Goal: Task Accomplishment & Management: Use online tool/utility

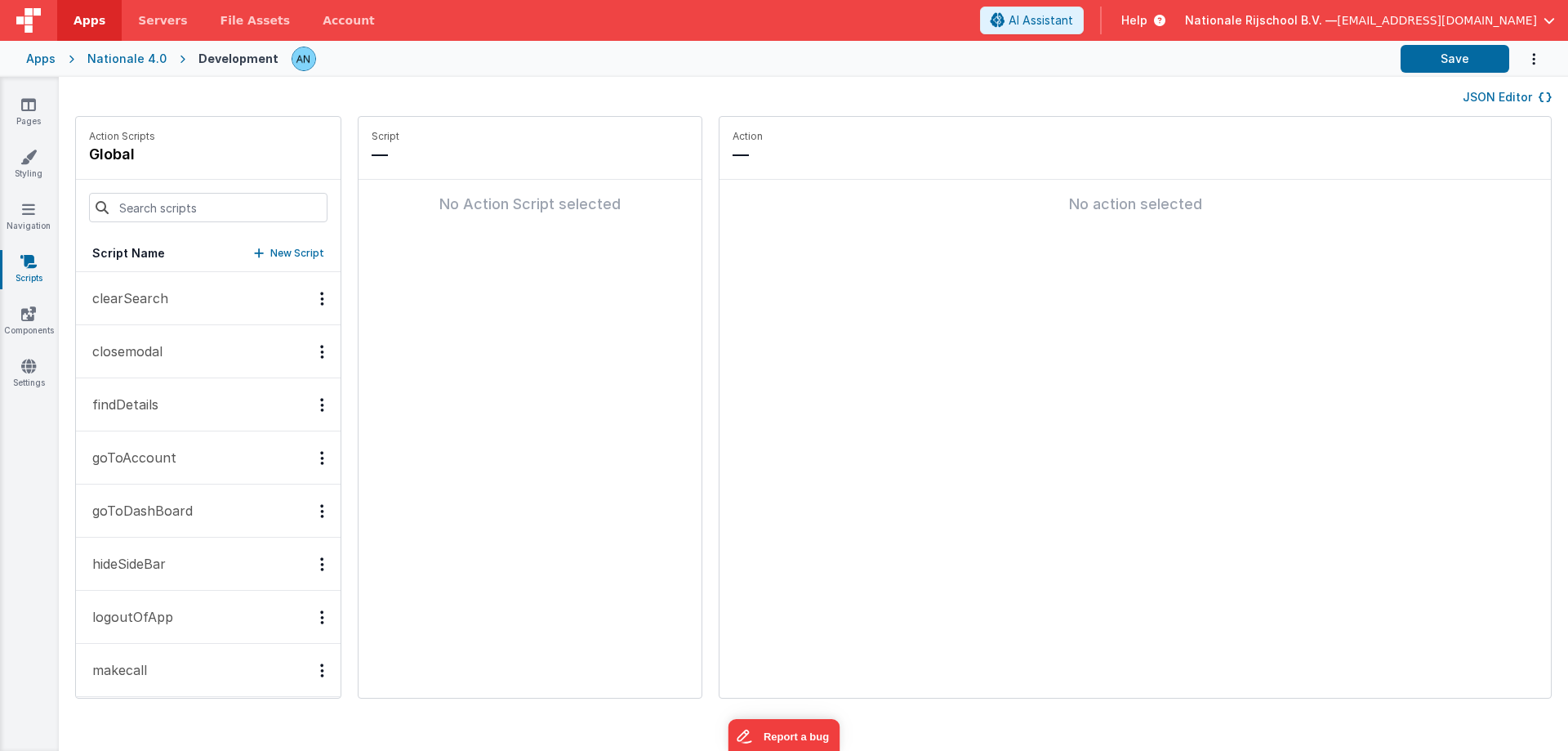
click at [156, 393] on button "findDetails" at bounding box center [208, 405] width 264 height 53
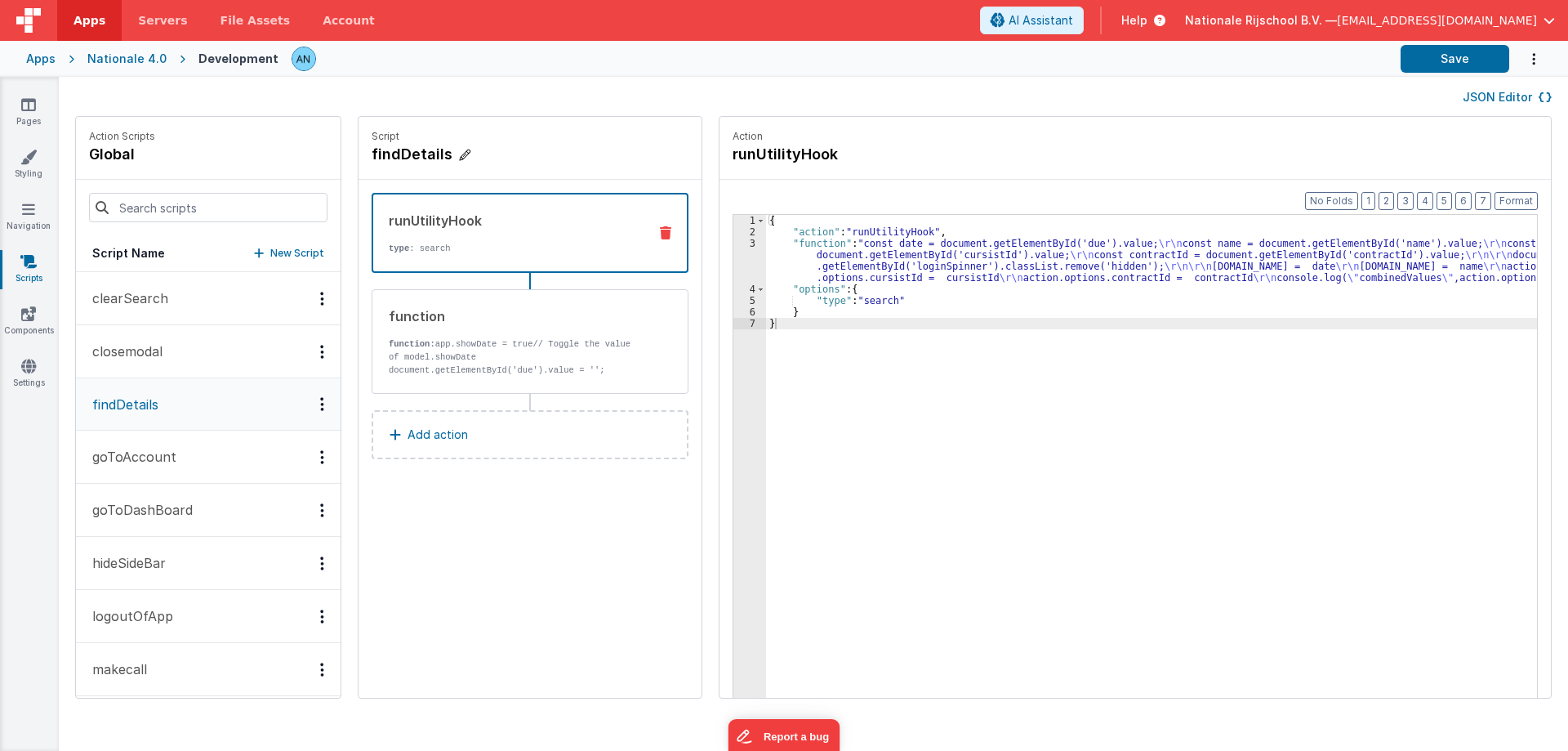
click at [386, 155] on h4 "findDetails" at bounding box center [494, 155] width 245 height 23
click at [386, 155] on input "findDetails" at bounding box center [453, 155] width 163 height 23
click at [28, 95] on div "Pages Styling Navigation Scripts Components Settings" at bounding box center [29, 414] width 59 height 674
click at [29, 115] on link "Pages" at bounding box center [29, 113] width 59 height 33
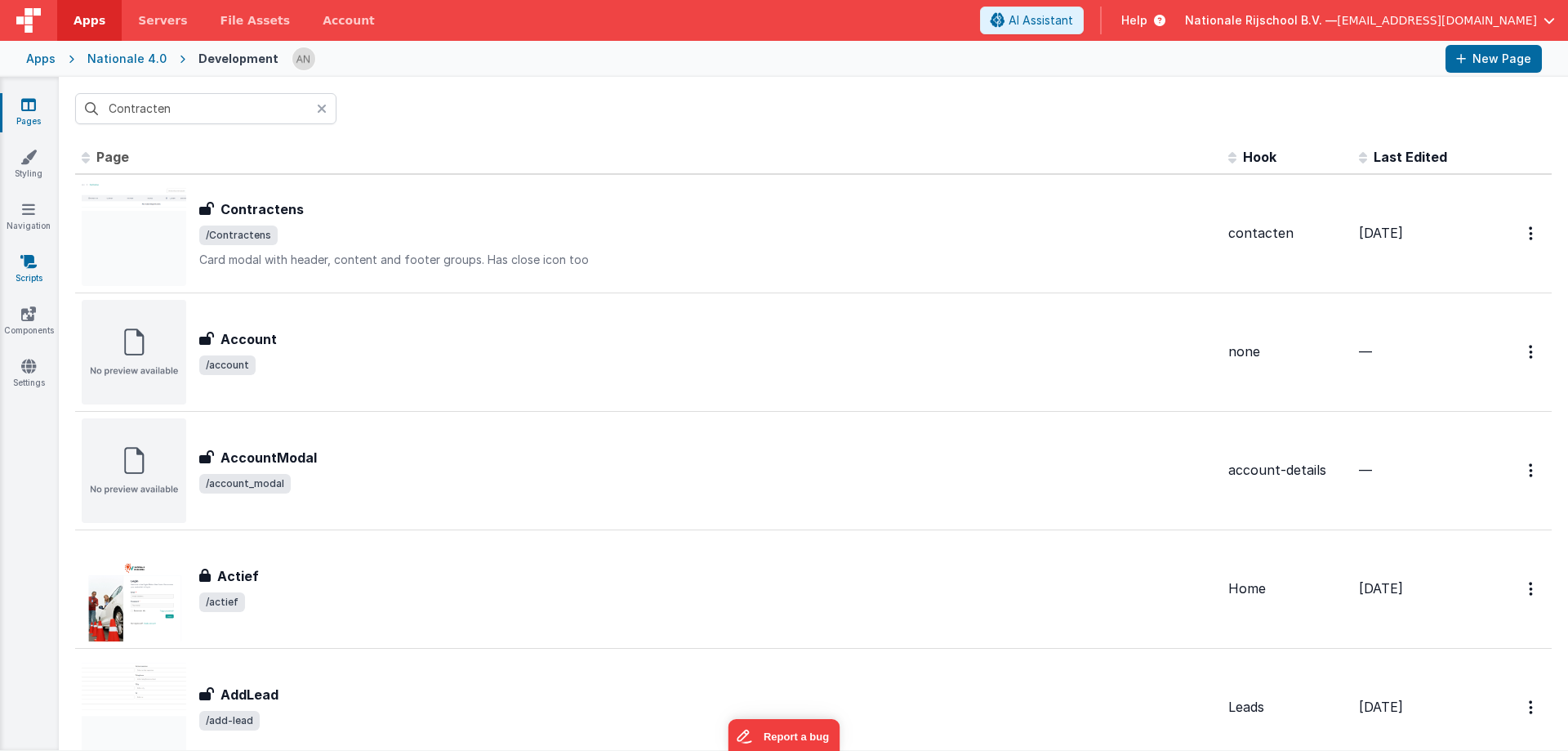
click at [31, 269] on icon at bounding box center [29, 261] width 16 height 16
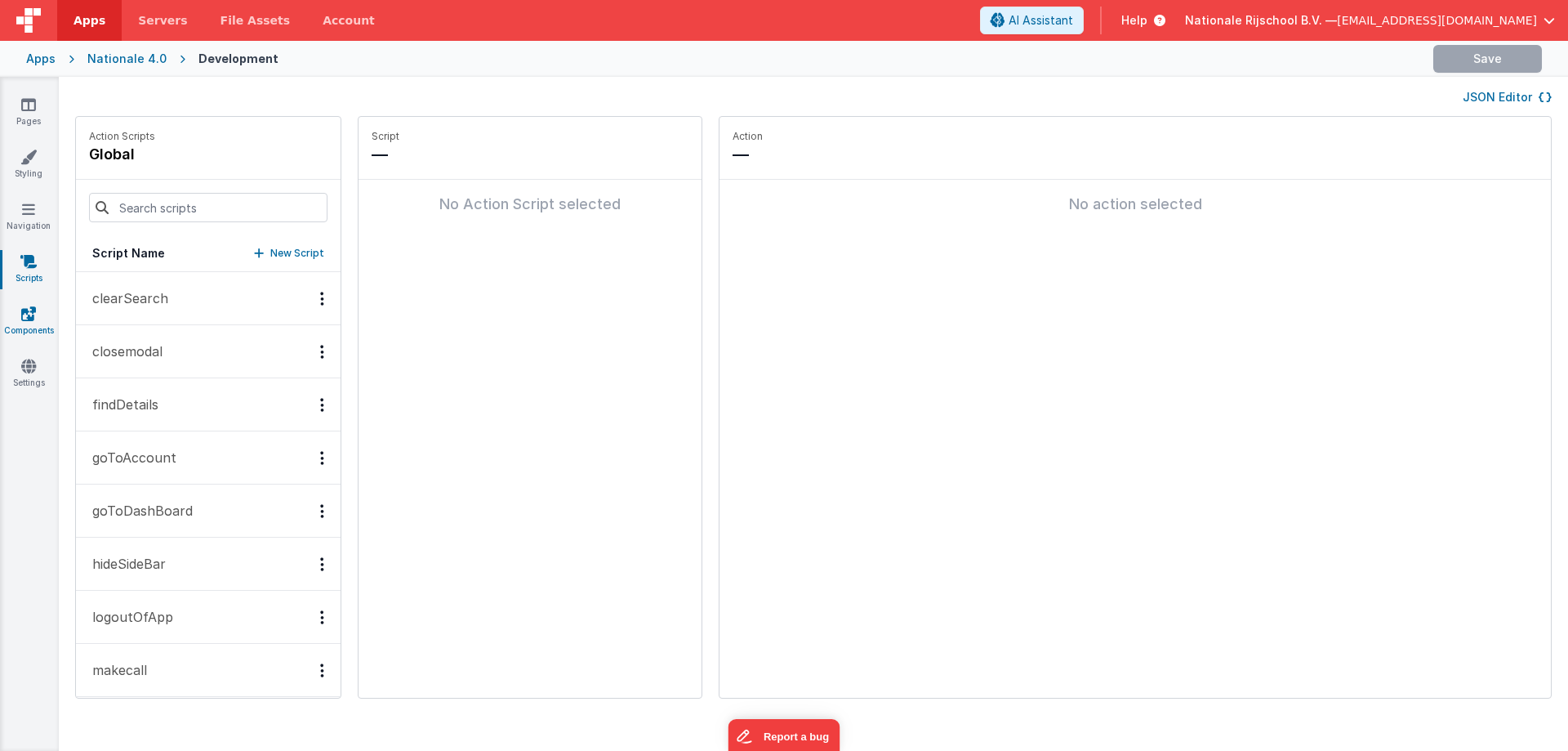
click at [33, 315] on icon at bounding box center [29, 314] width 15 height 16
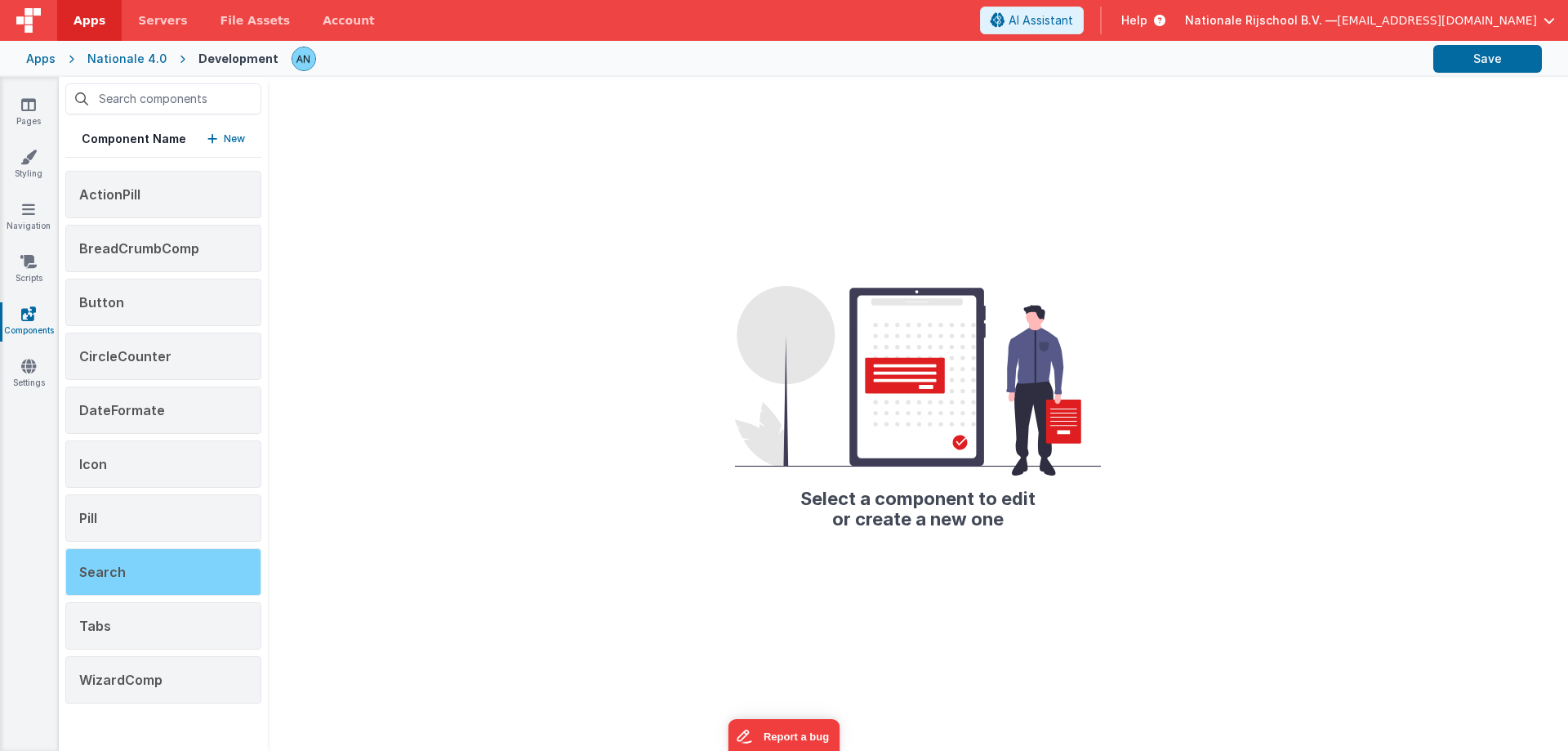
click at [121, 576] on span "Search" at bounding box center [102, 572] width 47 height 16
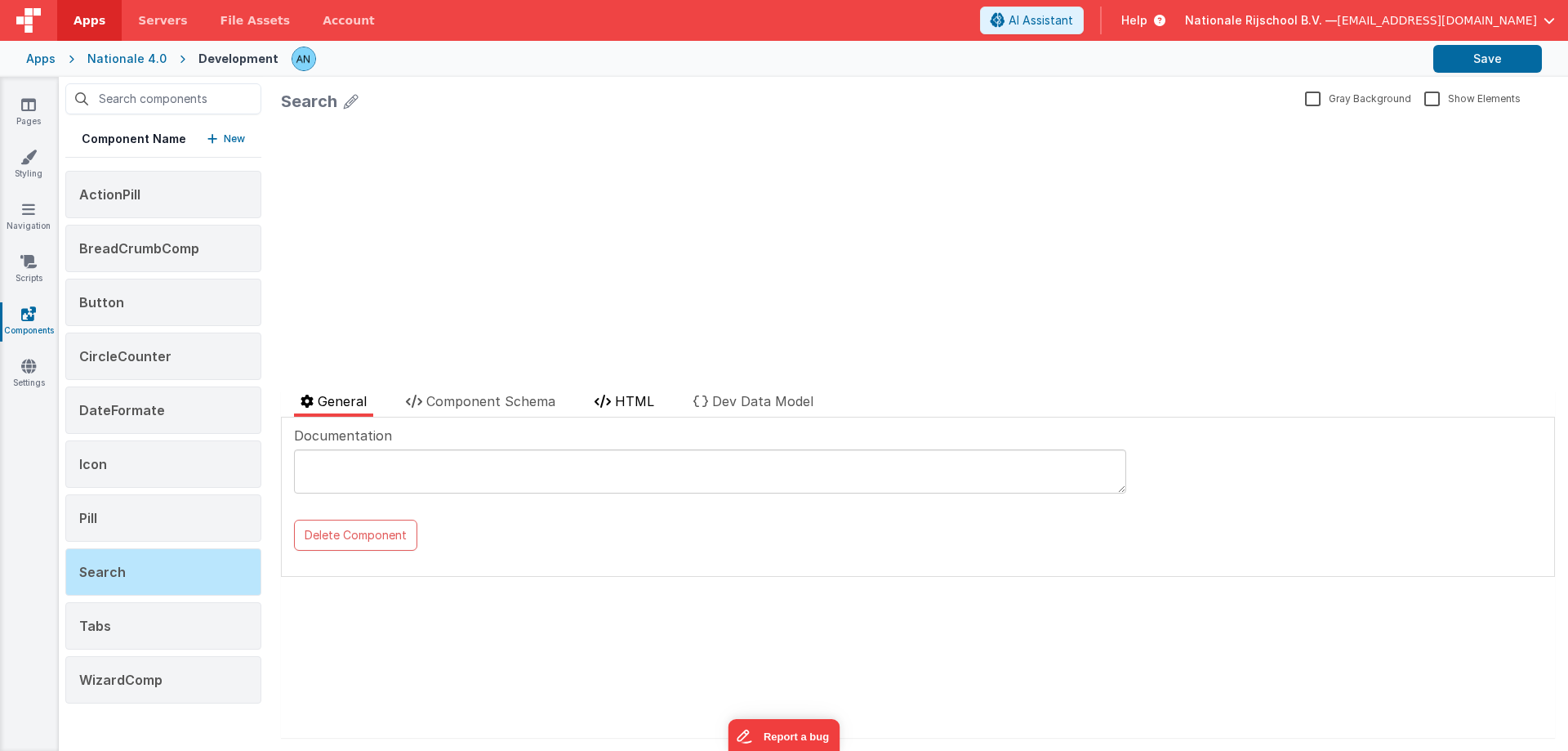
click at [626, 402] on span "HTML" at bounding box center [635, 401] width 39 height 16
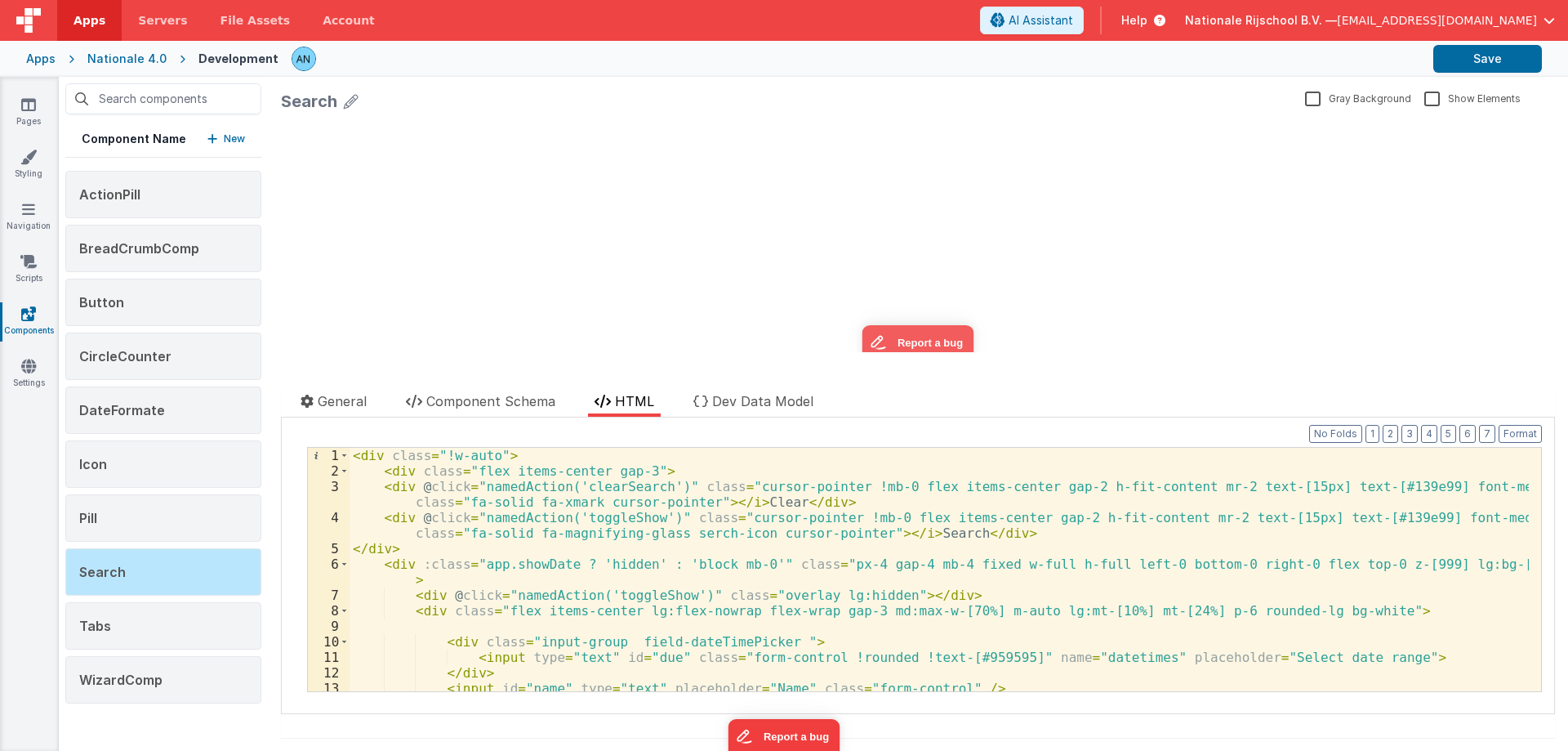
click at [607, 481] on div "< div class = "!w-auto" > < div class = "flex items-center gap-3" > < div @ cli…" at bounding box center [939, 585] width 1179 height 274
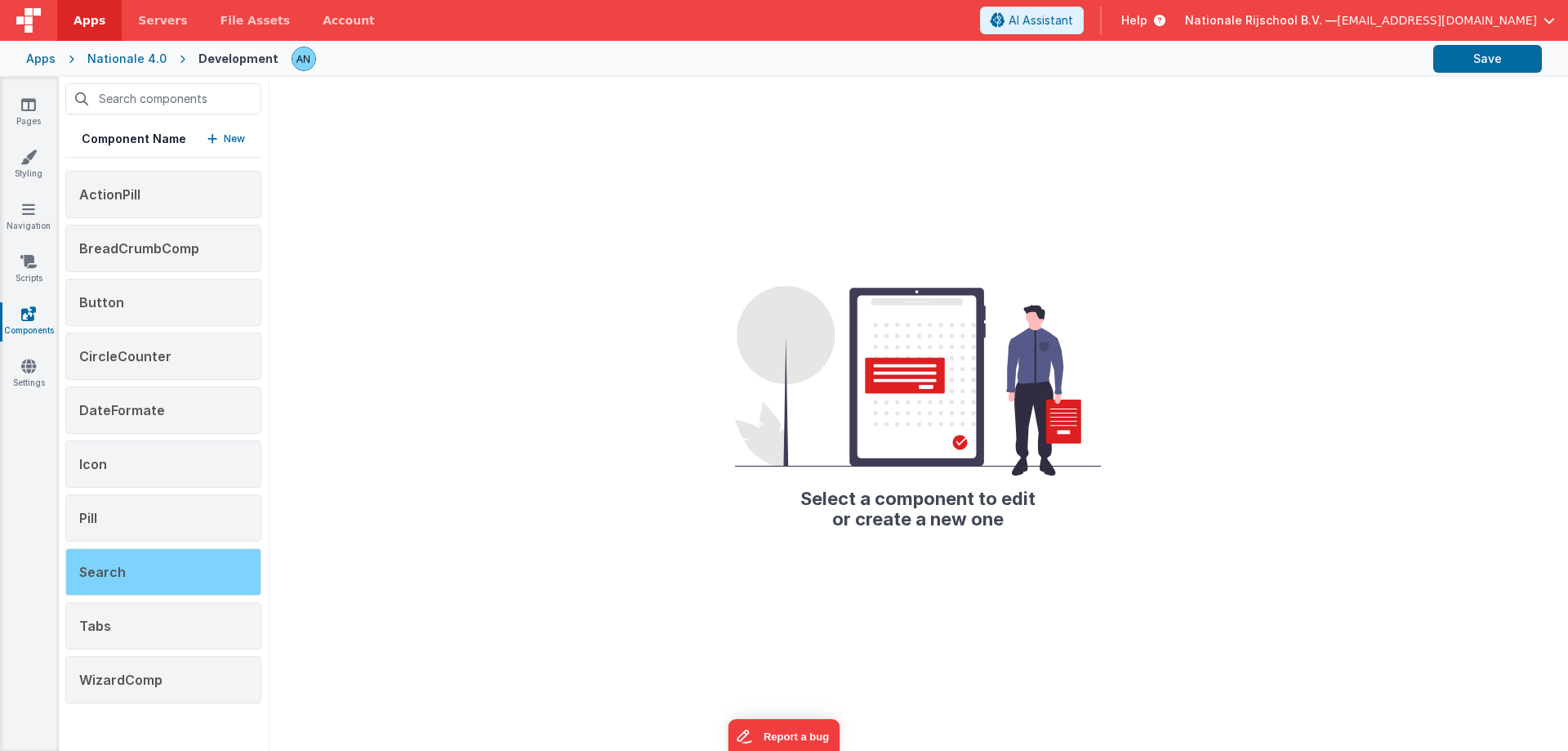
click at [165, 586] on div "Search" at bounding box center [163, 572] width 196 height 48
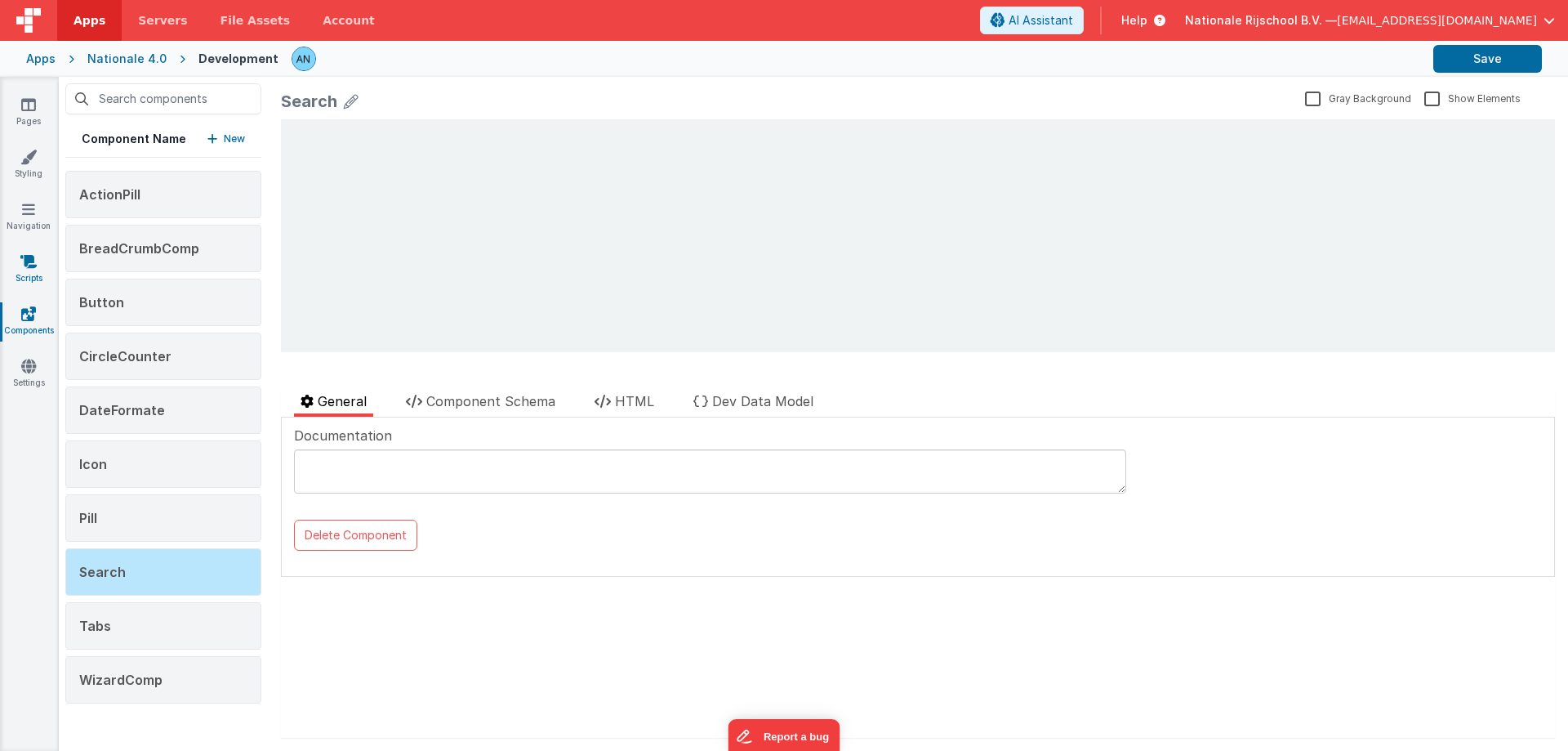
click at [30, 282] on link "Scripts" at bounding box center [29, 269] width 59 height 33
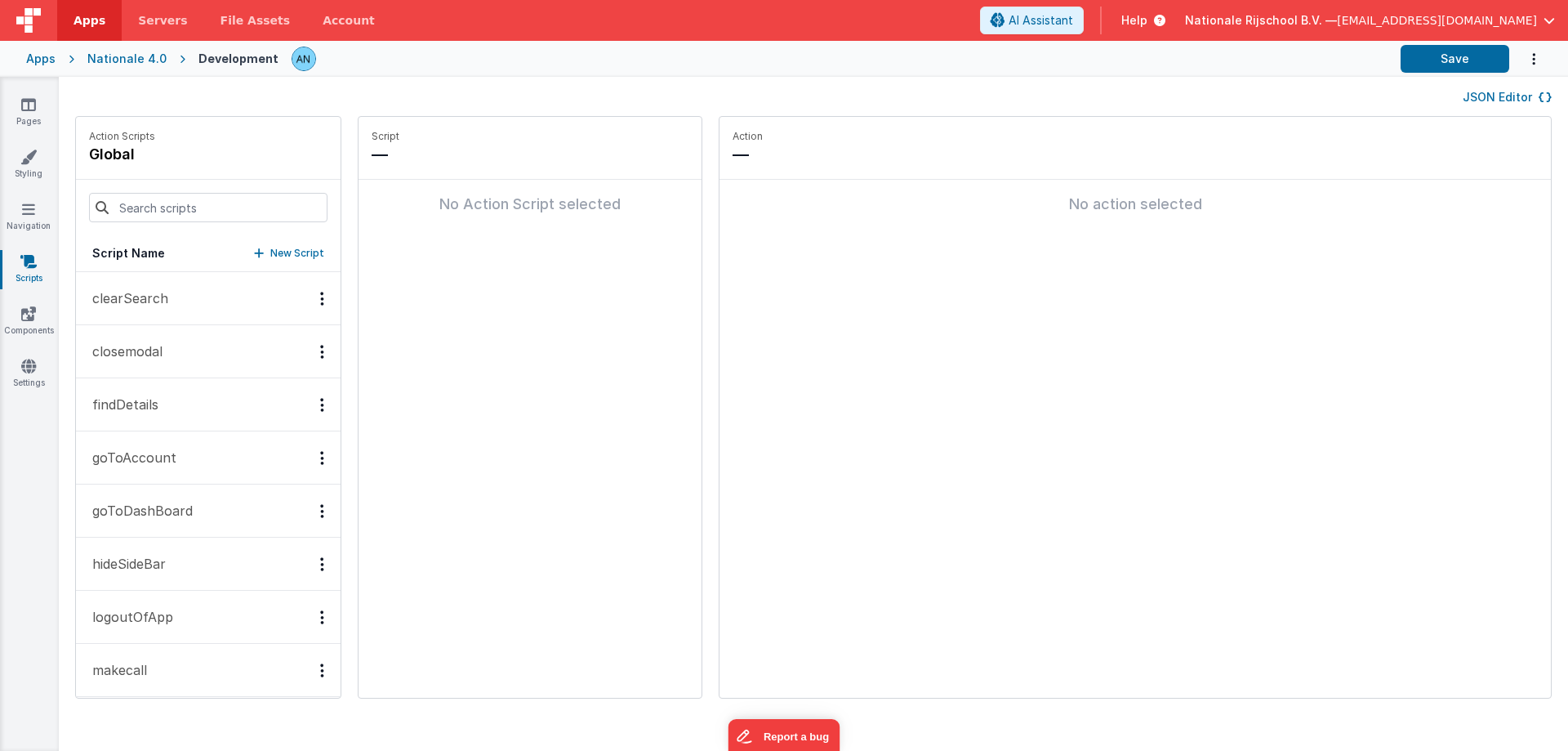
click at [320, 298] on icon "Options" at bounding box center [322, 298] width 4 height 1
click at [239, 359] on div "Delete" at bounding box center [262, 357] width 144 height 29
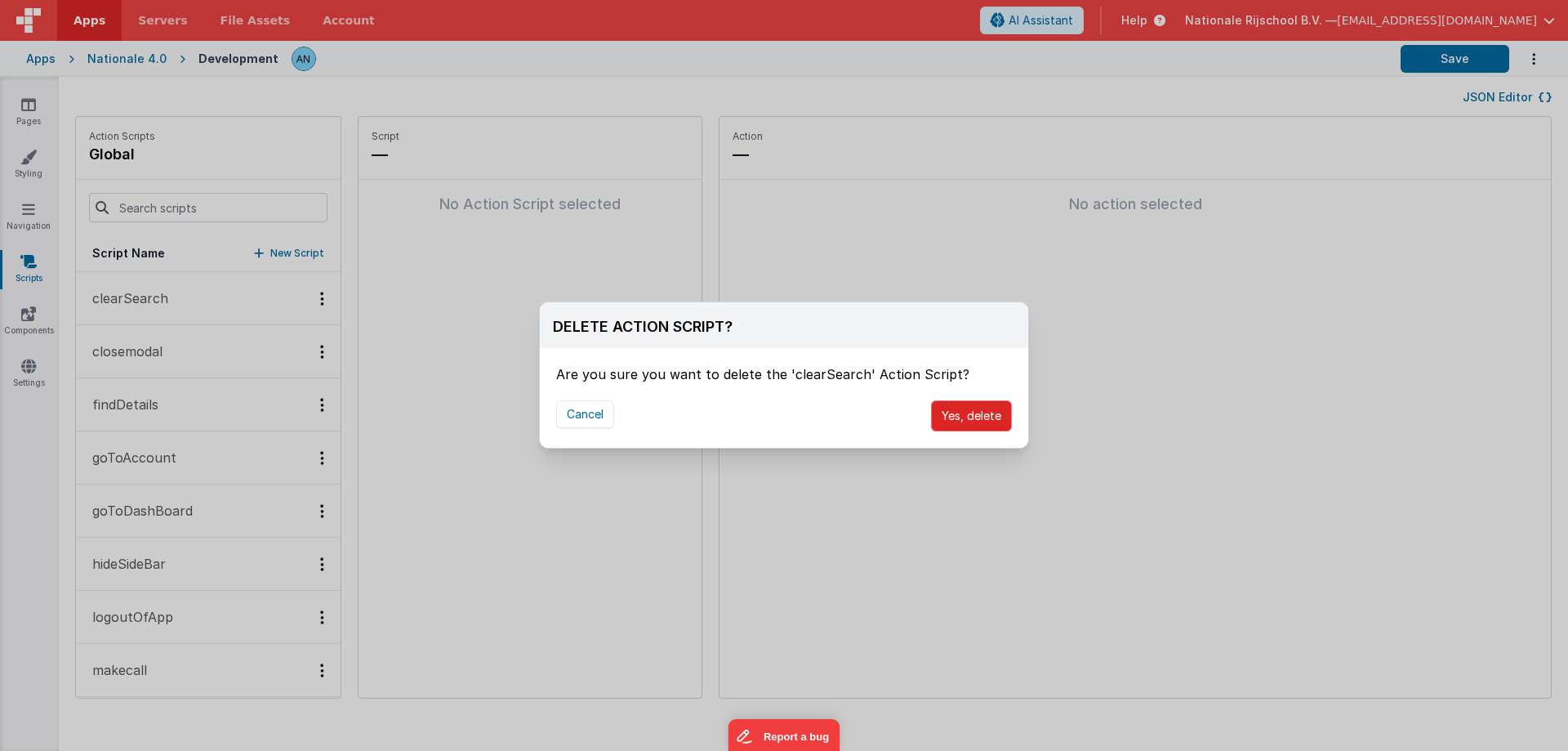
click at [974, 413] on button "Yes, delete" at bounding box center [971, 416] width 81 height 31
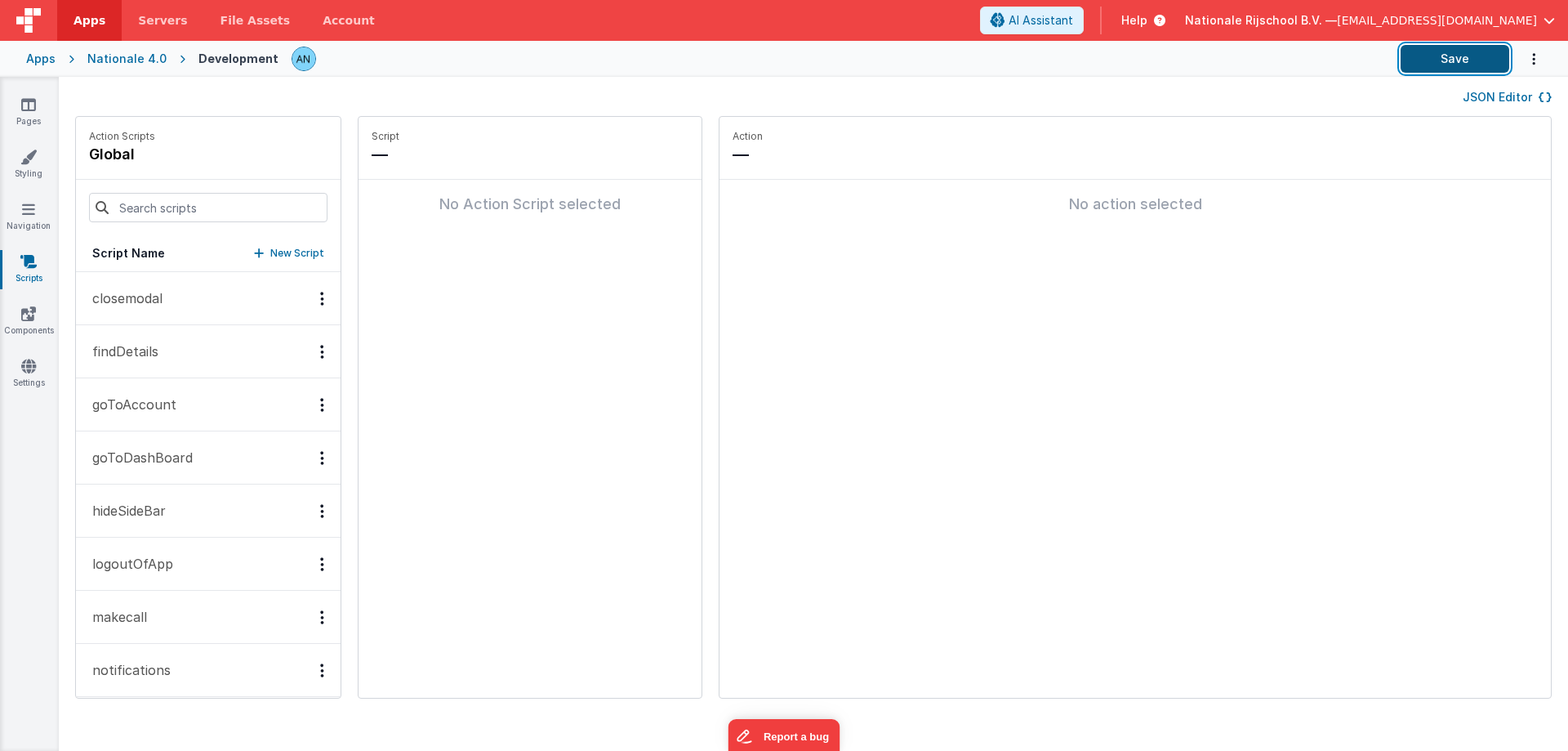
click at [1448, 60] on button "Save" at bounding box center [1455, 59] width 109 height 28
click at [755, 235] on fieldset "Action — No action selected" at bounding box center [1135, 407] width 831 height 581
click at [1480, 50] on button "Save" at bounding box center [1455, 59] width 109 height 28
click at [29, 105] on icon at bounding box center [29, 105] width 15 height 16
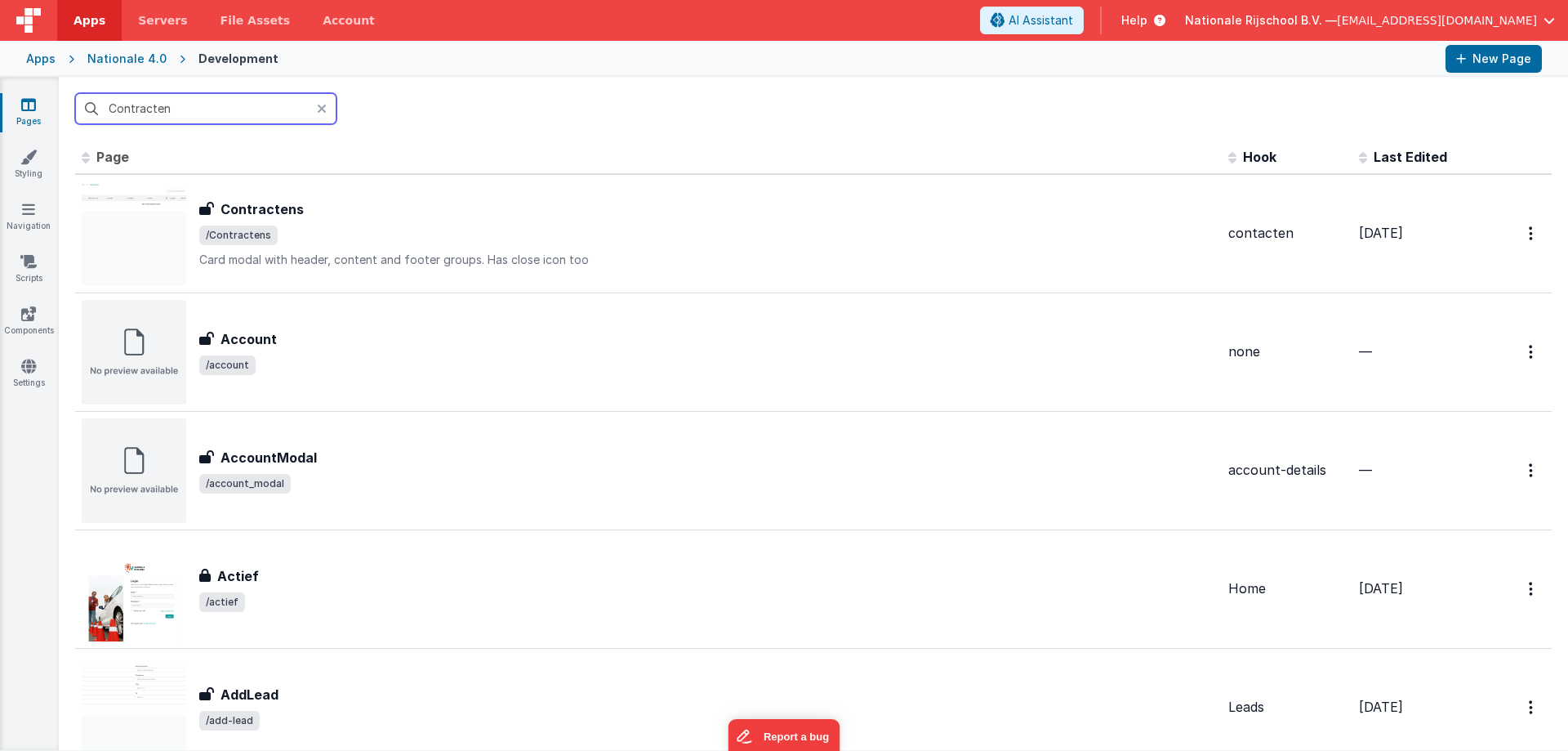
click at [188, 115] on input "Contracten" at bounding box center [206, 109] width 261 height 31
paste input "text"
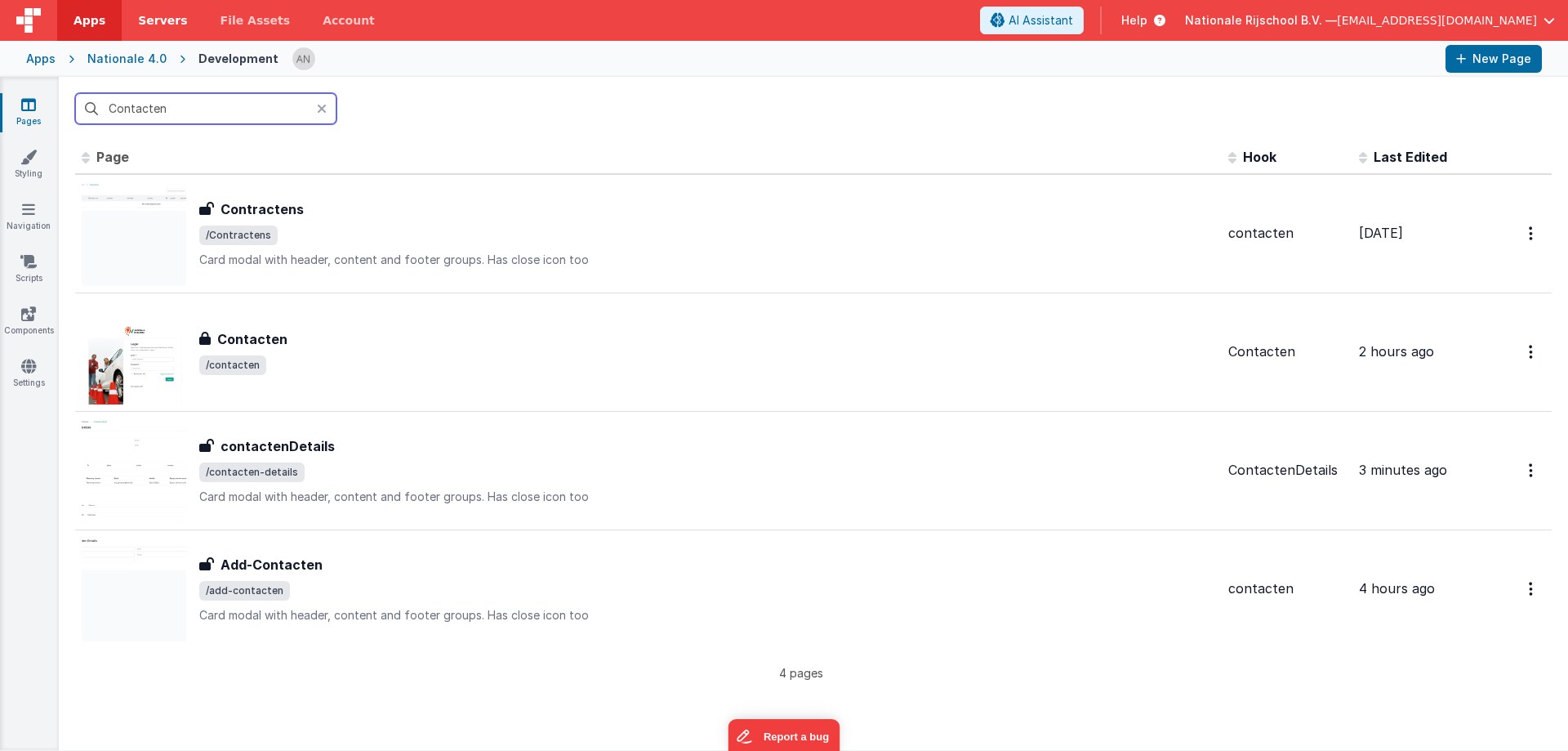
type input "Contacten"
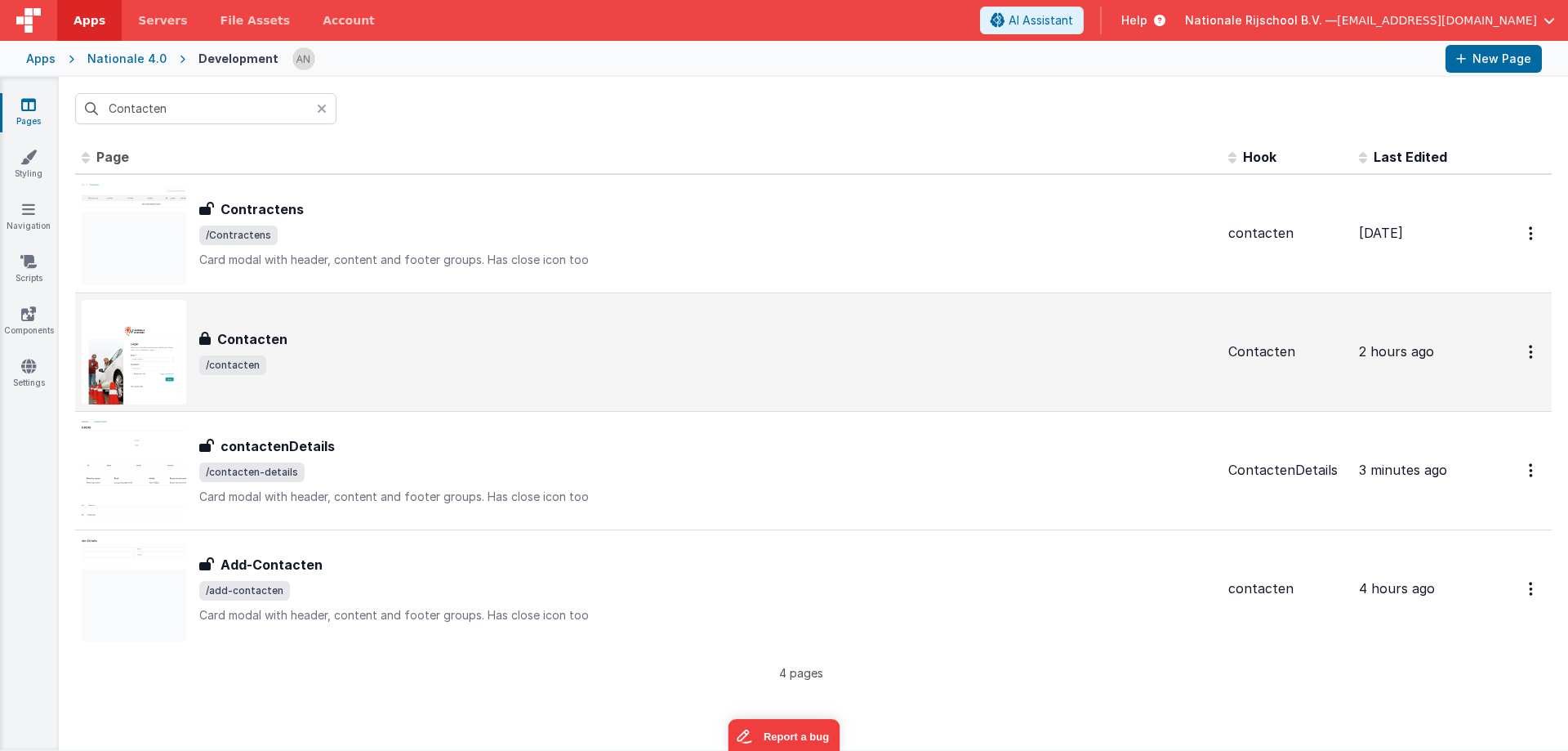
click at [356, 339] on div "Contacten" at bounding box center [707, 339] width 1016 height 20
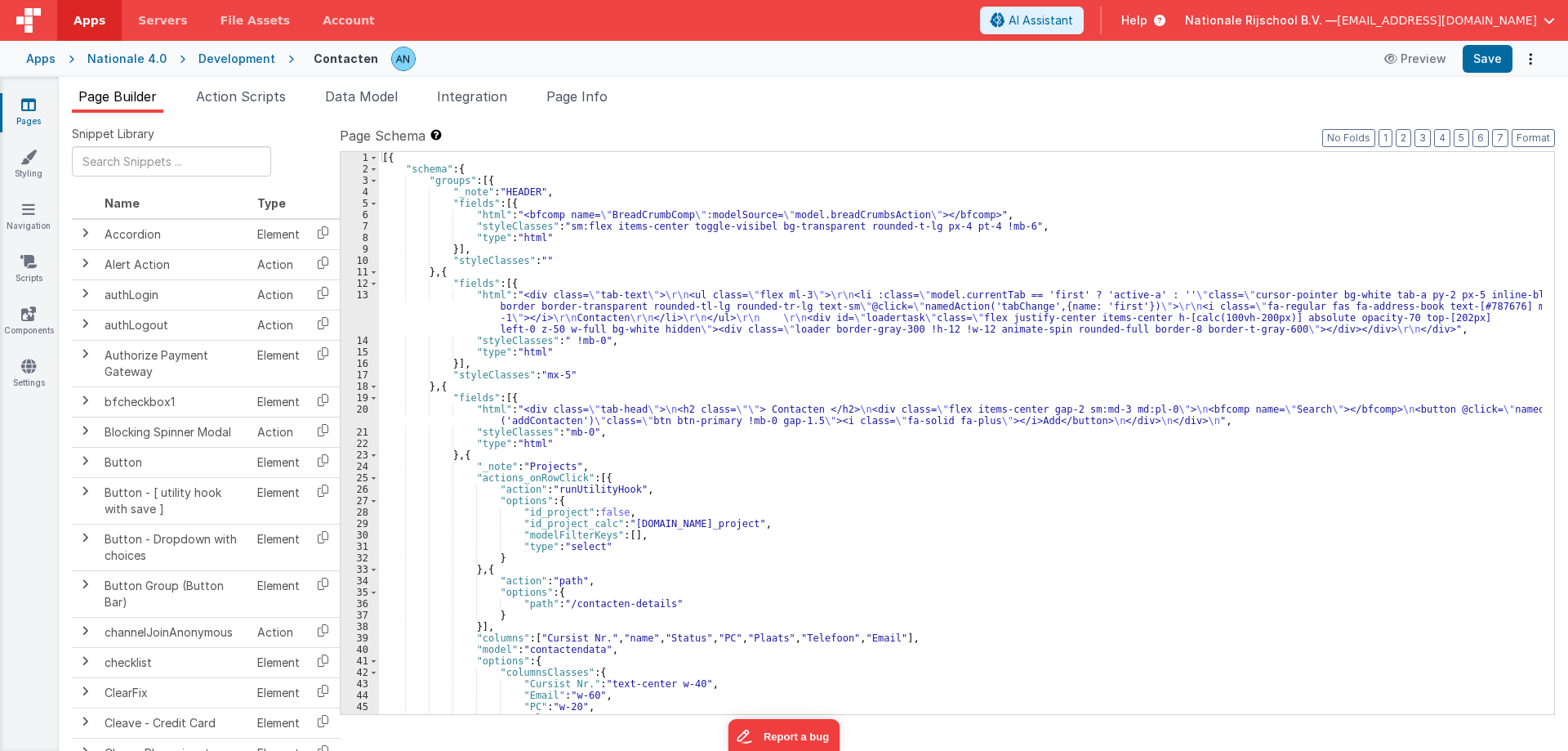
click at [572, 194] on div "[{ "schema" : { "groups" : [{ "_note" : "HEADER" , "fields" : [{ "html" : "<bfc…" at bounding box center [960, 445] width 1163 height 585
click at [506, 179] on div "[{ "schema" : { "groups" : [{ "_note" : "HEADER" , "fields" : [{ "html" : "<bfc…" at bounding box center [960, 445] width 1163 height 585
click at [474, 167] on div "[{ "schema" : { "groups" : [{ "_note" : "HEADER" , "fields" : [{ "html" : "<bfc…" at bounding box center [960, 445] width 1163 height 585
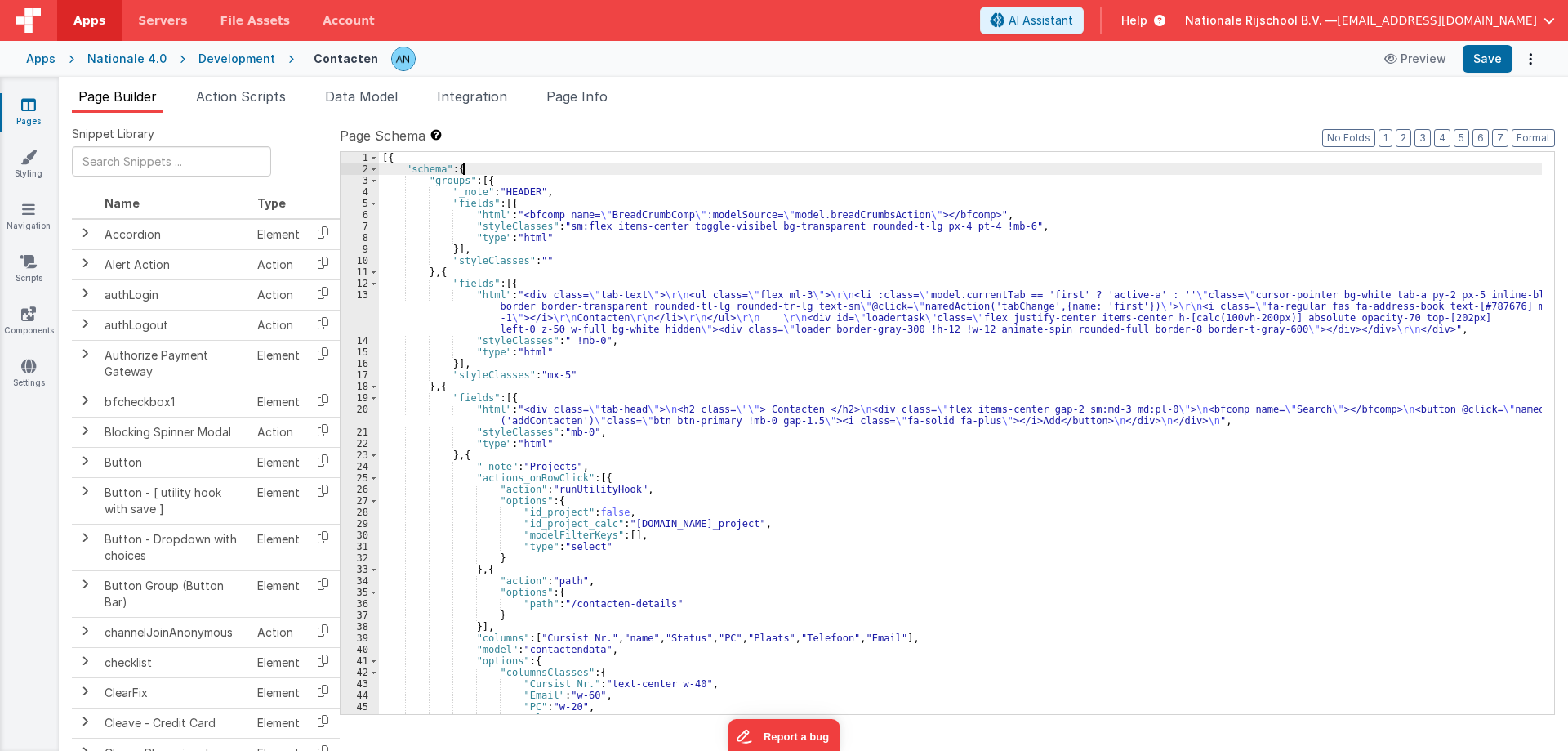
click at [461, 156] on div "[{ "schema" : { "groups" : [{ "_note" : "HEADER" , "fields" : [{ "html" : "<bfc…" at bounding box center [960, 445] width 1163 height 585
click at [468, 167] on div "[{ "schema" : { "groups" : [{ "_note" : "HEADER" , "fields" : [{ "html" : "<bfc…" at bounding box center [960, 445] width 1163 height 585
click at [502, 181] on div "[{ "schema" : { "groups" : [{ "_note" : "HEADER" , "fields" : [{ "html" : "<bfc…" at bounding box center [960, 445] width 1163 height 585
click at [547, 188] on div "[{ "schema" : { "groups" : [{ "_note" : "HEADER" , "fields" : [{ "html" : "<bfc…" at bounding box center [960, 445] width 1163 height 585
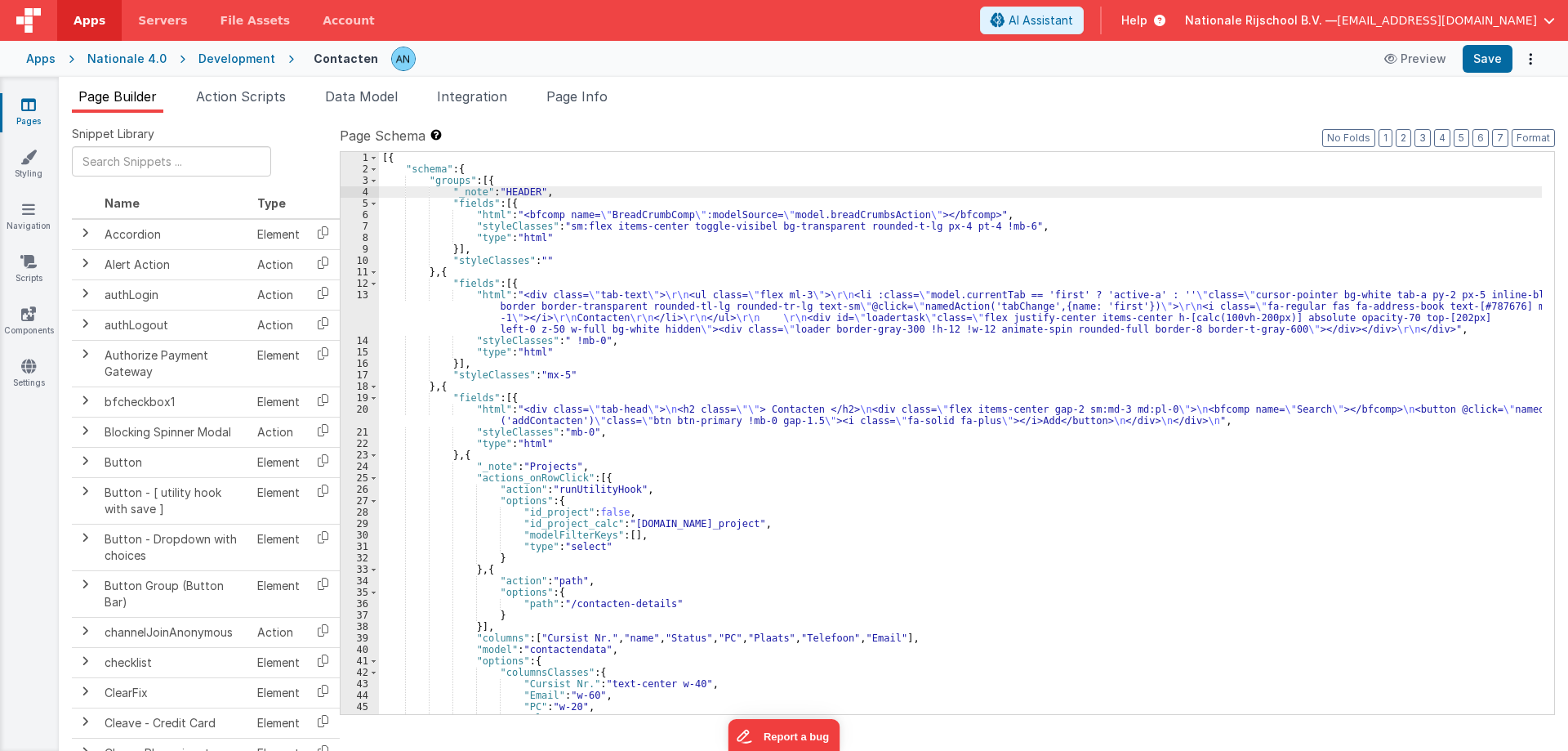
click at [477, 191] on div "[{ "schema" : { "groups" : [{ "_note" : "HEADER" , "fields" : [{ "html" : "<bfc…" at bounding box center [960, 445] width 1163 height 585
click at [501, 192] on div "[{ "schema" : { "groups" : [{ "_note" : "HEADER" , "fields" : [{ "html" : "<bfc…" at bounding box center [960, 445] width 1163 height 585
click at [464, 202] on div "[{ "schema" : { "groups" : [{ "_note" : "HEADER" , "fields" : [{ "html" : "<bfc…" at bounding box center [960, 445] width 1163 height 585
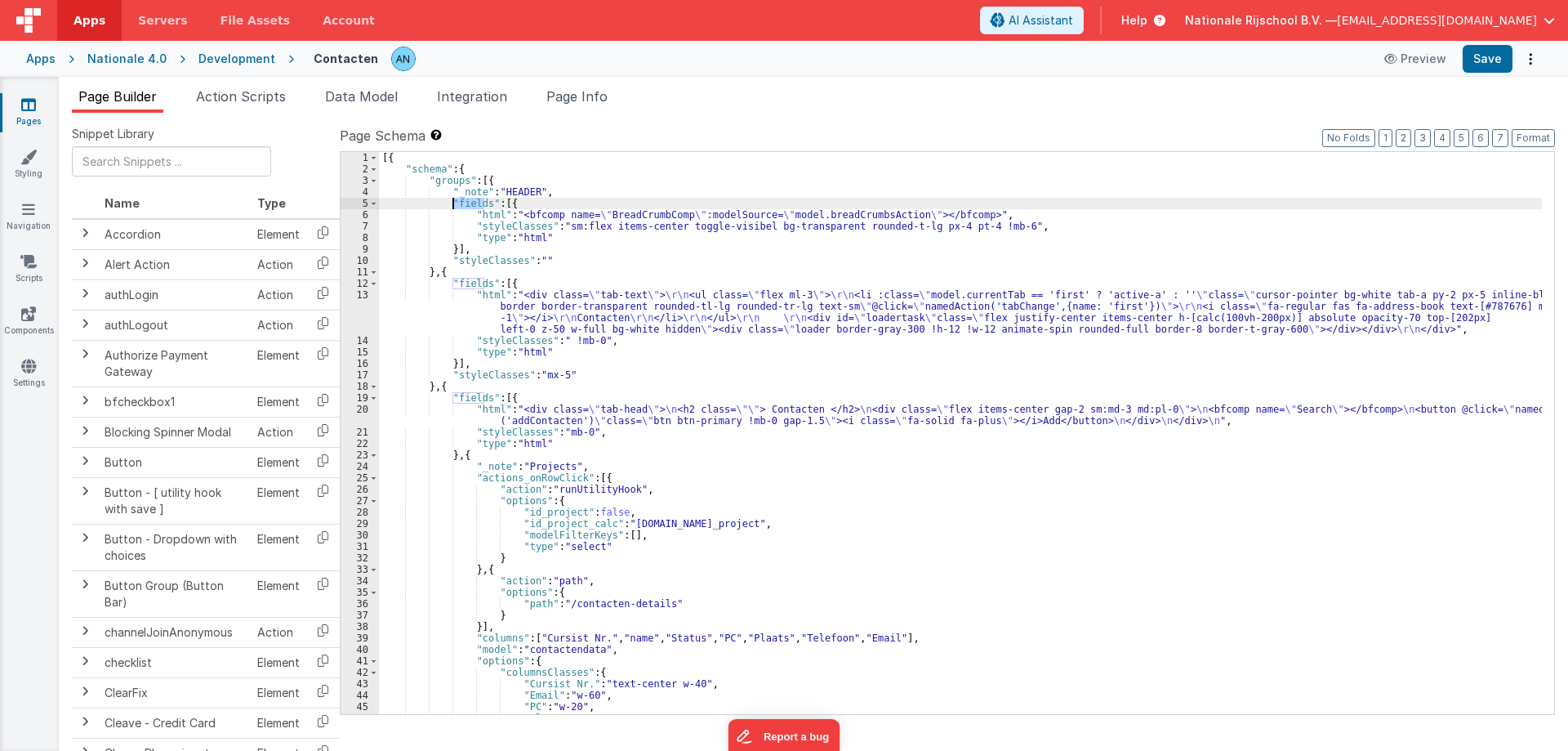
click at [464, 202] on div "[{ "schema" : { "groups" : [{ "_note" : "HEADER" , "fields" : [{ "html" : "<bfc…" at bounding box center [960, 445] width 1163 height 585
click at [476, 213] on div "[{ "schema" : { "groups" : [{ "_note" : "HEADER" , "fields" : [{ "html" : "<bfc…" at bounding box center [960, 445] width 1163 height 585
click at [543, 192] on div "[{ "schema" : { "groups" : [{ "_note" : "HEADER" , "fields" : [{ "html" : "<bfc…" at bounding box center [960, 445] width 1163 height 585
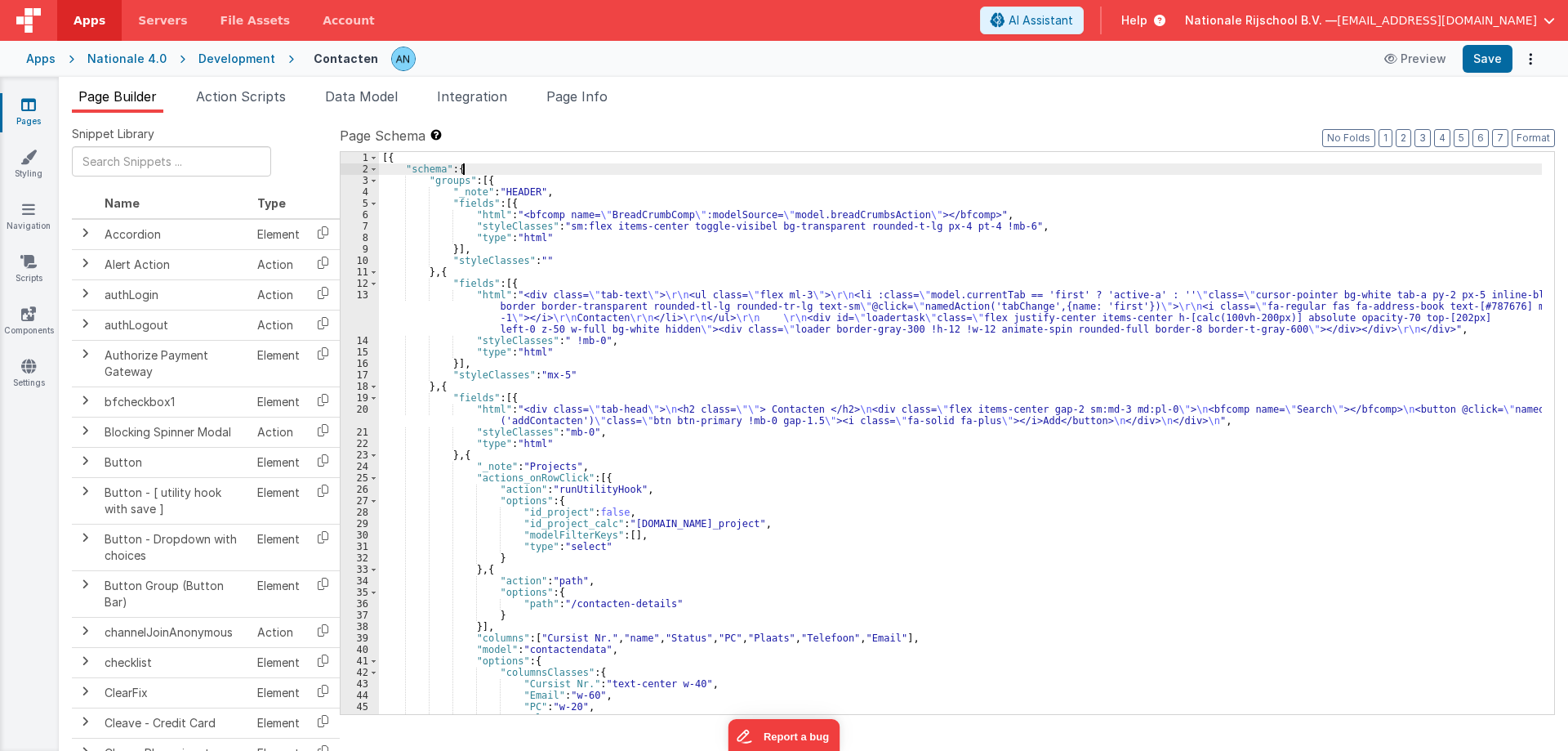
click at [467, 169] on div "[{ "schema" : { "groups" : [{ "_note" : "HEADER" , "fields" : [{ "html" : "<bfc…" at bounding box center [960, 445] width 1163 height 585
click at [424, 167] on div "[{ "schema" : { "groups" : [{ "_note" : "HEADER" , "fields" : [{ "html" : "<bfc…" at bounding box center [960, 445] width 1163 height 585
click at [450, 179] on div "[{ "schema" : { "groups" : [{ "_note" : "HEADER" , "fields" : [{ "html" : "<bfc…" at bounding box center [960, 445] width 1163 height 585
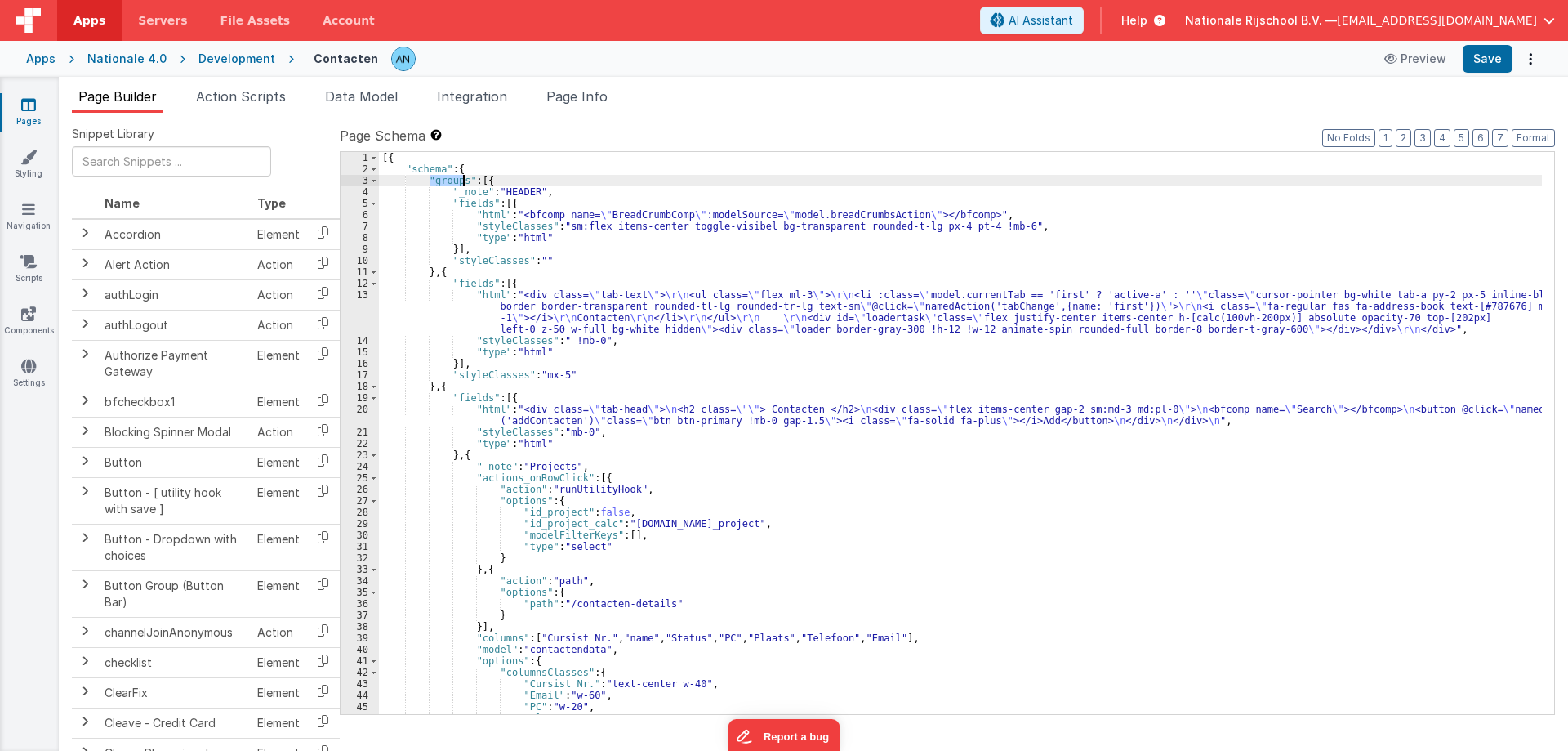
click at [463, 185] on div "[{ "schema" : { "groups" : [{ "_note" : "HEADER" , "fields" : [{ "html" : "<bfc…" at bounding box center [960, 433] width 1163 height 562
click at [463, 185] on div "[{ "schema" : { "groups" : [{ "_note" : "HEADER" , "fields" : [{ "html" : "<bfc…" at bounding box center [960, 445] width 1163 height 585
click at [464, 190] on div "[{ "schema" : { "groups" : [{ "_note" : "HEADER" , "fields" : [{ "html" : "<bfc…" at bounding box center [960, 445] width 1163 height 585
click at [460, 201] on div "[{ "schema" : { "groups" : [{ "_note" : "HEADER" , "fields" : [{ "html" : "<bfc…" at bounding box center [960, 445] width 1163 height 585
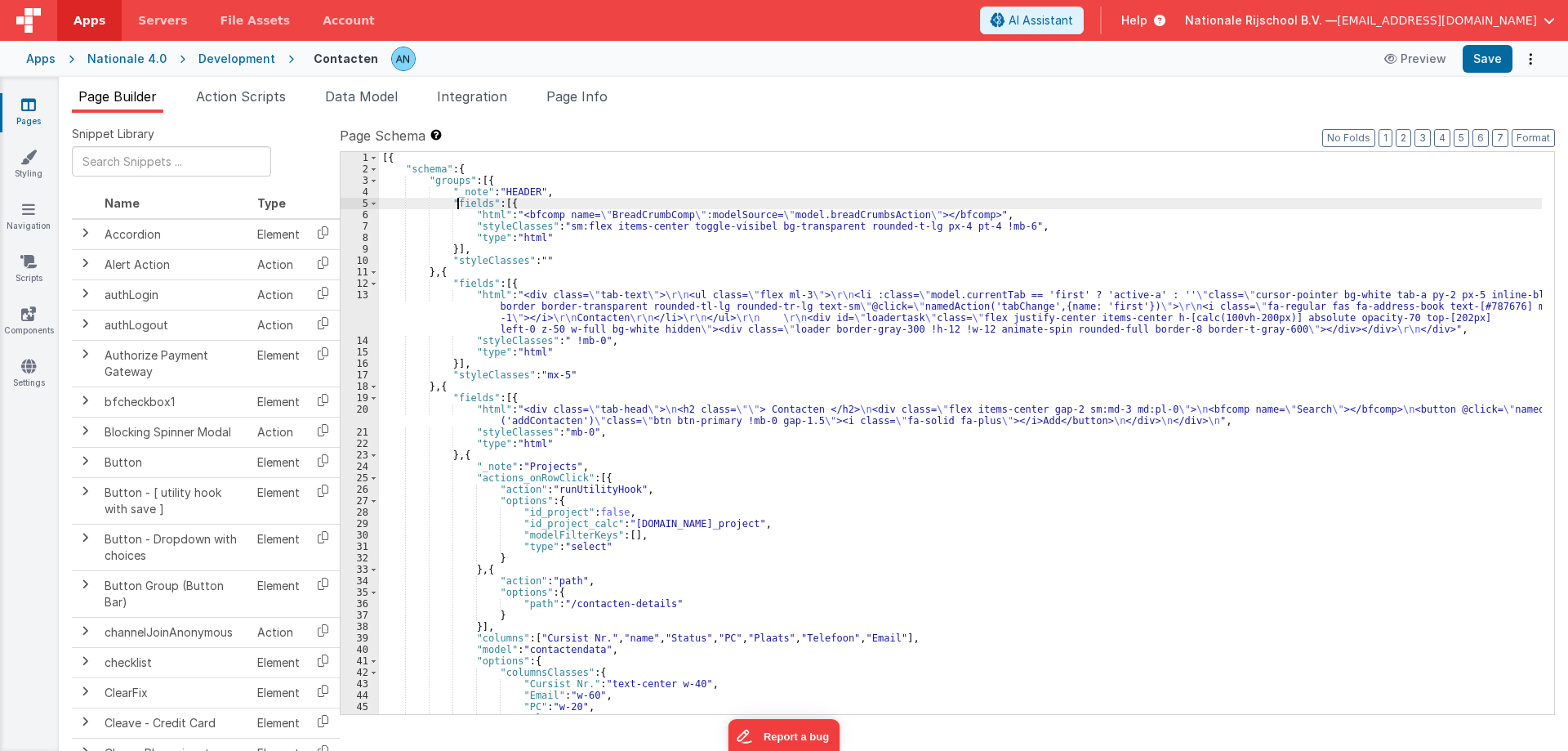
click at [460, 201] on div "[{ "schema" : { "groups" : [{ "_note" : "HEADER" , "fields" : [{ "html" : "<bfc…" at bounding box center [960, 445] width 1163 height 585
click at [479, 212] on div "[{ "schema" : { "groups" : [{ "_note" : "HEADER" , "fields" : [{ "html" : "<bfc…" at bounding box center [960, 445] width 1163 height 585
click at [490, 232] on div "[{ "schema" : { "groups" : [{ "_note" : "HEADER" , "fields" : [{ "html" : "<bfc…" at bounding box center [960, 445] width 1163 height 585
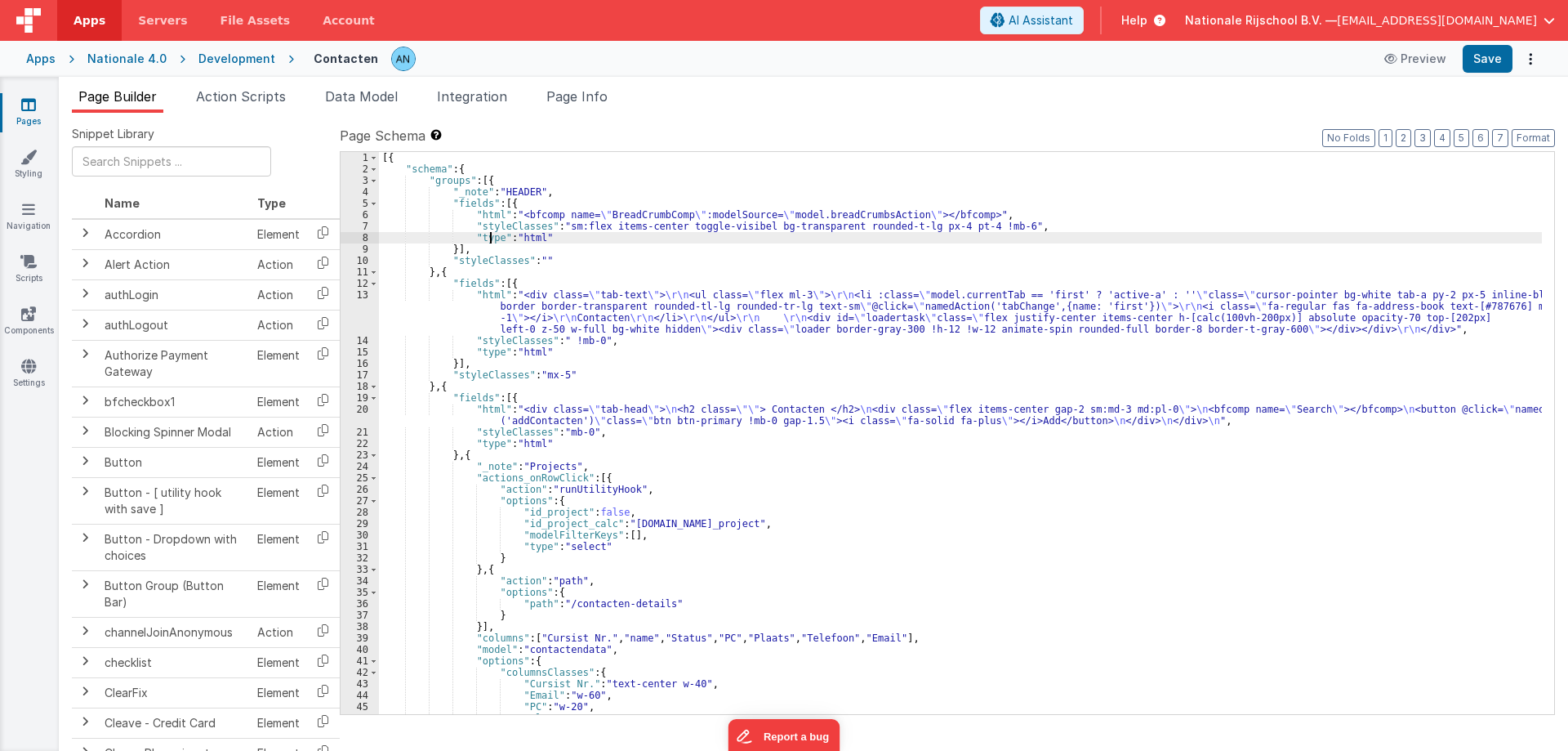
click at [490, 232] on div "[{ "schema" : { "groups" : [{ "_note" : "HEADER" , "fields" : [{ "html" : "<bfc…" at bounding box center [960, 445] width 1163 height 585
click at [241, 95] on span "Action Scripts" at bounding box center [241, 97] width 90 height 16
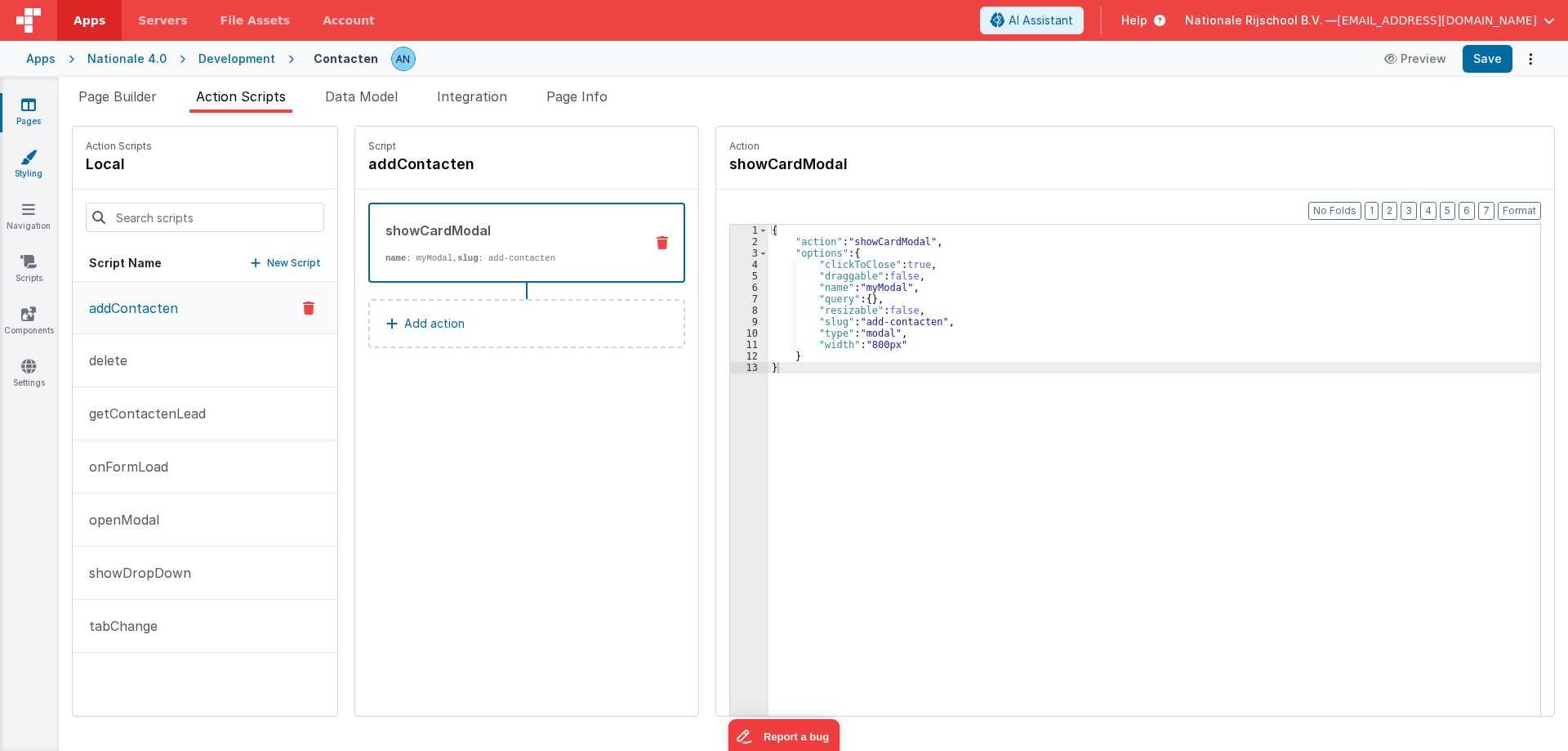
click at [25, 152] on icon at bounding box center [29, 157] width 16 height 16
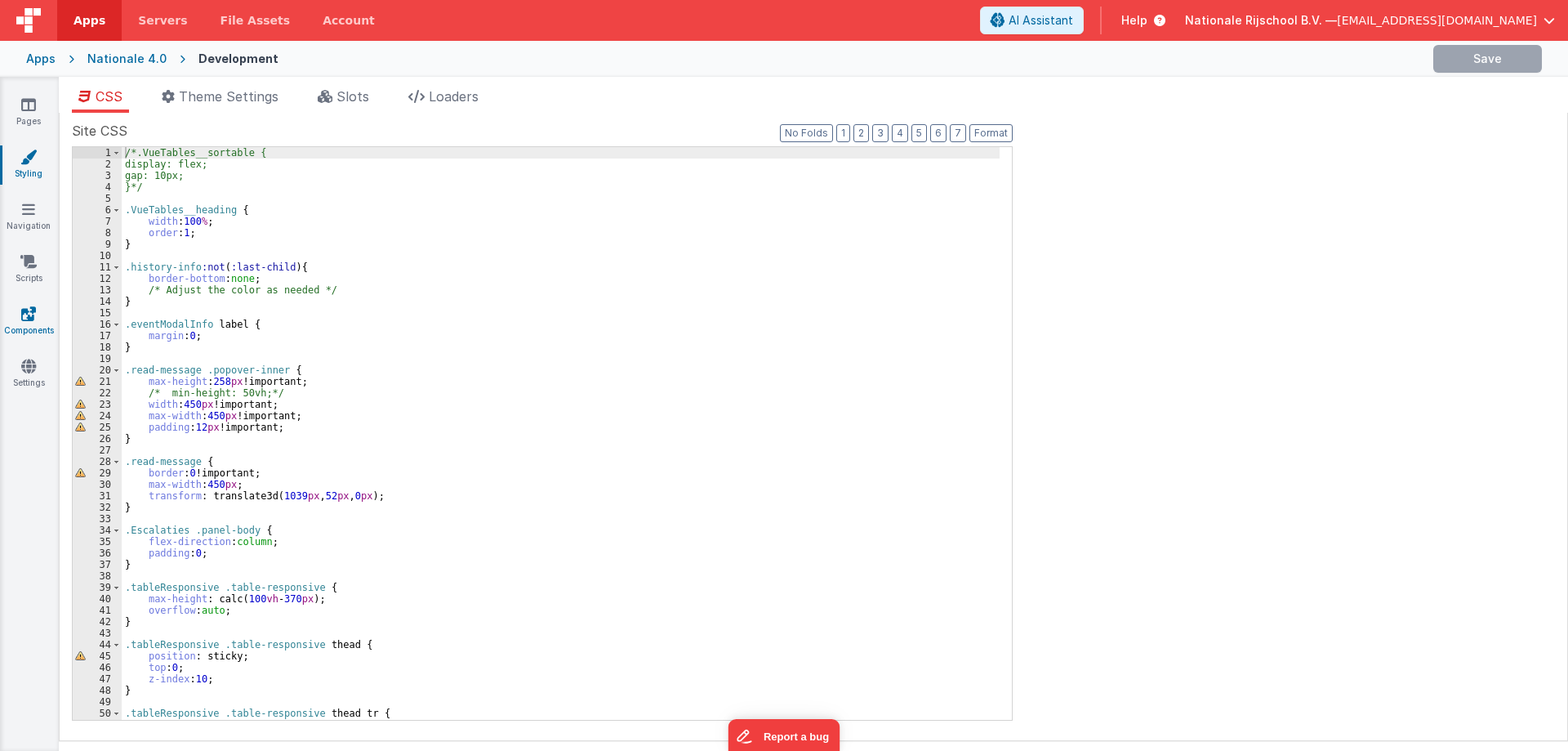
click at [24, 311] on icon at bounding box center [29, 314] width 15 height 16
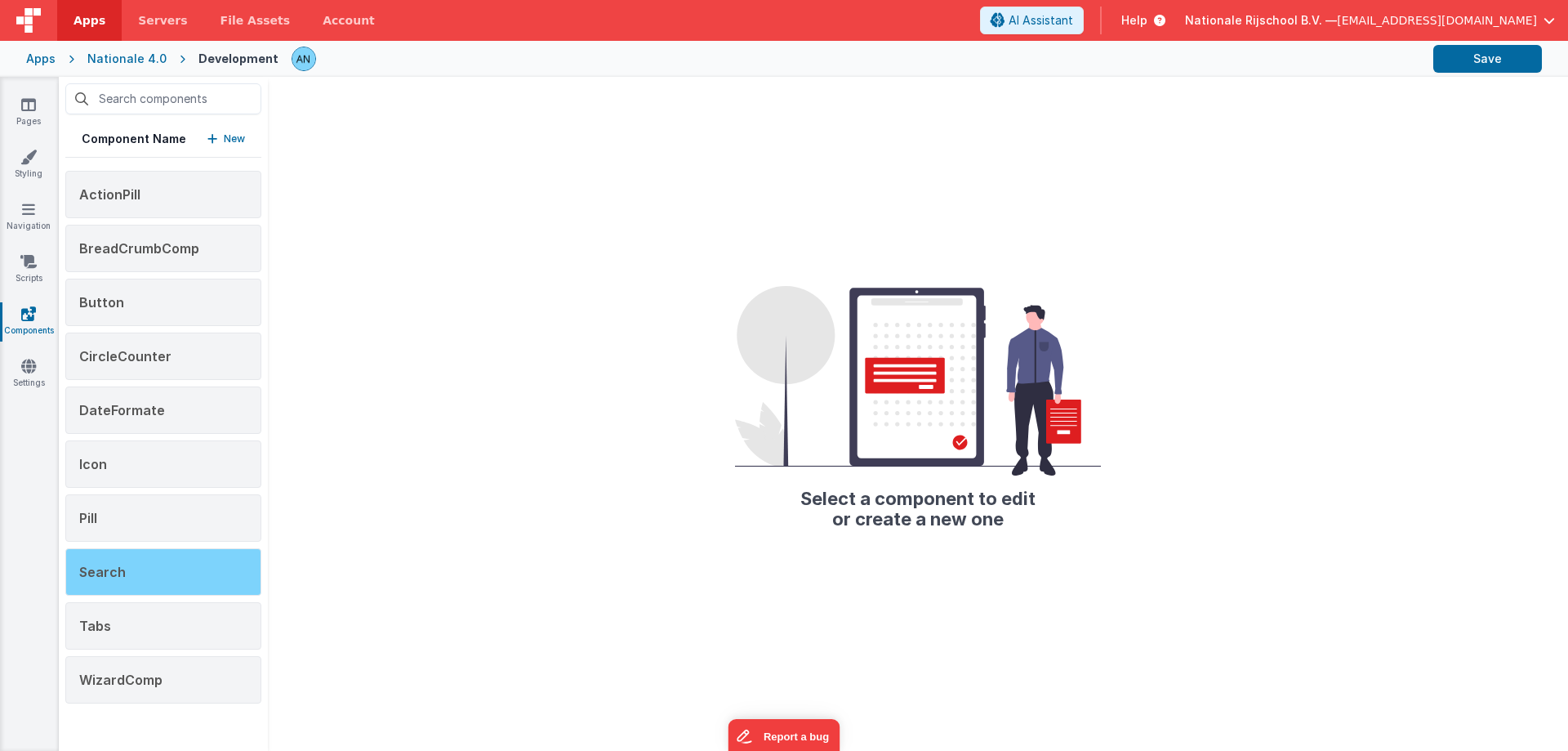
click at [106, 579] on span "Search" at bounding box center [102, 572] width 47 height 16
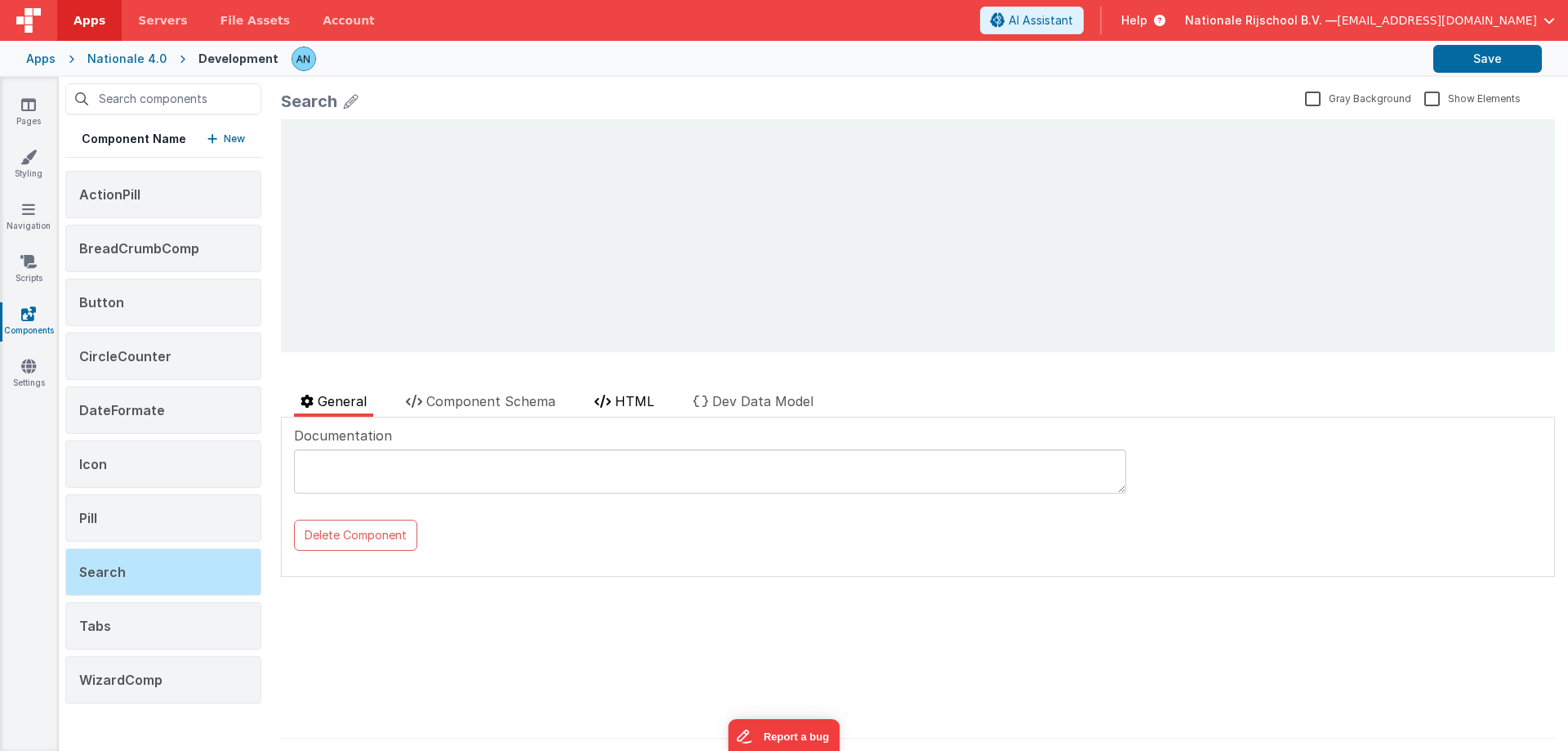
click at [634, 402] on span "HTML" at bounding box center [635, 401] width 39 height 16
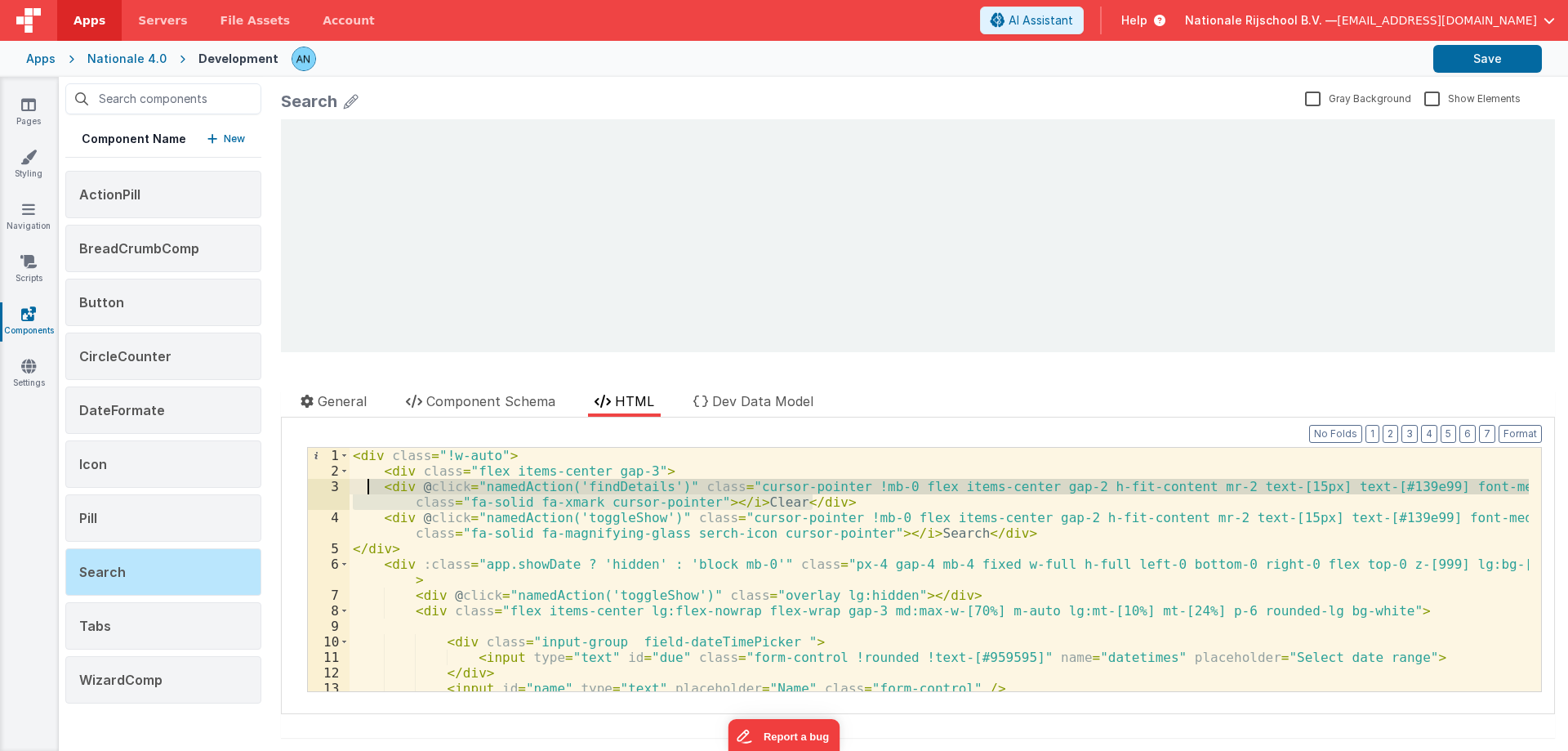
drag, startPoint x: 811, startPoint y: 504, endPoint x: 369, endPoint y: 487, distance: 442.3
click at [369, 487] on div "< div class = "!w-auto" > < div class = "flex items-center gap-3" > < div @ cli…" at bounding box center [939, 585] width 1179 height 274
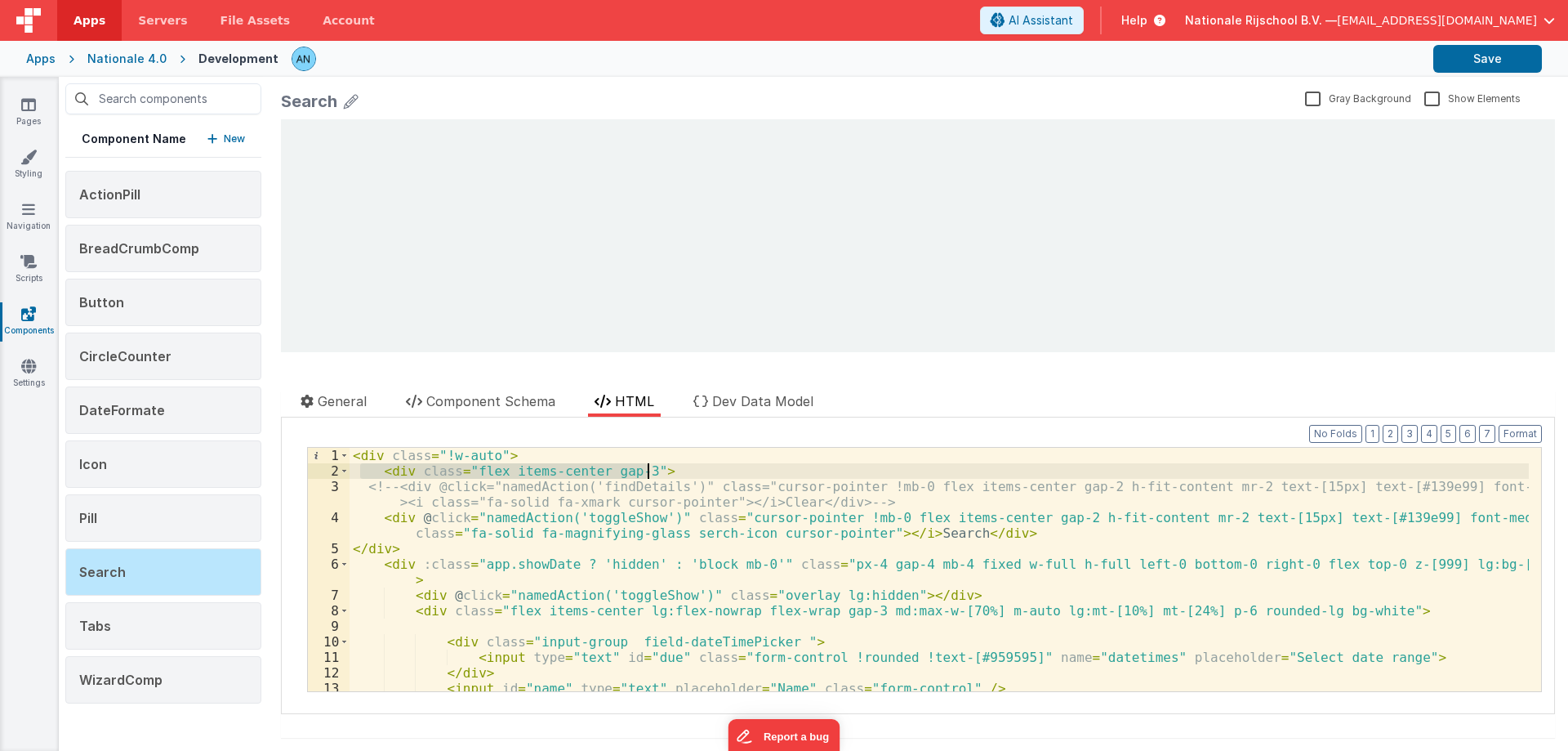
drag, startPoint x: 364, startPoint y: 464, endPoint x: 679, endPoint y: 464, distance: 315.0
click at [679, 464] on div "< div class = "!w-auto" > < div class = "flex items-center gap-3" > <!-- <div @…" at bounding box center [939, 585] width 1179 height 274
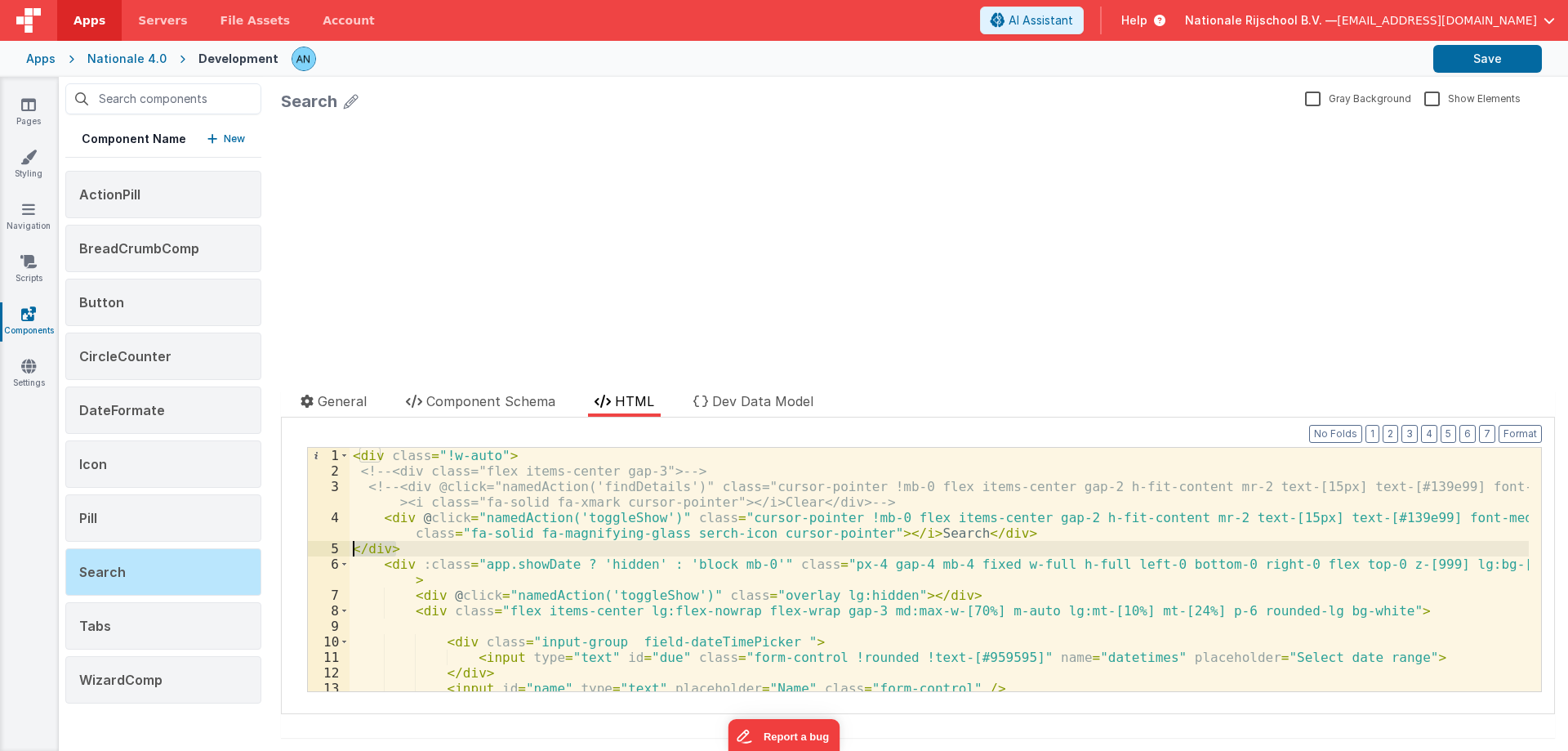
drag, startPoint x: 404, startPoint y: 546, endPoint x: 347, endPoint y: 547, distance: 57.0
click at [347, 547] on div "1 2 3 4 5 6 7 8 9 10 11 12 13 14 < div class = "!w-auto" > <!-- <div class="fle…" at bounding box center [924, 569] width 1235 height 245
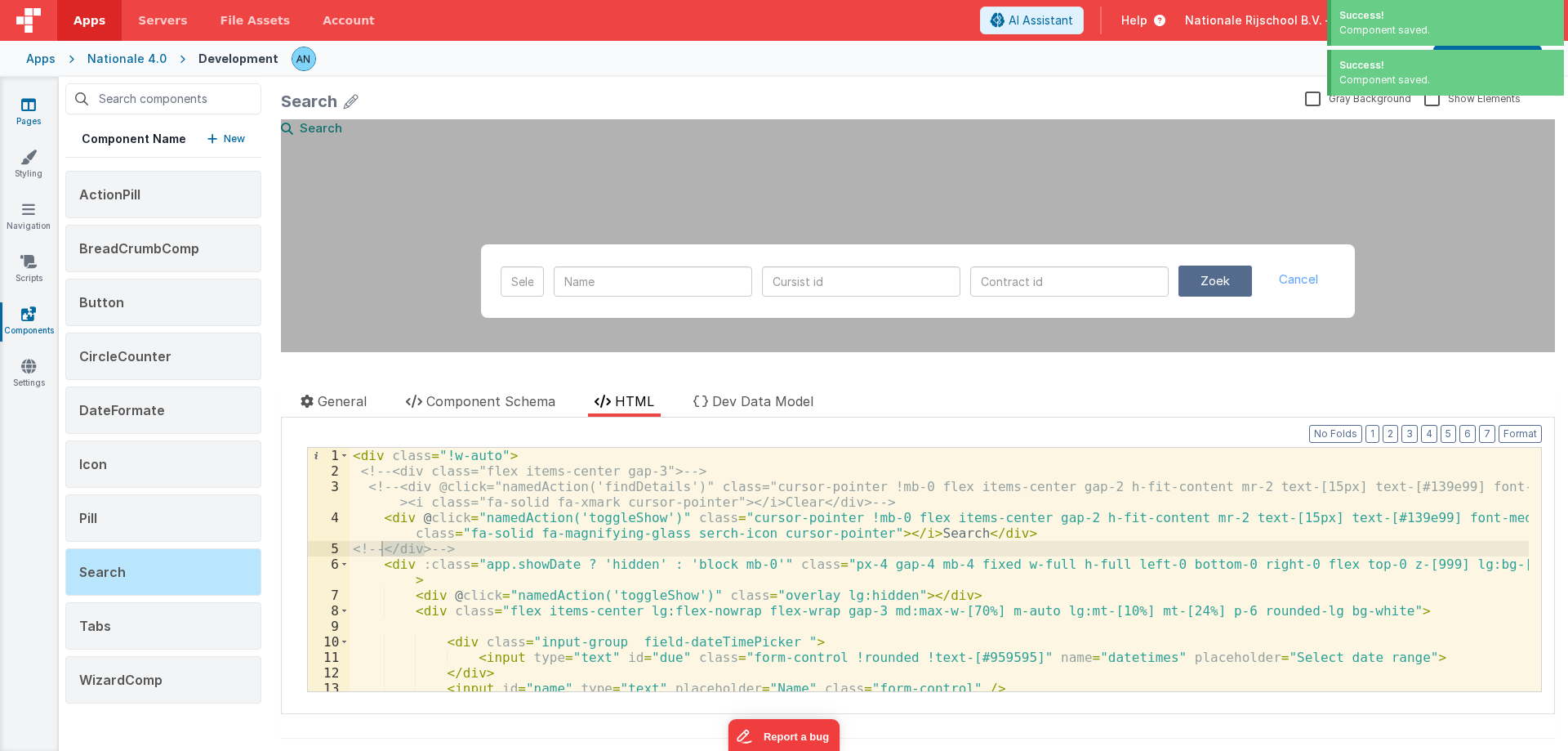
click at [25, 99] on icon at bounding box center [29, 105] width 15 height 16
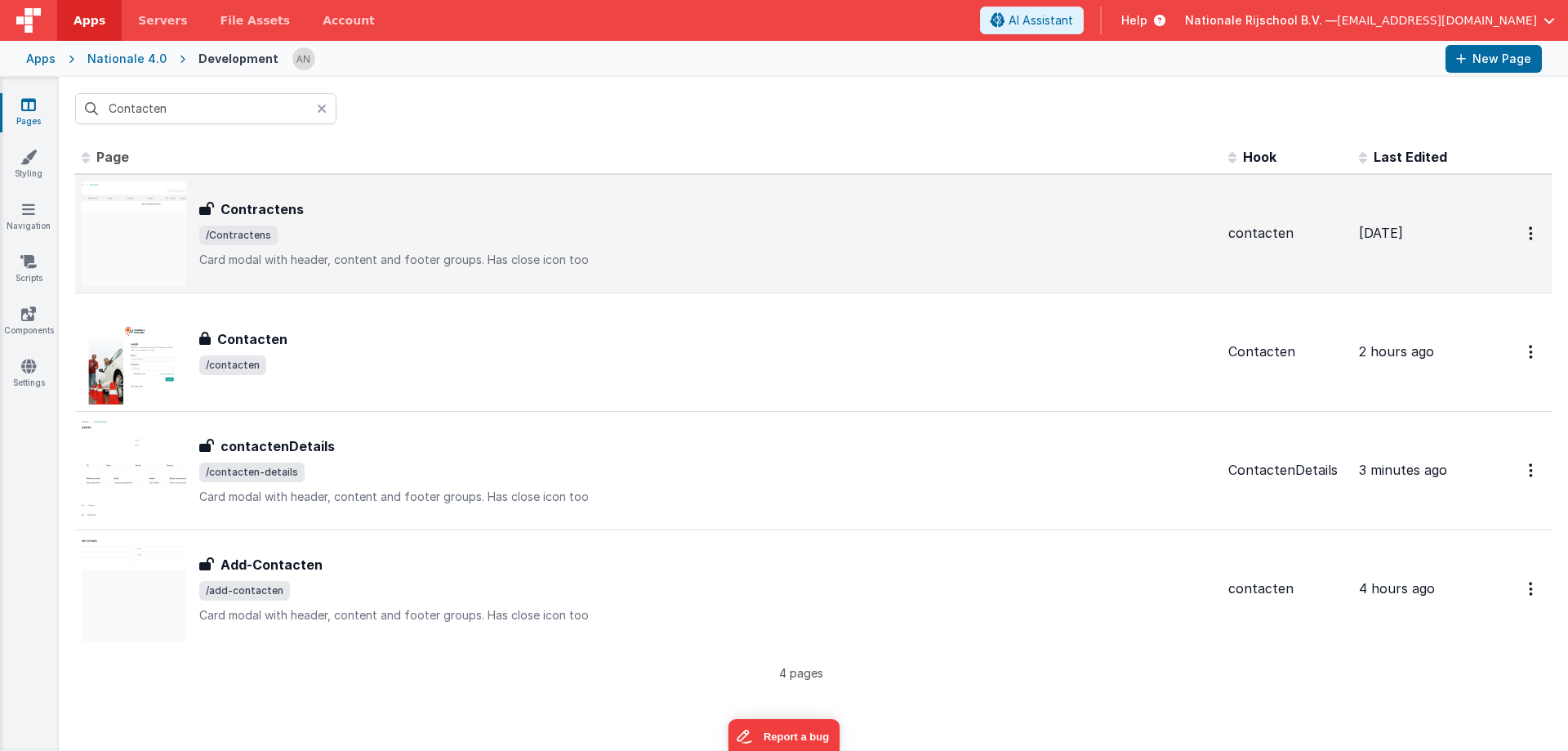
click at [261, 191] on div "Contractens Contractens /Contractens Card modal with header, content and footer…" at bounding box center [648, 233] width 1133 height 105
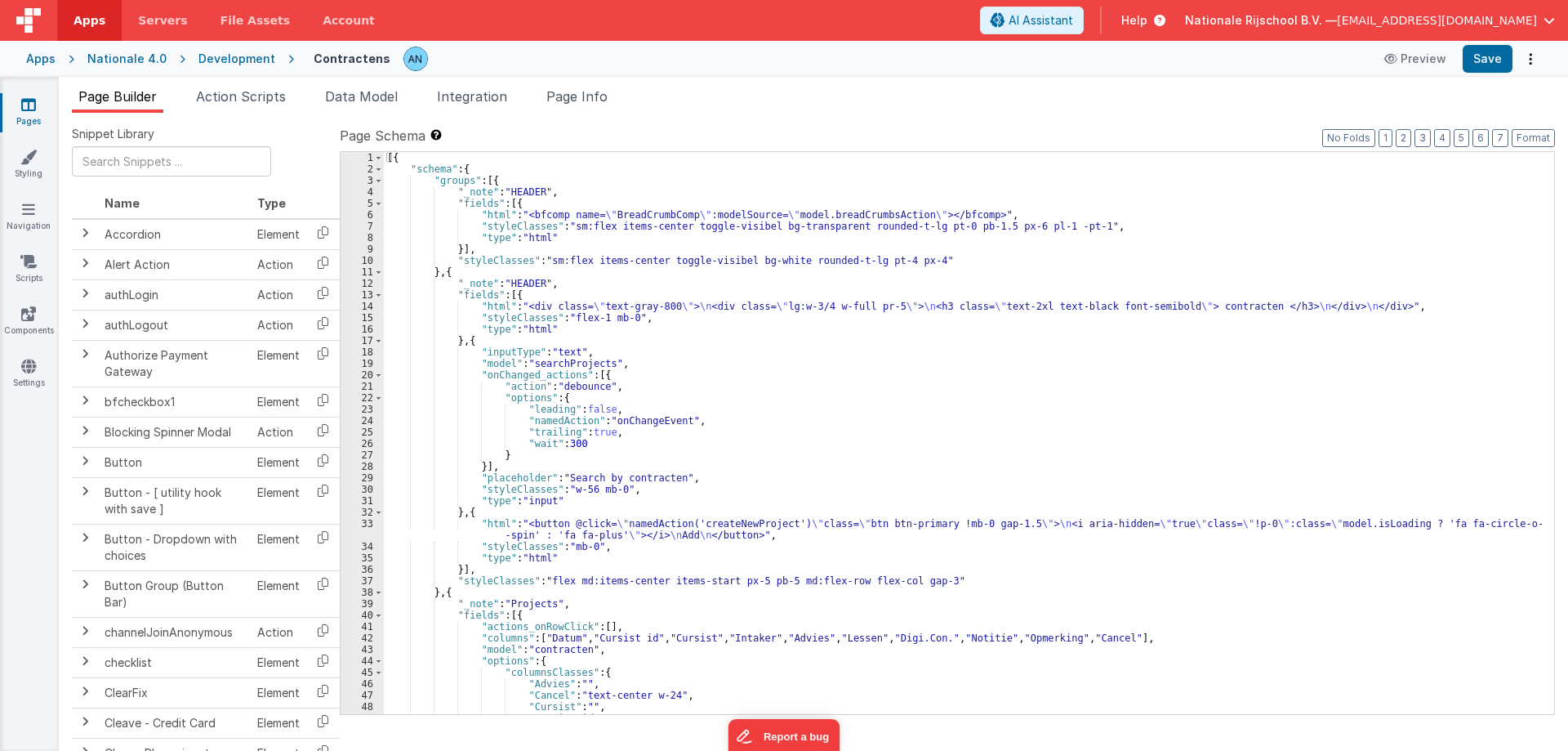
click at [237, 61] on div "Development" at bounding box center [237, 59] width 77 height 16
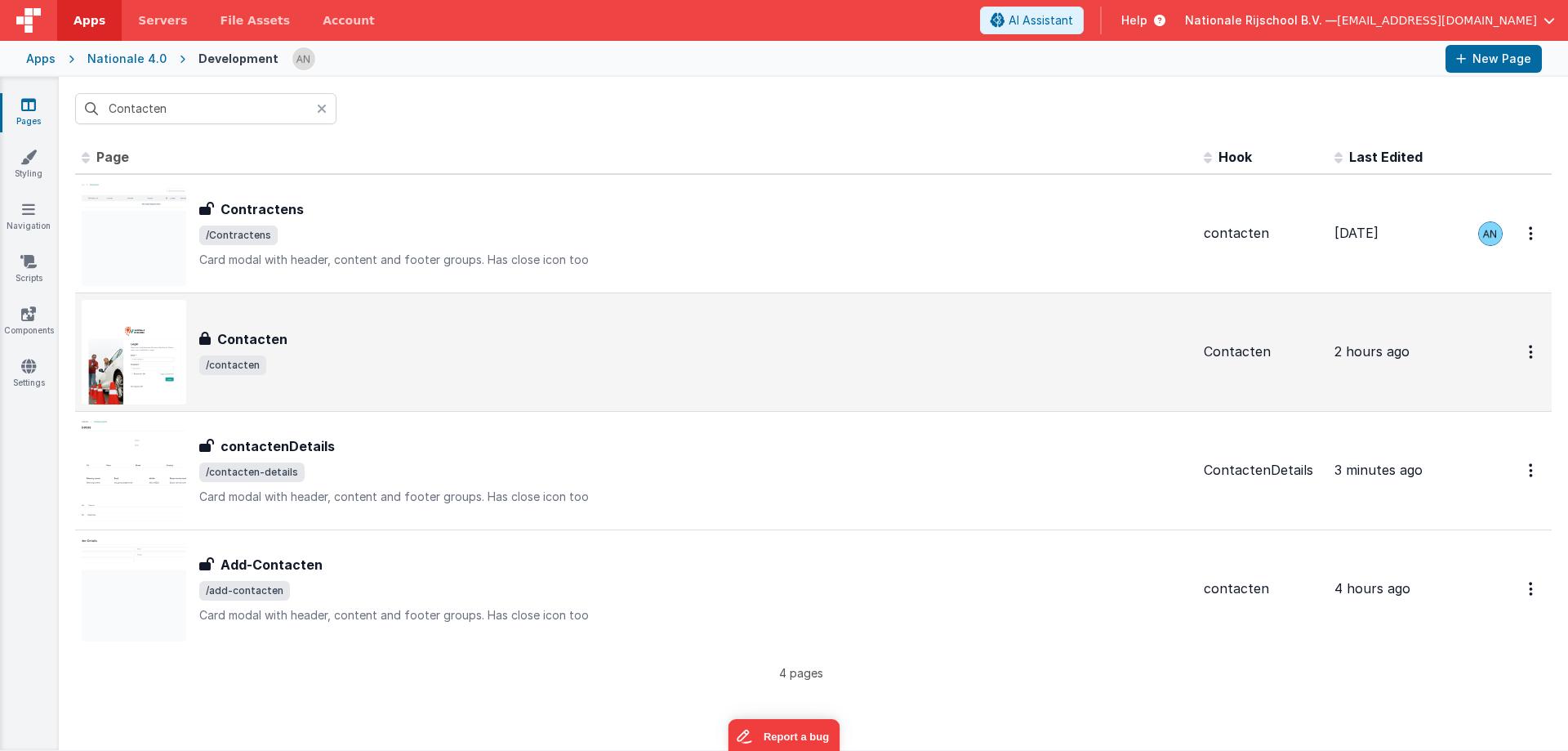
click at [362, 355] on span "/contacten" at bounding box center [694, 365] width 992 height 20
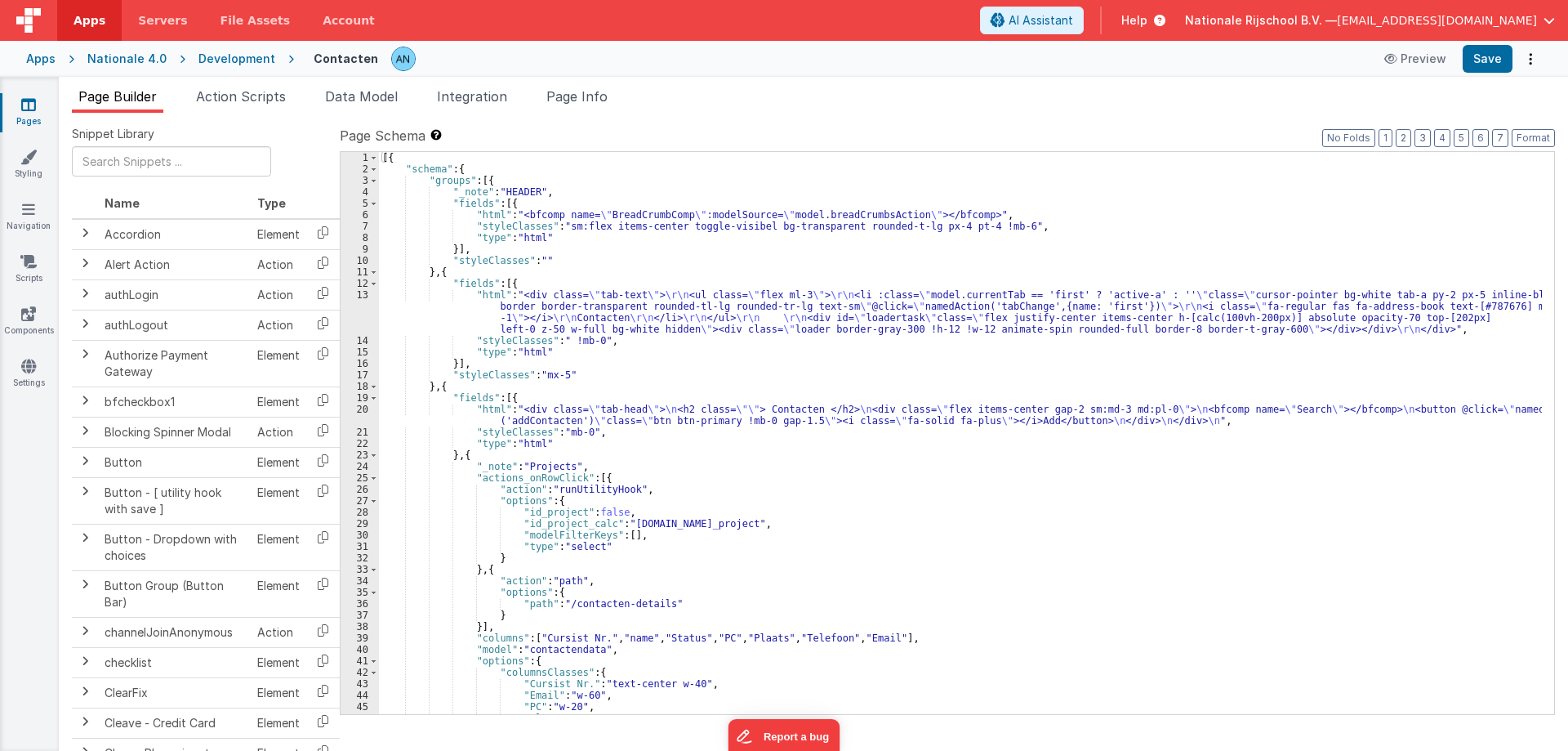
click at [473, 308] on div "[{ "schema" : { "groups" : [{ "_note" : "HEADER" , "fields" : [{ "html" : "<bfc…" at bounding box center [960, 445] width 1163 height 585
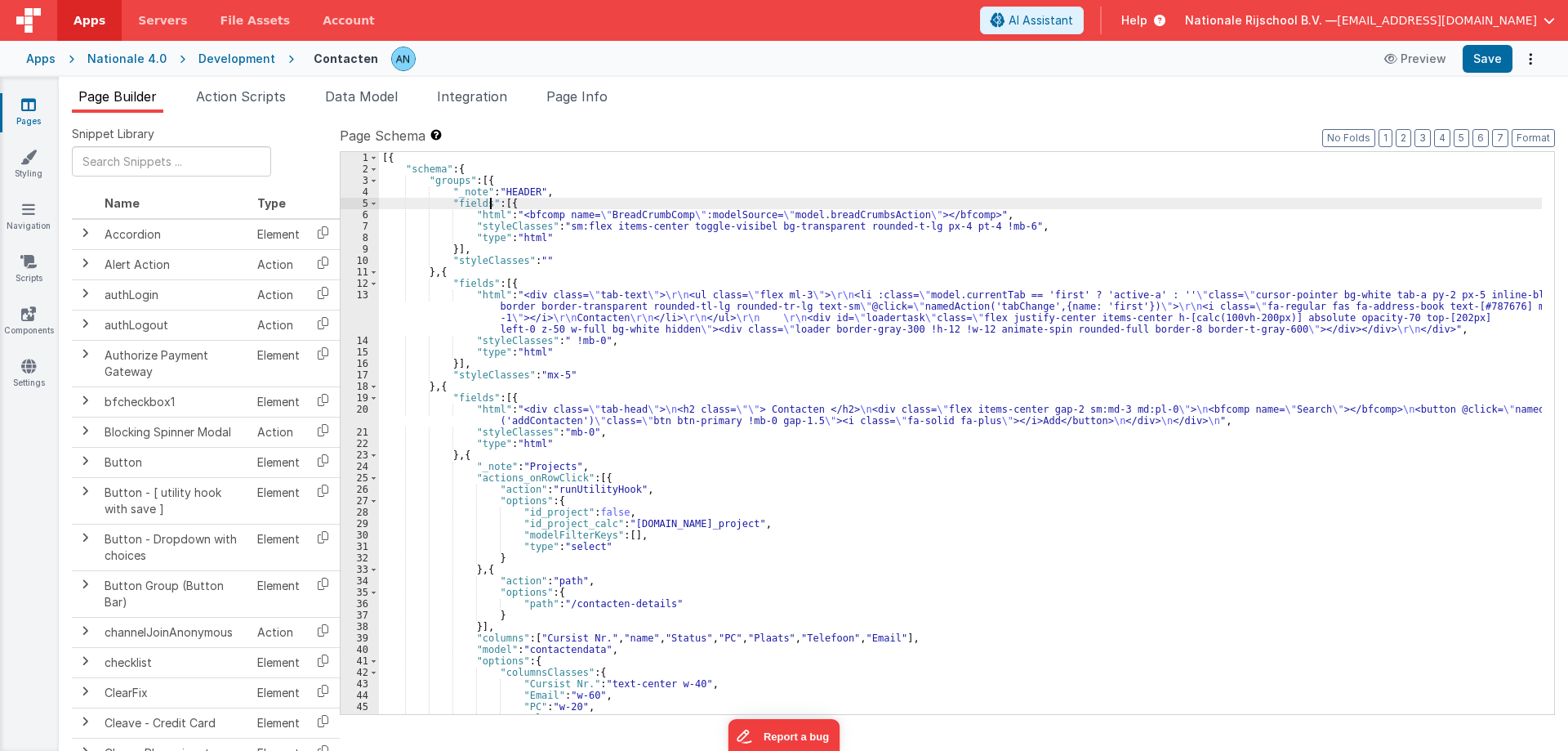
click at [490, 204] on div "[{ "schema" : { "groups" : [{ "_note" : "HEADER" , "fields" : [{ "html" : "<bfc…" at bounding box center [960, 445] width 1163 height 585
click at [474, 211] on div "[{ "schema" : { "groups" : [{ "_note" : "HEADER" , "fields" : [{ "html" : "<bfc…" at bounding box center [960, 445] width 1163 height 585
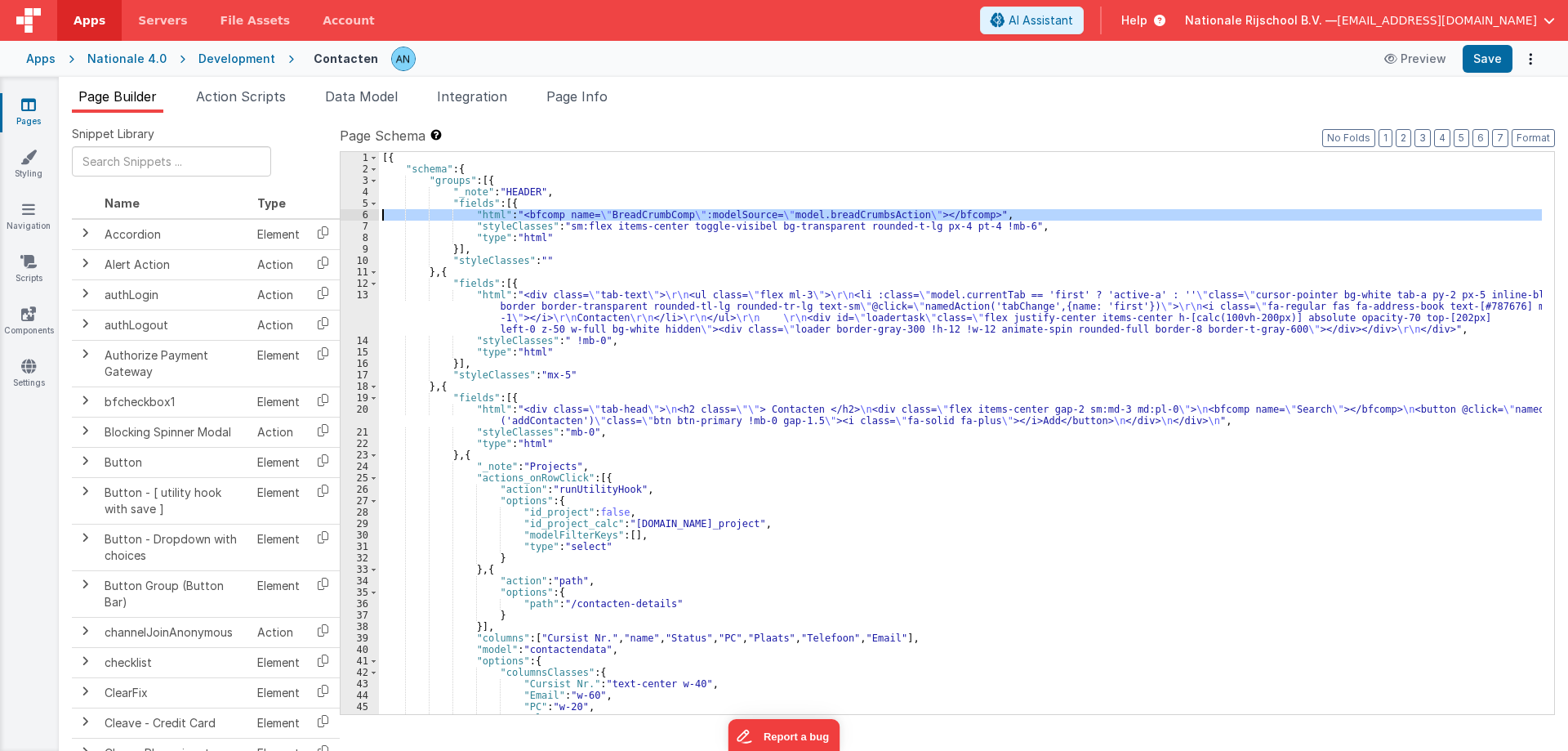
click at [350, 210] on div "6" at bounding box center [359, 215] width 38 height 11
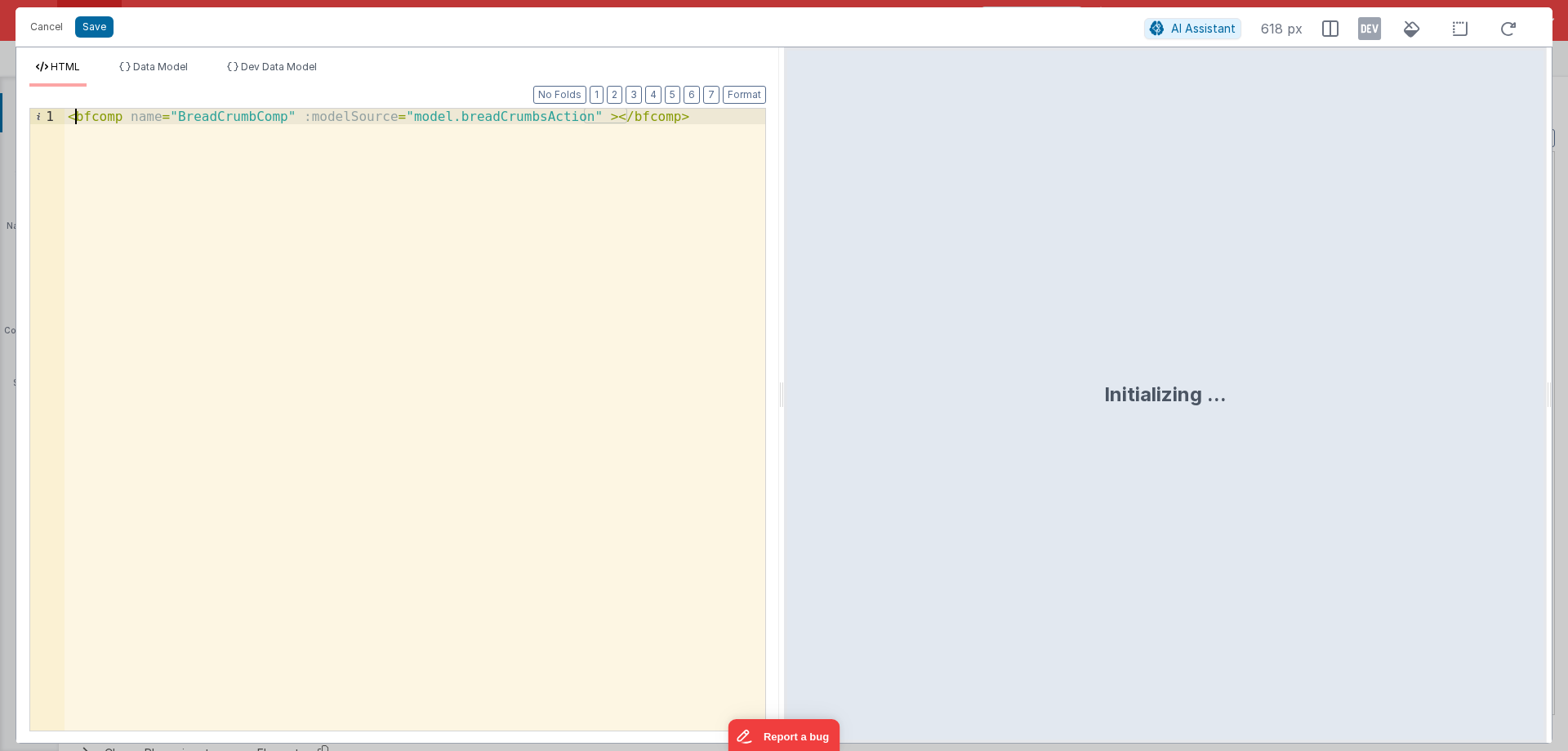
click at [73, 121] on div "< bfcomp name = "BreadCrumbComp" :modelSource = "model.breadCrumbsAction" > </ …" at bounding box center [415, 435] width 701 height 653
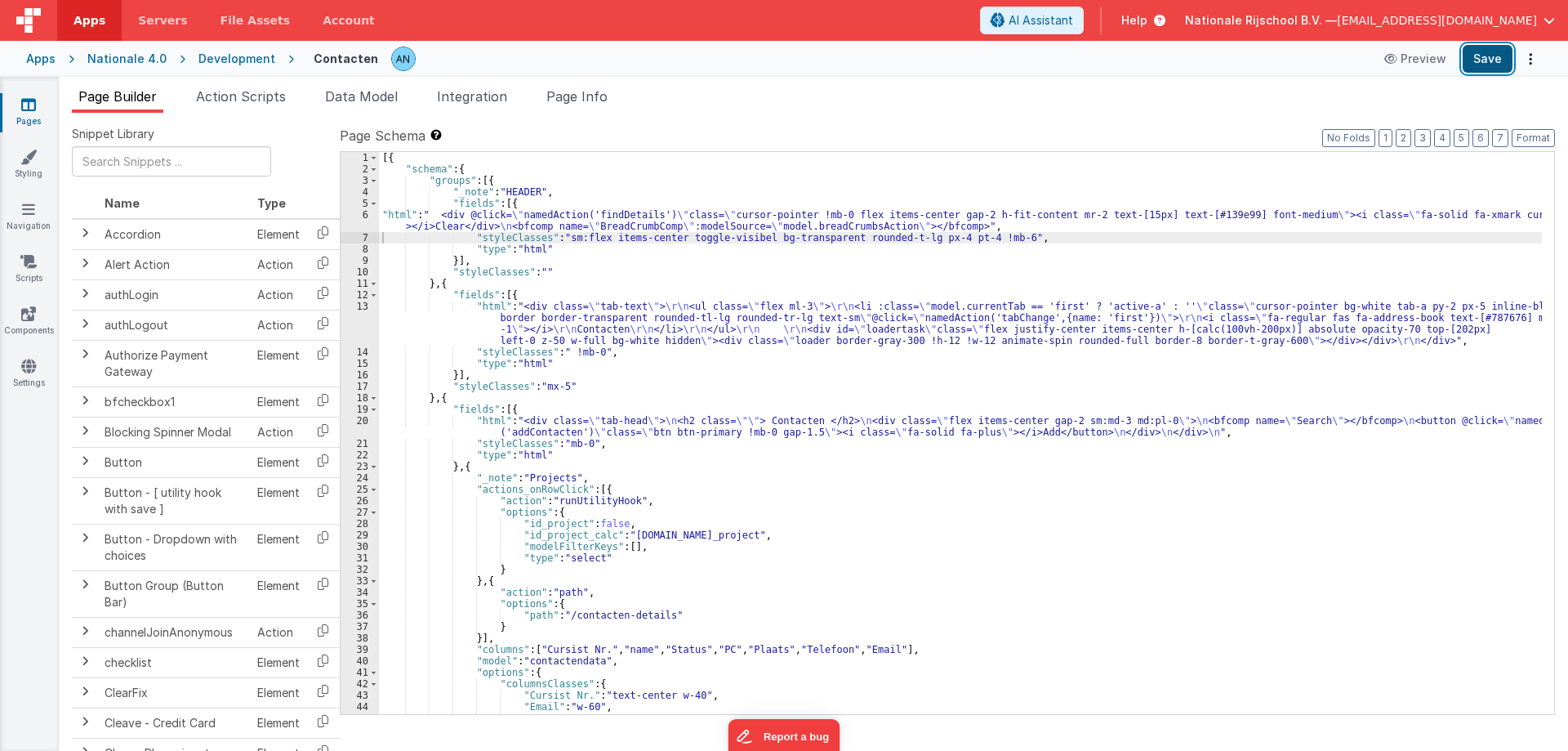
click at [1488, 57] on button "Save" at bounding box center [1487, 59] width 50 height 28
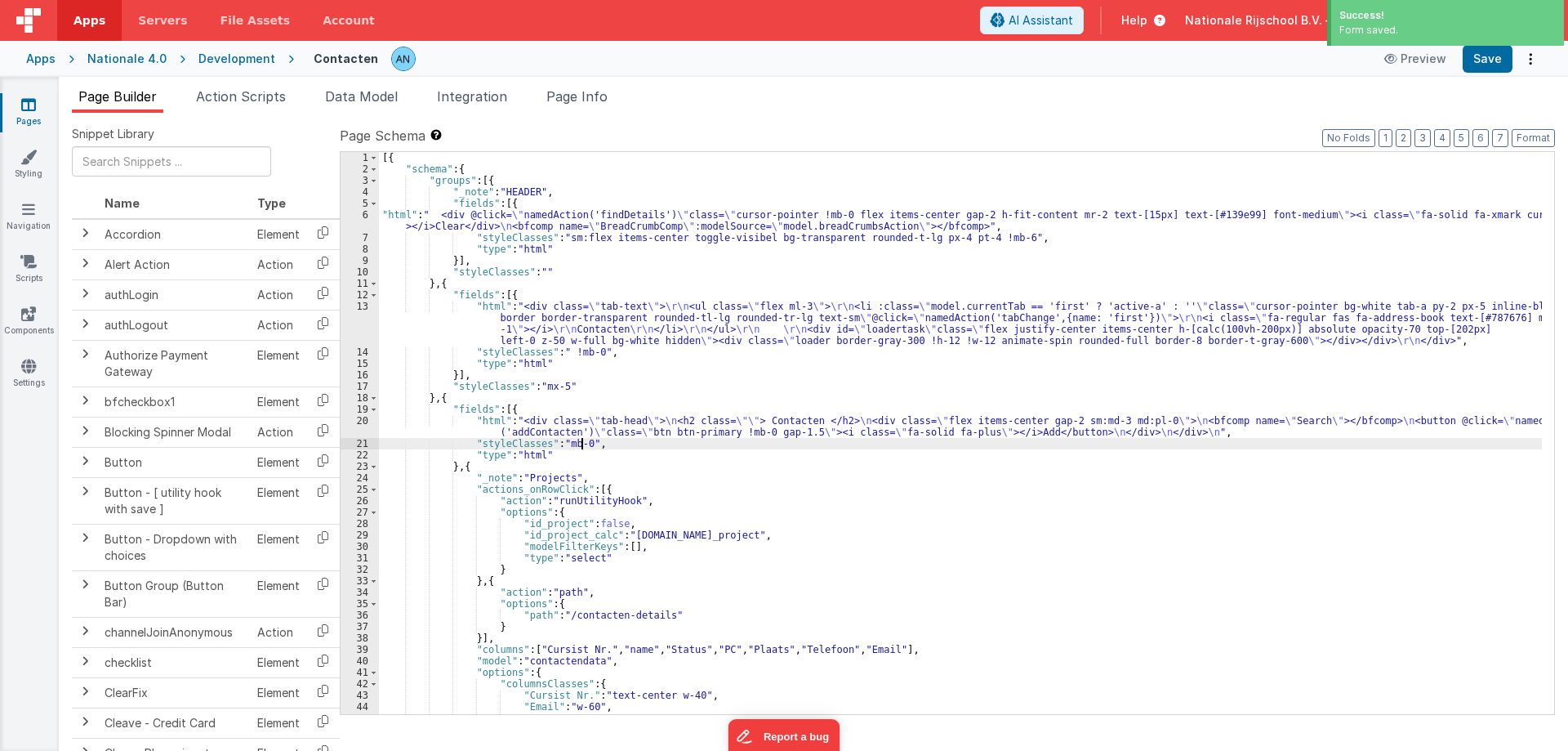
click at [580, 441] on div "[{ "schema" : { "groups" : [{ "_note" : "HEADER" , "fields" : [{ "html" : " <di…" at bounding box center [960, 445] width 1163 height 585
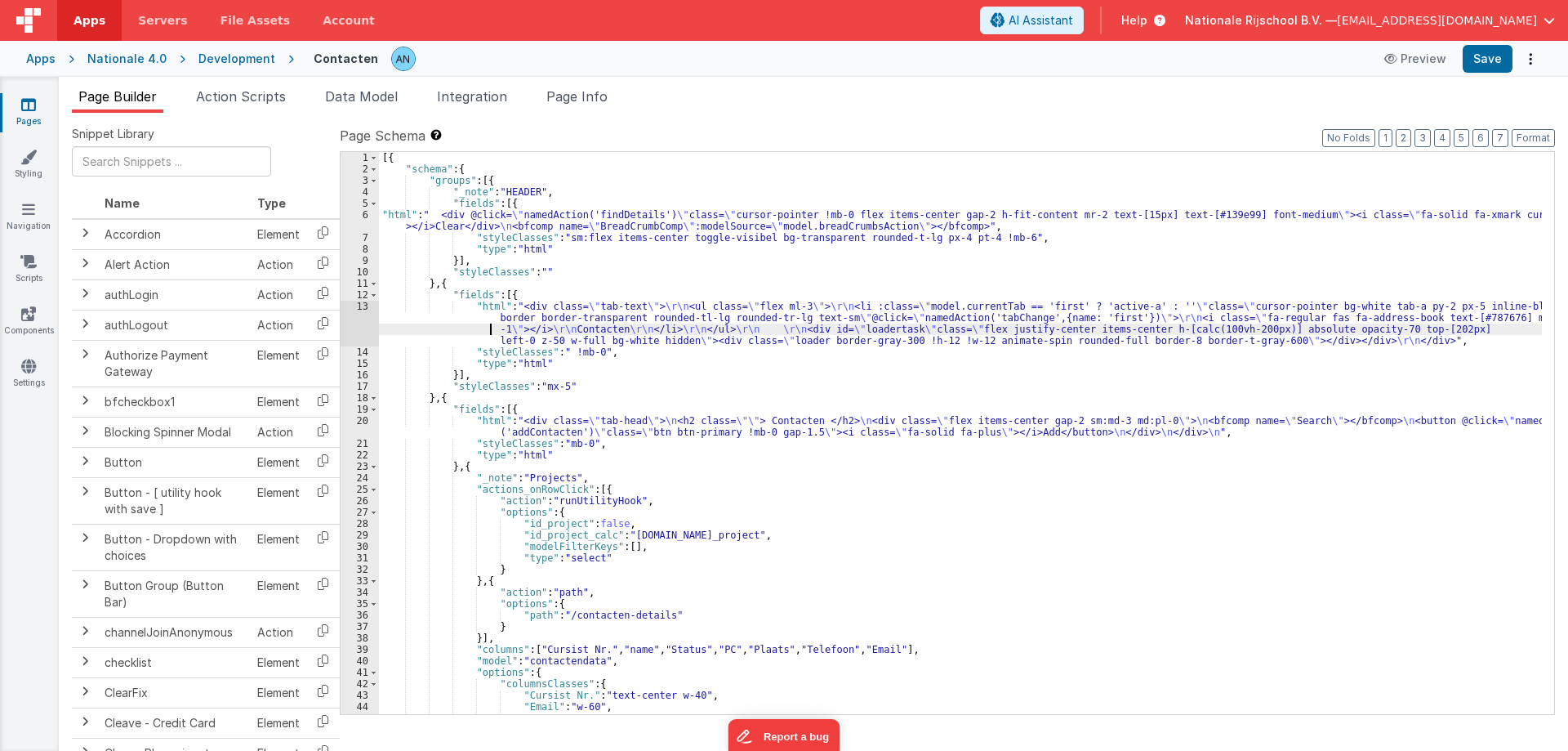
click at [481, 327] on div "[{ "schema" : { "groups" : [{ "_note" : "HEADER" , "fields" : [{ "html" : " <di…" at bounding box center [960, 445] width 1163 height 585
click at [454, 201] on div "[{ "schema" : { "groups" : [{ "_note" : "HEADER" , "fields" : [{ "html" : " <di…" at bounding box center [960, 445] width 1163 height 585
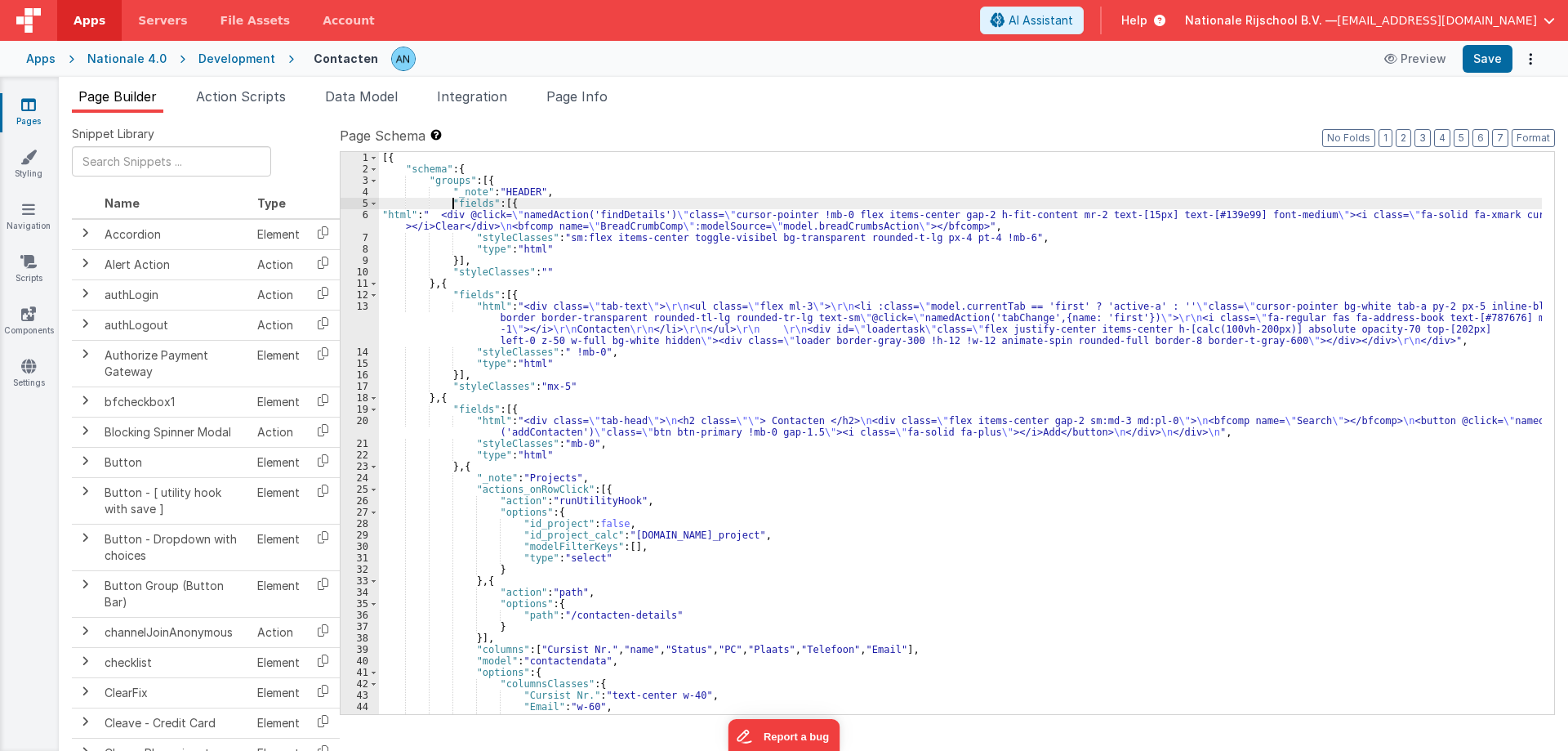
click at [440, 218] on div "[{ "schema" : { "groups" : [{ "_note" : "HEADER" , "fields" : [{ "html" : " <di…" at bounding box center [960, 445] width 1163 height 585
click at [350, 221] on div "6" at bounding box center [359, 220] width 38 height 23
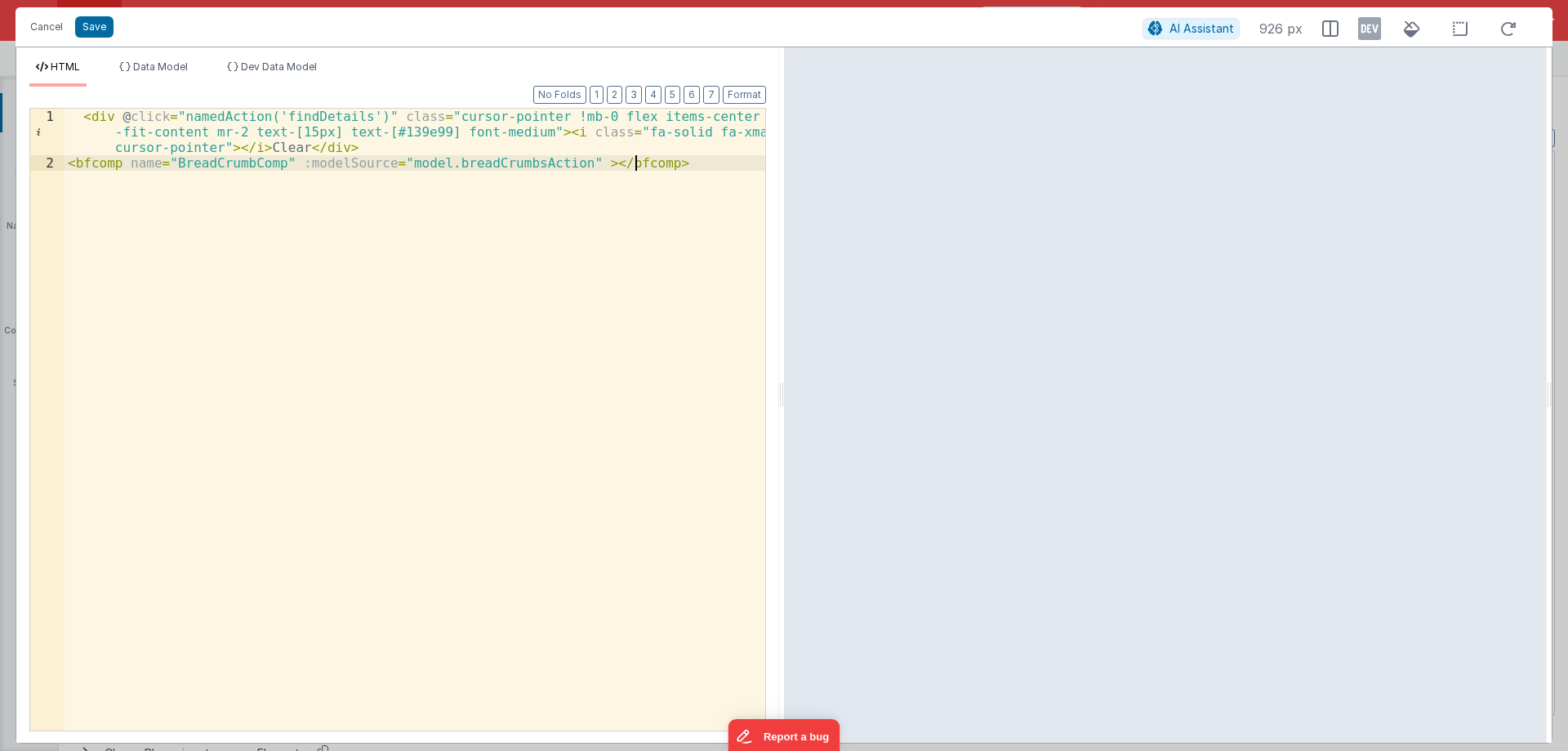
click at [236, 228] on div "< div @ click = "namedAction('findDetails')" class = "cursor-pointer !mb-0 flex…" at bounding box center [415, 450] width 701 height 684
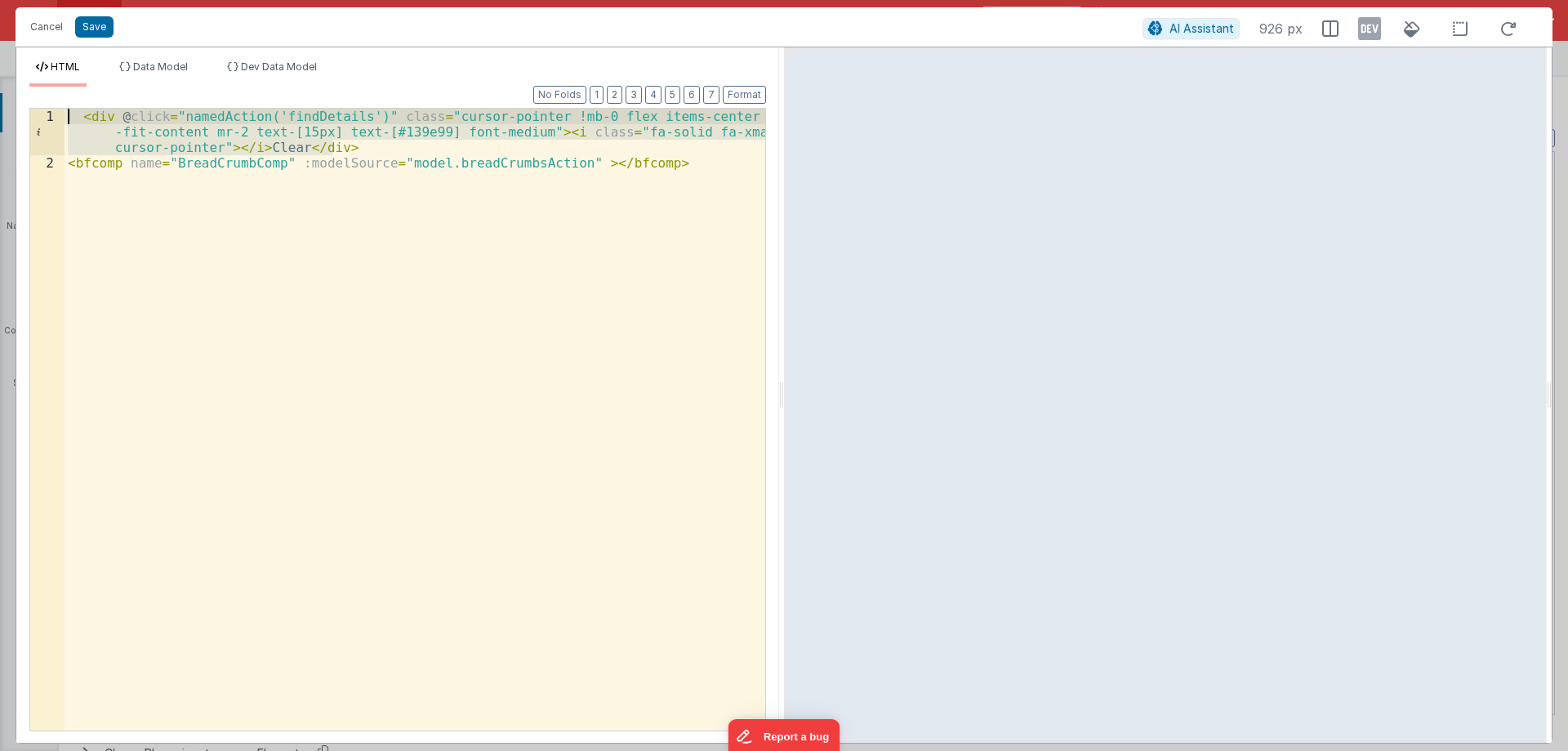
drag, startPoint x: 338, startPoint y: 147, endPoint x: 50, endPoint y: 92, distance: 293.2
click at [50, 92] on div "Format 7 6 5 4 3 2 1 No Folds 1 2 < div @ click = "namedAction('findDetails')" …" at bounding box center [398, 408] width 737 height 643
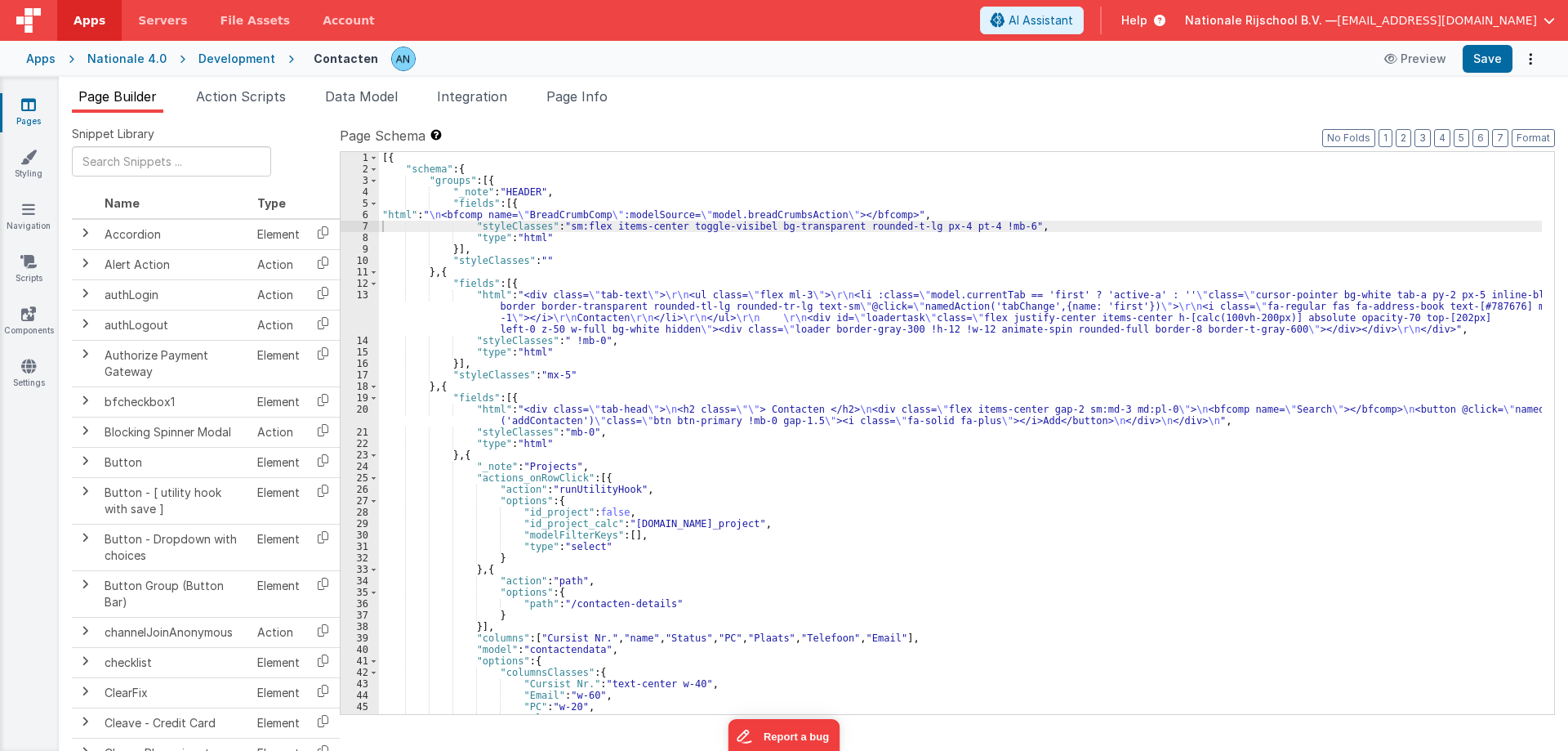
click at [554, 414] on div "[{ "schema" : { "groups" : [{ "_note" : "HEADER" , "fields" : [{ "html" : " \n …" at bounding box center [960, 445] width 1163 height 585
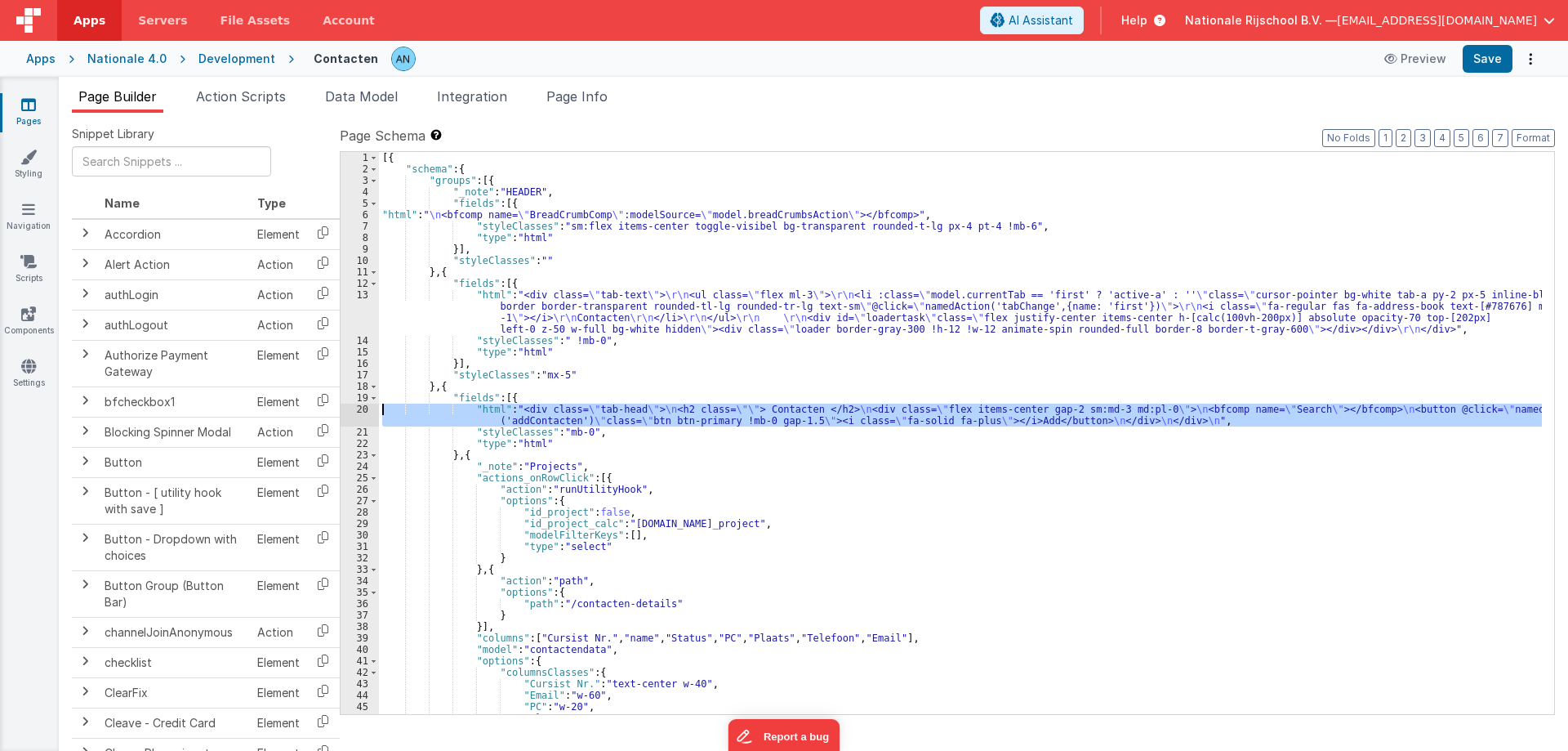
click at [352, 409] on div "20" at bounding box center [359, 415] width 38 height 23
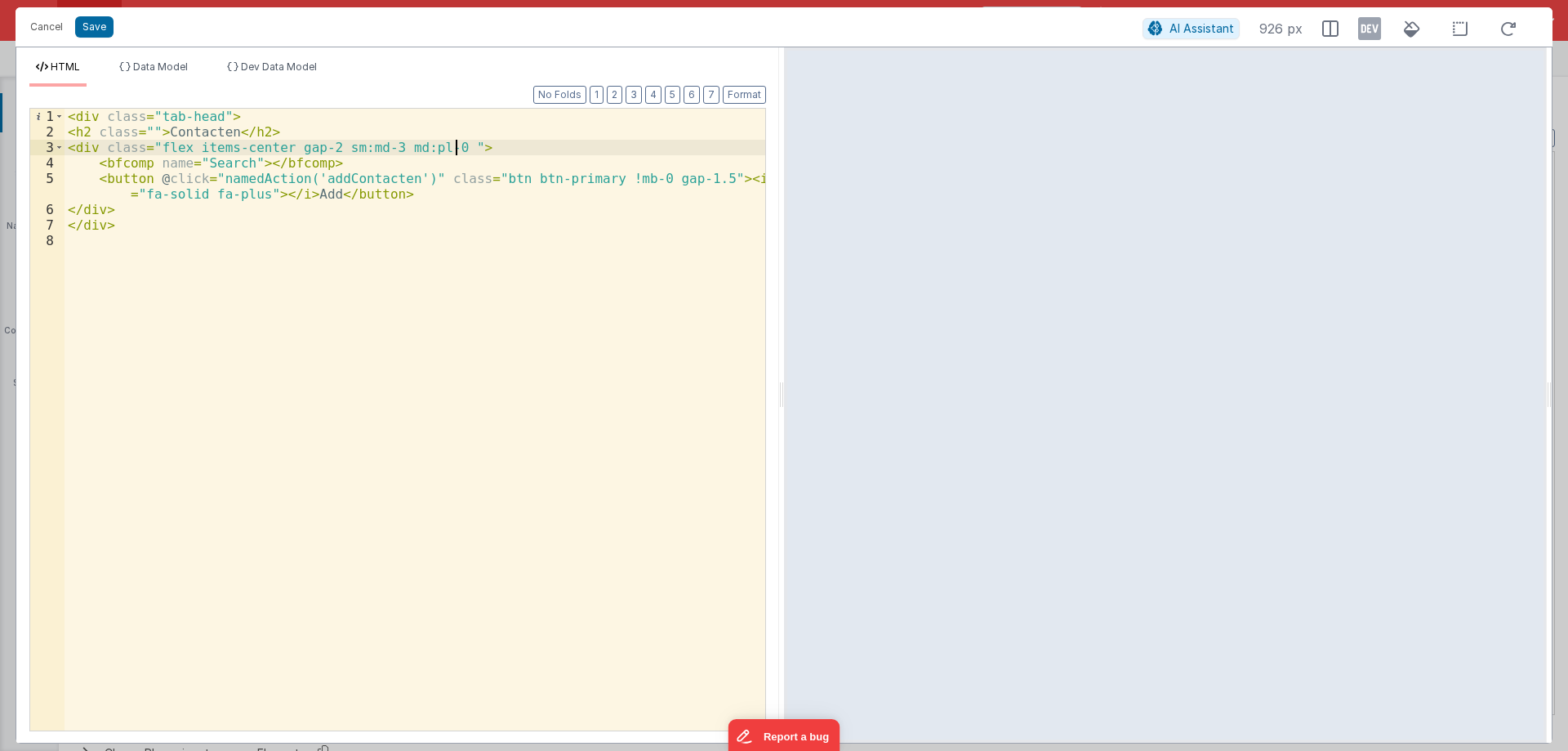
click at [459, 144] on div "< div class = "tab-head" > < h2 class = "" > Contacten </ h2 > < div class = "f…" at bounding box center [415, 435] width 701 height 653
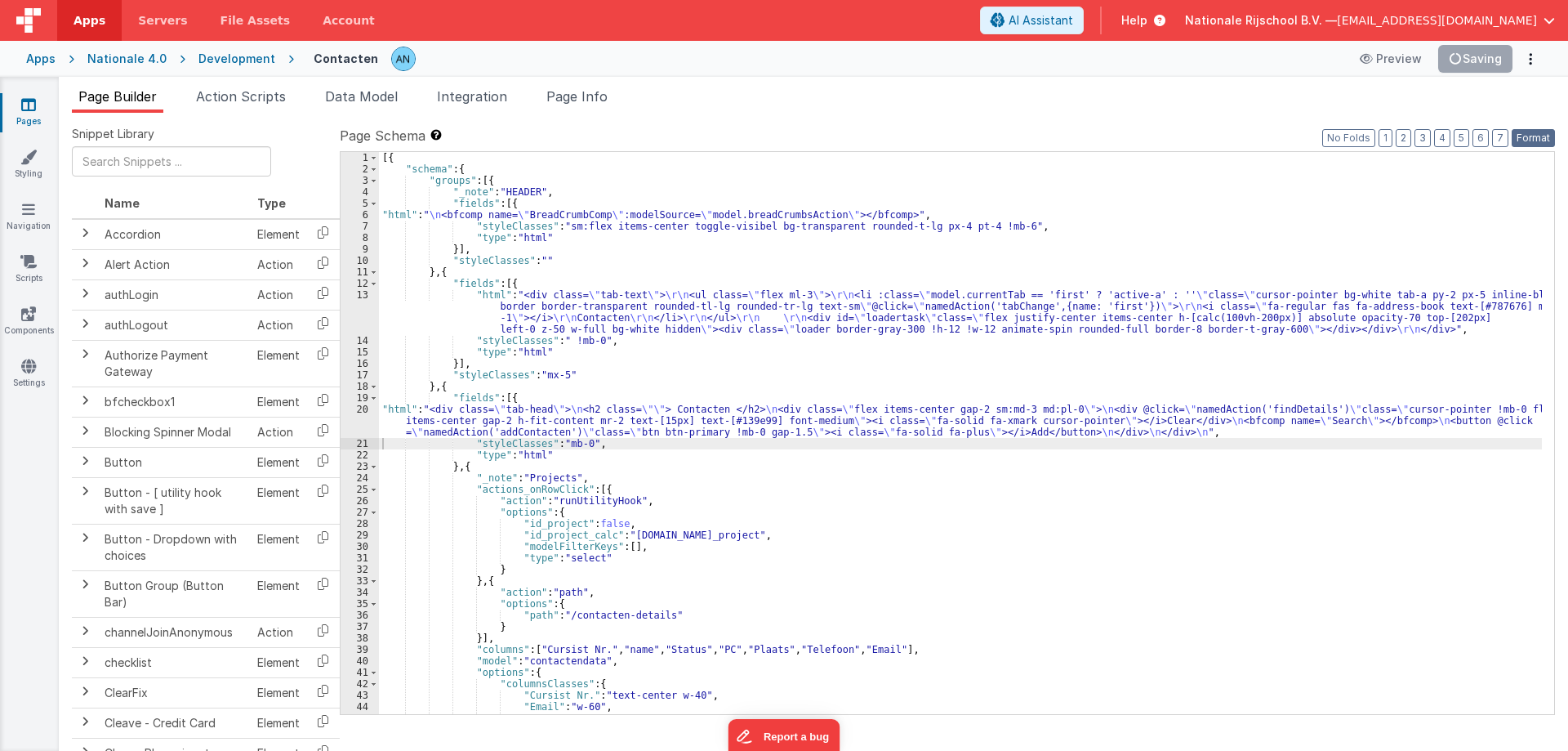
click at [1550, 140] on button "Format" at bounding box center [1533, 138] width 43 height 18
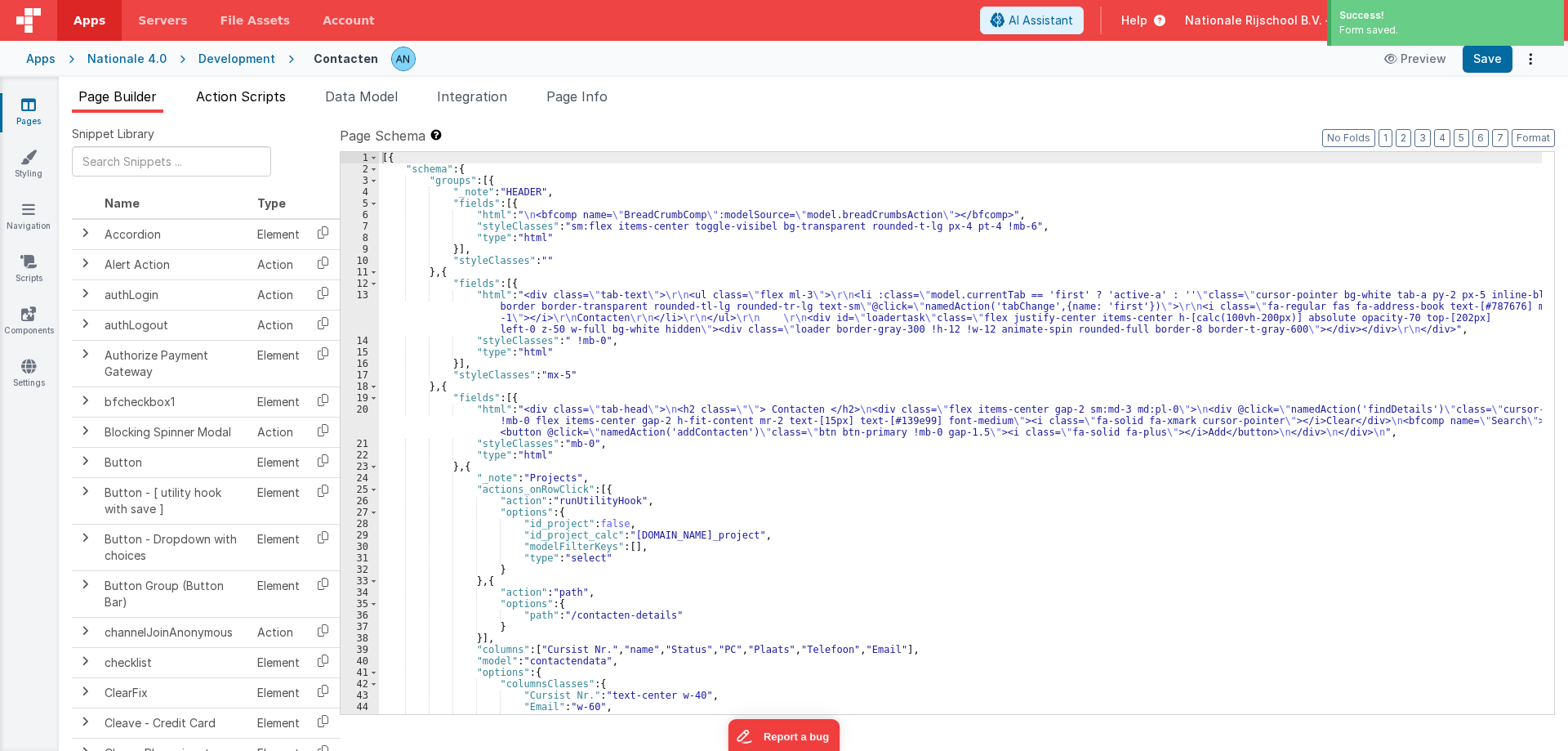
click at [217, 87] on li "Action Scripts" at bounding box center [241, 100] width 103 height 26
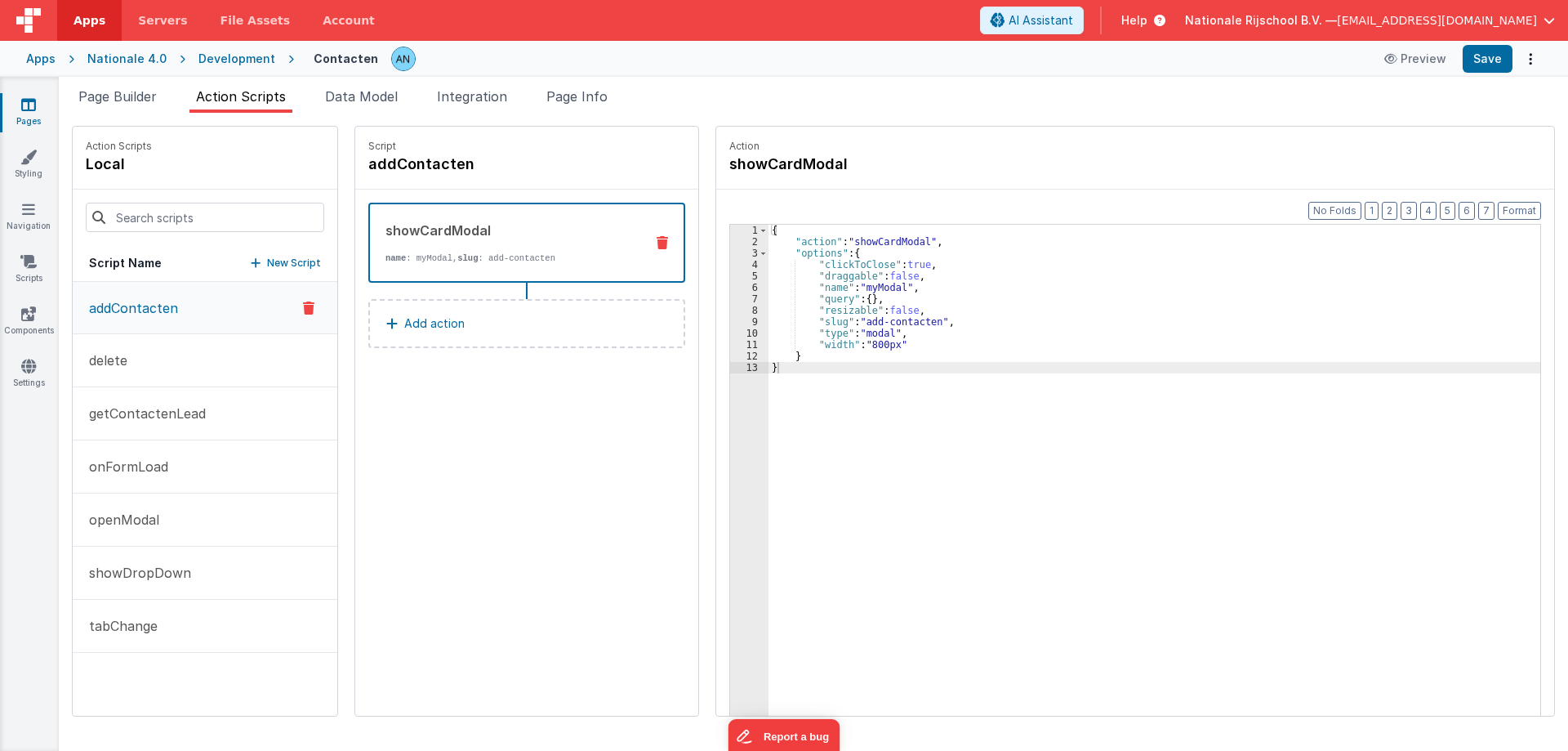
click at [167, 411] on p "getContactenLead" at bounding box center [142, 414] width 127 height 20
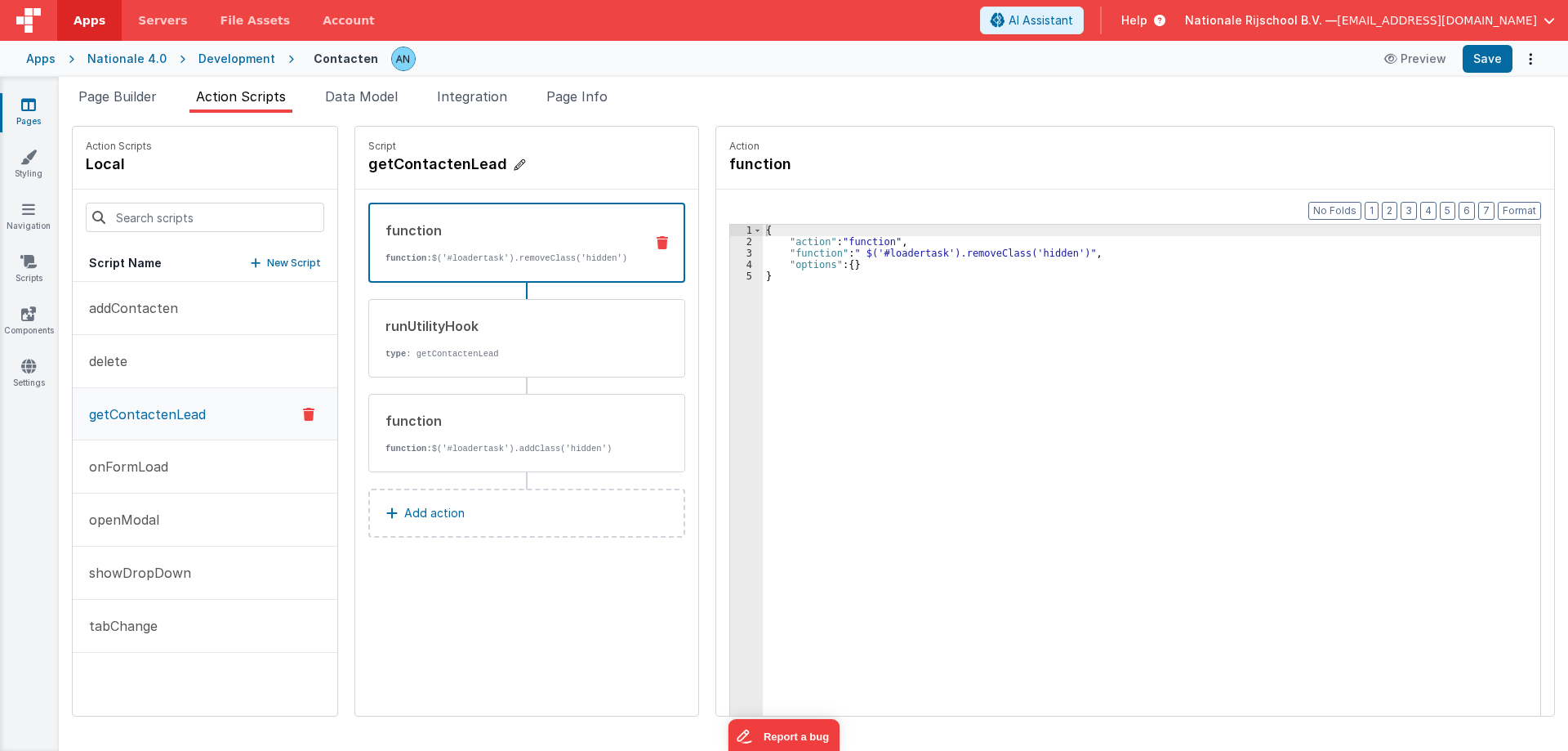
click at [368, 166] on h4 "getContactenLead" at bounding box center [490, 165] width 245 height 23
click at [370, 166] on input "getContactenLead" at bounding box center [450, 165] width 163 height 23
click at [16, 110] on link "Pages" at bounding box center [29, 113] width 59 height 33
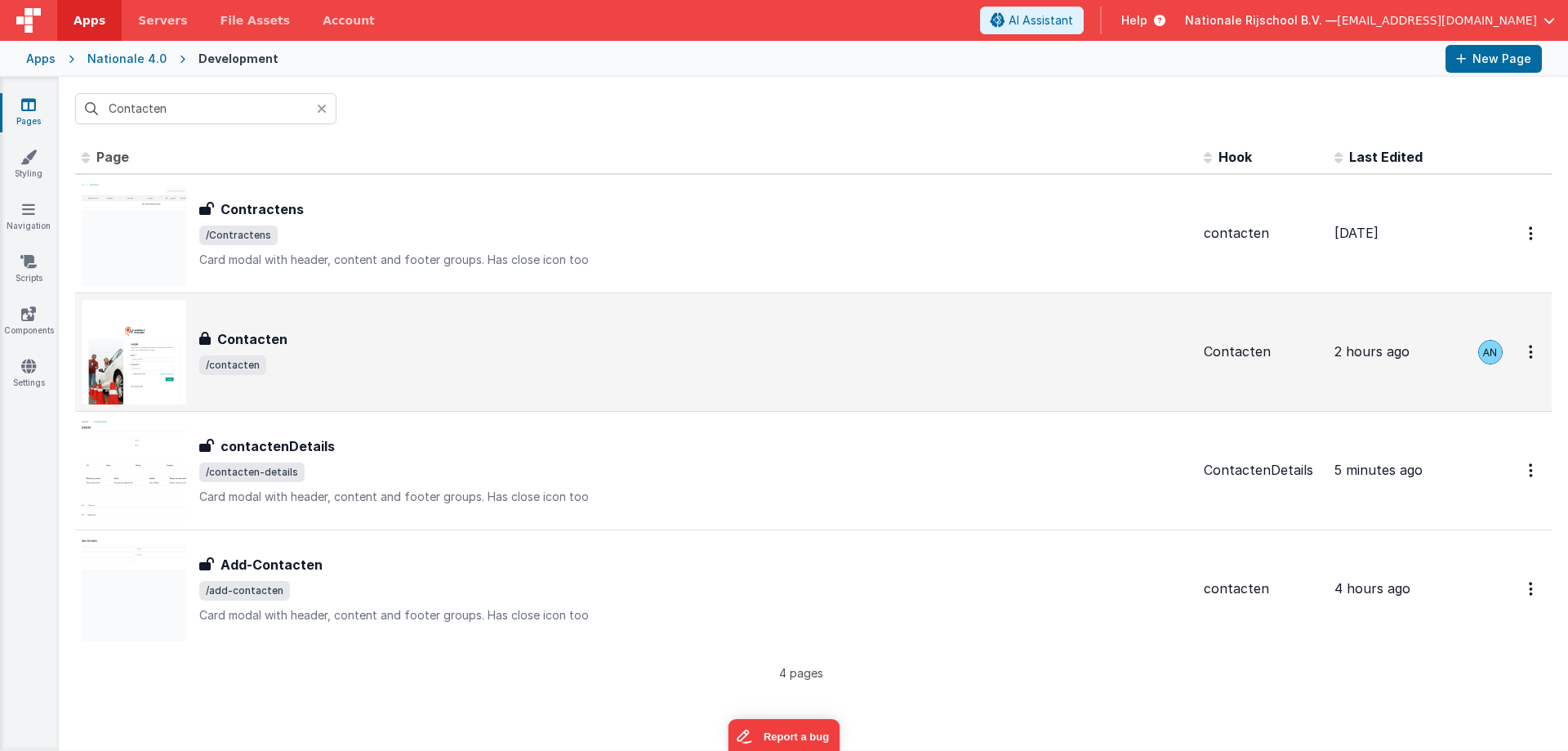
click at [325, 350] on div "Contacten Contacten /contacten" at bounding box center [694, 352] width 992 height 46
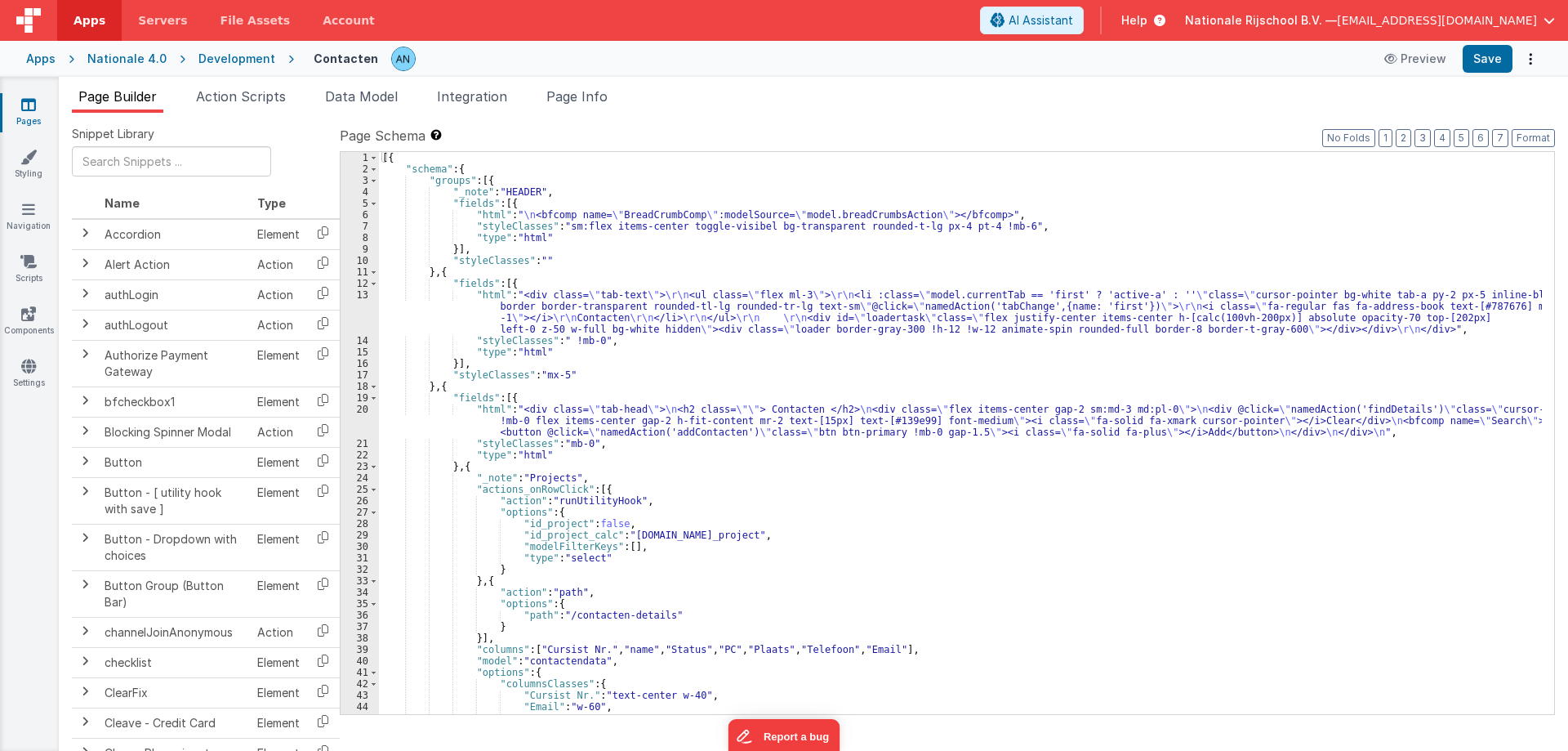
click at [430, 412] on div "[{ "schema" : { "groups" : [{ "_note" : "HEADER" , "fields" : [{ "html" : " \n …" at bounding box center [960, 445] width 1163 height 585
click at [350, 409] on div "20" at bounding box center [359, 421] width 38 height 34
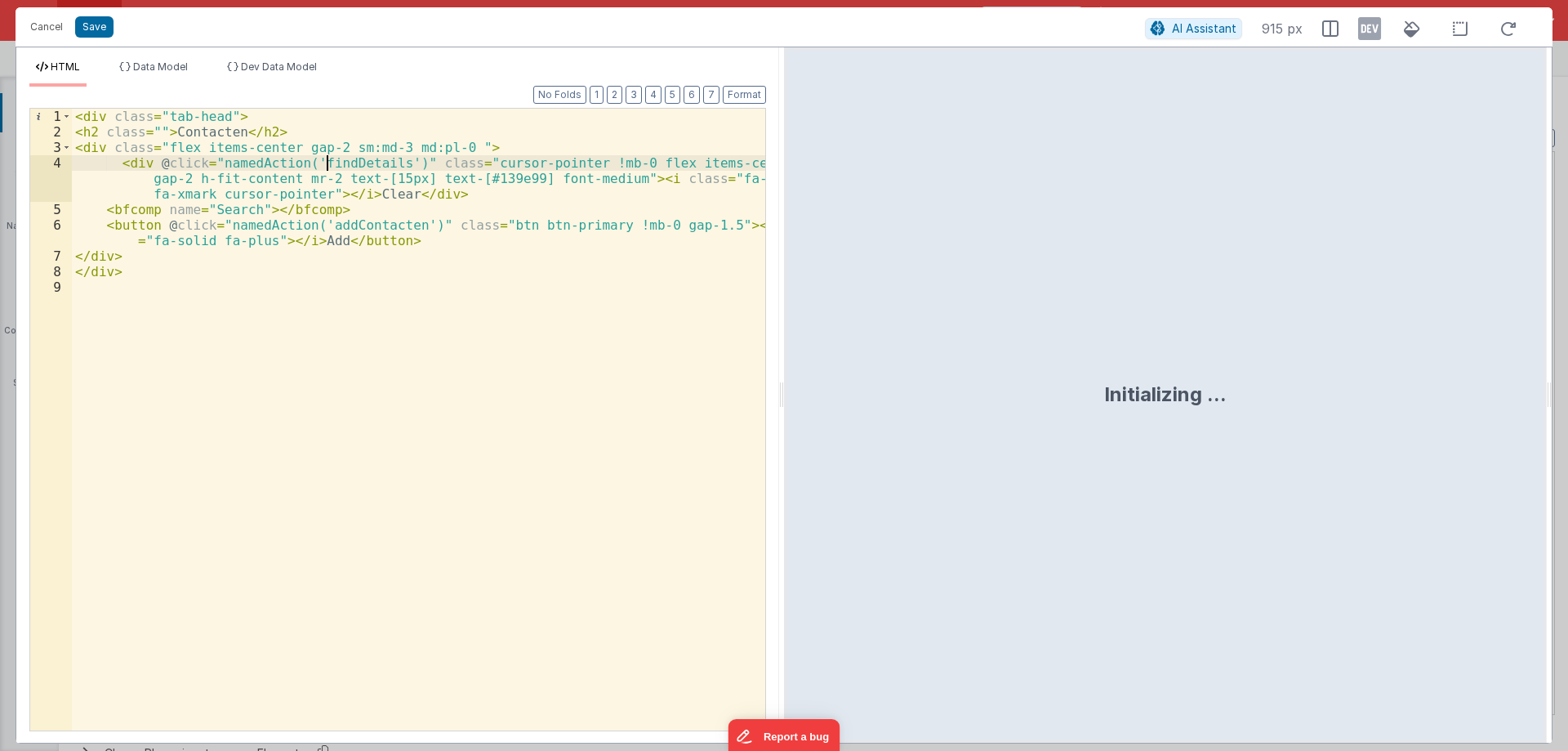
click at [327, 160] on div "< div class = "tab-head" > < h2 class = "" > Contacten </ h2 > < div class = "f…" at bounding box center [418, 435] width 694 height 653
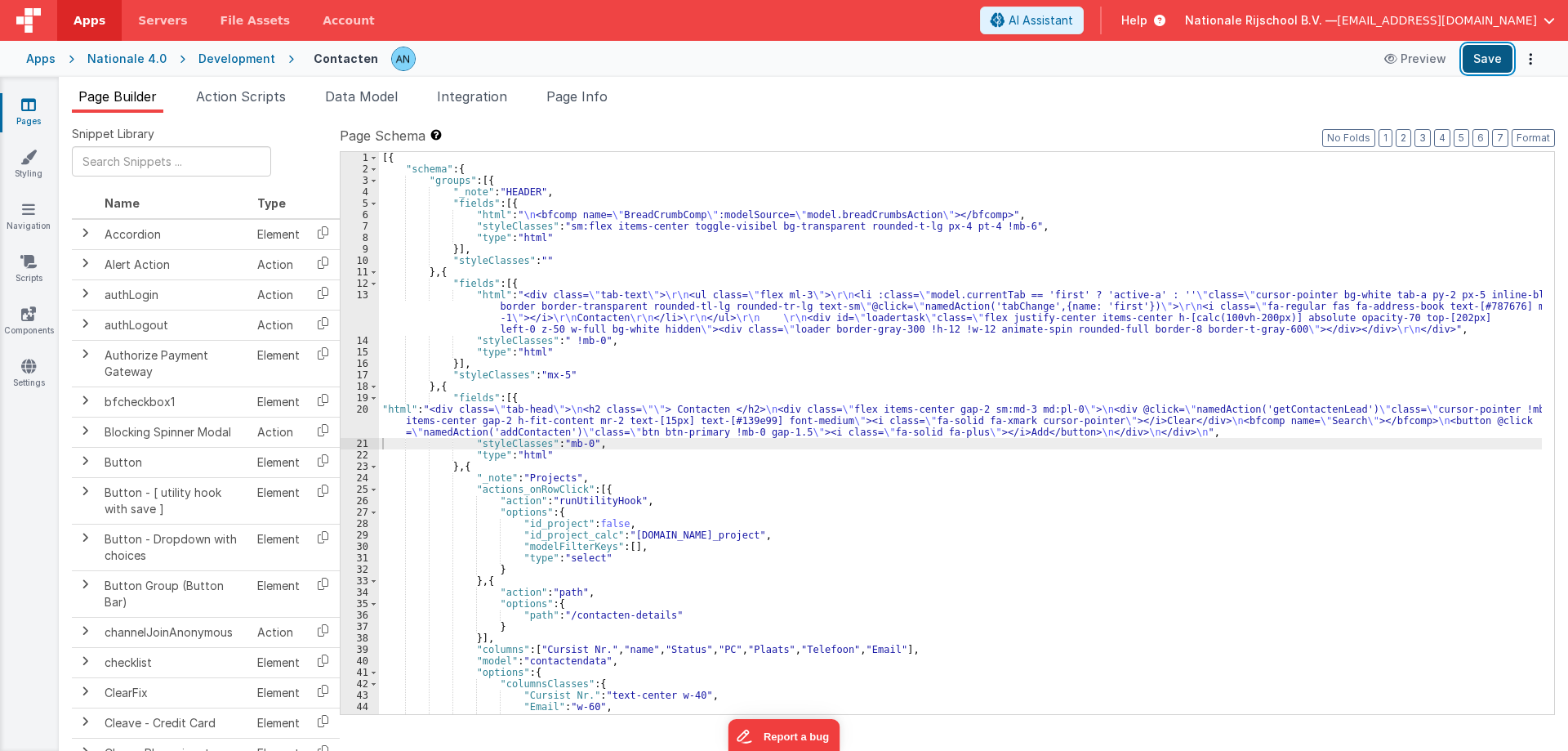
click at [1475, 54] on button "Save" at bounding box center [1487, 59] width 50 height 28
click at [1535, 136] on button "Format" at bounding box center [1533, 138] width 43 height 18
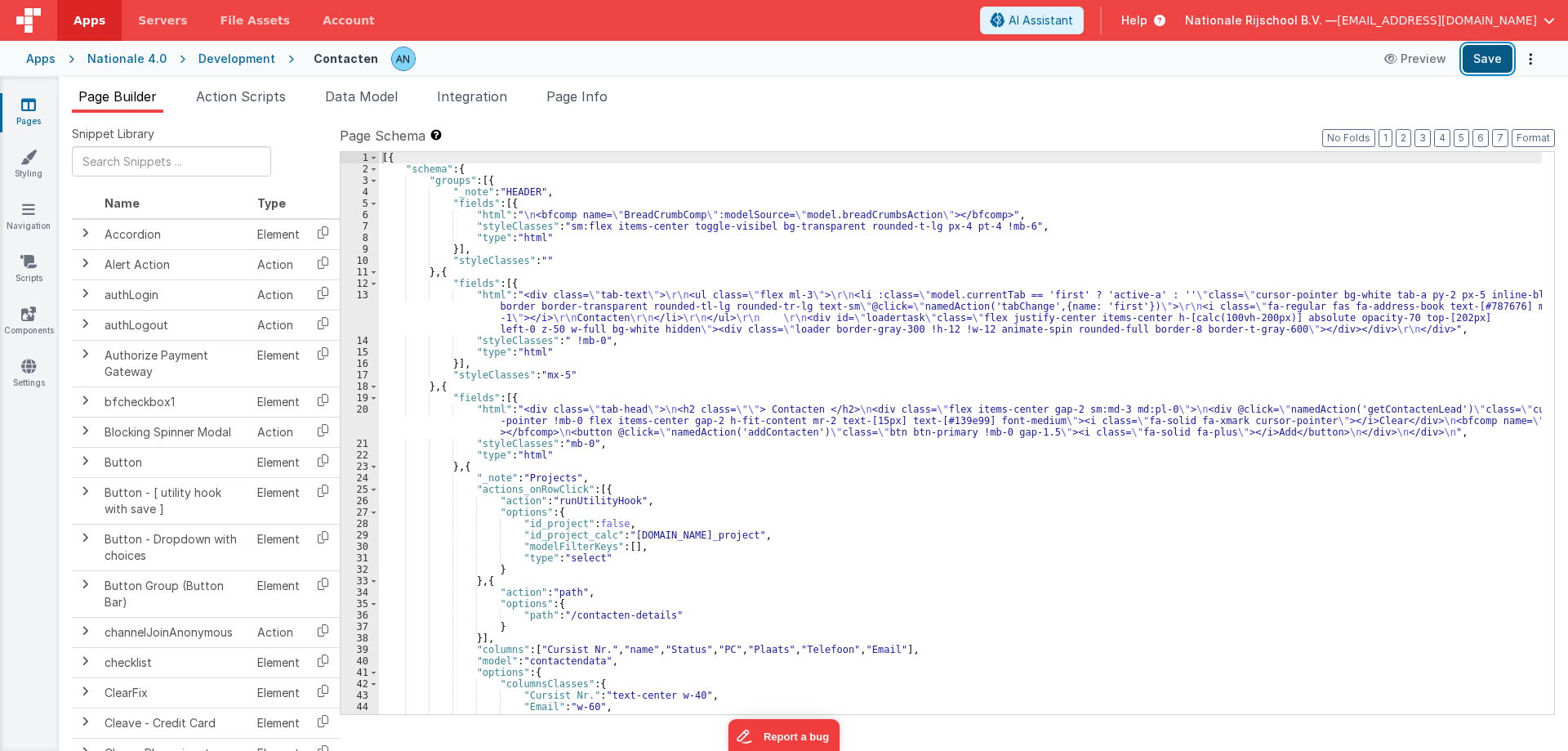
click at [1472, 55] on button "Save" at bounding box center [1487, 59] width 50 height 28
click at [1539, 143] on button "Format" at bounding box center [1533, 138] width 43 height 18
click at [1489, 53] on button "Save" at bounding box center [1487, 59] width 50 height 28
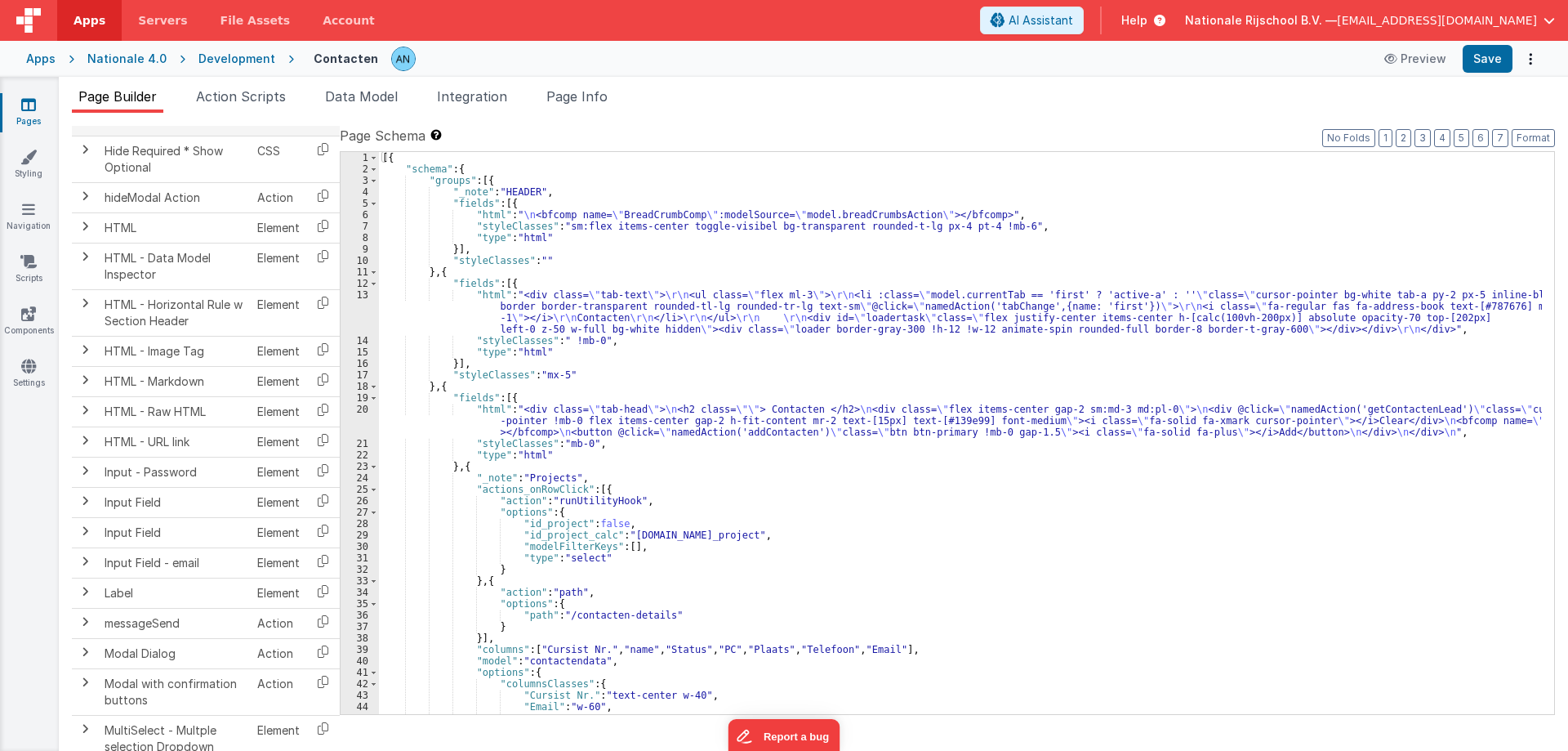
scroll to position [1062, 0]
click at [558, 197] on div "[{ "schema" : { "groups" : [{ "_note" : "HEADER" , "fields" : [{ "html" : " \n …" at bounding box center [960, 445] width 1163 height 585
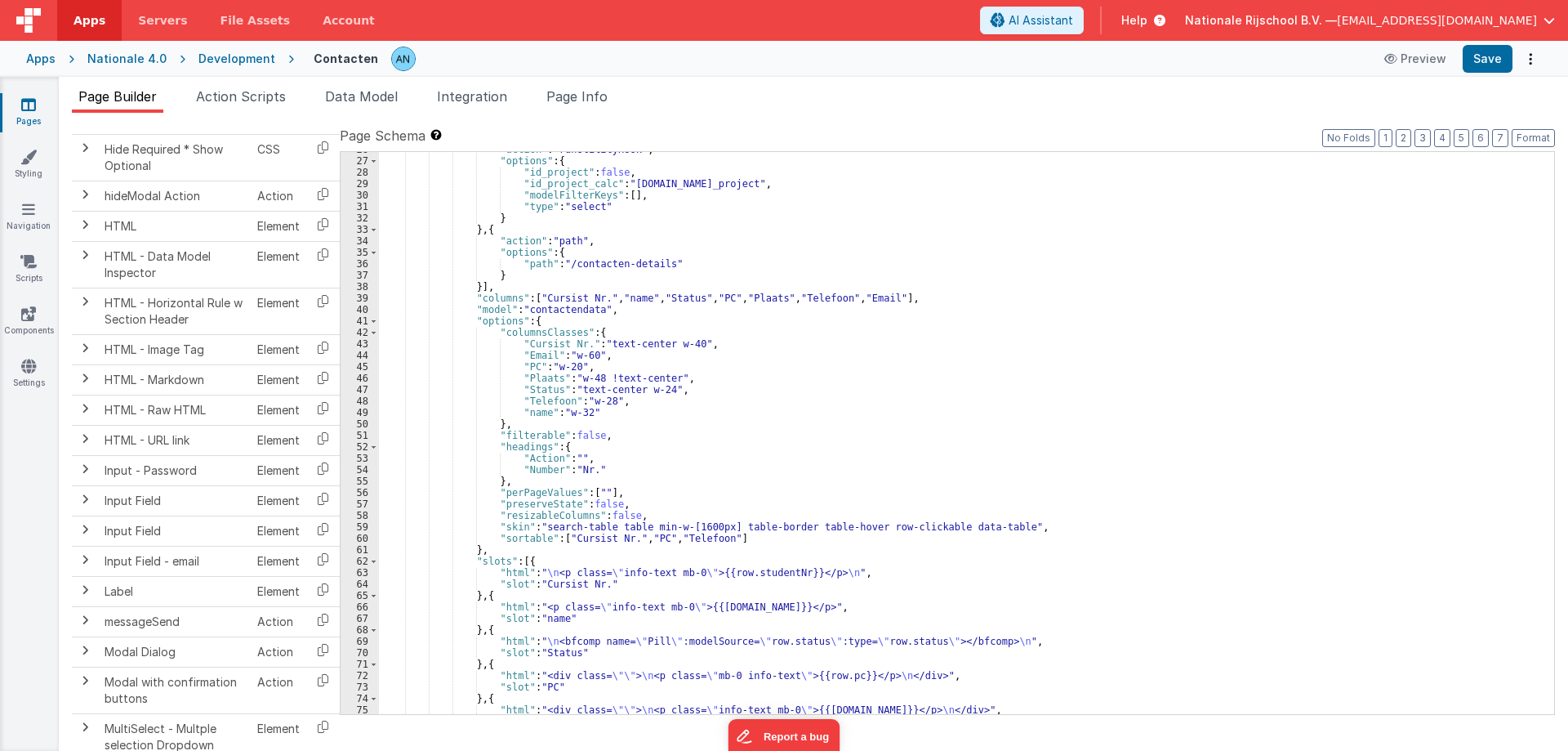
scroll to position [302, 0]
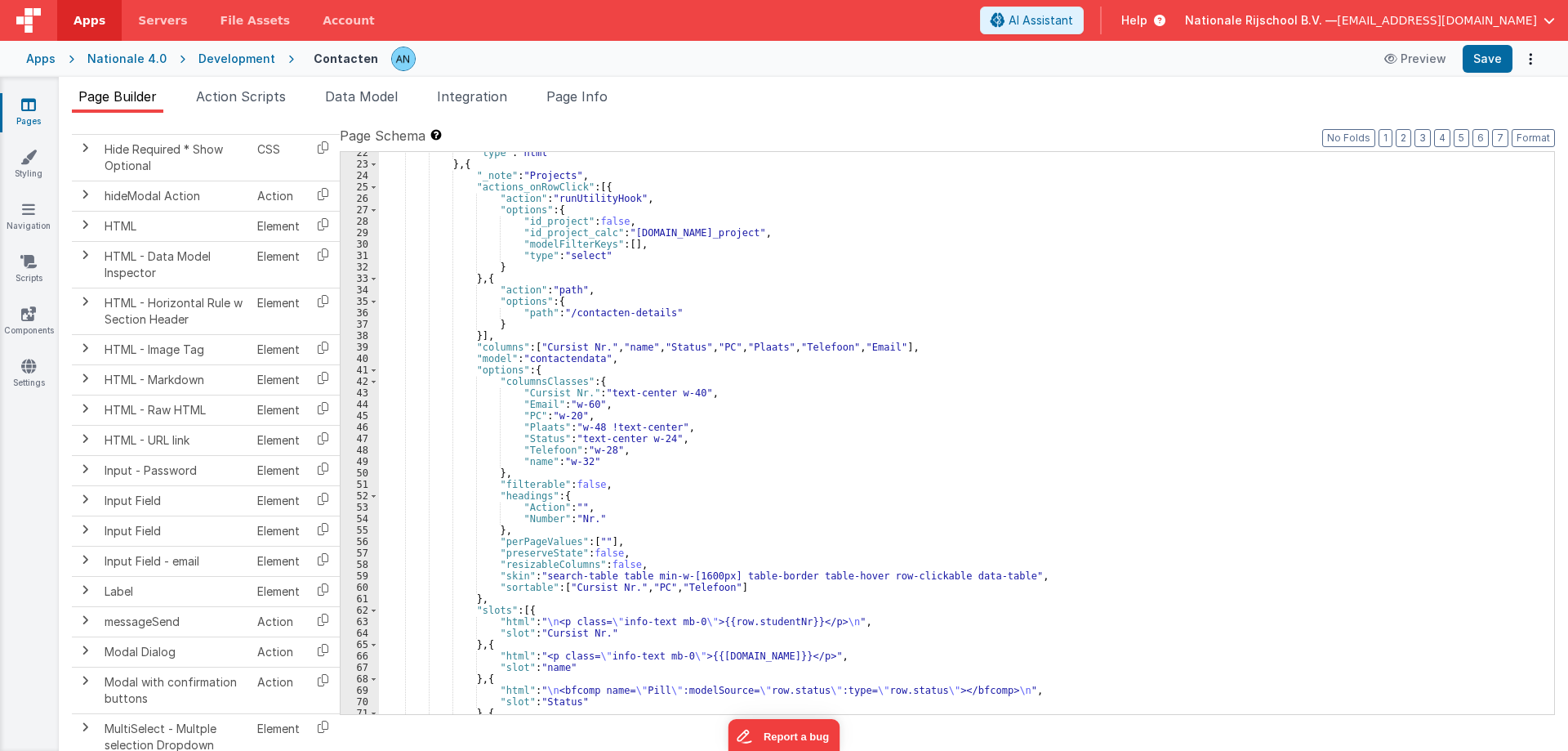
click at [608, 278] on div ""type" : "html" } , { "_note" : "Projects" , "actions_onRowClick" : [{ "action"…" at bounding box center [960, 440] width 1163 height 585
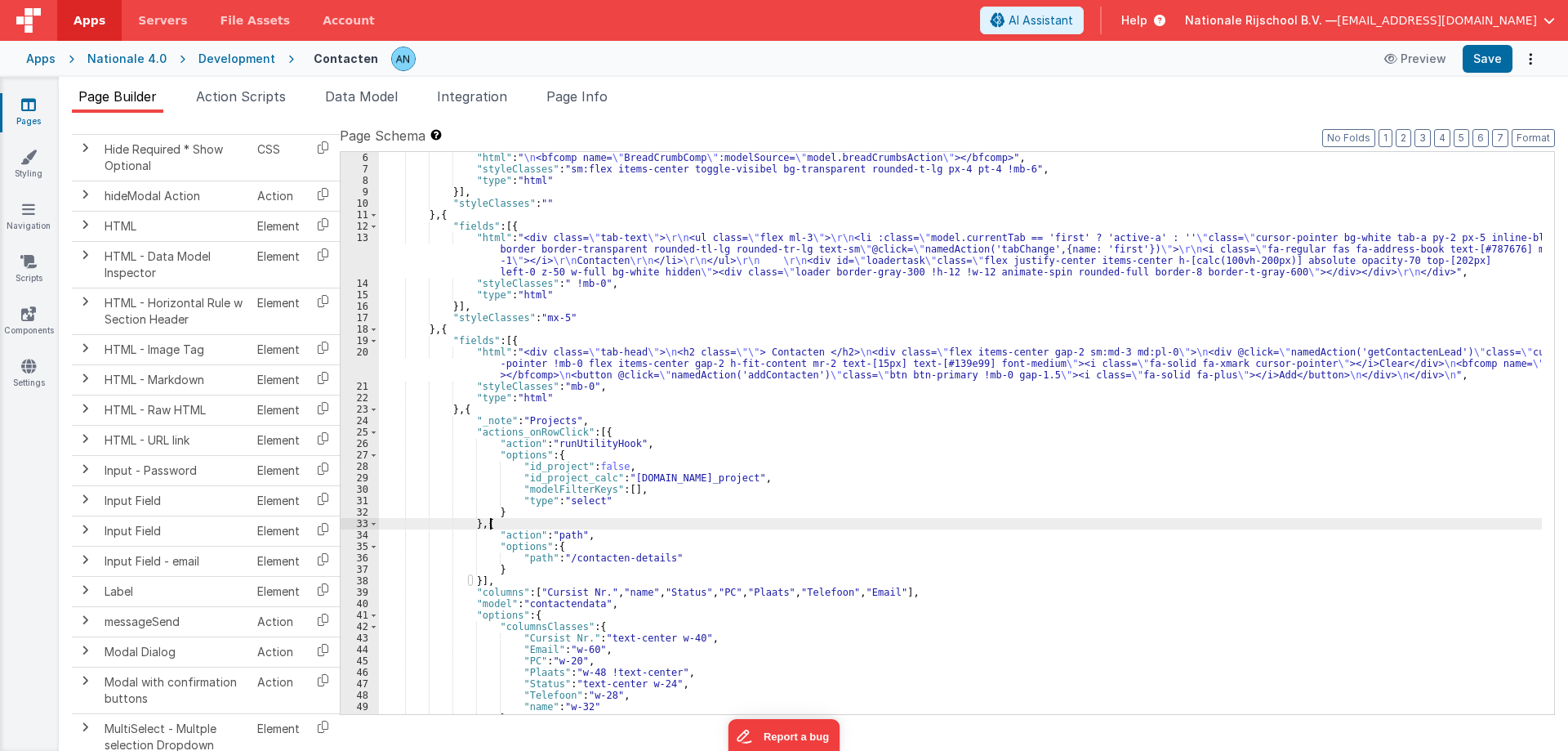
scroll to position [0, 0]
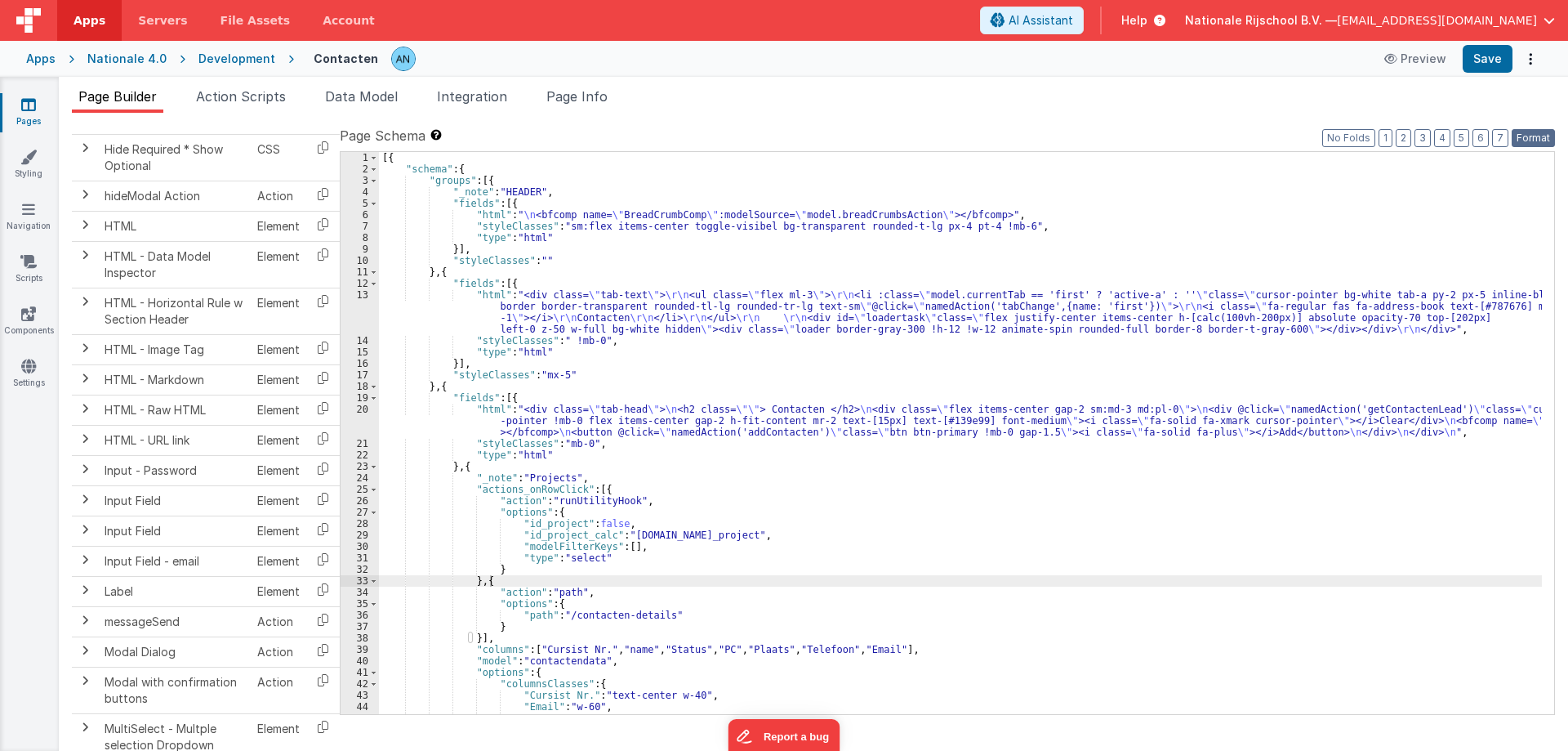
click at [1538, 138] on button "Format" at bounding box center [1533, 138] width 43 height 18
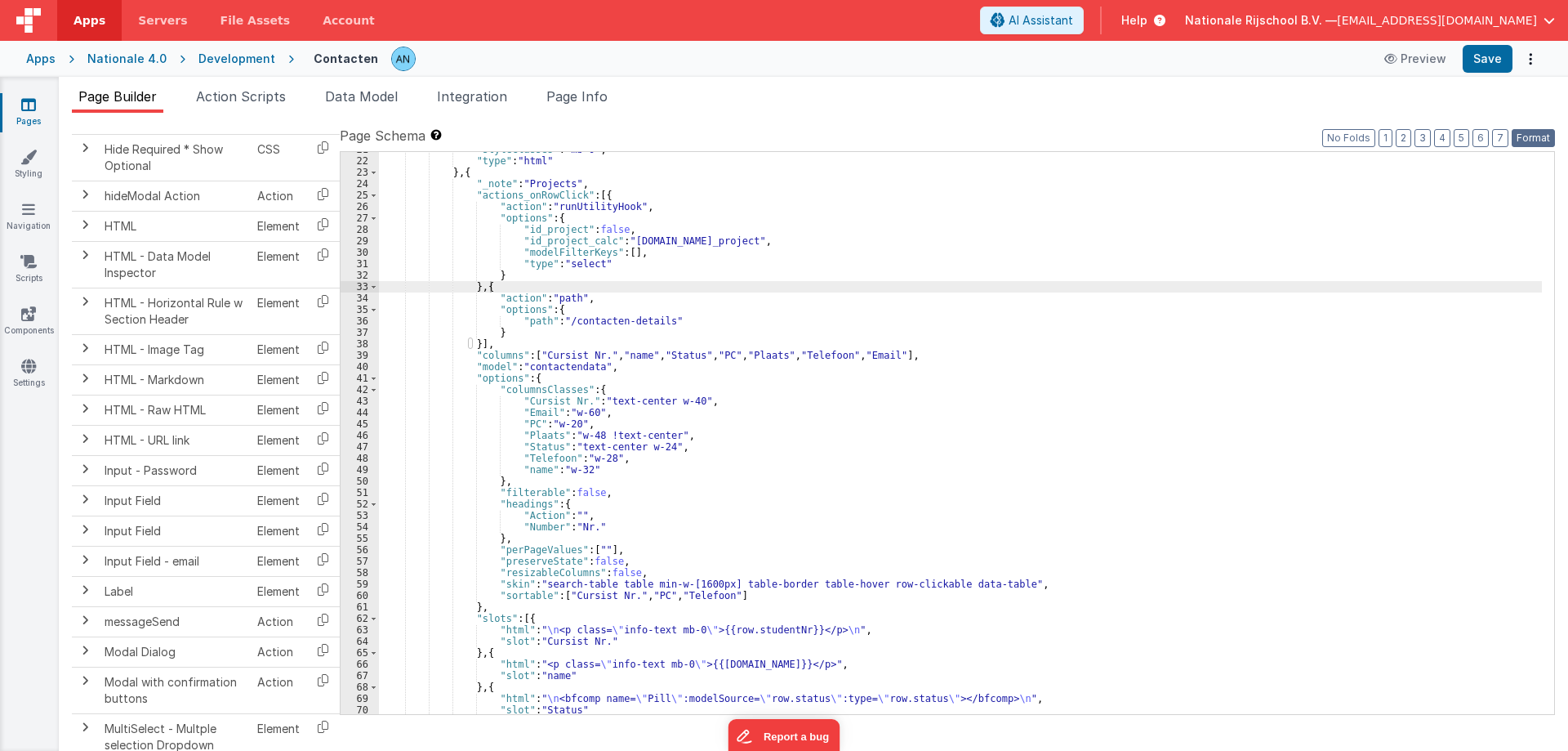
scroll to position [547, 0]
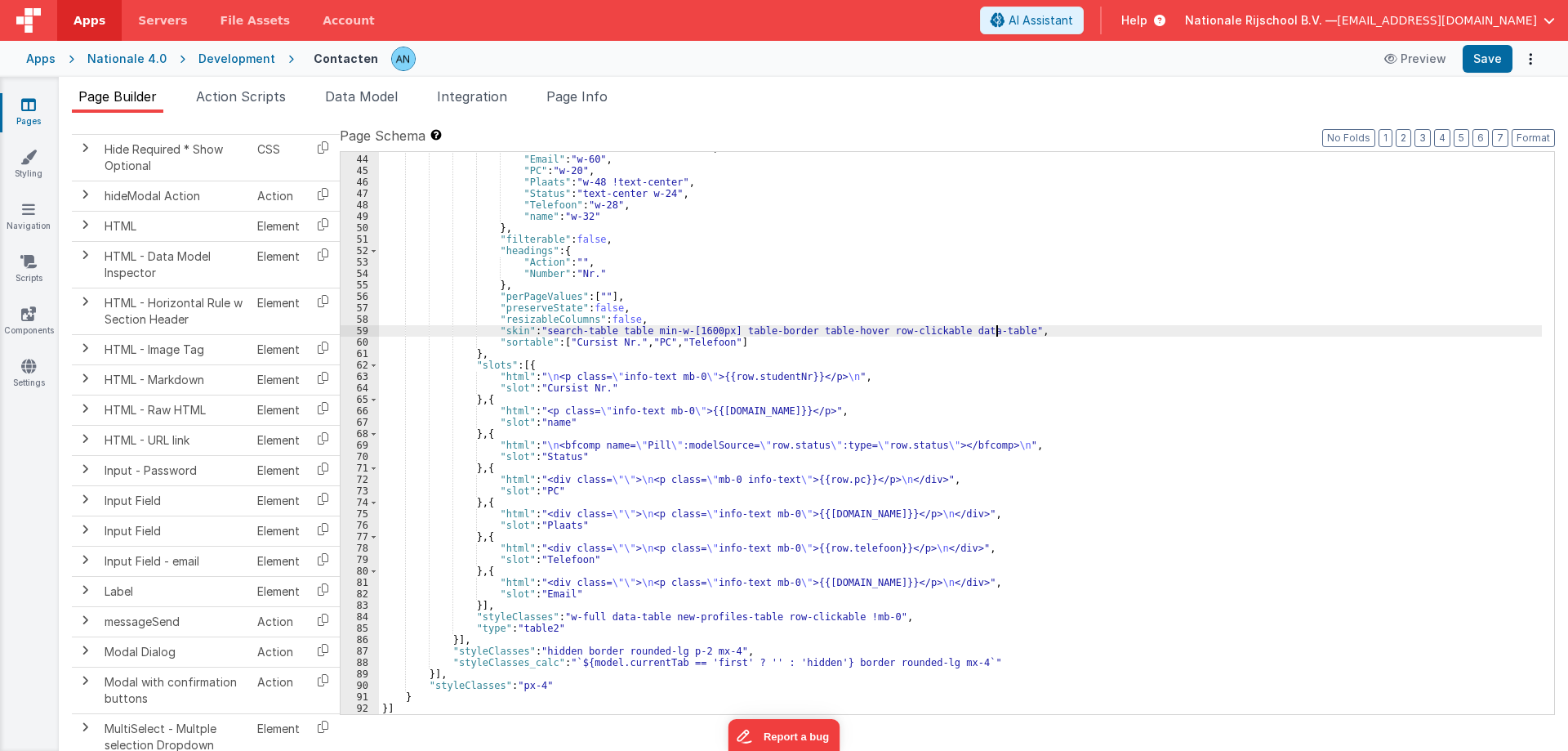
click at [1001, 328] on div ""Cursist Nr." : "text-center w-40" , "Email" : "w-60" , "PC" : "w-20" , "Plaats…" at bounding box center [960, 435] width 1163 height 585
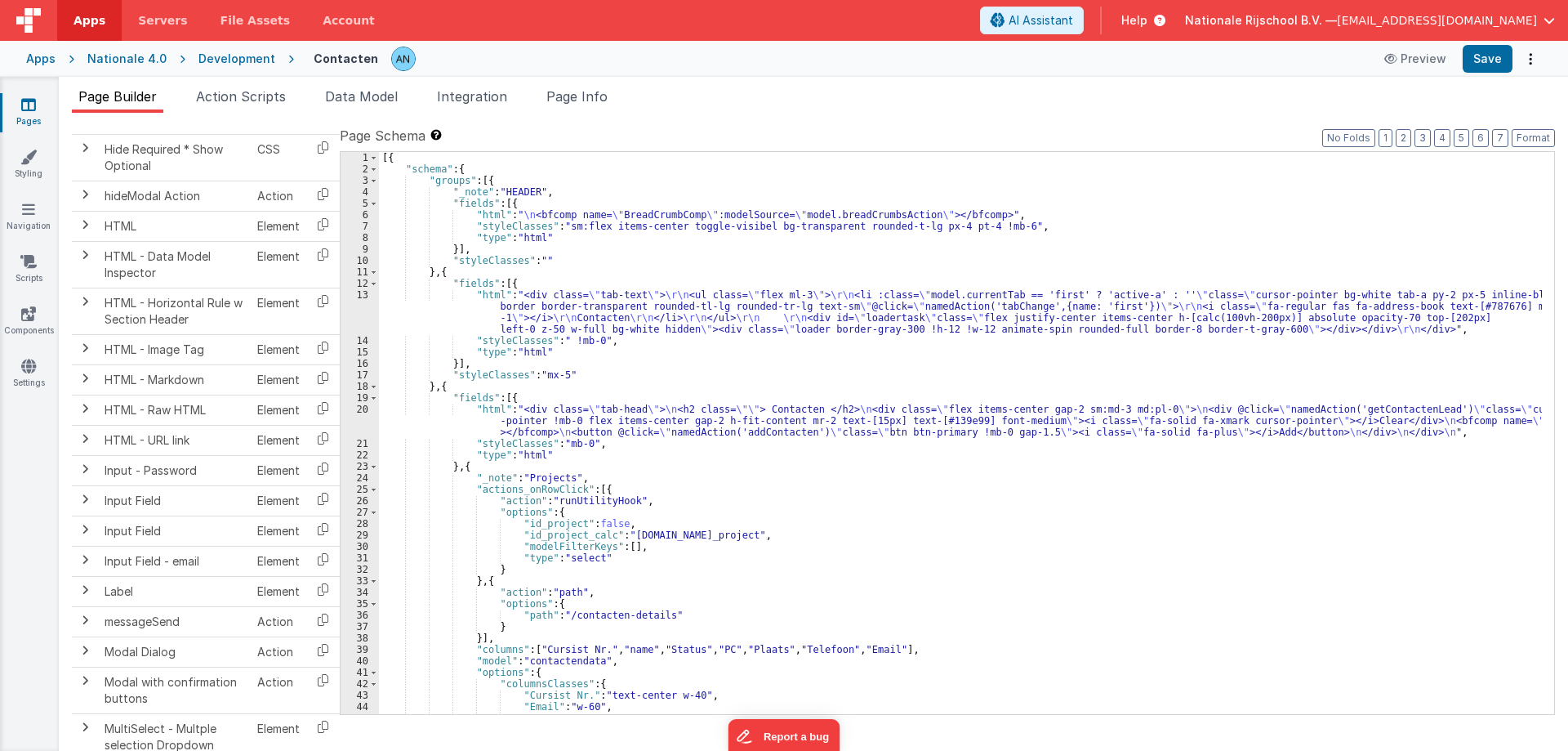
scroll to position [0, 0]
click at [1534, 135] on button "Format" at bounding box center [1533, 138] width 43 height 18
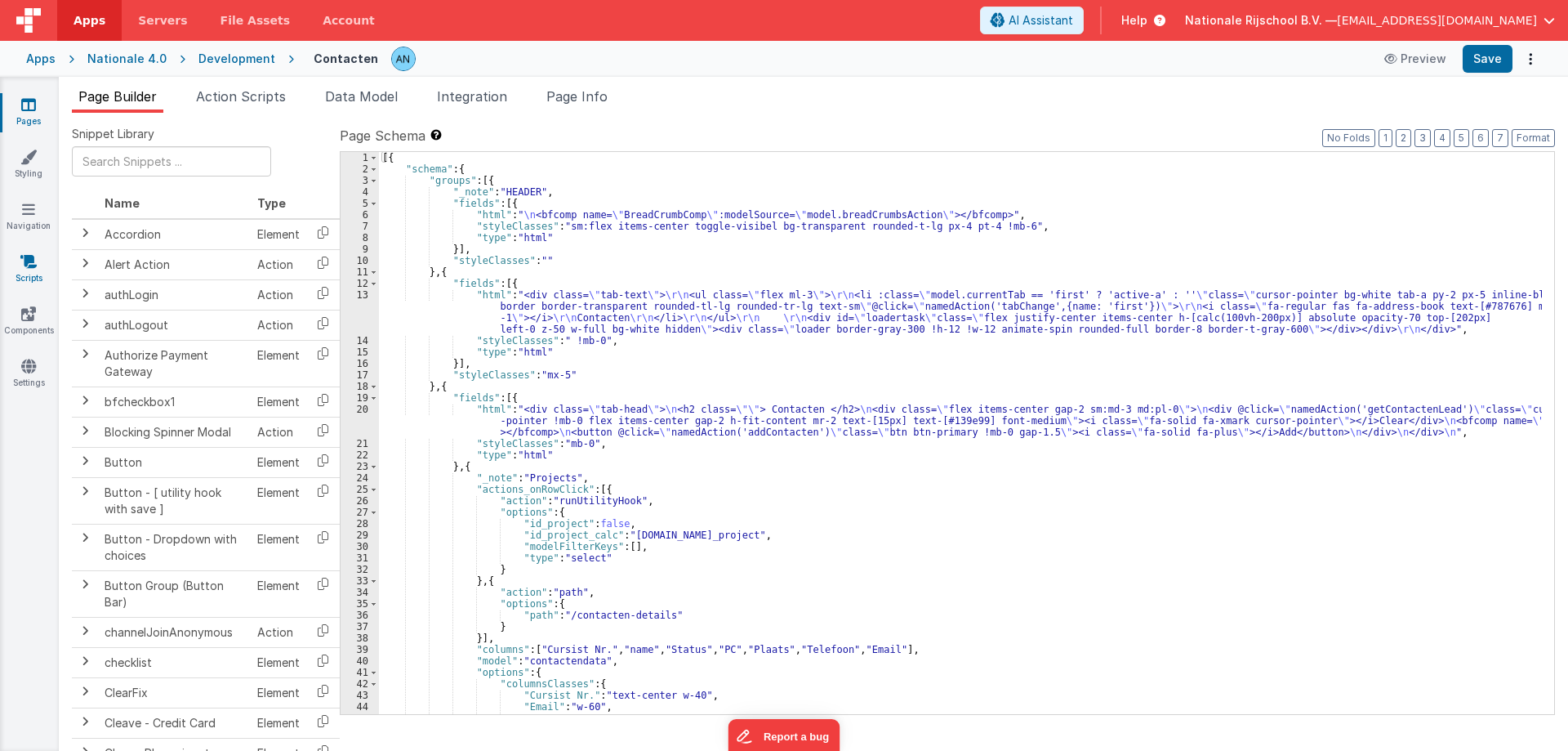
click at [26, 274] on link "Scripts" at bounding box center [29, 269] width 59 height 33
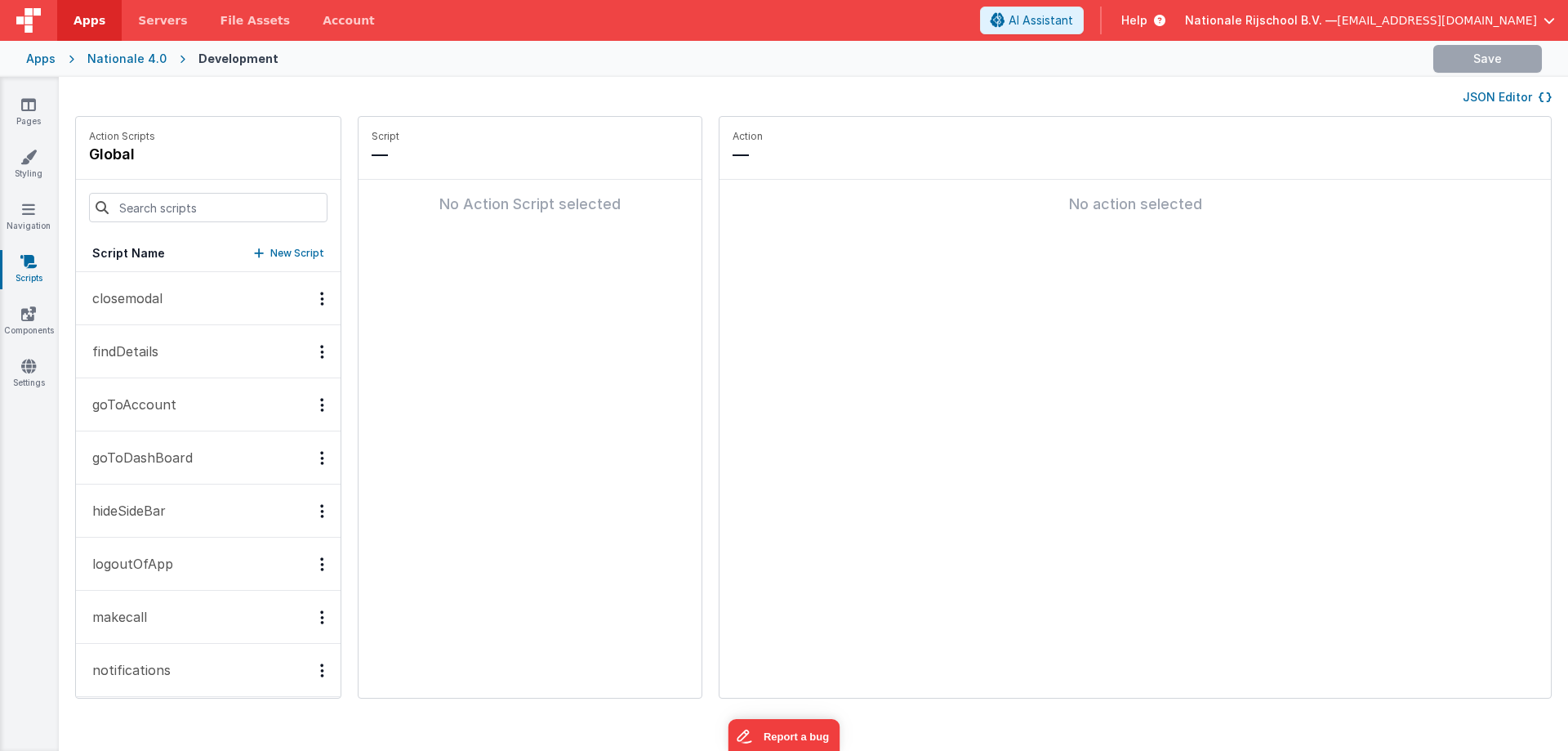
drag, startPoint x: 159, startPoint y: 358, endPoint x: 174, endPoint y: 353, distance: 15.8
click at [159, 358] on button "findDetails" at bounding box center [208, 351] width 264 height 53
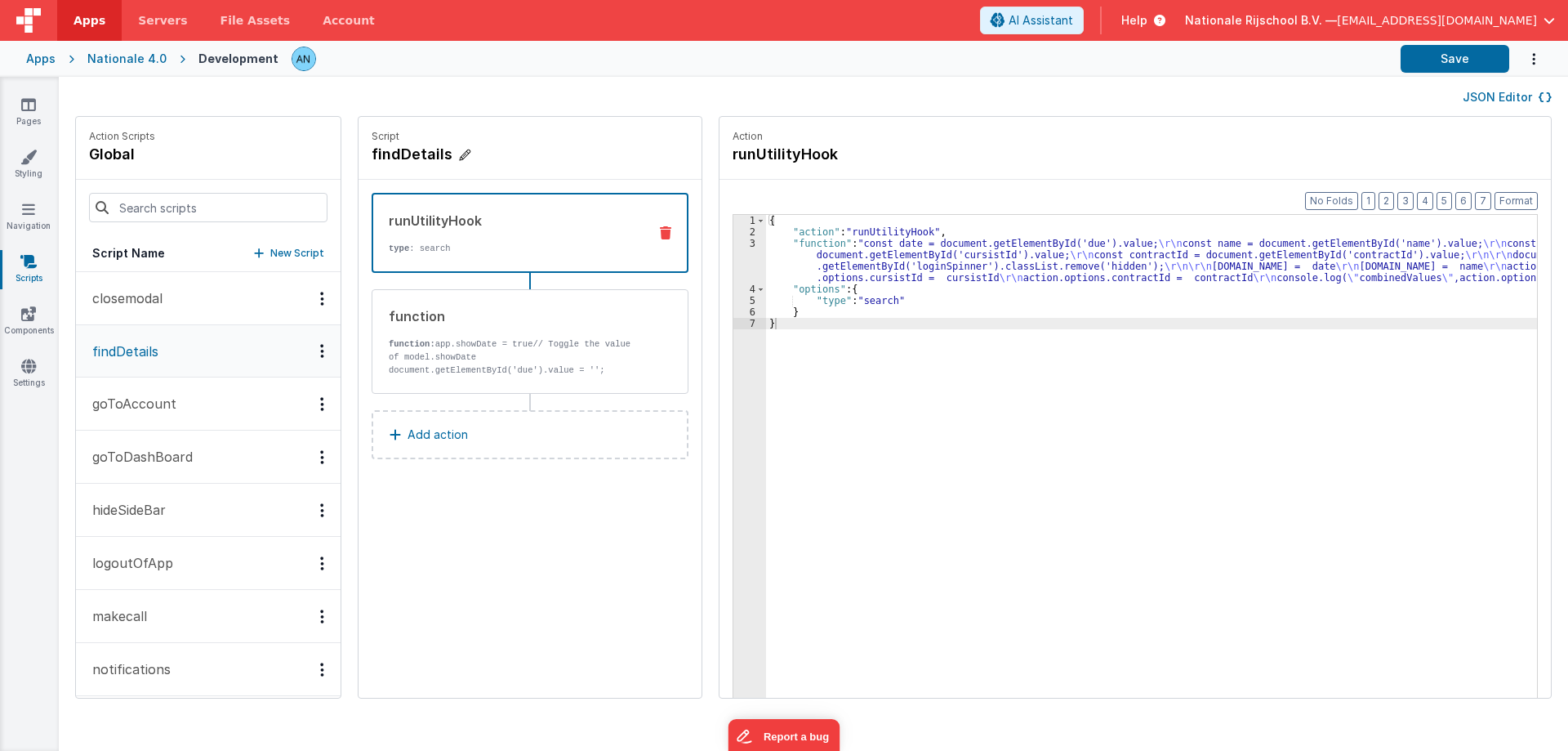
click at [398, 150] on h4 "findDetails" at bounding box center [494, 155] width 245 height 23
click at [398, 150] on input "findDetails" at bounding box center [453, 155] width 163 height 23
click at [26, 106] on icon at bounding box center [29, 105] width 15 height 16
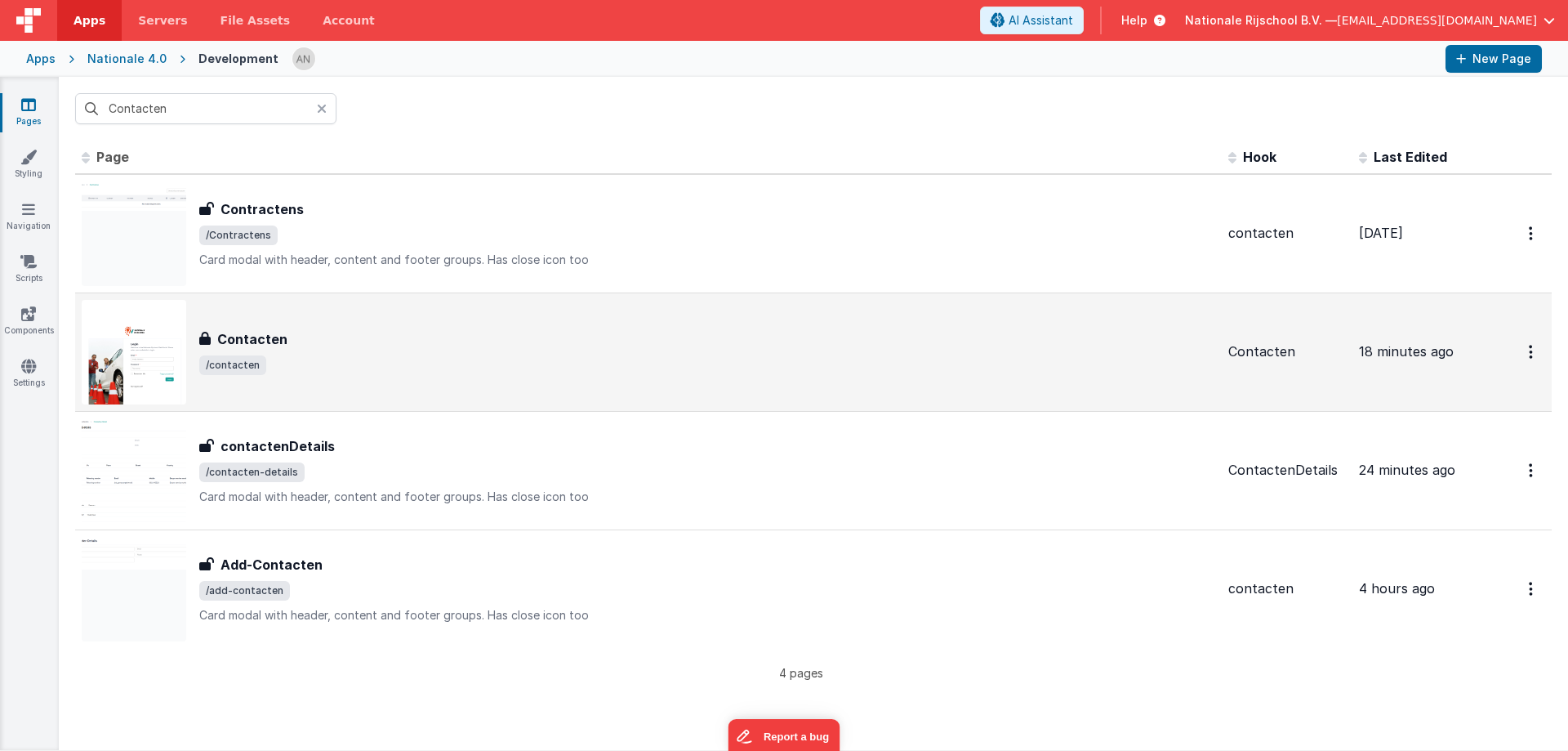
click at [253, 338] on h3 "Contacten" at bounding box center [252, 339] width 70 height 20
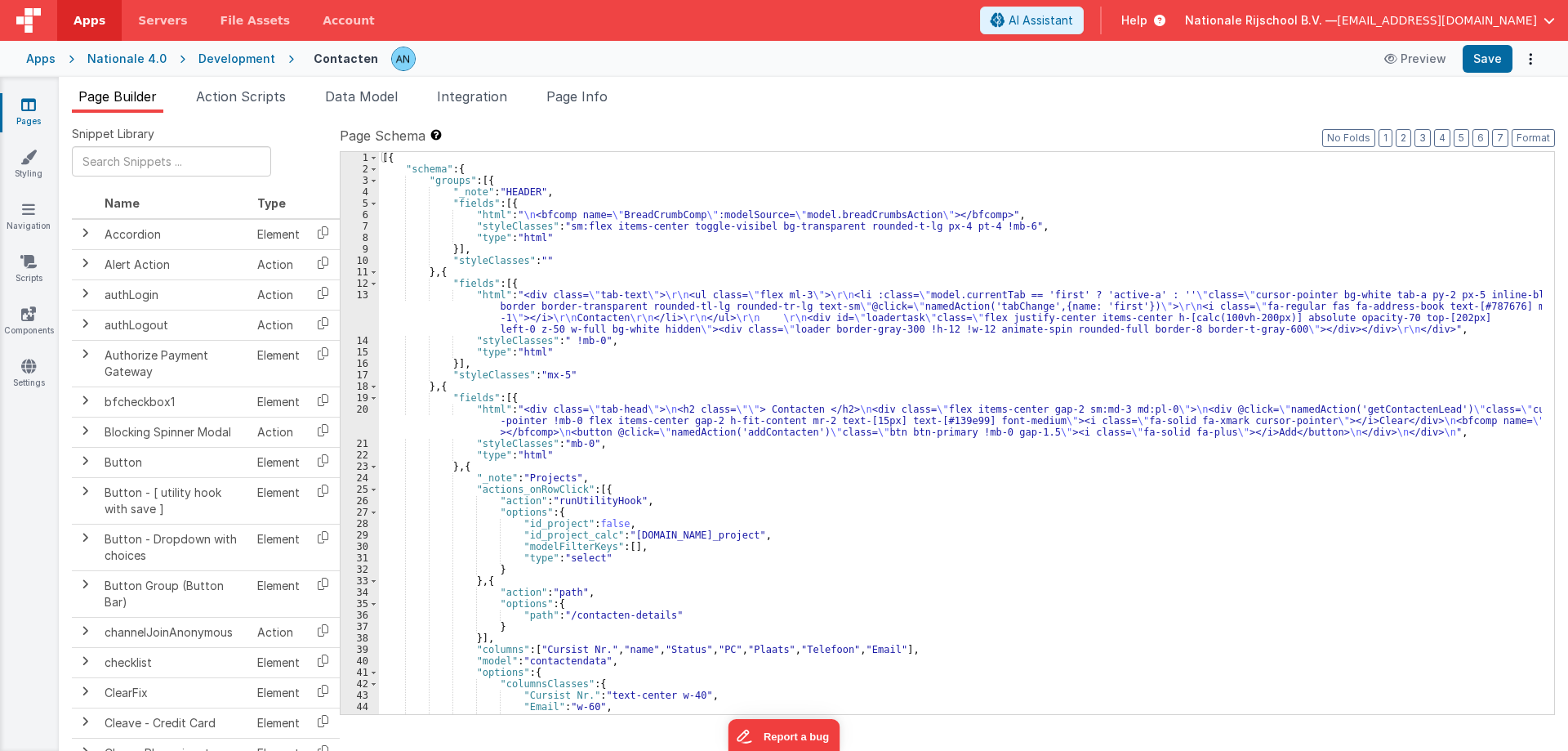
click at [486, 426] on div "[{ "schema" : { "groups" : [{ "_note" : "HEADER" , "fields" : [{ "html" : " \n …" at bounding box center [960, 445] width 1163 height 585
click at [362, 426] on div "20" at bounding box center [359, 421] width 38 height 34
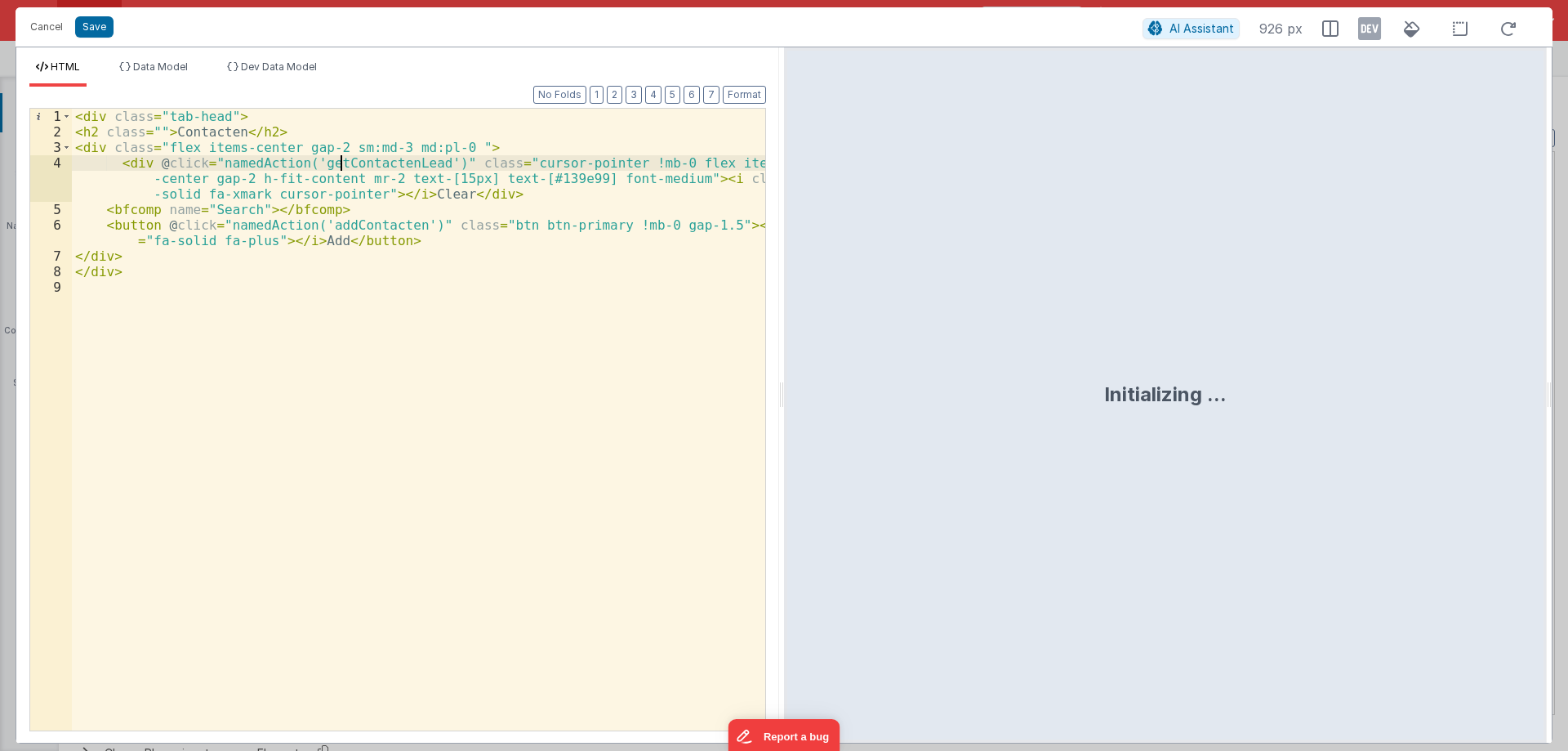
click at [341, 160] on div "< div class = "tab-head" > < h2 class = "" > Contacten </ h2 > < div class = "f…" at bounding box center [418, 435] width 694 height 653
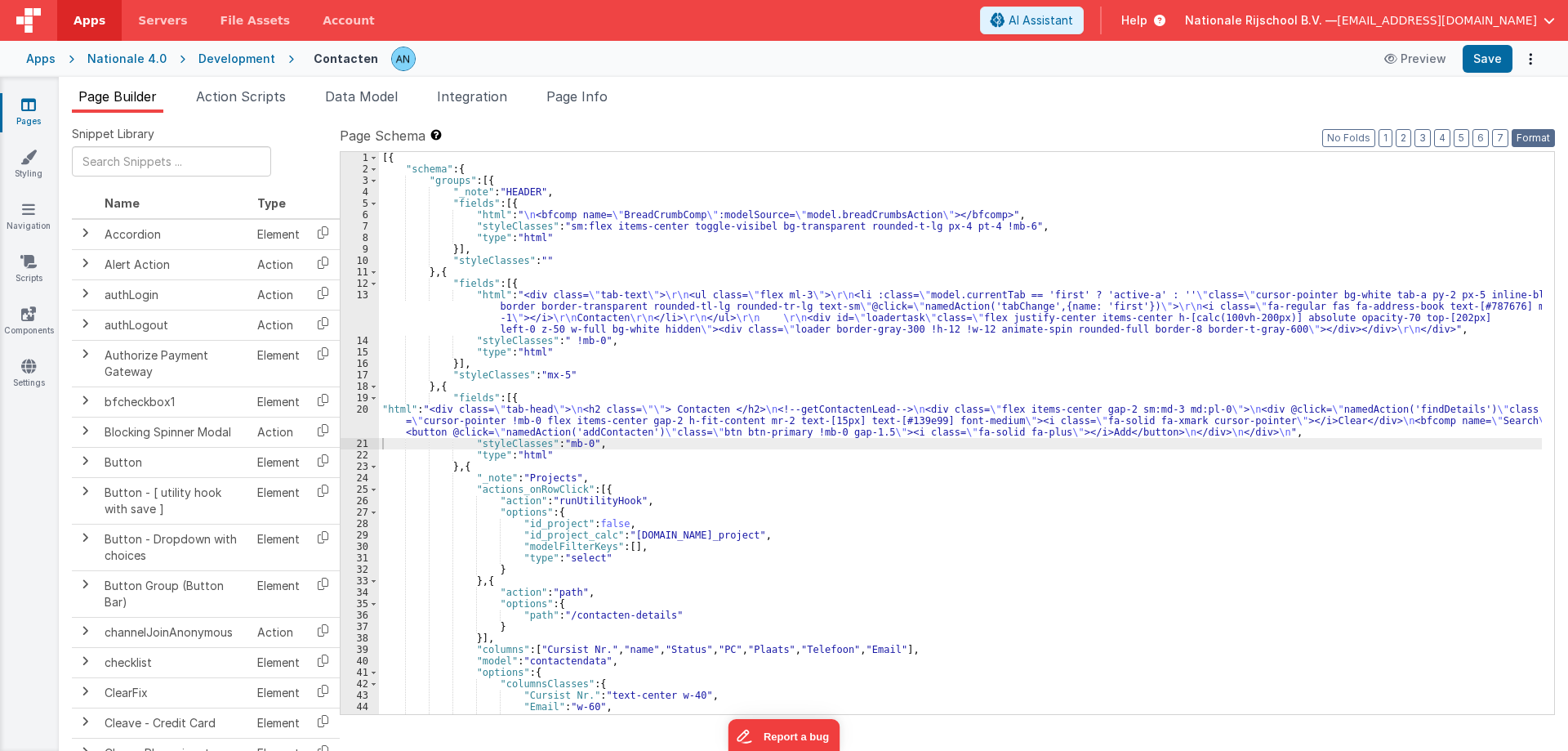
click at [1542, 135] on button "Format" at bounding box center [1533, 138] width 43 height 18
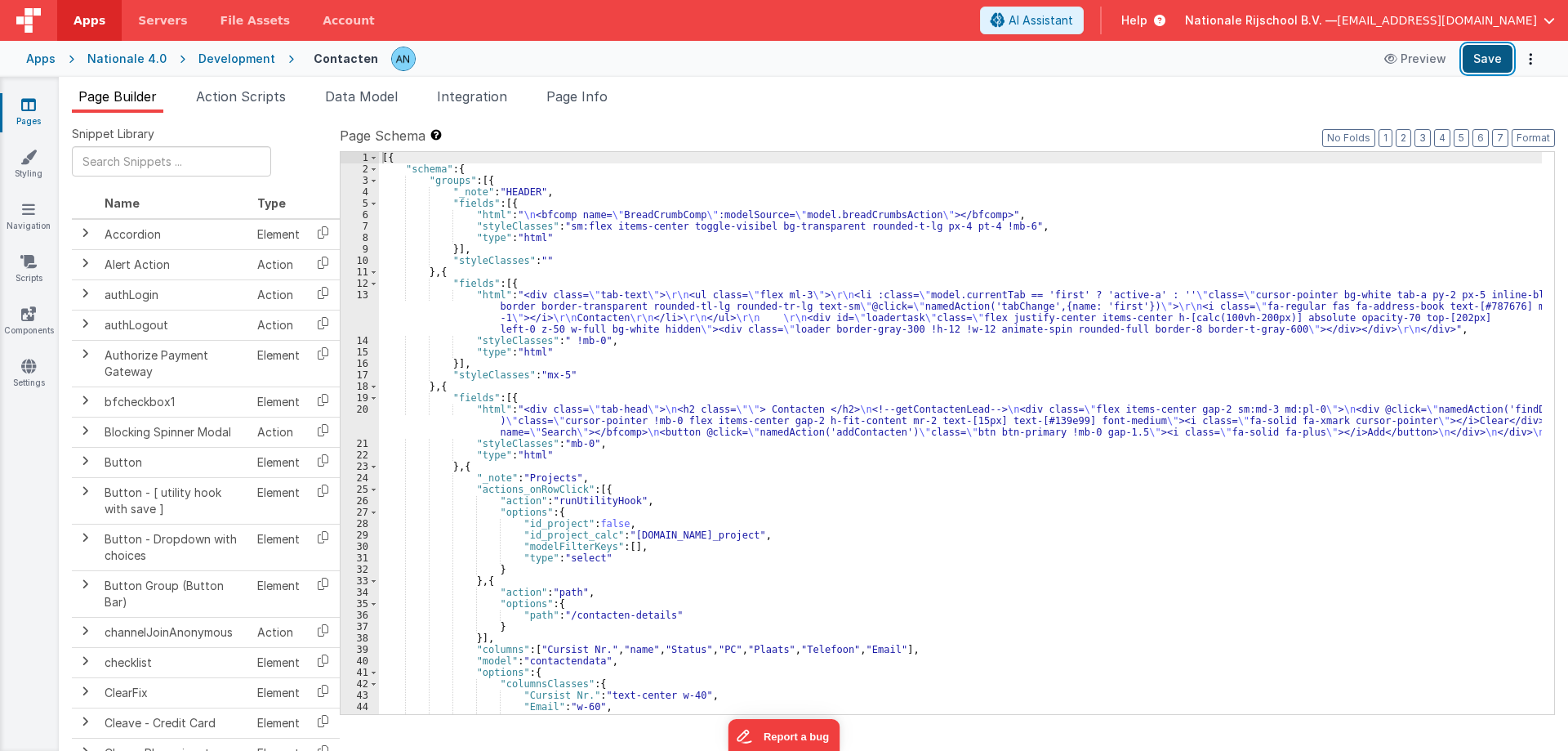
click at [1498, 66] on button "Save" at bounding box center [1487, 59] width 50 height 28
click at [424, 322] on div "[{ "schema" : { "groups" : [{ "_note" : "HEADER" , "fields" : [{ "html" : " \n …" at bounding box center [960, 445] width 1163 height 585
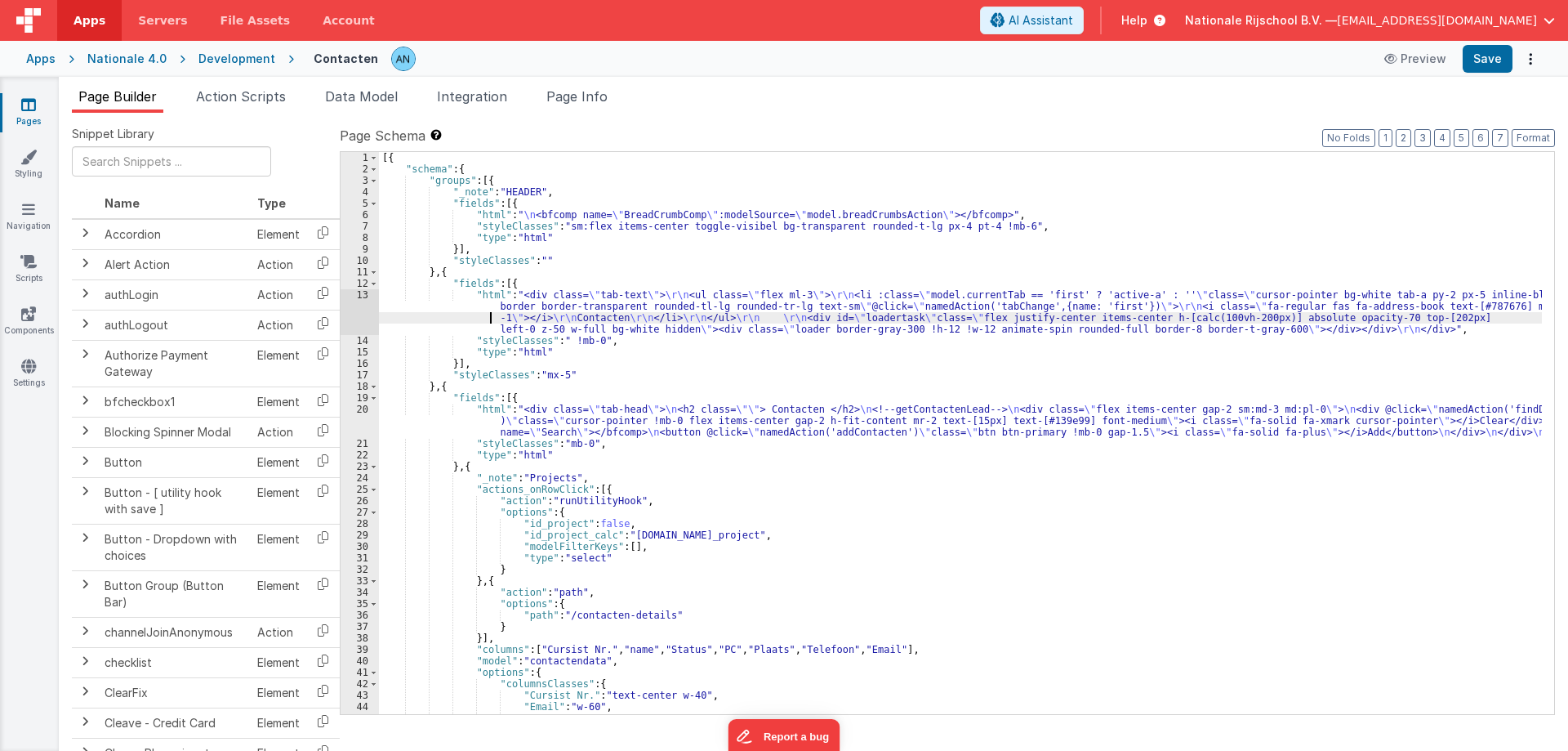
click at [423, 430] on div "[{ "schema" : { "groups" : [{ "_note" : "HEADER" , "fields" : [{ "html" : " \n …" at bounding box center [960, 445] width 1163 height 585
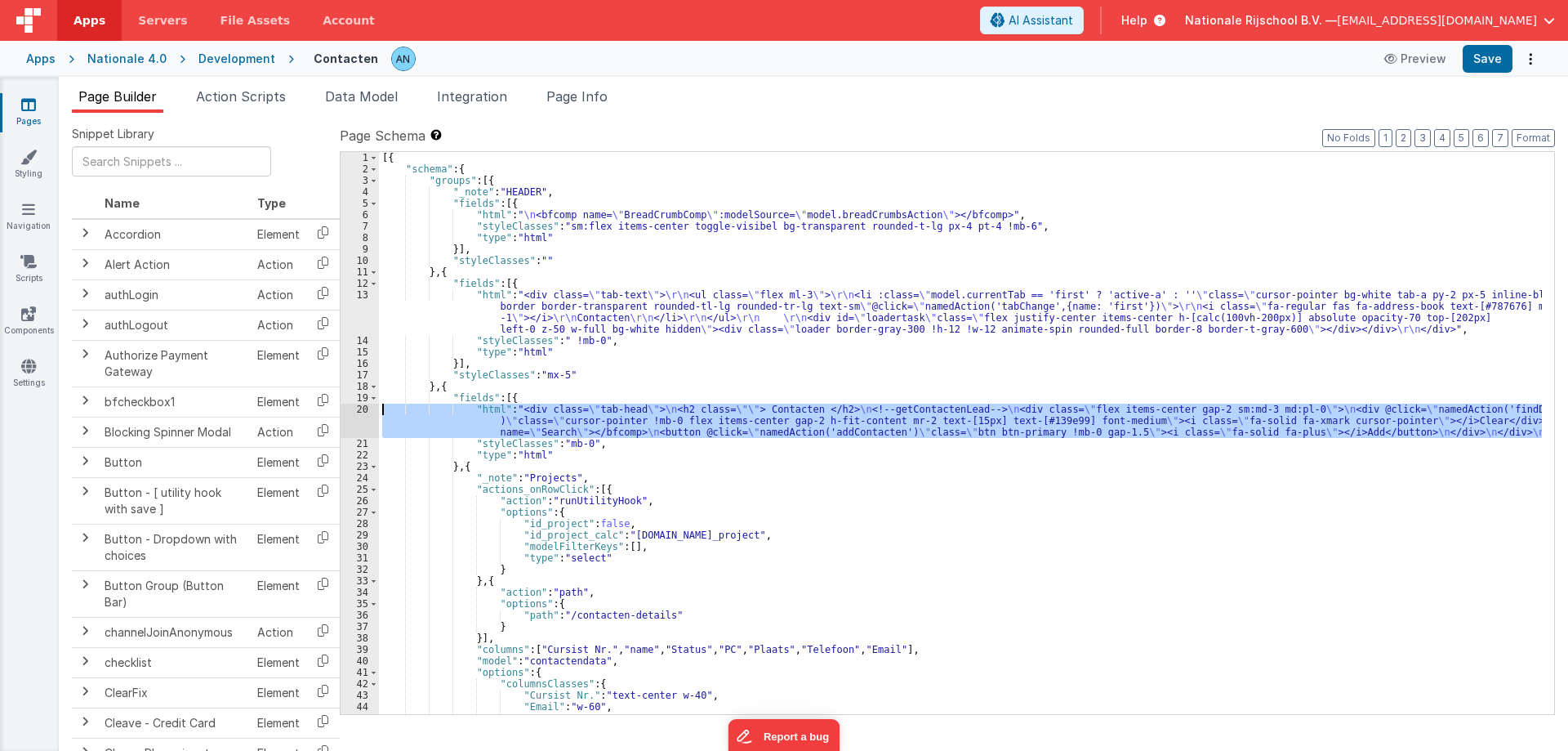
click at [363, 414] on div "20" at bounding box center [359, 421] width 38 height 34
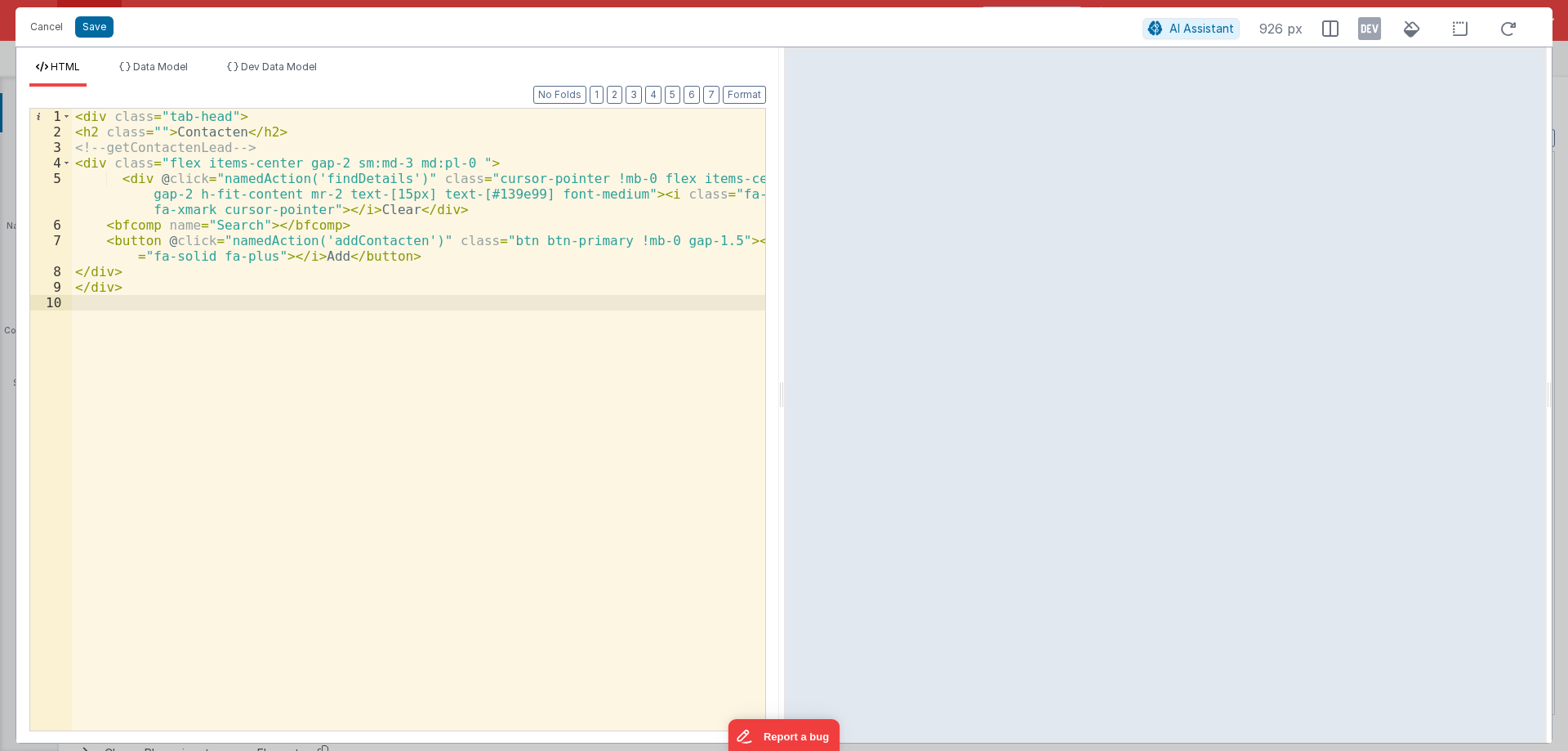
click at [346, 176] on div "< div class = "tab-head" > < h2 class = "" > Contacten </ h2 > <!-- getContacte…" at bounding box center [418, 435] width 694 height 653
click at [185, 147] on div "< div class = "tab-head" > < h2 class = "" > Contacten </ h2 > <!-- getContacte…" at bounding box center [418, 435] width 694 height 653
click at [319, 179] on div "< div class = "tab-head" > < h2 class = "" > Contacten </ h2 > <!-- getContacte…" at bounding box center [418, 435] width 694 height 653
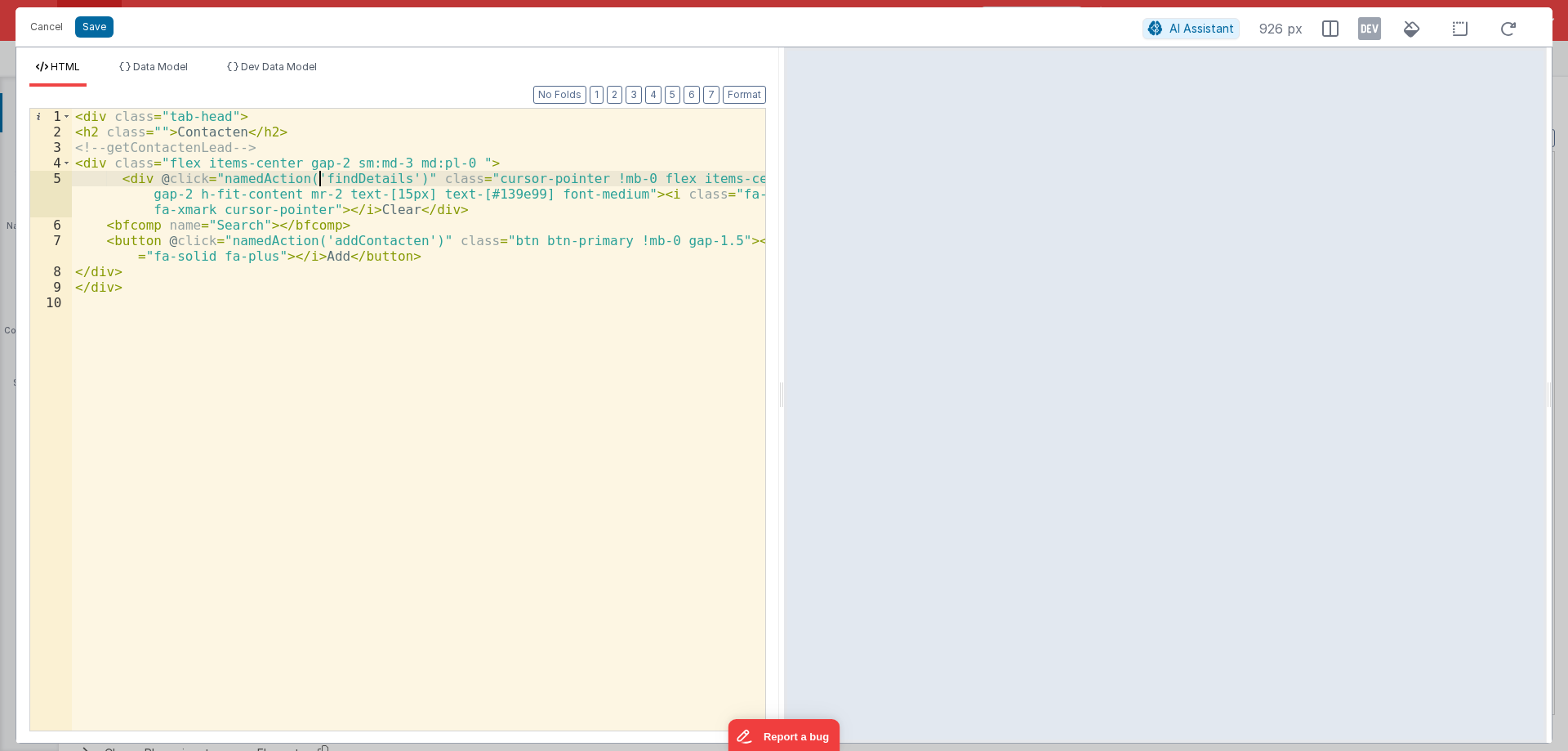
click at [319, 179] on div "< div class = "tab-head" > < h2 class = "" > Contacten </ h2 > <!-- getContacte…" at bounding box center [418, 435] width 694 height 653
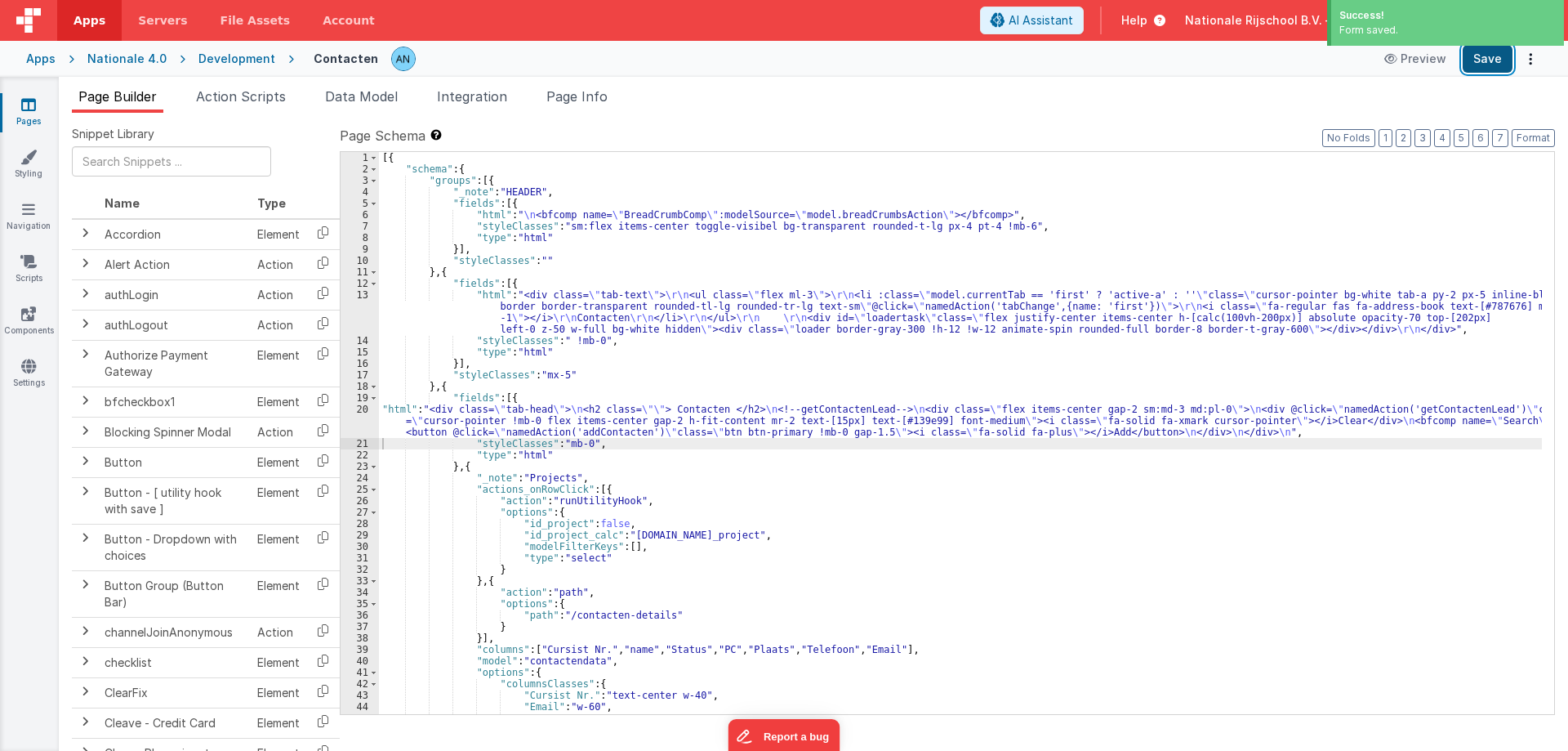
click at [1501, 58] on button "Save" at bounding box center [1487, 59] width 50 height 28
click at [1537, 138] on button "Format" at bounding box center [1533, 138] width 43 height 18
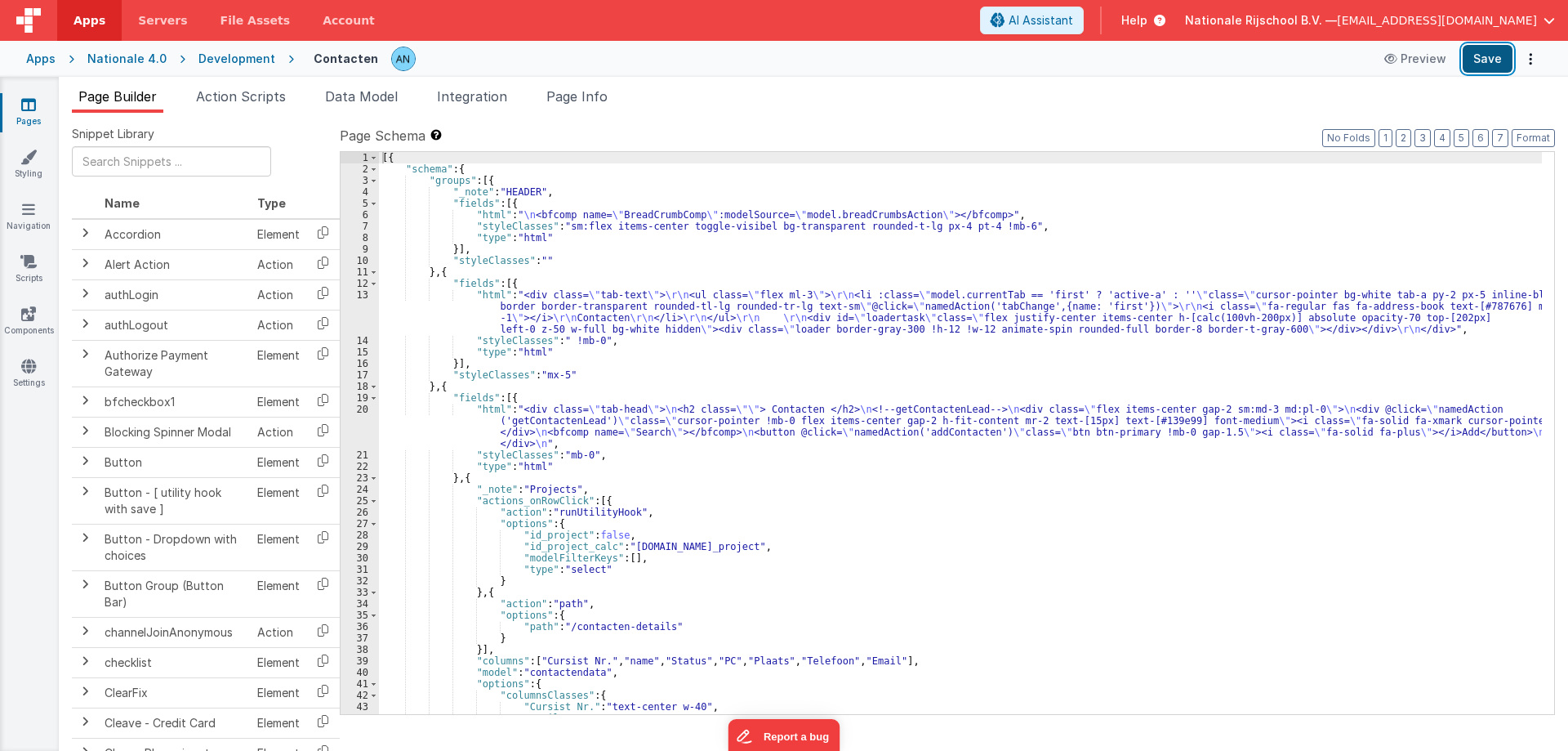
click at [1494, 64] on button "Save" at bounding box center [1487, 59] width 50 height 28
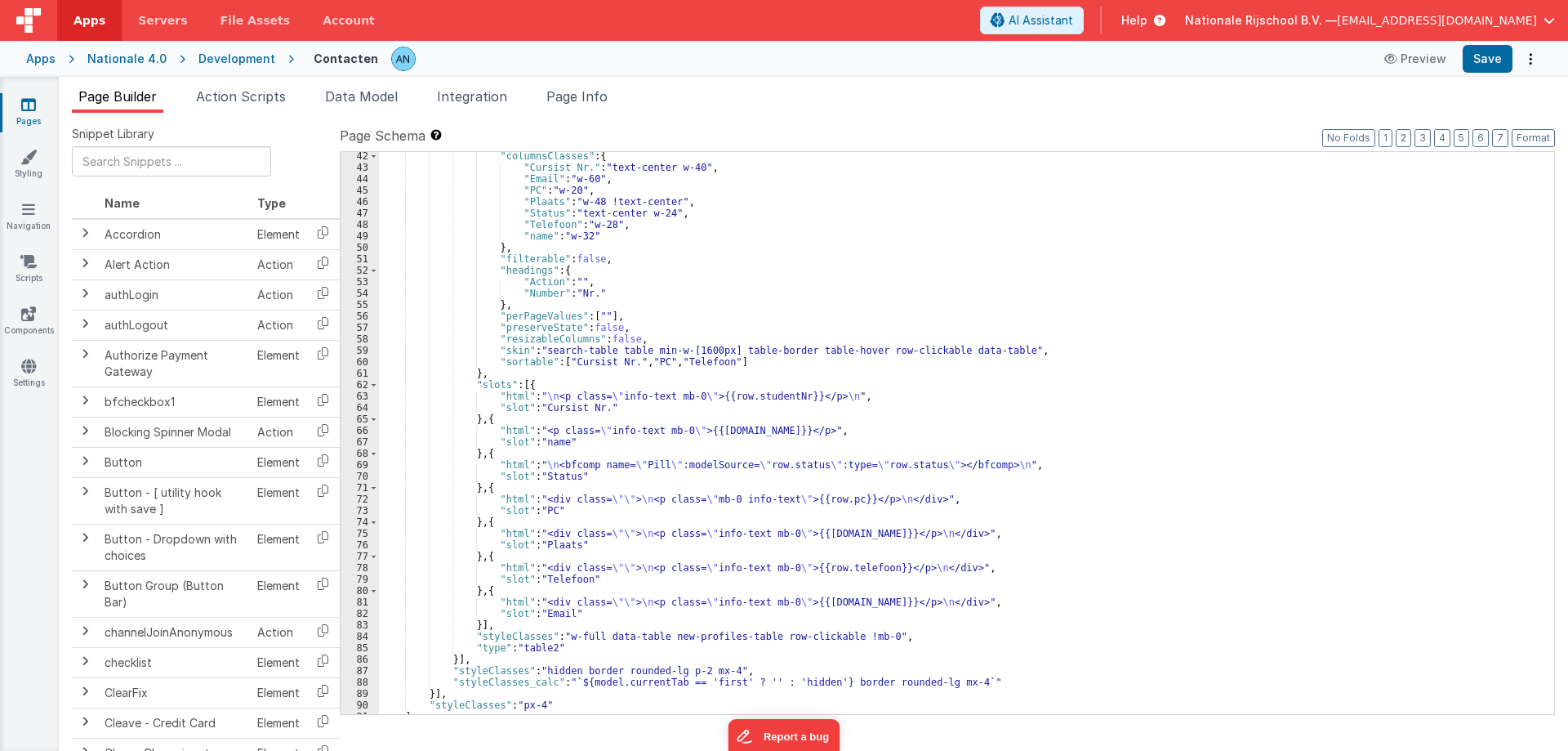
scroll to position [559, 0]
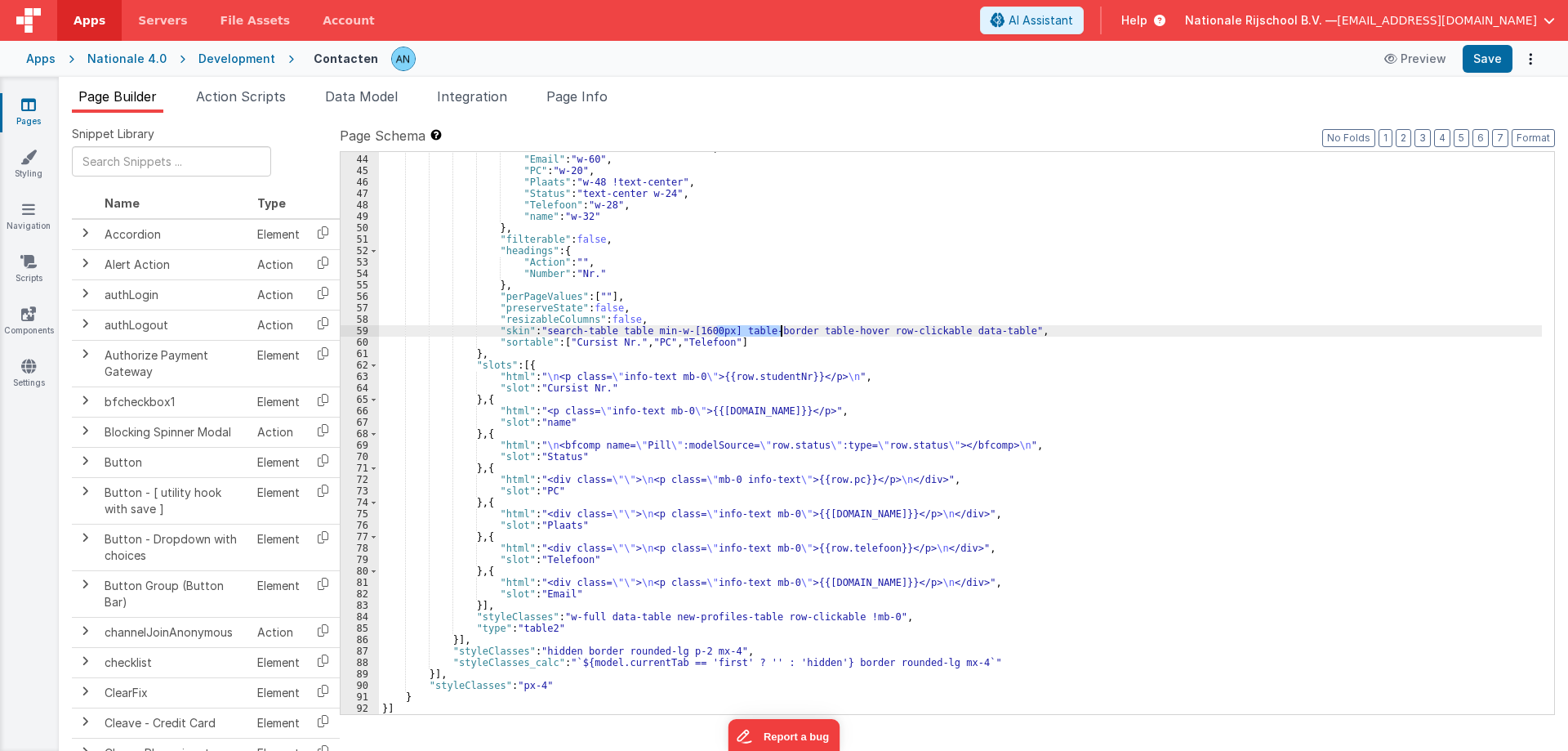
drag, startPoint x: 718, startPoint y: 333, endPoint x: 789, endPoint y: 337, distance: 71.1
click at [789, 337] on div ""Cursist Nr." : "text-center w-40" , "Email" : "w-60" , "PC" : "w-20" , "Plaats…" at bounding box center [960, 435] width 1163 height 585
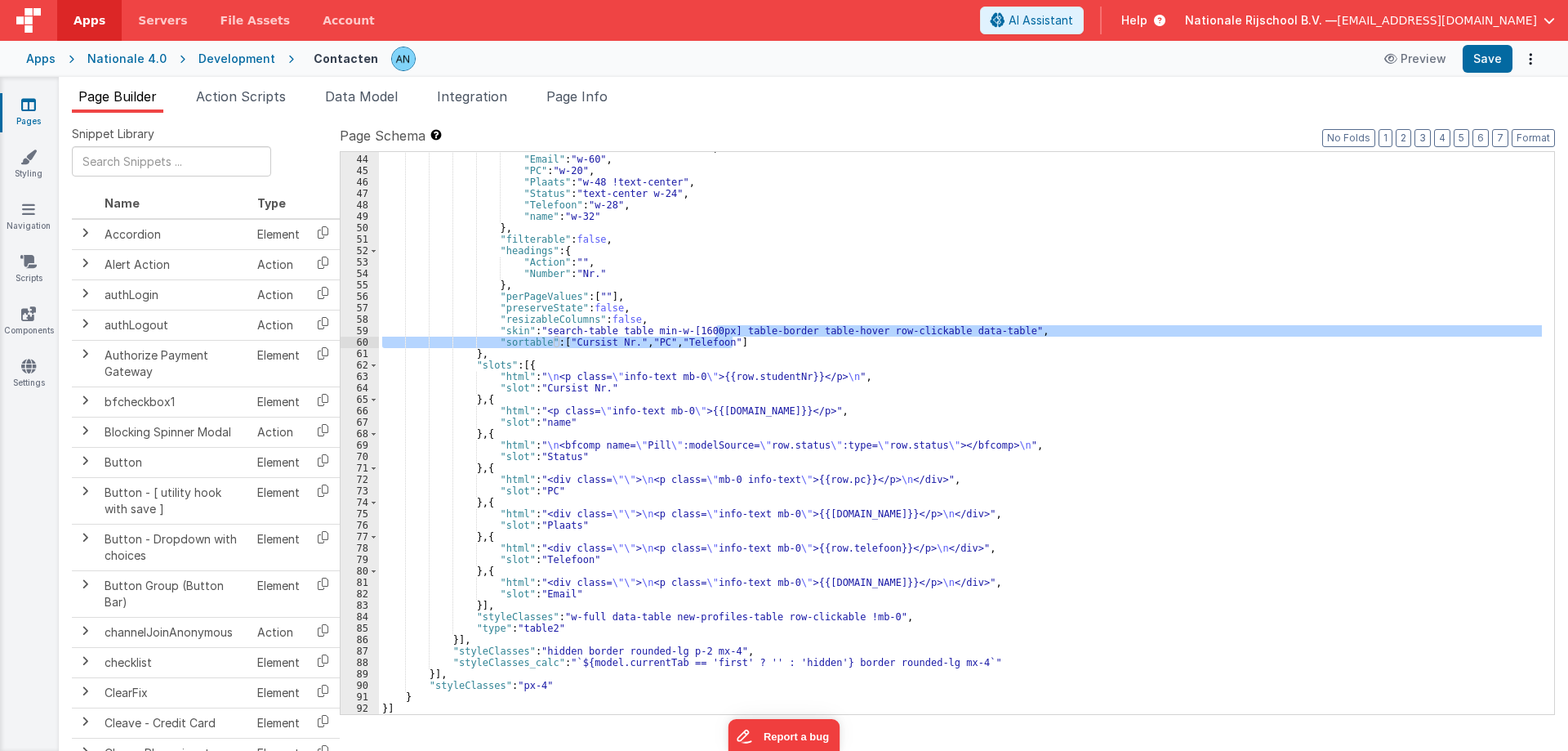
click at [790, 328] on div ""Cursist Nr." : "text-center w-40" , "Email" : "w-60" , "PC" : "w-20" , "Plaats…" at bounding box center [960, 433] width 1163 height 562
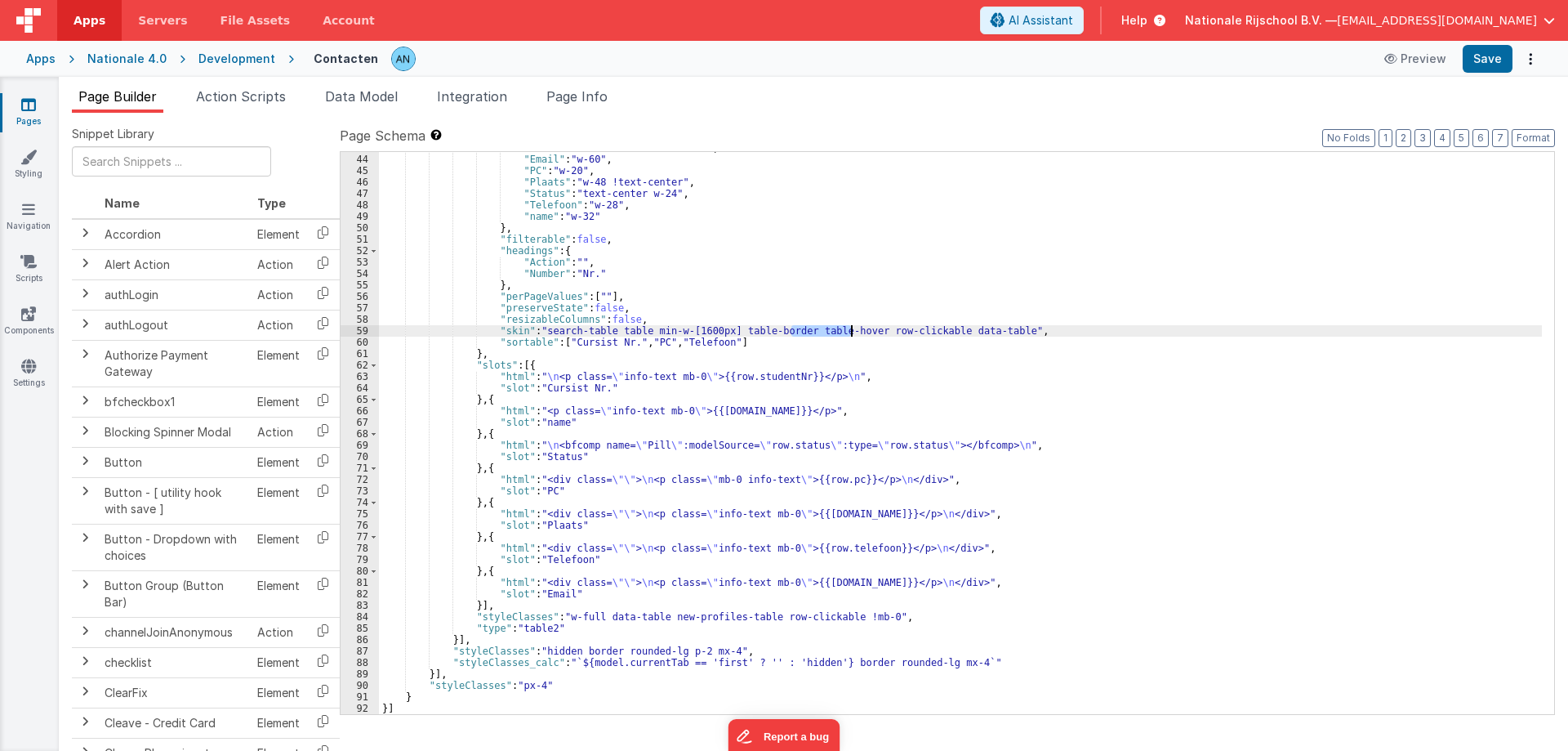
drag, startPoint x: 790, startPoint y: 328, endPoint x: 852, endPoint y: 330, distance: 62.0
click at [852, 330] on div ""Cursist Nr." : "text-center w-40" , "Email" : "w-60" , "PC" : "w-20" , "Plaats…" at bounding box center [960, 435] width 1163 height 585
drag, startPoint x: 857, startPoint y: 329, endPoint x: 924, endPoint y: 329, distance: 67.0
click at [924, 329] on div ""Cursist Nr." : "text-center w-40" , "Email" : "w-60" , "PC" : "w-20" , "Plaats…" at bounding box center [960, 435] width 1163 height 585
drag, startPoint x: 933, startPoint y: 328, endPoint x: 984, endPoint y: 335, distance: 51.5
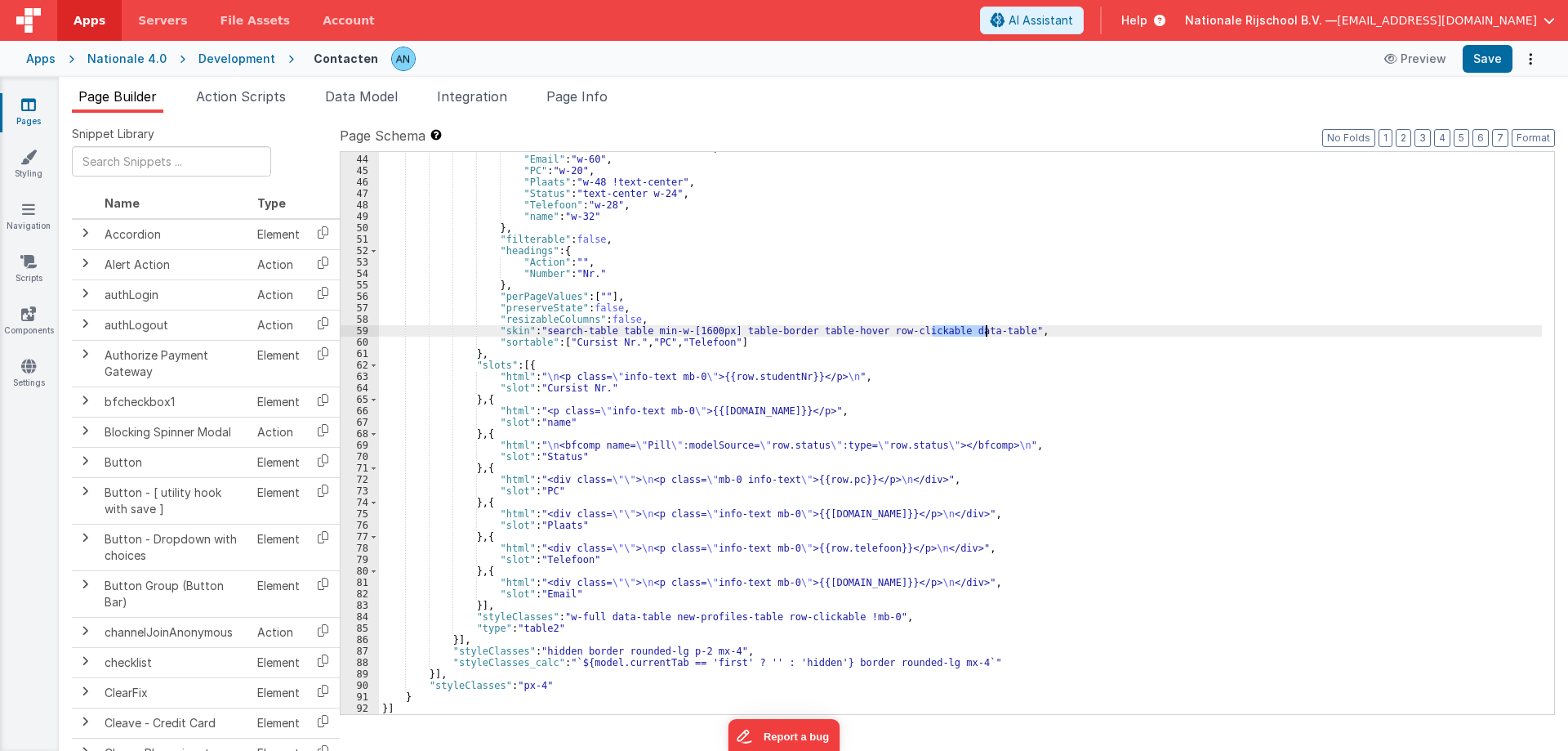
click at [984, 335] on div ""Cursist Nr." : "text-center w-40" , "Email" : "w-60" , "PC" : "w-20" , "Plaats…" at bounding box center [960, 435] width 1163 height 585
drag, startPoint x: 639, startPoint y: 331, endPoint x: 716, endPoint y: 333, distance: 77.0
click at [716, 333] on div ""Cursist Nr." : "text-center w-40" , "Email" : "w-60" , "PC" : "w-20" , "Plaats…" at bounding box center [960, 435] width 1163 height 585
drag, startPoint x: 540, startPoint y: 328, endPoint x: 603, endPoint y: 334, distance: 63.3
click at [603, 334] on div ""Cursist Nr." : "text-center w-40" , "Email" : "w-60" , "PC" : "w-20" , "Plaats…" at bounding box center [960, 435] width 1163 height 585
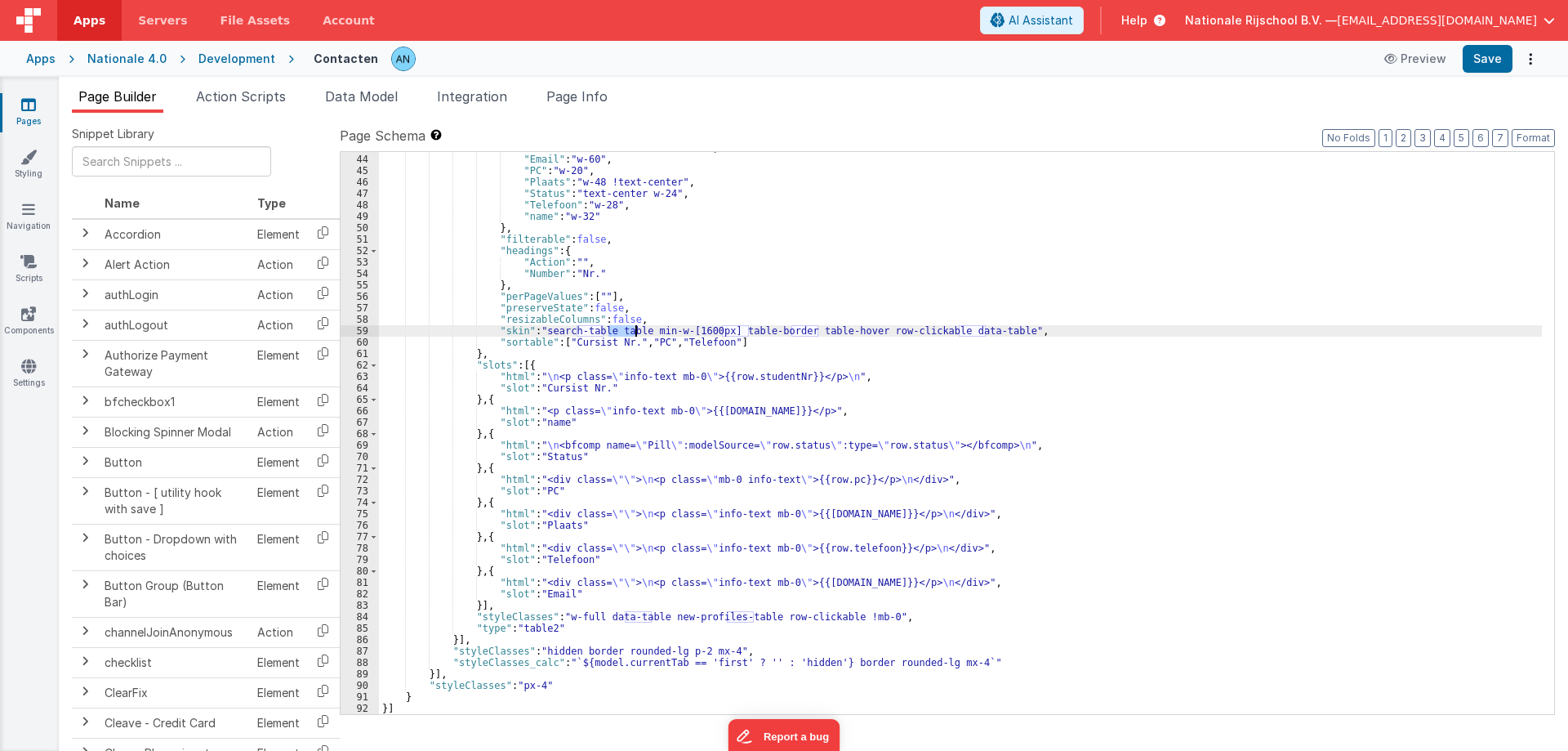
drag, startPoint x: 607, startPoint y: 328, endPoint x: 635, endPoint y: 330, distance: 28.1
click at [635, 330] on div ""Cursist Nr." : "text-center w-40" , "Email" : "w-60" , "PC" : "w-20" , "Plaats…" at bounding box center [960, 435] width 1163 height 585
drag, startPoint x: 640, startPoint y: 330, endPoint x: 717, endPoint y: 333, distance: 77.1
click at [717, 333] on div ""Cursist Nr." : "text-center w-40" , "Email" : "w-60" , "PC" : "w-20" , "Plaats…" at bounding box center [960, 435] width 1163 height 585
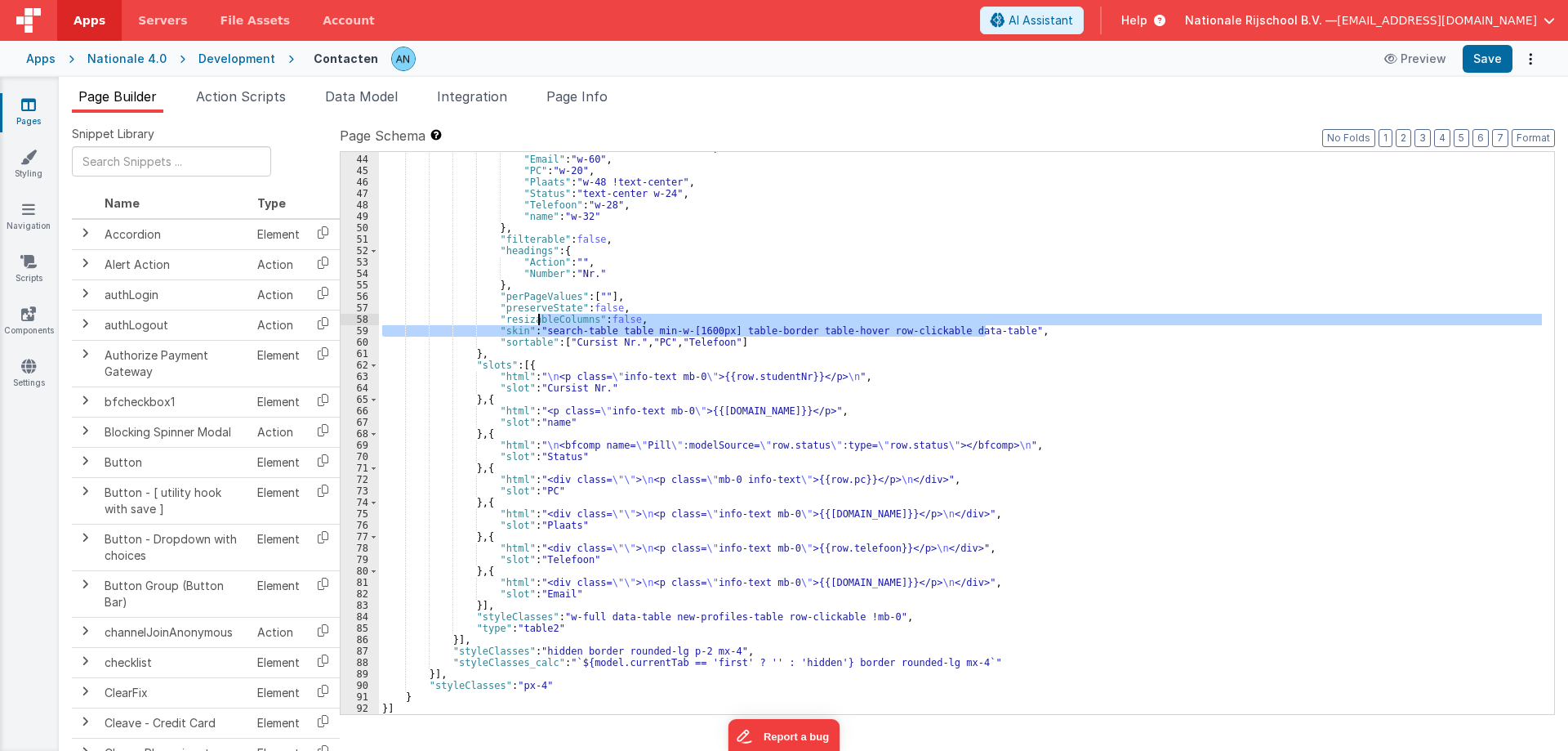
drag, startPoint x: 987, startPoint y: 330, endPoint x: 540, endPoint y: 323, distance: 447.1
click at [540, 323] on div ""Cursist Nr." : "text-center w-40" , "Email" : "w-60" , "PC" : "w-20" , "Plaats…" at bounding box center [960, 435] width 1163 height 585
click at [621, 312] on div ""Cursist Nr." : "text-center w-40" , "Email" : "w-60" , "PC" : "w-20" , "Plaats…" at bounding box center [960, 435] width 1163 height 585
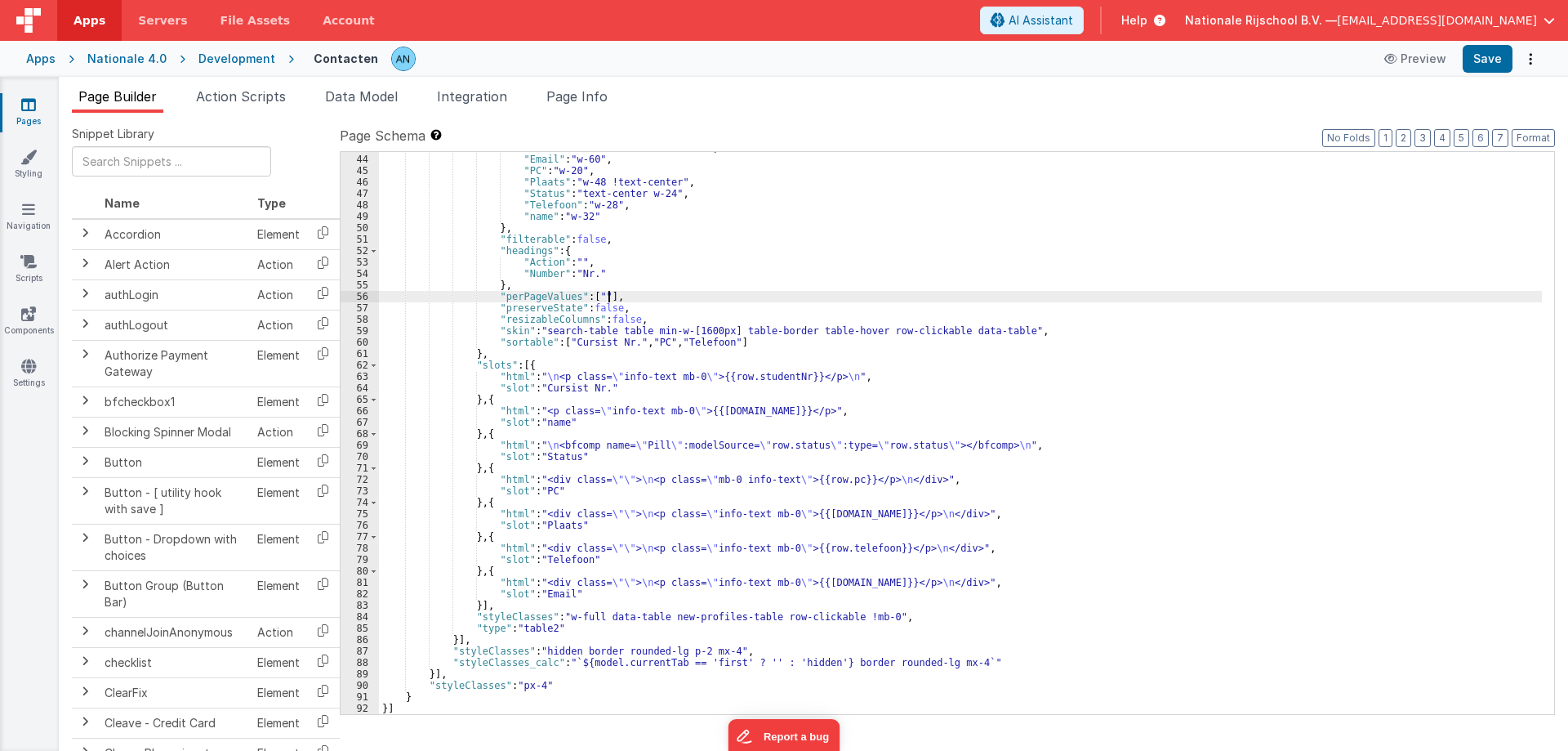
click at [612, 300] on div ""Cursist Nr." : "text-center w-40" , "Email" : "w-60" , "PC" : "w-20" , "Plaats…" at bounding box center [960, 435] width 1163 height 585
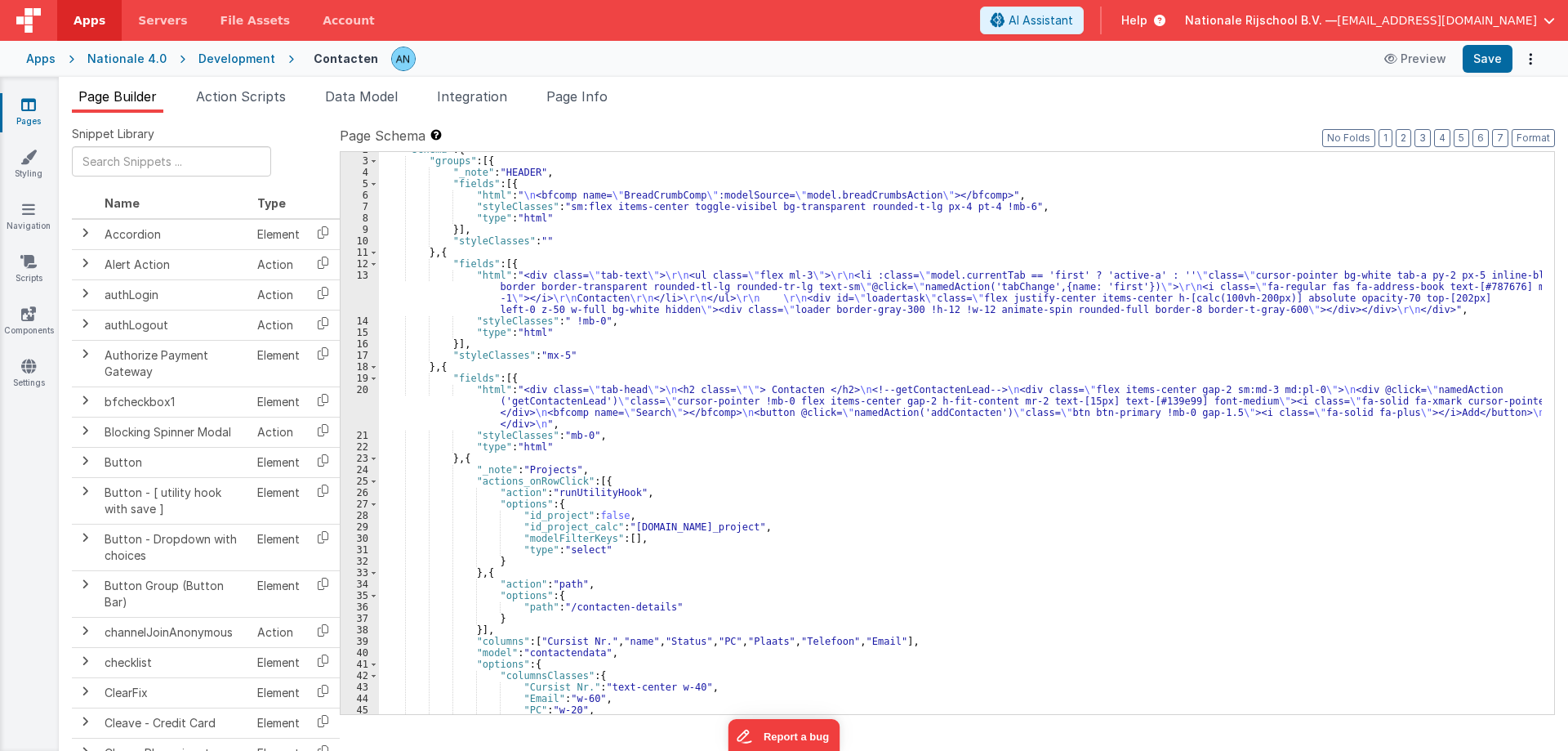
scroll to position [0, 0]
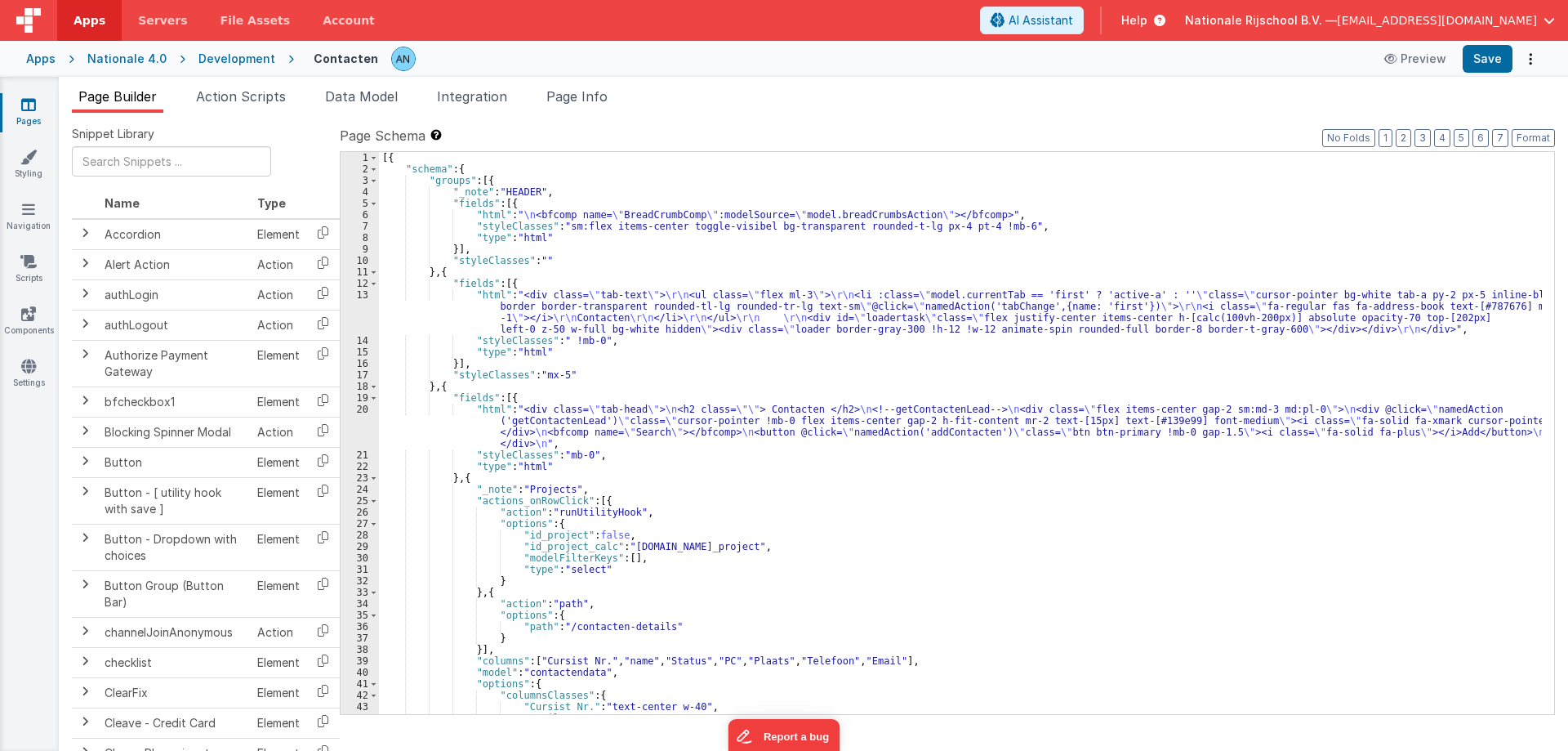
click at [412, 156] on div "[{ "schema" : { "groups" : [{ "_note" : "HEADER" , "fields" : [{ "html" : " \n …" at bounding box center [960, 445] width 1163 height 585
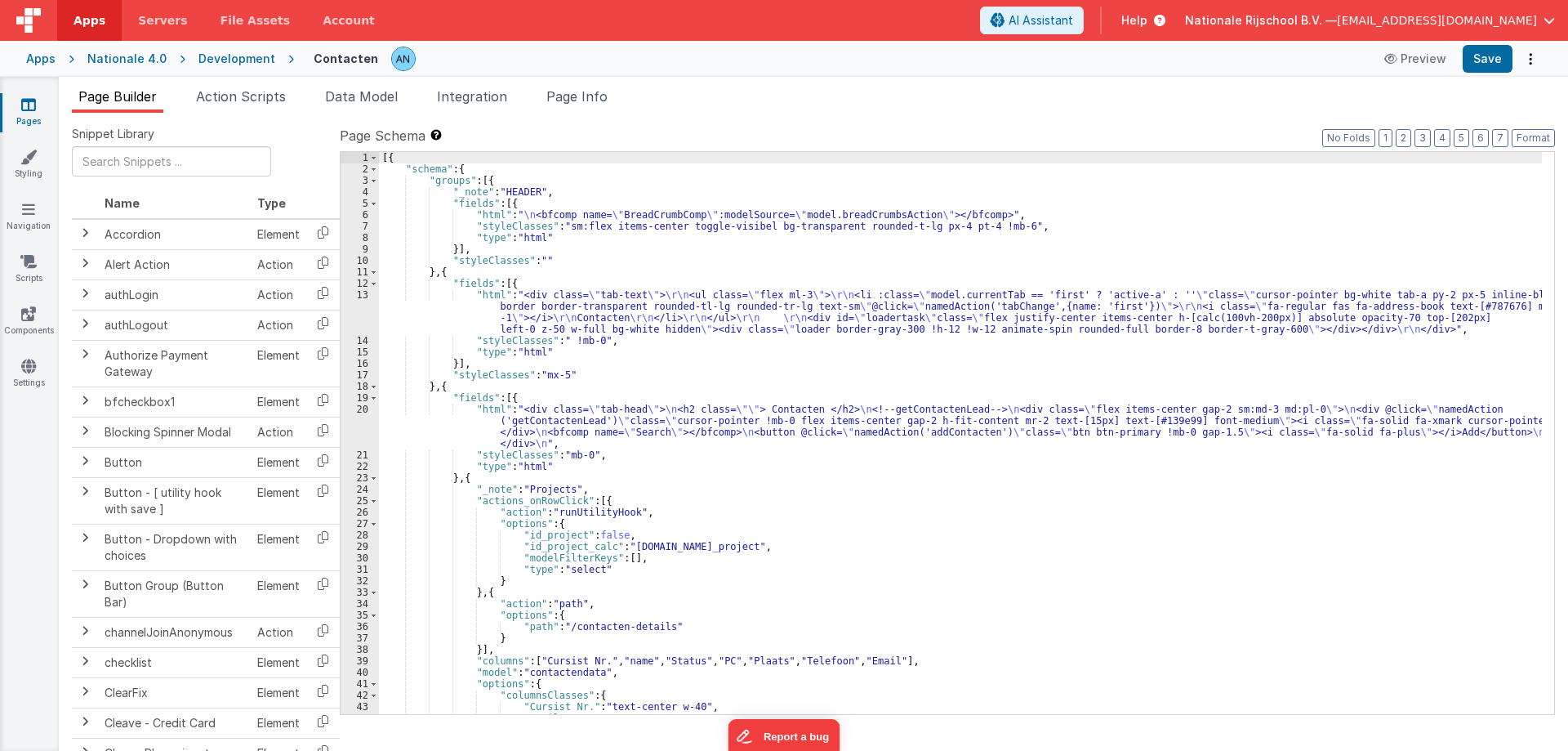
click at [436, 169] on div "[{ "schema" : { "groups" : [{ "_note" : "HEADER" , "fields" : [{ "html" : " \n …" at bounding box center [960, 445] width 1163 height 585
click at [482, 163] on div "[{ "schema" : { "groups" : [{ "_note" : "HEADER" , "fields" : [{ "html" : " \n …" at bounding box center [960, 445] width 1163 height 585
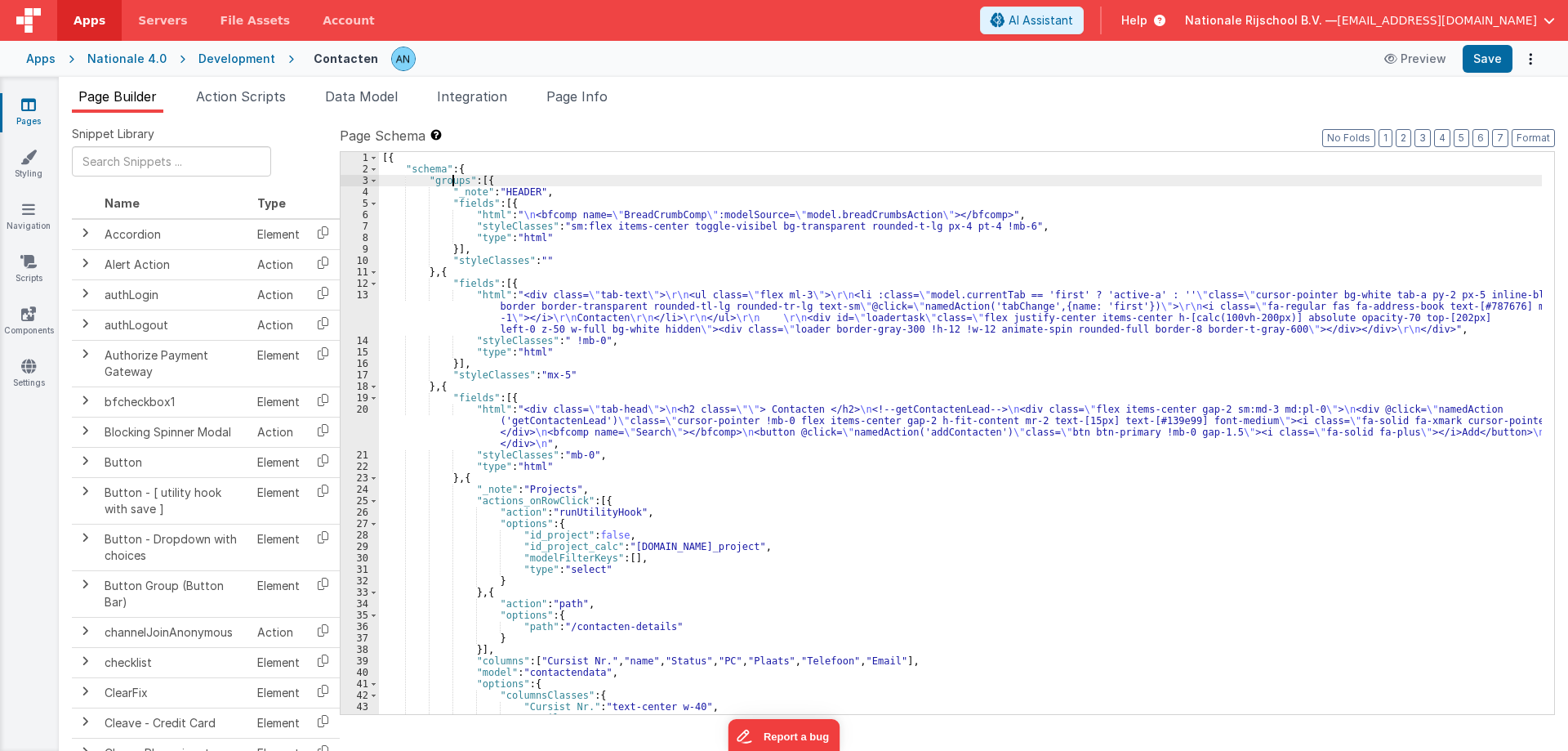
click at [455, 176] on div "[{ "schema" : { "groups" : [{ "_note" : "HEADER" , "fields" : [{ "html" : " \n …" at bounding box center [960, 445] width 1163 height 585
click at [468, 192] on div "[{ "schema" : { "groups" : [{ "_note" : "HEADER" , "fields" : [{ "html" : " \n …" at bounding box center [960, 445] width 1163 height 585
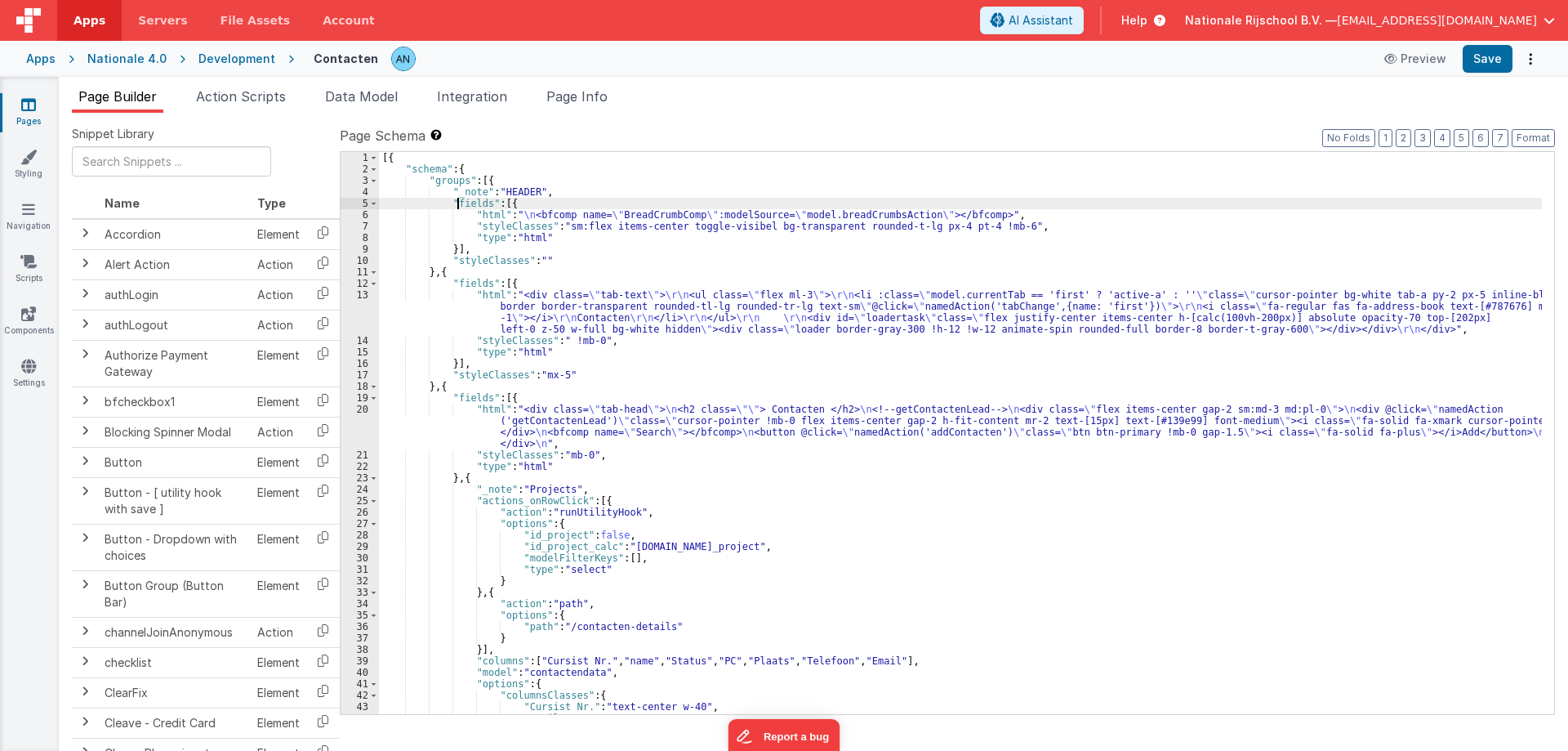
click at [460, 201] on div "[{ "schema" : { "groups" : [{ "_note" : "HEADER" , "fields" : [{ "html" : " \n …" at bounding box center [960, 445] width 1163 height 585
click at [477, 215] on div "[{ "schema" : { "groups" : [{ "_note" : "HEADER" , "fields" : [{ "html" : " \n …" at bounding box center [960, 445] width 1163 height 585
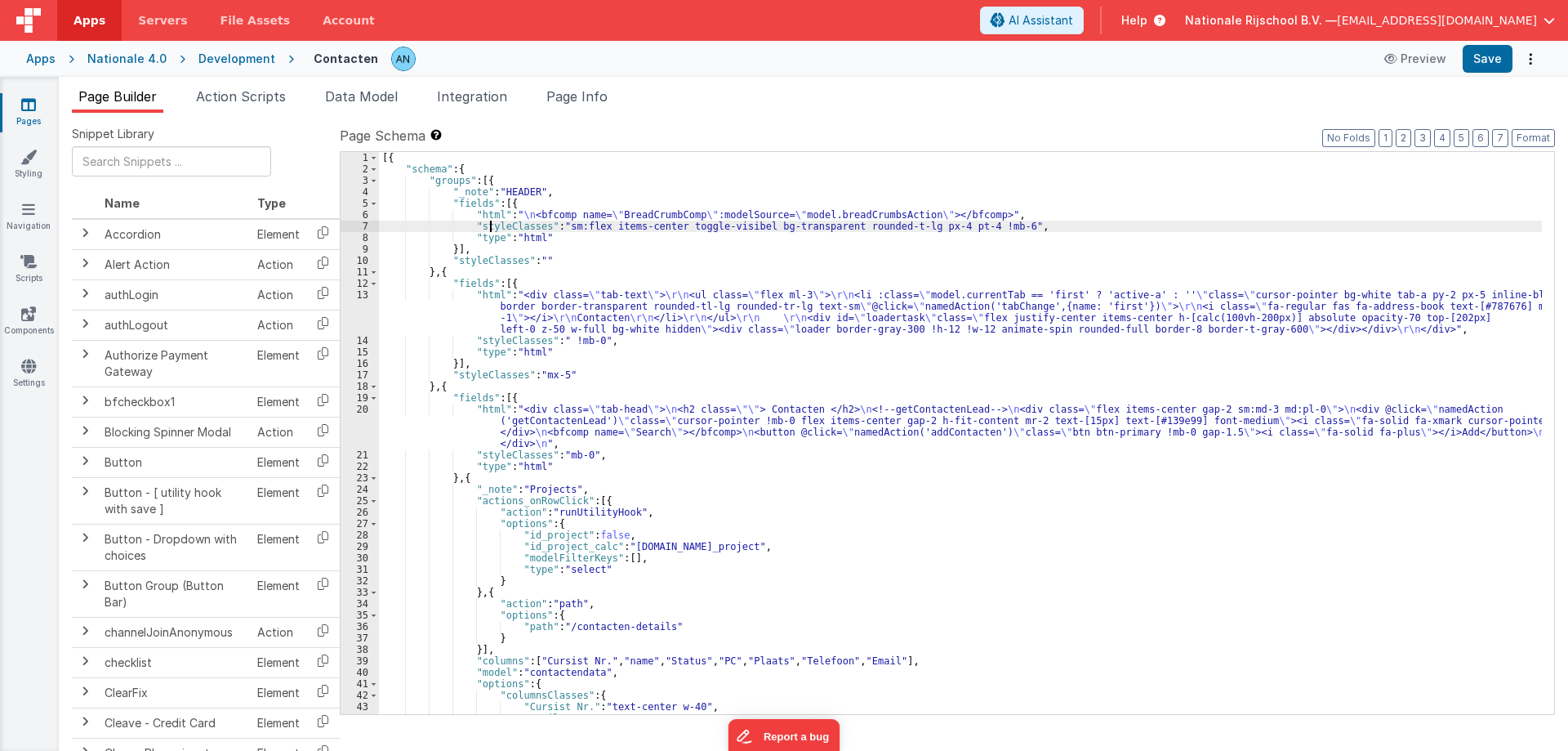
click at [492, 224] on div "[{ "schema" : { "groups" : [{ "_note" : "HEADER" , "fields" : [{ "html" : " \n …" at bounding box center [960, 445] width 1163 height 585
click at [492, 236] on div "[{ "schema" : { "groups" : [{ "_note" : "HEADER" , "fields" : [{ "html" : " \n …" at bounding box center [960, 445] width 1163 height 585
click at [481, 258] on div "[{ "schema" : { "groups" : [{ "_note" : "HEADER" , "fields" : [{ "html" : " \n …" at bounding box center [960, 445] width 1163 height 585
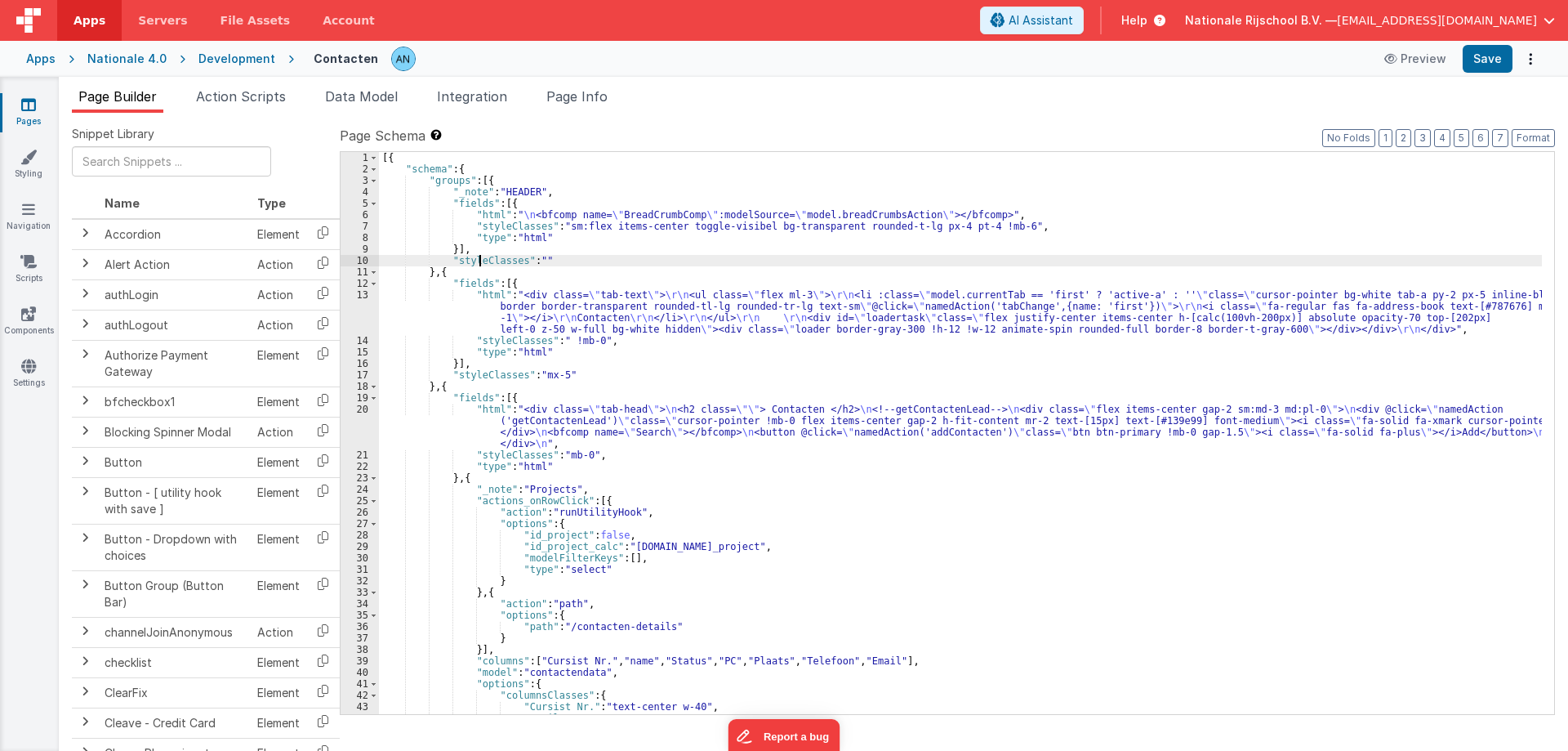
click at [481, 258] on div "[{ "schema" : { "groups" : [{ "_note" : "HEADER" , "fields" : [{ "html" : " \n …" at bounding box center [960, 445] width 1163 height 585
click at [481, 282] on div "[{ "schema" : { "groups" : [{ "_note" : "HEADER" , "fields" : [{ "html" : " \n …" at bounding box center [960, 445] width 1163 height 585
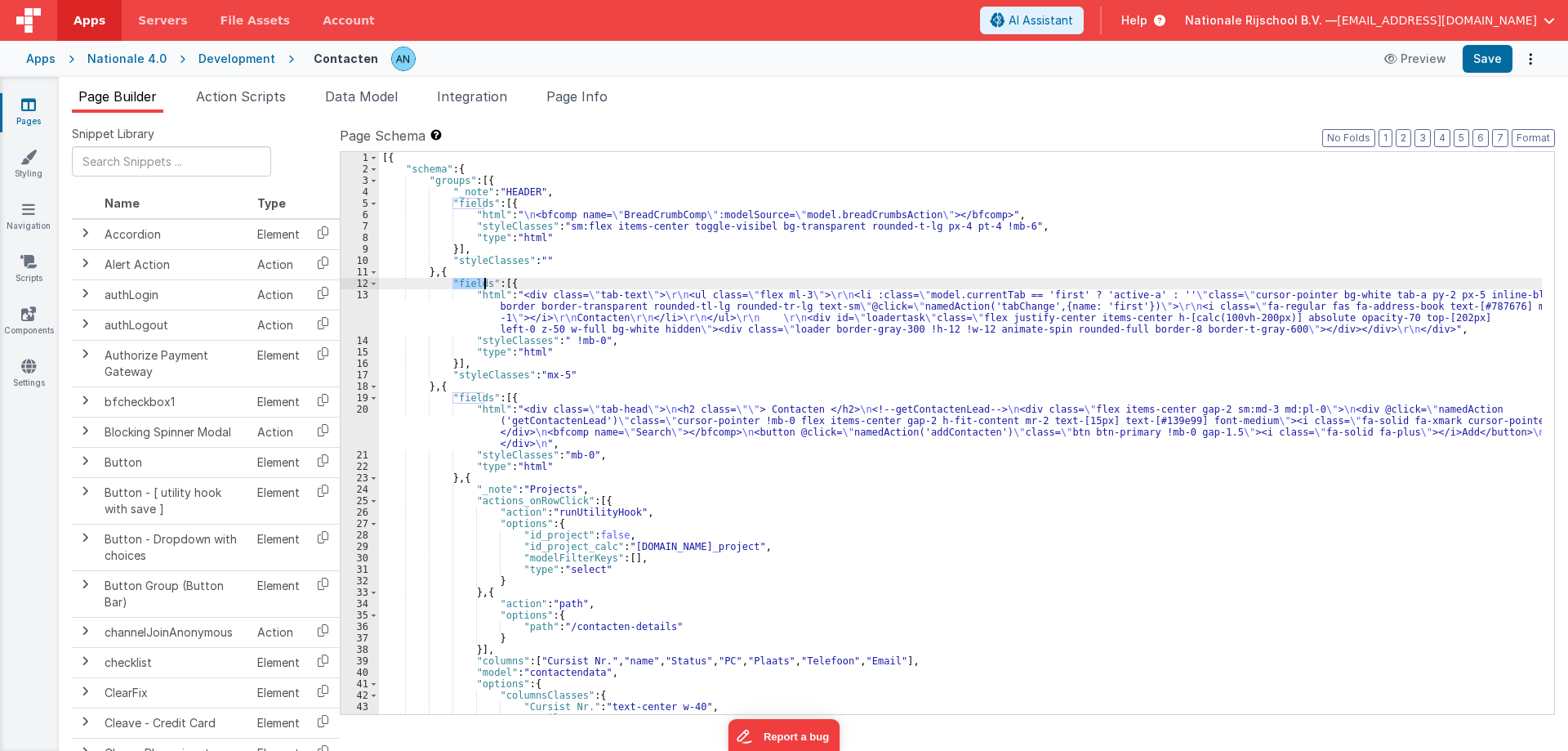
click at [481, 282] on div "[{ "schema" : { "groups" : [{ "_note" : "HEADER" , "fields" : [{ "html" : " \n …" at bounding box center [960, 445] width 1163 height 585
click at [524, 281] on div "[{ "schema" : { "groups" : [{ "_note" : "HEADER" , "fields" : [{ "html" : " \n …" at bounding box center [960, 445] width 1163 height 585
click at [481, 292] on div "[{ "schema" : { "groups" : [{ "_note" : "HEADER" , "fields" : [{ "html" : " \n …" at bounding box center [960, 445] width 1163 height 585
click at [475, 285] on div "[{ "schema" : { "groups" : [{ "_note" : "HEADER" , "fields" : [{ "html" : " \n …" at bounding box center [960, 445] width 1163 height 585
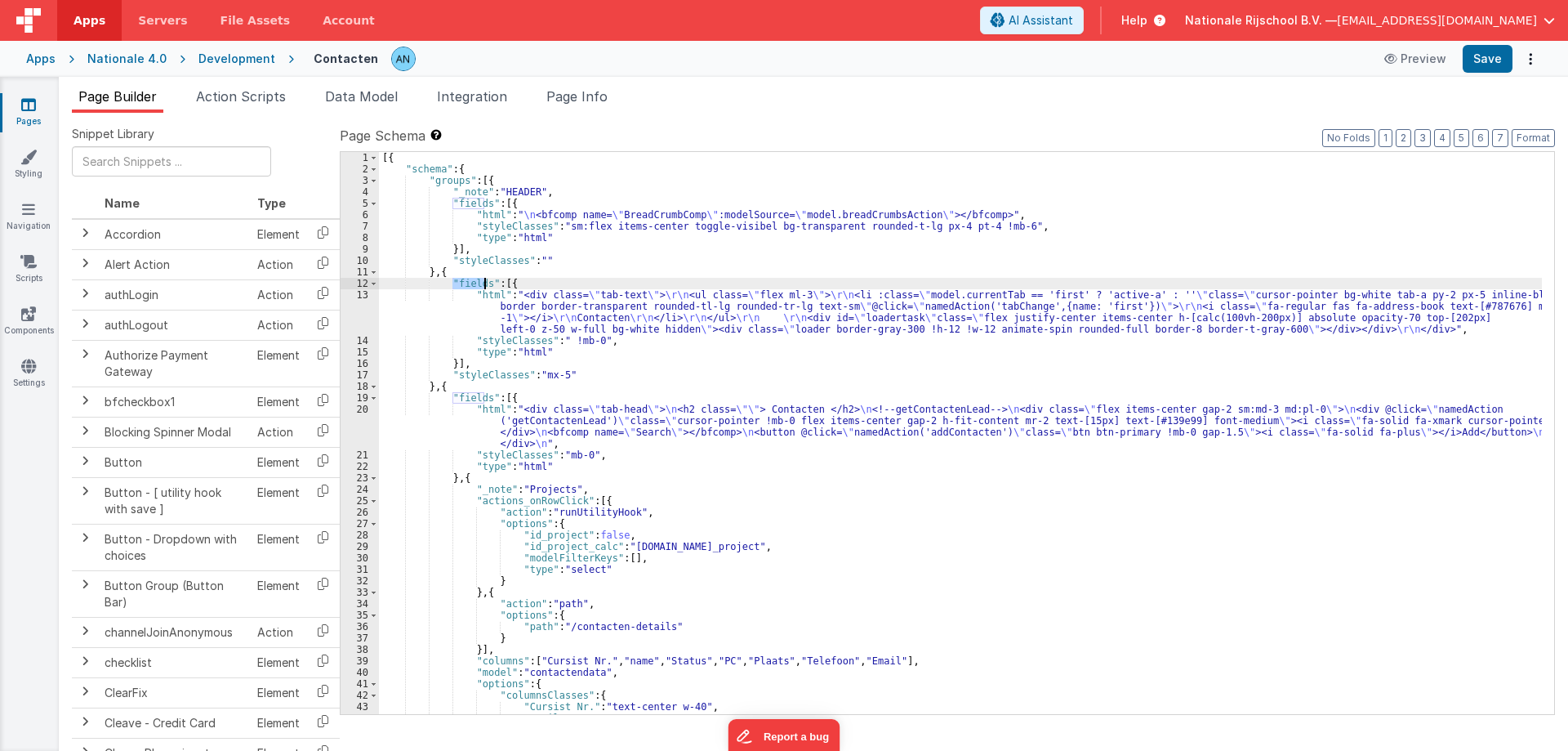
click at [475, 285] on div "[{ "schema" : { "groups" : [{ "_note" : "HEADER" , "fields" : [{ "html" : " \n …" at bounding box center [960, 445] width 1163 height 585
click at [370, 170] on span at bounding box center [373, 169] width 9 height 11
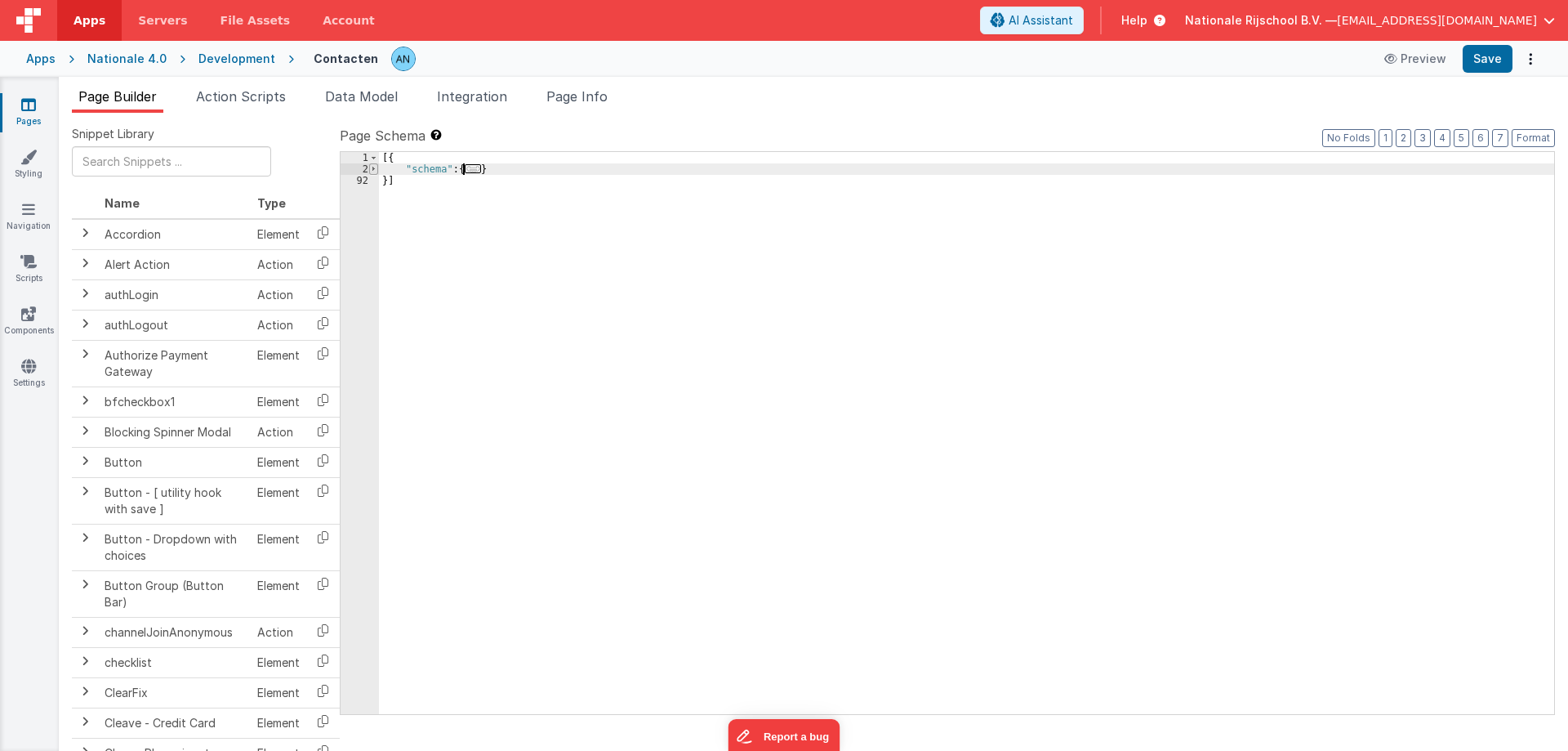
click at [370, 170] on span at bounding box center [373, 169] width 9 height 11
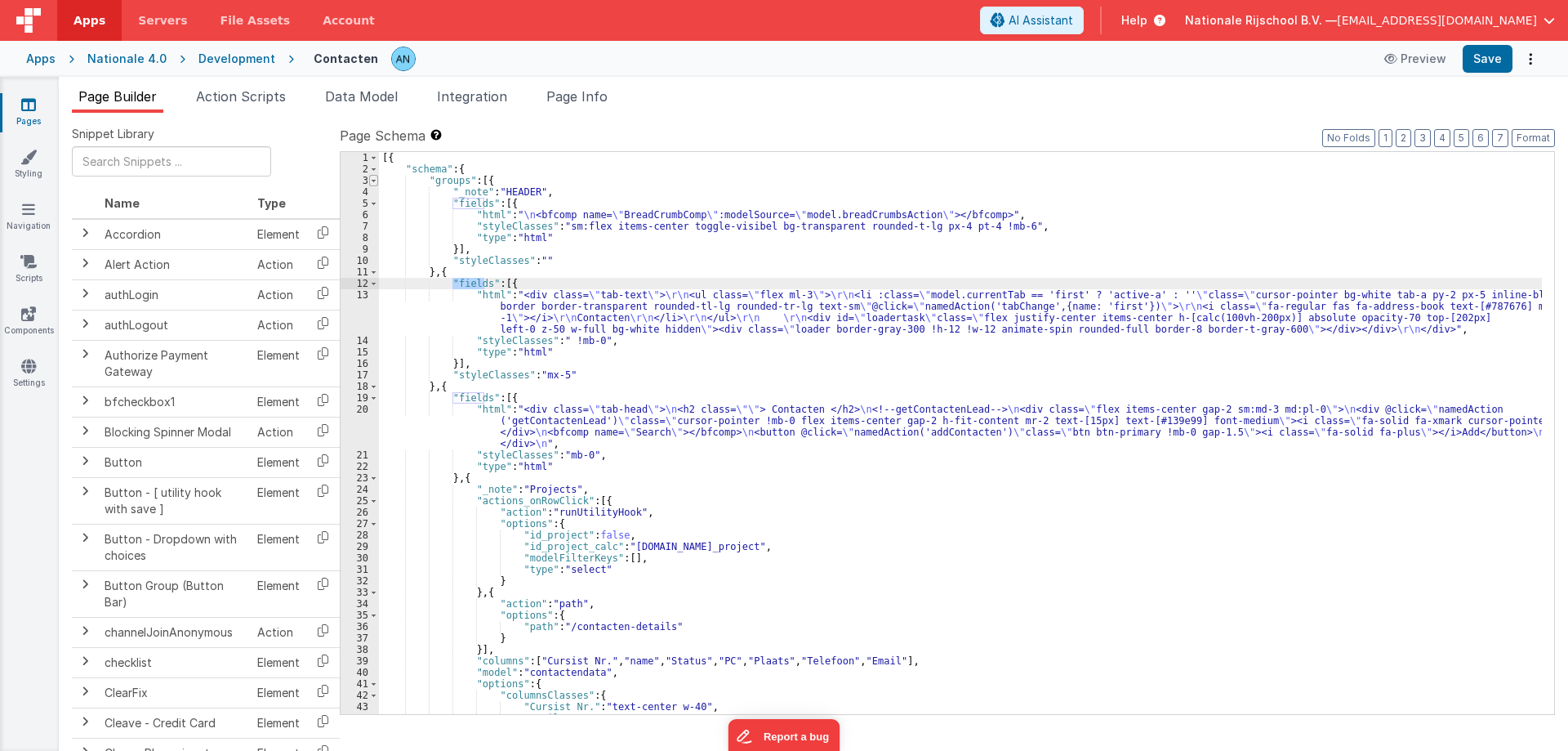
click at [371, 179] on span at bounding box center [373, 180] width 9 height 11
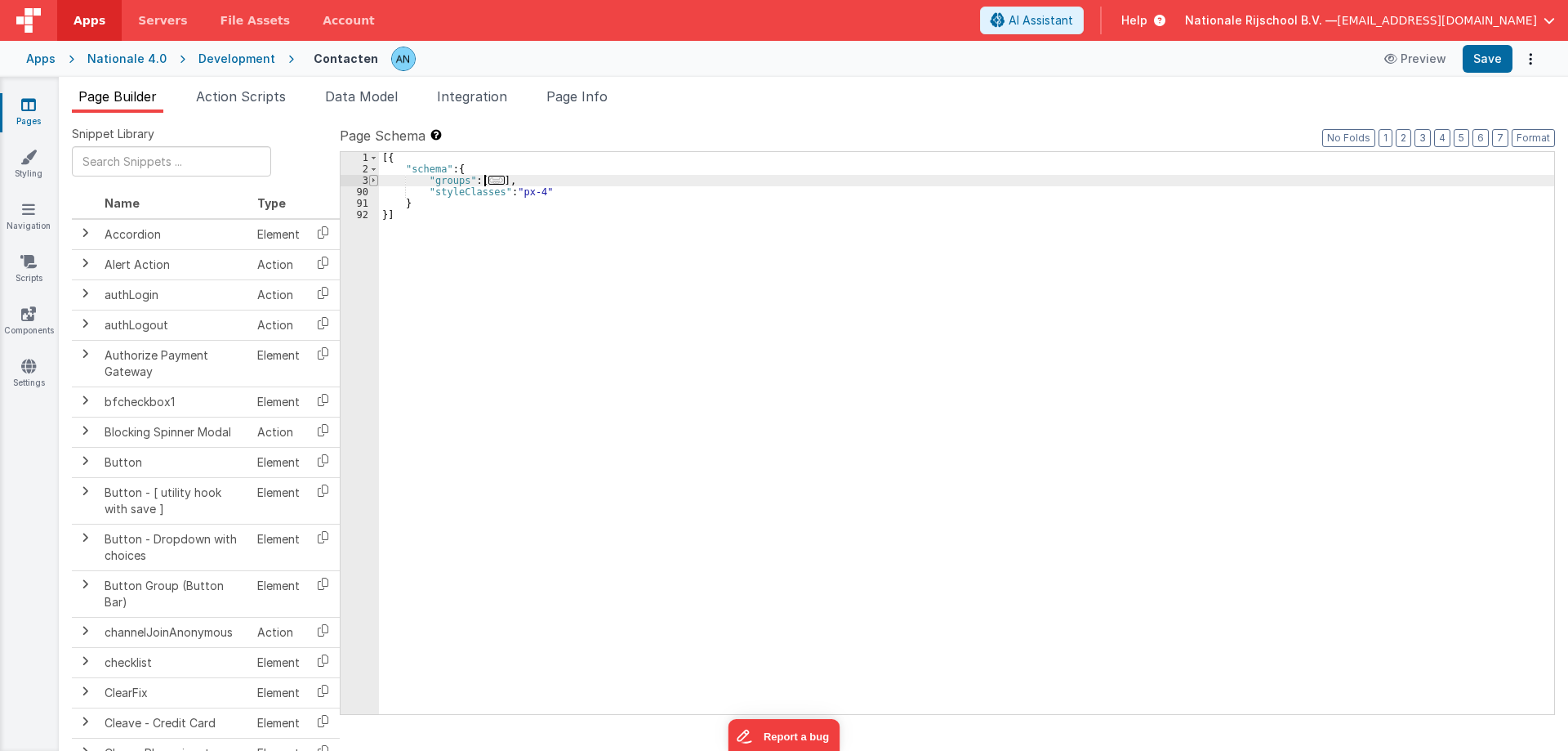
click at [371, 179] on span at bounding box center [373, 180] width 9 height 11
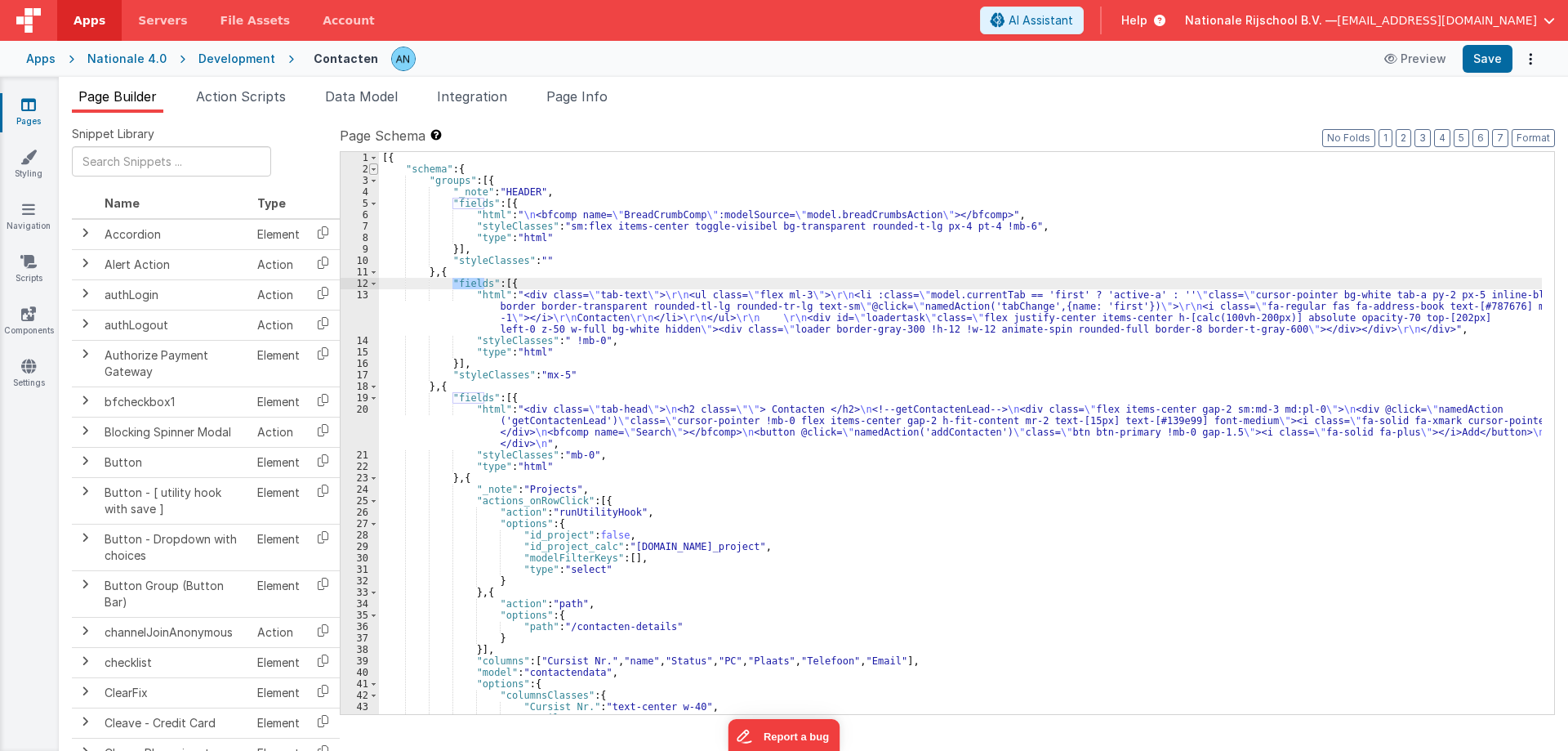
click at [370, 171] on span at bounding box center [373, 169] width 9 height 11
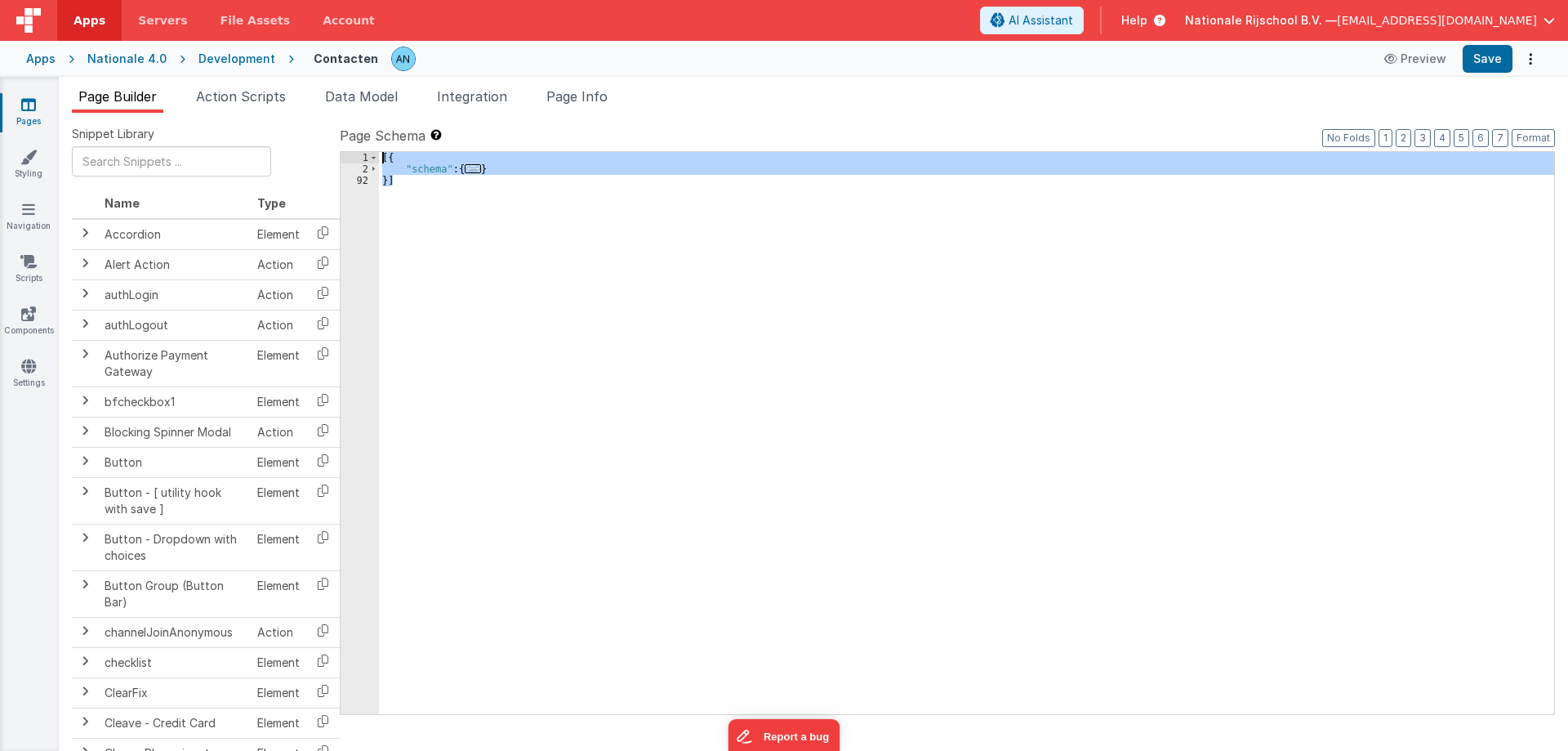
drag, startPoint x: 393, startPoint y: 179, endPoint x: 380, endPoint y: 158, distance: 24.7
click at [380, 158] on div "[{ "schema" : { ... } }]" at bounding box center [966, 445] width 1175 height 585
click at [397, 183] on div "[{ "schema" : { ... } }]" at bounding box center [966, 433] width 1175 height 562
drag, startPoint x: 397, startPoint y: 183, endPoint x: 368, endPoint y: 162, distance: 35.8
click at [368, 162] on div "1 2 92 [{ "schema" : { ... } }] XXXXXXXXXXXXXXXXXXXXXXXXXXXXXXXXXXXXXXXXXXXXXXX…" at bounding box center [947, 433] width 1215 height 563
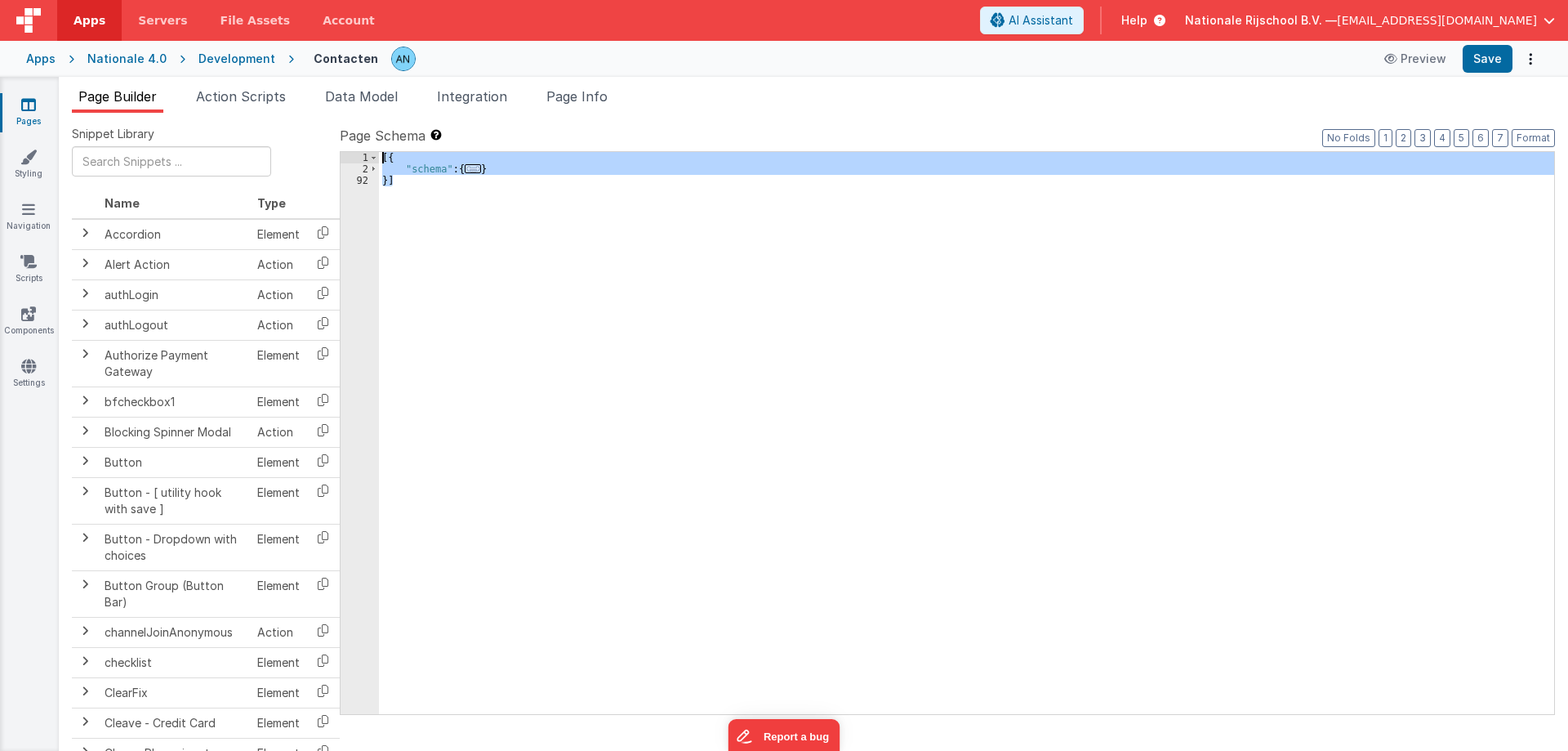
click at [399, 179] on div "[{ "schema" : { ... } }]" at bounding box center [966, 433] width 1175 height 562
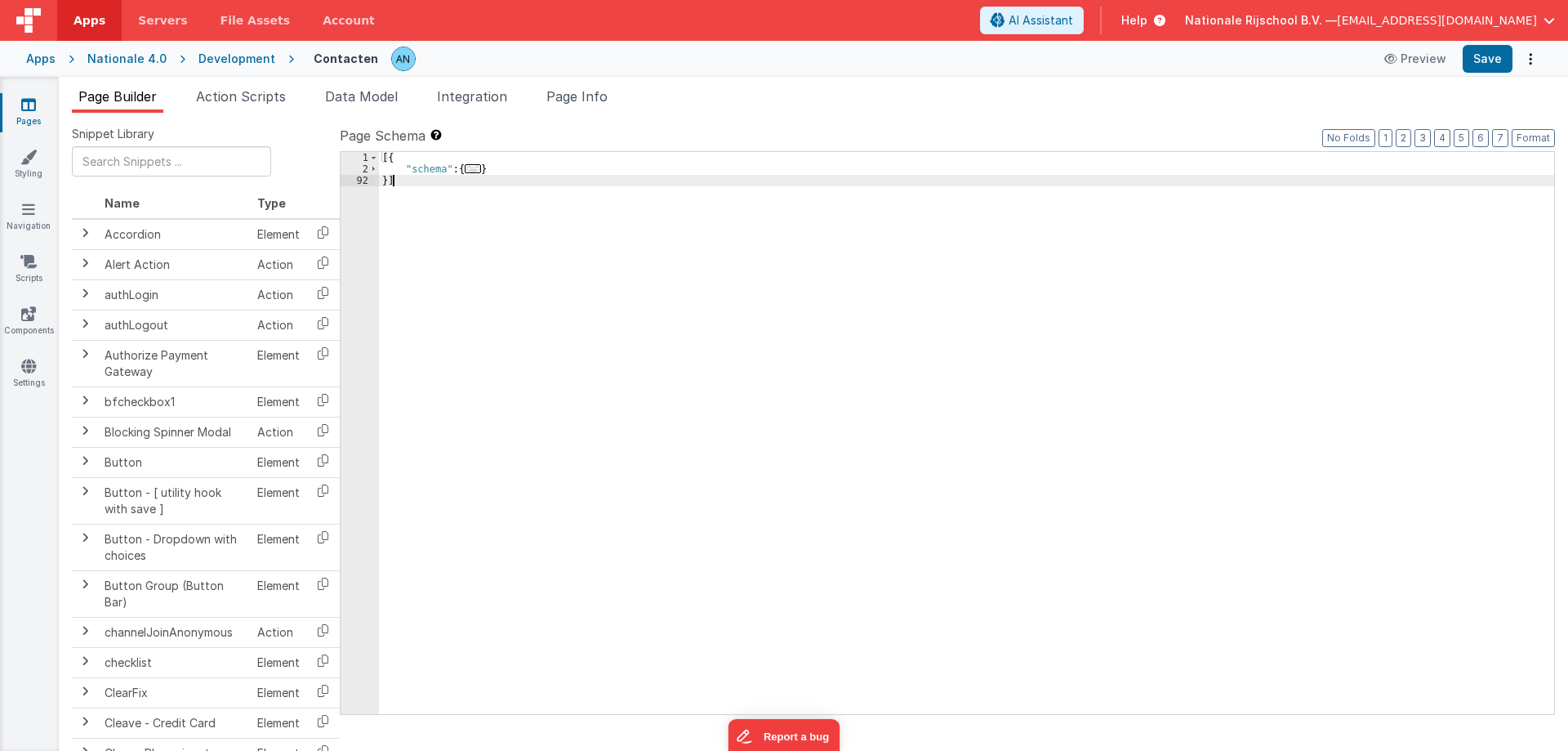
click at [425, 179] on div "[{ "schema" : { ... } }]" at bounding box center [966, 445] width 1175 height 585
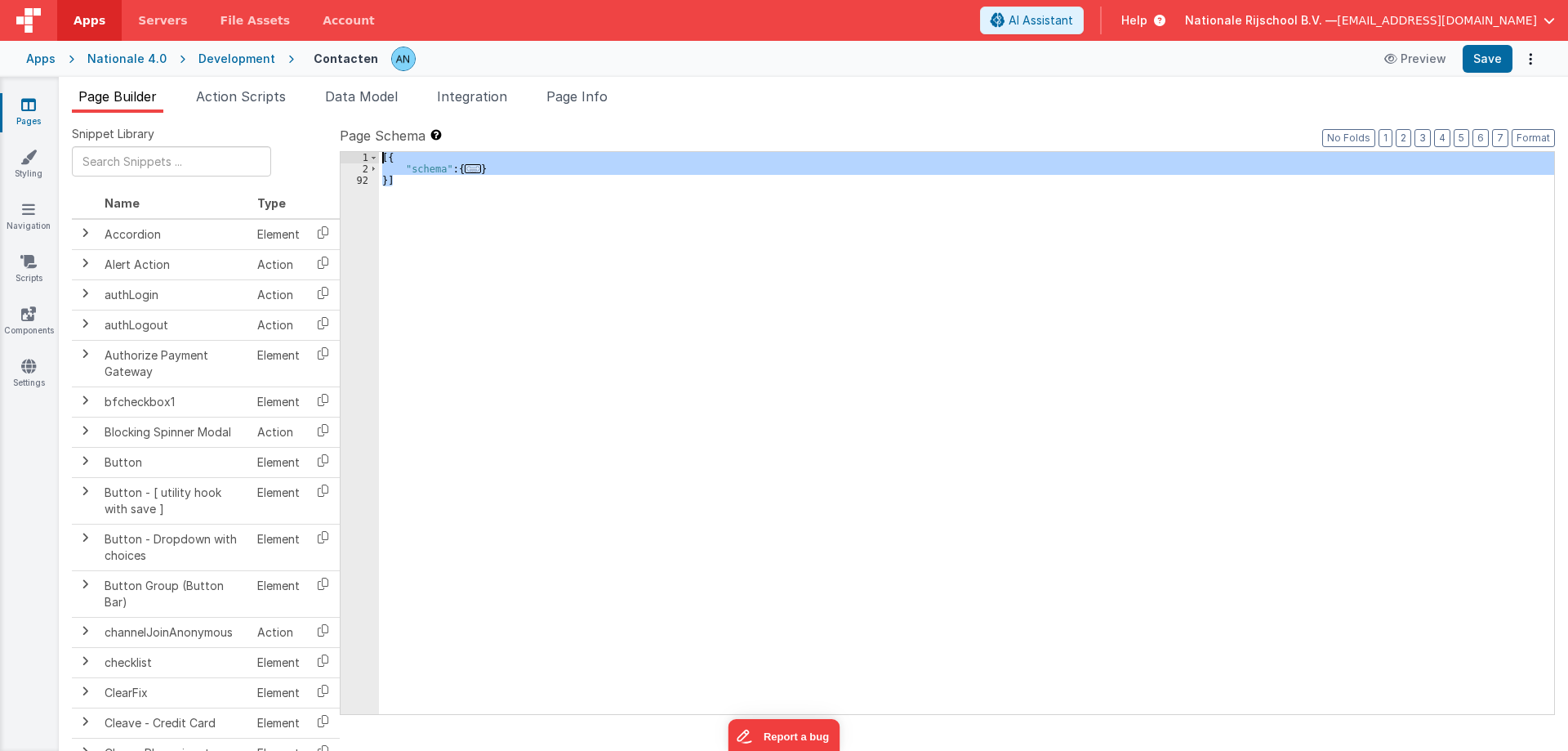
drag, startPoint x: 388, startPoint y: 179, endPoint x: 364, endPoint y: 158, distance: 31.9
click at [364, 158] on div "1 2 92 [{ "schema" : { ... } }] XXXXXXXXXXXXXXXXXXXXXXXXXXXXXXXXXXXXXXXXXXXXXXX…" at bounding box center [947, 433] width 1215 height 563
click at [395, 176] on div "[{ "schema" : { ... } }]" at bounding box center [966, 433] width 1175 height 562
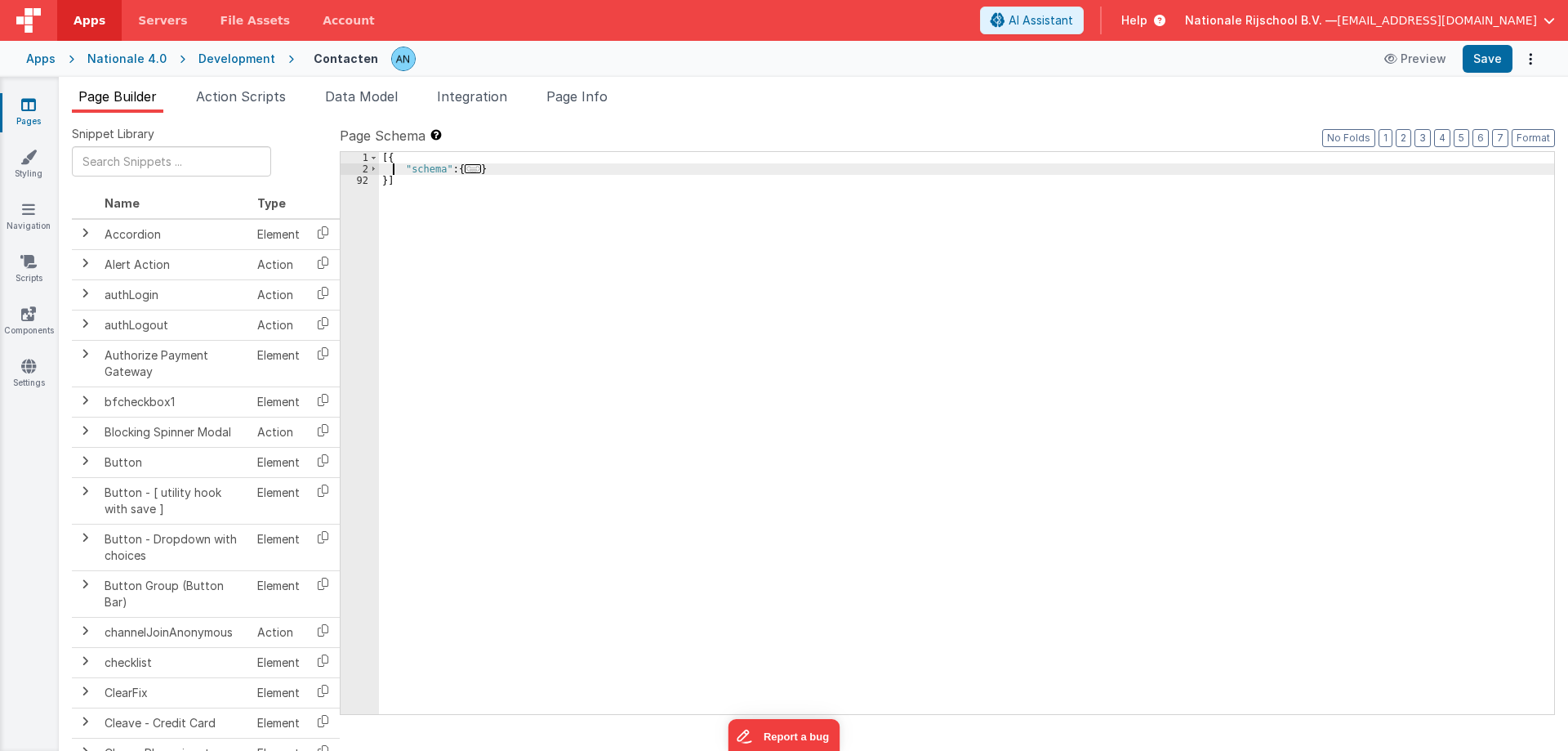
click at [393, 166] on div "[{ "schema" : { ... } }]" at bounding box center [966, 445] width 1175 height 585
click at [407, 167] on div "[{ "schema" : { ... } }]" at bounding box center [966, 445] width 1175 height 585
click at [373, 165] on span at bounding box center [373, 169] width 9 height 11
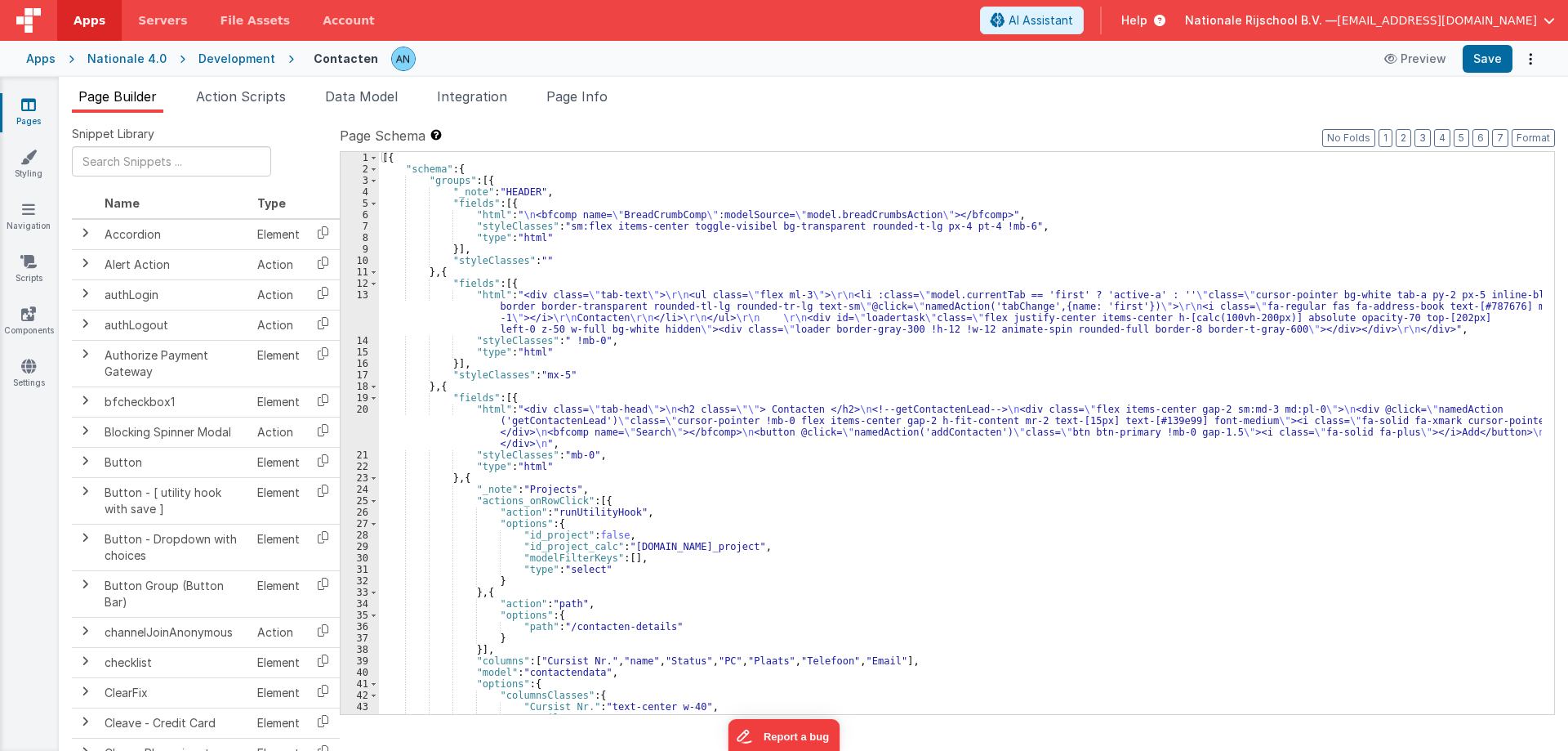
click at [548, 194] on div "[{ "schema" : { "groups" : [{ "_note" : "HEADER" , "fields" : [{ "html" : " \n …" at bounding box center [960, 445] width 1163 height 585
click at [534, 280] on div "[{ "schema" : { "groups" : [{ "_note" : "HEADER" , "fields" : [{ "html" : " \n …" at bounding box center [960, 445] width 1163 height 585
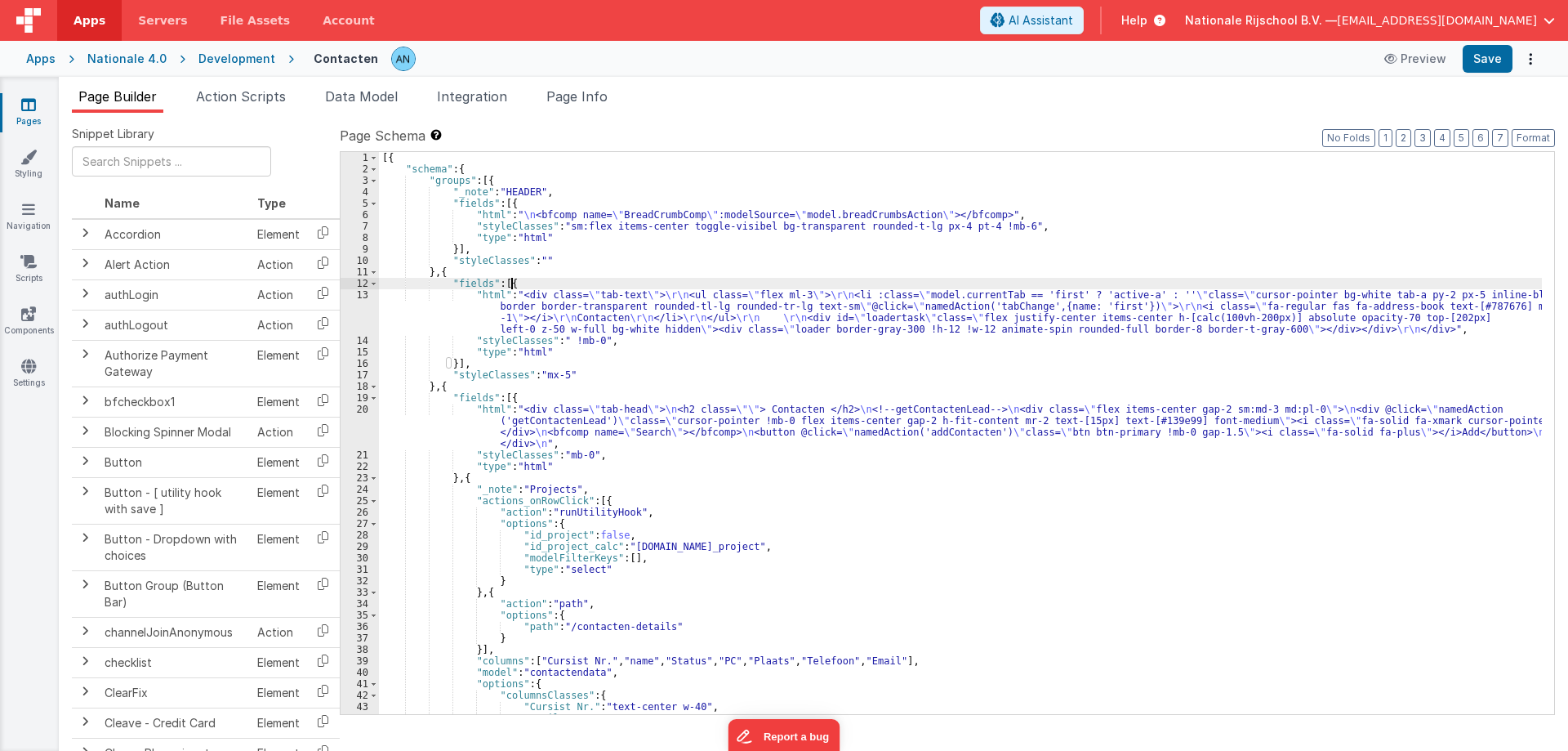
click at [551, 260] on div "[{ "schema" : { "groups" : [{ "_note" : "HEADER" , "fields" : [{ "html" : " \n …" at bounding box center [960, 445] width 1163 height 585
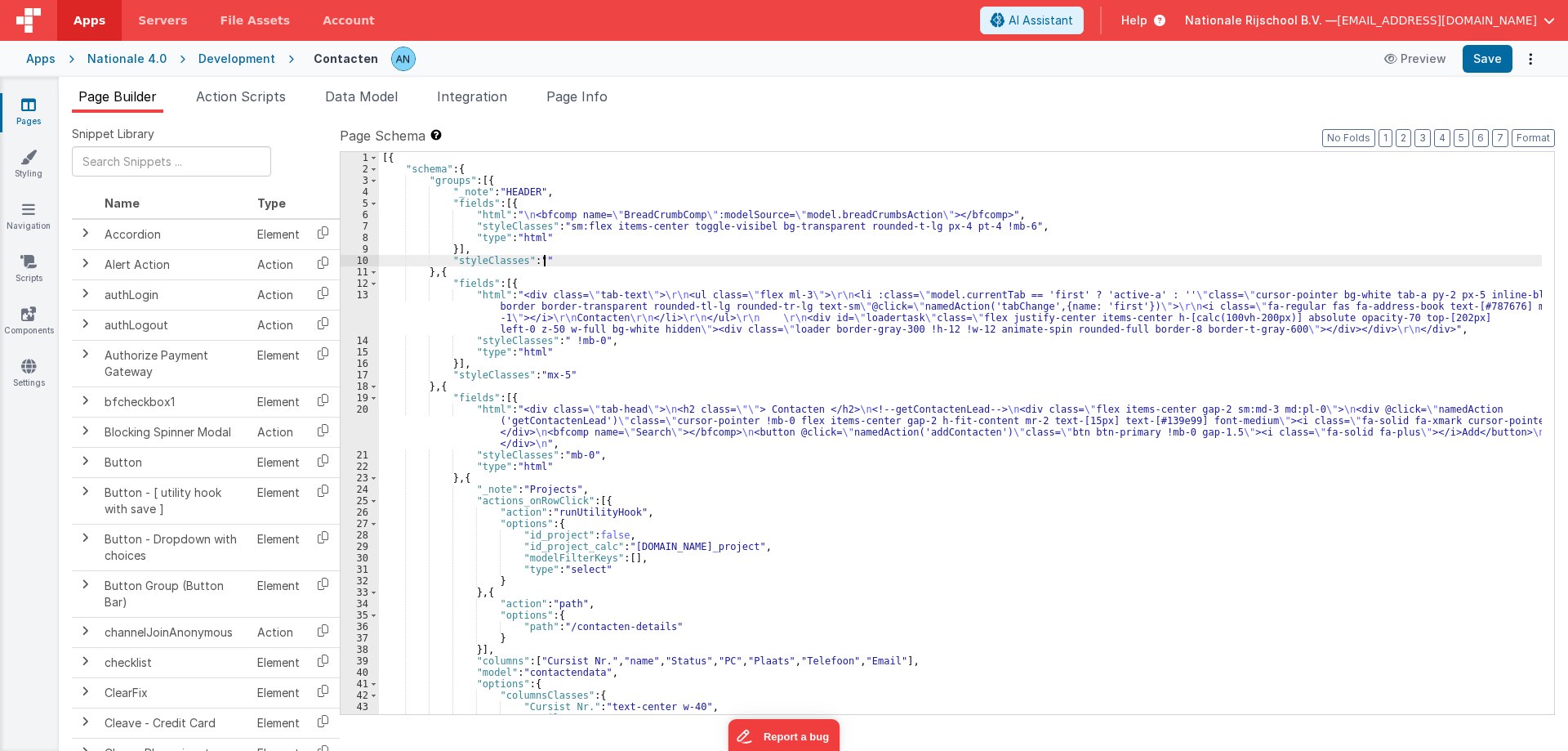
click at [549, 294] on div "[{ "schema" : { "groups" : [{ "_note" : "HEADER" , "fields" : [{ "html" : " \n …" at bounding box center [960, 445] width 1163 height 585
click at [517, 296] on div "[{ "schema" : { "groups" : [{ "_note" : "HEADER" , "fields" : [{ "html" : " \n …" at bounding box center [960, 445] width 1163 height 585
click at [513, 291] on div "[{ "schema" : { "groups" : [{ "_note" : "HEADER" , "fields" : [{ "html" : " \n …" at bounding box center [960, 445] width 1163 height 585
click at [513, 288] on div "[{ "schema" : { "groups" : [{ "_note" : "HEADER" , "fields" : [{ "html" : " \n …" at bounding box center [960, 445] width 1163 height 585
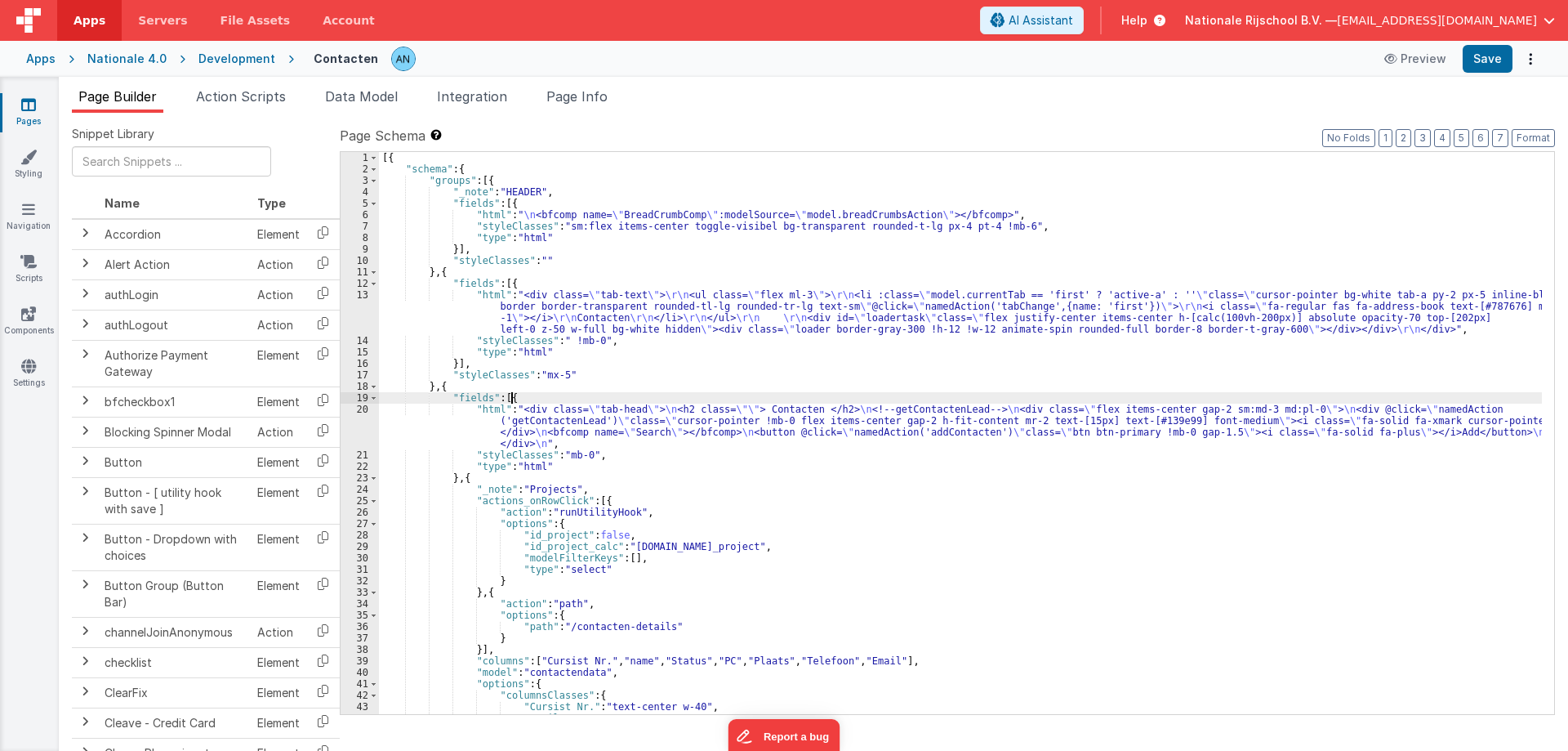
click at [519, 396] on div "[{ "schema" : { "groups" : [{ "_note" : "HEADER" , "fields" : [{ "html" : " \n …" at bounding box center [960, 445] width 1163 height 585
click at [376, 395] on span at bounding box center [373, 398] width 9 height 11
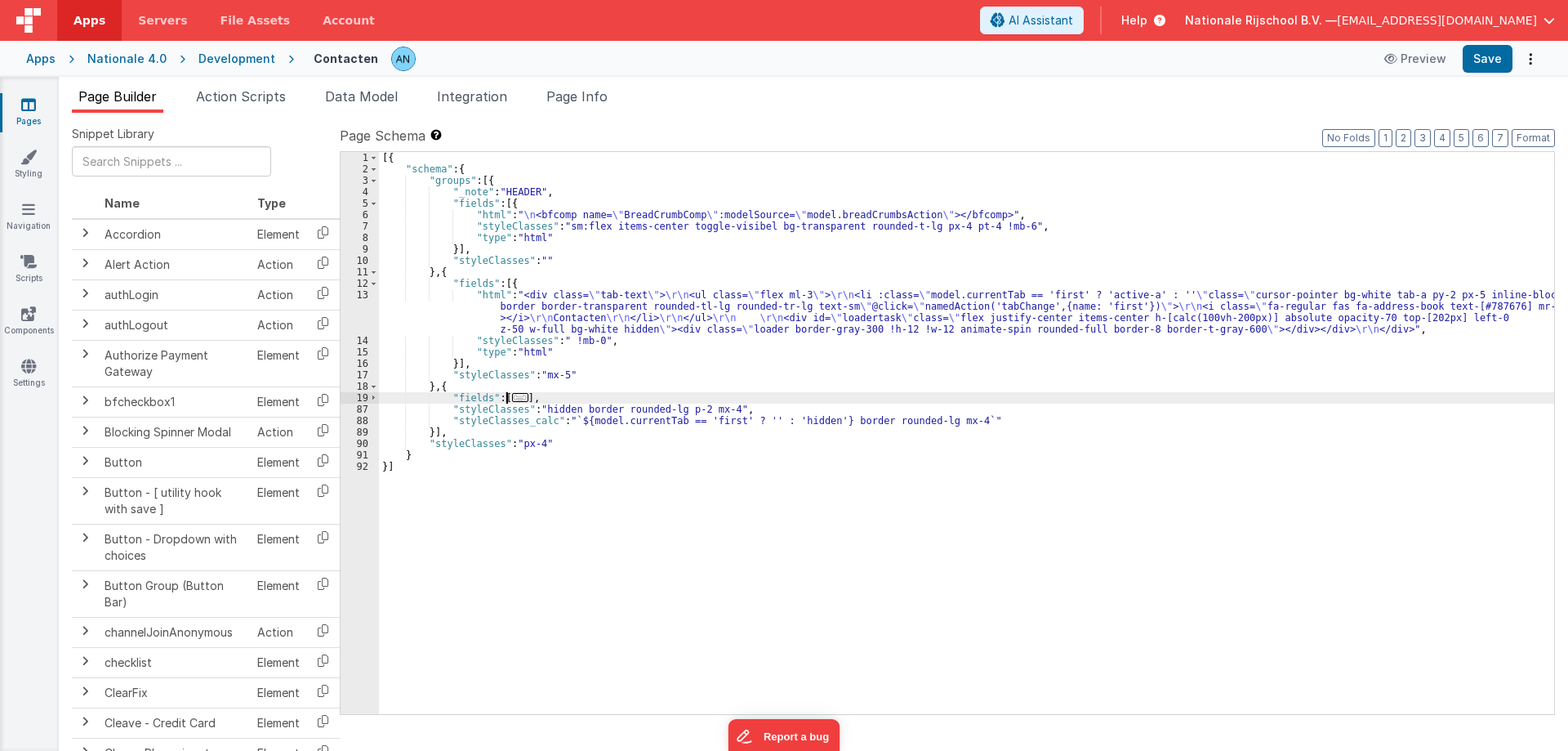
click at [599, 373] on div "[{ "schema" : { "groups" : [{ "_note" : "HEADER" , "fields" : [{ "html" : " \n …" at bounding box center [966, 445] width 1175 height 585
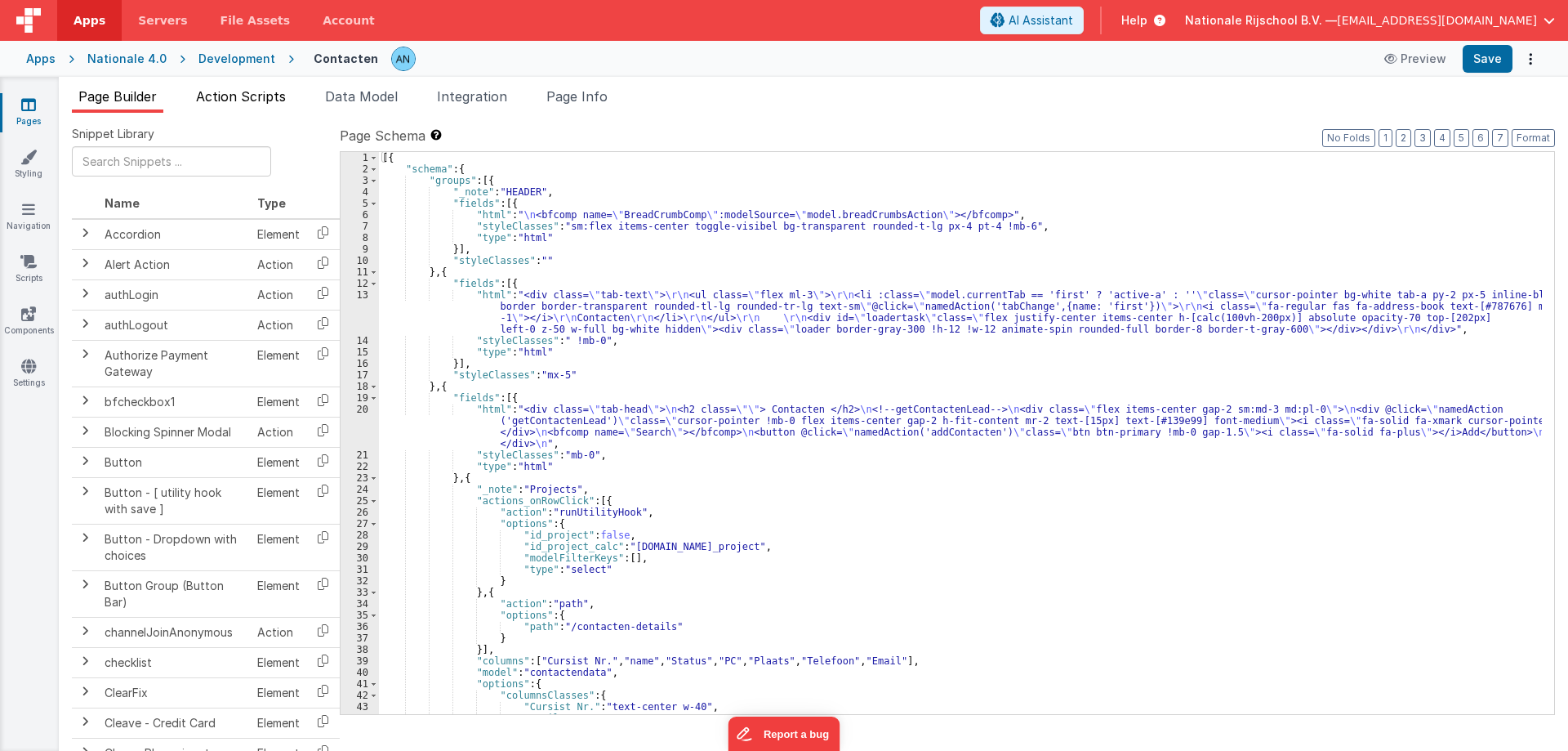
click at [269, 103] on span "Action Scripts" at bounding box center [241, 97] width 90 height 16
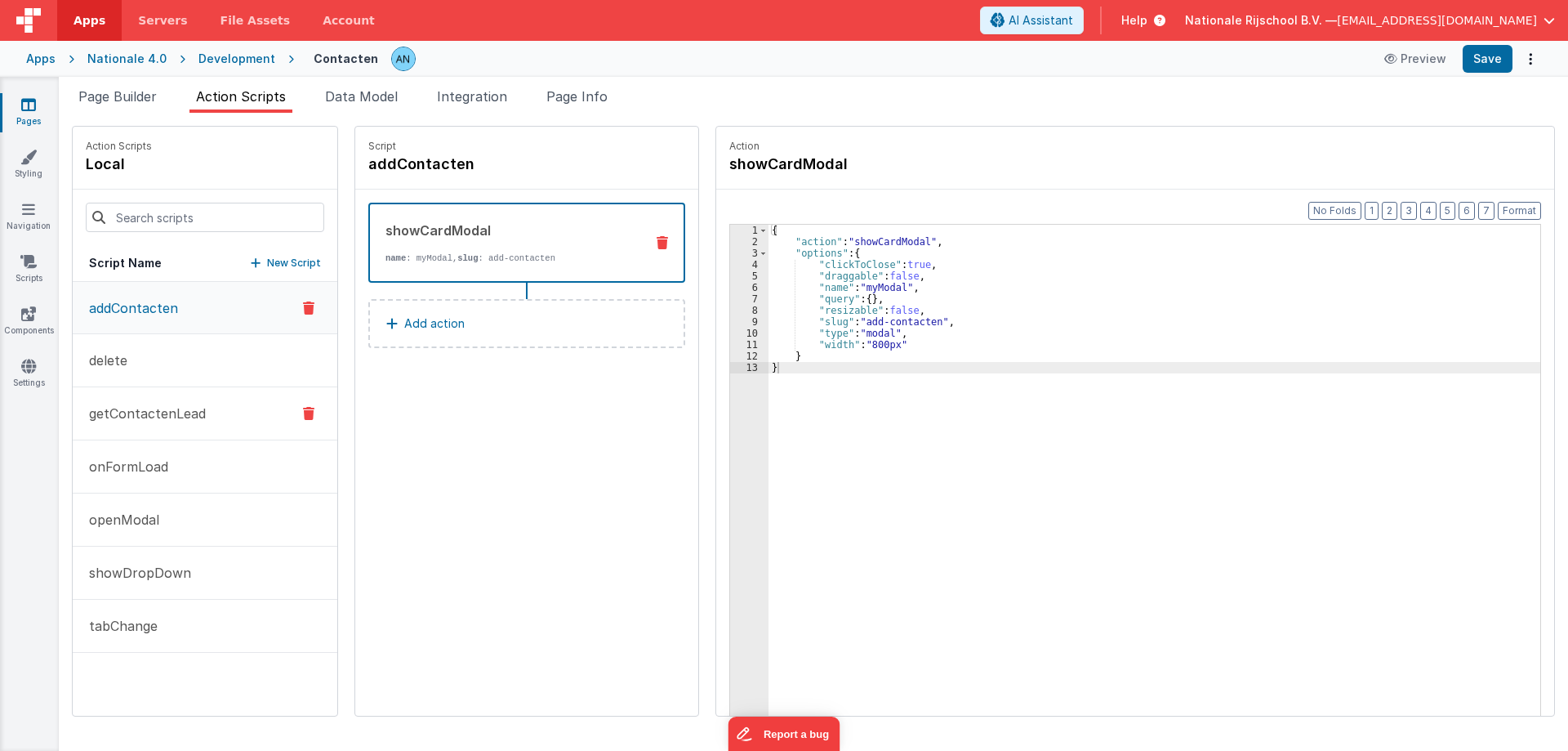
click at [201, 416] on p "getContactenLead" at bounding box center [142, 414] width 127 height 20
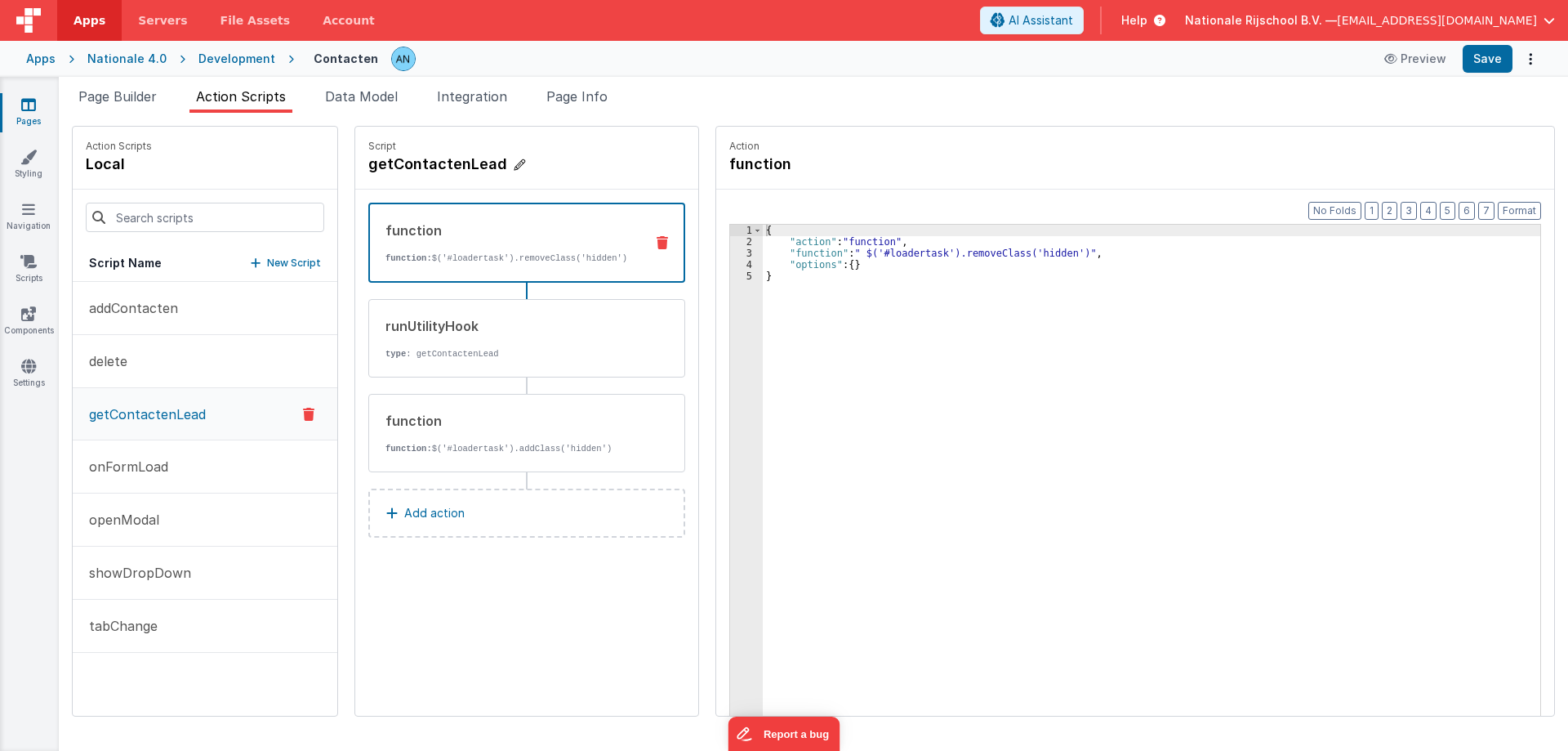
click at [410, 160] on h4 "getContactenLead" at bounding box center [490, 165] width 245 height 23
click at [410, 160] on input "getContactenLead" at bounding box center [450, 165] width 163 height 23
click at [124, 91] on span "Page Builder" at bounding box center [118, 97] width 79 height 16
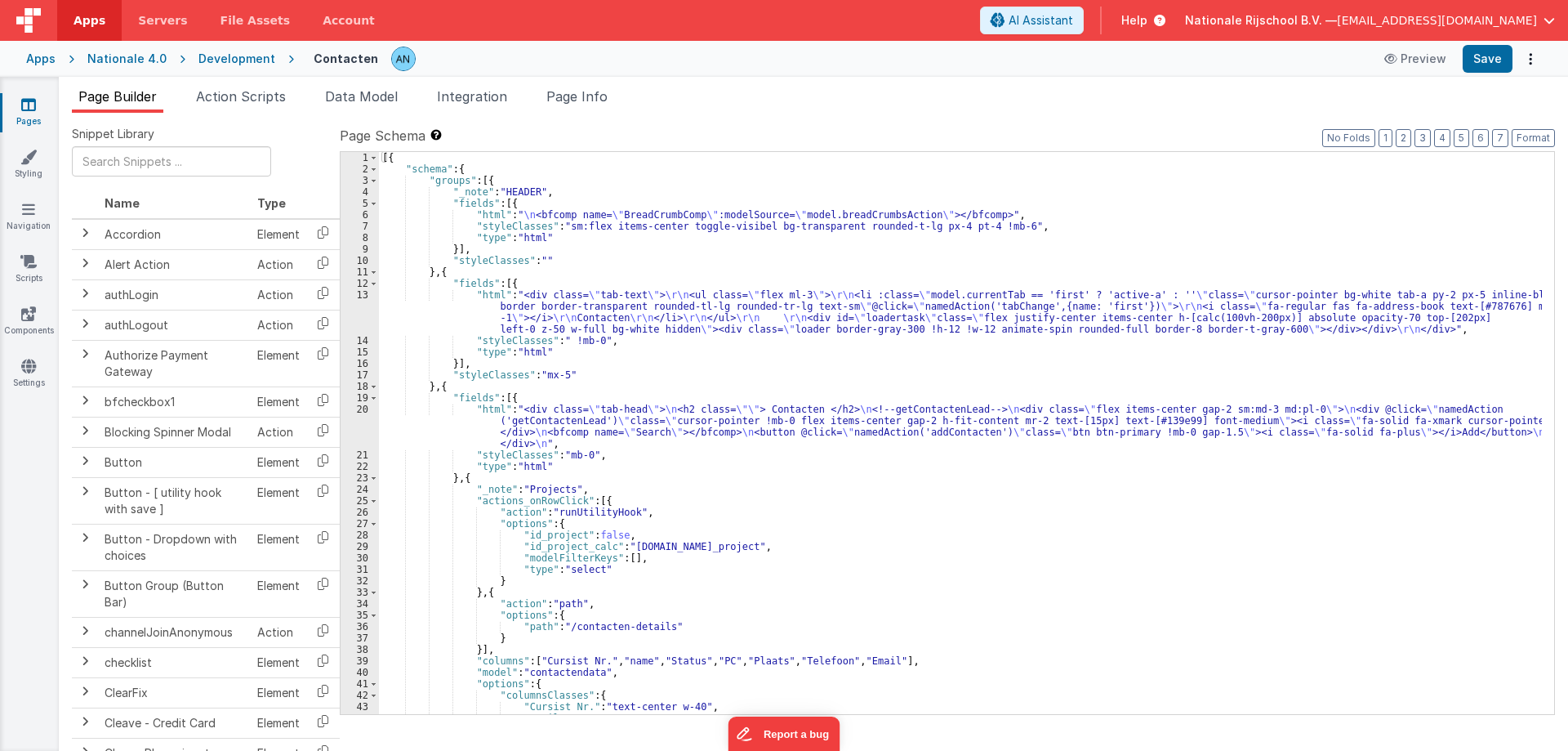
click at [499, 271] on div "[{ "schema" : { "groups" : [{ "_note" : "HEADER" , "fields" : [{ "html" : " \n …" at bounding box center [960, 445] width 1163 height 585
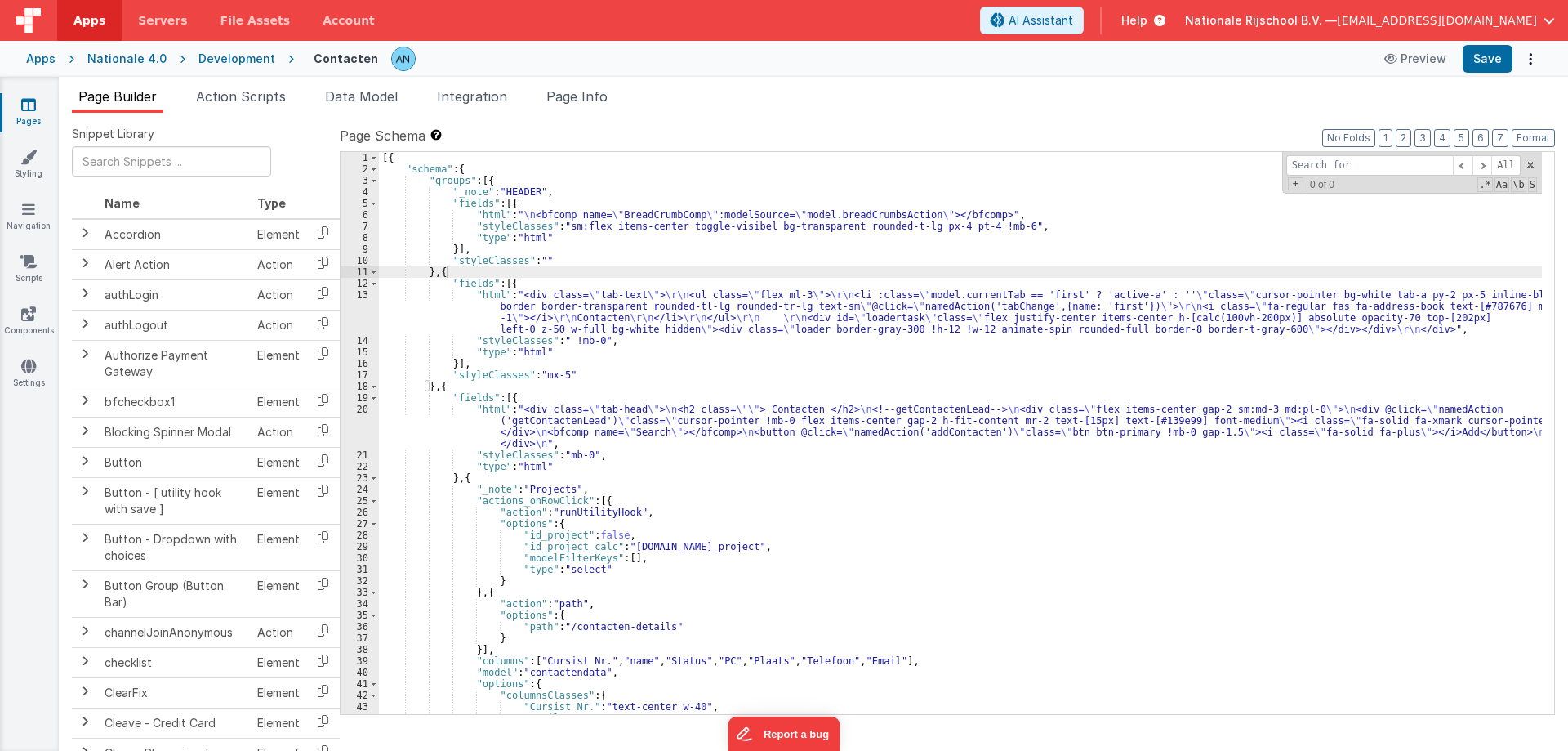
type input "getContactenLead"
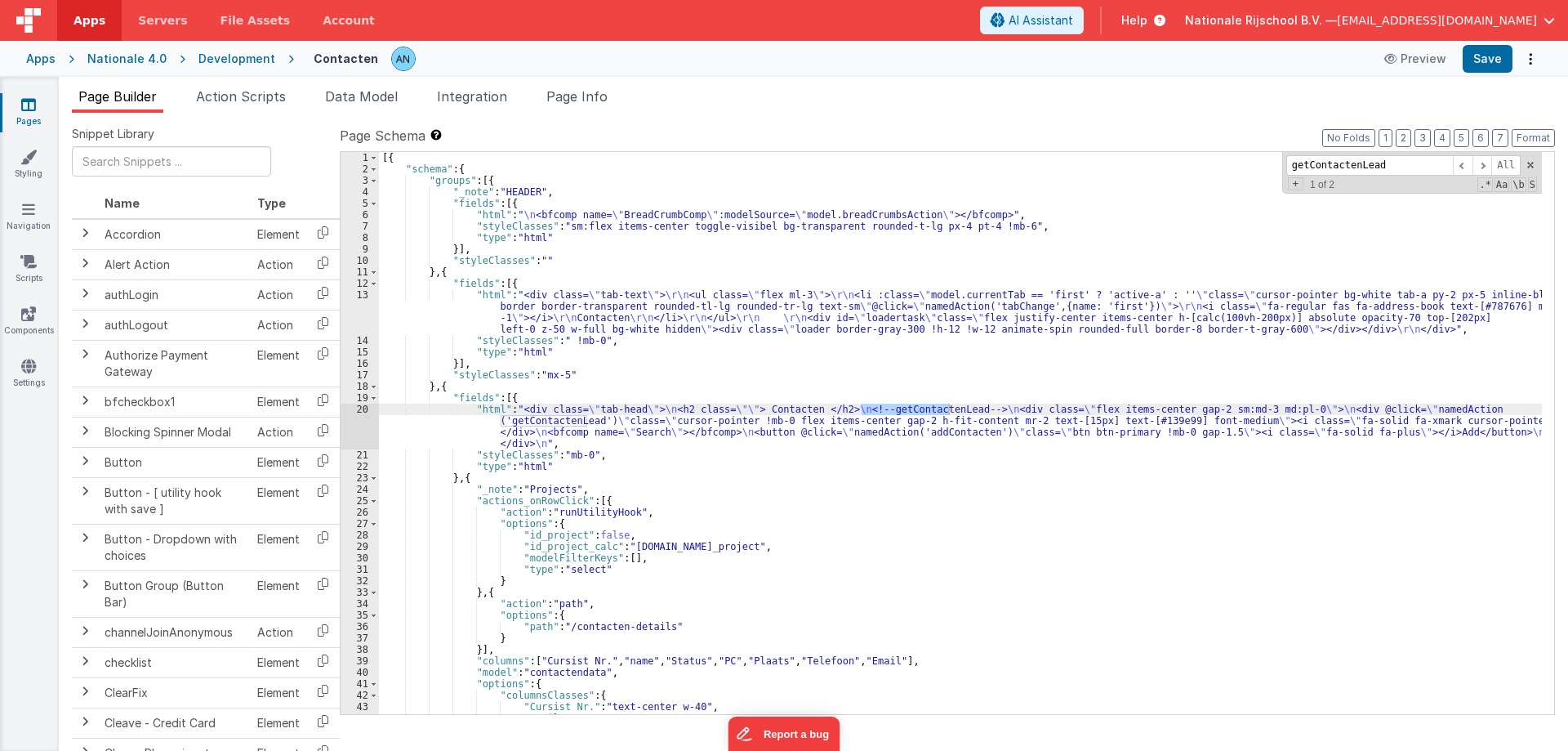
click at [352, 423] on div "20" at bounding box center [359, 427] width 38 height 46
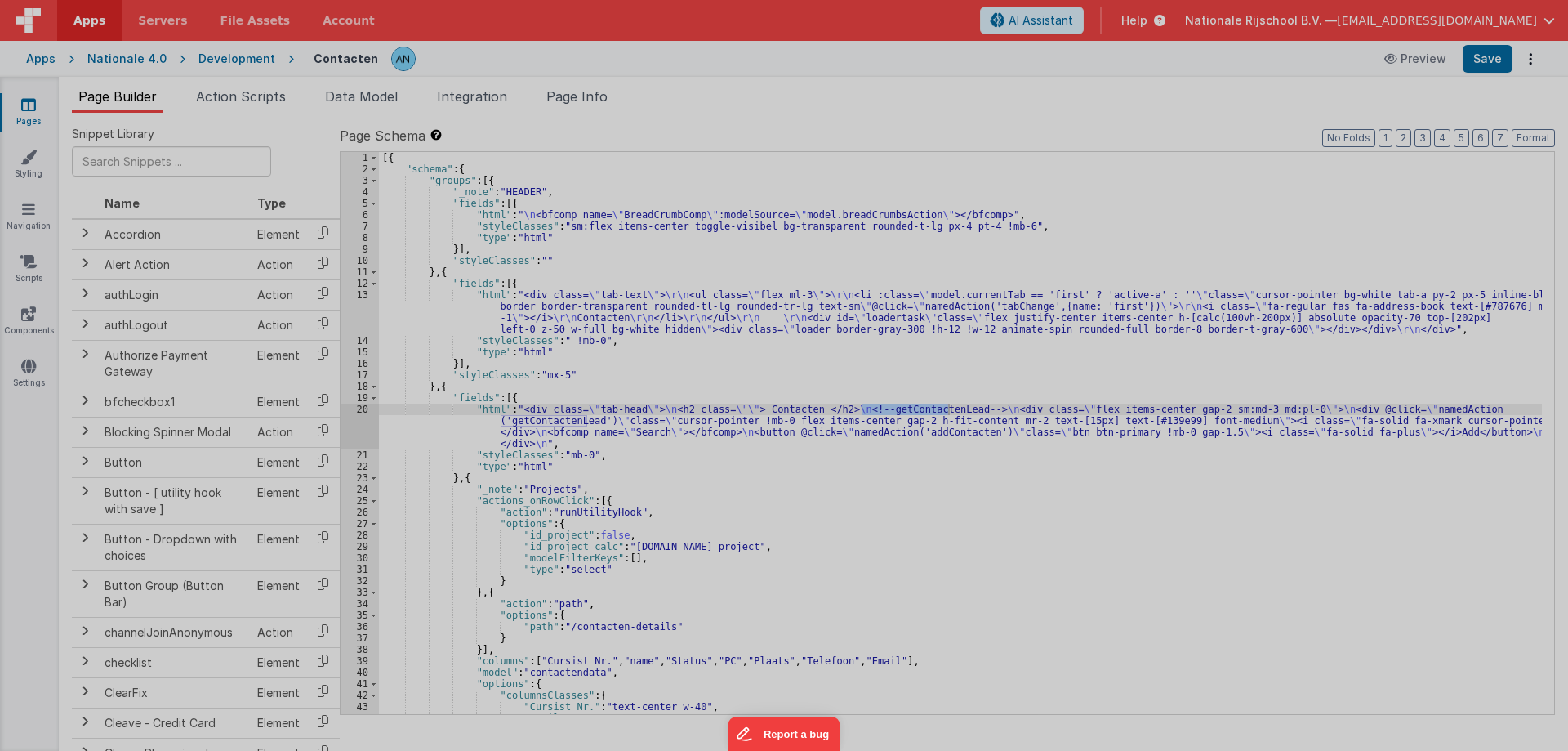
click at [352, 423] on div at bounding box center [784, 375] width 1568 height 751
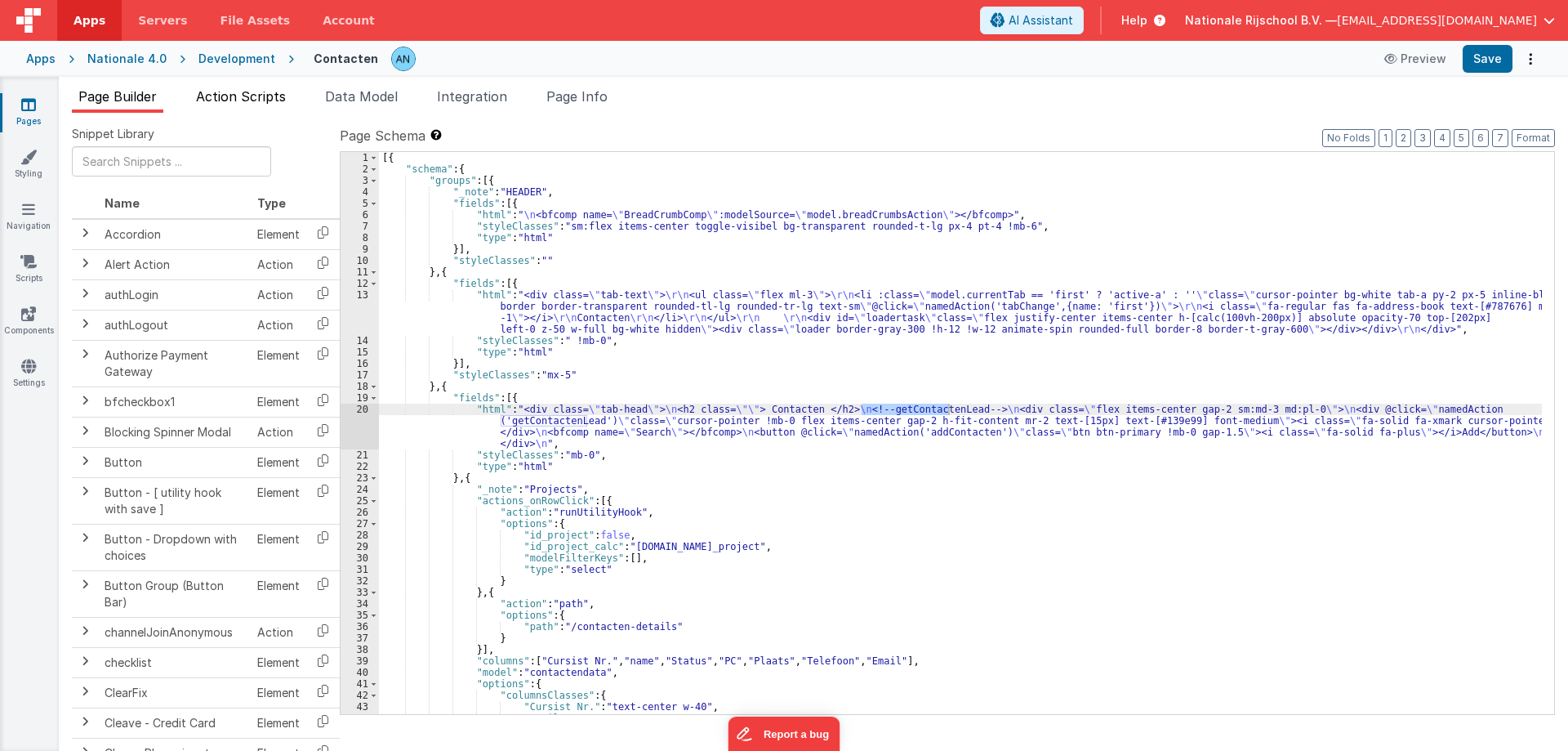
click at [241, 97] on span "Action Scripts" at bounding box center [241, 97] width 90 height 16
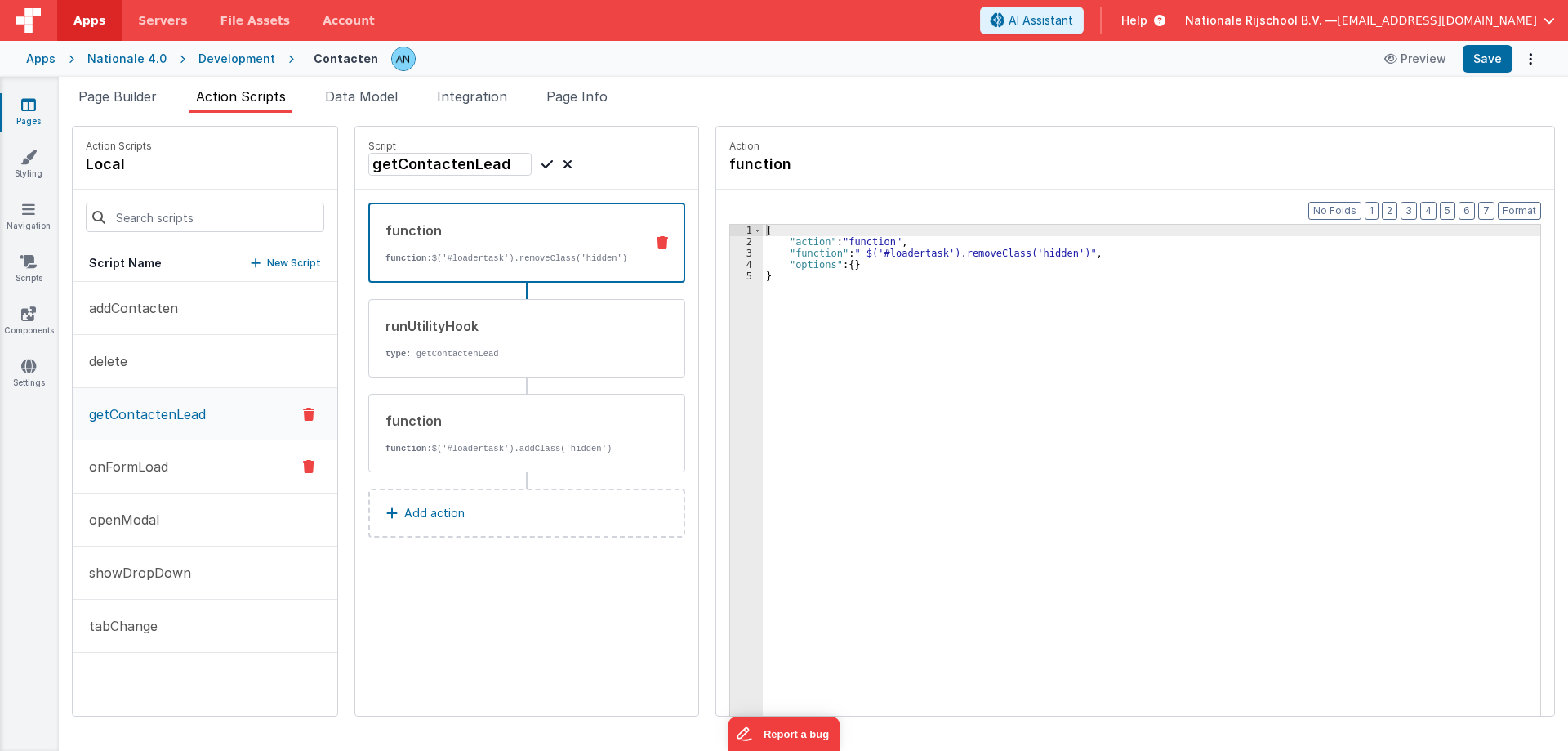
click at [213, 459] on button "onFormLoad" at bounding box center [205, 467] width 264 height 53
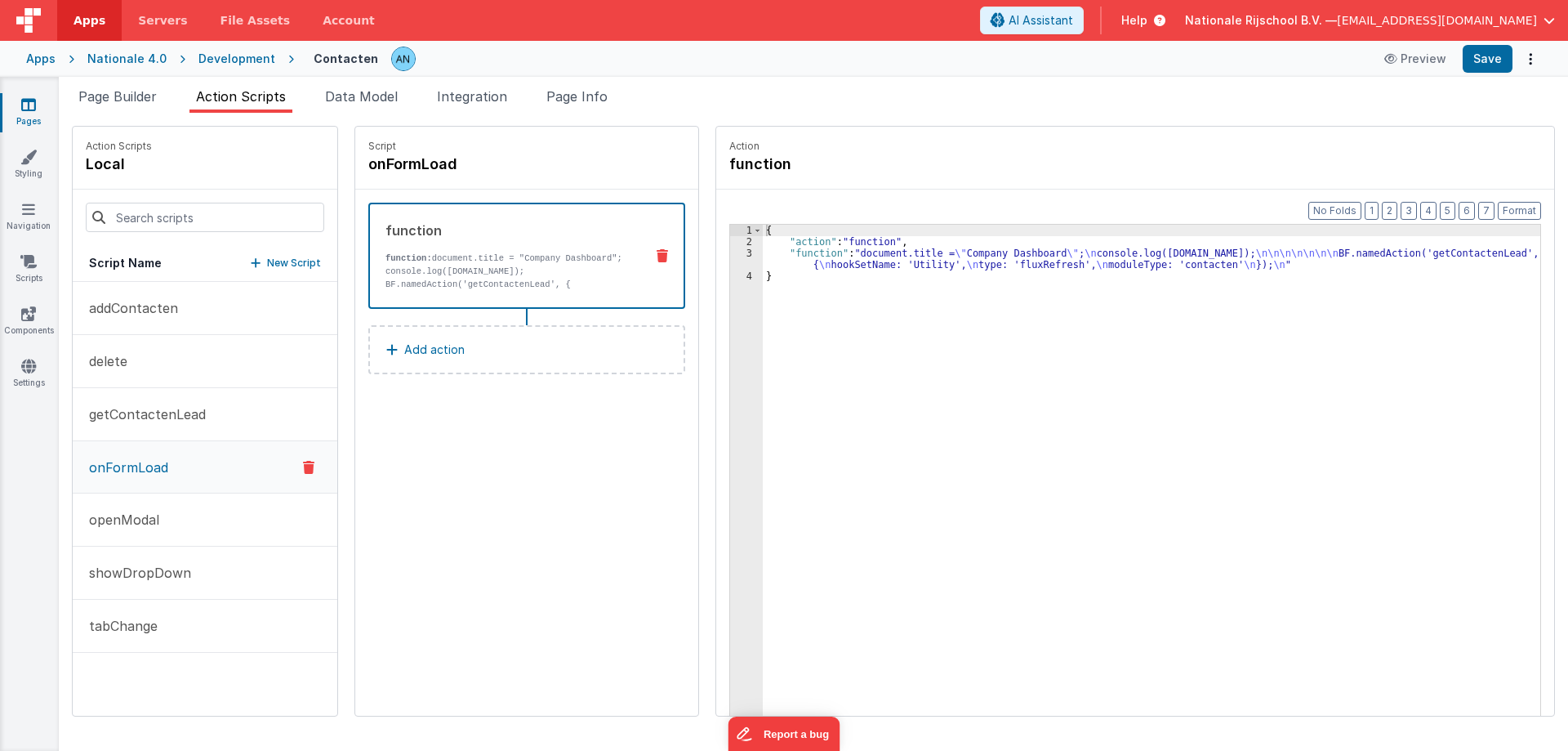
click at [842, 255] on div "{ "action" : "function" , "function" : "document.title = \" Company Dashboard \…" at bounding box center [1159, 506] width 793 height 564
click at [732, 257] on div "3" at bounding box center [747, 259] width 33 height 23
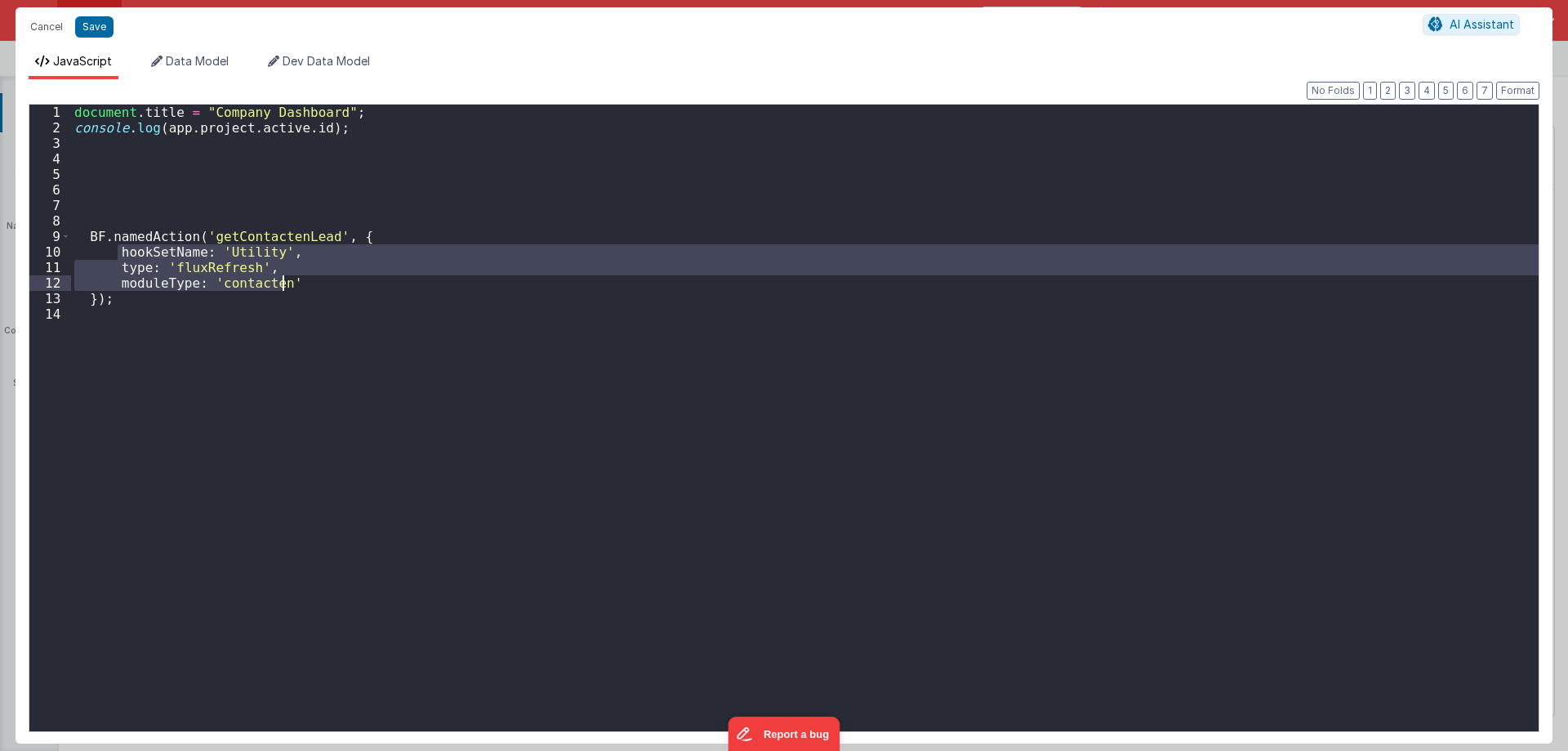
drag, startPoint x: 117, startPoint y: 252, endPoint x: 286, endPoint y: 281, distance: 171.5
click at [286, 281] on div "document . title = "Company Dashboard" ; console . log ( app . project . active…" at bounding box center [805, 433] width 1467 height 658
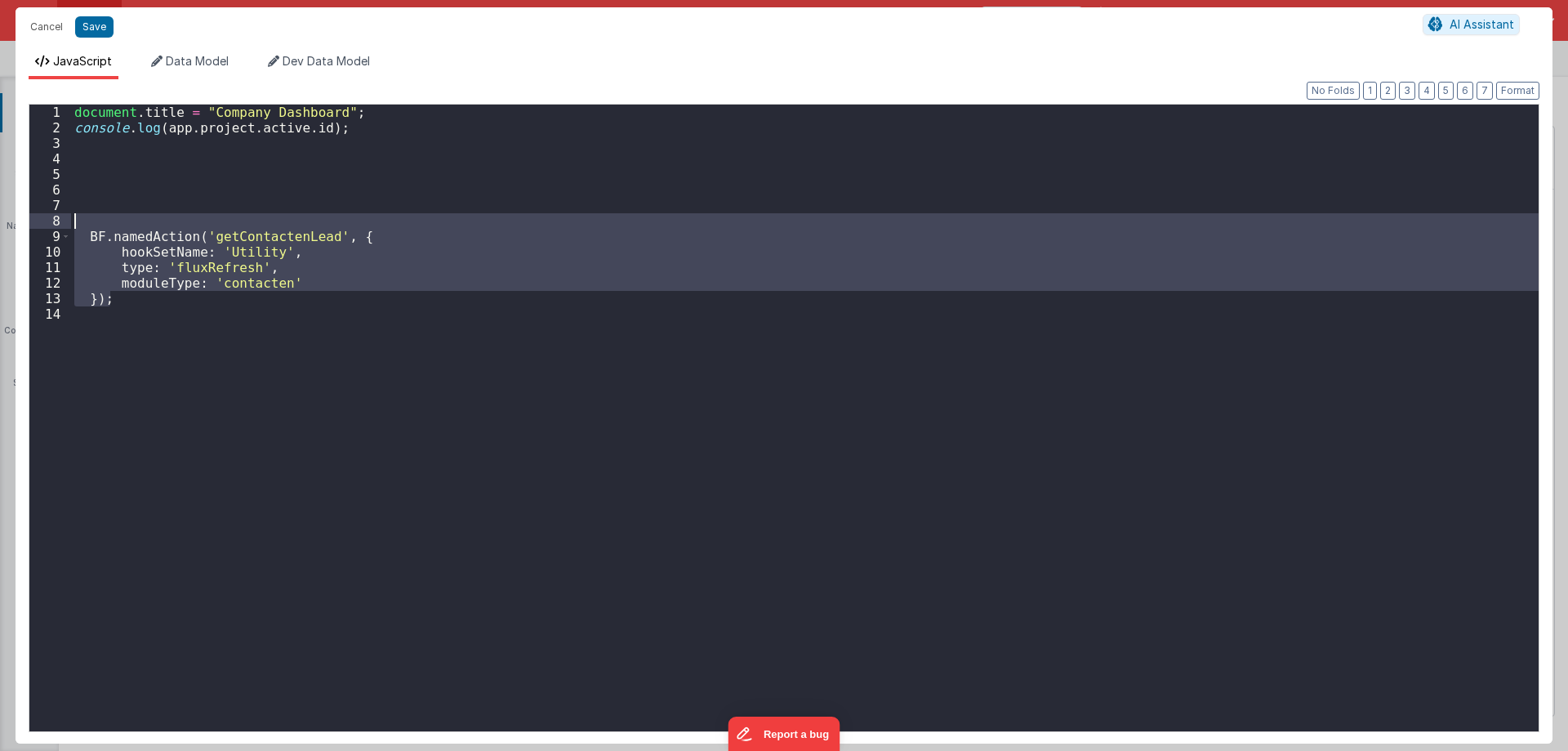
drag, startPoint x: 123, startPoint y: 303, endPoint x: 76, endPoint y: 220, distance: 95.4
click at [76, 220] on div "document . title = "Company Dashboard" ; console . log ( app . project . active…" at bounding box center [805, 433] width 1467 height 658
click at [36, 13] on div "Cancel Save AI Assistant" at bounding box center [784, 27] width 1537 height 39
click at [35, 19] on button "Cancel" at bounding box center [47, 27] width 49 height 23
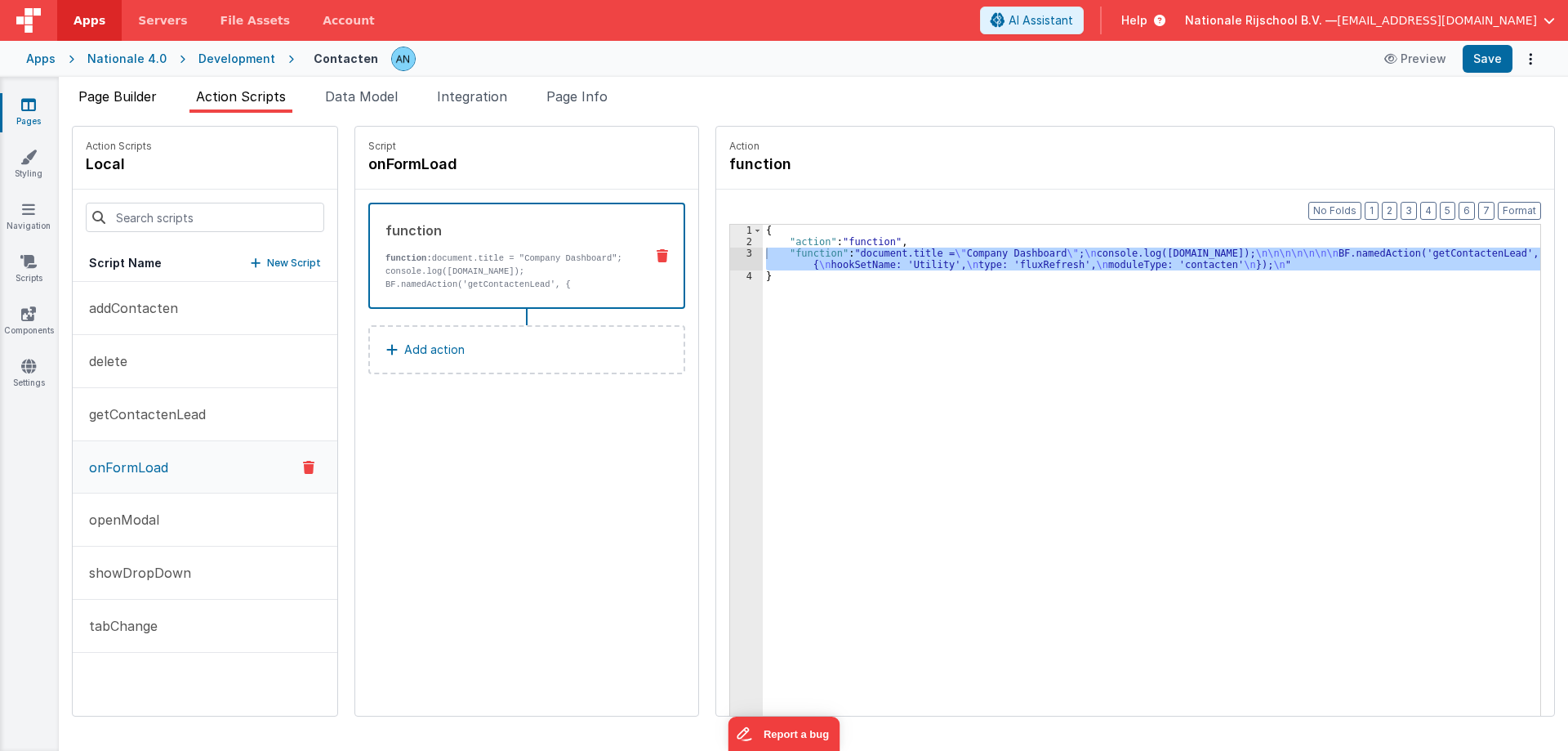
click at [160, 95] on li "Page Builder" at bounding box center [118, 100] width 92 height 26
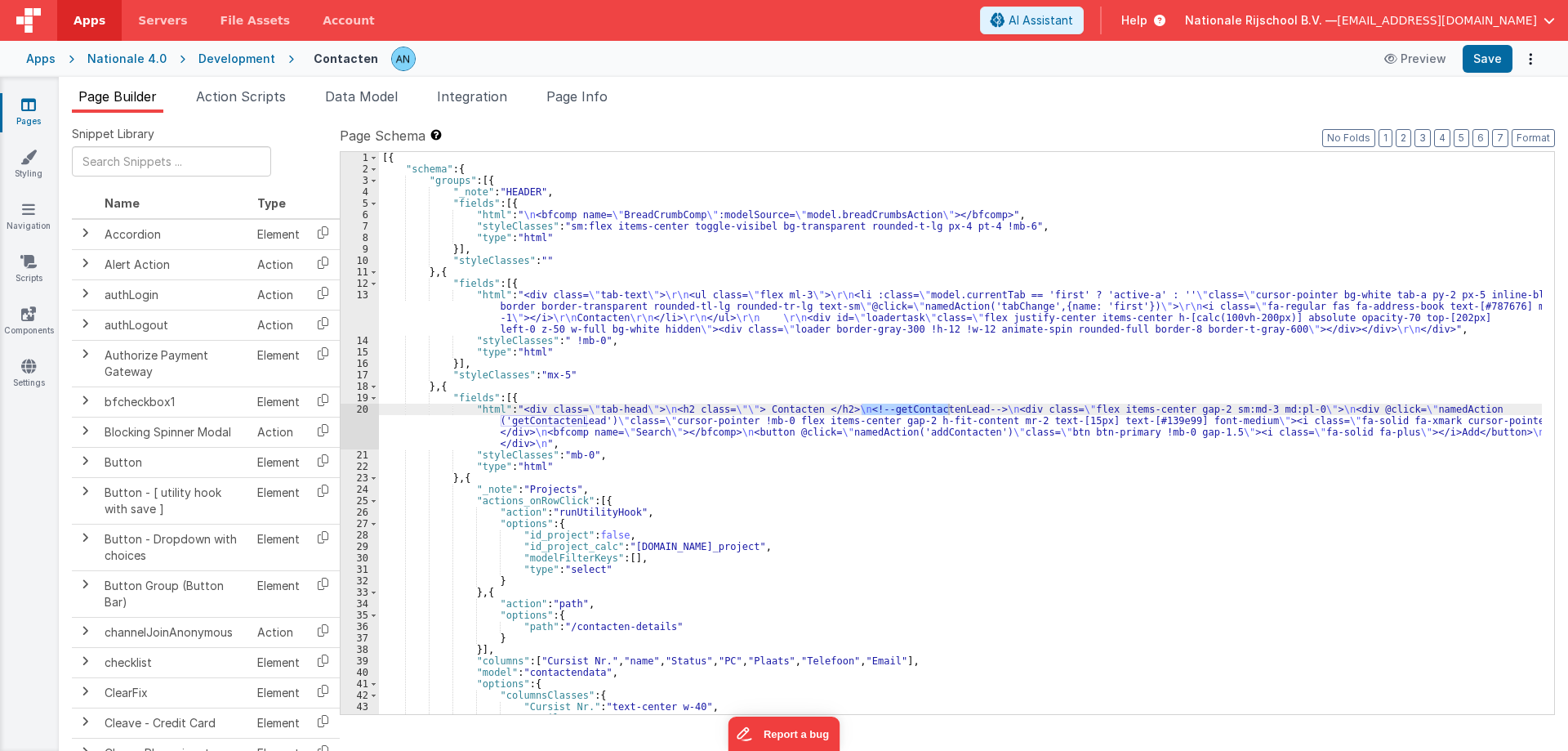
click at [357, 422] on div "20" at bounding box center [359, 427] width 38 height 46
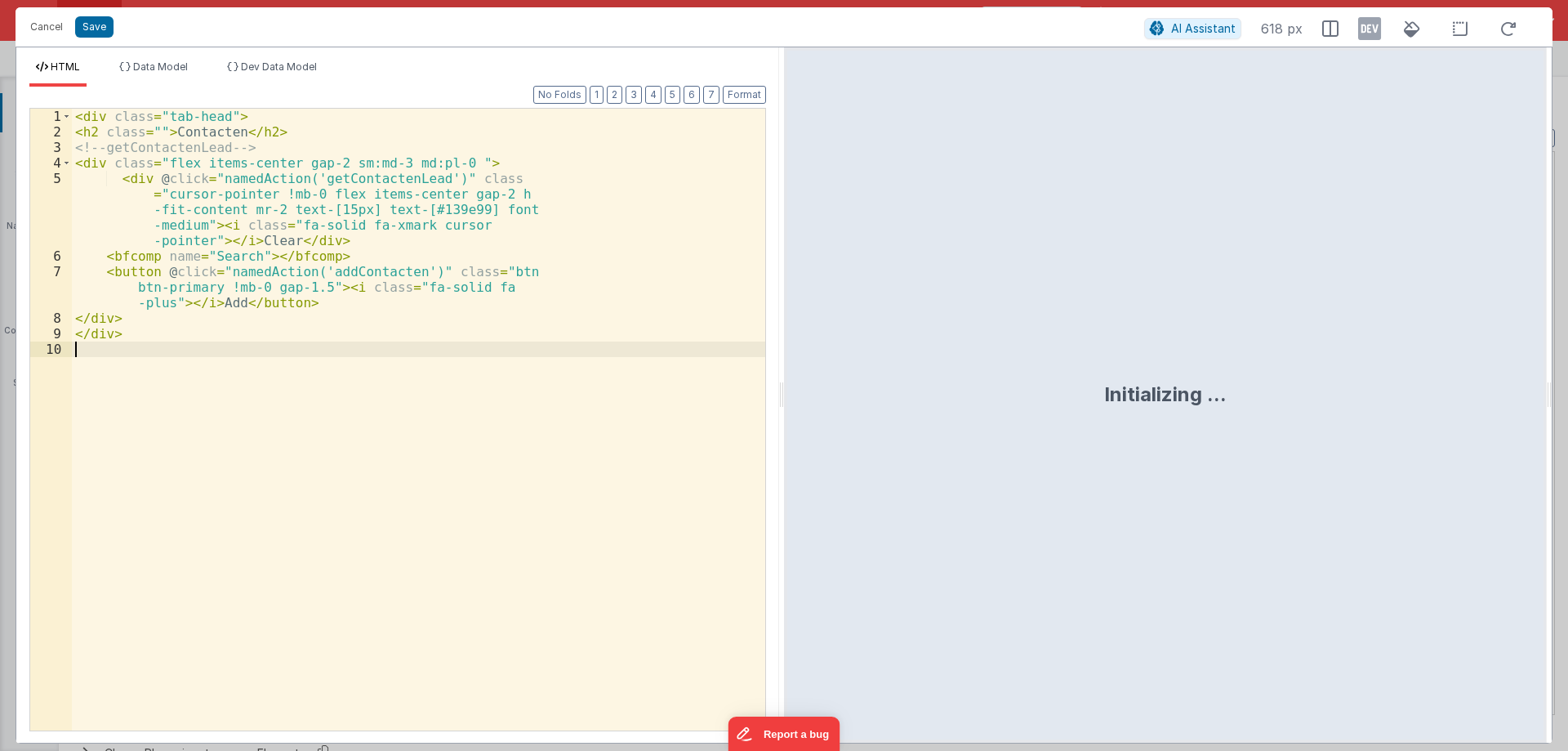
click at [357, 422] on div "< div class = "tab-head" > < h2 class = "" > Contacten </ h2 > <!-- getContacte…" at bounding box center [418, 435] width 694 height 653
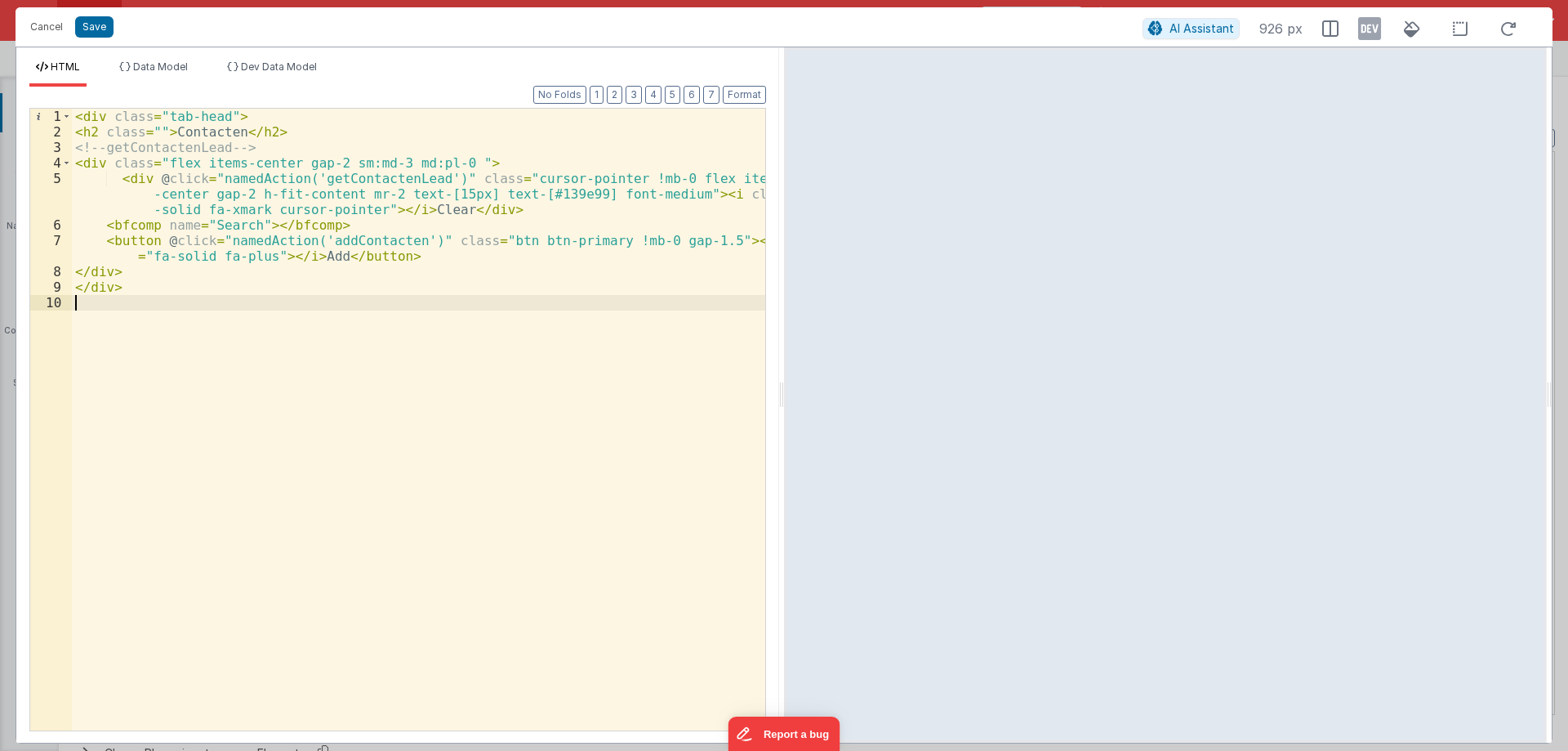
click at [421, 177] on div "< div class = "tab-head" > < h2 class = "" > Contacten </ h2 > <!-- getContacte…" at bounding box center [418, 435] width 694 height 653
click at [391, 180] on div "< div class = "tab-head" > < h2 class = "" > Contacten </ h2 > <!-- getContacte…" at bounding box center [418, 435] width 694 height 653
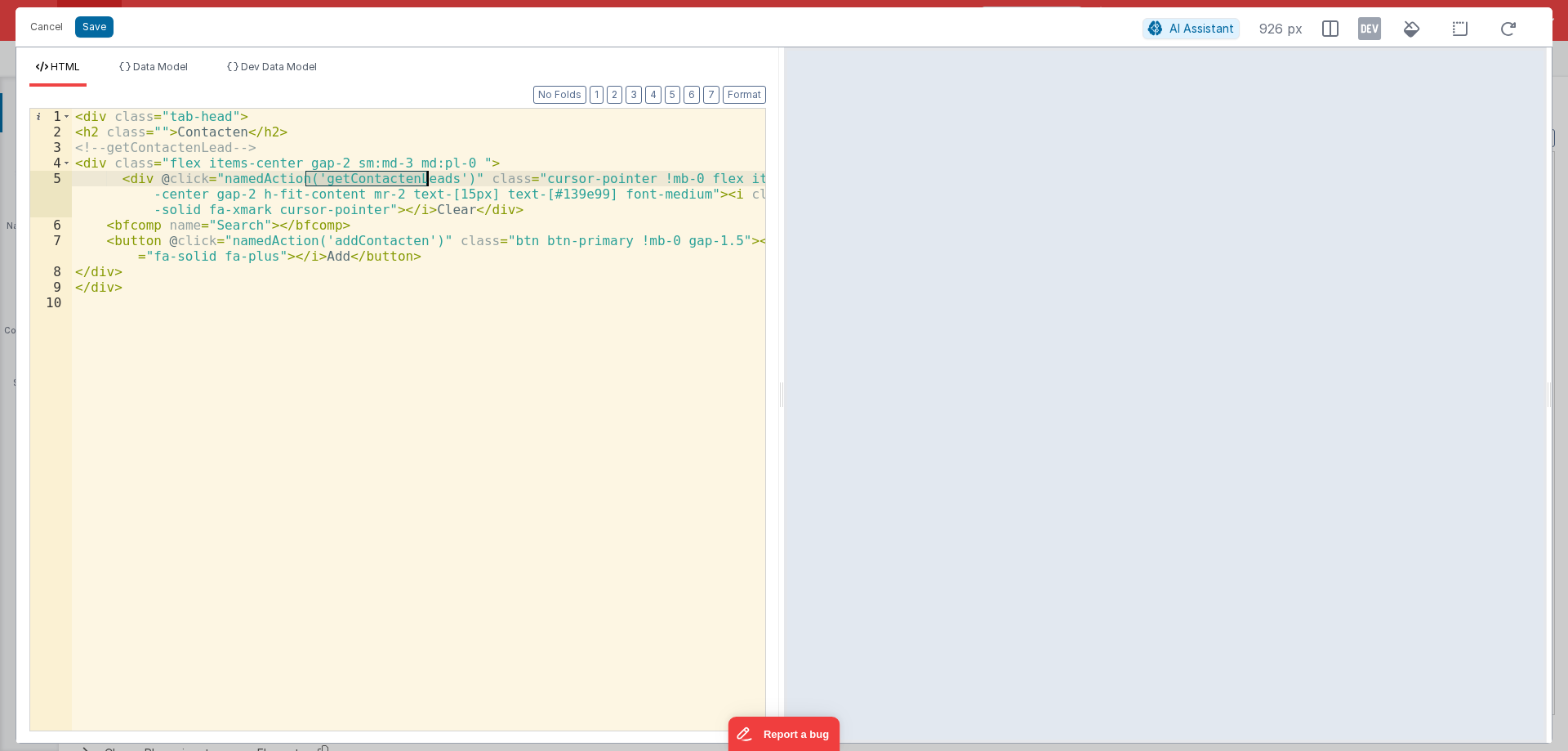
click at [391, 180] on div "< div class = "tab-head" > < h2 class = "" > Contacten </ h2 > <!-- getContacte…" at bounding box center [418, 435] width 694 height 653
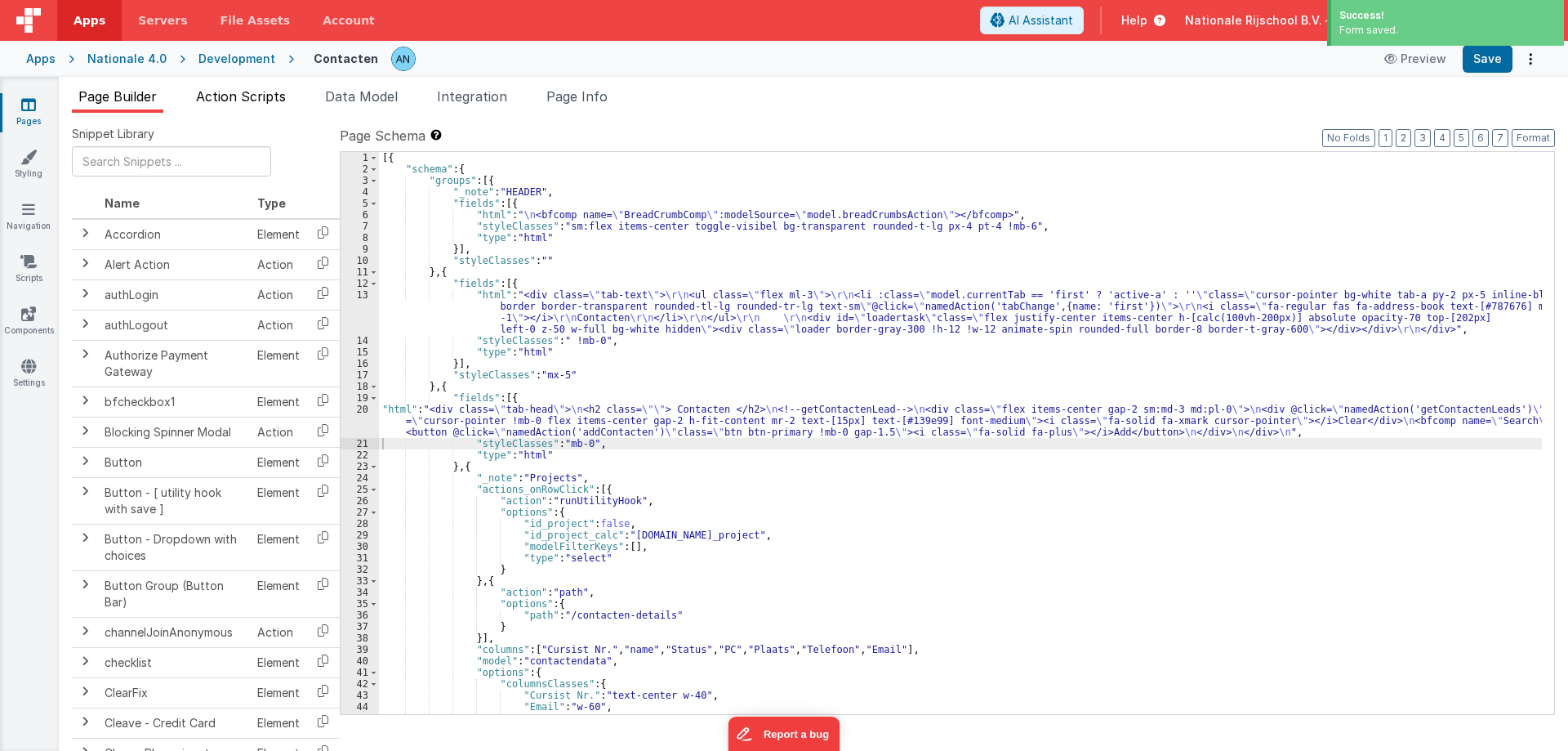
click at [235, 97] on span "Action Scripts" at bounding box center [241, 97] width 90 height 16
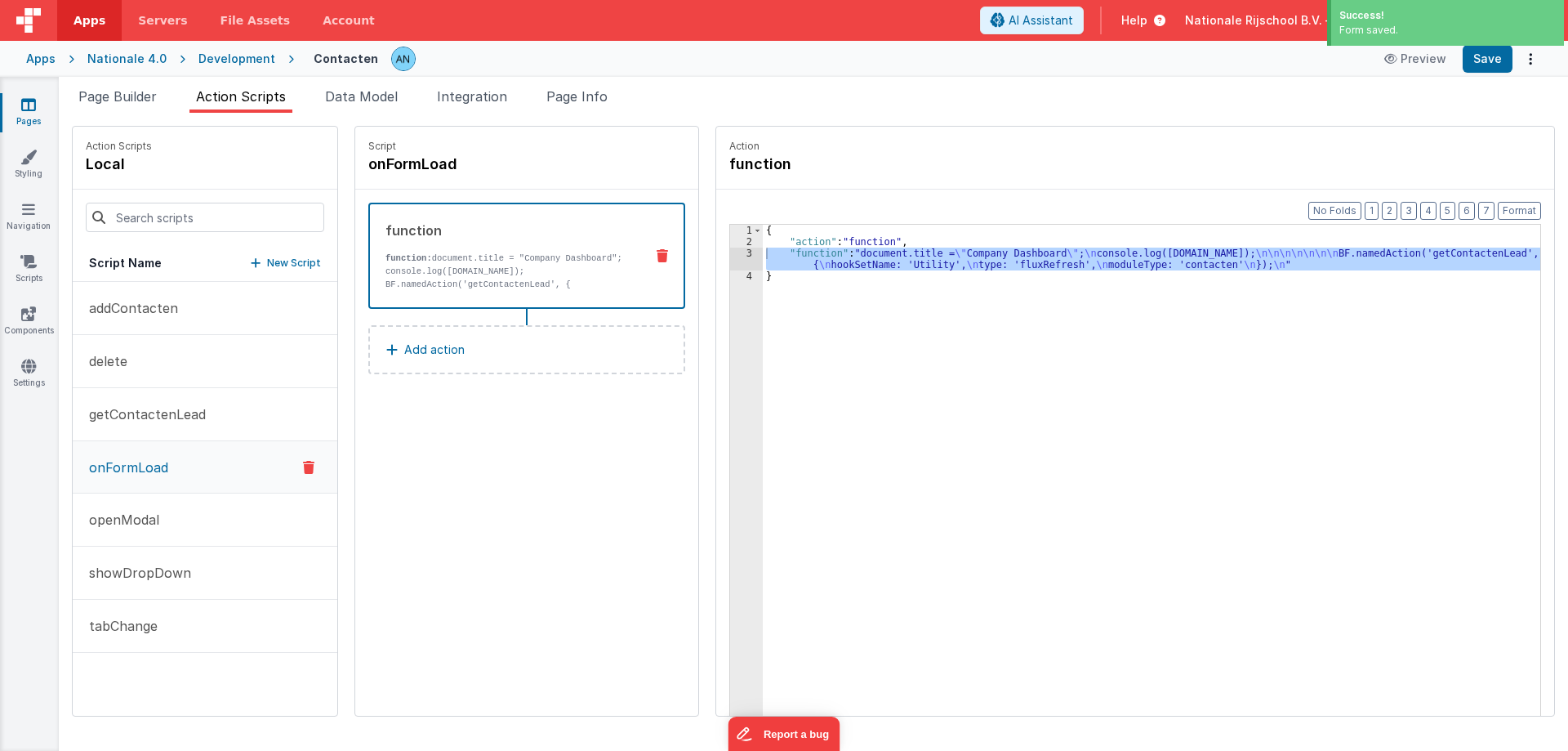
click at [284, 260] on p "New Script" at bounding box center [294, 263] width 54 height 16
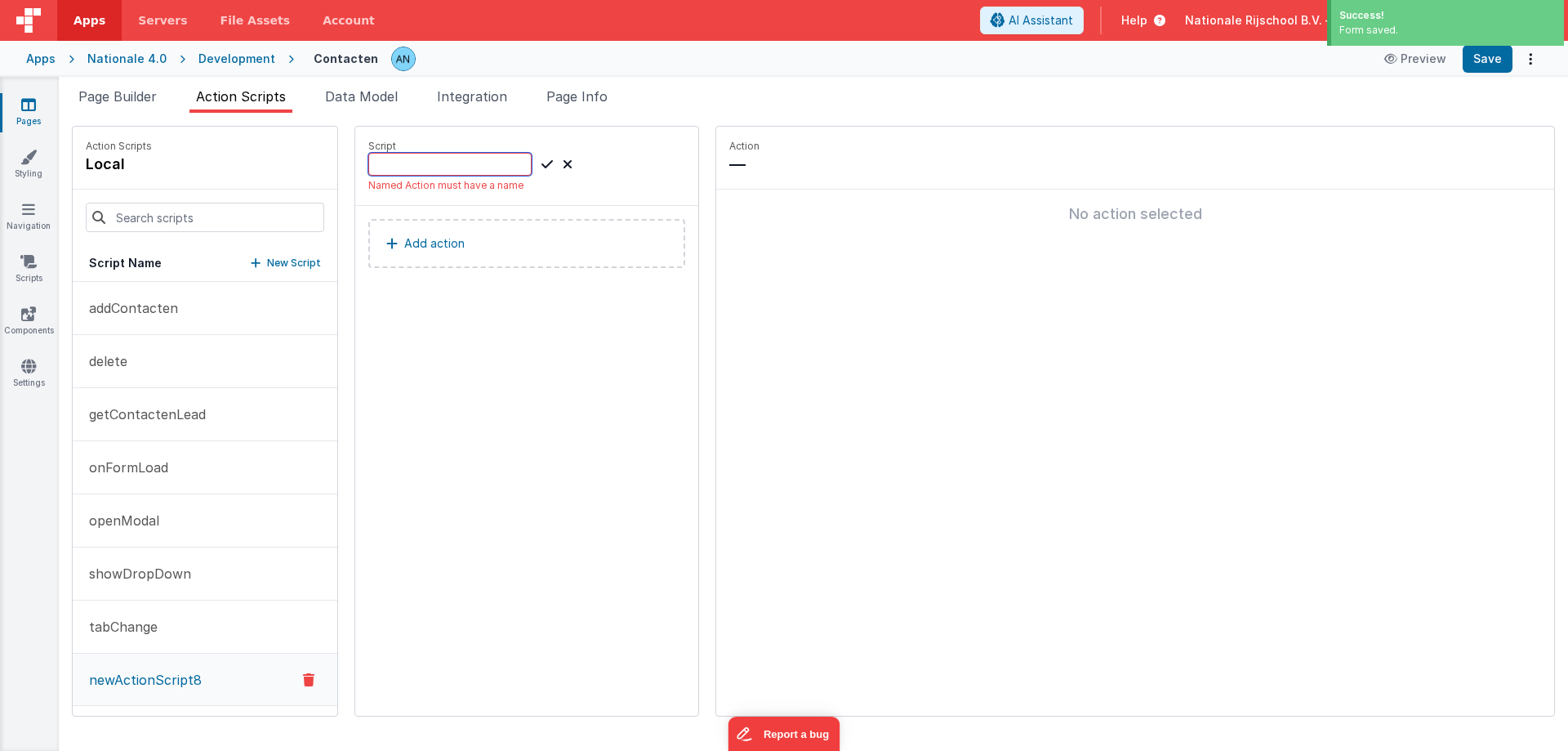
paste input "getContactenLeads"
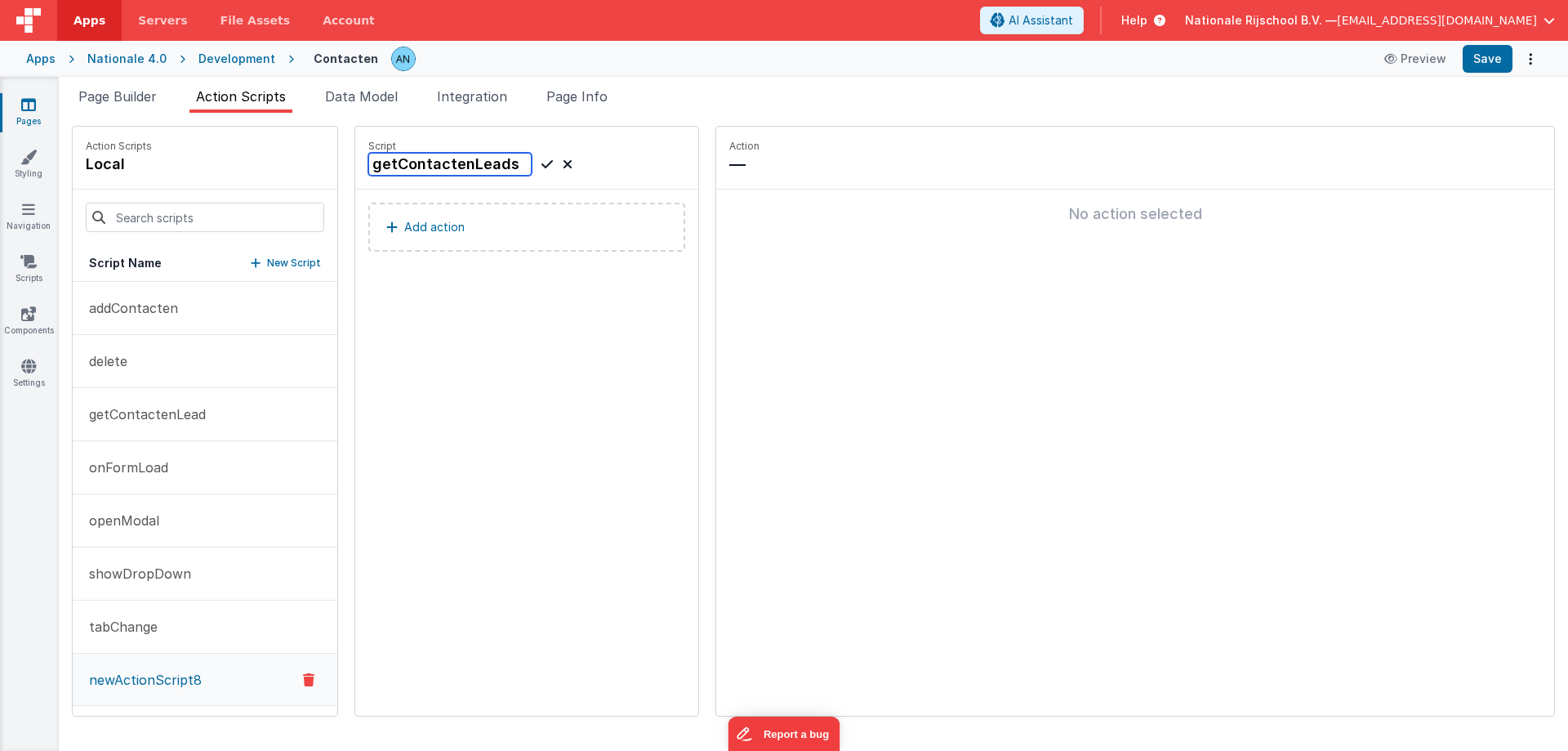
type input "getContactenLeads"
click at [541, 161] on icon at bounding box center [547, 165] width 11 height 20
click at [418, 232] on p "Add action" at bounding box center [435, 227] width 61 height 20
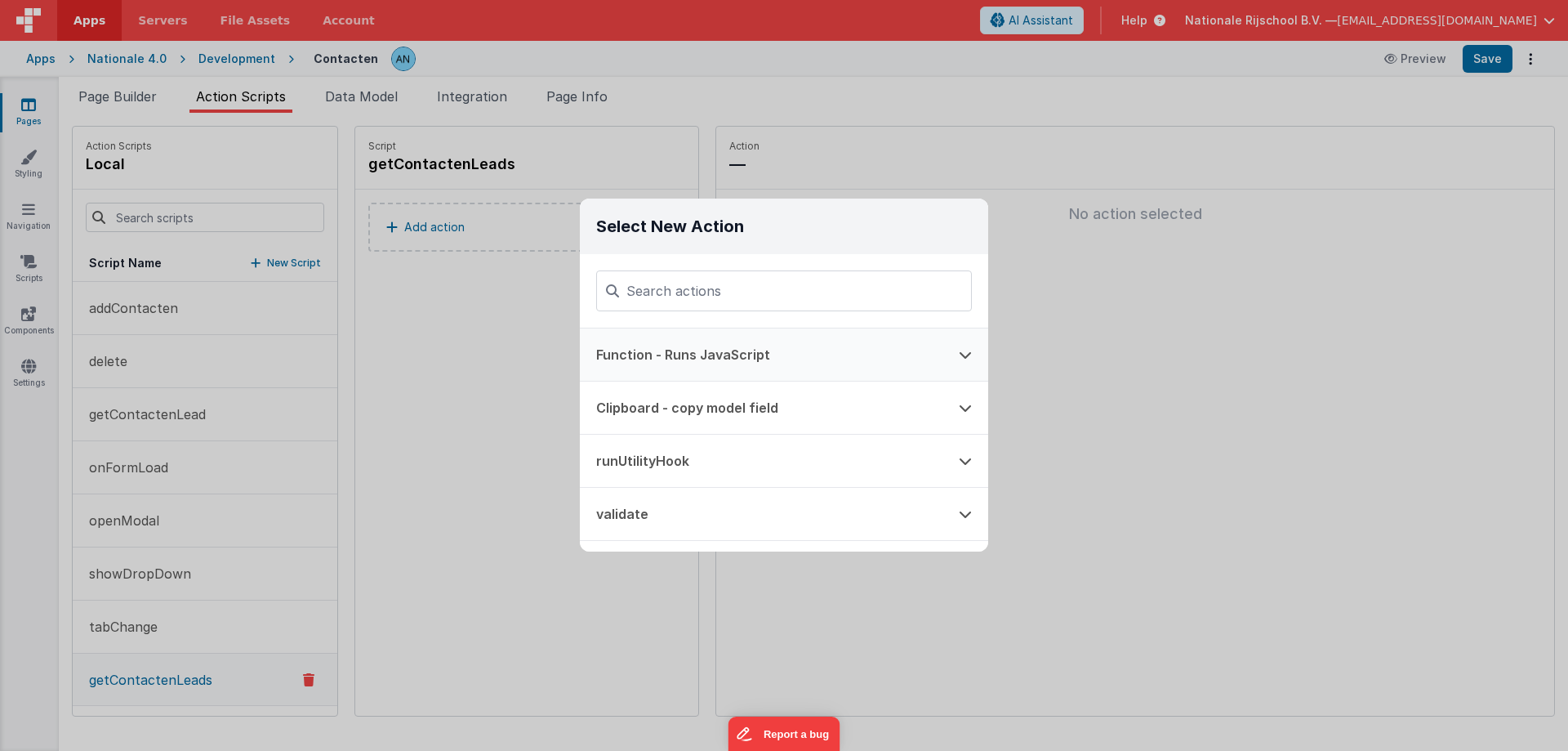
drag, startPoint x: 662, startPoint y: 356, endPoint x: 643, endPoint y: 352, distance: 19.4
click at [661, 356] on button "Function - Runs JavaScript" at bounding box center [761, 355] width 363 height 52
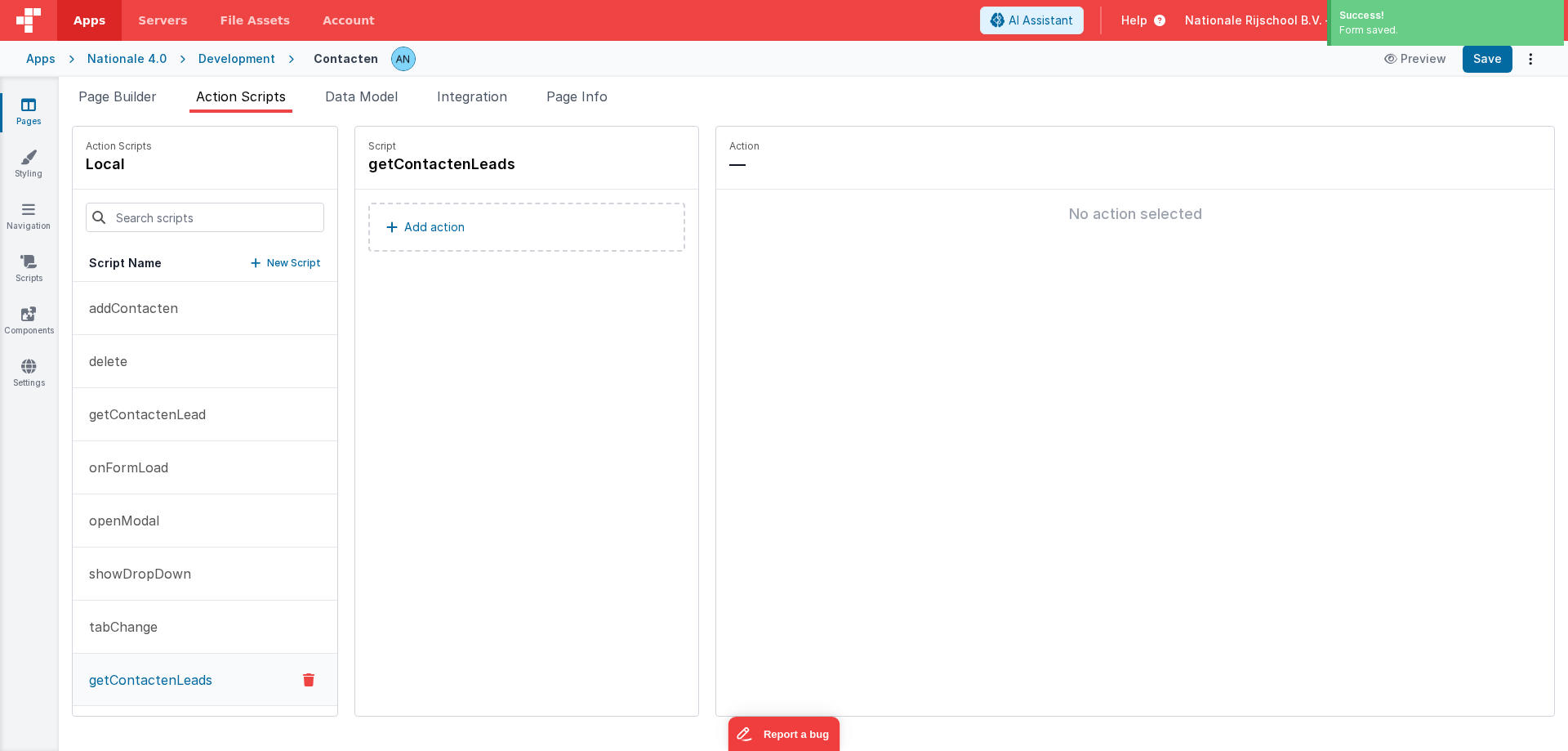
click at [503, 227] on button "Add action" at bounding box center [526, 227] width 317 height 49
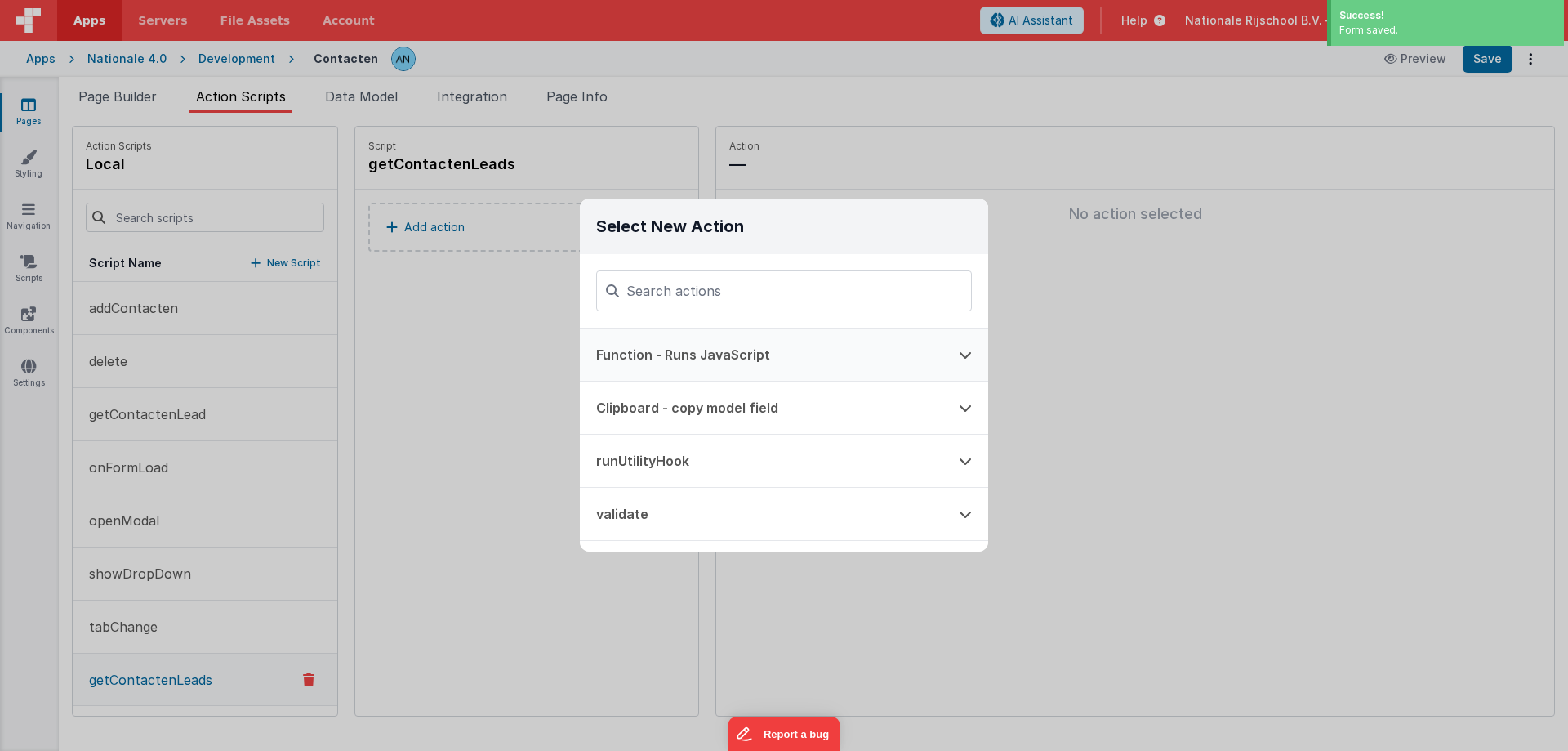
click at [645, 346] on button "Function - Runs JavaScript" at bounding box center [761, 355] width 363 height 52
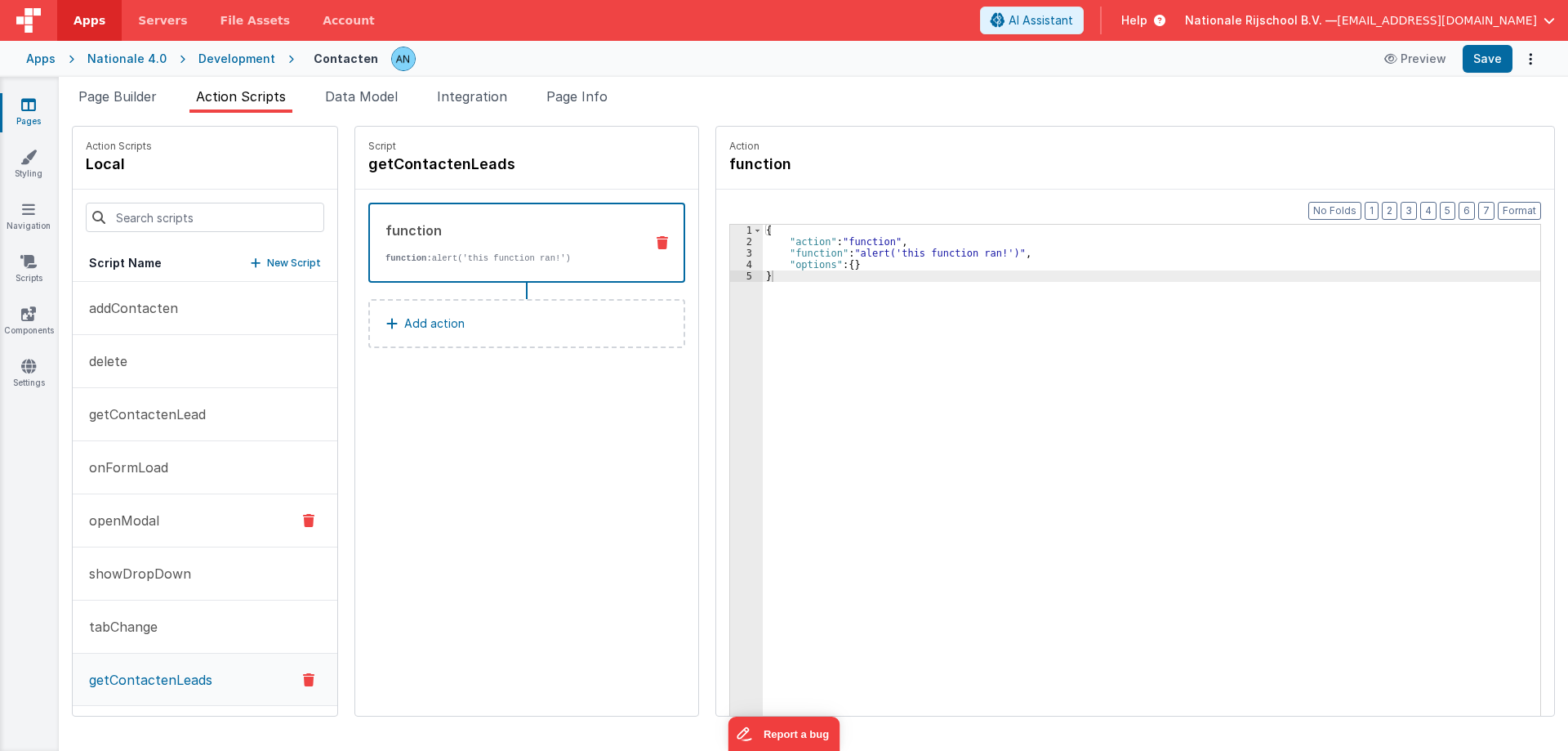
click at [150, 532] on button "openModal" at bounding box center [205, 520] width 264 height 53
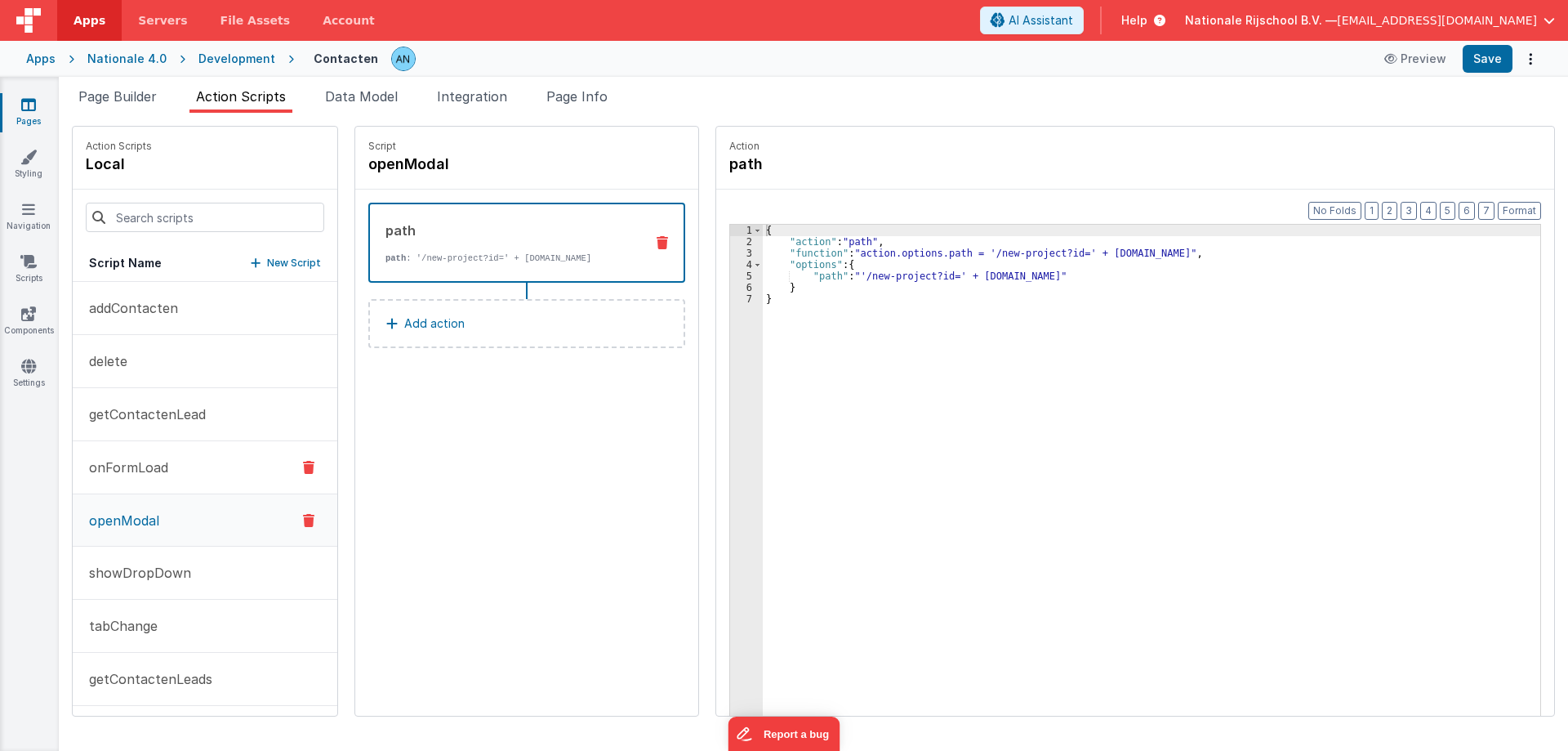
click at [127, 464] on p "onFormLoad" at bounding box center [124, 468] width 89 height 20
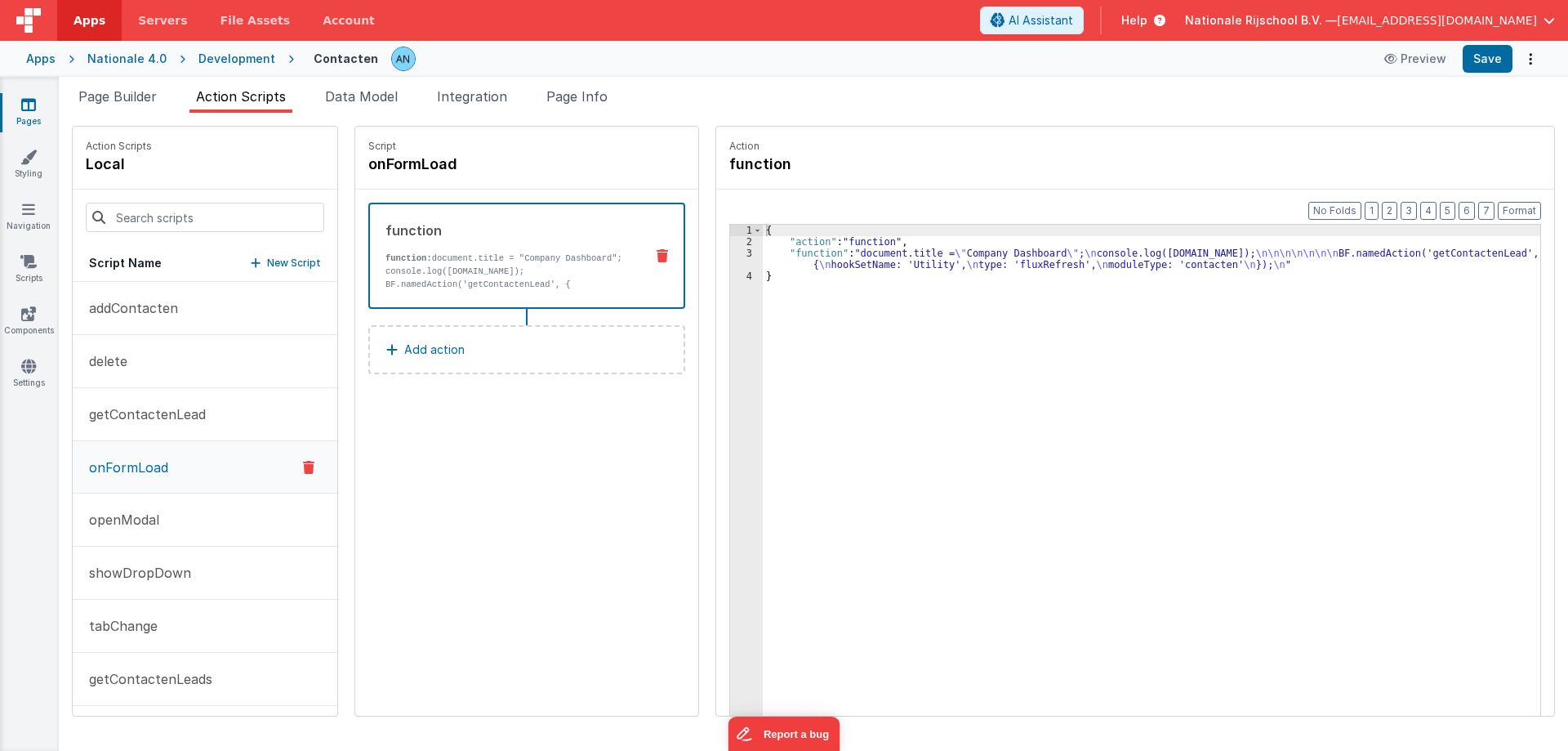
click at [802, 254] on div "{ "action" : "function" , "function" : "document.title = \" Company Dashboard \…" at bounding box center [1159, 506] width 793 height 564
click at [730, 256] on div "3" at bounding box center [747, 259] width 33 height 23
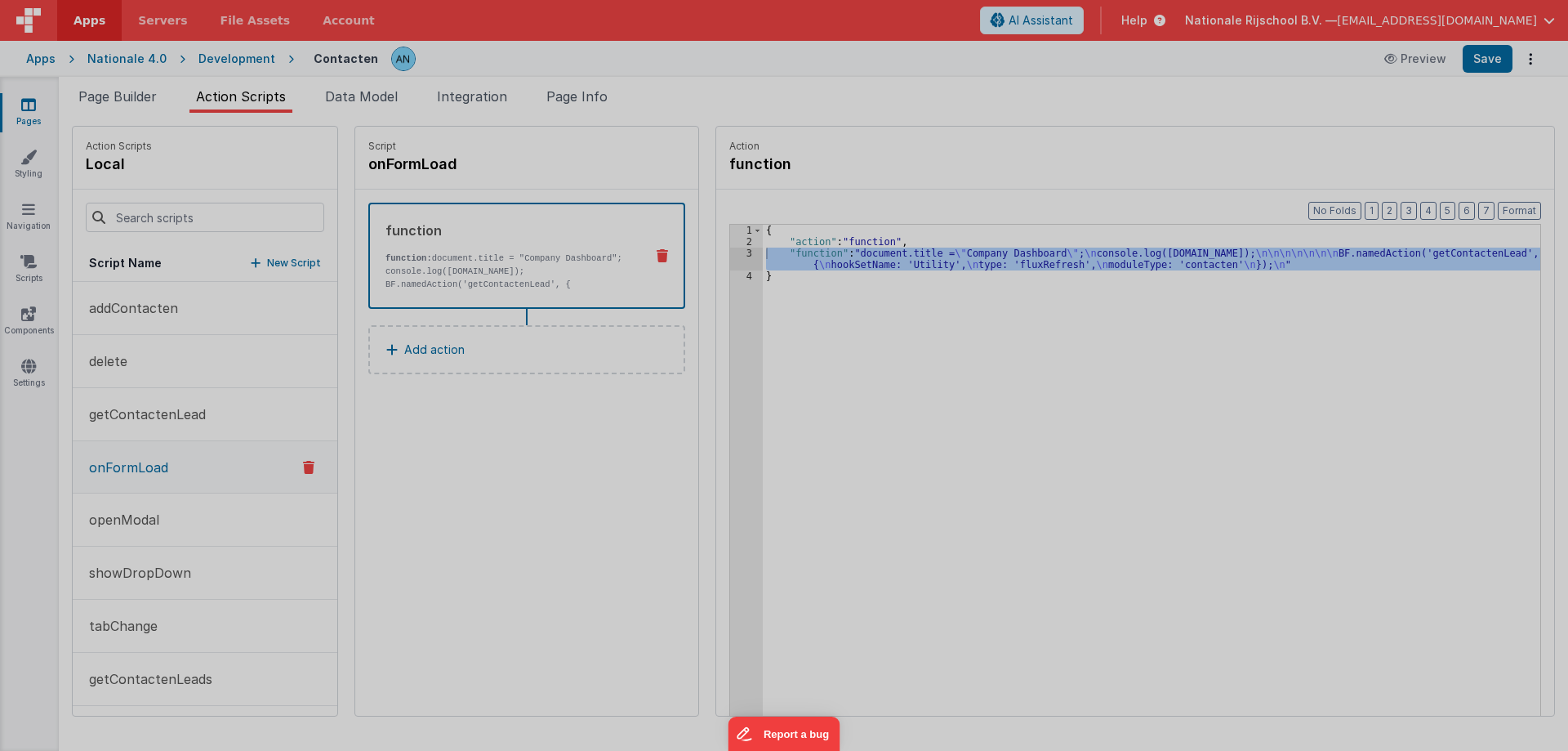
click at [717, 256] on div "document . title = "Company Dashboard" ; console . log ( app . project . active…" at bounding box center [805, 417] width 1467 height 658
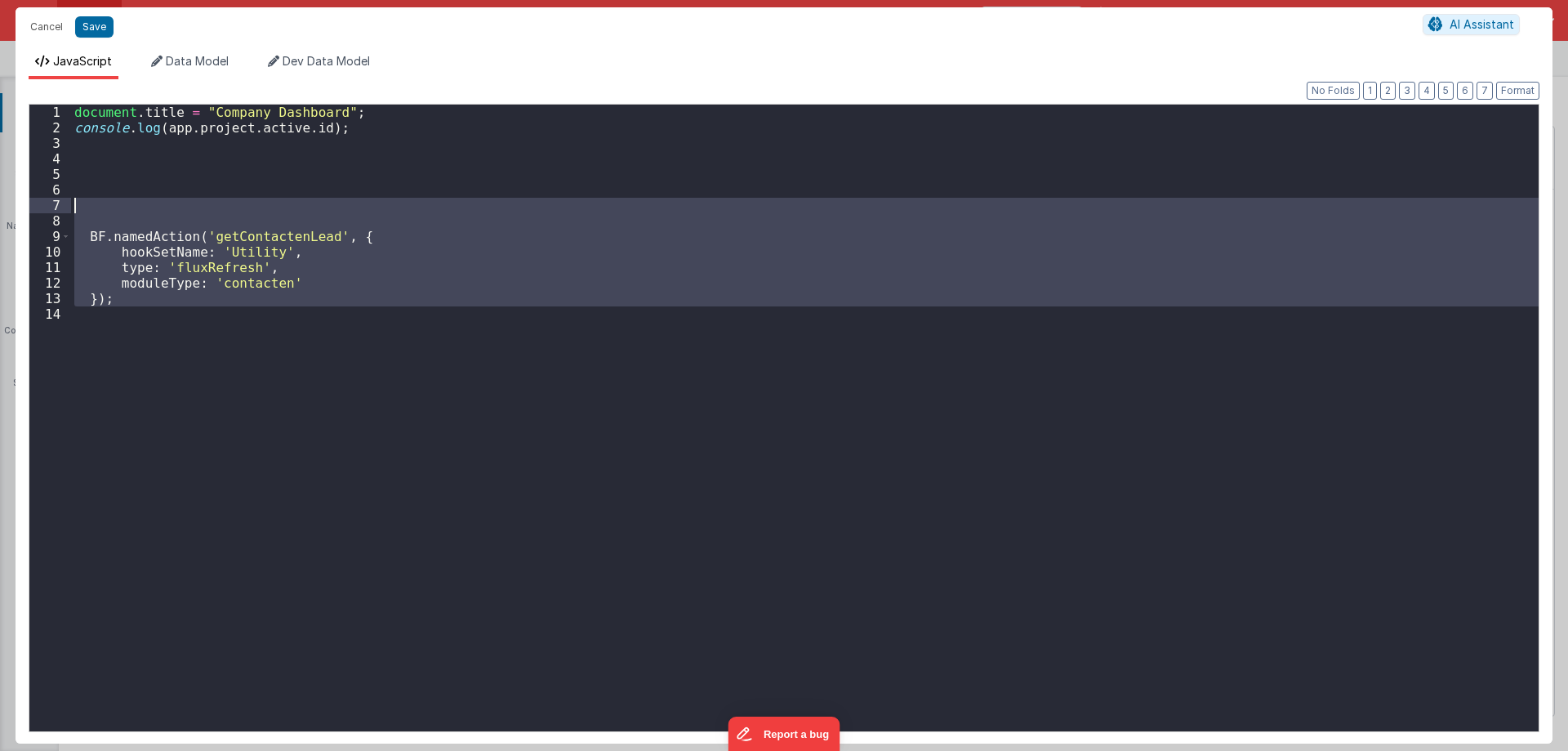
drag, startPoint x: 159, startPoint y: 301, endPoint x: 147, endPoint y: 204, distance: 97.7
click at [147, 204] on div "document . title = "Company Dashboard" ; console . log ( app . project . active…" at bounding box center [805, 433] width 1467 height 658
click at [45, 25] on button "Cancel" at bounding box center [47, 27] width 49 height 23
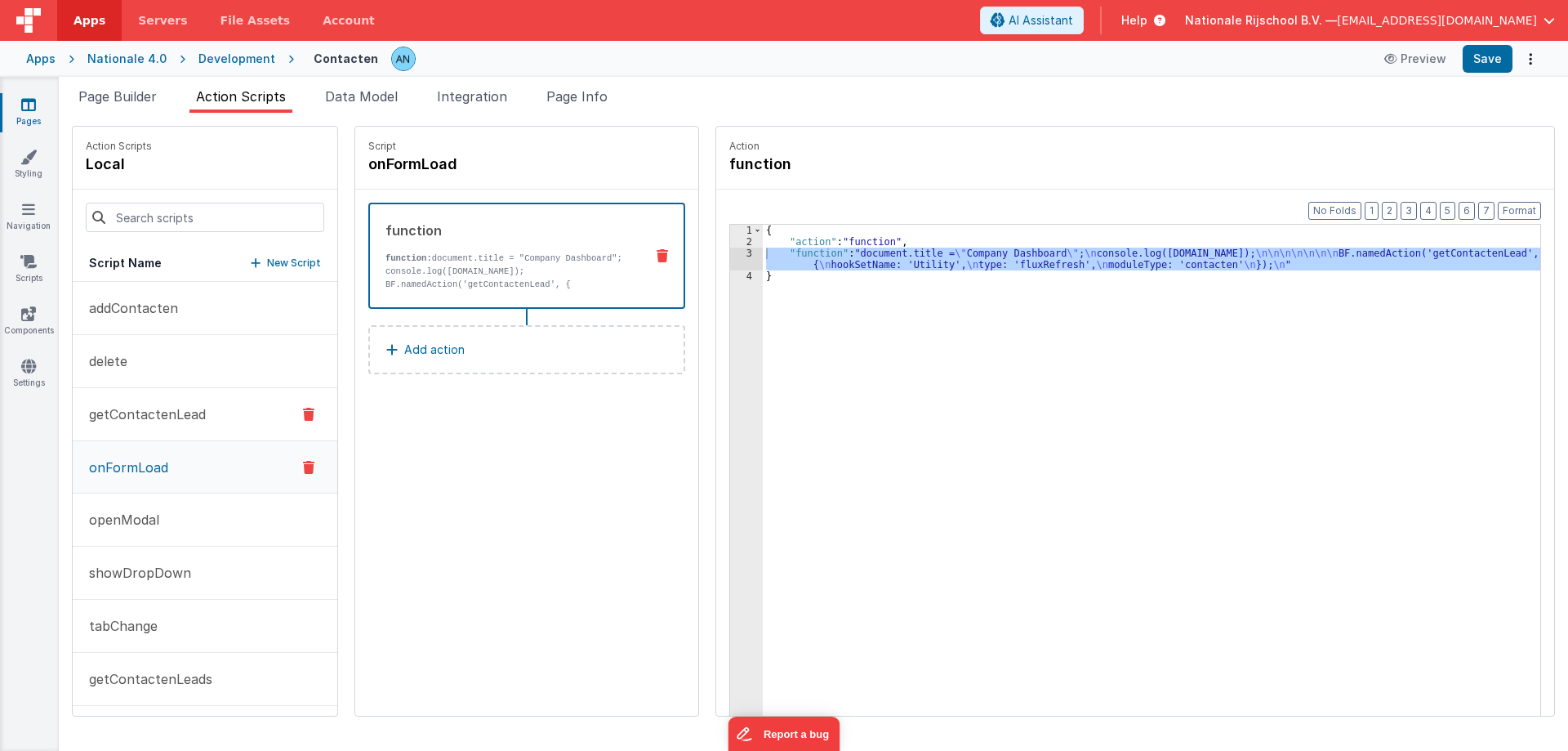
click at [186, 427] on button "getContactenLead" at bounding box center [205, 414] width 264 height 53
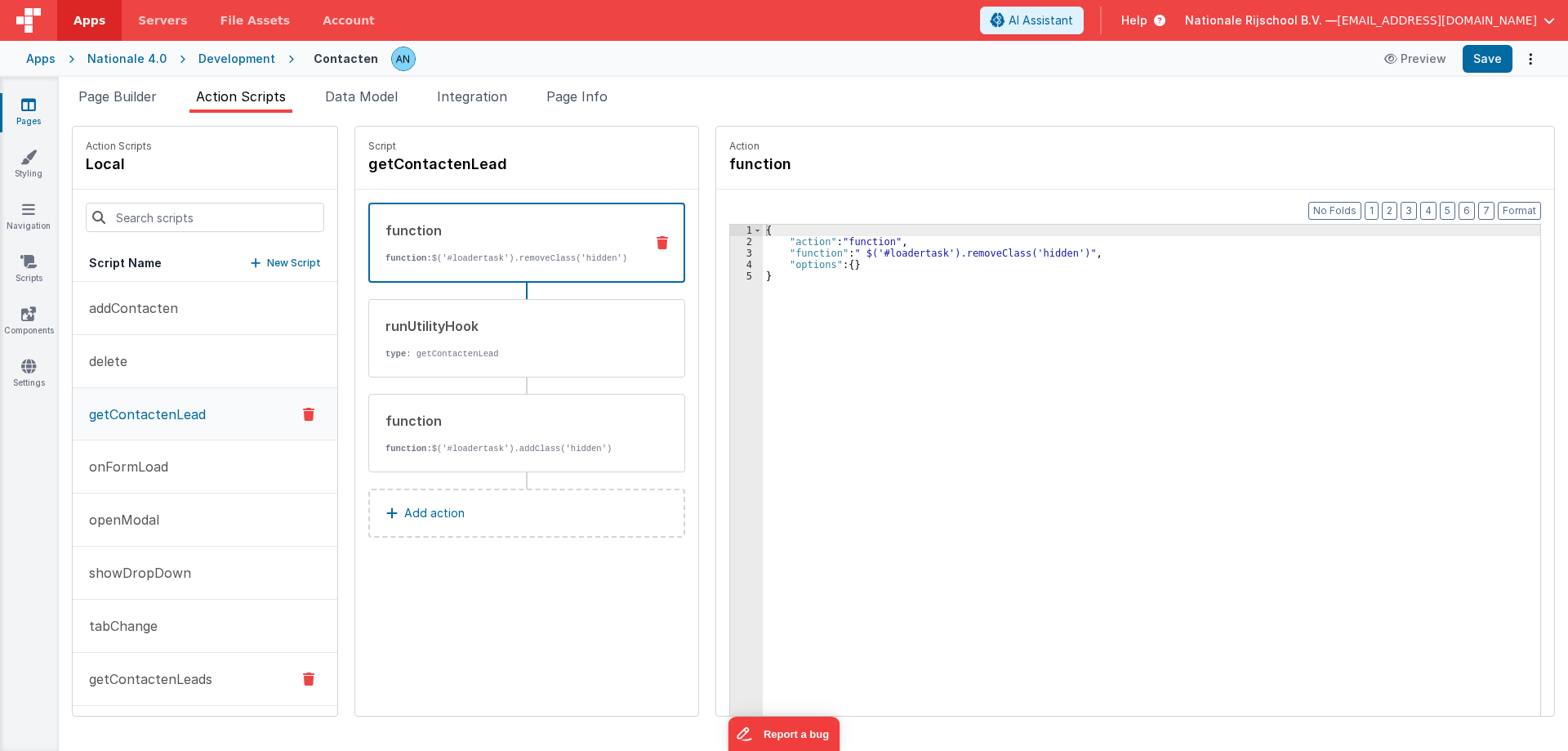
click at [177, 681] on p "getContactenLeads" at bounding box center [146, 679] width 133 height 20
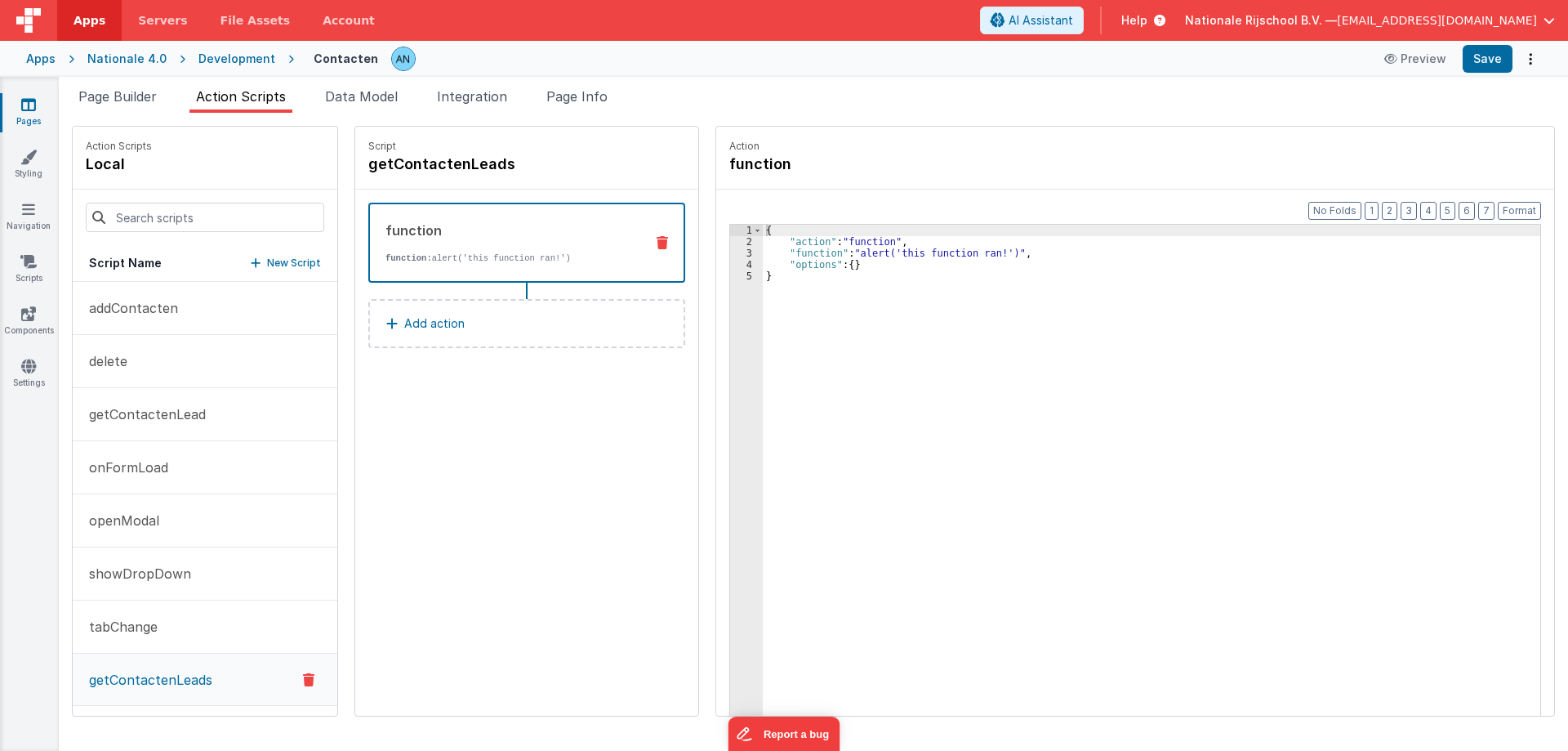
click at [771, 255] on div "{ "action" : "function" , "function" : "alert('this function ran!')" , "options…" at bounding box center [1159, 506] width 793 height 564
click at [730, 252] on div "3" at bounding box center [747, 253] width 33 height 11
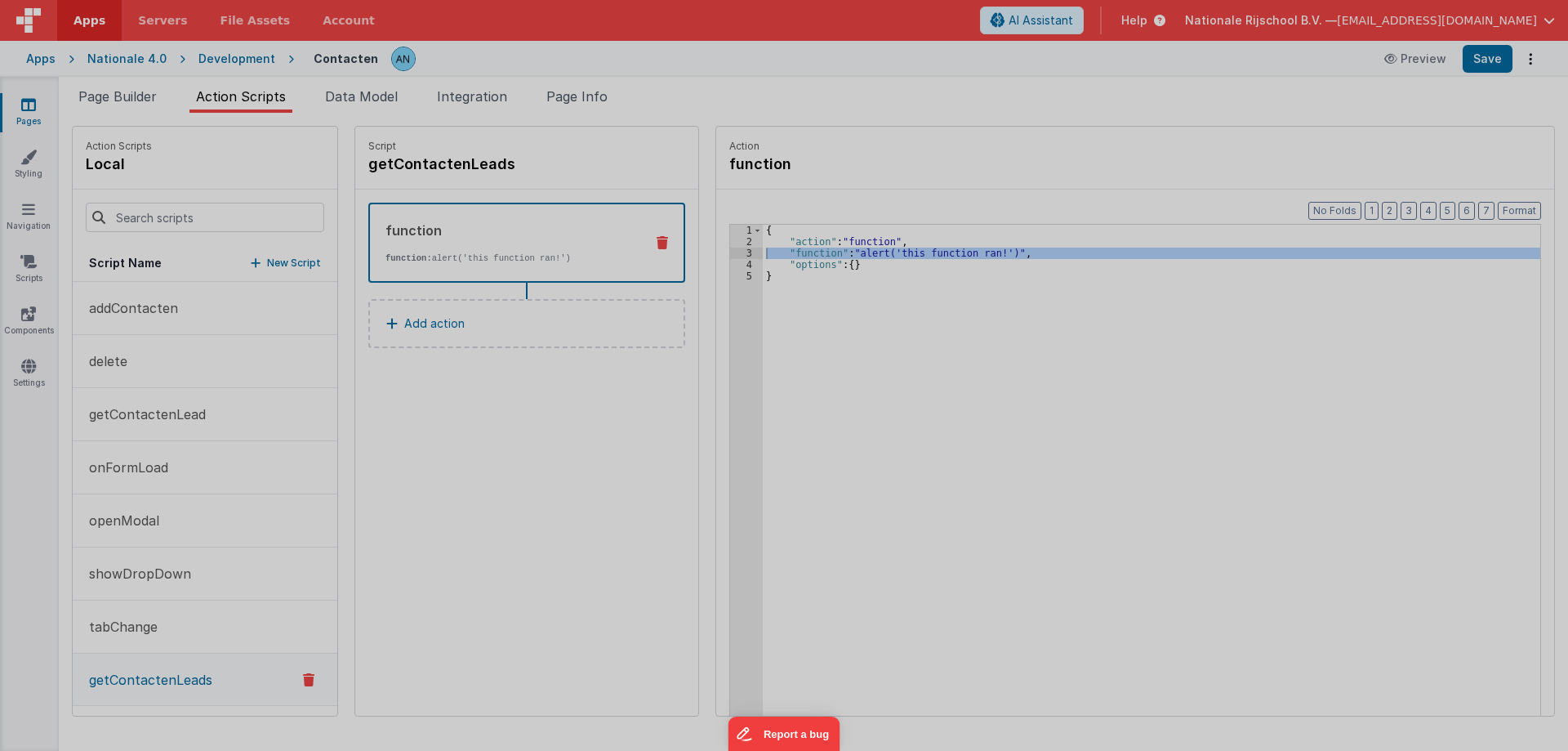
click at [729, 252] on div "alert ( 'this function ran!' )" at bounding box center [801, 417] width 1475 height 658
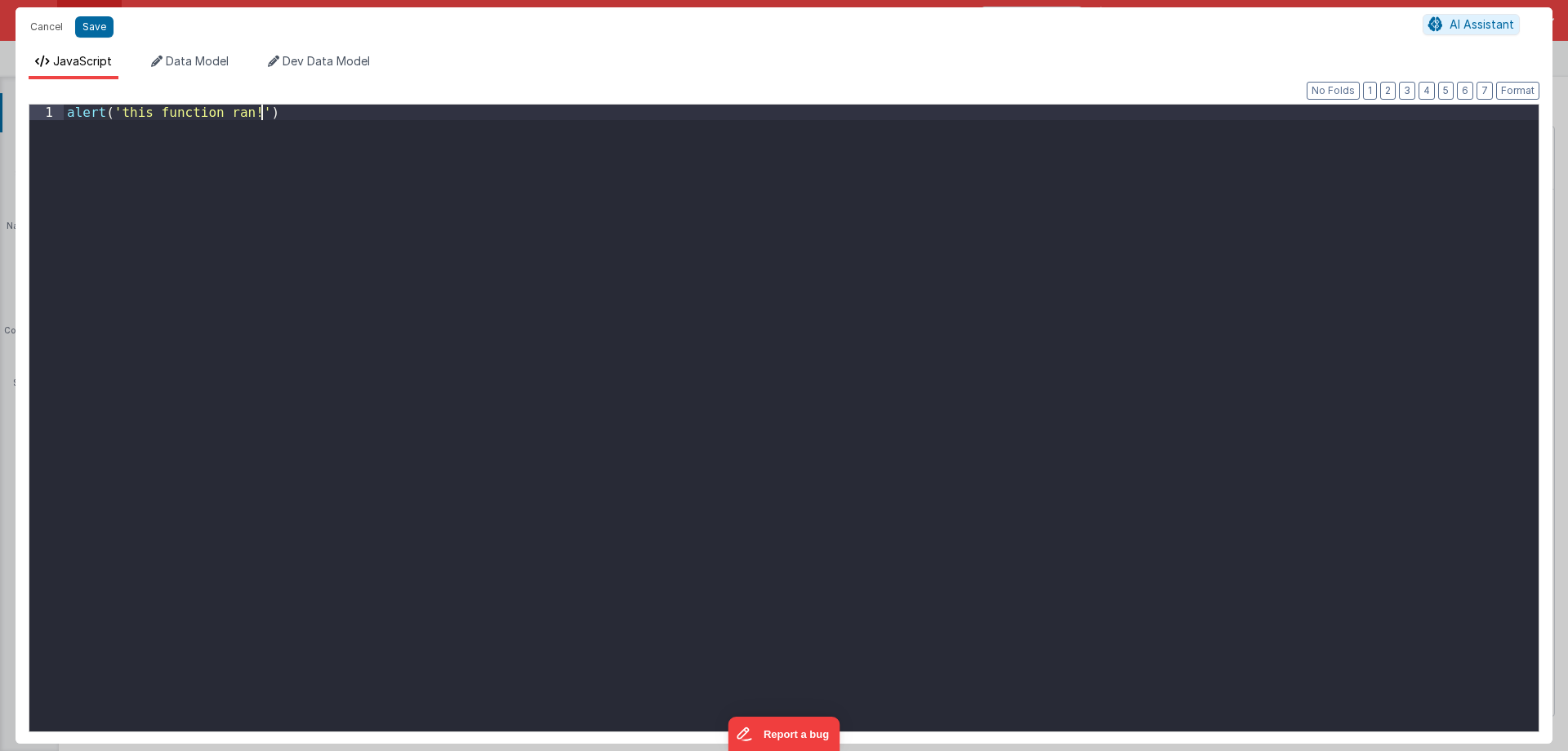
click at [541, 342] on div "alert ( 'this function ran!' )" at bounding box center [801, 433] width 1475 height 658
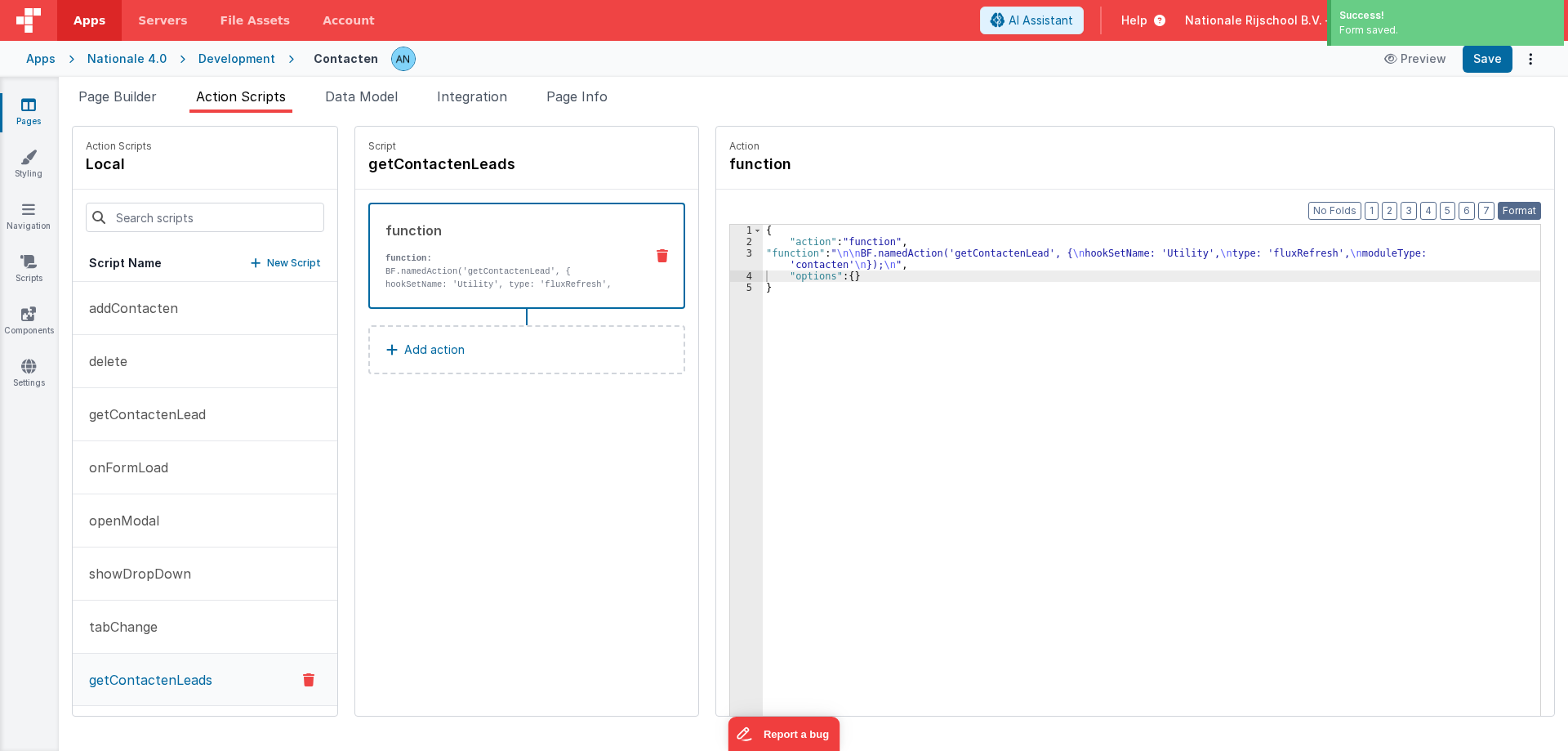
click at [1530, 207] on button "Format" at bounding box center [1519, 210] width 43 height 18
click at [1484, 66] on button "Save" at bounding box center [1487, 59] width 50 height 28
click at [1496, 57] on button "Save" at bounding box center [1487, 59] width 50 height 28
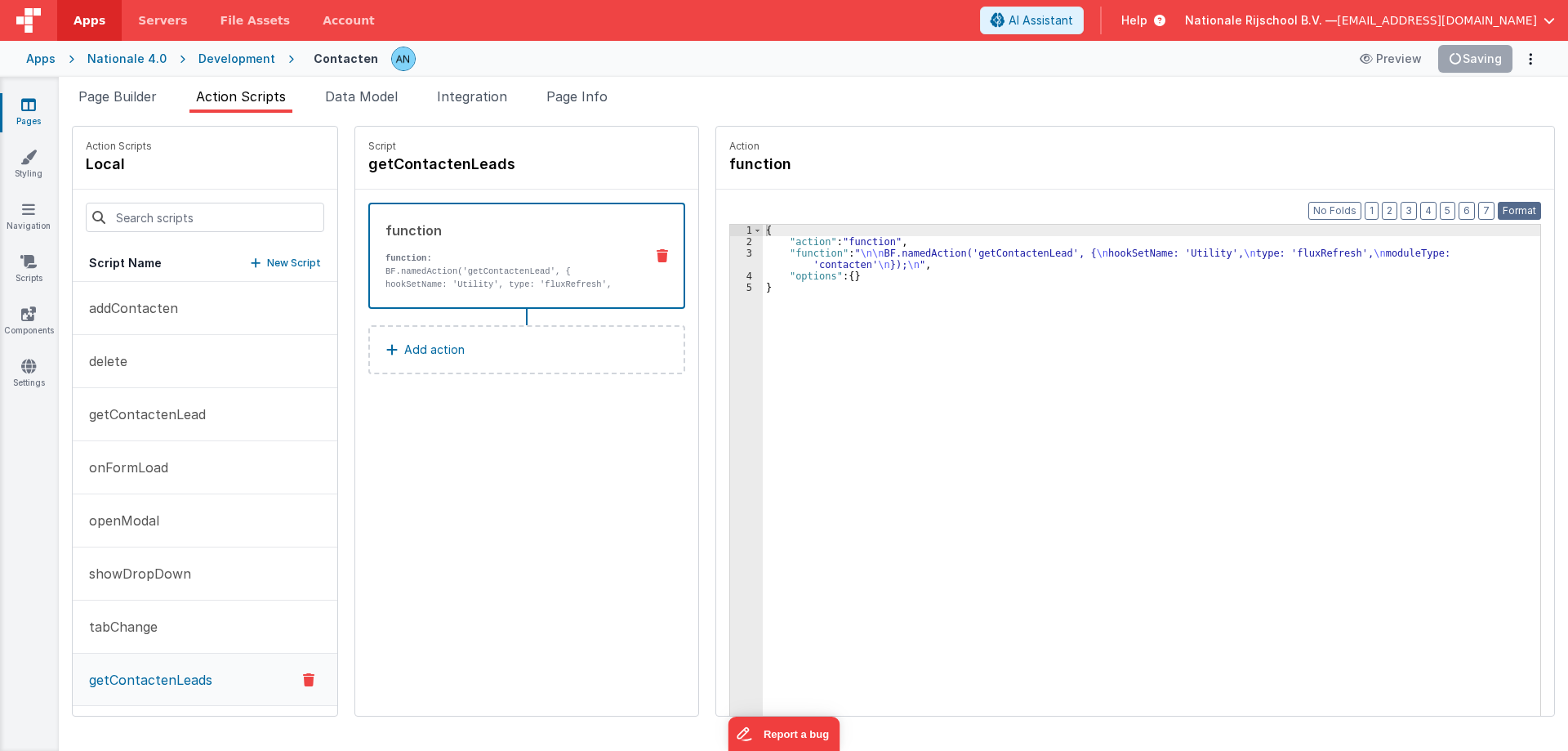
click at [1518, 205] on button "Format" at bounding box center [1519, 210] width 43 height 18
click at [409, 156] on h4 "getContactenLeads" at bounding box center [490, 165] width 245 height 23
click at [409, 156] on input "getContactenLeads" at bounding box center [450, 165] width 163 height 23
click at [410, 157] on input "clearSerch" at bounding box center [450, 165] width 163 height 23
type input "clearSearch"
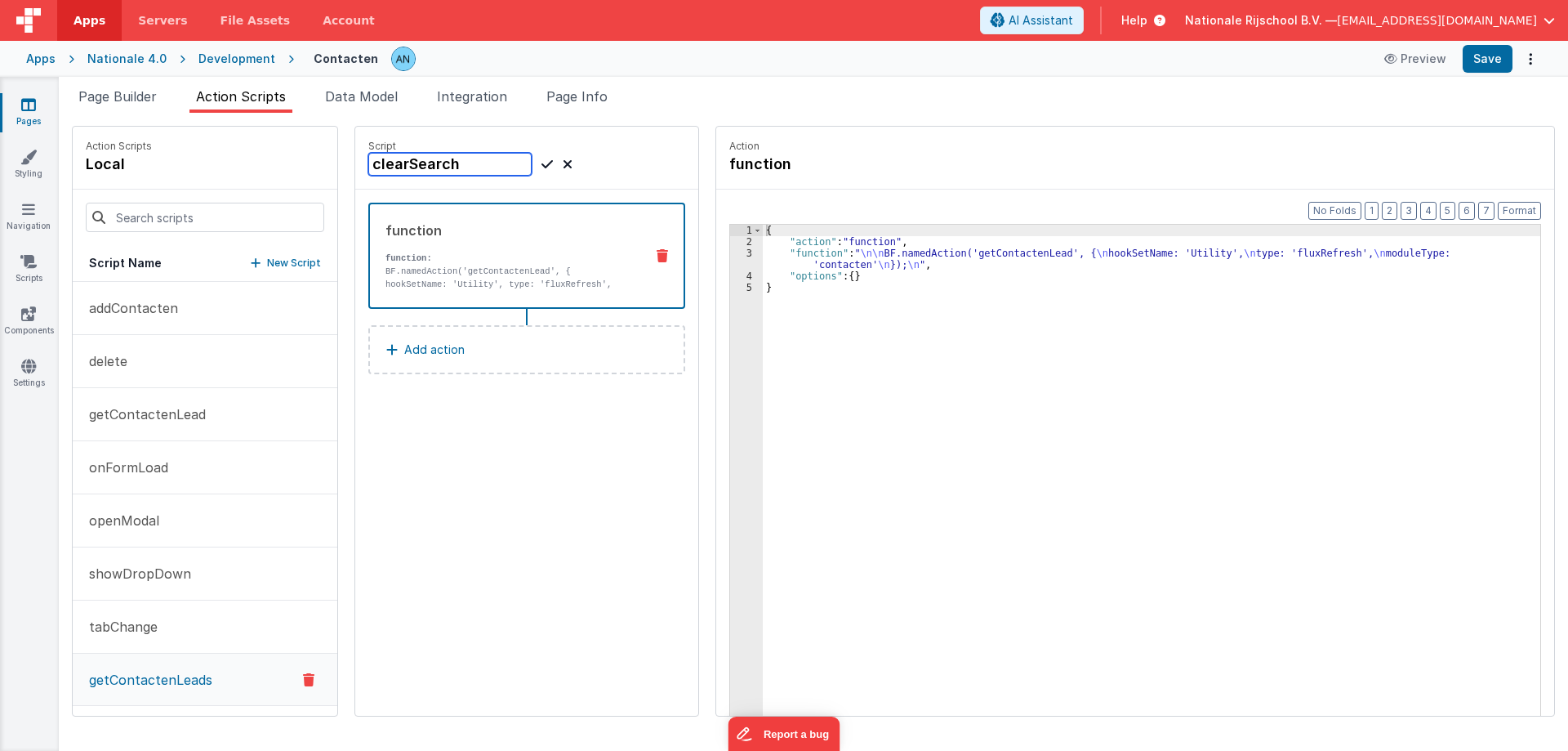
drag, startPoint x: 445, startPoint y: 158, endPoint x: 323, endPoint y: 154, distance: 122.1
click at [323, 154] on div "Action Scripts local Script Name New Script addContacten delete getContactenLea…" at bounding box center [813, 421] width 1483 height 590
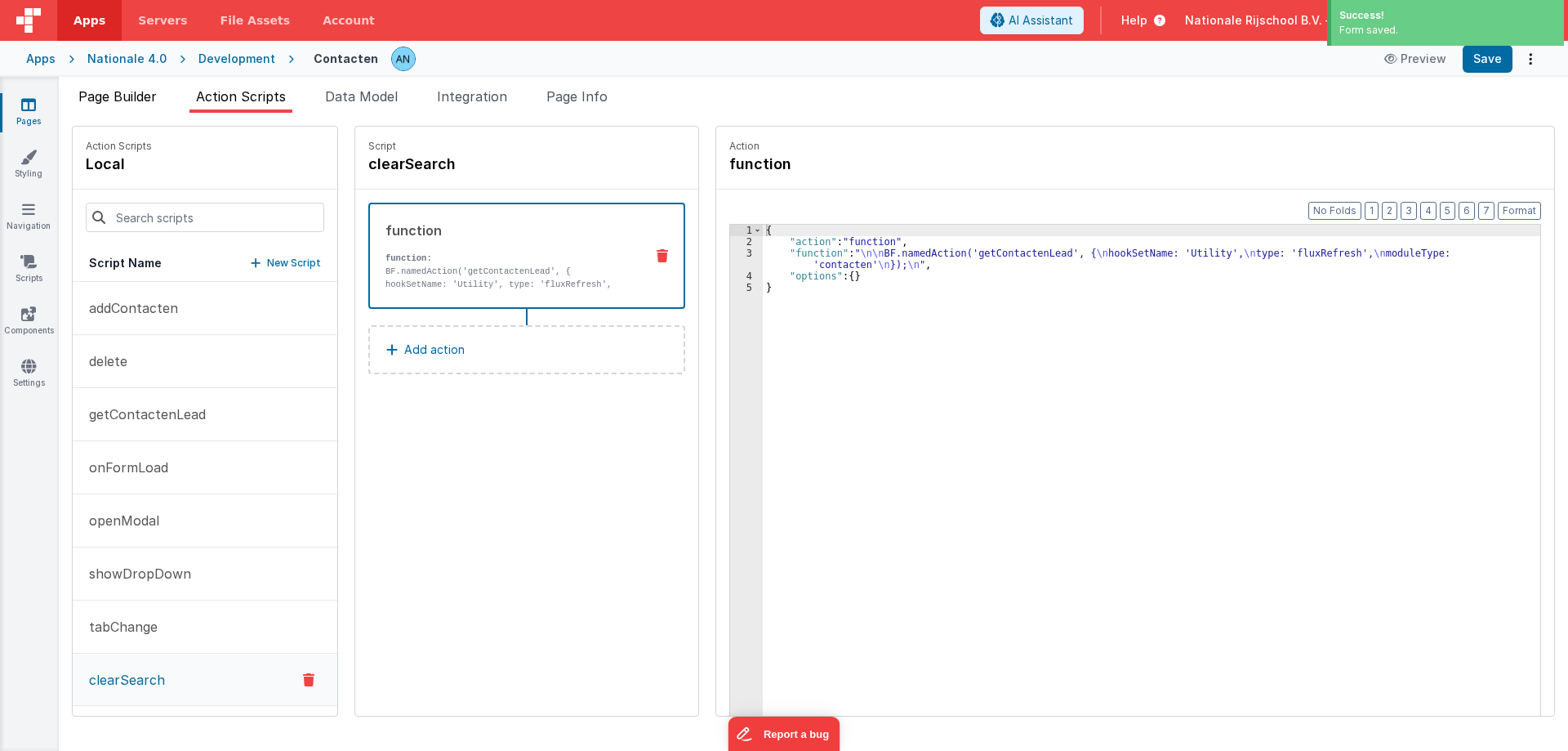
click at [126, 93] on span "Page Builder" at bounding box center [118, 97] width 79 height 16
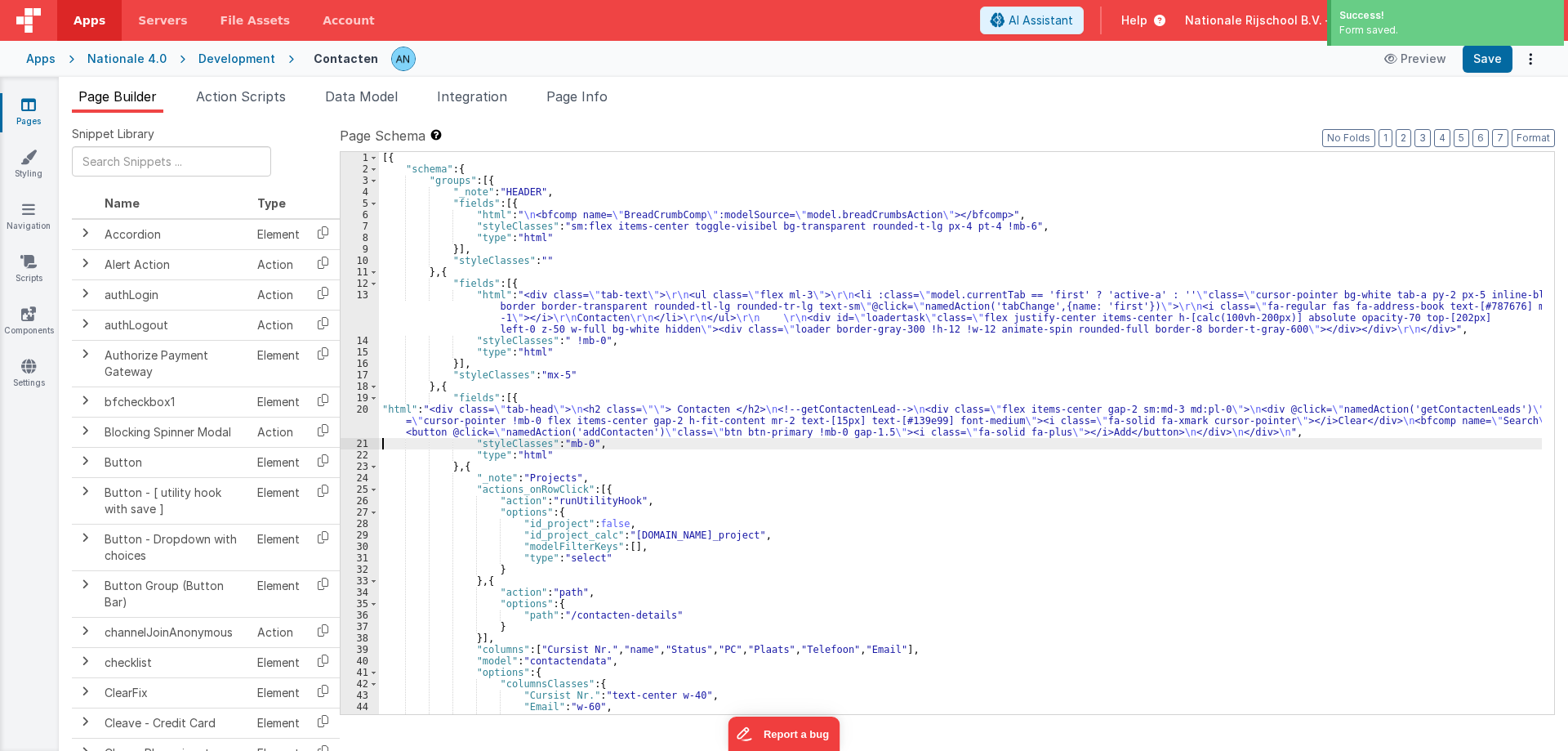
click at [351, 418] on div "20" at bounding box center [359, 421] width 38 height 34
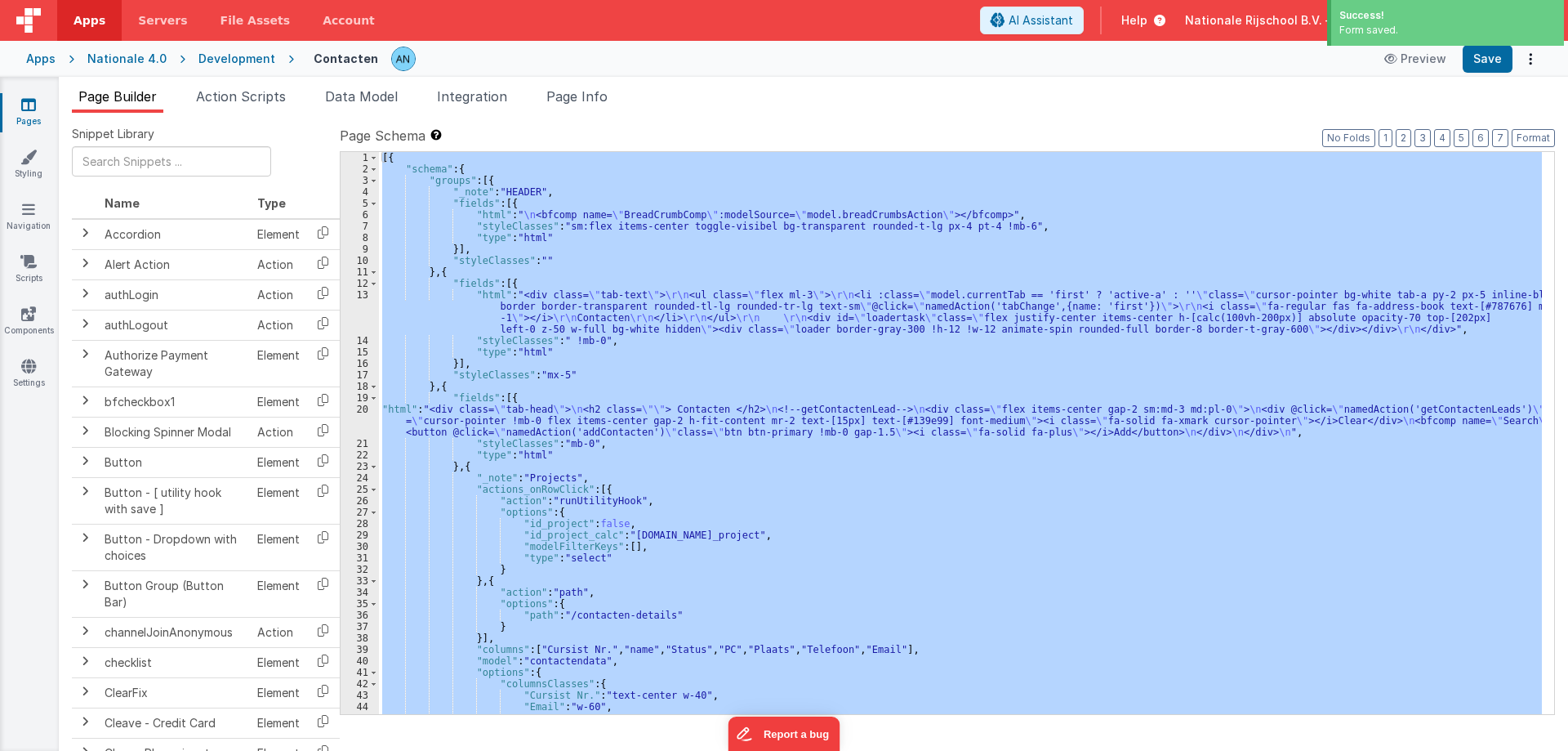
click at [350, 418] on div "20" at bounding box center [359, 421] width 38 height 34
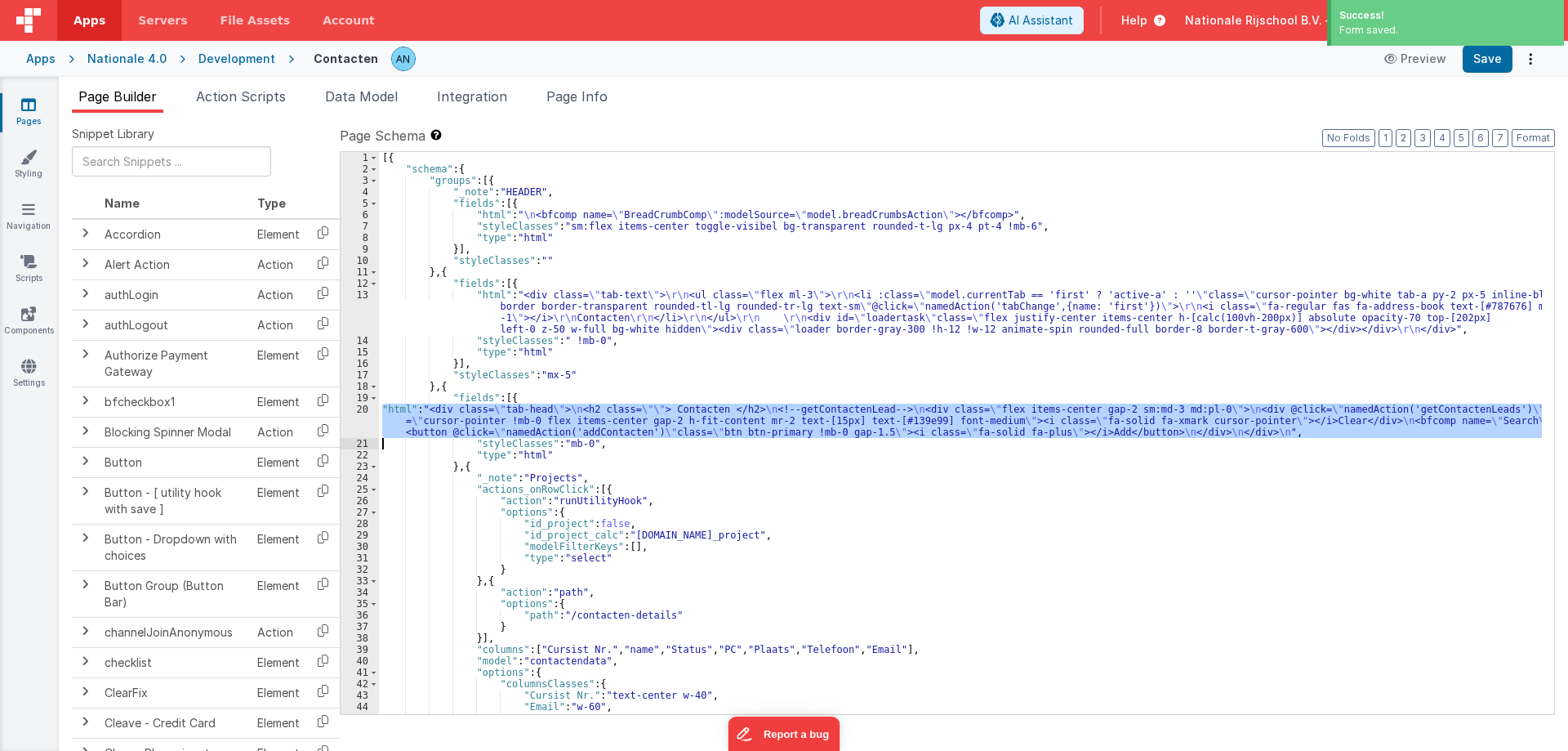
click at [350, 418] on div "20" at bounding box center [359, 421] width 38 height 34
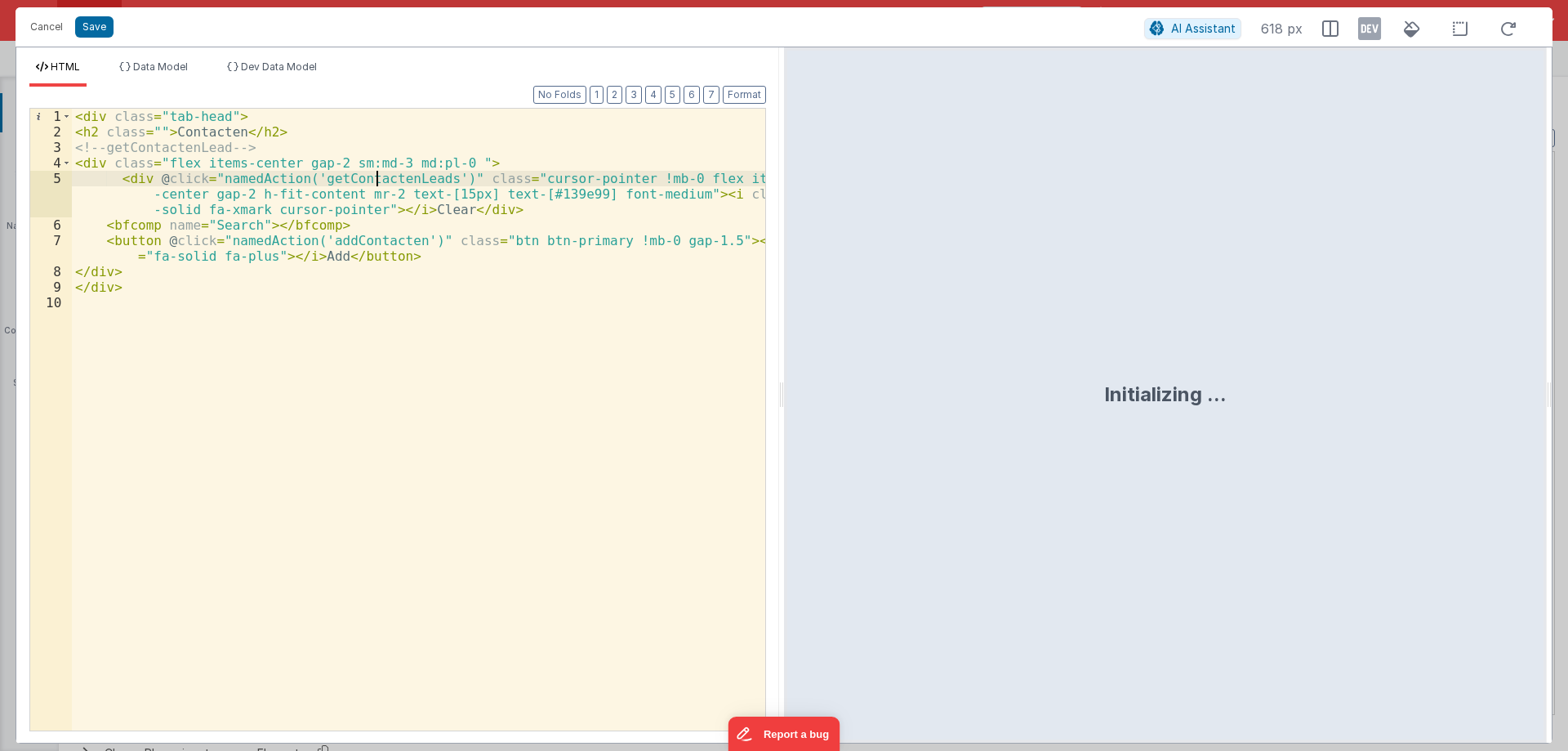
click at [374, 176] on div "< div class = "tab-head" > < h2 class = "" > Contacten </ h2 > <!-- getContacte…" at bounding box center [418, 435] width 694 height 653
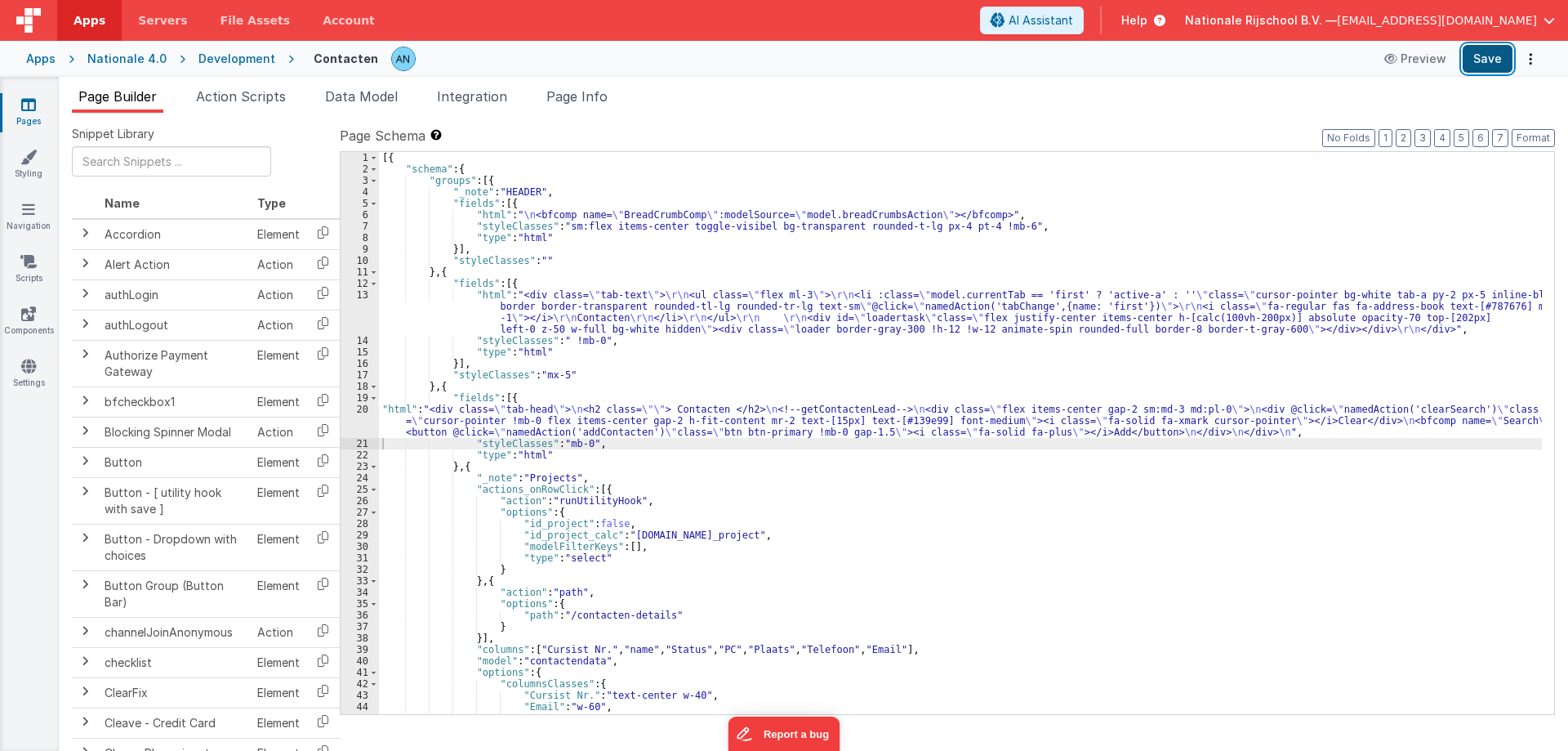
click at [1494, 57] on button "Save" at bounding box center [1487, 59] width 50 height 28
drag, startPoint x: 1525, startPoint y: 133, endPoint x: 1446, endPoint y: 156, distance: 82.3
click at [1525, 133] on button "Format" at bounding box center [1533, 138] width 43 height 18
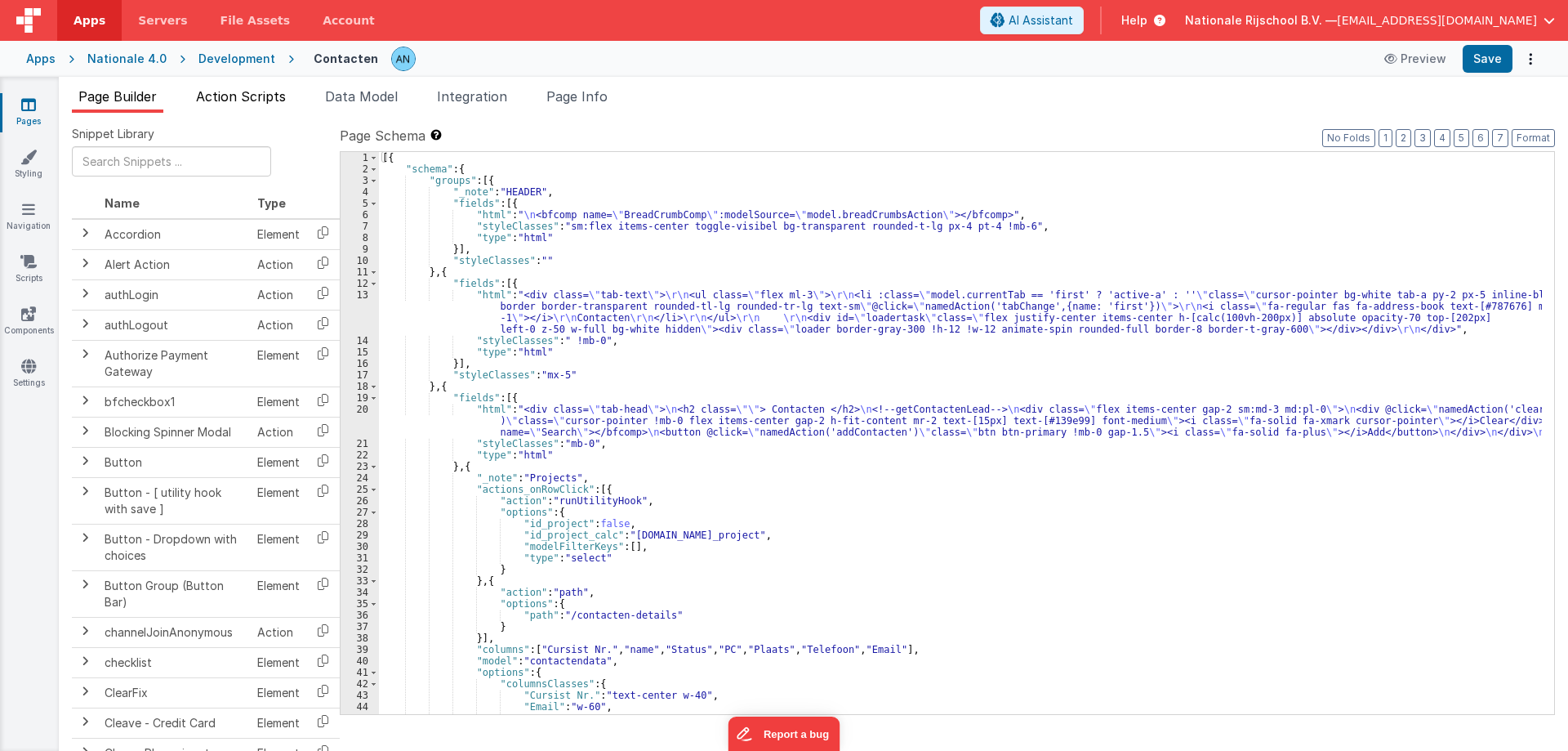
click at [249, 89] on span "Action Scripts" at bounding box center [241, 97] width 90 height 16
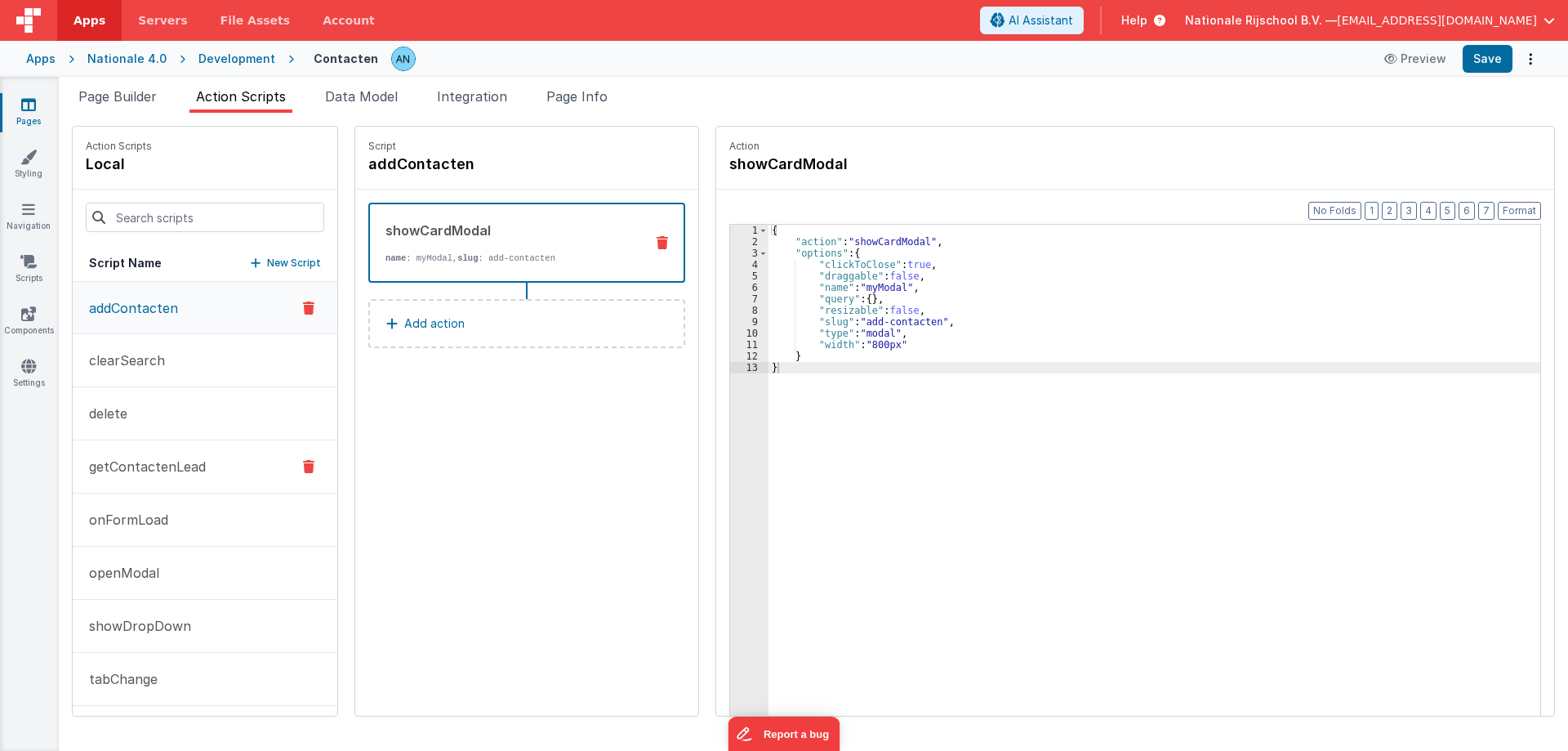
click at [138, 469] on p "getContactenLead" at bounding box center [142, 467] width 127 height 20
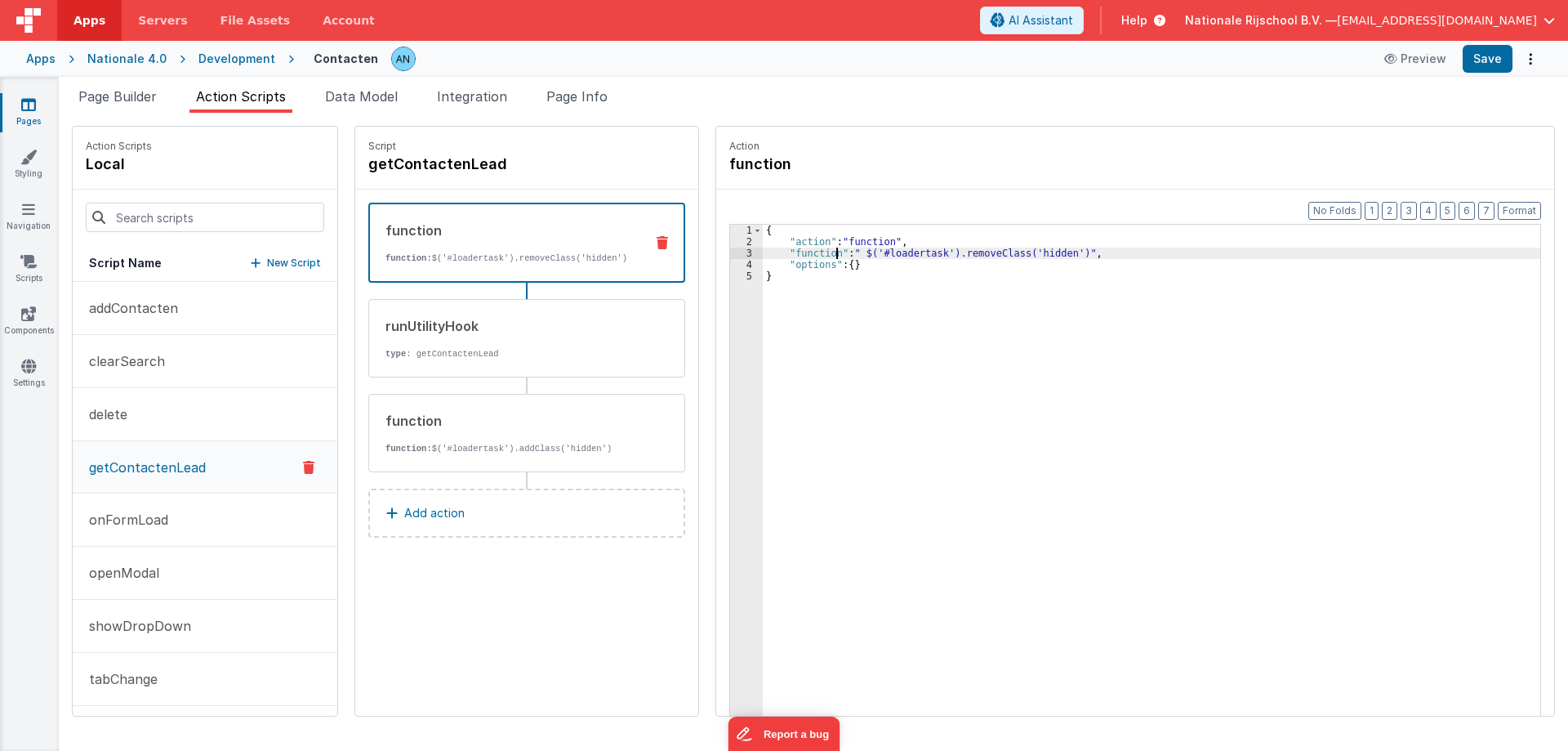
click at [821, 254] on div "{ "action" : "function" , "function" : " $('#loadertask').removeClass('hidden')…" at bounding box center [1159, 506] width 793 height 564
click at [819, 254] on div "{ "action" : "function" , "function" : " $('#loadertask').removeClass('hidden')…" at bounding box center [1159, 506] width 793 height 564
click at [137, 95] on span "Page Builder" at bounding box center [118, 97] width 79 height 16
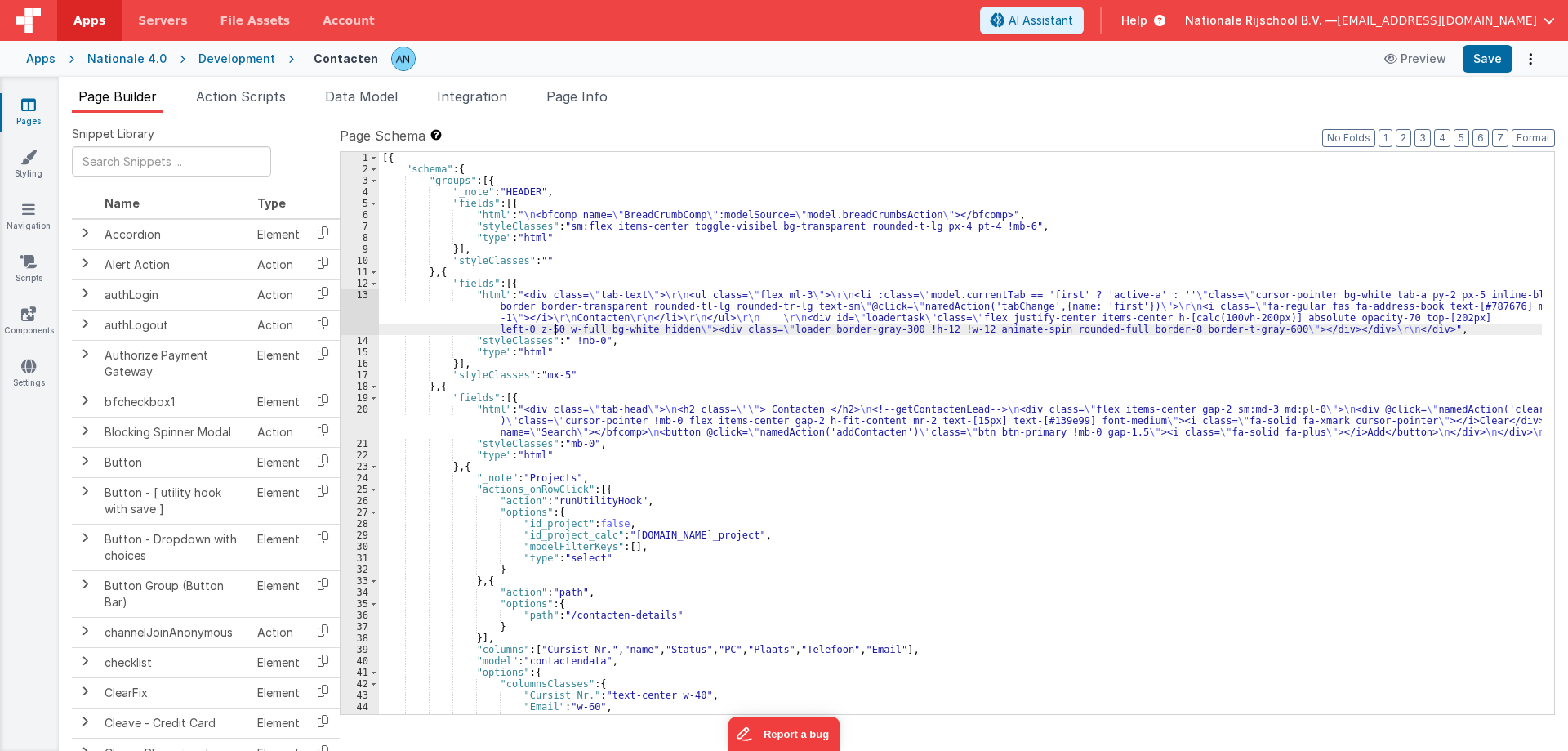
drag, startPoint x: 554, startPoint y: 326, endPoint x: 480, endPoint y: 340, distance: 75.3
click at [554, 326] on div "[{ "schema" : { "groups" : [{ "_note" : "HEADER" , "fields" : [{ "html" : " \n …" at bounding box center [960, 445] width 1163 height 585
click at [495, 430] on div "[{ "schema" : { "groups" : [{ "_note" : "HEADER" , "fields" : [{ "html" : " \n …" at bounding box center [960, 445] width 1163 height 585
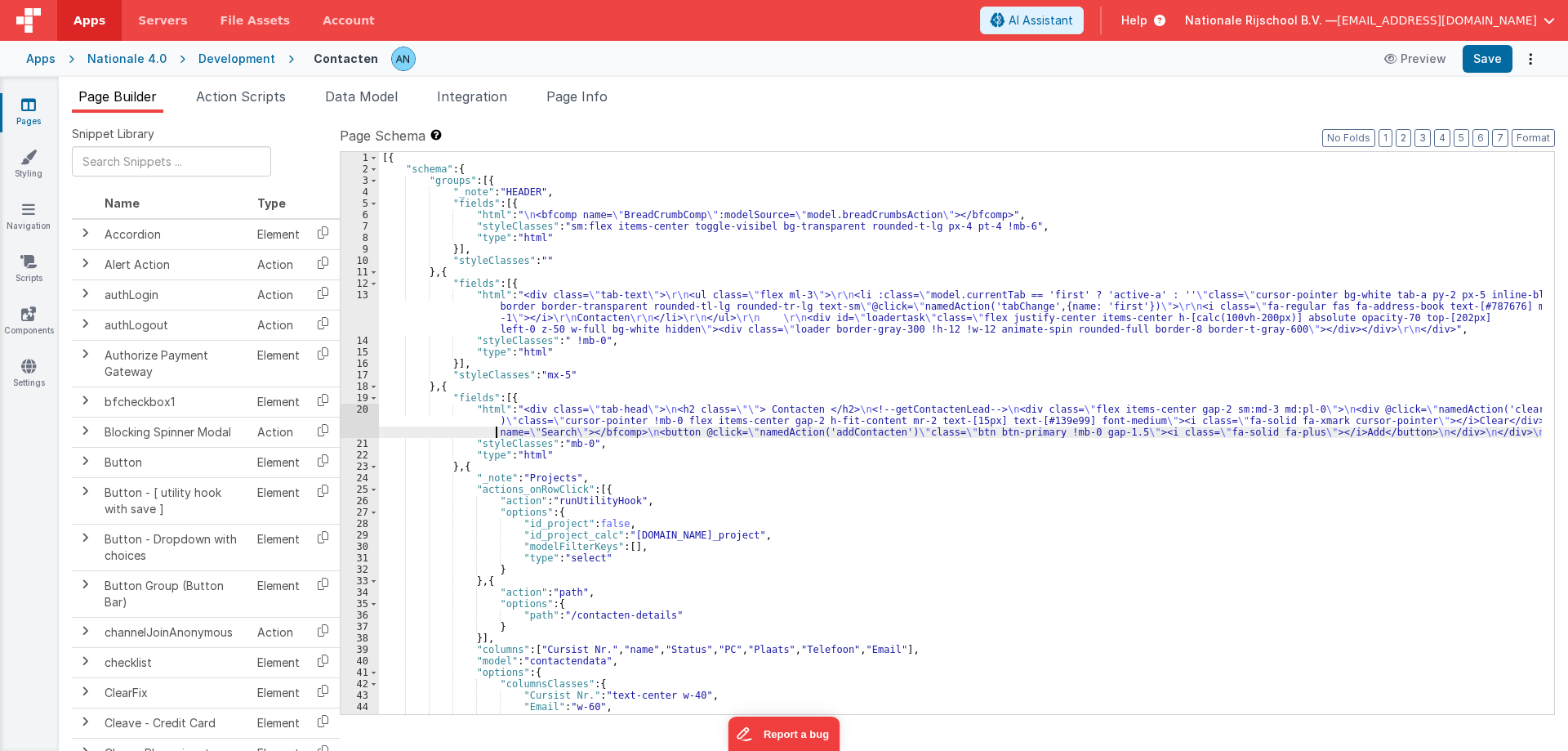
click at [362, 420] on div "20" at bounding box center [359, 421] width 38 height 34
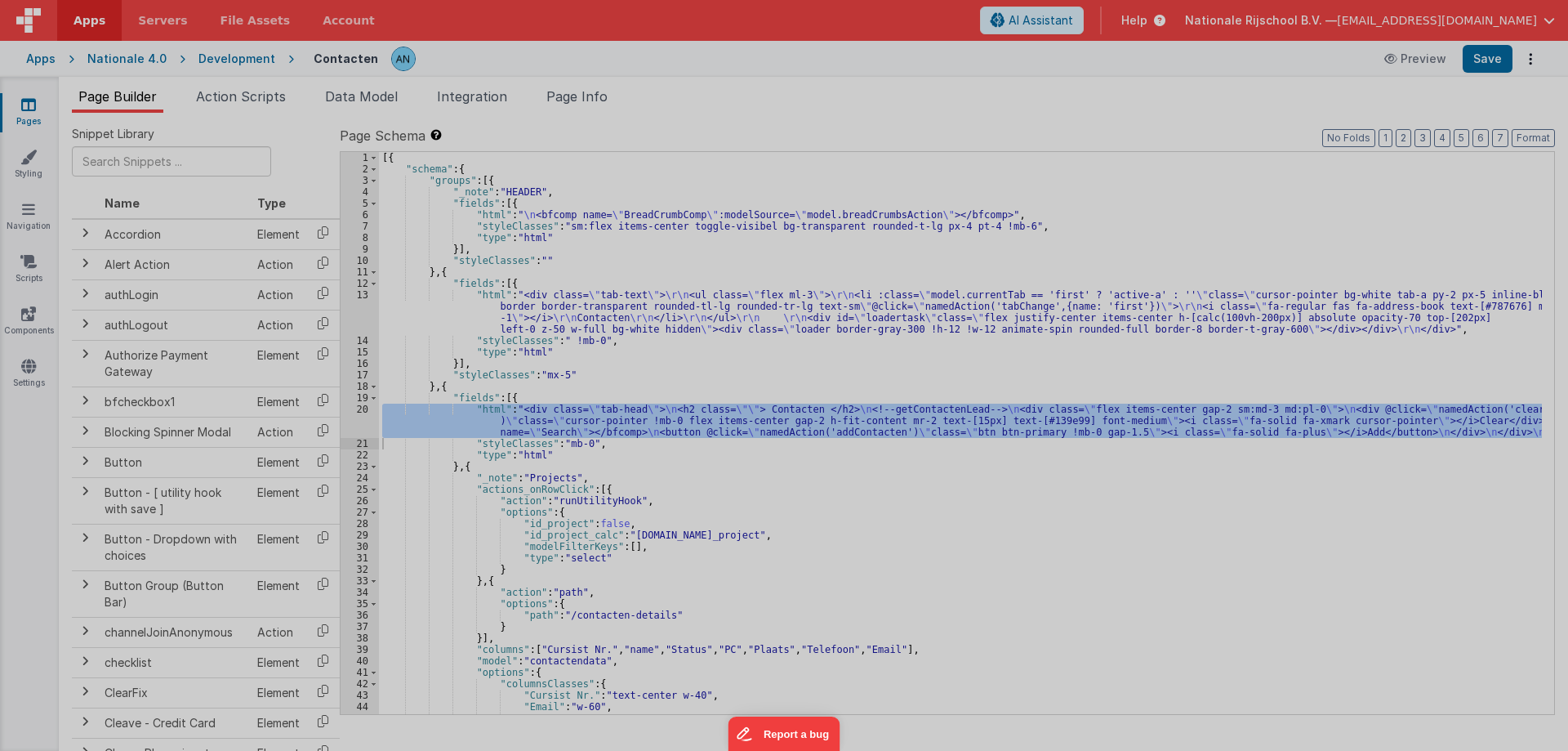
click at [357, 414] on div at bounding box center [784, 375] width 1568 height 751
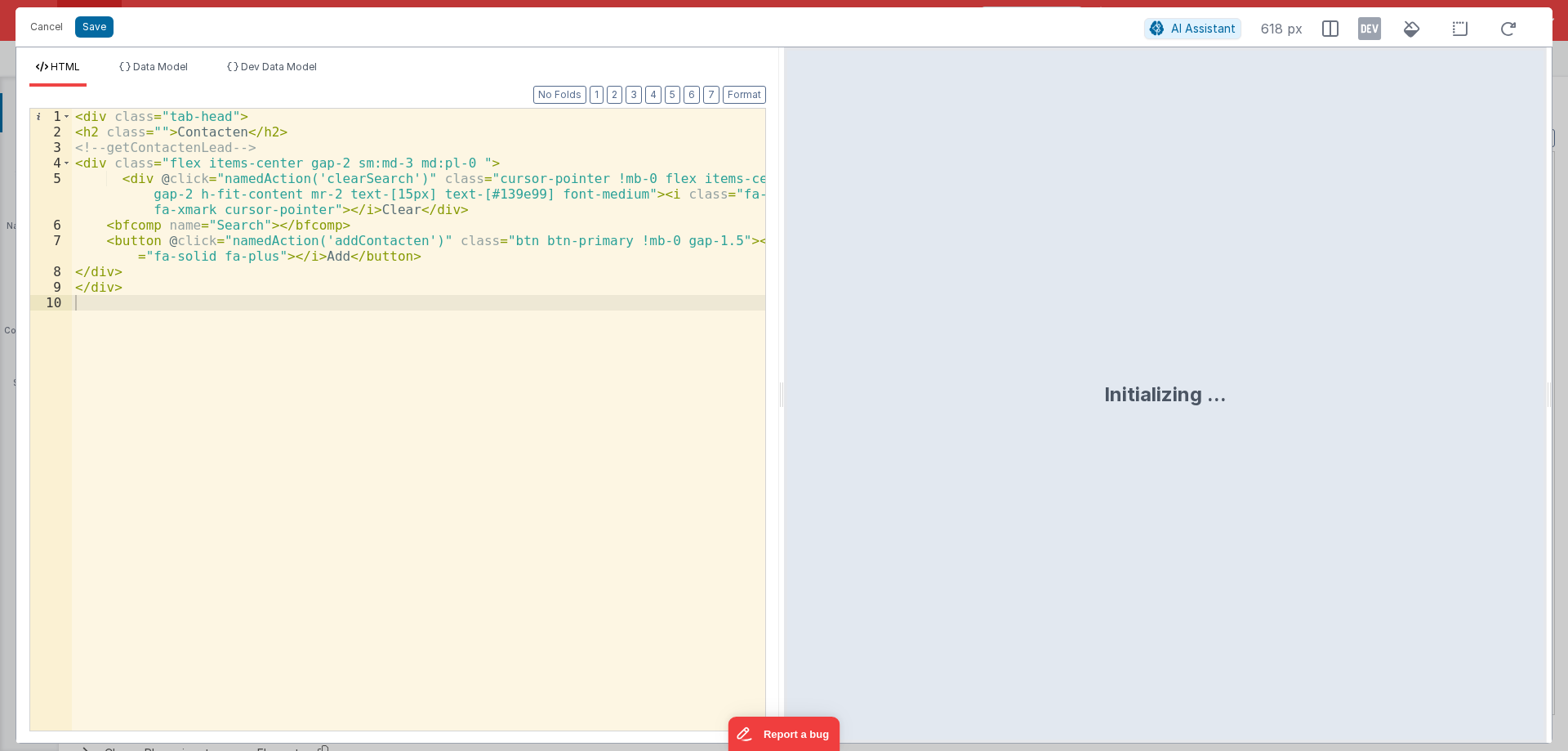
click at [735, 104] on div "Format 7 6 5 4 3 2 1 No Folds 1 2 3 4 5 6 7 8 9 10 < div class = "tab-head" > <…" at bounding box center [398, 408] width 737 height 643
click at [741, 95] on button "Format" at bounding box center [744, 95] width 43 height 18
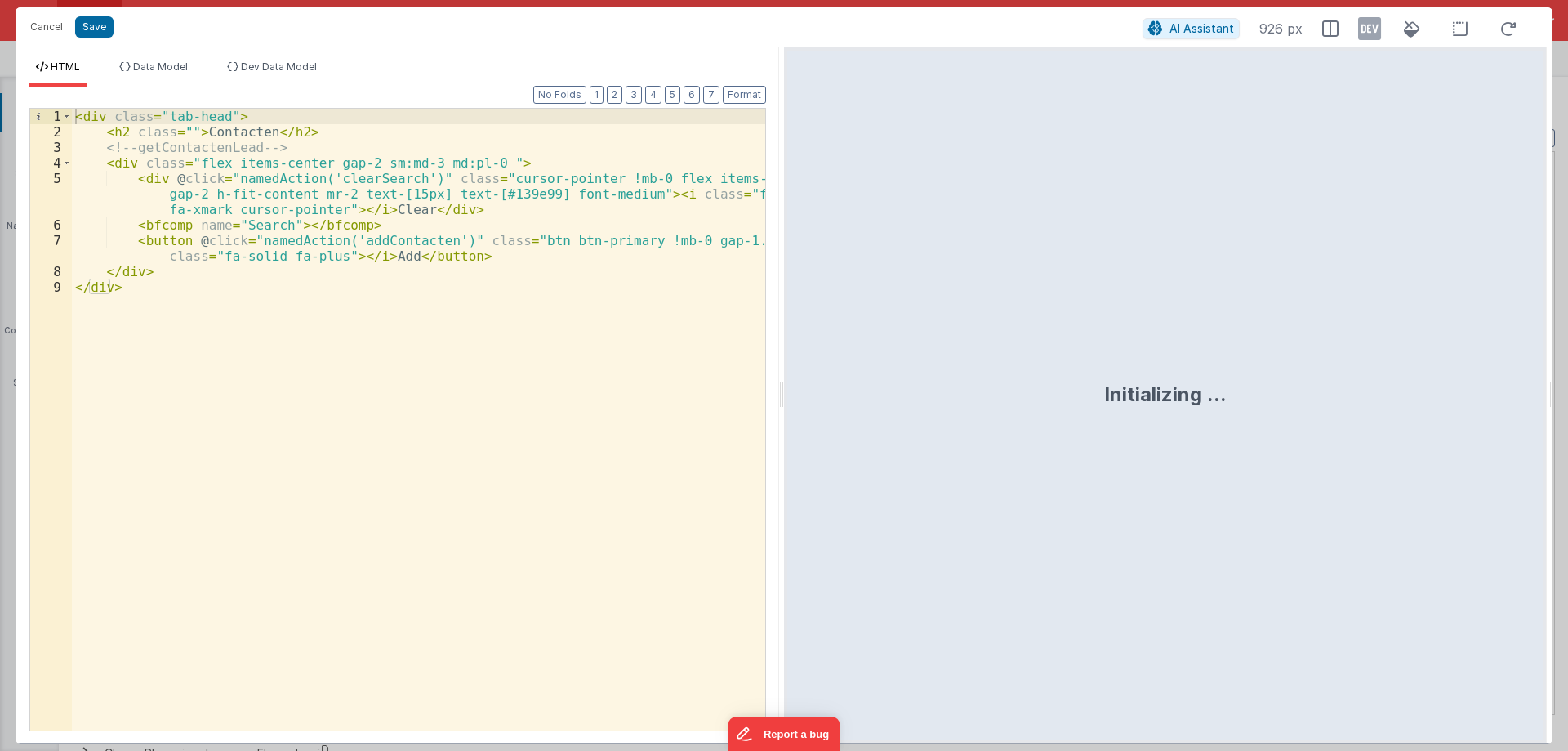
drag, startPoint x: 778, startPoint y: 378, endPoint x: 1238, endPoint y: 378, distance: 460.0
click at [1258, 378] on html "Cancel Save AI Assistant 926 px HTML Data Model Dev Data Model Format 7 6 5 4 3…" at bounding box center [784, 375] width 1568 height 751
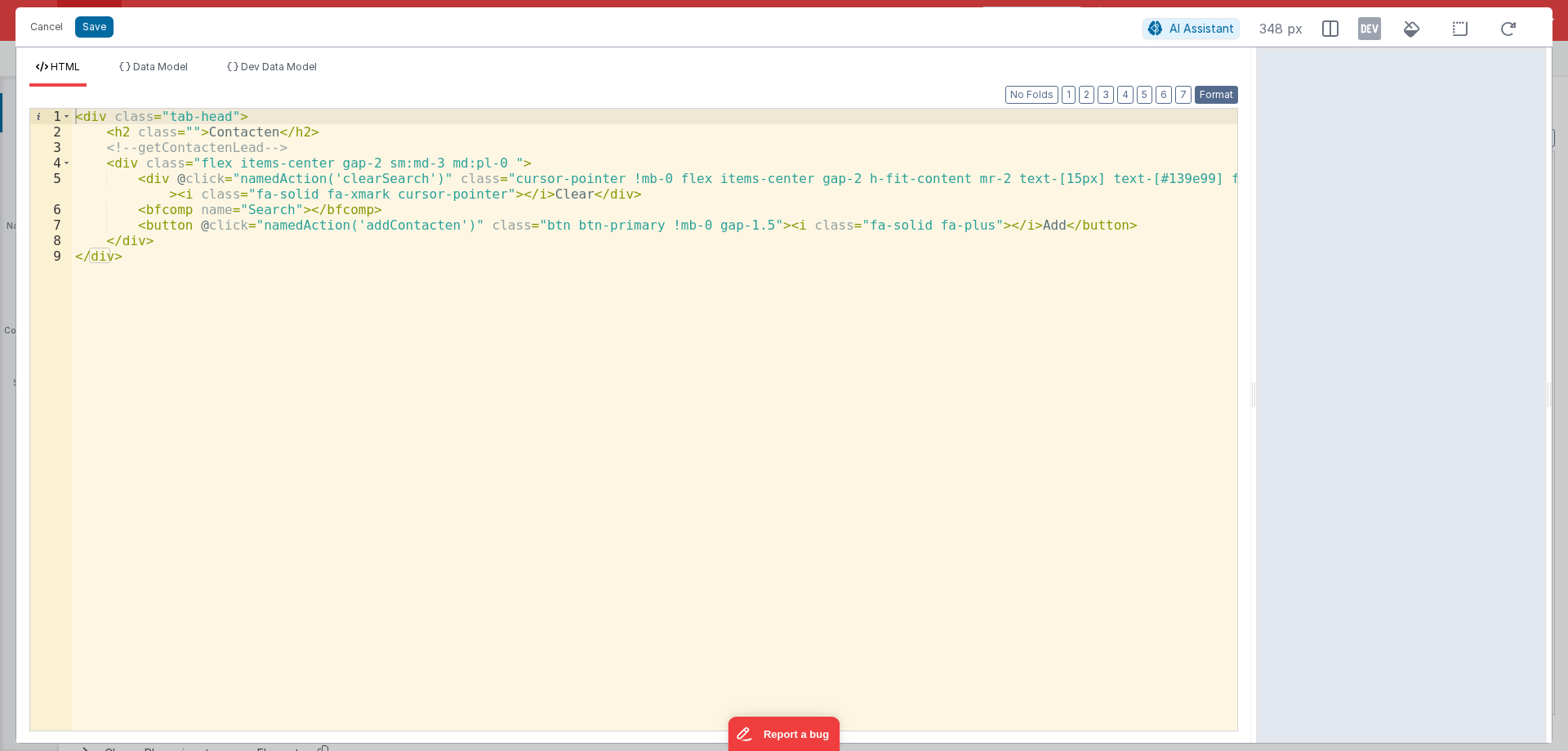
click at [1223, 93] on button "Format" at bounding box center [1216, 95] width 43 height 18
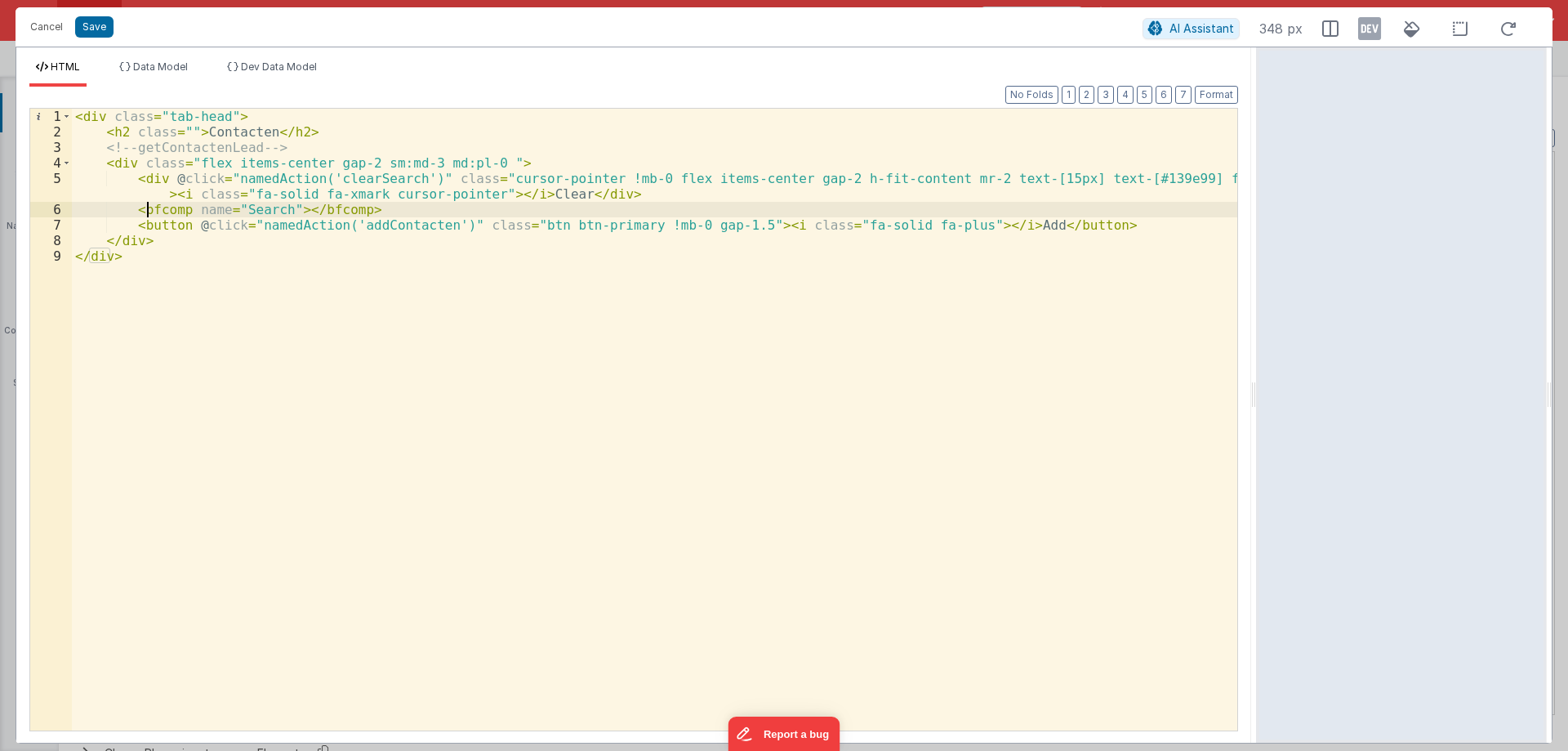
click at [151, 213] on div "< div class = "tab-head" > < h2 class = "" > Contacten </ h2 > <!-- getContacte…" at bounding box center [654, 435] width 1165 height 653
click at [338, 174] on div "< div class = "tab-head" > < h2 class = "" > Contacten </ h2 > <!-- getContacte…" at bounding box center [654, 435] width 1165 height 653
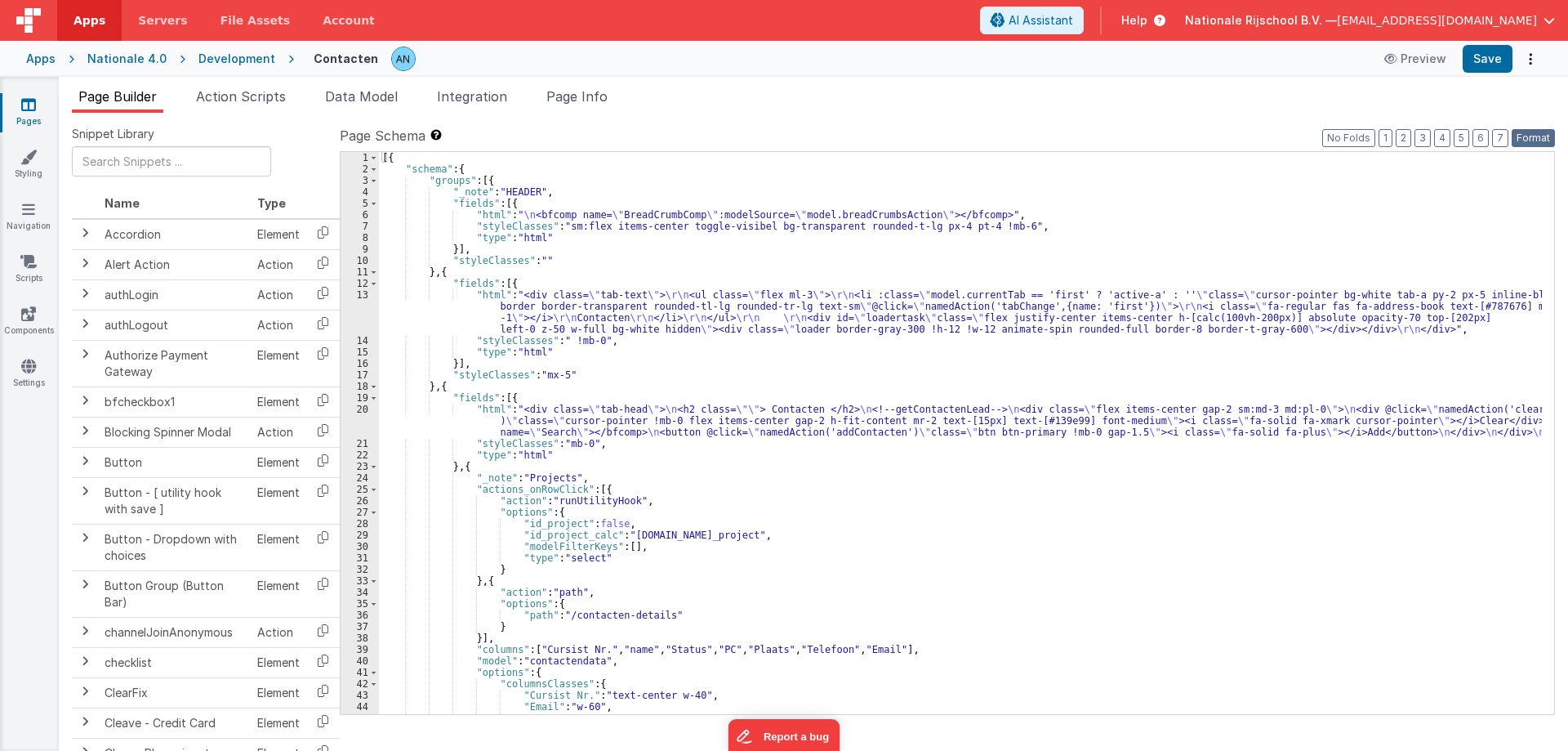
click at [1521, 141] on button "Format" at bounding box center [1533, 138] width 43 height 18
click at [1481, 60] on button "Save" at bounding box center [1487, 59] width 50 height 28
click at [1549, 137] on button "Format" at bounding box center [1533, 138] width 43 height 18
click at [521, 451] on div "[{ "schema" : { "groups" : [{ "_note" : "HEADER" , "fields" : [{ "html" : " \n …" at bounding box center [960, 445] width 1163 height 585
click at [352, 419] on div "20" at bounding box center [359, 421] width 38 height 34
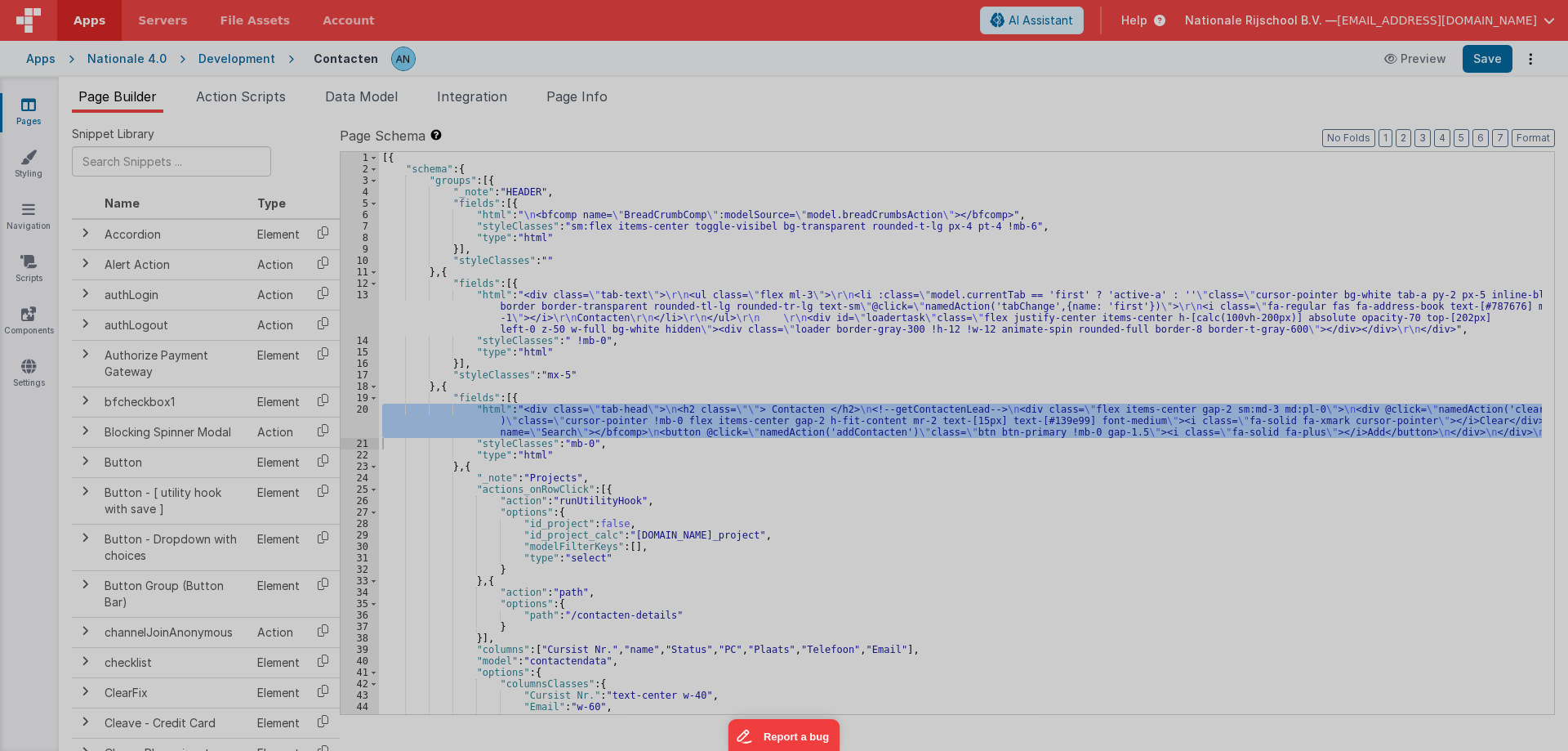
click at [353, 419] on div at bounding box center [784, 375] width 1568 height 751
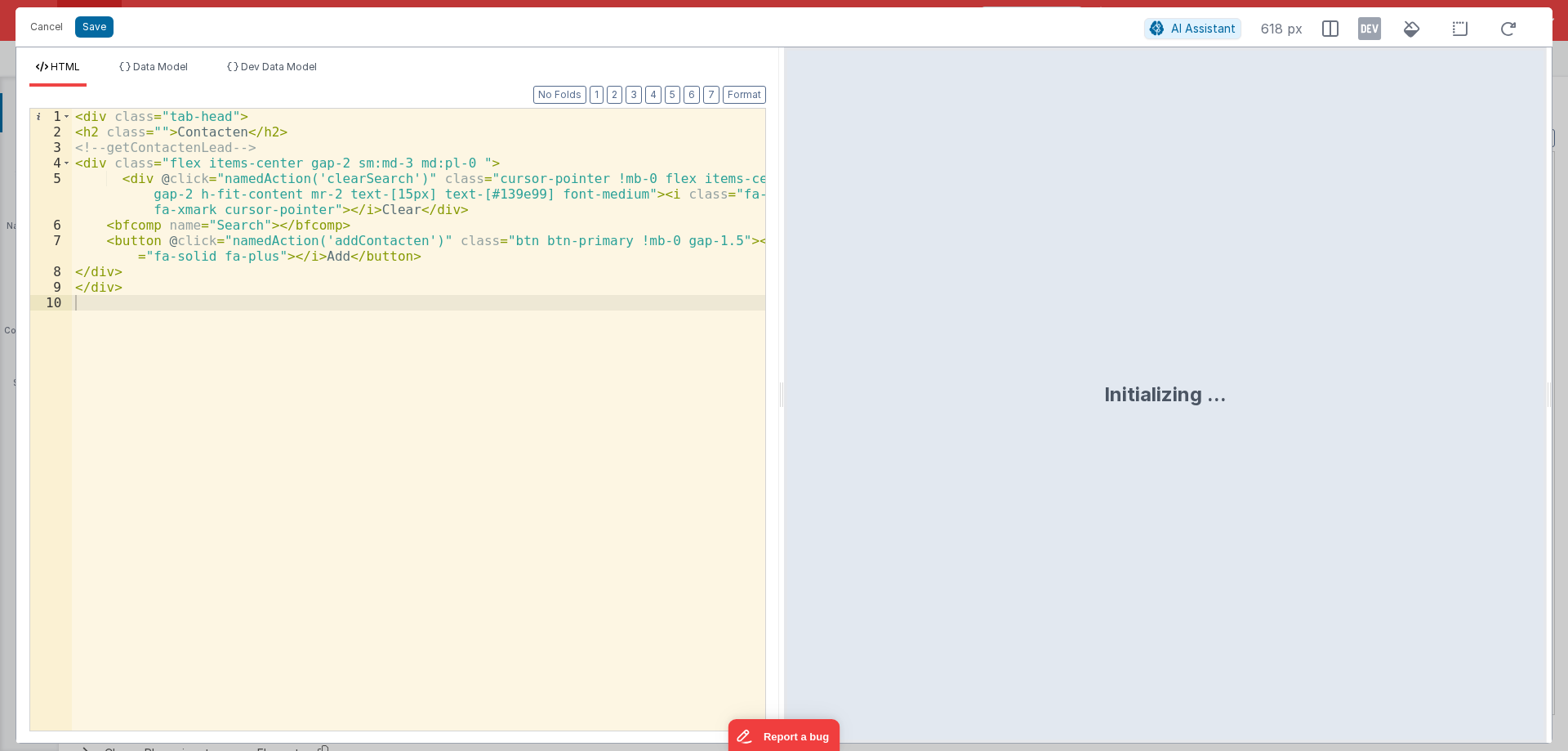
click at [180, 147] on div "< div class = "tab-head" > < h2 class = "" > Contacten </ h2 > <!-- getContacte…" at bounding box center [418, 435] width 694 height 653
click at [344, 177] on div "< div class = "tab-head" > < h2 class = "" > Contacten </ h2 > <!-- getContacte…" at bounding box center [418, 435] width 694 height 653
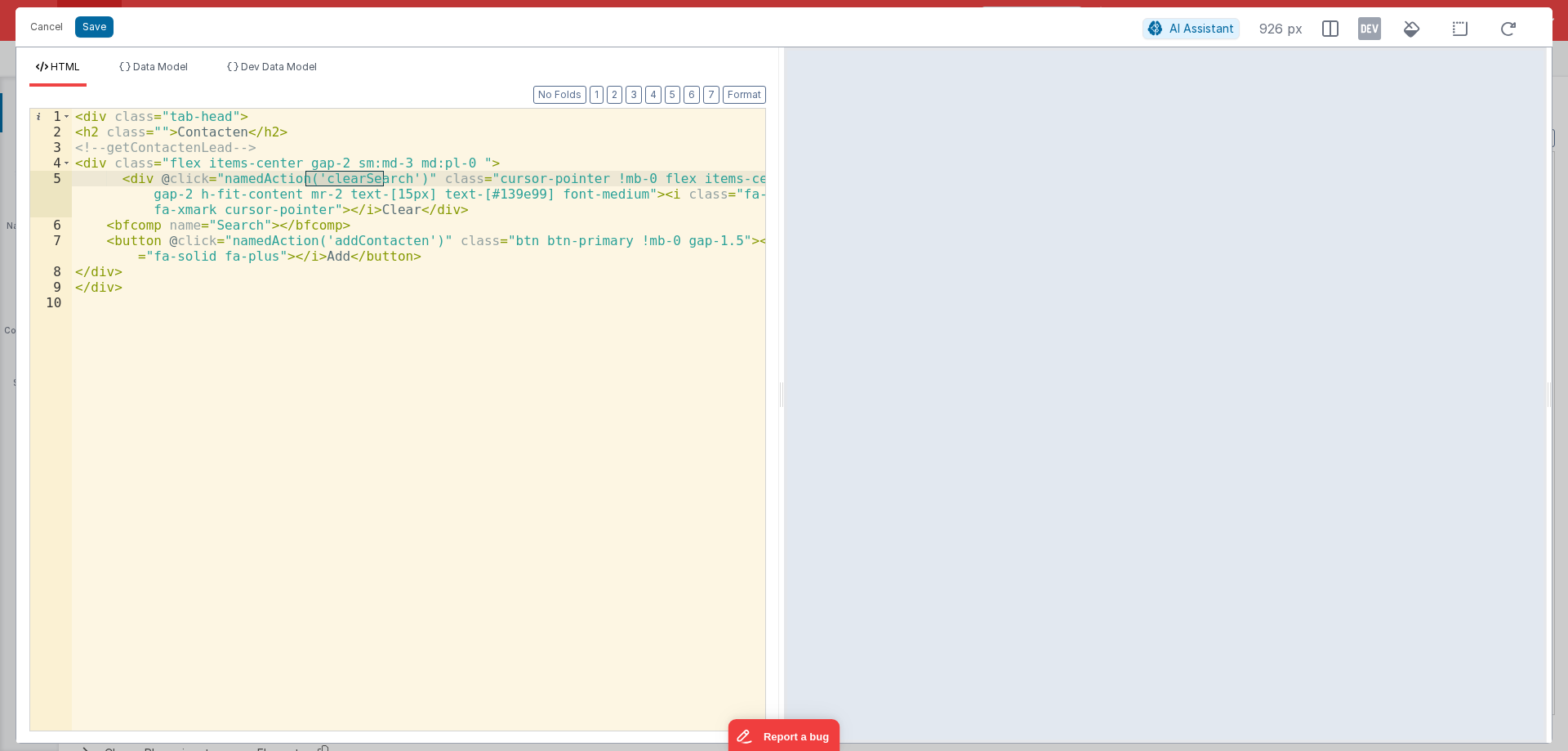
click at [149, 152] on div "< div class = "tab-head" > < h2 class = "" > Contacten </ h2 > <!-- getContacte…" at bounding box center [418, 435] width 694 height 653
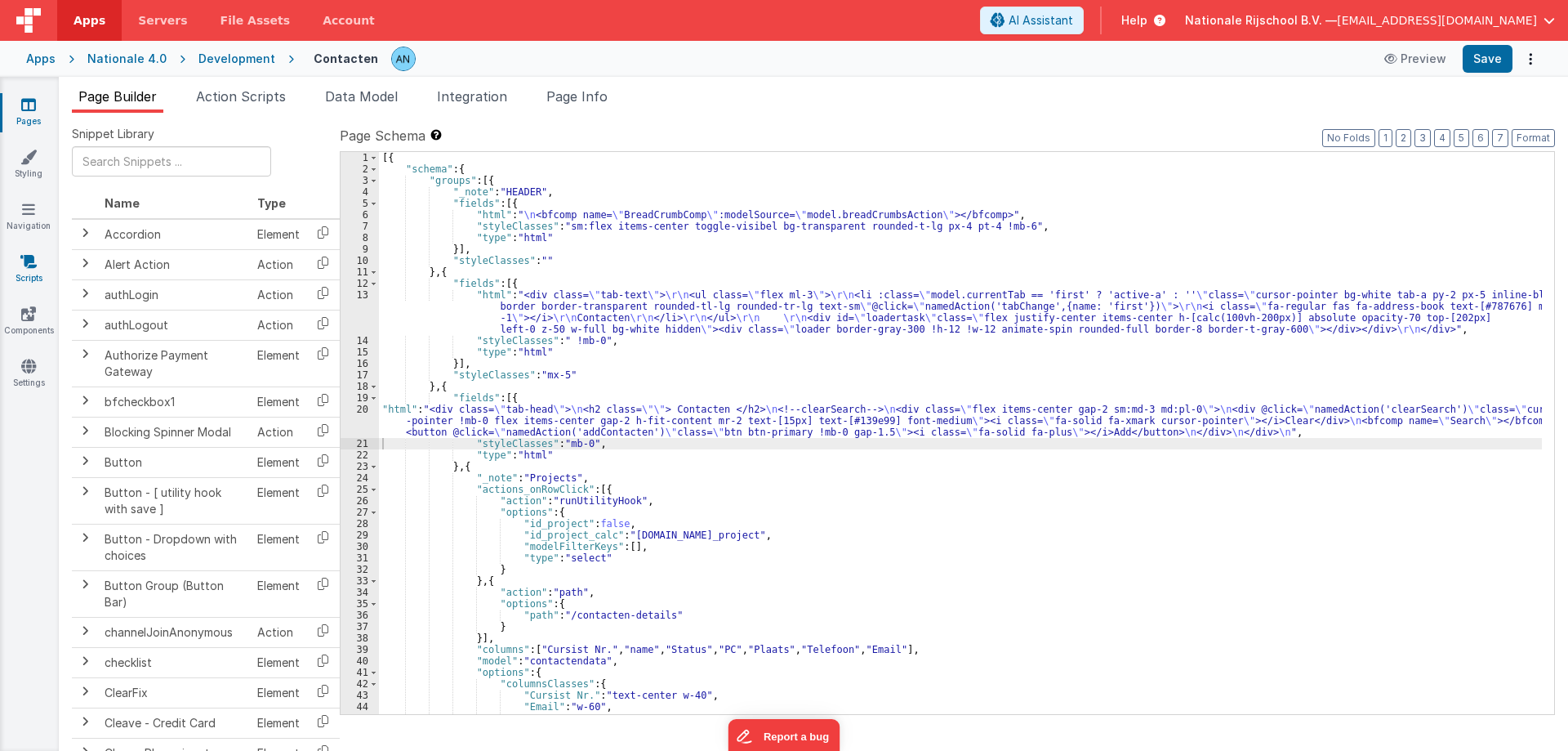
click at [34, 269] on link "Scripts" at bounding box center [29, 269] width 59 height 33
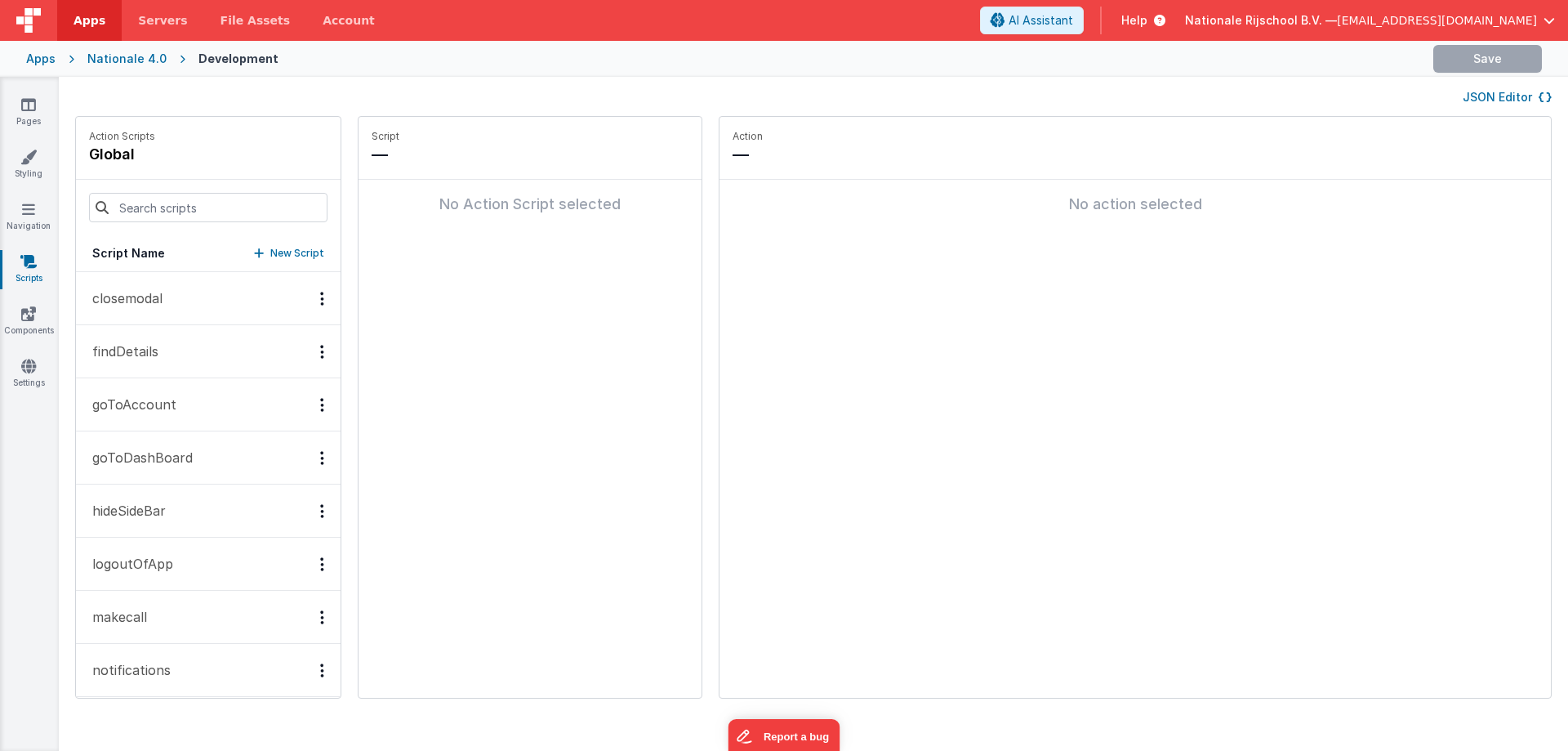
click at [130, 364] on button "findDetails" at bounding box center [208, 351] width 264 height 53
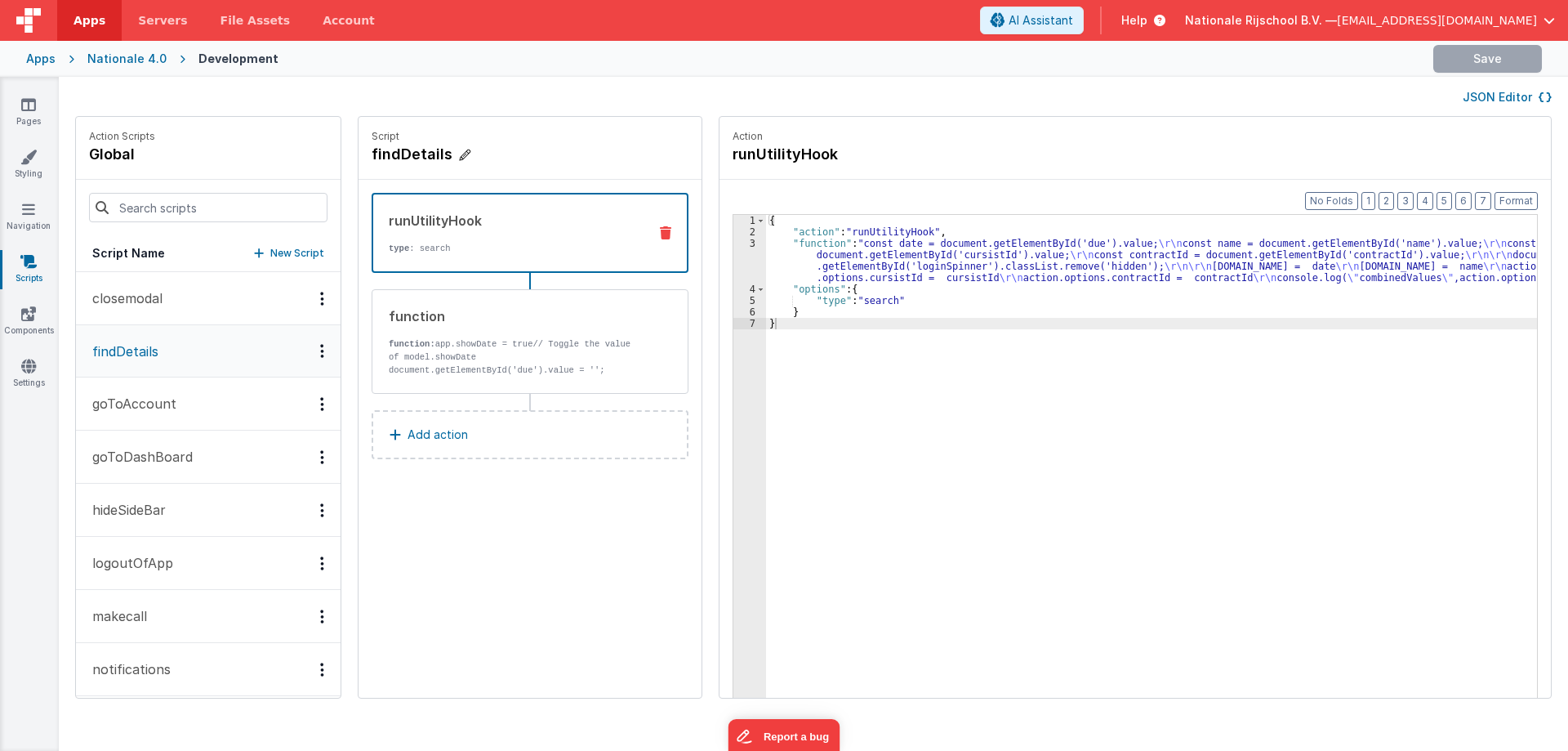
click at [402, 152] on h4 "findDetails" at bounding box center [494, 155] width 245 height 23
click at [402, 152] on input "findDetails" at bounding box center [453, 155] width 163 height 23
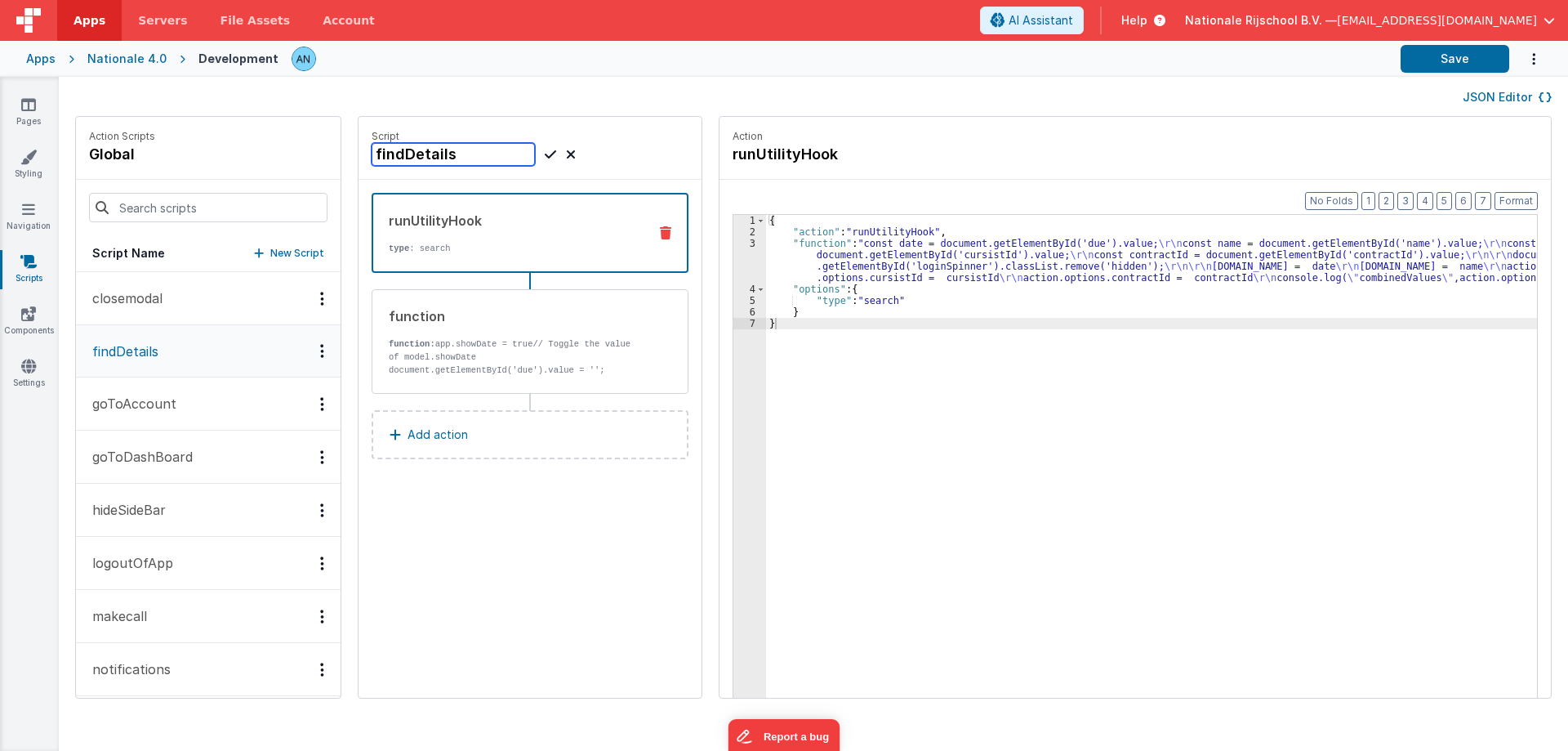
drag, startPoint x: 446, startPoint y: 156, endPoint x: 340, endPoint y: 156, distance: 106.0
click at [340, 156] on div "Action Scripts global Script Name New Script closemodal findDetails goToAccount…" at bounding box center [813, 415] width 1509 height 599
click at [34, 106] on icon at bounding box center [29, 105] width 15 height 16
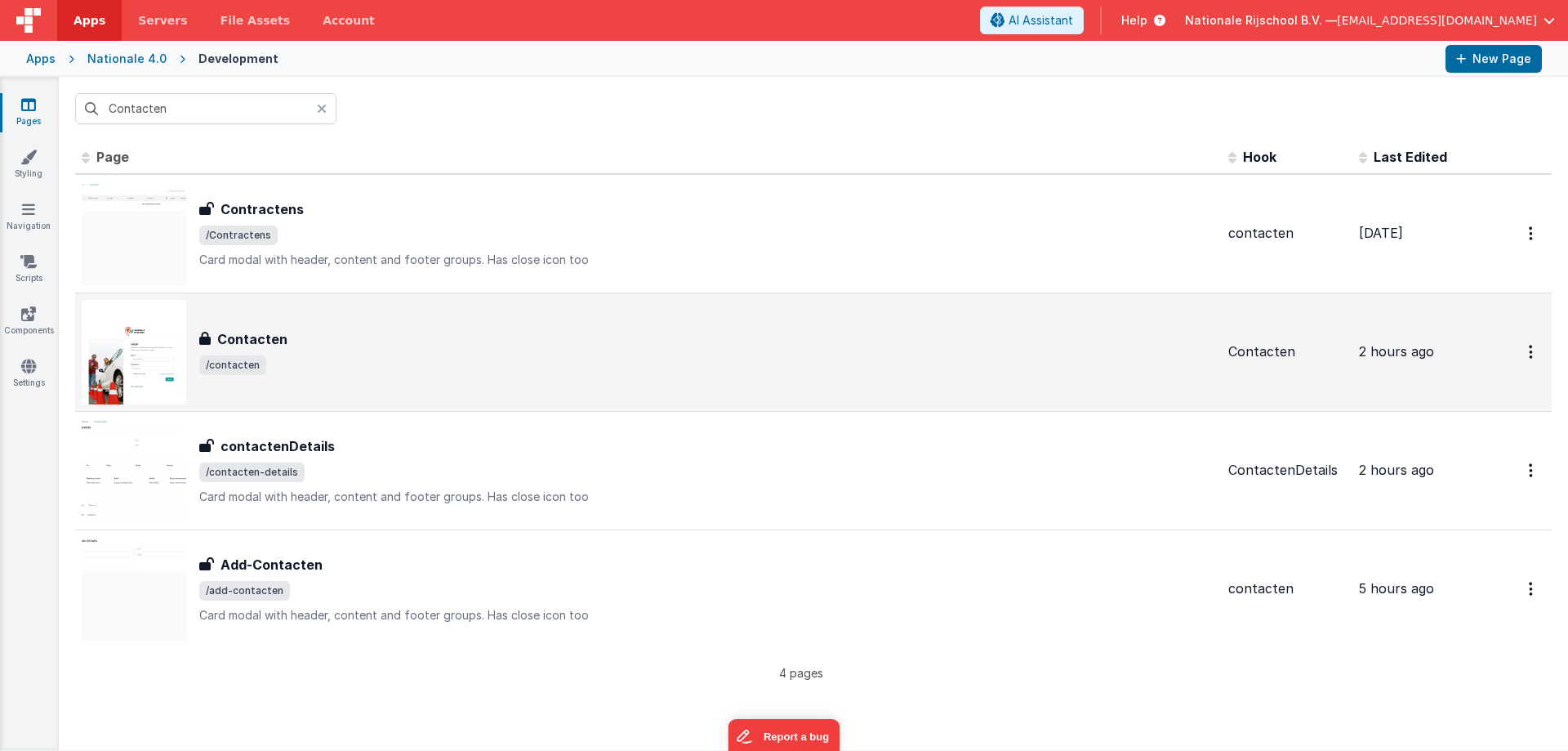
click at [300, 358] on span "/contacten" at bounding box center [707, 365] width 1016 height 20
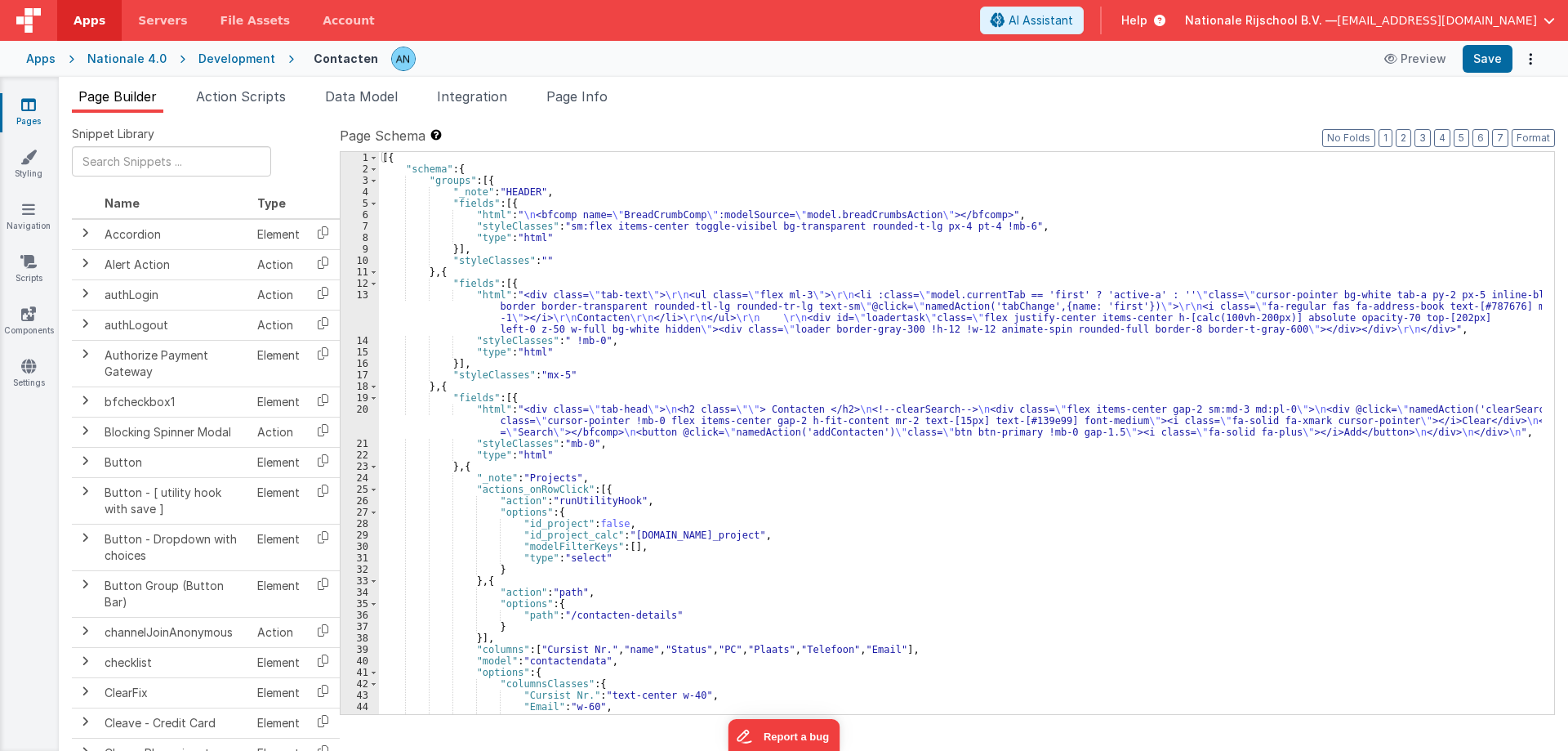
click at [248, 101] on span "Action Scripts" at bounding box center [241, 97] width 90 height 16
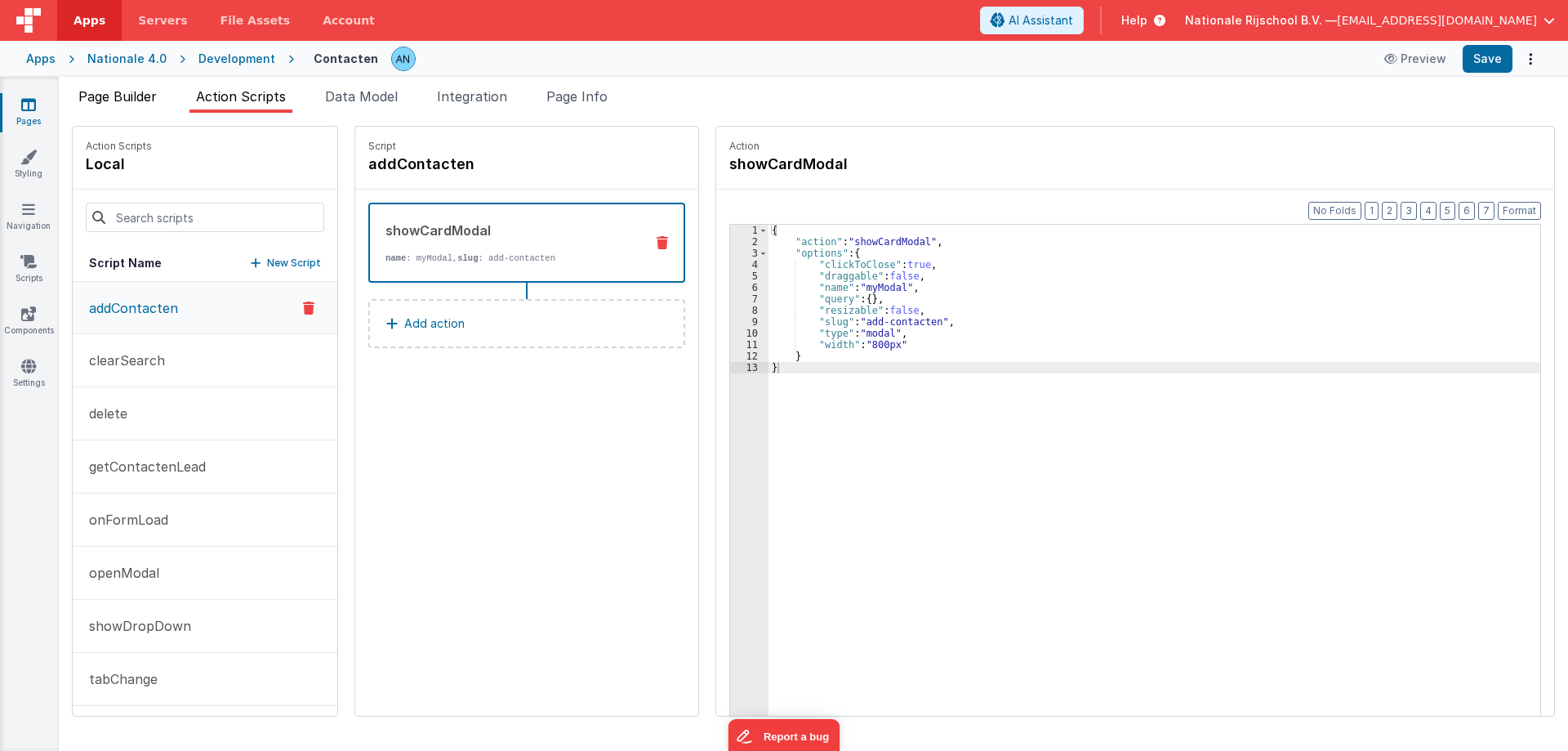
click at [92, 102] on span "Page Builder" at bounding box center [118, 97] width 79 height 16
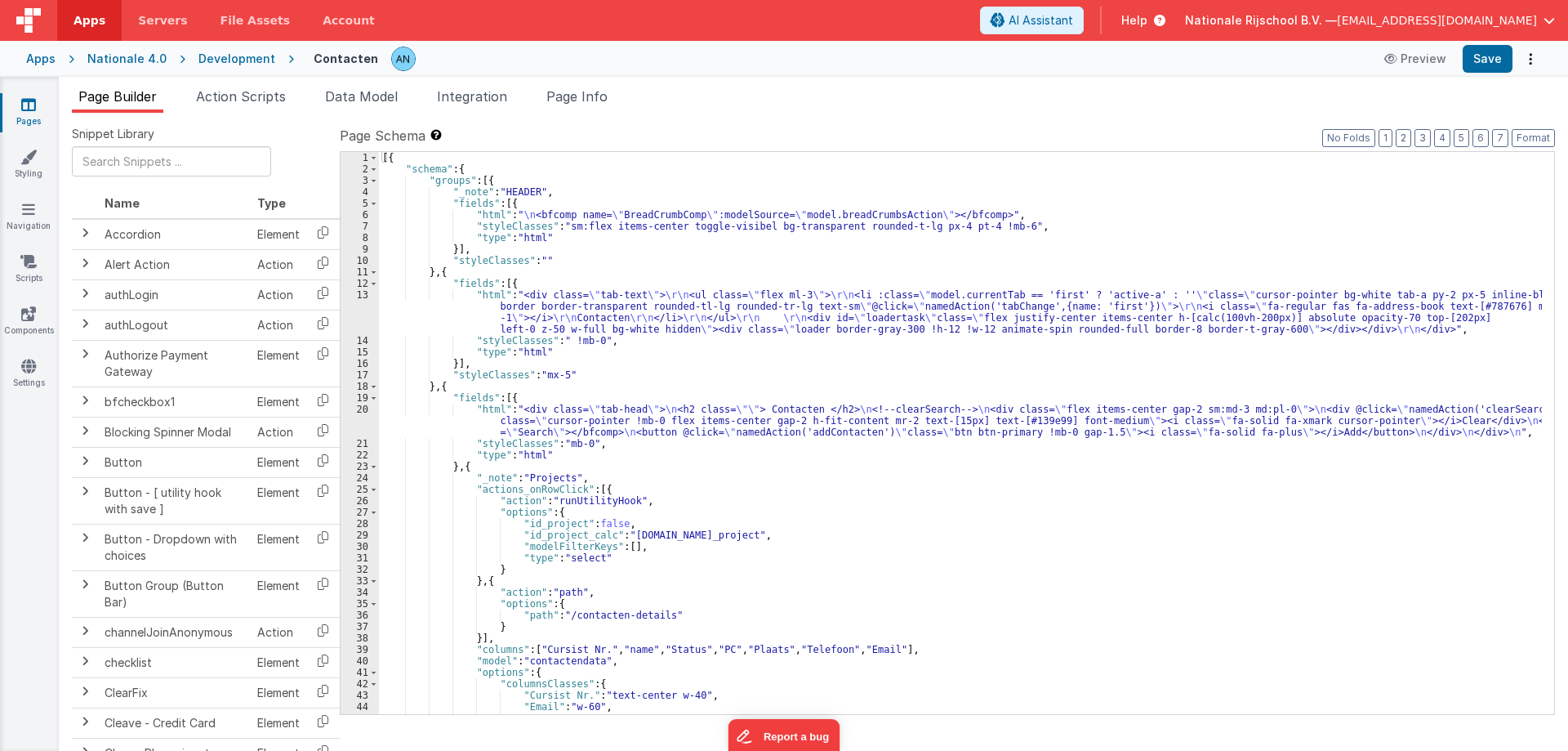
click at [473, 423] on div "[{ "schema" : { "groups" : [{ "_note" : "HEADER" , "fields" : [{ "html" : " \n …" at bounding box center [960, 445] width 1163 height 585
click at [352, 414] on div "20" at bounding box center [359, 421] width 38 height 34
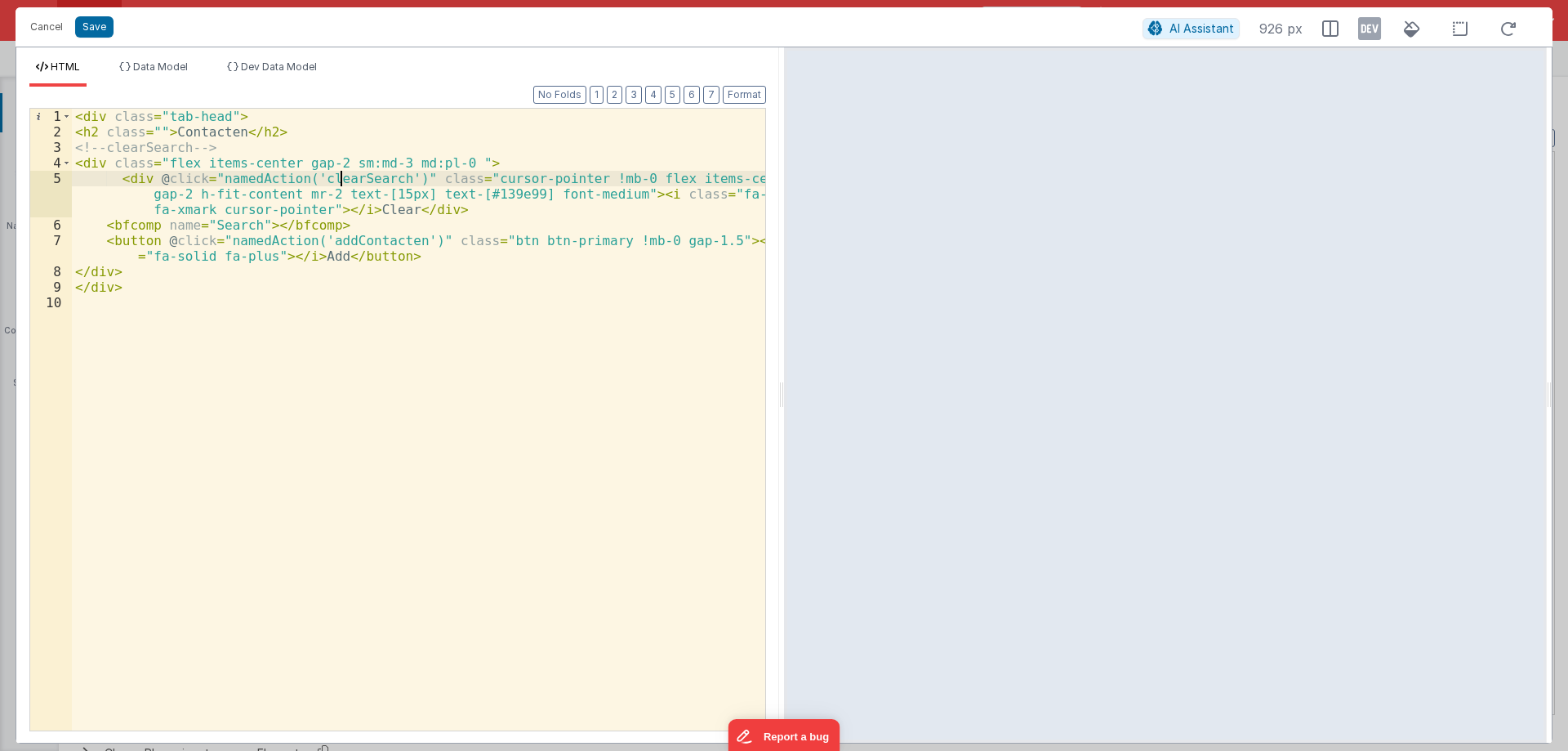
click at [342, 178] on div "< div class = "tab-head" > < h2 class = "" > Contacten </ h2 > <!-- clearSearch…" at bounding box center [418, 435] width 694 height 653
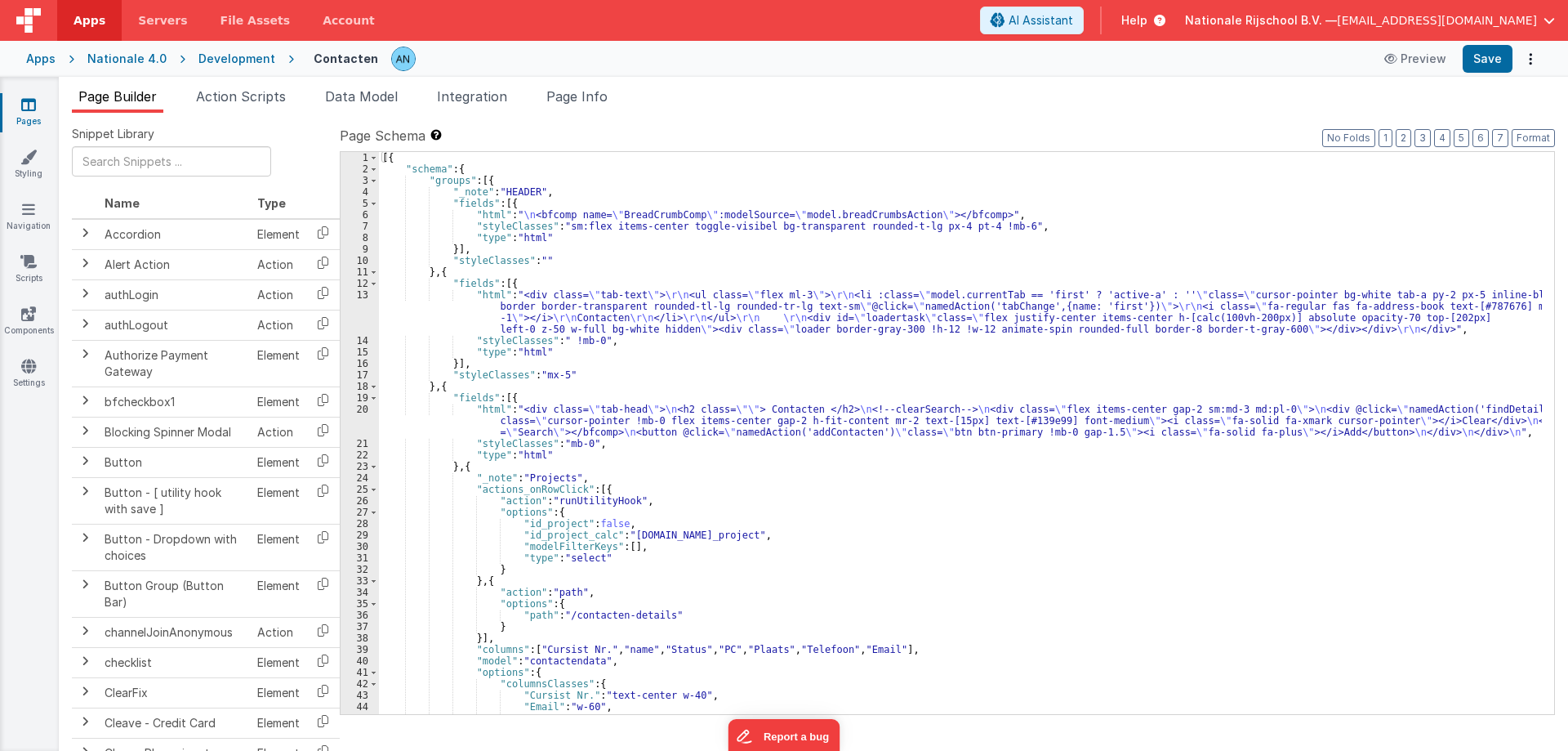
click at [482, 305] on div "[{ "schema" : { "groups" : [{ "_note" : "HEADER" , "fields" : [{ "html" : " \n …" at bounding box center [960, 445] width 1163 height 585
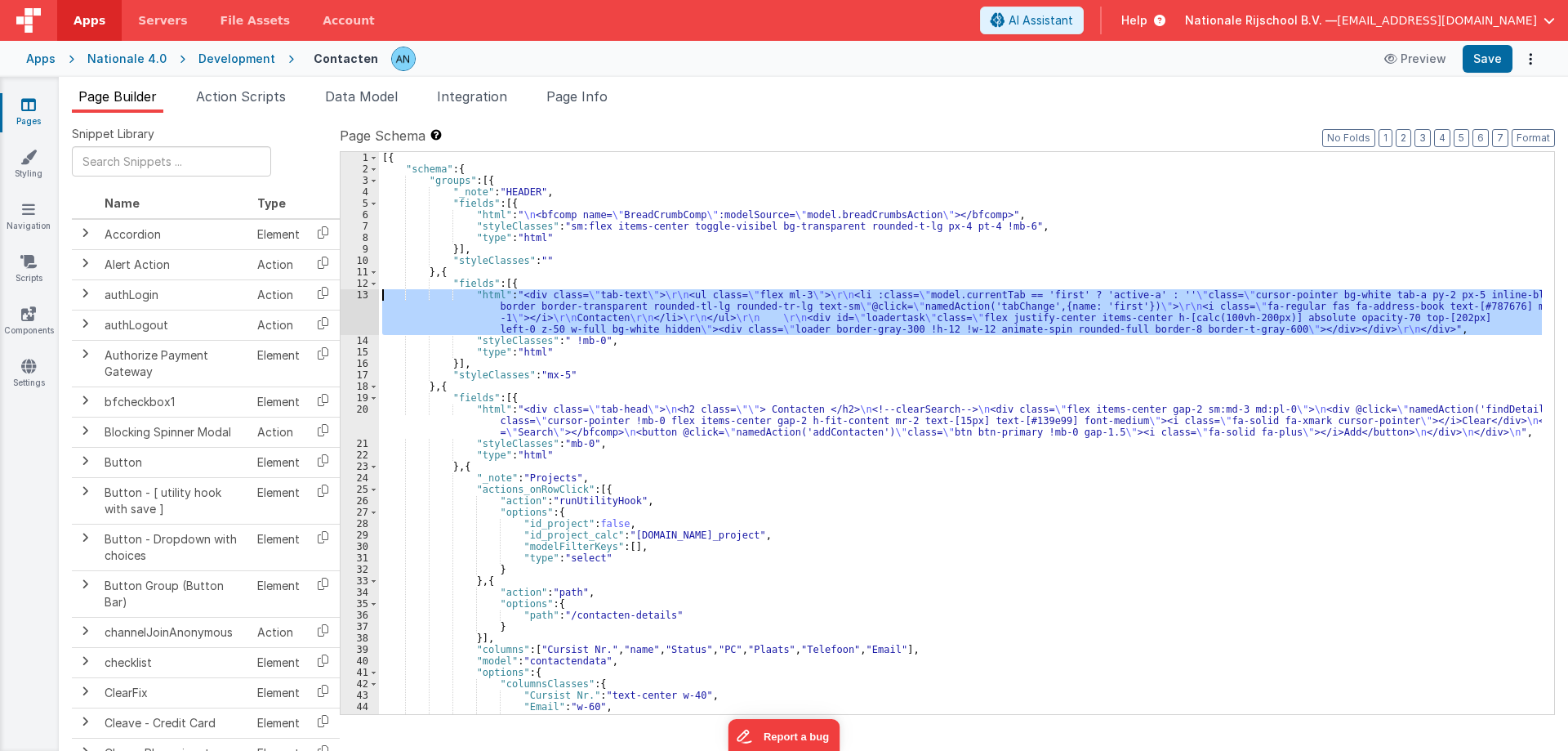
click at [349, 300] on div "13" at bounding box center [359, 312] width 38 height 46
click at [478, 418] on div "[{ "schema" : { "groups" : [{ "_note" : "HEADER" , "fields" : [{ "html" : " \n …" at bounding box center [960, 445] width 1163 height 585
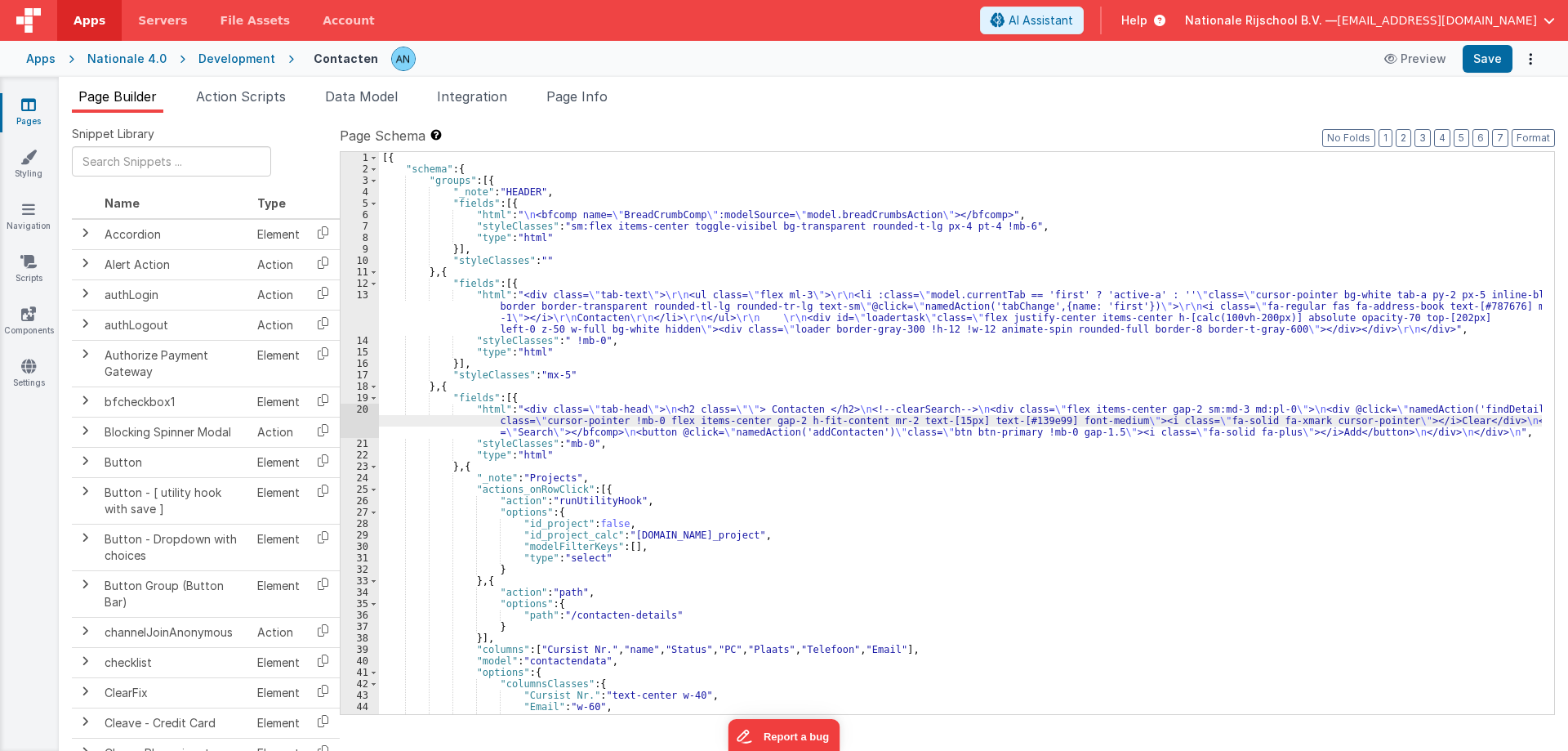
click at [348, 409] on div "20" at bounding box center [359, 421] width 38 height 34
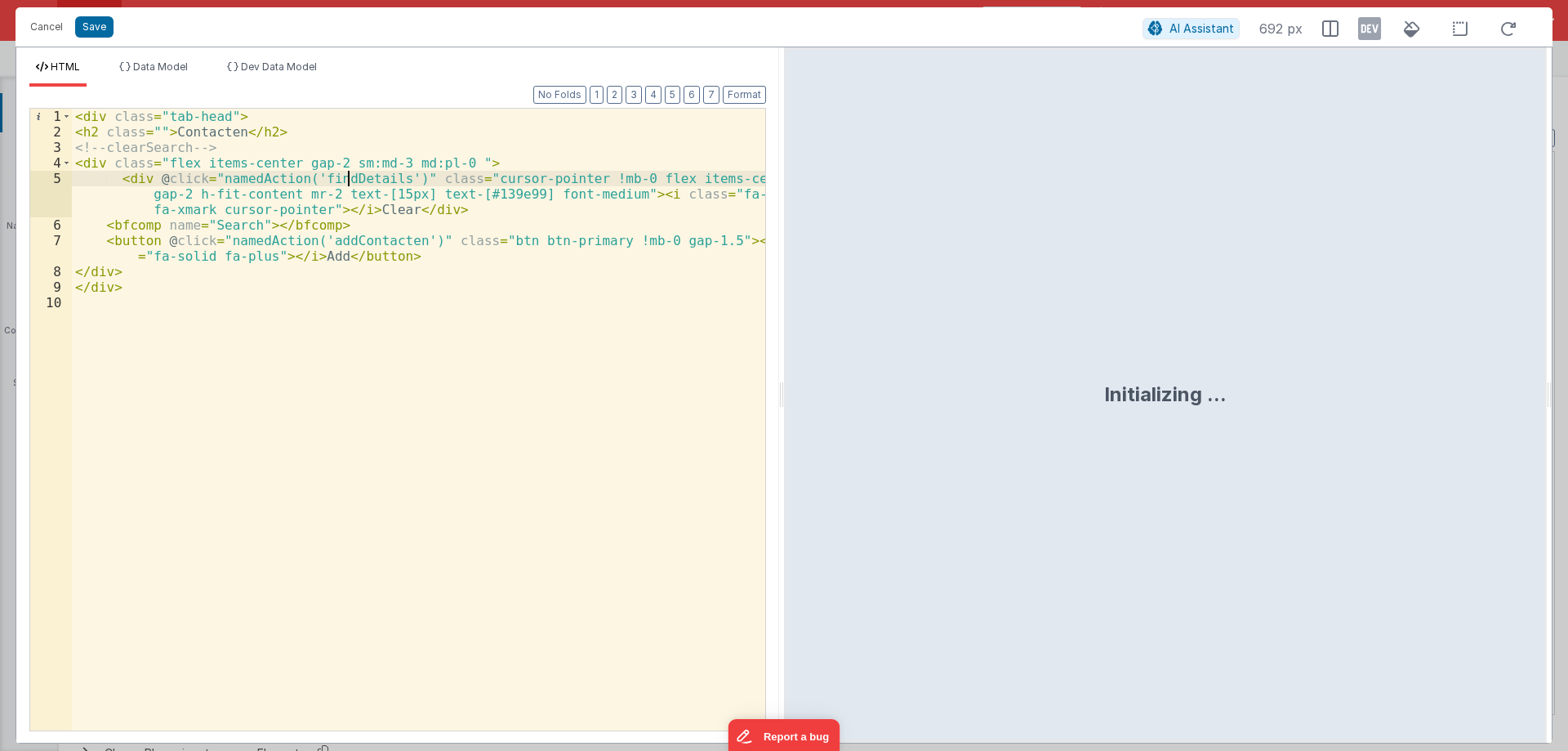
click at [351, 181] on div "< div class = "tab-head" > < h2 class = "" > Contacten </ h2 > <!-- clearSearch…" at bounding box center [418, 435] width 694 height 653
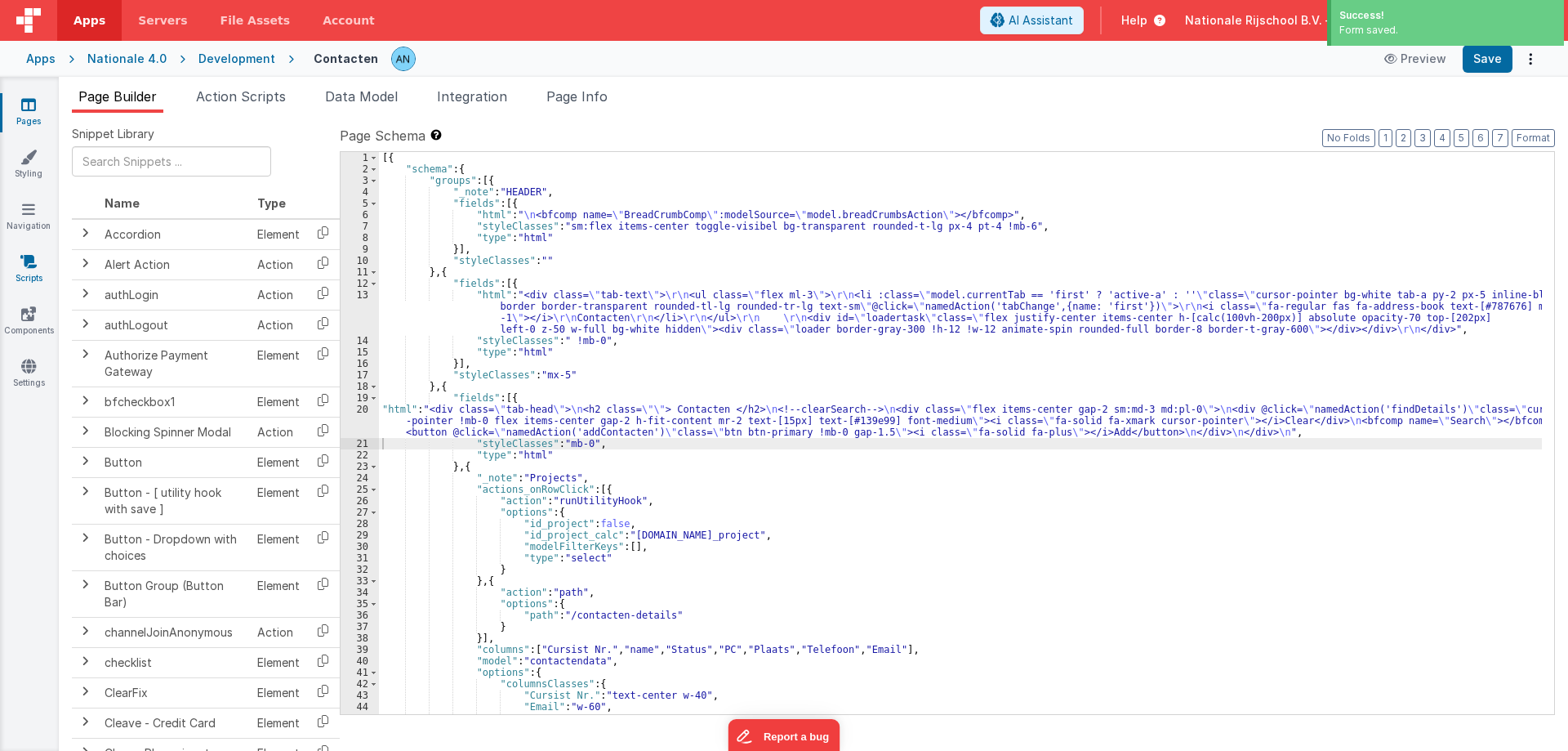
click at [21, 267] on icon at bounding box center [29, 261] width 16 height 16
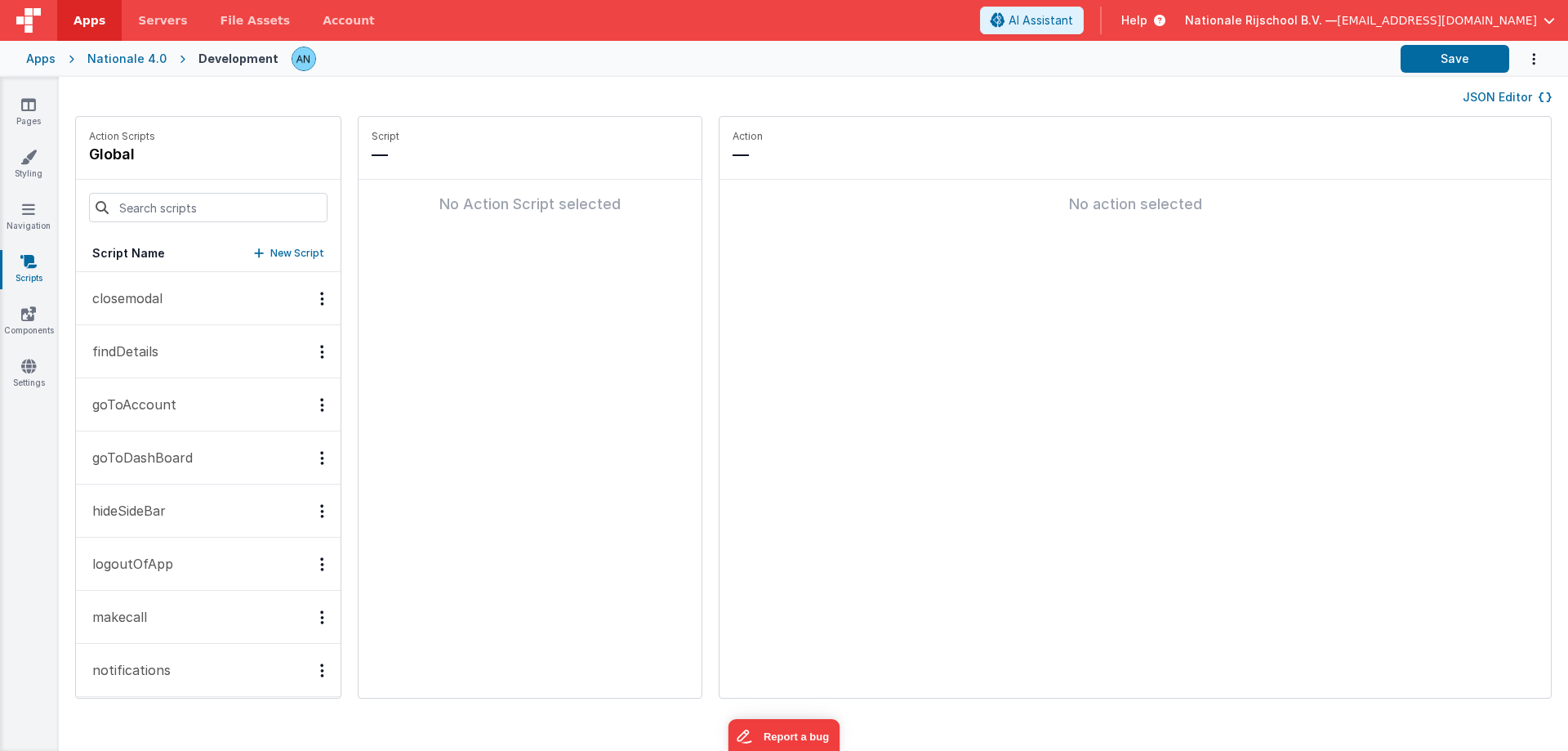
click at [144, 355] on p "findDetails" at bounding box center [120, 351] width 76 height 20
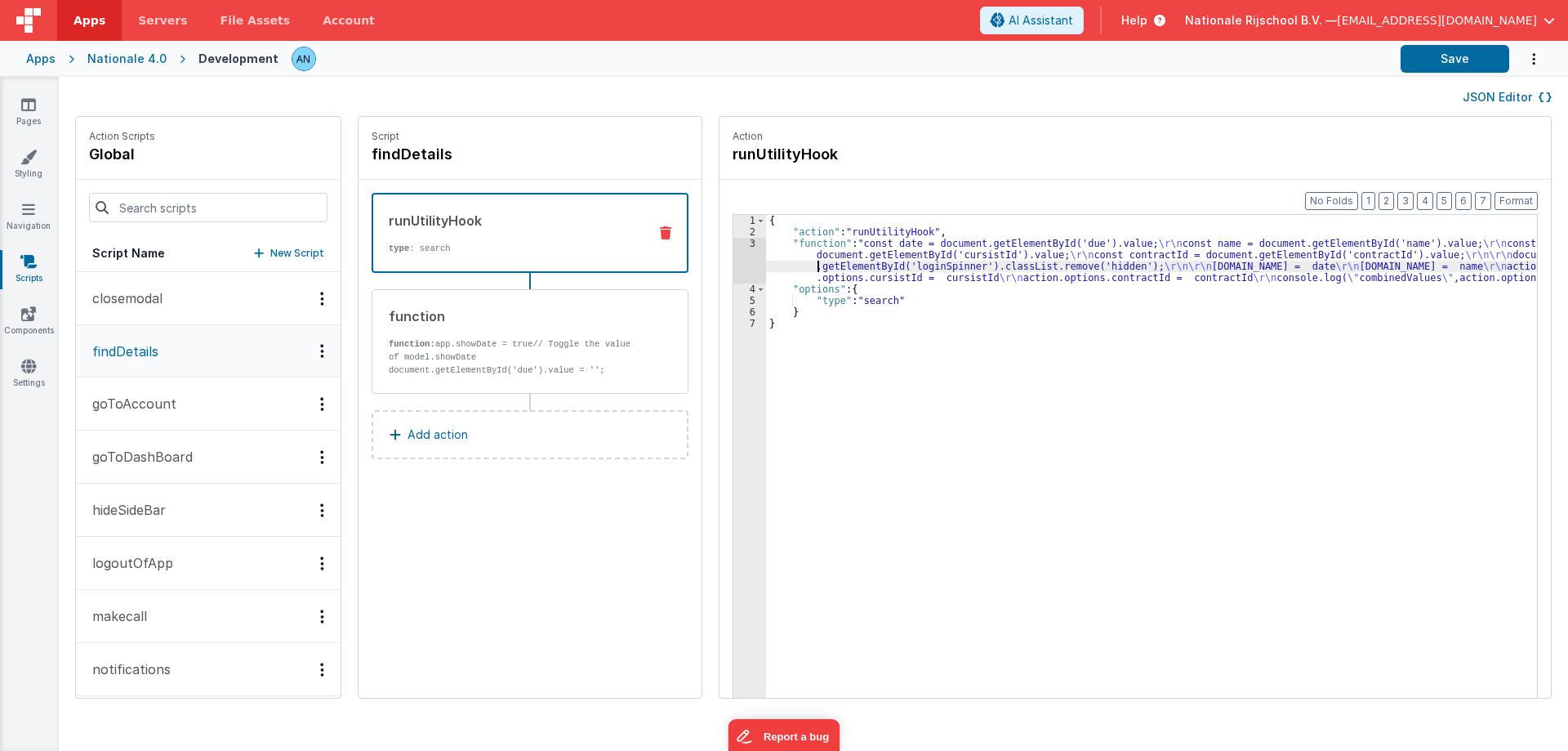
click at [800, 270] on div "{ "action" : "runUtilityHook" , "function" : "const date = document.getElementB…" at bounding box center [1159, 492] width 787 height 556
click at [734, 245] on div "3" at bounding box center [750, 260] width 33 height 46
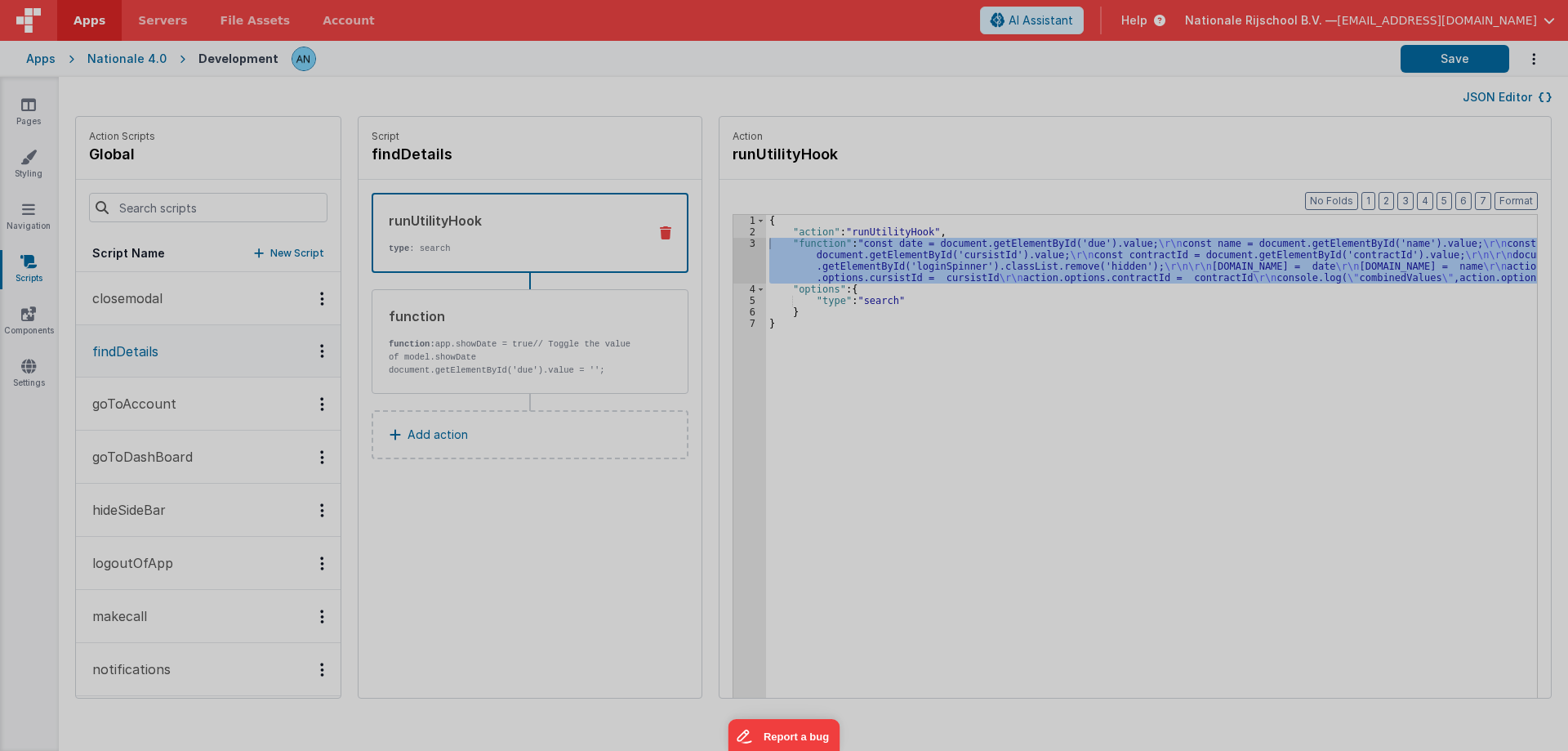
click at [726, 245] on div at bounding box center [784, 375] width 1568 height 751
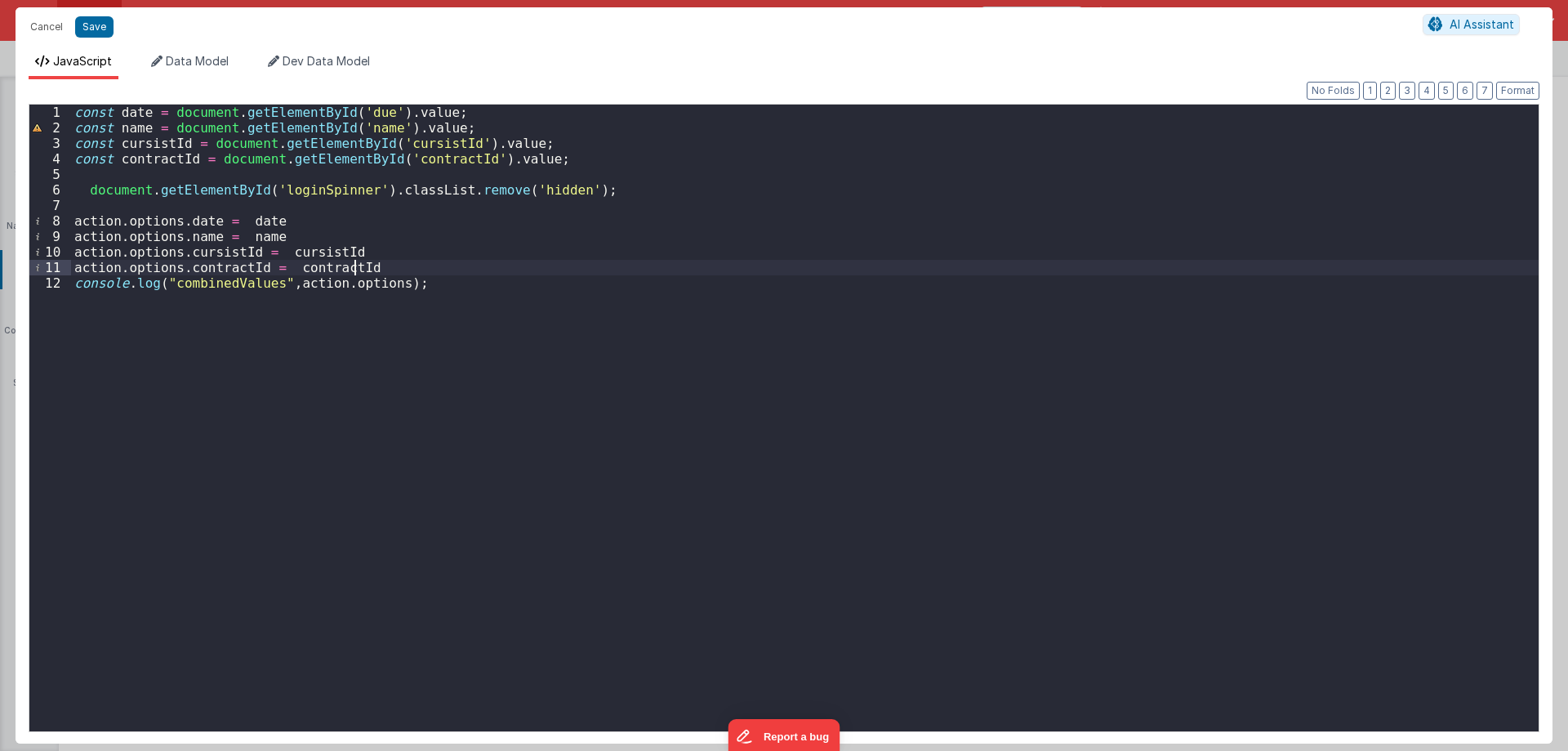
click at [320, 279] on div "const date = document . getElementById ( 'due' ) . value ; const name = documen…" at bounding box center [805, 433] width 1467 height 658
click at [385, 283] on div "const date = document . getElementById ( 'due' ) . value ; const name = documen…" at bounding box center [805, 433] width 1467 height 658
click at [228, 284] on div "const date = document . getElementById ( 'due' ) . value ; const name = documen…" at bounding box center [805, 433] width 1467 height 658
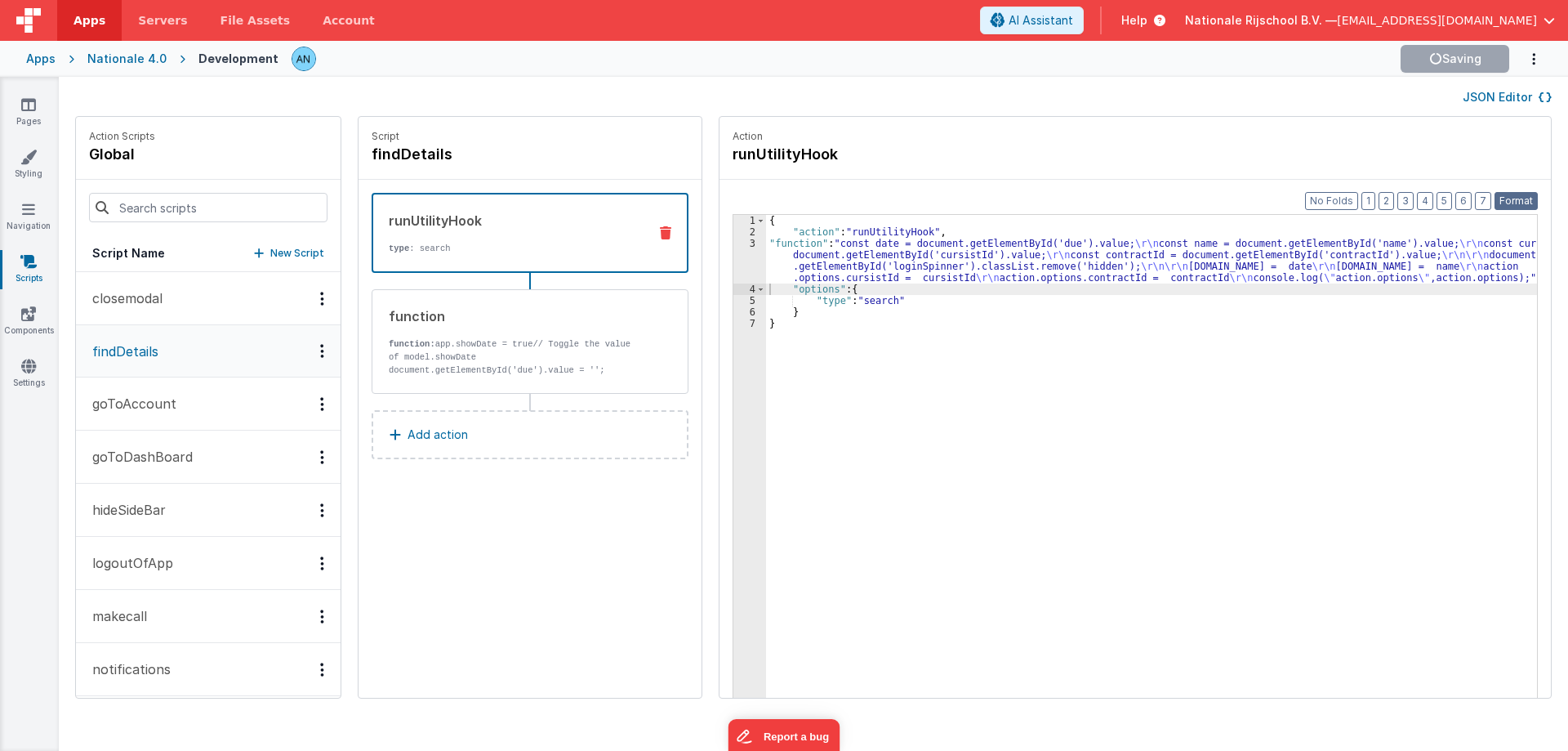
click at [1526, 197] on button "Format" at bounding box center [1516, 201] width 43 height 18
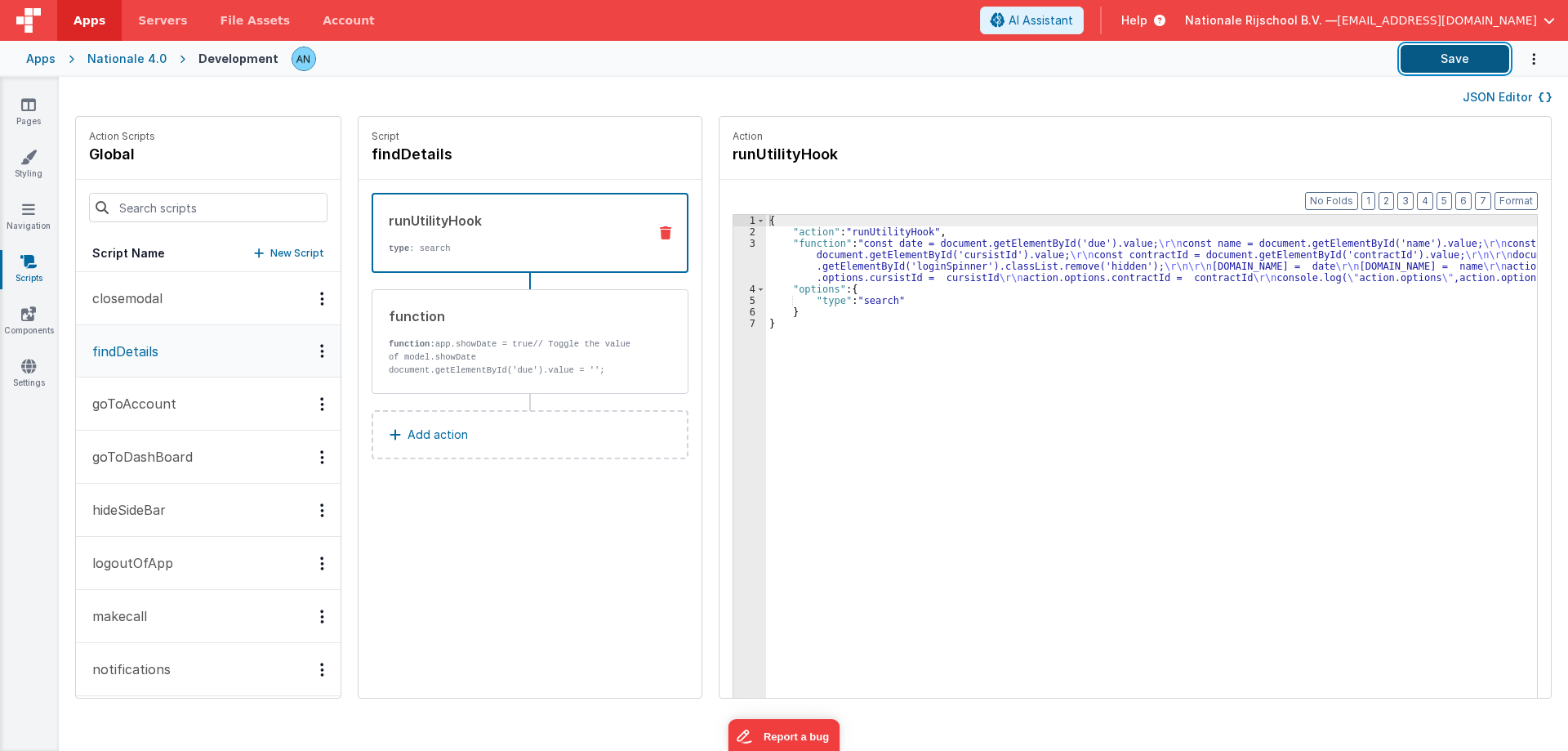
click at [1481, 66] on button "Save" at bounding box center [1455, 59] width 109 height 28
click at [1513, 198] on button "Format" at bounding box center [1516, 201] width 43 height 18
click at [1460, 56] on button "Save" at bounding box center [1455, 59] width 109 height 28
click at [1518, 200] on button "Format" at bounding box center [1516, 201] width 43 height 18
click at [1466, 55] on button "Save" at bounding box center [1455, 59] width 109 height 28
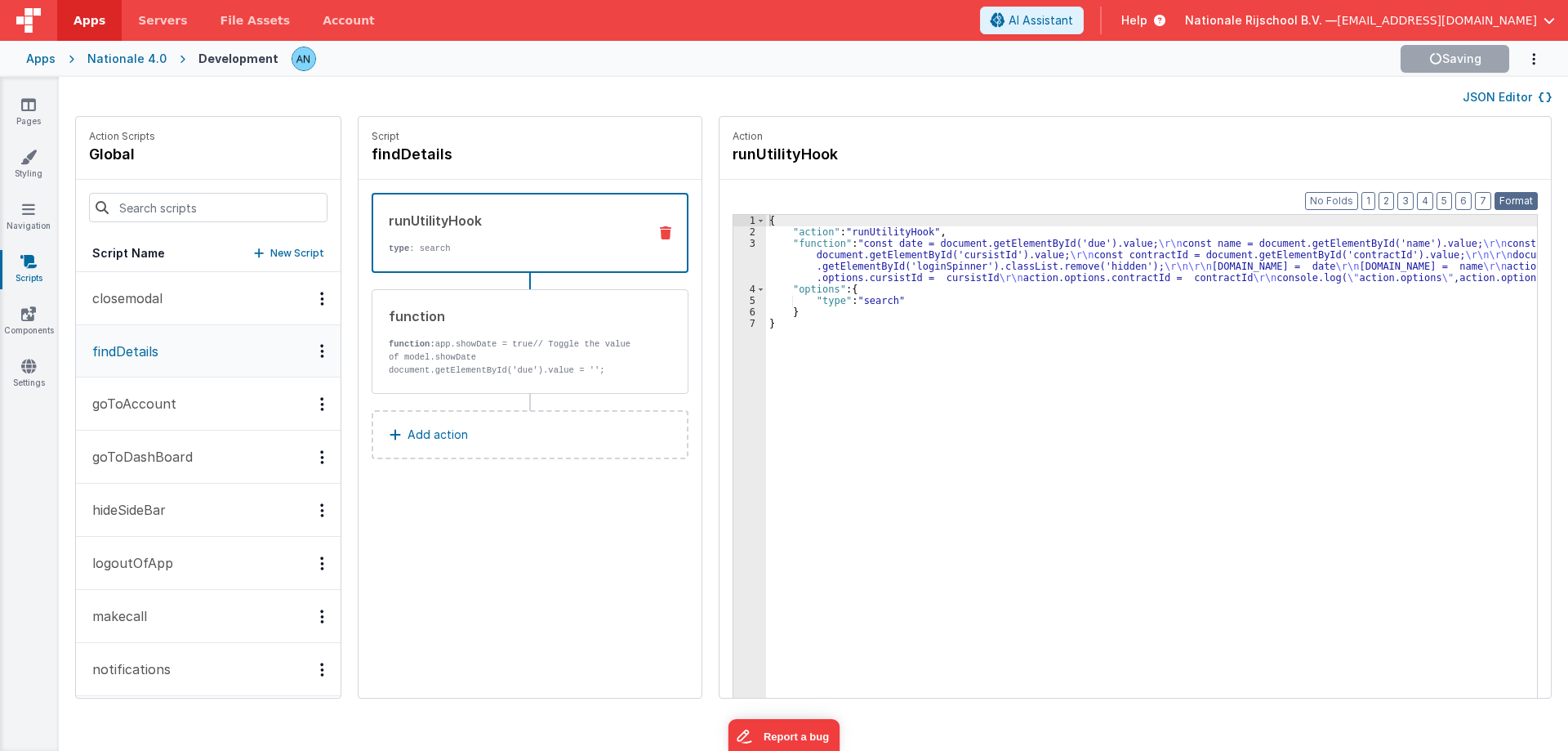
click at [1530, 206] on button "Format" at bounding box center [1516, 201] width 43 height 18
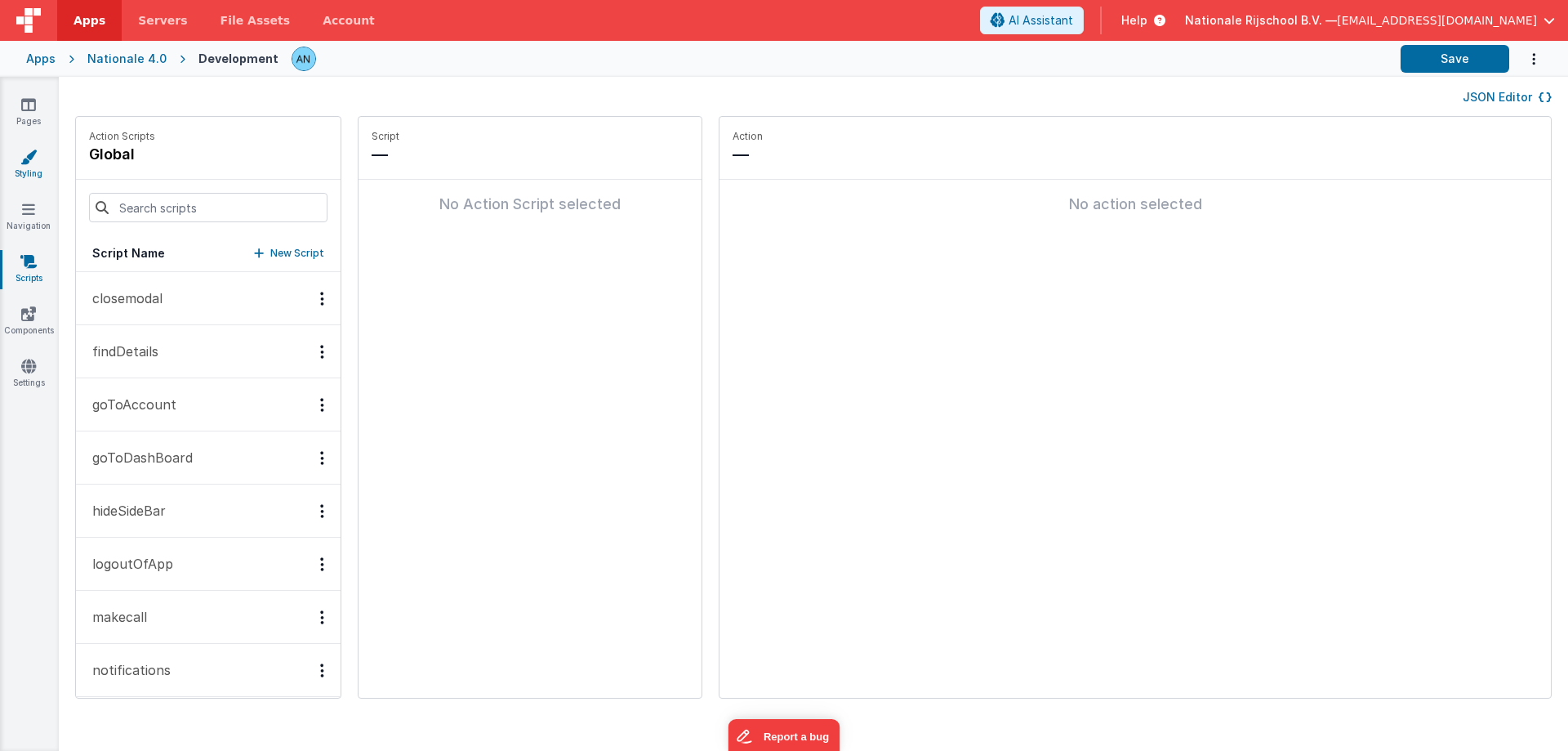
click at [21, 156] on icon at bounding box center [29, 157] width 16 height 16
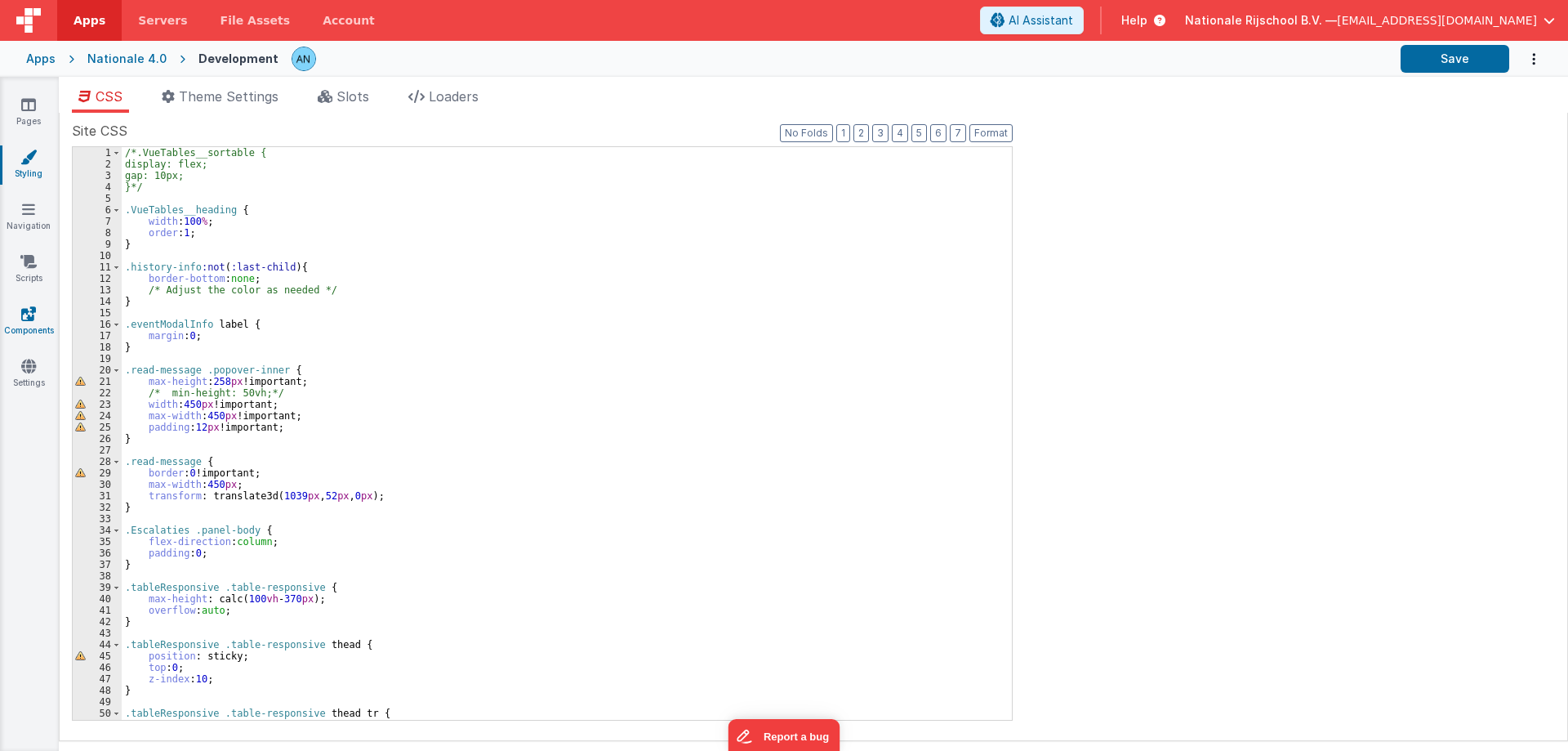
click at [33, 309] on icon at bounding box center [29, 314] width 15 height 16
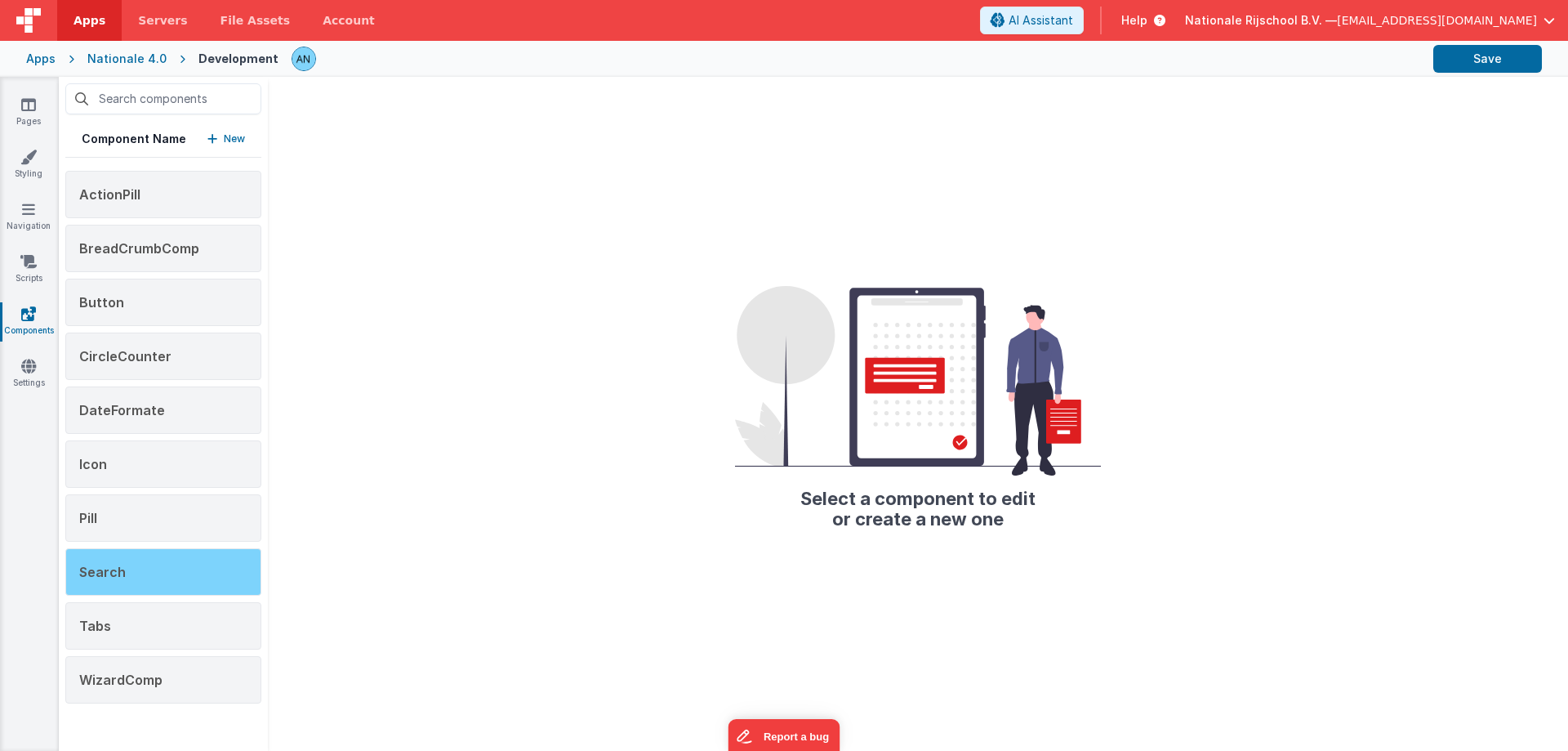
click at [124, 585] on div "Search" at bounding box center [163, 572] width 196 height 48
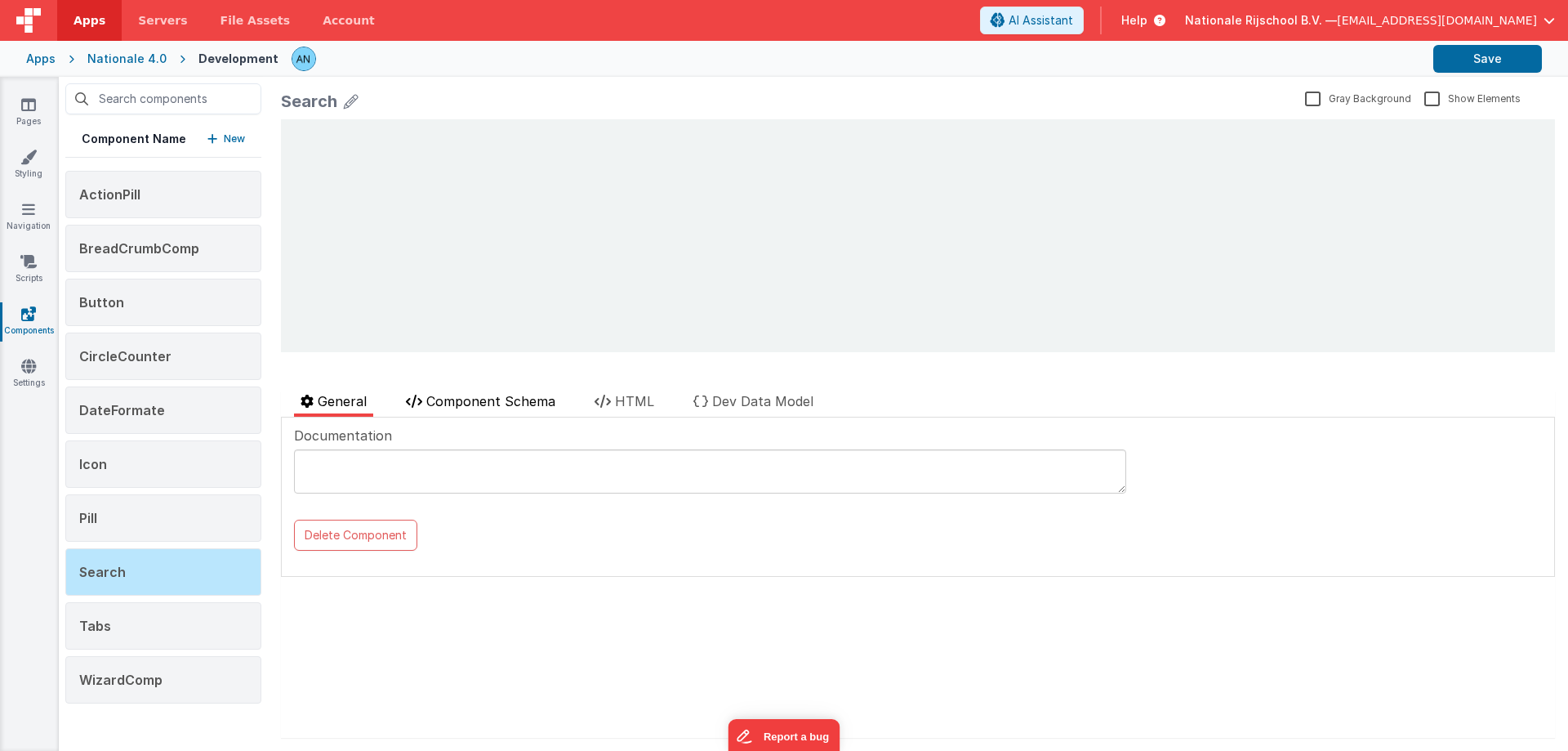
click at [496, 397] on span "Component Schema" at bounding box center [491, 401] width 129 height 16
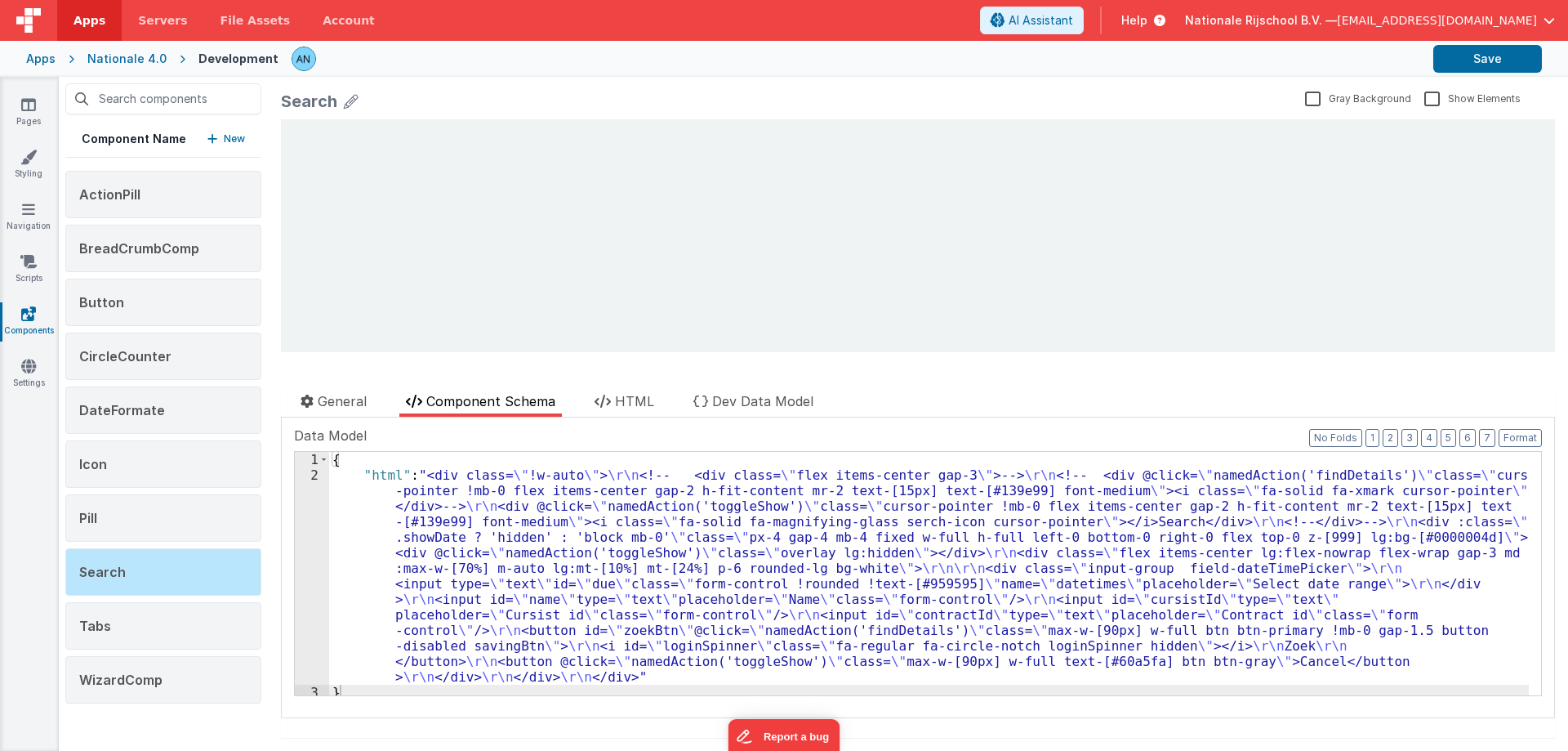
click at [640, 388] on div at bounding box center [599, 378] width 637 height 26
click at [625, 395] on span "HTML" at bounding box center [635, 401] width 39 height 16
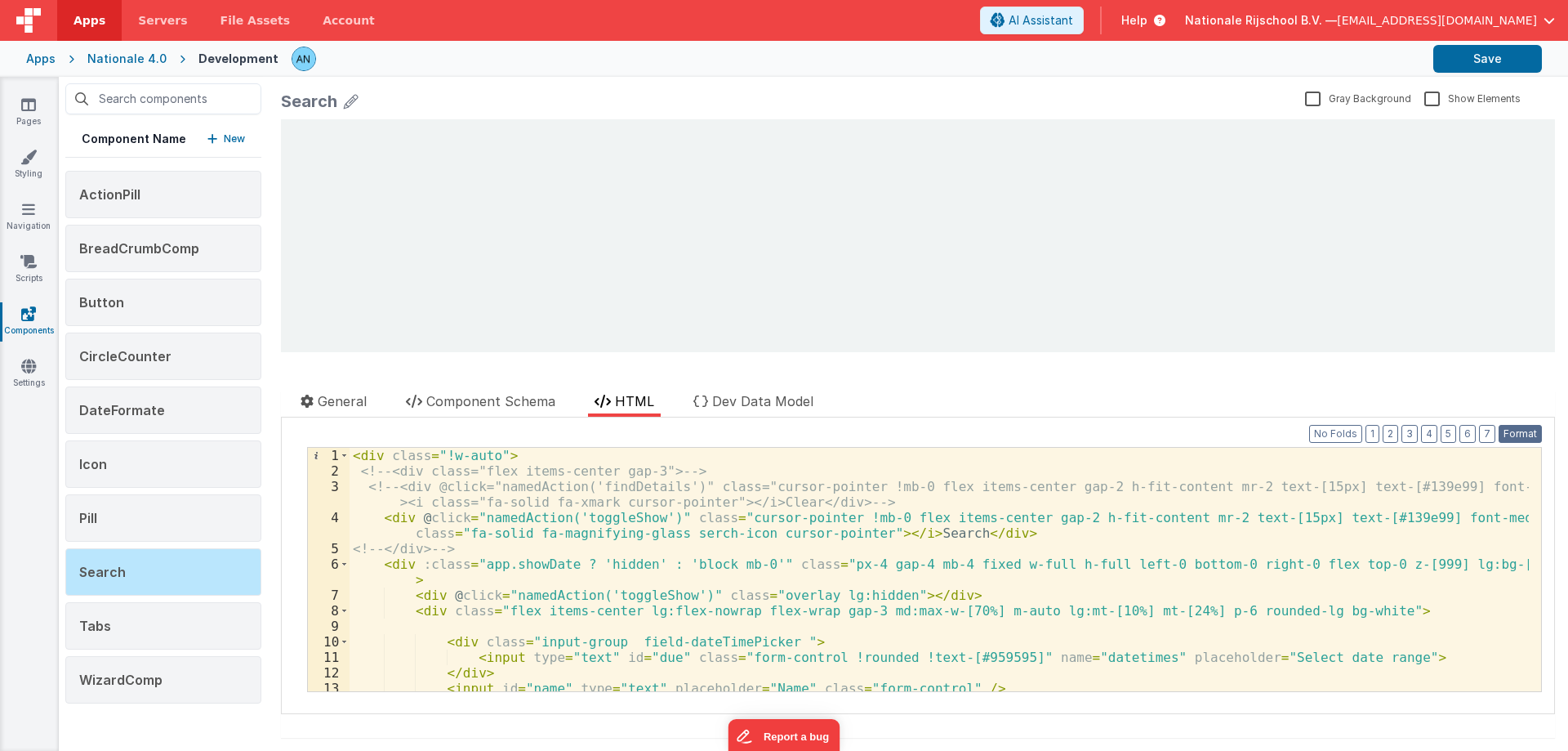
click at [1504, 438] on button "Format" at bounding box center [1520, 434] width 43 height 18
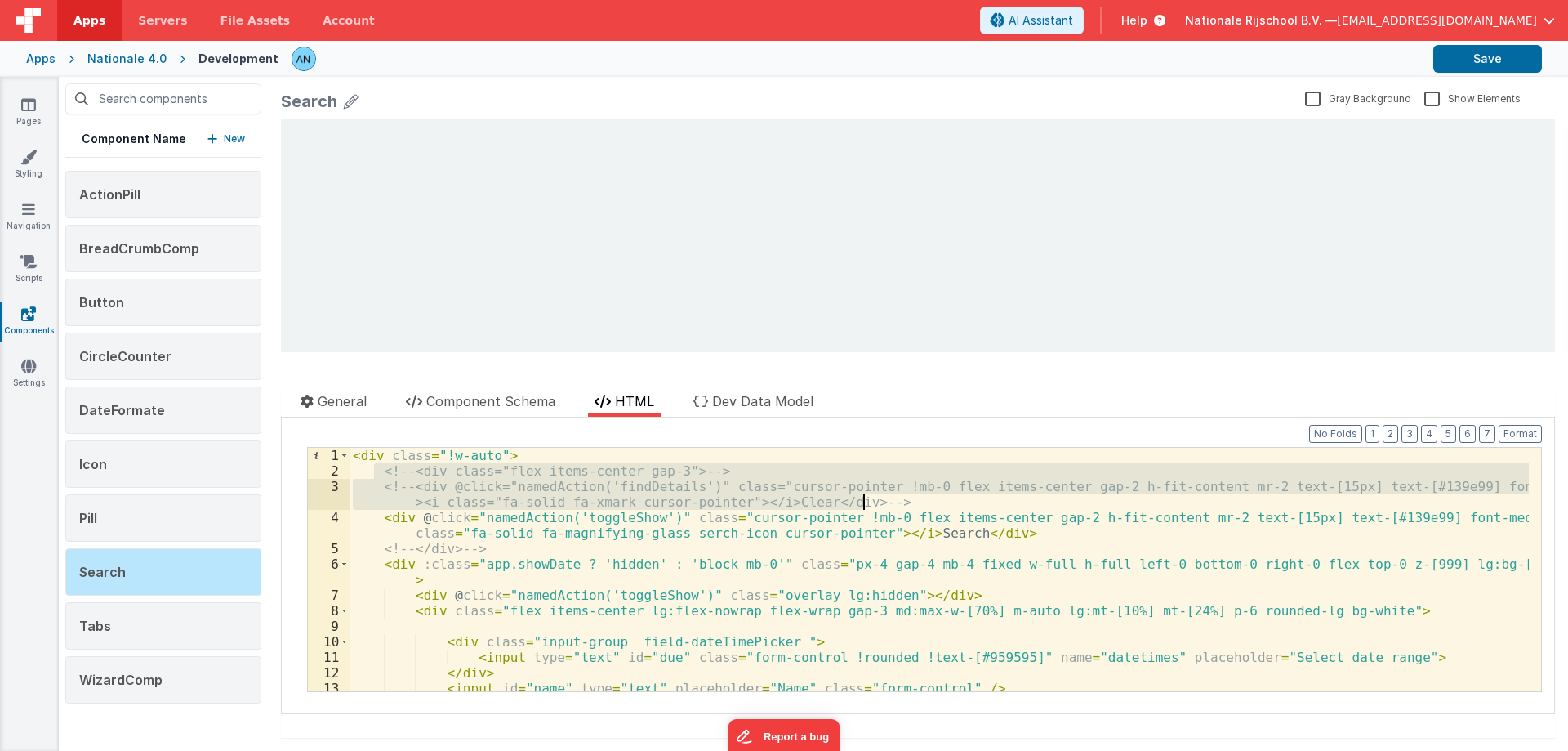
drag, startPoint x: 371, startPoint y: 468, endPoint x: 910, endPoint y: 495, distance: 539.7
click at [910, 495] on div "< div class = "!w-auto" > <!-- <div class="flex items-center gap-3"> --> <!-- <…" at bounding box center [939, 585] width 1179 height 274
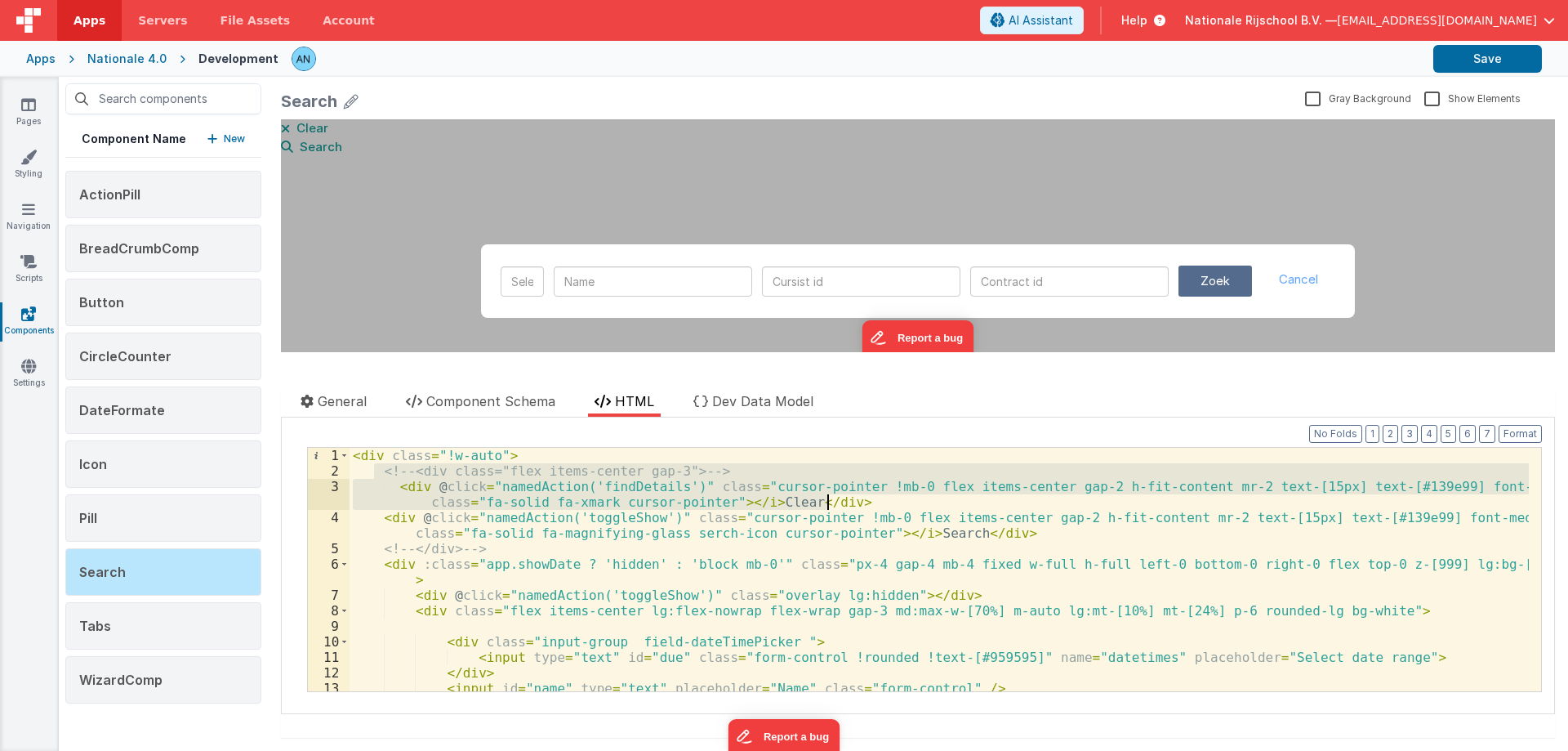
click at [576, 509] on div "< div class = "!w-auto" > <!-- <div class="flex items-center gap-3"> --> < div …" at bounding box center [939, 569] width 1179 height 243
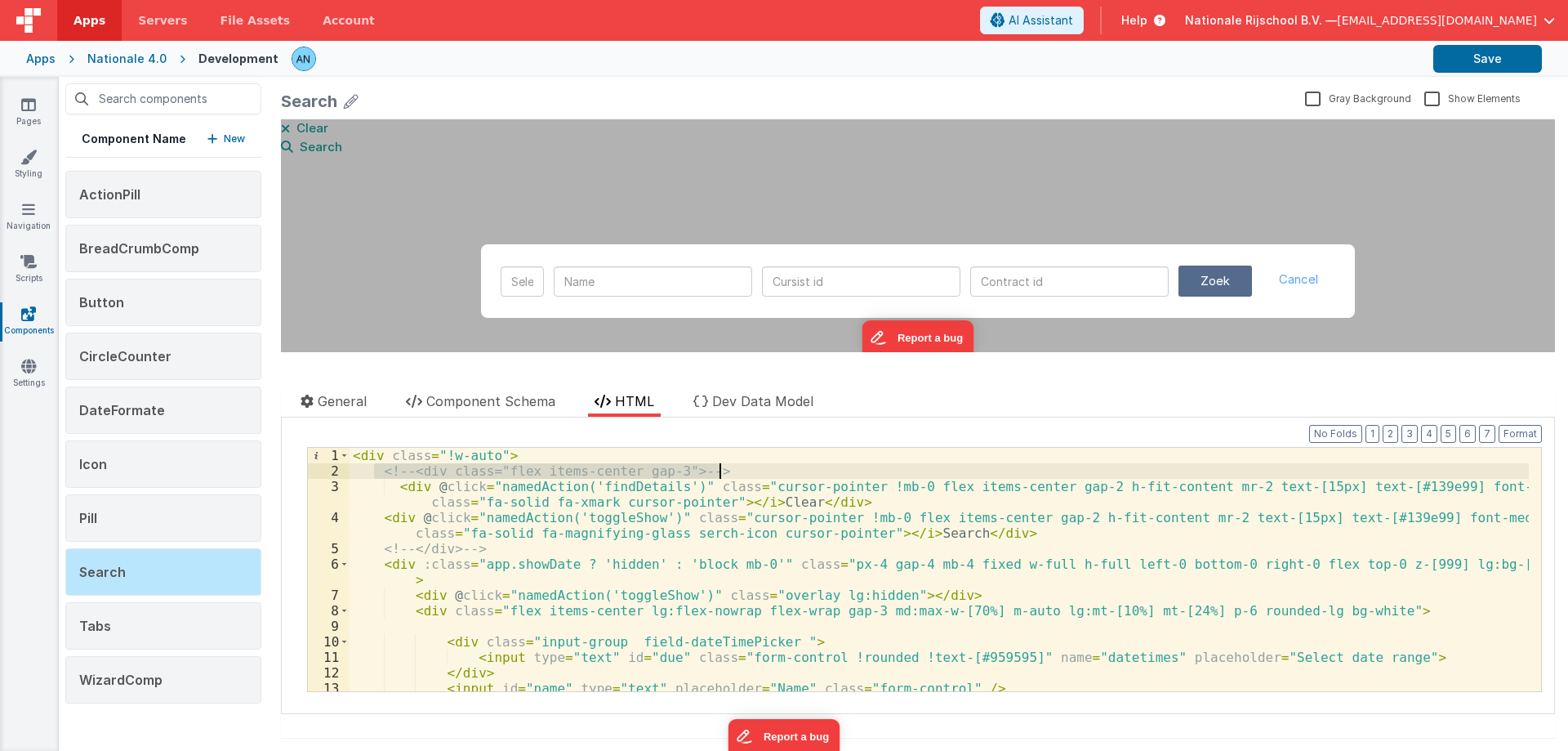
drag, startPoint x: 377, startPoint y: 468, endPoint x: 787, endPoint y: 474, distance: 410.0
click at [787, 474] on div "< div class = "!w-auto" > <!-- <div class="flex items-center gap-3"> --> < div …" at bounding box center [939, 585] width 1179 height 274
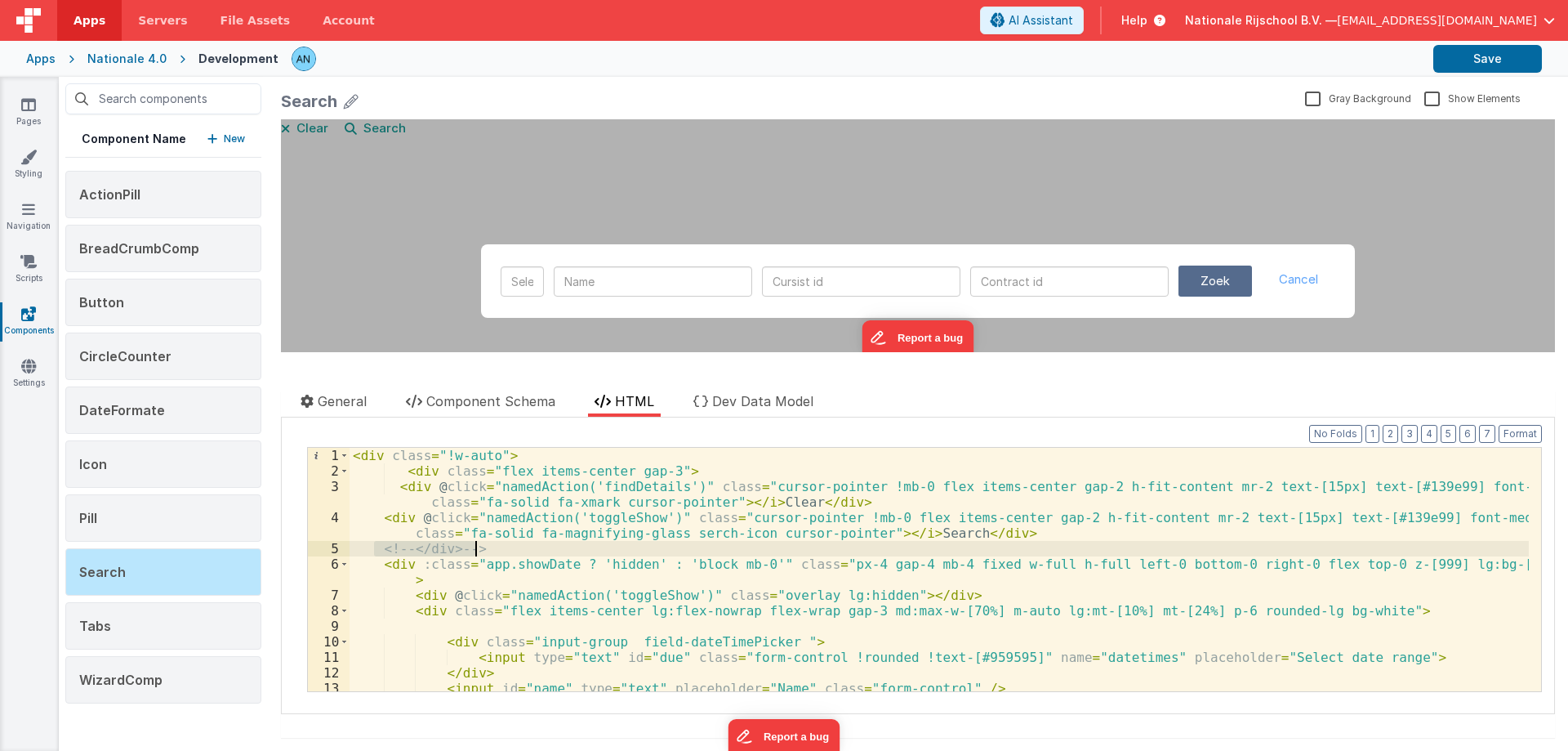
drag, startPoint x: 372, startPoint y: 543, endPoint x: 500, endPoint y: 547, distance: 128.1
click at [500, 547] on div "< div class = "!w-auto" > < div class = "flex items-center gap-3" > < div @ cli…" at bounding box center [939, 585] width 1179 height 274
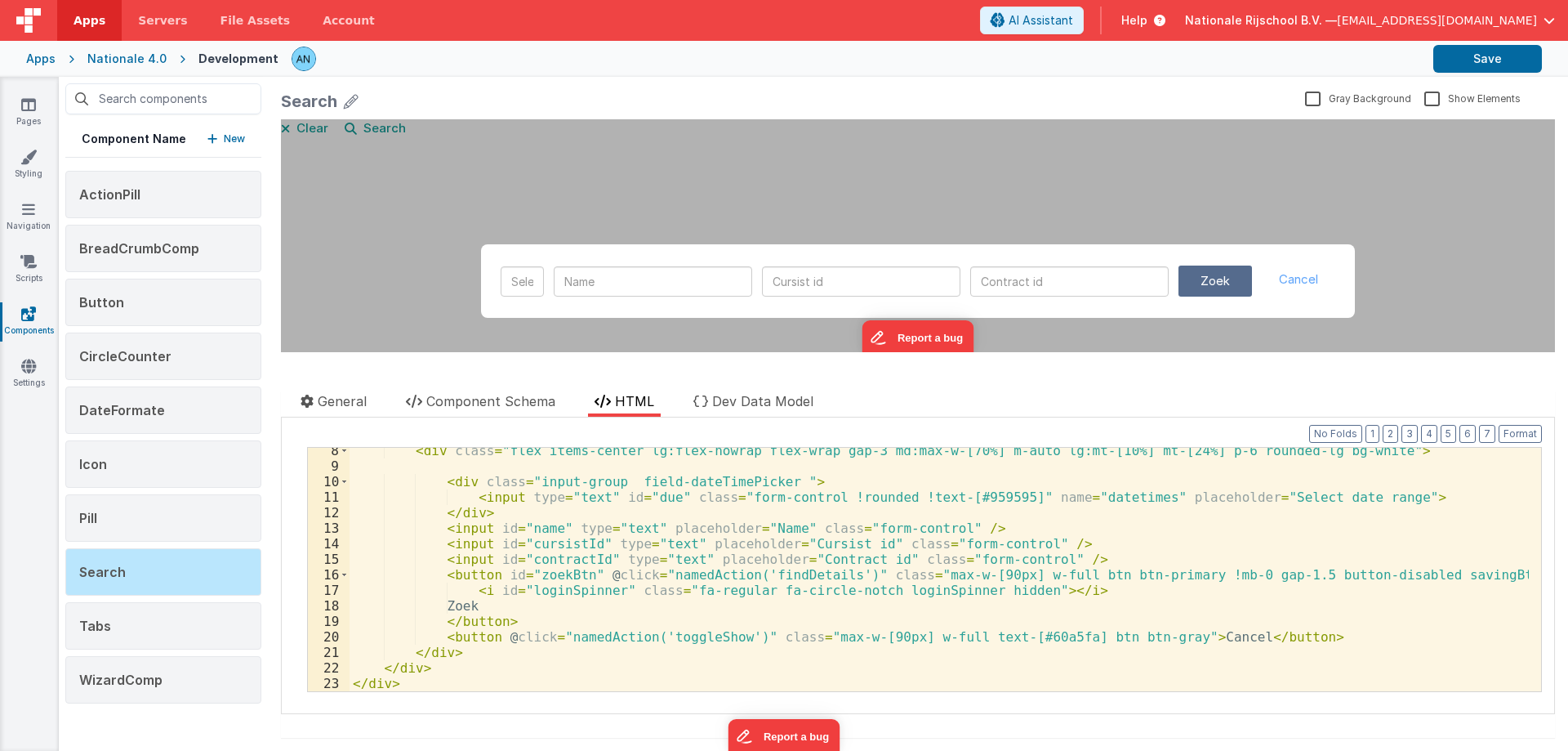
scroll to position [160, 0]
click at [586, 587] on div "< div class = "flex items-center lg:flex-nowrap flex-wrap gap-3 md:max-w-[70%] …" at bounding box center [939, 580] width 1179 height 274
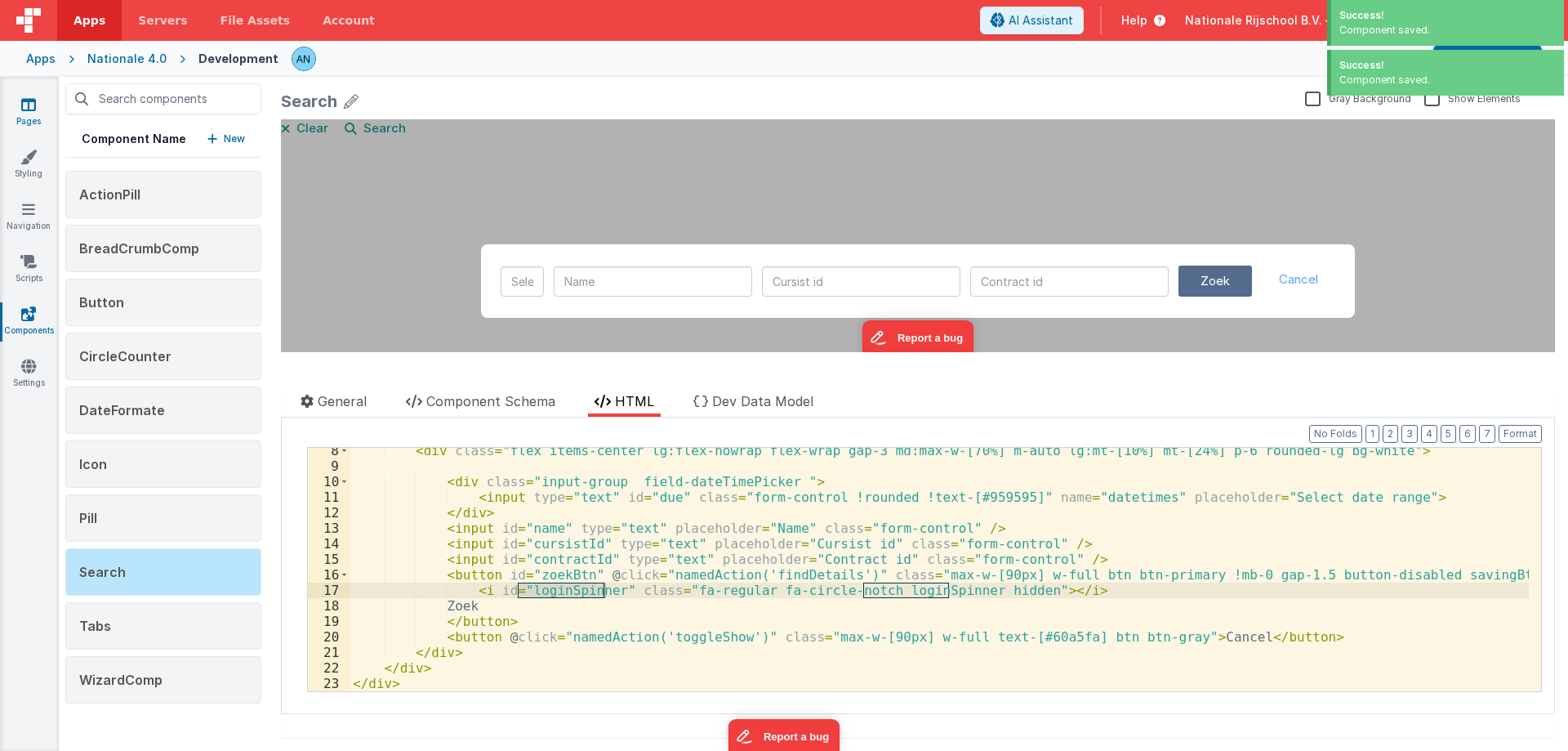
click at [38, 118] on link "Pages" at bounding box center [29, 113] width 59 height 33
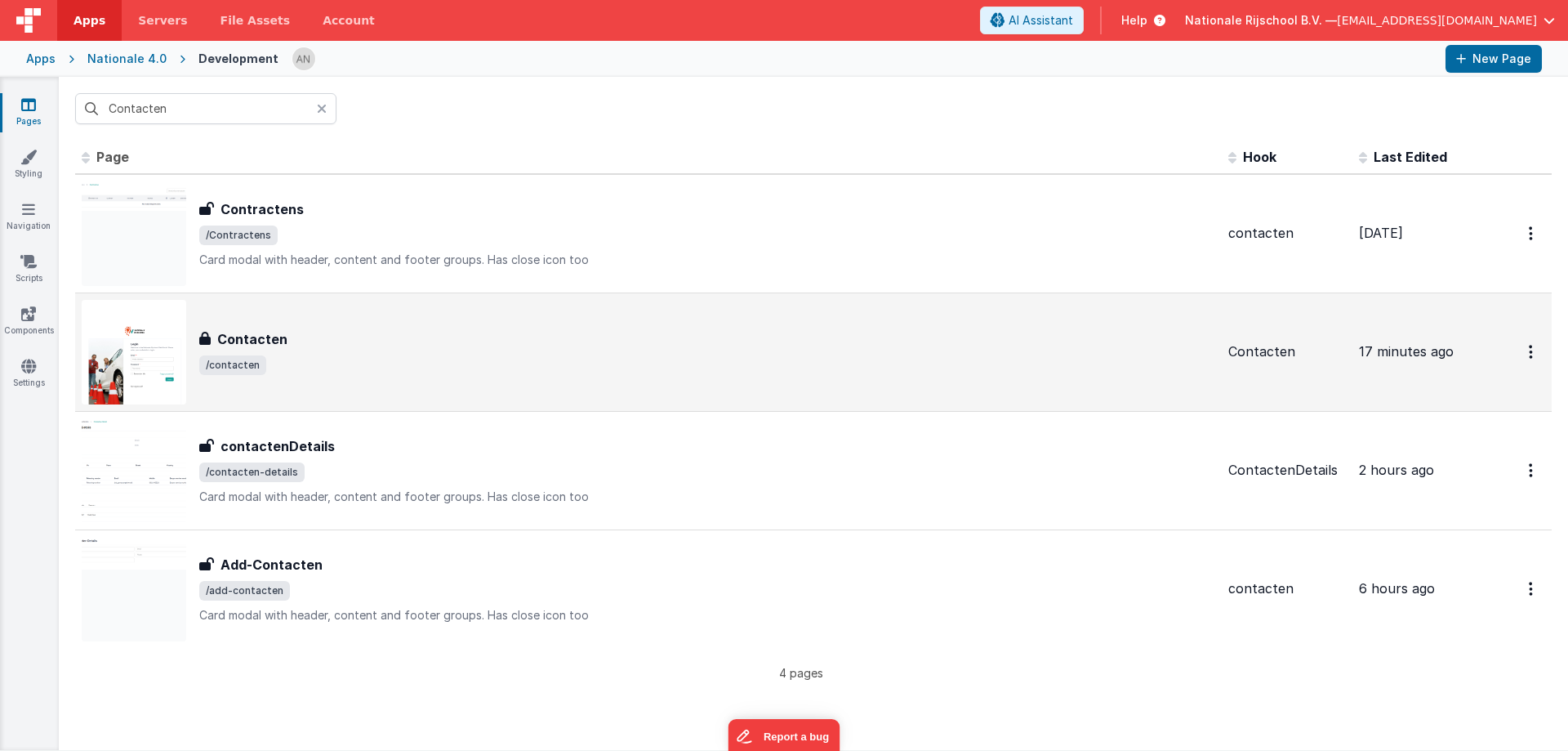
click at [327, 332] on div "Contacten" at bounding box center [707, 339] width 1016 height 20
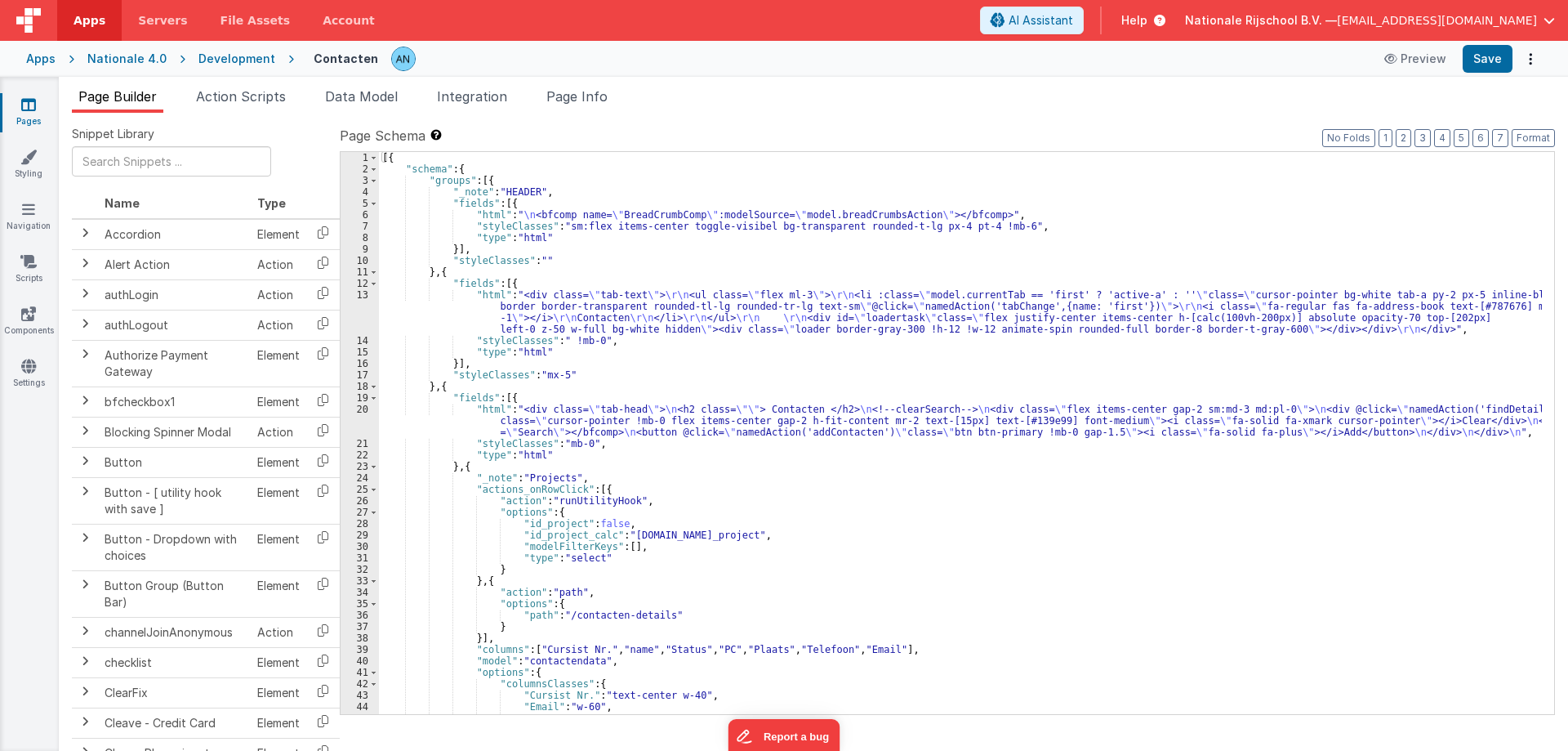
click at [463, 315] on div "[{ "schema" : { "groups" : [{ "_note" : "HEADER" , "fields" : [{ "html" : " \n …" at bounding box center [960, 445] width 1163 height 585
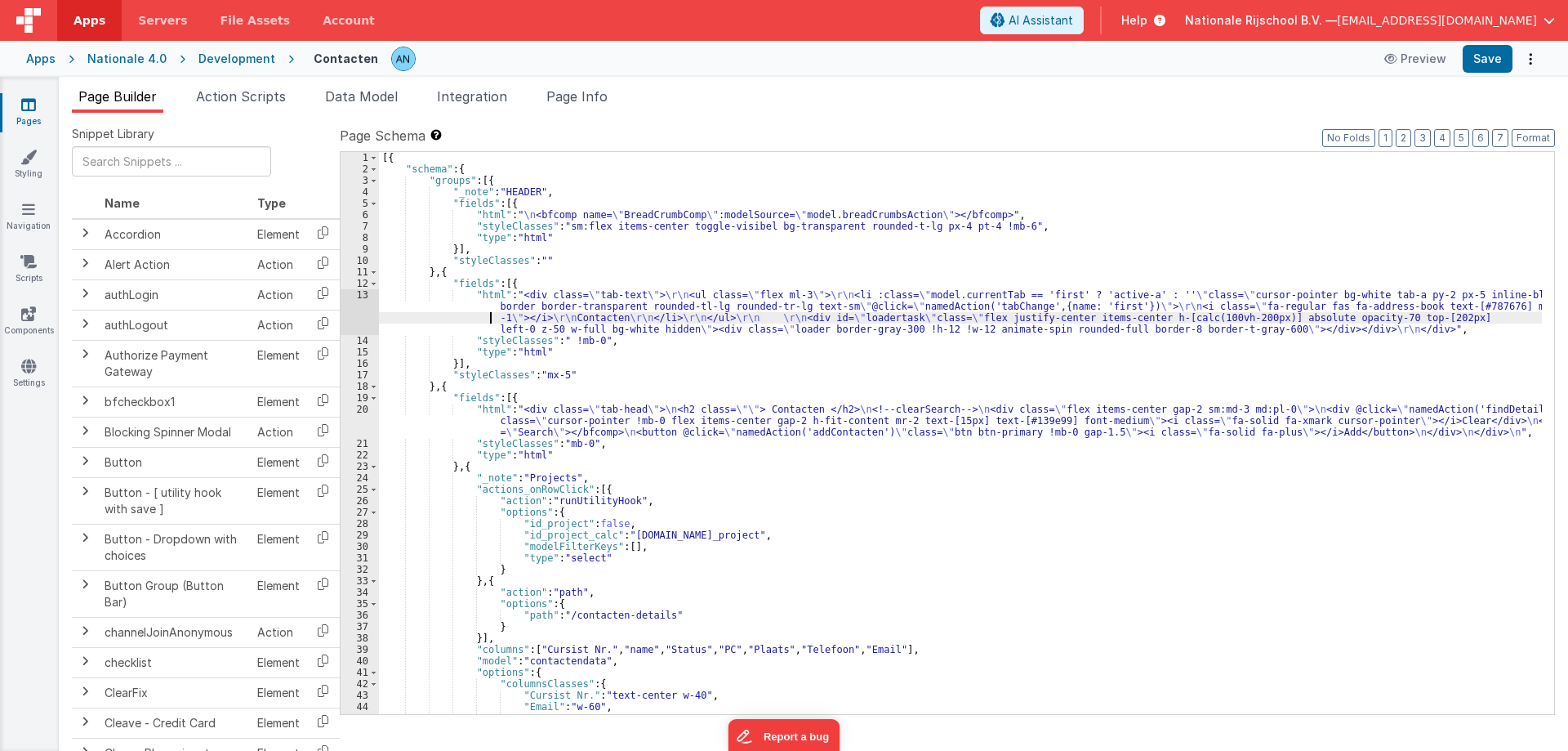
click at [463, 408] on div "[{ "schema" : { "groups" : [{ "_note" : "HEADER" , "fields" : [{ "html" : " \n …" at bounding box center [960, 445] width 1163 height 585
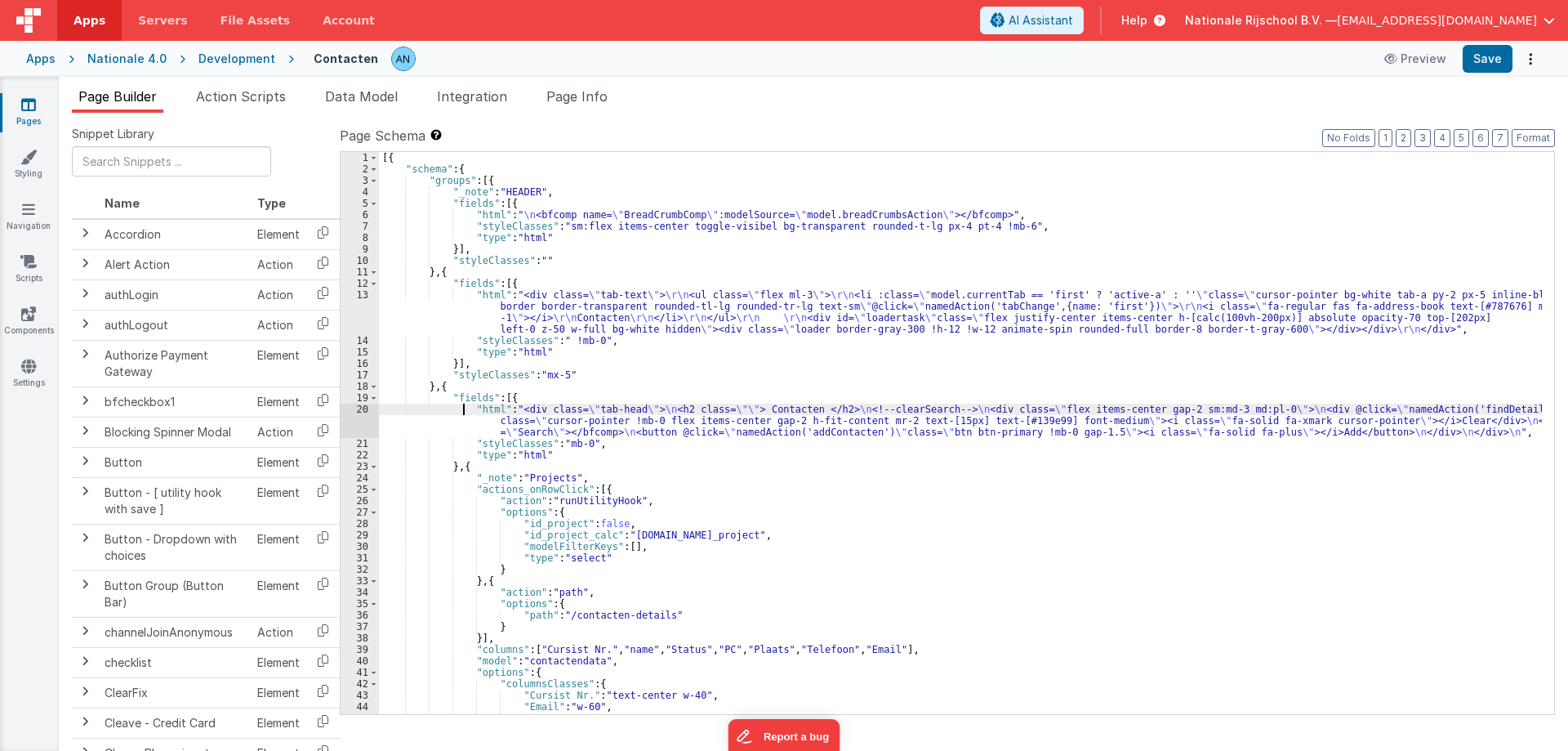
click at [353, 418] on div "20" at bounding box center [359, 421] width 38 height 34
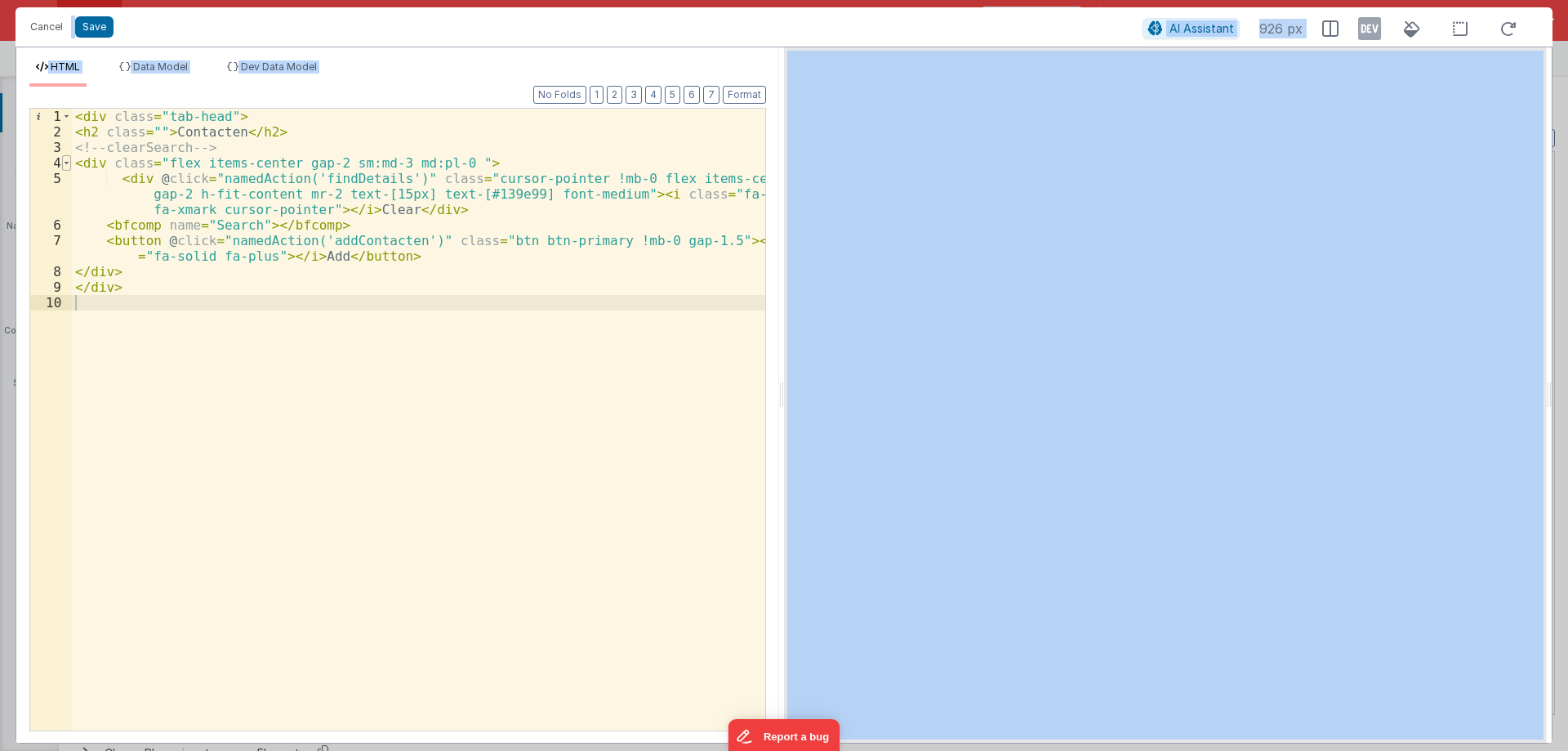
click at [67, 166] on span at bounding box center [66, 163] width 9 height 16
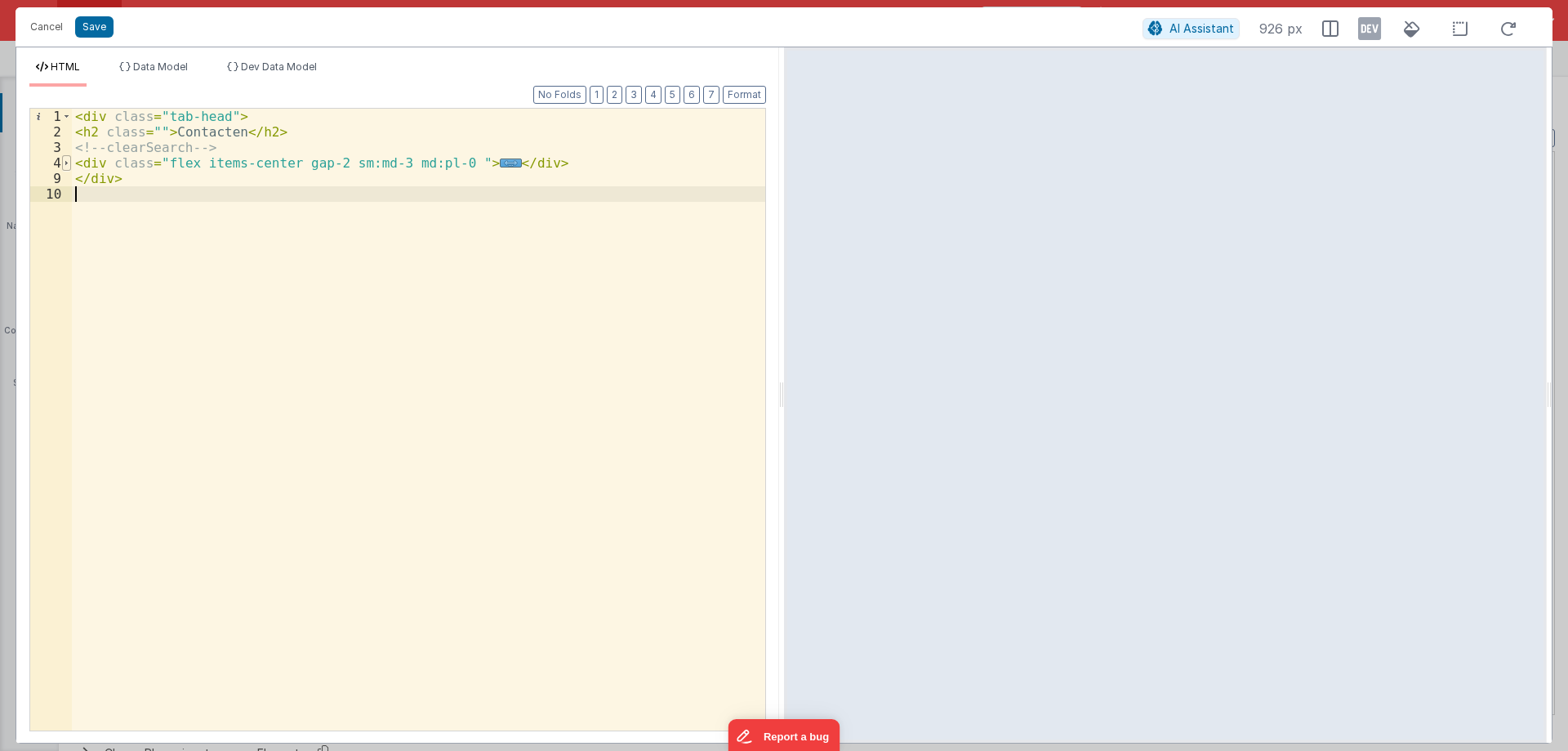
click at [67, 166] on span at bounding box center [66, 163] width 9 height 16
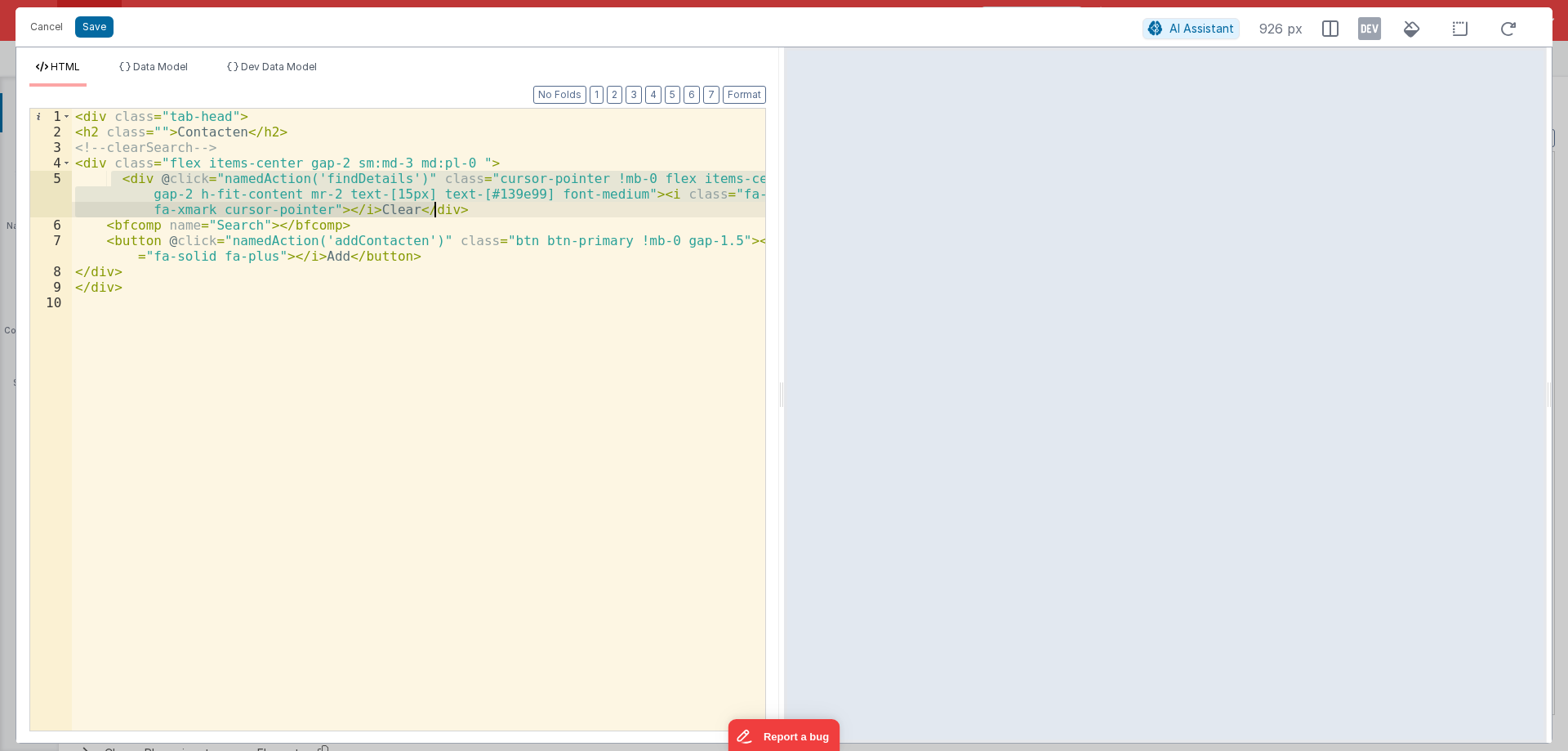
drag, startPoint x: 110, startPoint y: 175, endPoint x: 455, endPoint y: 210, distance: 346.8
click at [474, 210] on div "< div class = "tab-head" > < h2 class = "" > Contacten </ h2 > <!-- clearSearch…" at bounding box center [418, 435] width 694 height 653
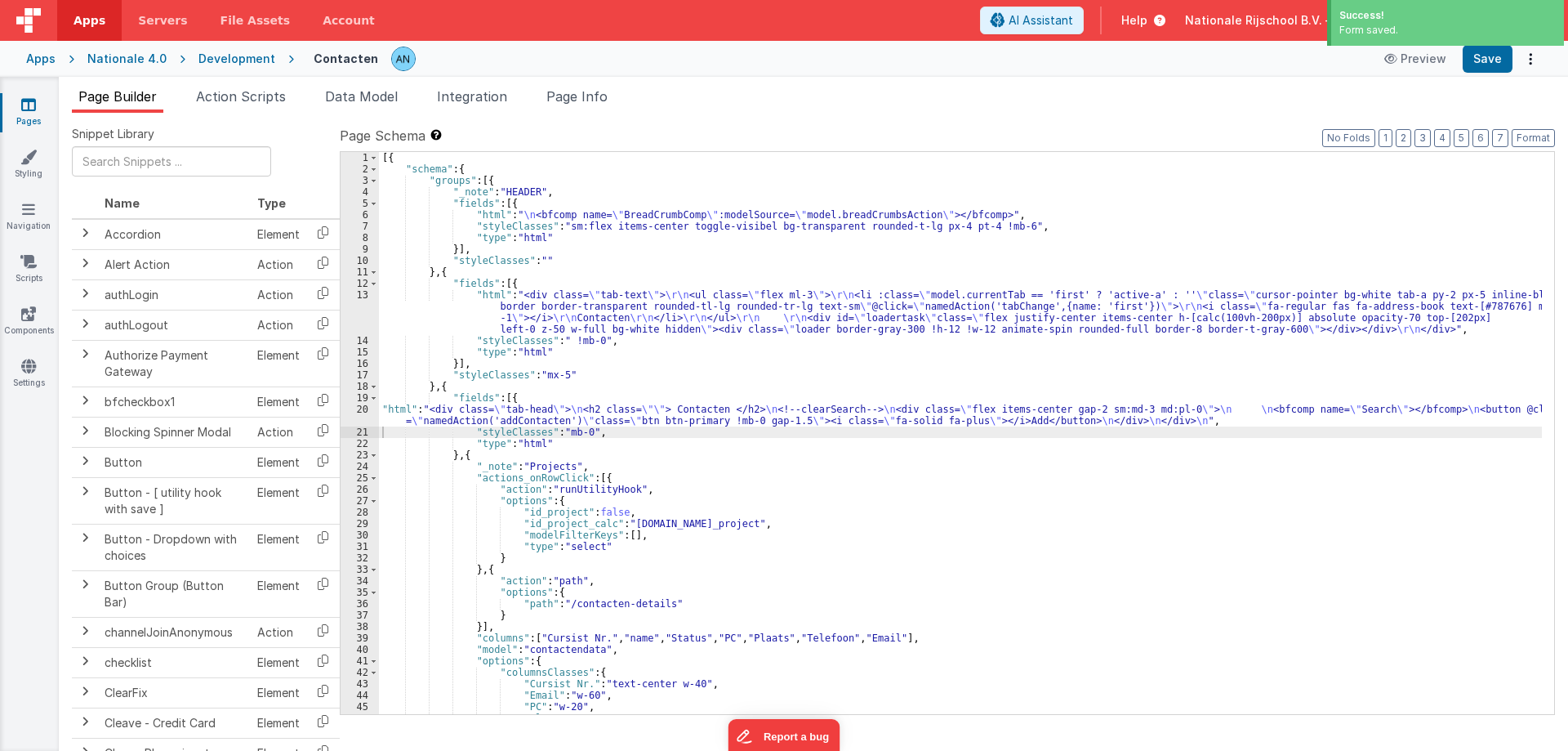
click at [1503, 48] on div "Success! Form saved." at bounding box center [1445, 25] width 245 height 50
click at [1496, 57] on button "Save" at bounding box center [1487, 59] width 50 height 28
click at [1530, 138] on button "Format" at bounding box center [1533, 138] width 43 height 18
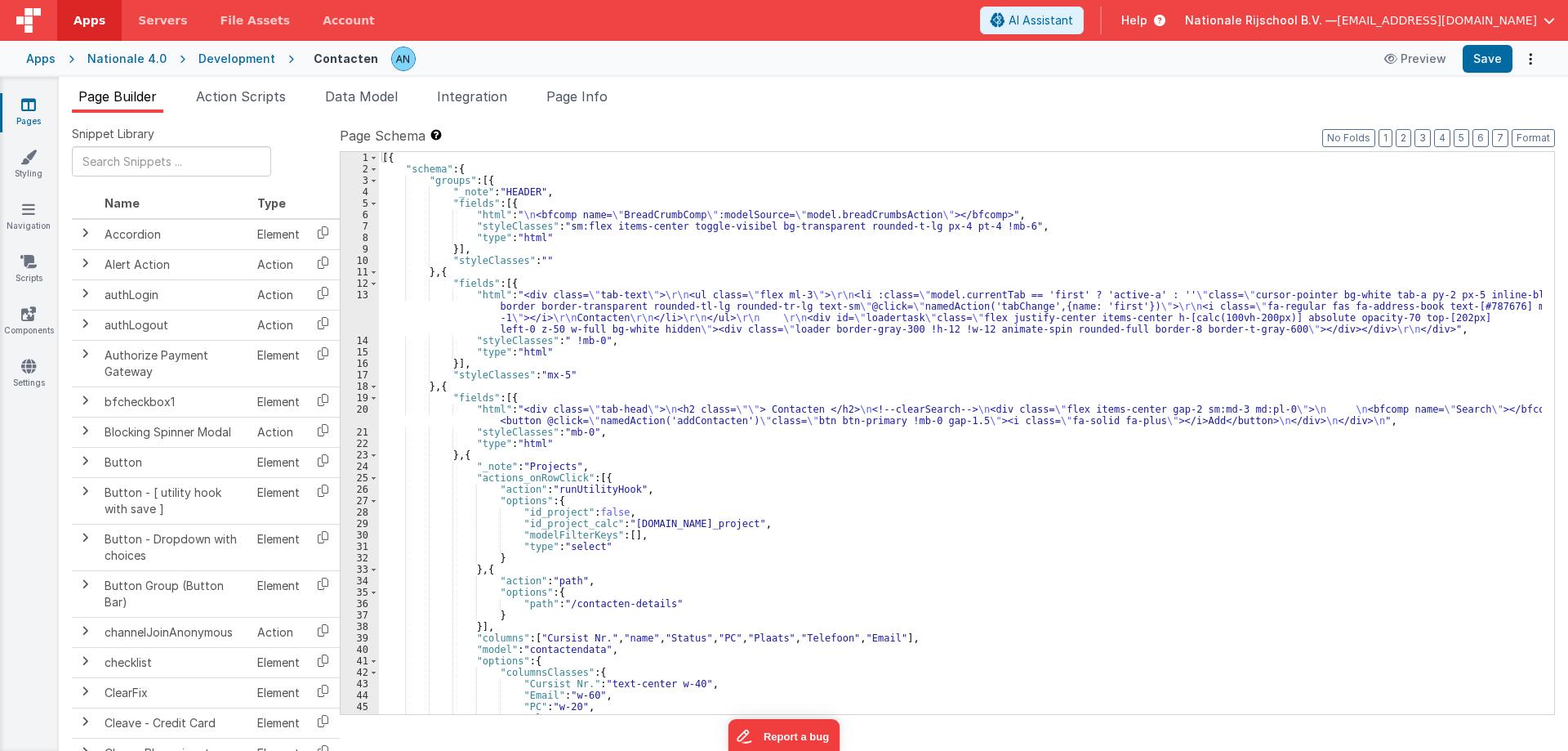
click at [240, 60] on div "Development" at bounding box center [237, 59] width 77 height 16
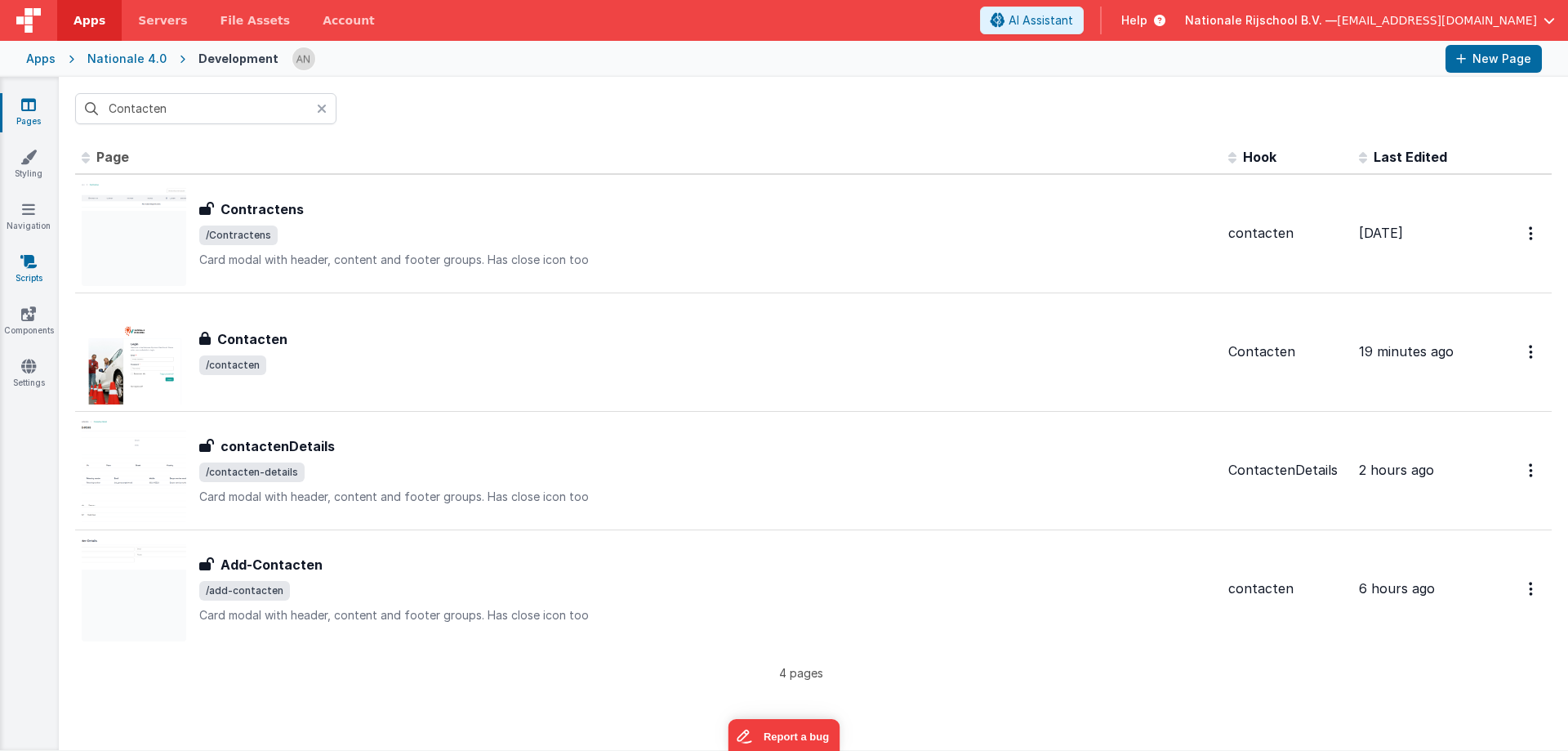
click at [22, 269] on icon at bounding box center [29, 261] width 16 height 16
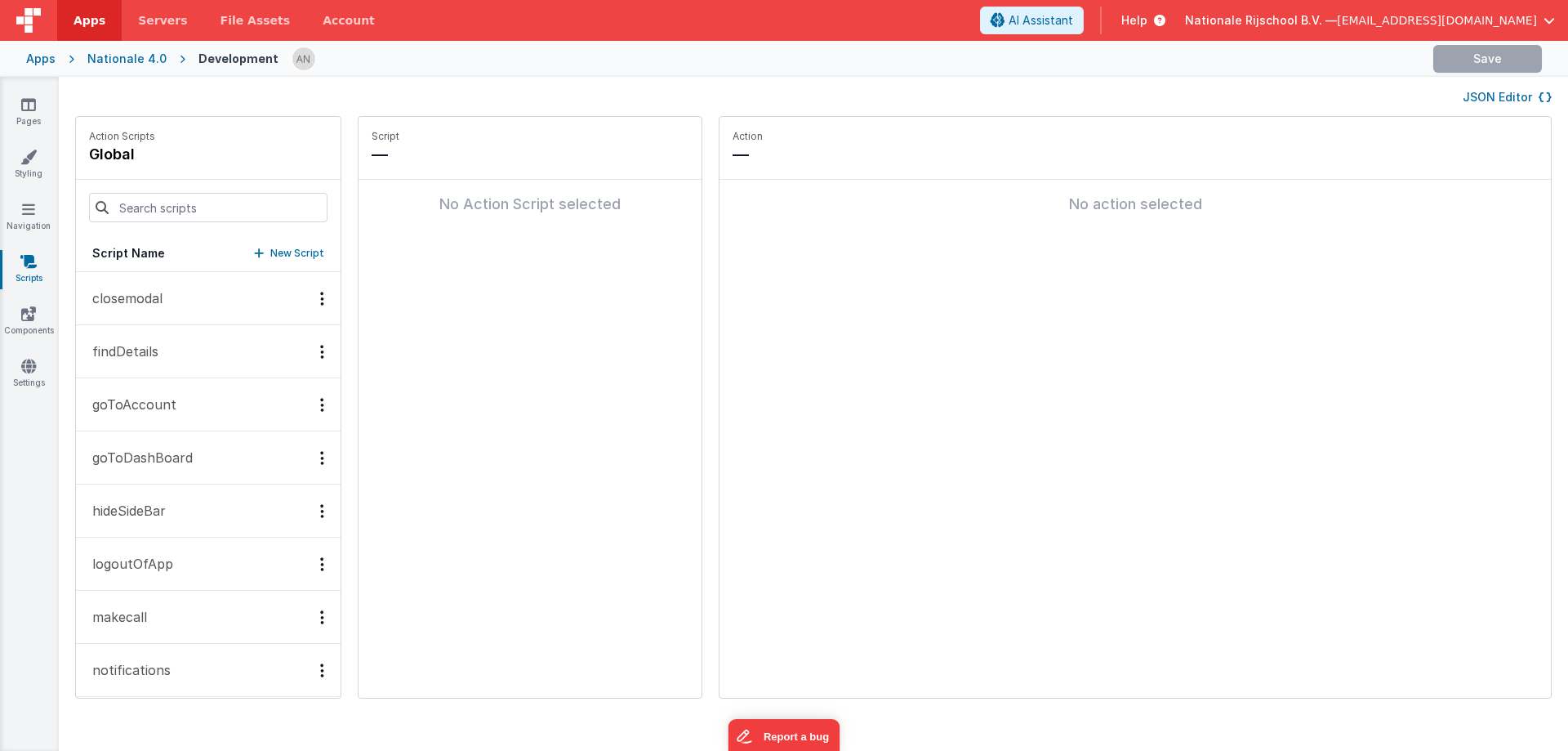
click at [19, 321] on link "Components" at bounding box center [29, 322] width 59 height 33
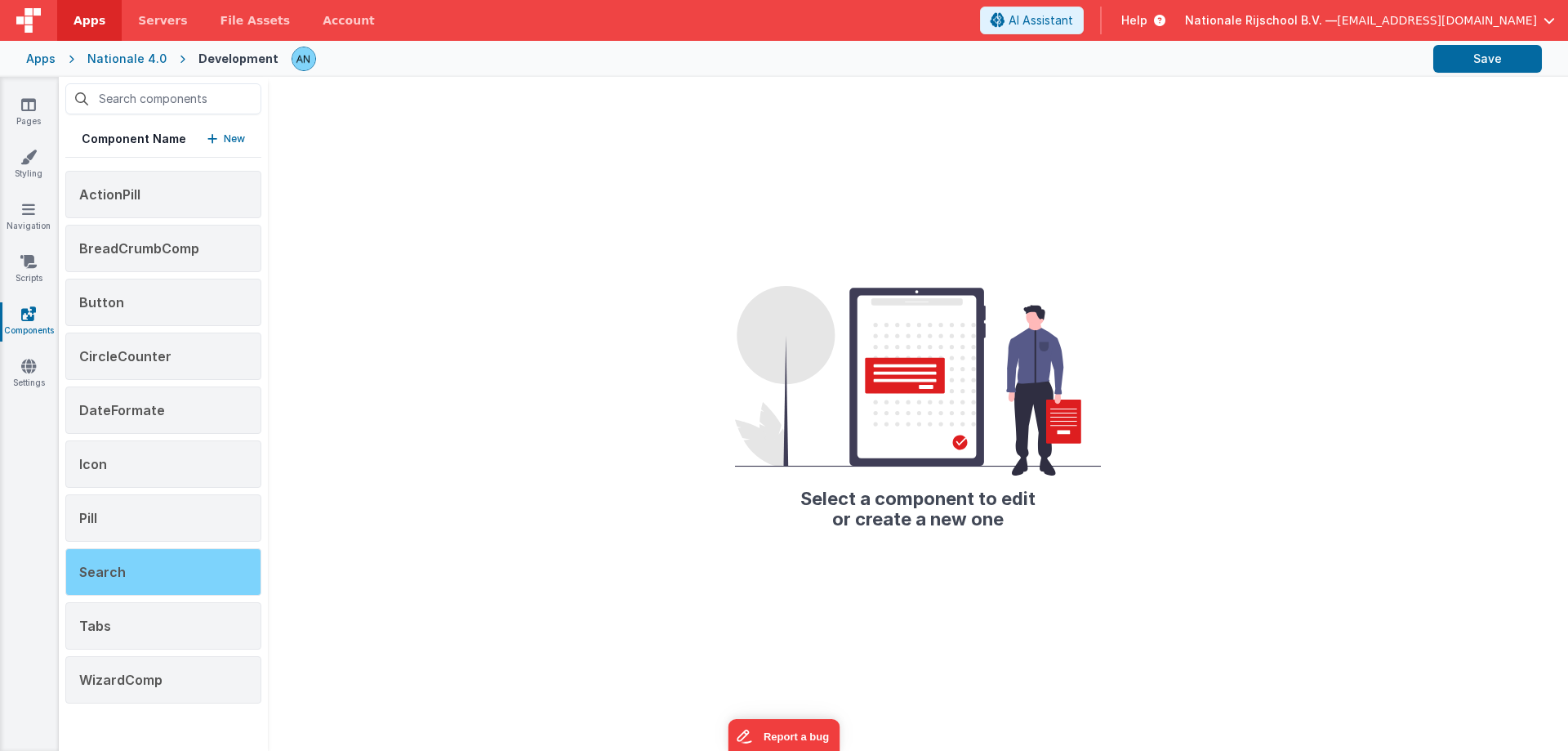
click at [152, 579] on div "Search" at bounding box center [163, 572] width 196 height 48
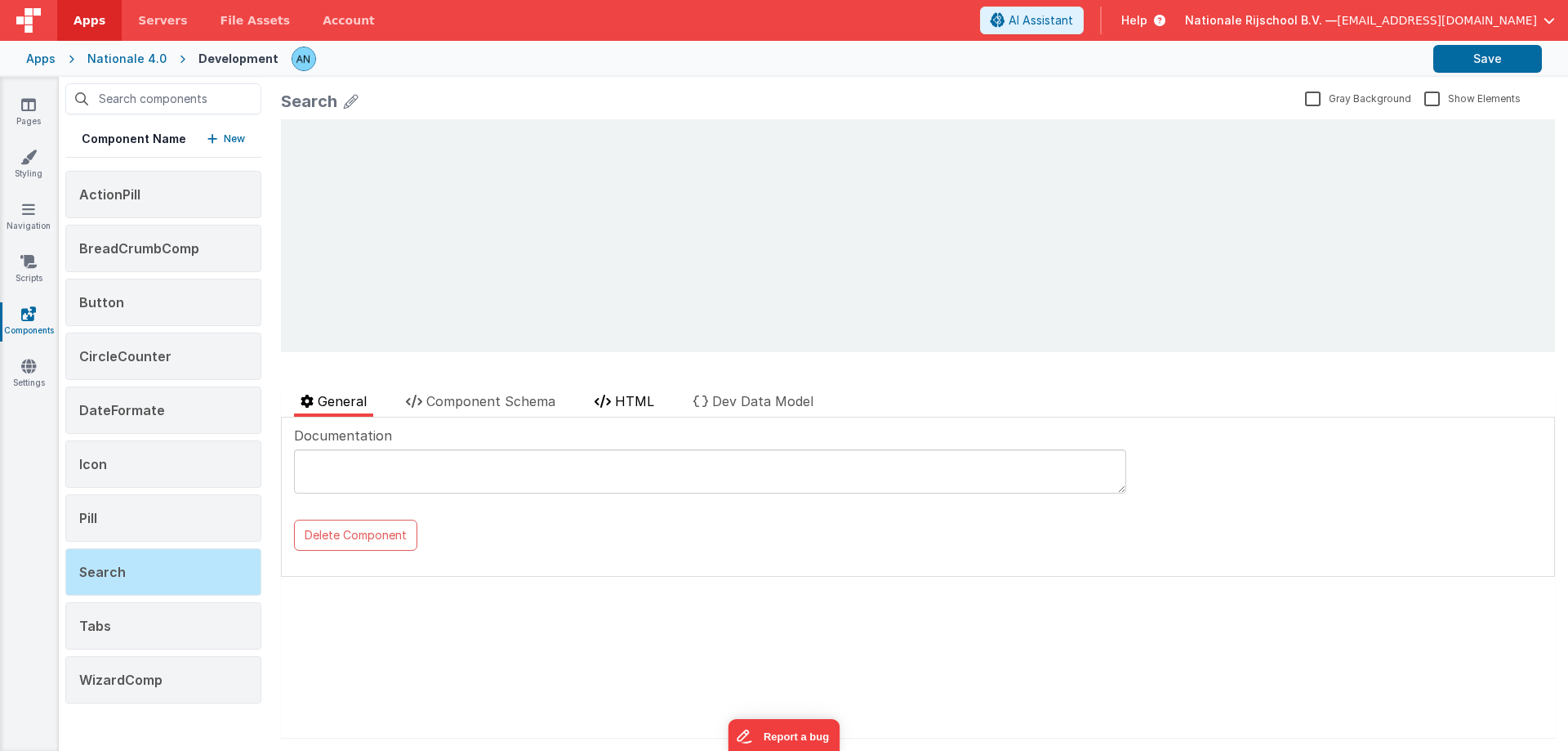
click at [625, 405] on span "HTML" at bounding box center [635, 401] width 39 height 16
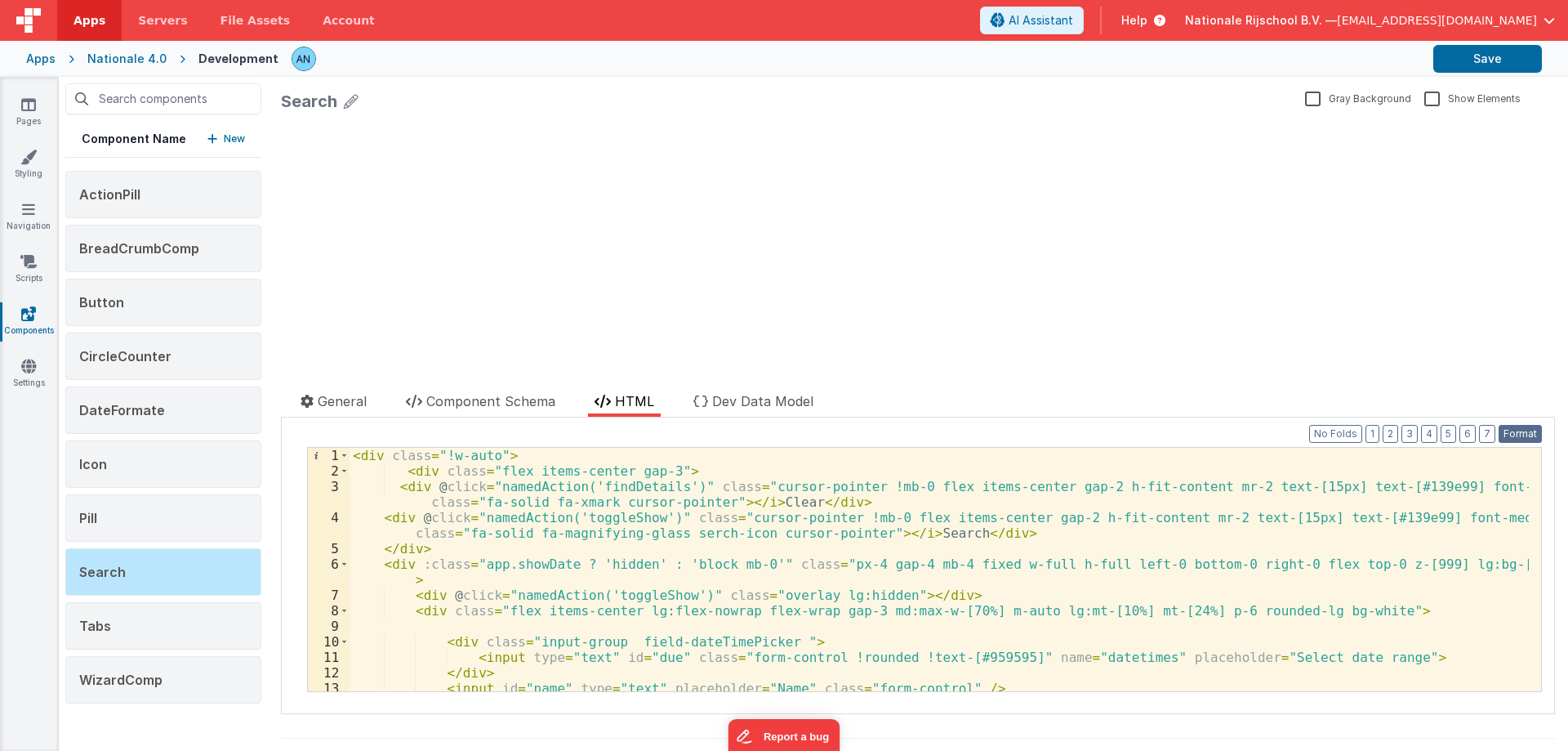
click at [1521, 437] on button "Format" at bounding box center [1520, 434] width 43 height 18
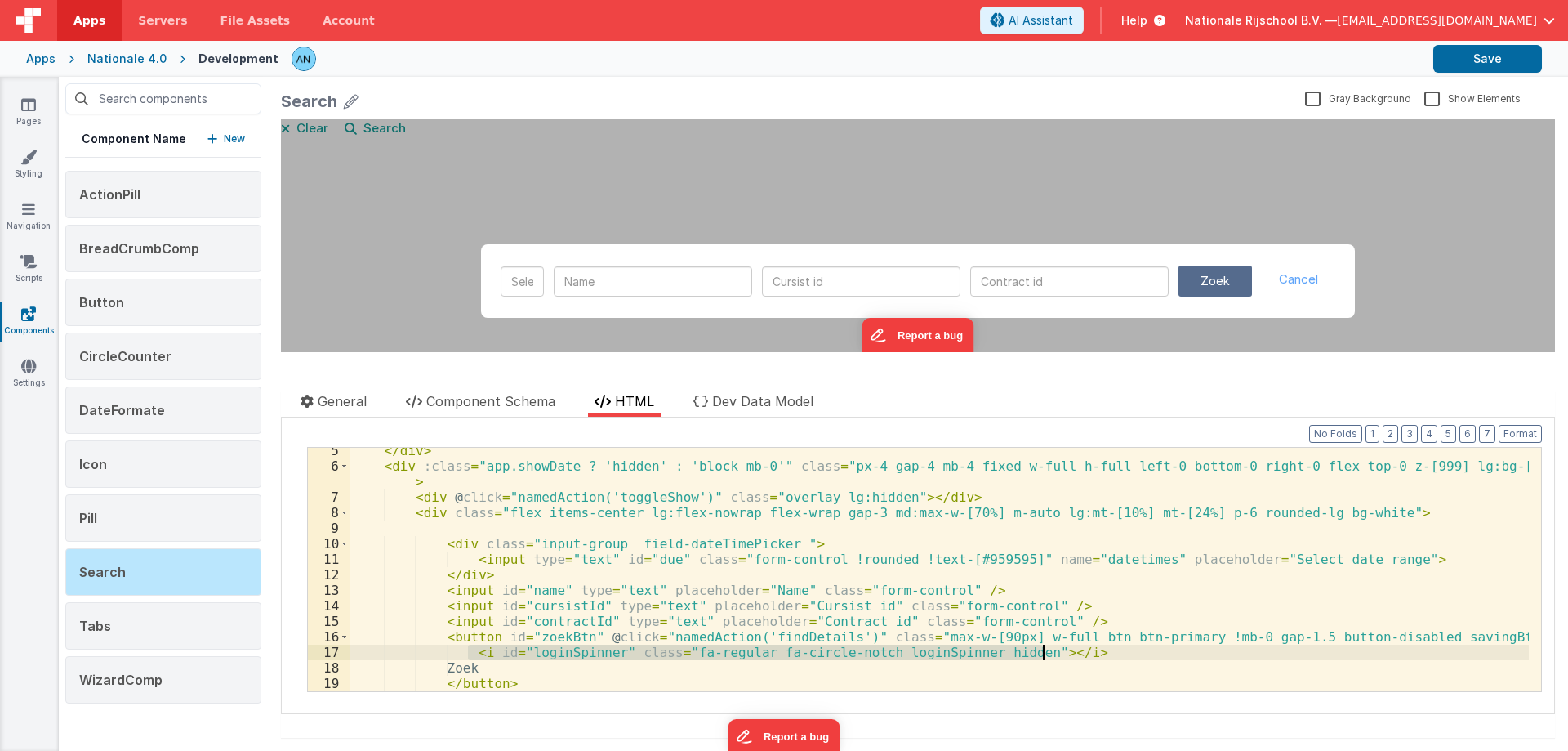
drag, startPoint x: 465, startPoint y: 652, endPoint x: 1049, endPoint y: 651, distance: 584.0
click at [1049, 651] on div "</ div > < div :class = "app.showDate ? 'hidden' : 'block mb-0'" class = "px-4 …" at bounding box center [939, 580] width 1179 height 274
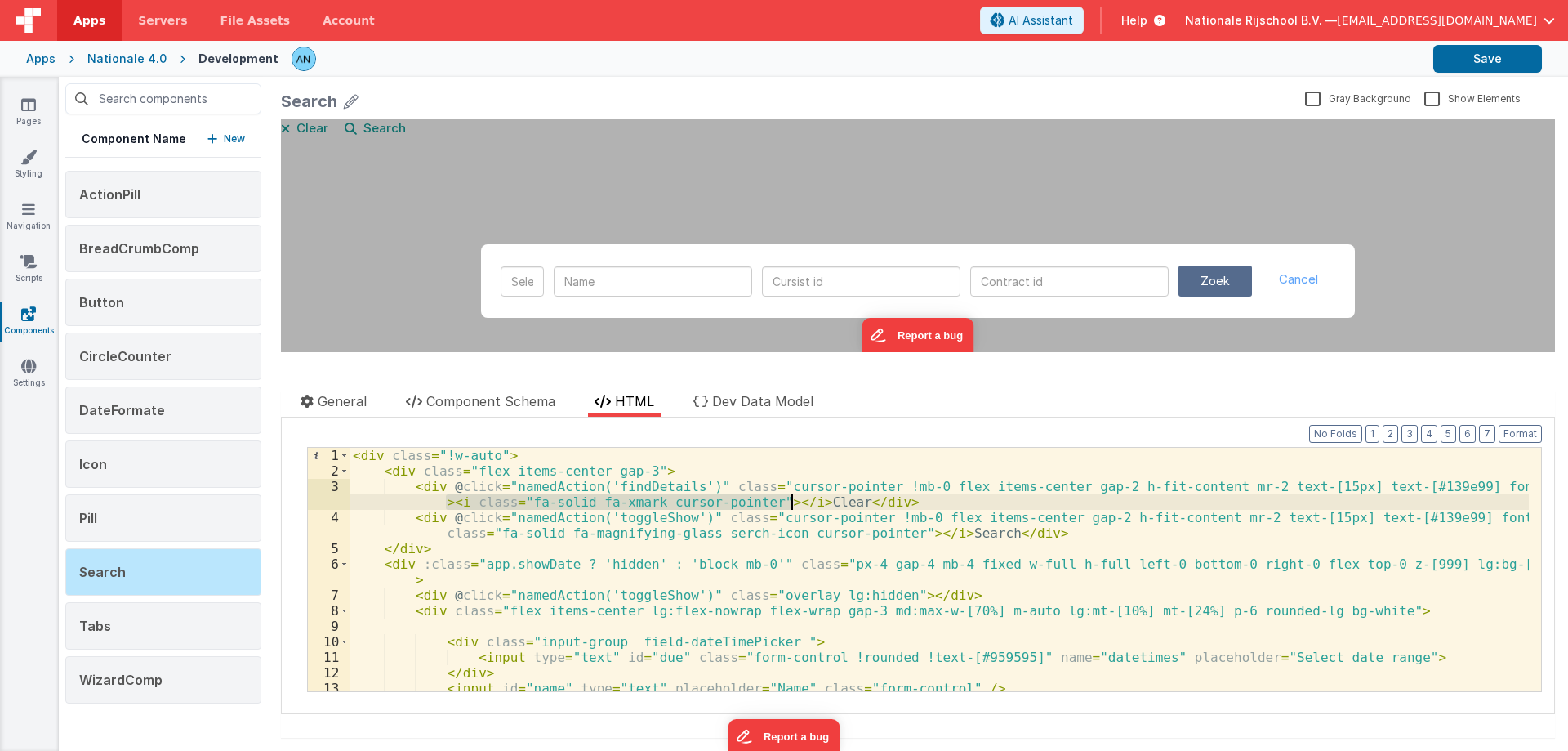
drag, startPoint x: 446, startPoint y: 503, endPoint x: 793, endPoint y: 500, distance: 347.0
click at [793, 500] on div "< div class = "!w-auto" > < div class = "flex items-center gap-3" > < div @ cli…" at bounding box center [939, 585] width 1179 height 274
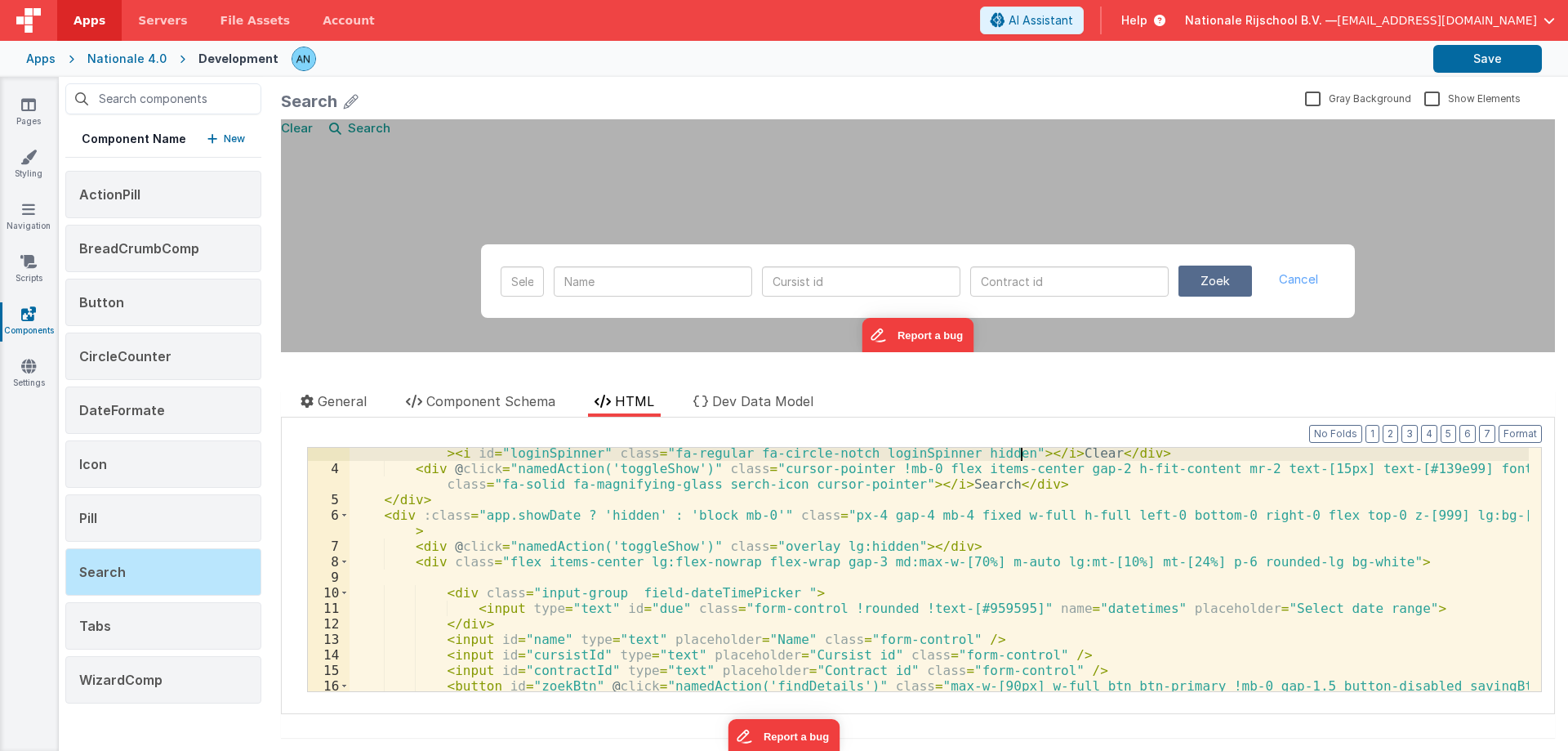
scroll to position [98, 0]
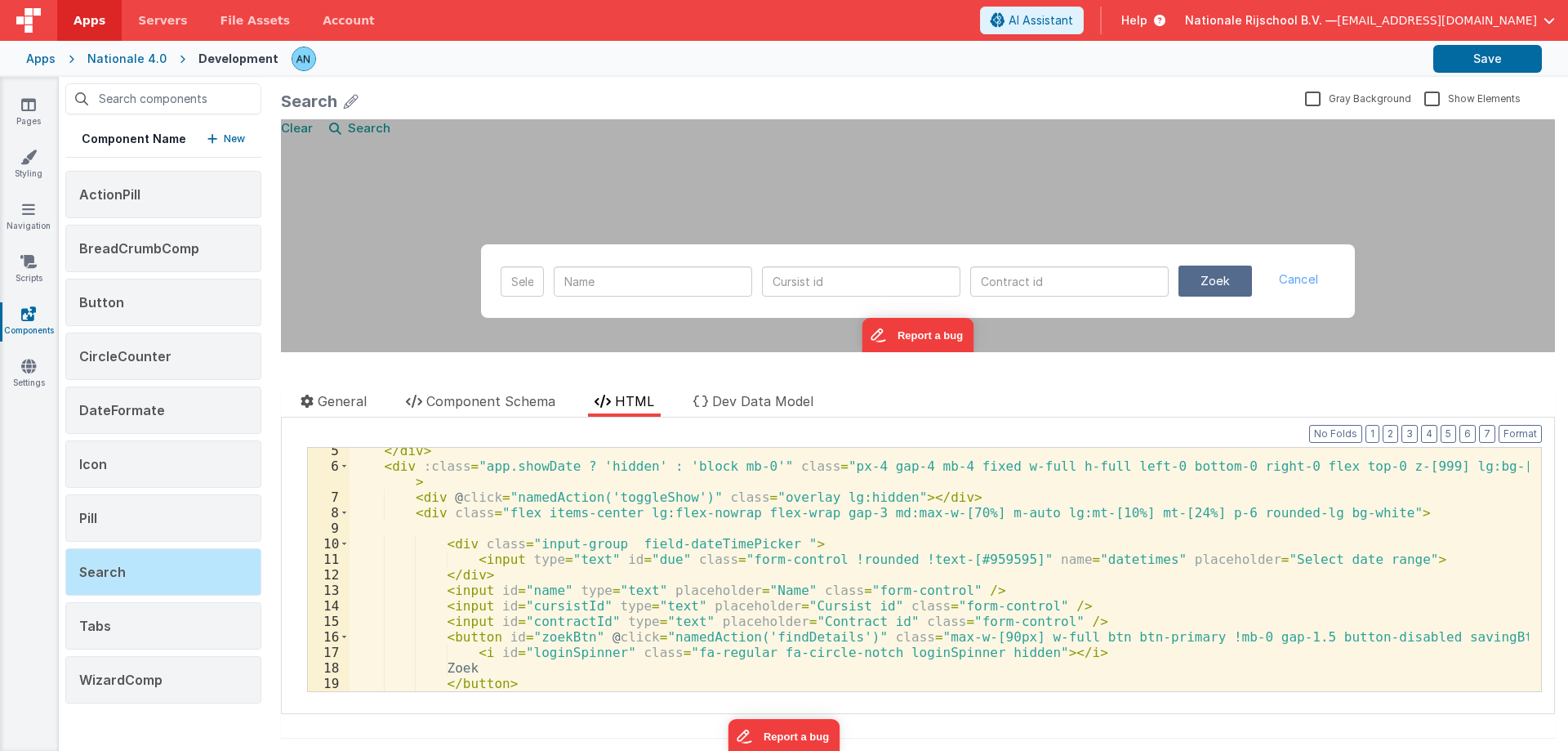
click at [482, 572] on div "</ div > < div :class = "app.showDate ? 'hidden' : 'block mb-0'" class = "px-4 …" at bounding box center [939, 580] width 1179 height 274
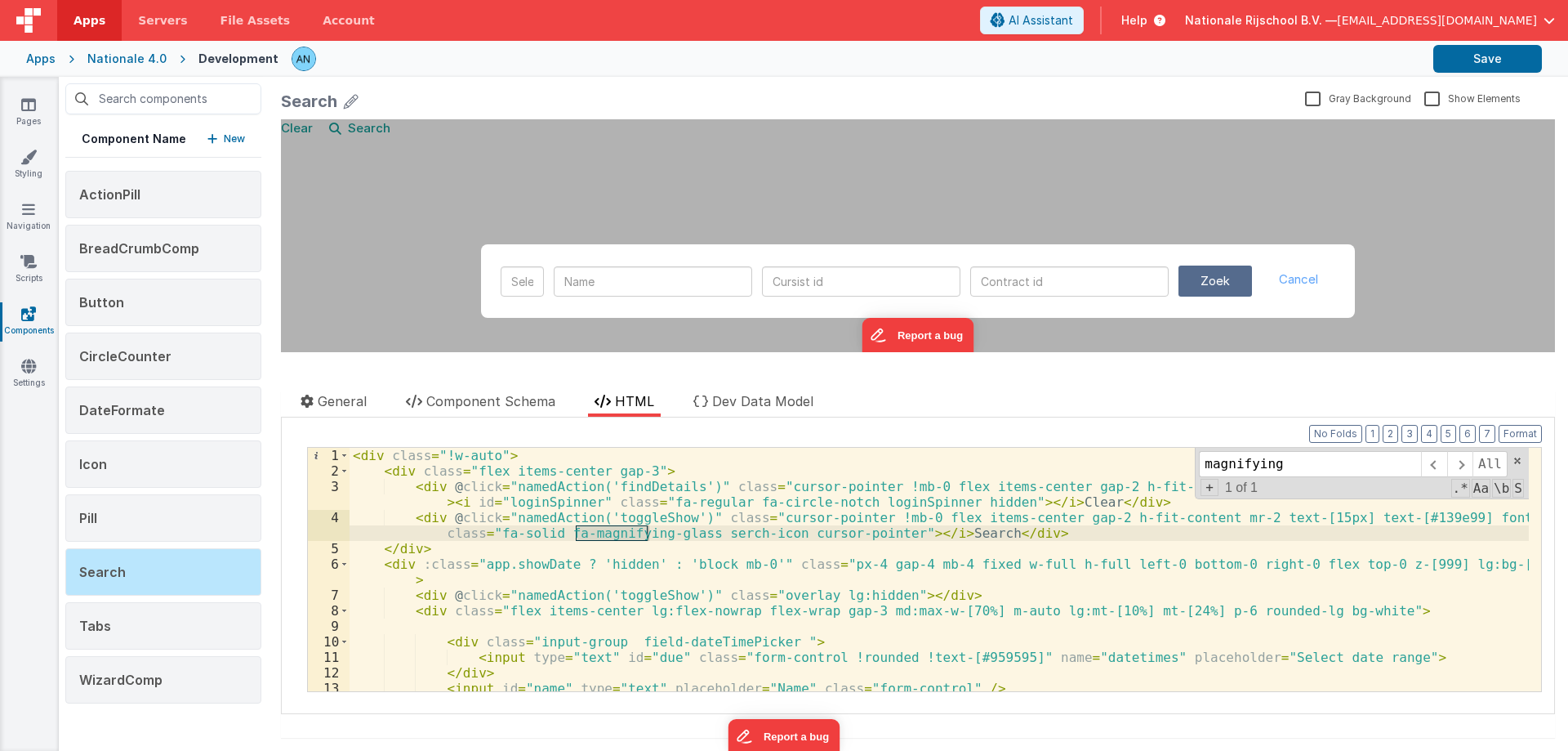
scroll to position [0, 0]
type input "magnifying"
click at [1512, 59] on button "Save" at bounding box center [1487, 59] width 109 height 28
click at [1514, 437] on button "Format" at bounding box center [1520, 434] width 43 height 18
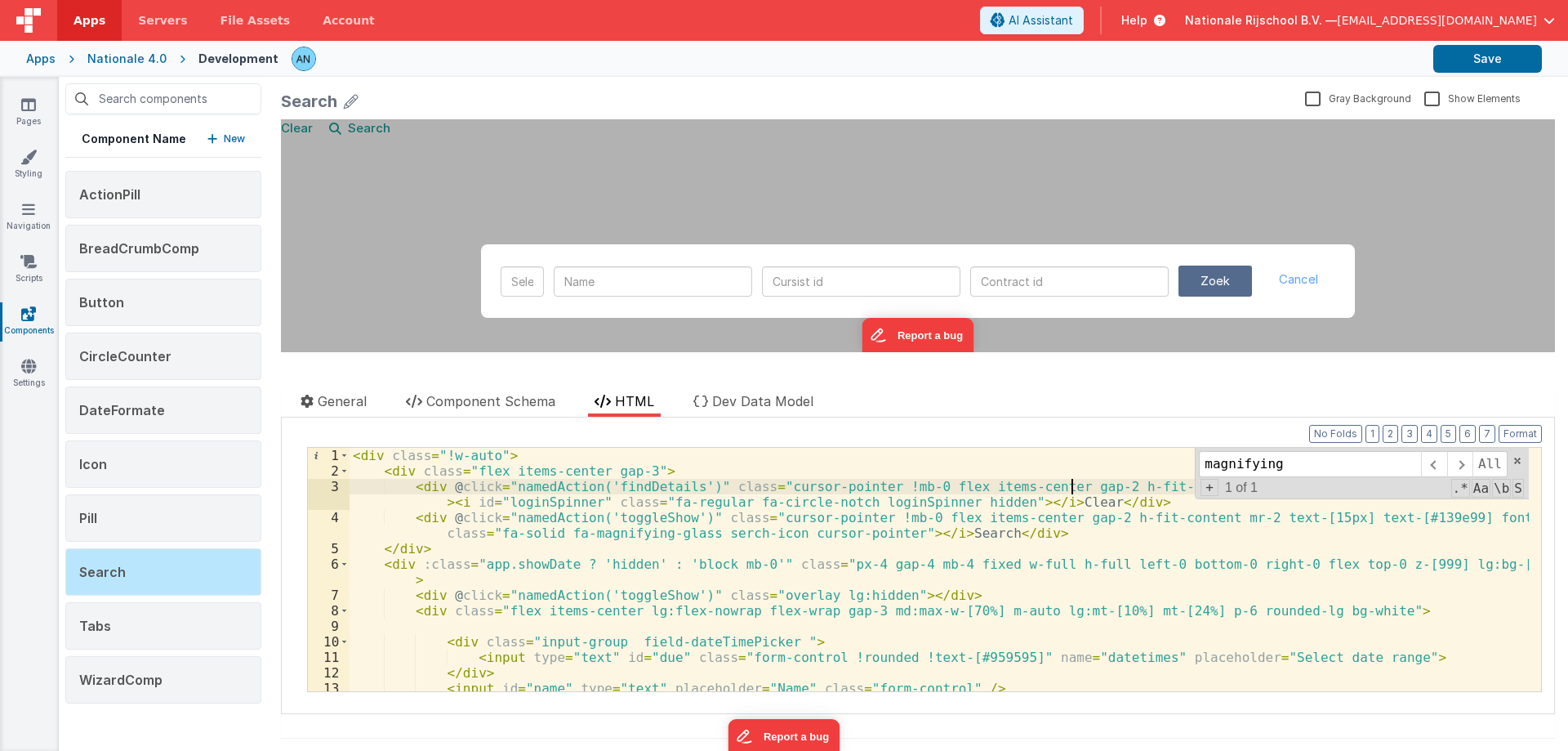
click at [1069, 484] on div "< div class = "!w-auto" > < div class = "flex items-center gap-3" > < div @ cli…" at bounding box center [939, 585] width 1179 height 274
click at [838, 504] on div "< div class = "!w-auto" > < div class = "flex items-center gap-3" > < div @ cli…" at bounding box center [939, 585] width 1179 height 274
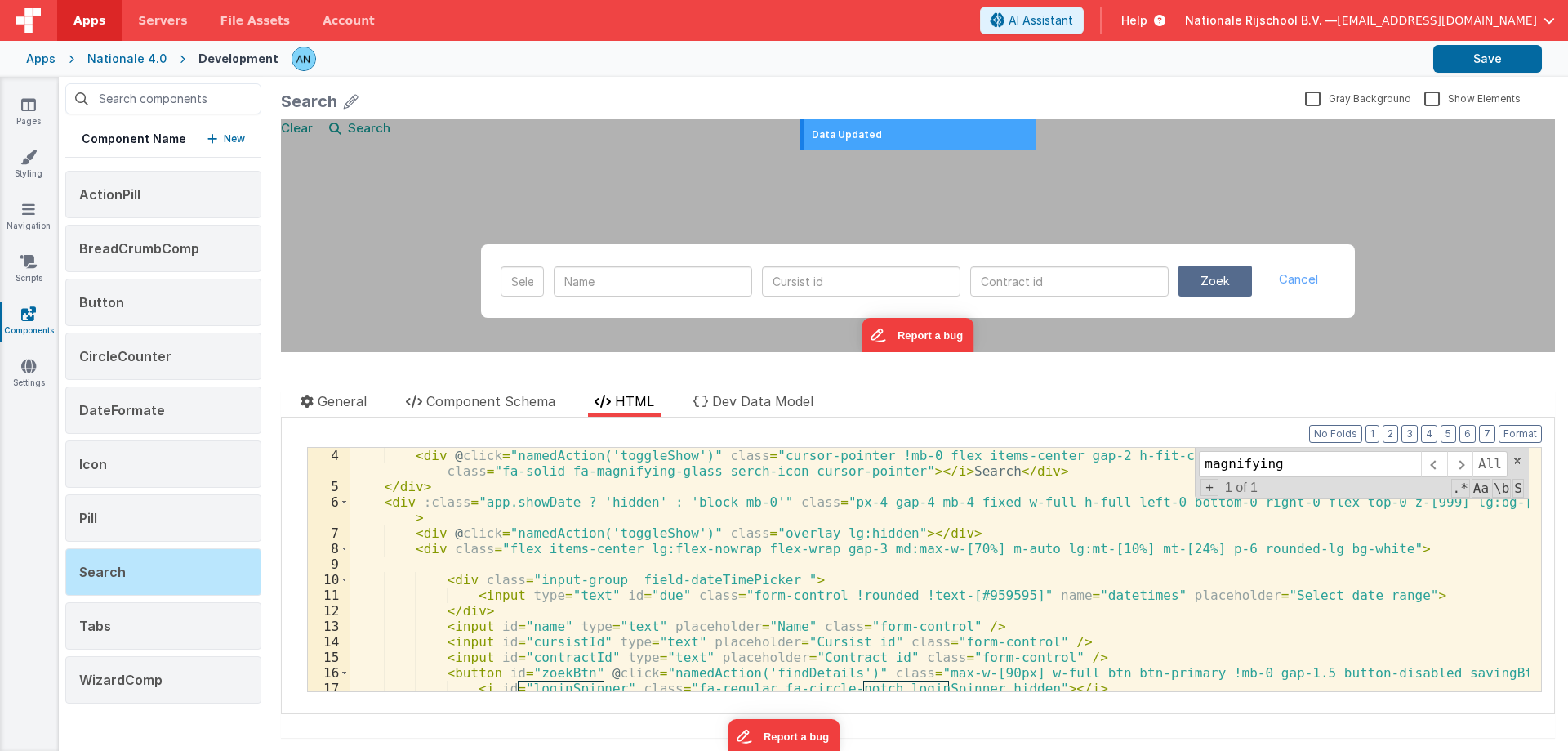
scroll to position [13, 0]
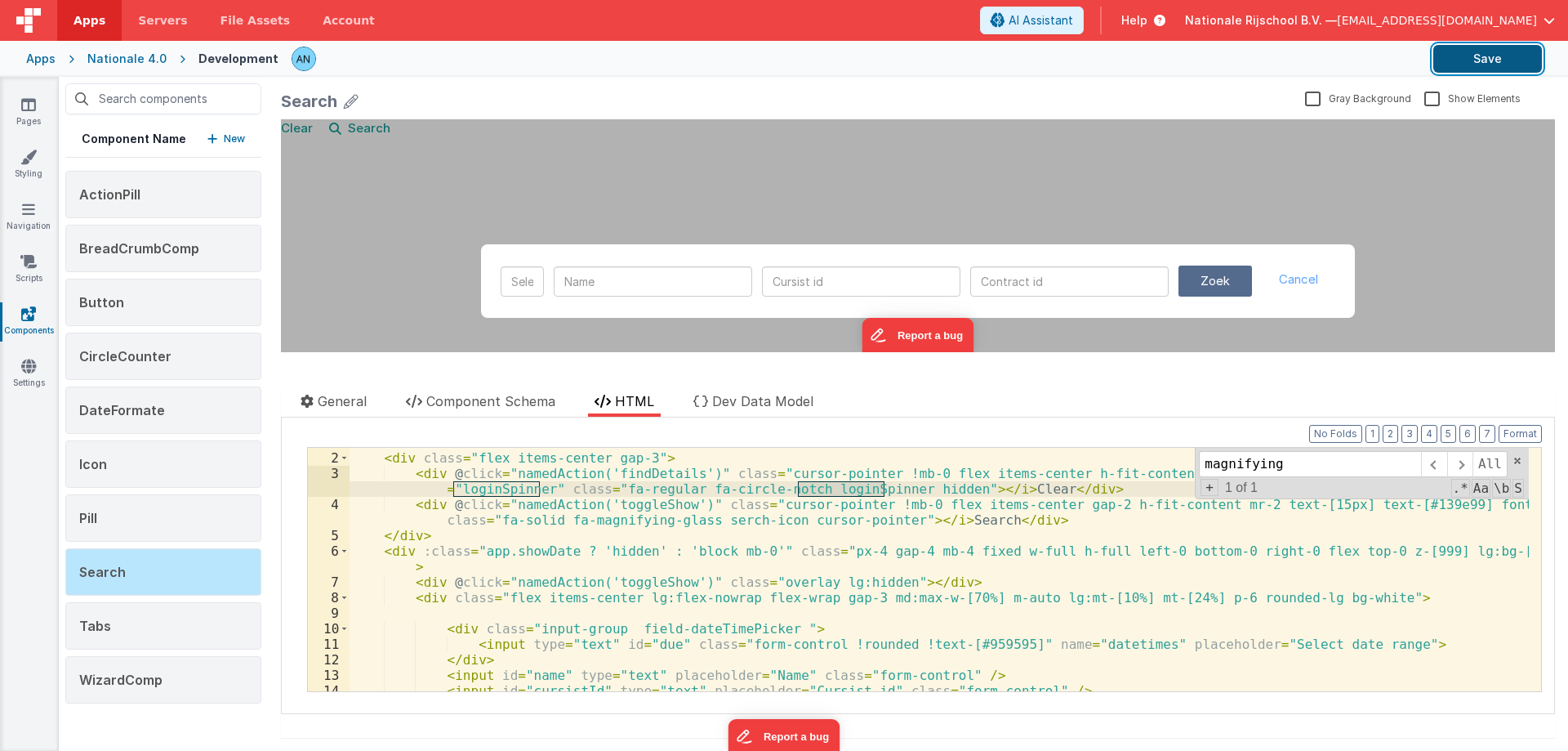
click at [1473, 60] on button "Save" at bounding box center [1487, 59] width 109 height 28
click at [1505, 429] on button "Format" at bounding box center [1520, 434] width 43 height 18
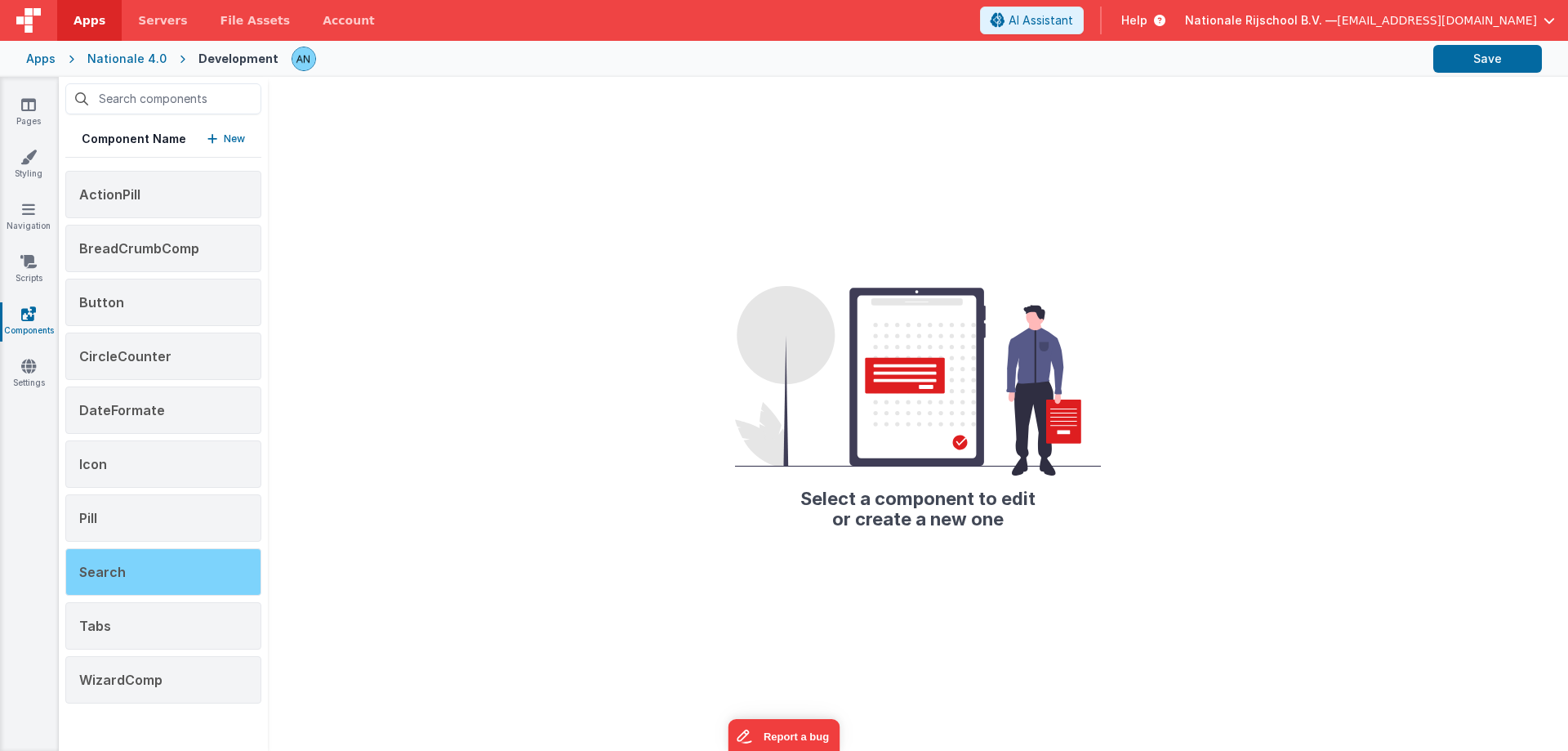
click at [151, 567] on div "Search" at bounding box center [163, 572] width 196 height 48
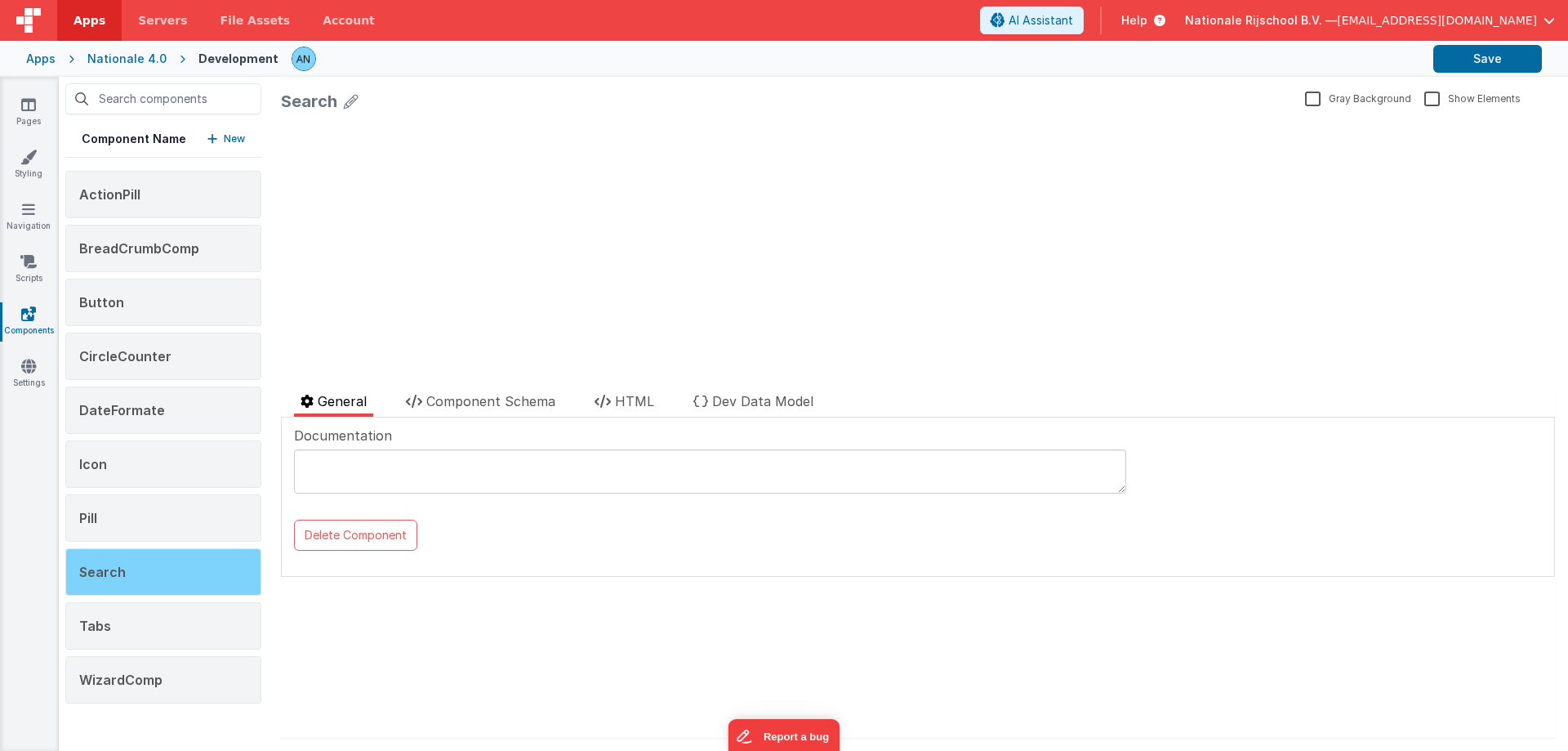
click at [152, 570] on div "Search" at bounding box center [163, 572] width 196 height 48
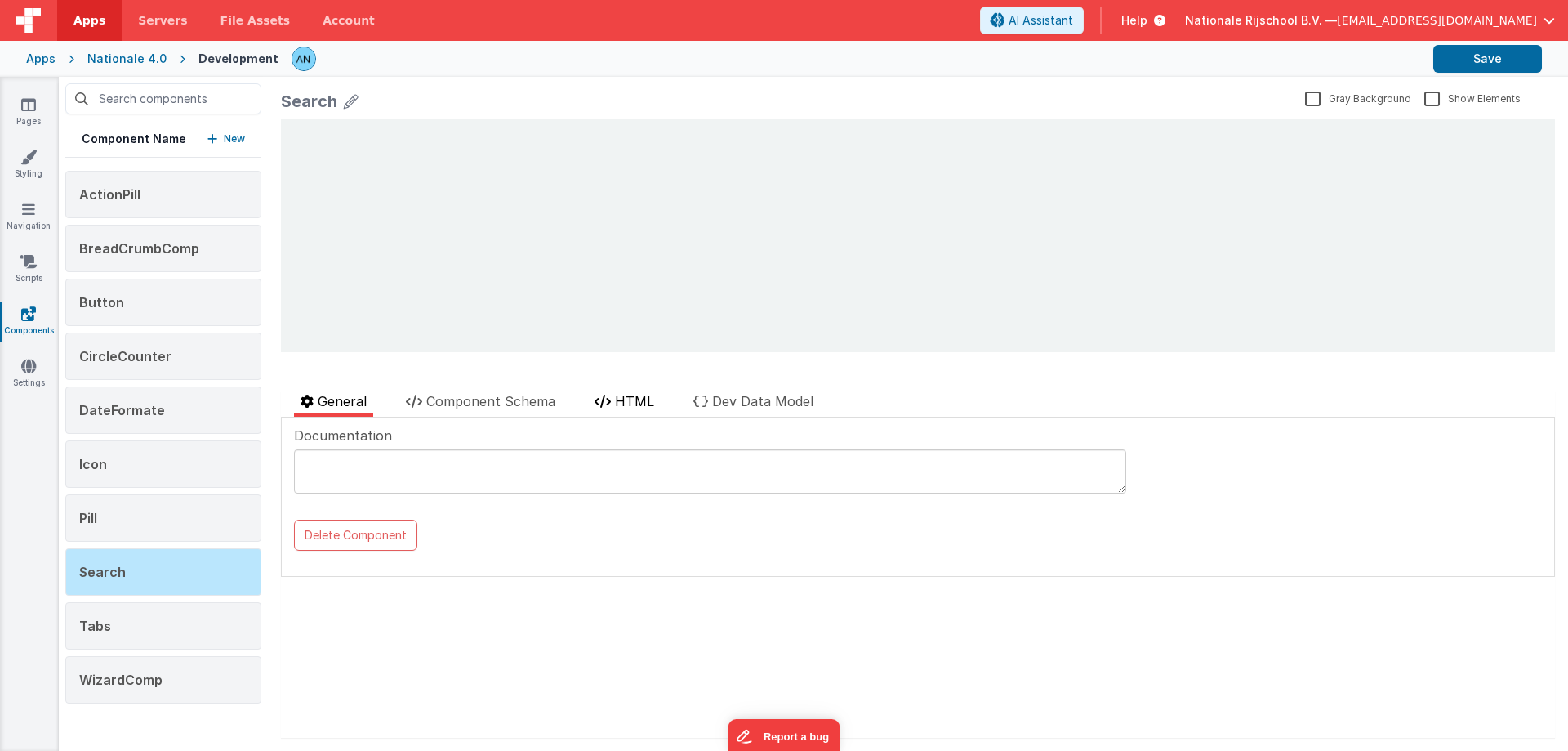
click at [599, 401] on icon at bounding box center [603, 401] width 16 height 13
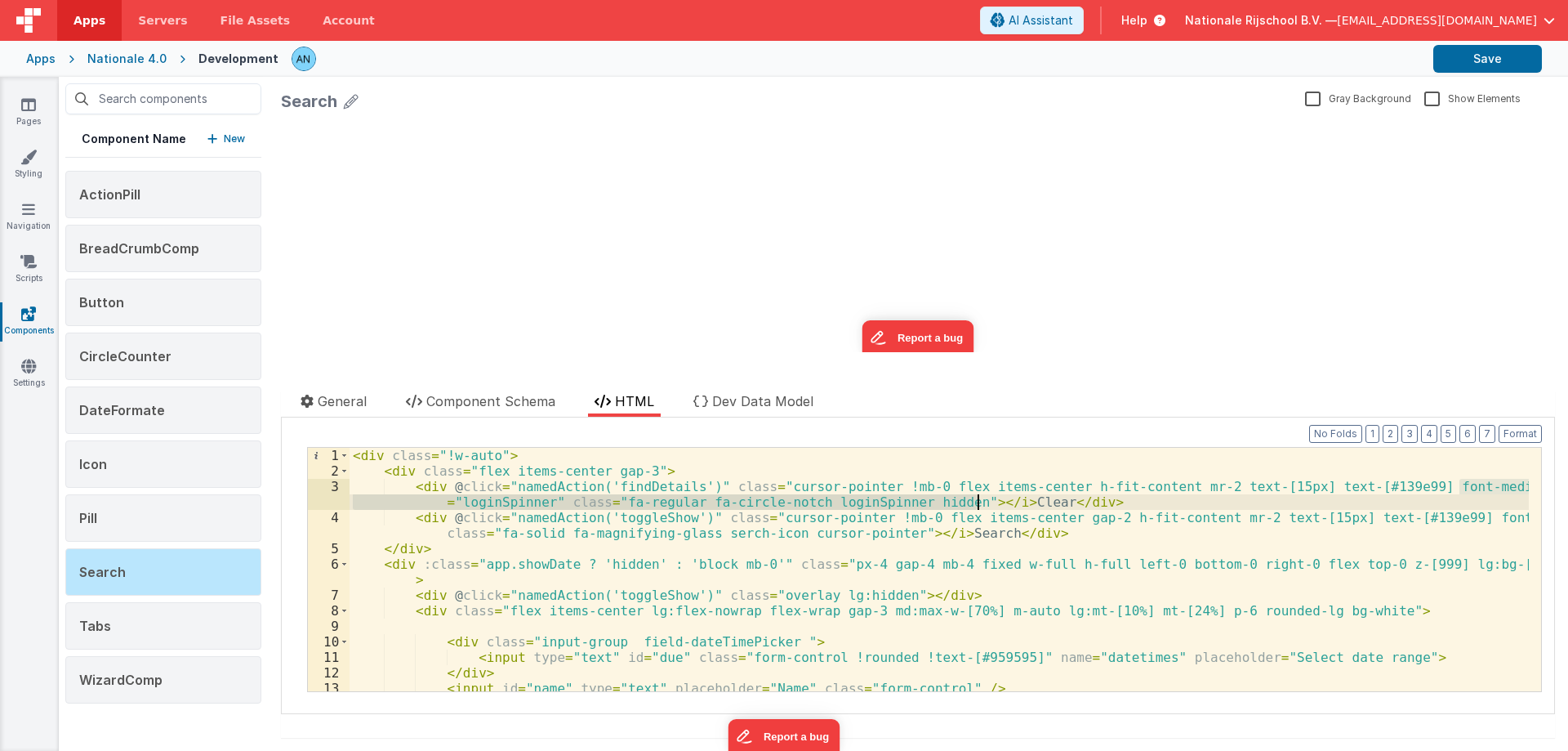
drag, startPoint x: 1460, startPoint y: 483, endPoint x: 978, endPoint y: 500, distance: 482.3
click at [978, 500] on div "< div class = "!w-auto" > < div class = "flex items-center gap-3" > < div @ cli…" at bounding box center [939, 585] width 1179 height 274
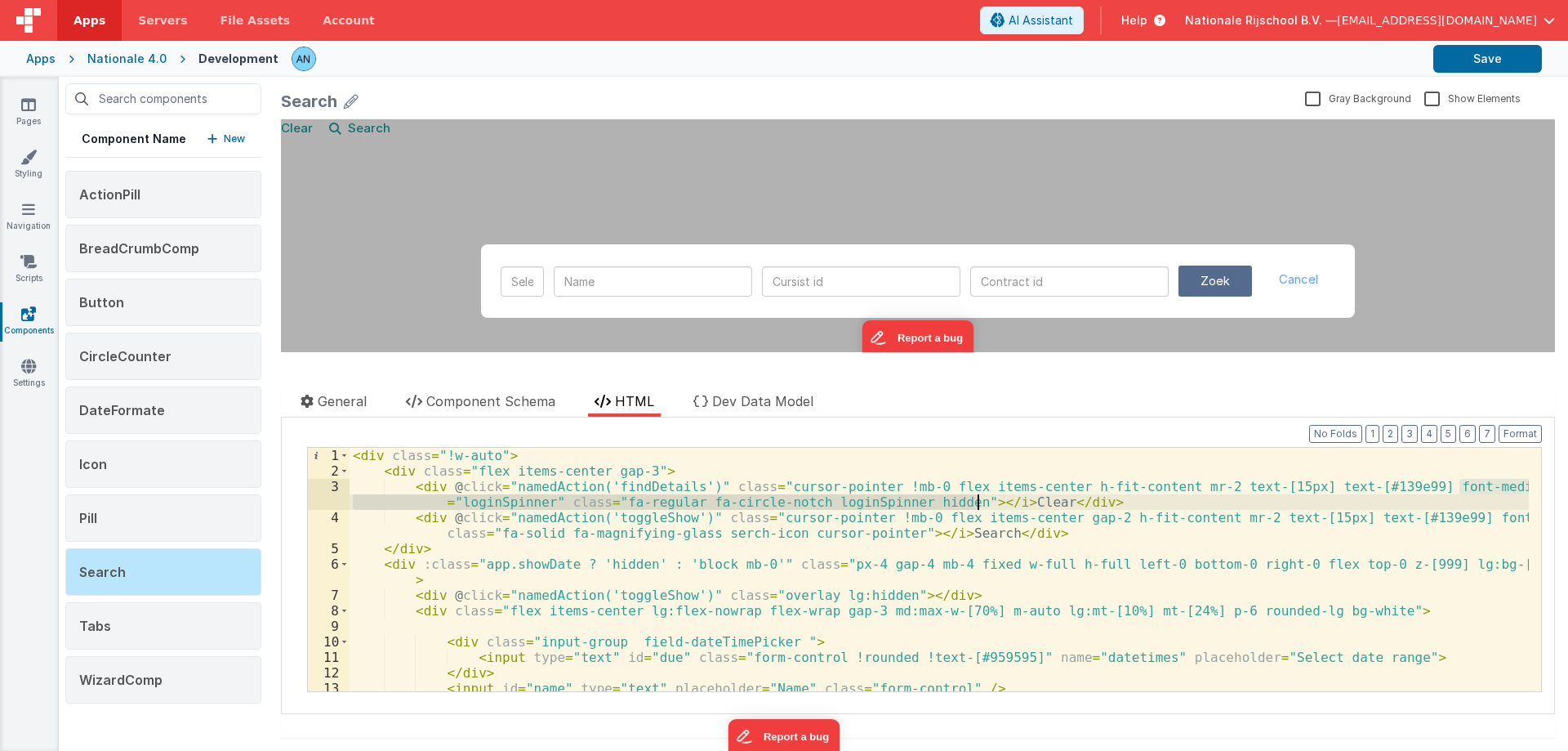
click at [1458, 482] on div "< div class = "!w-auto" > < div class = "flex items-center gap-3" > < div @ cli…" at bounding box center [939, 569] width 1179 height 243
drag, startPoint x: 460, startPoint y: 500, endPoint x: 589, endPoint y: 503, distance: 129.0
click at [589, 503] on div "< div class = "!w-auto" > < div class = "flex items-center gap-3" > < div @ cli…" at bounding box center [939, 585] width 1179 height 274
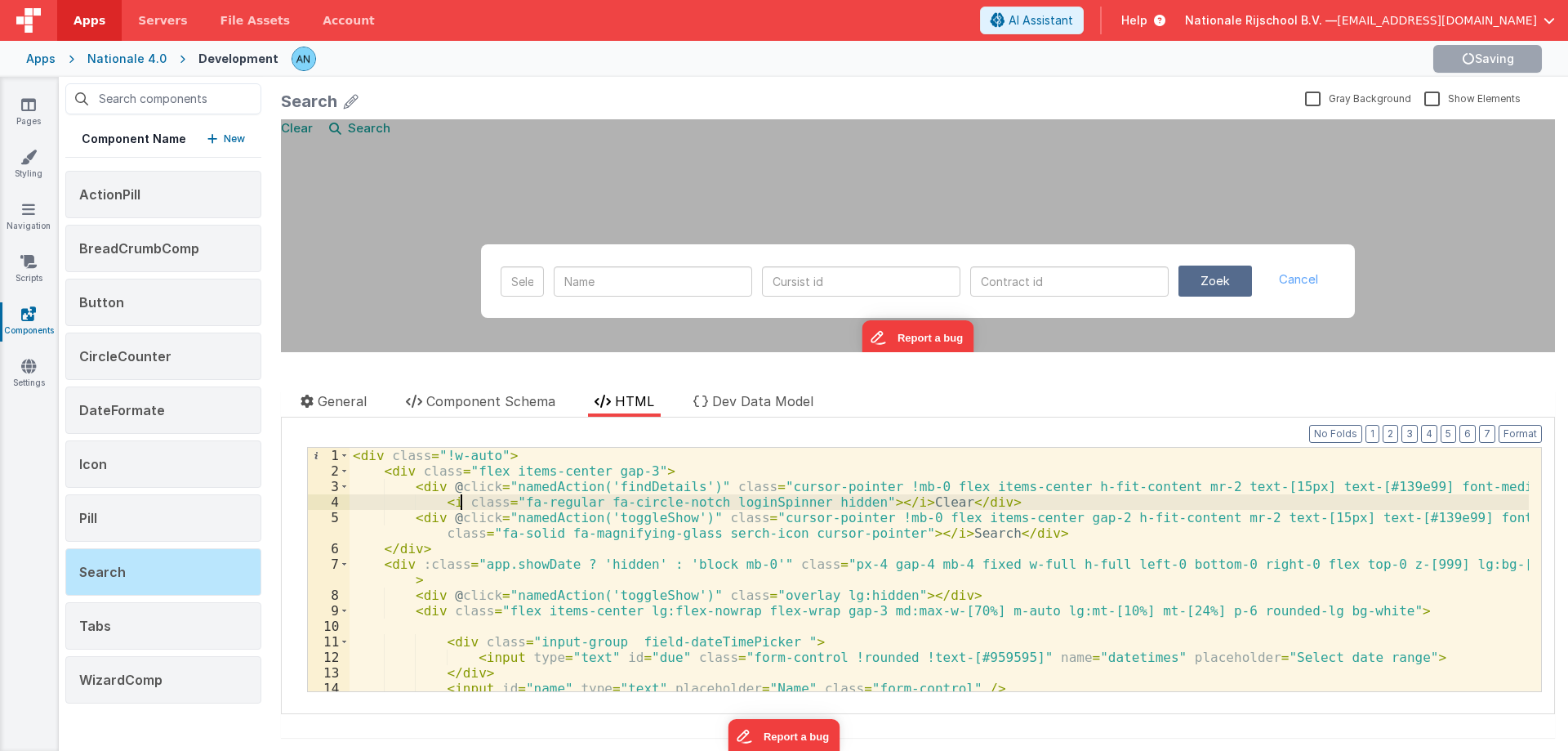
click at [922, 498] on div "< div class = "!w-auto" > < div class = "flex items-center gap-3" > < div @ cli…" at bounding box center [939, 585] width 1179 height 274
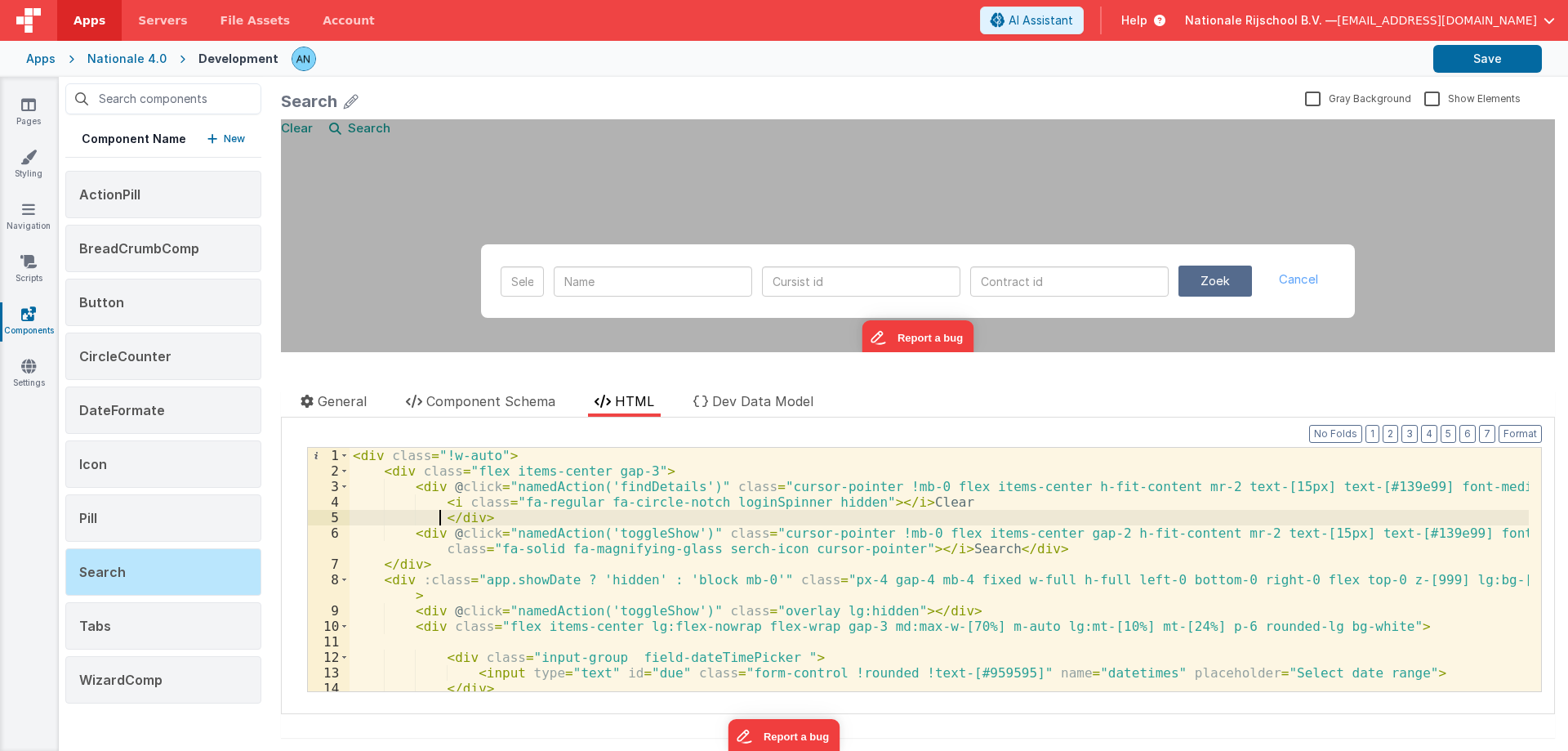
click at [486, 595] on div "< div class = "!w-auto" > < div class = "flex items-center gap-3" > < div @ cli…" at bounding box center [939, 585] width 1179 height 274
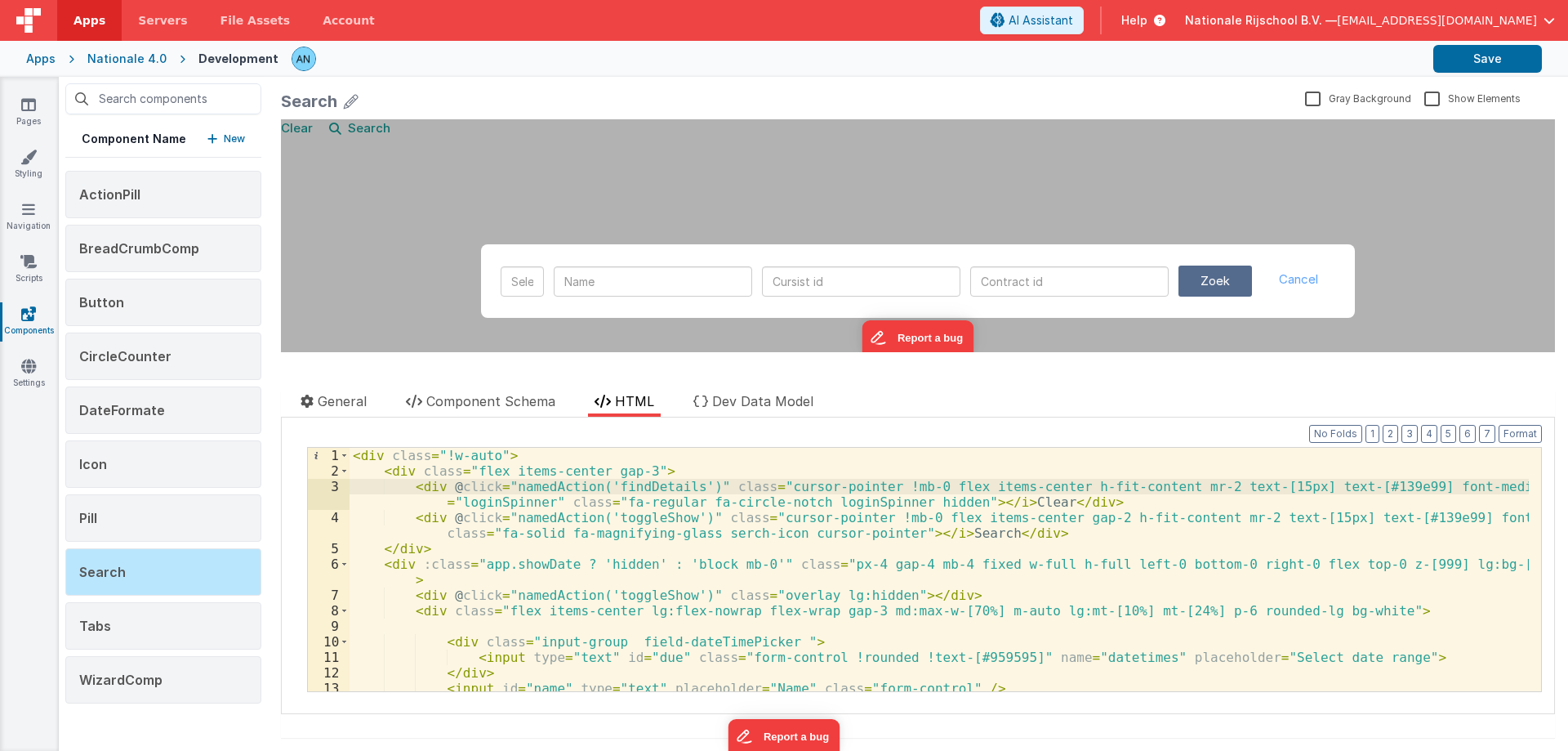
click at [974, 500] on div "< div class = "!w-auto" > < div class = "flex items-center gap-3" > < div @ cli…" at bounding box center [939, 585] width 1179 height 274
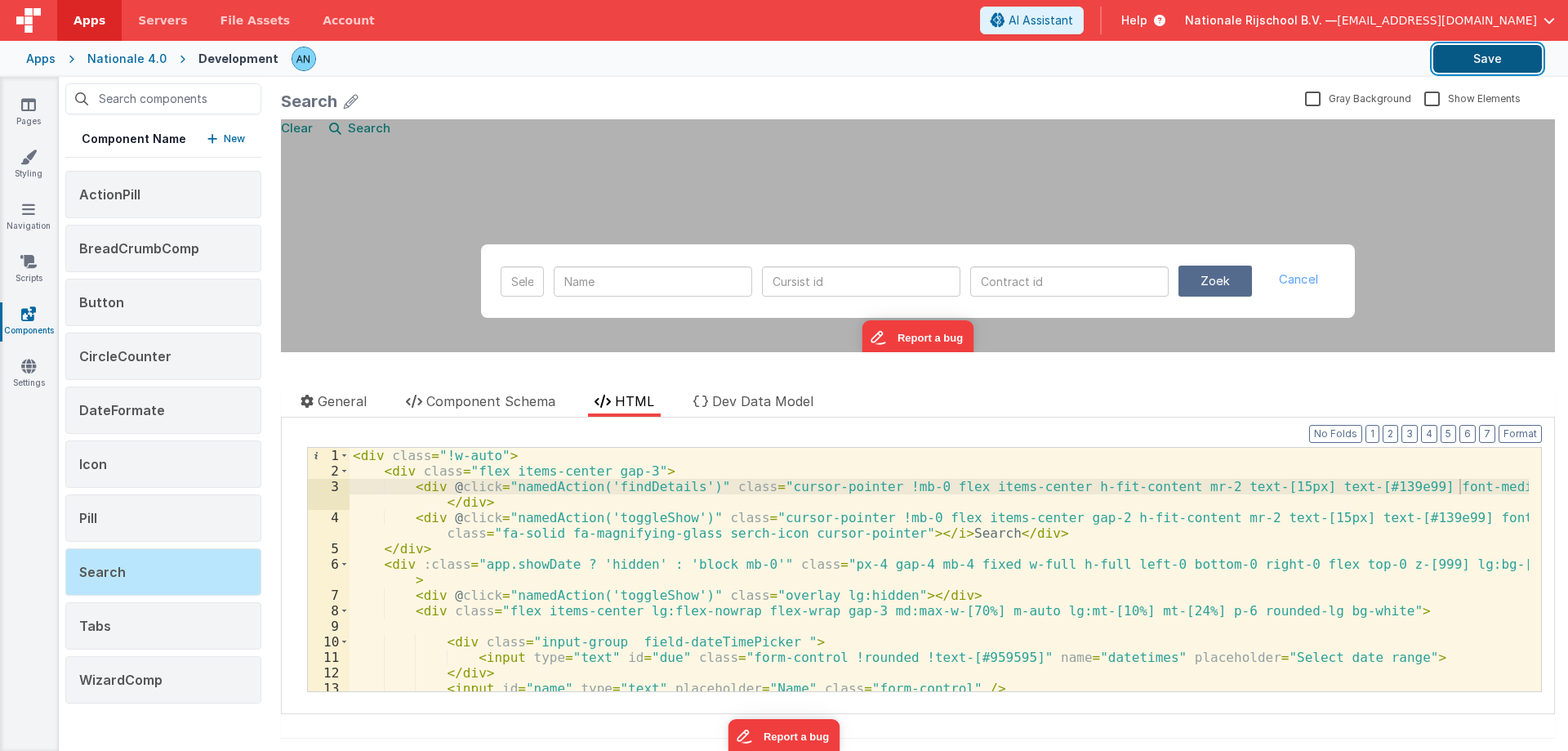
click at [1471, 48] on button "Save" at bounding box center [1487, 59] width 109 height 28
click at [1504, 432] on button "Format" at bounding box center [1520, 434] width 43 height 18
click at [30, 105] on icon at bounding box center [29, 105] width 15 height 16
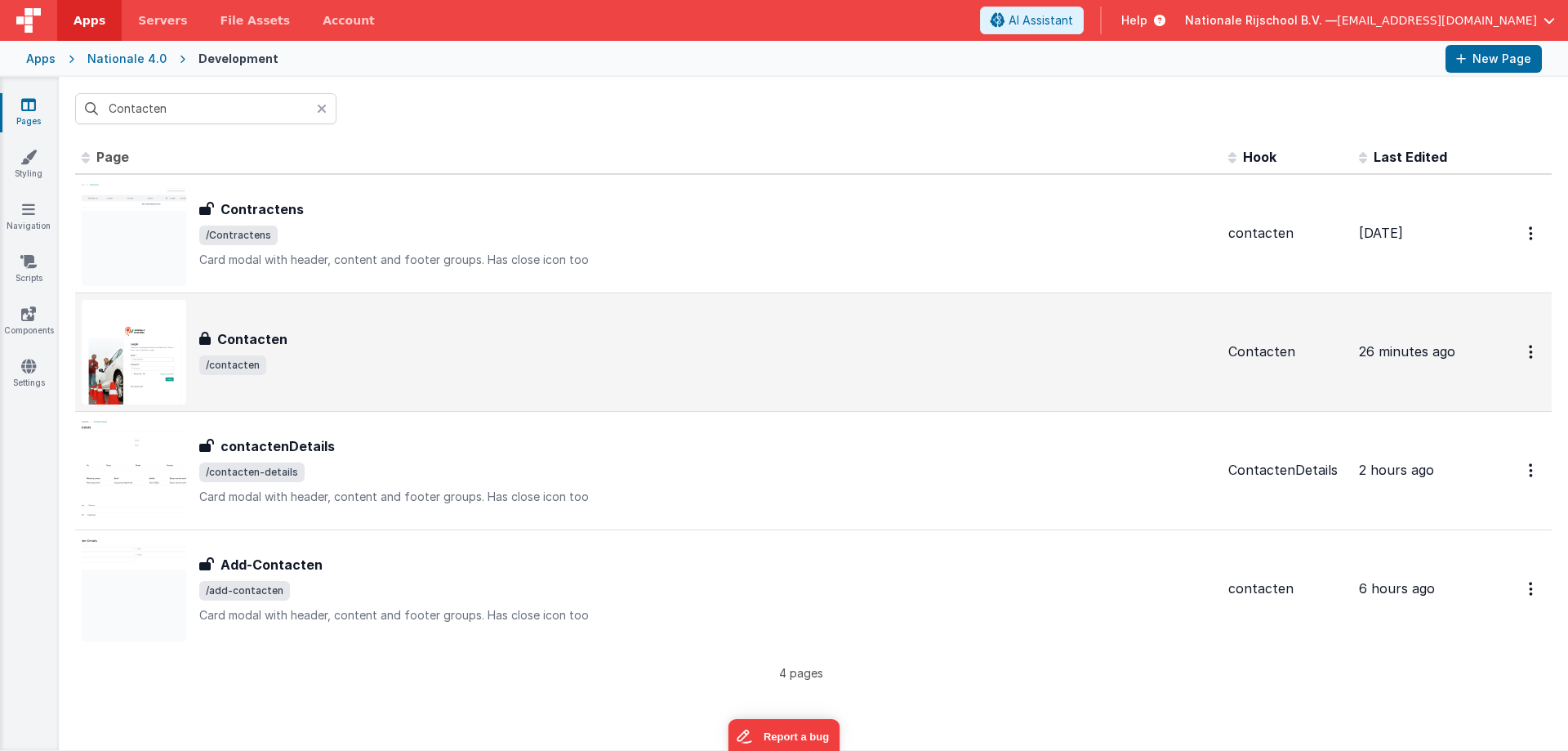
click at [306, 335] on div "Contacten" at bounding box center [707, 339] width 1016 height 20
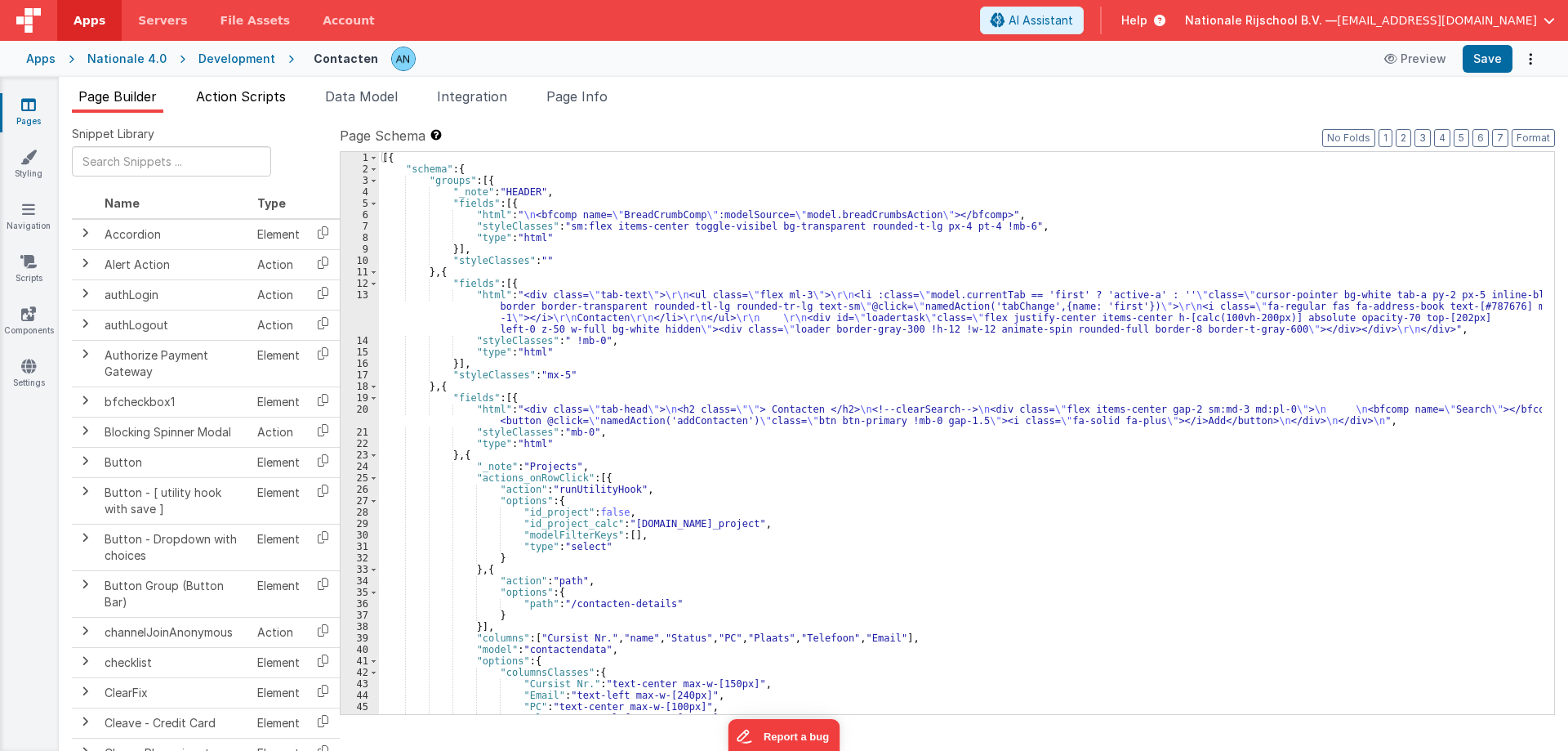
click at [252, 93] on span "Action Scripts" at bounding box center [241, 97] width 90 height 16
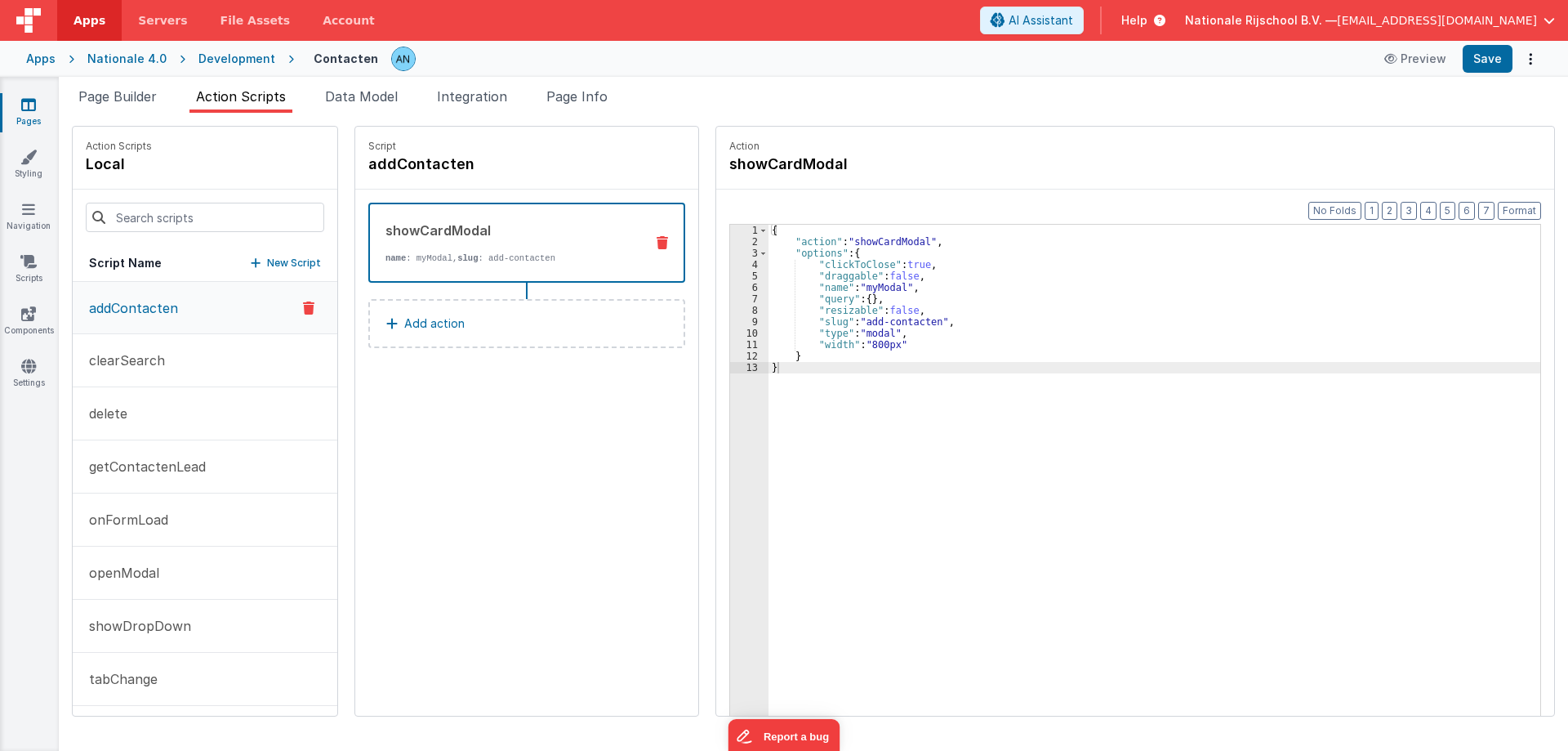
click at [149, 300] on p "addContacten" at bounding box center [129, 308] width 99 height 20
click at [152, 360] on p "clearSearch" at bounding box center [122, 360] width 86 height 20
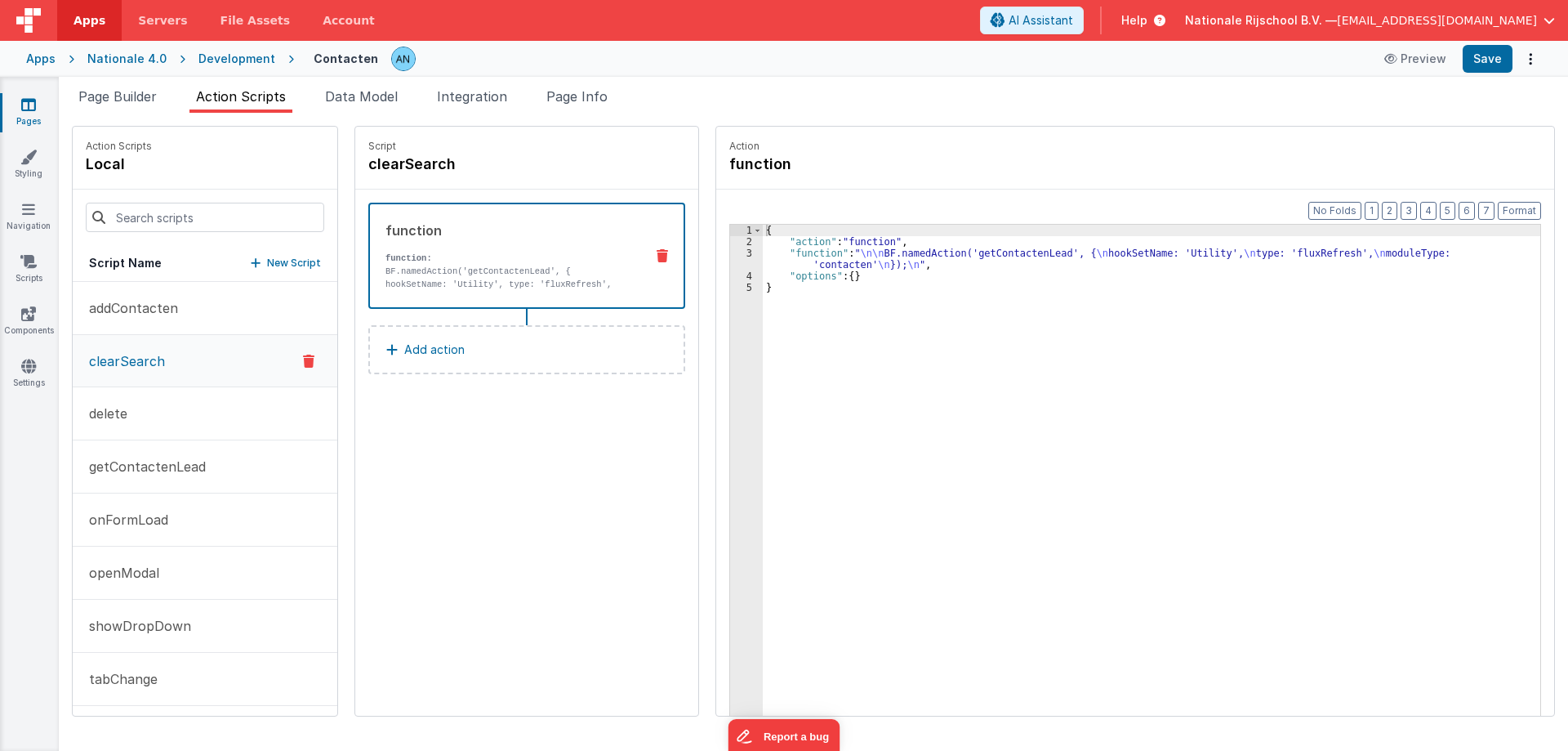
click at [303, 358] on icon at bounding box center [309, 361] width 11 height 20
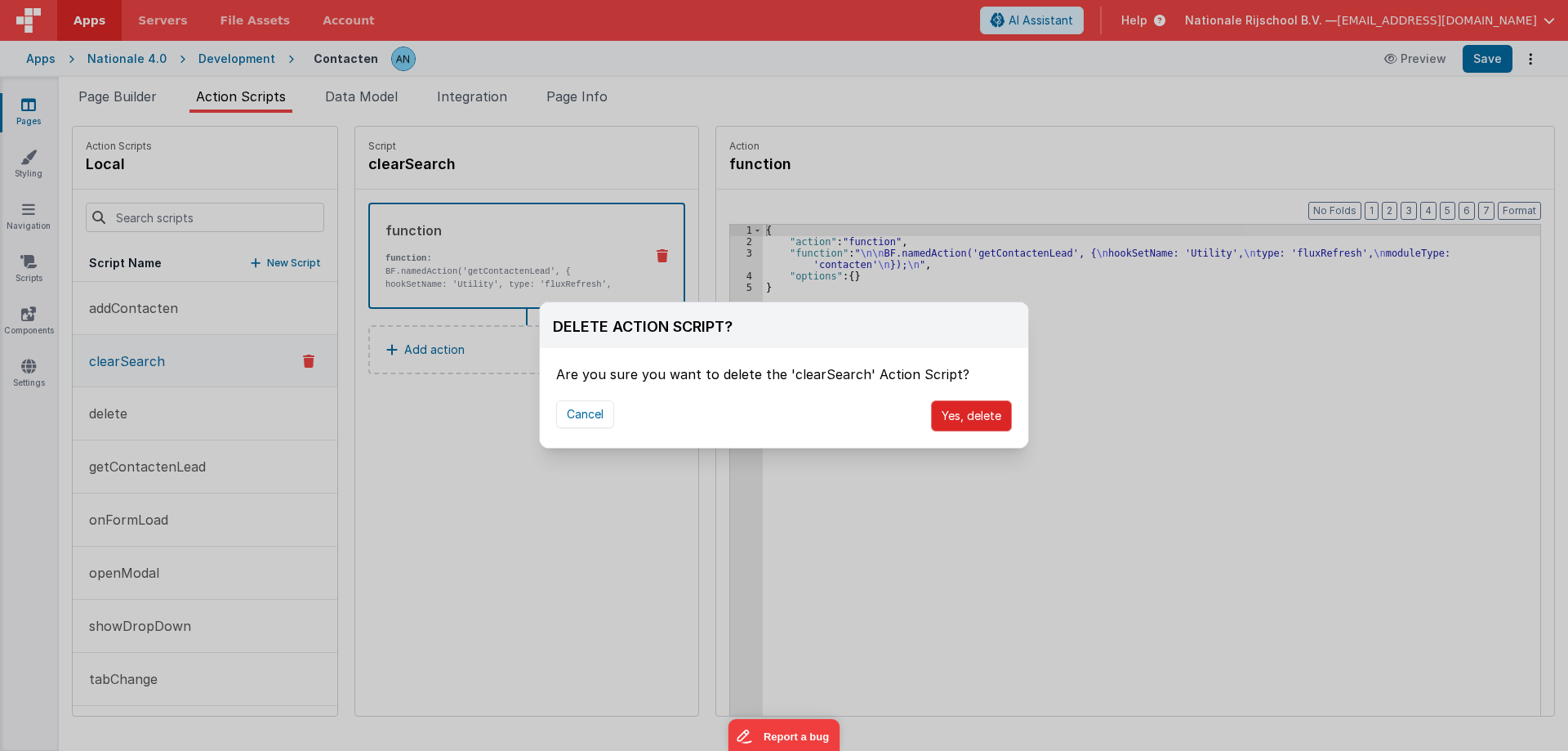
click at [974, 420] on button "Yes, delete" at bounding box center [971, 416] width 81 height 31
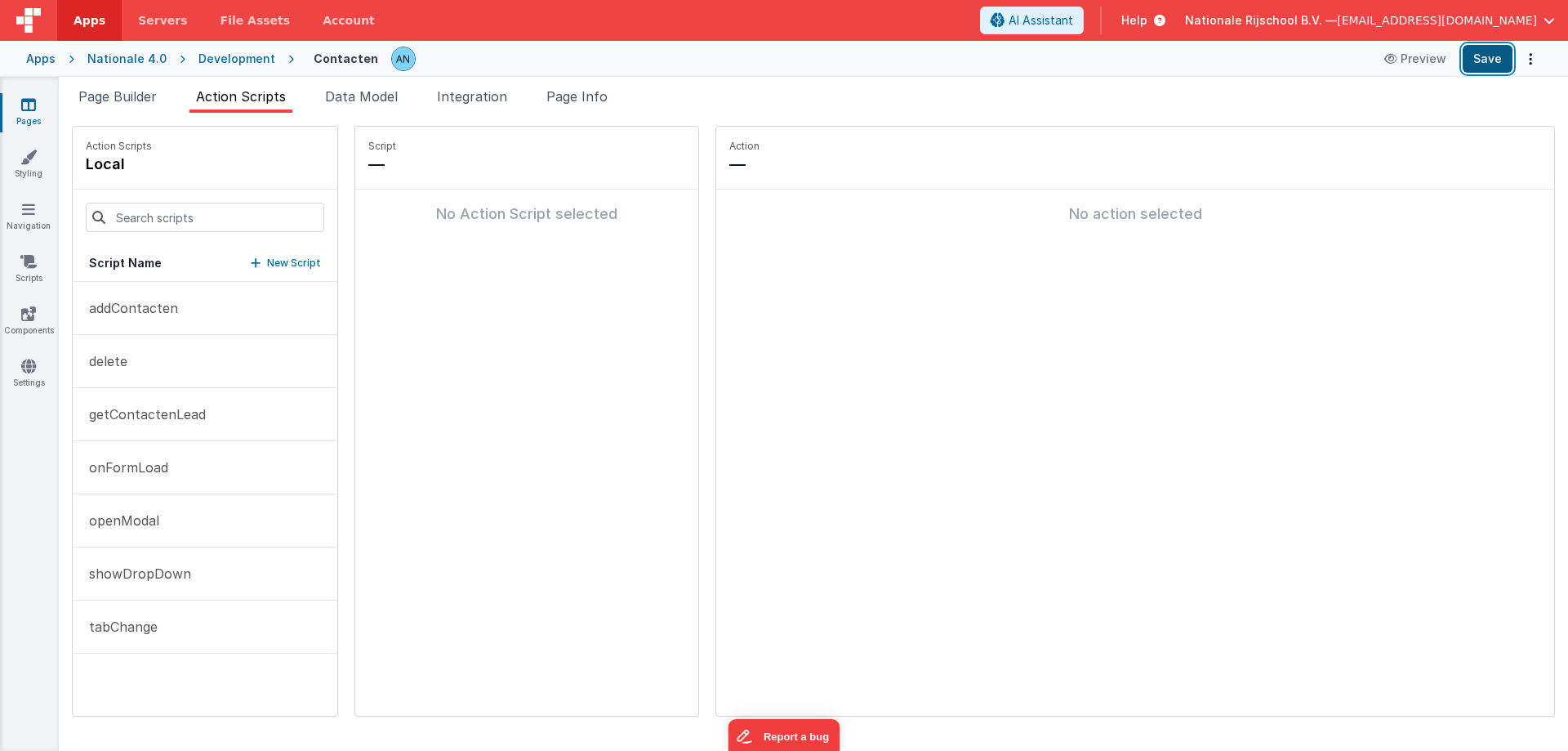
click at [1485, 55] on button "Save" at bounding box center [1487, 59] width 50 height 28
click at [230, 57] on div "Development" at bounding box center [237, 59] width 77 height 16
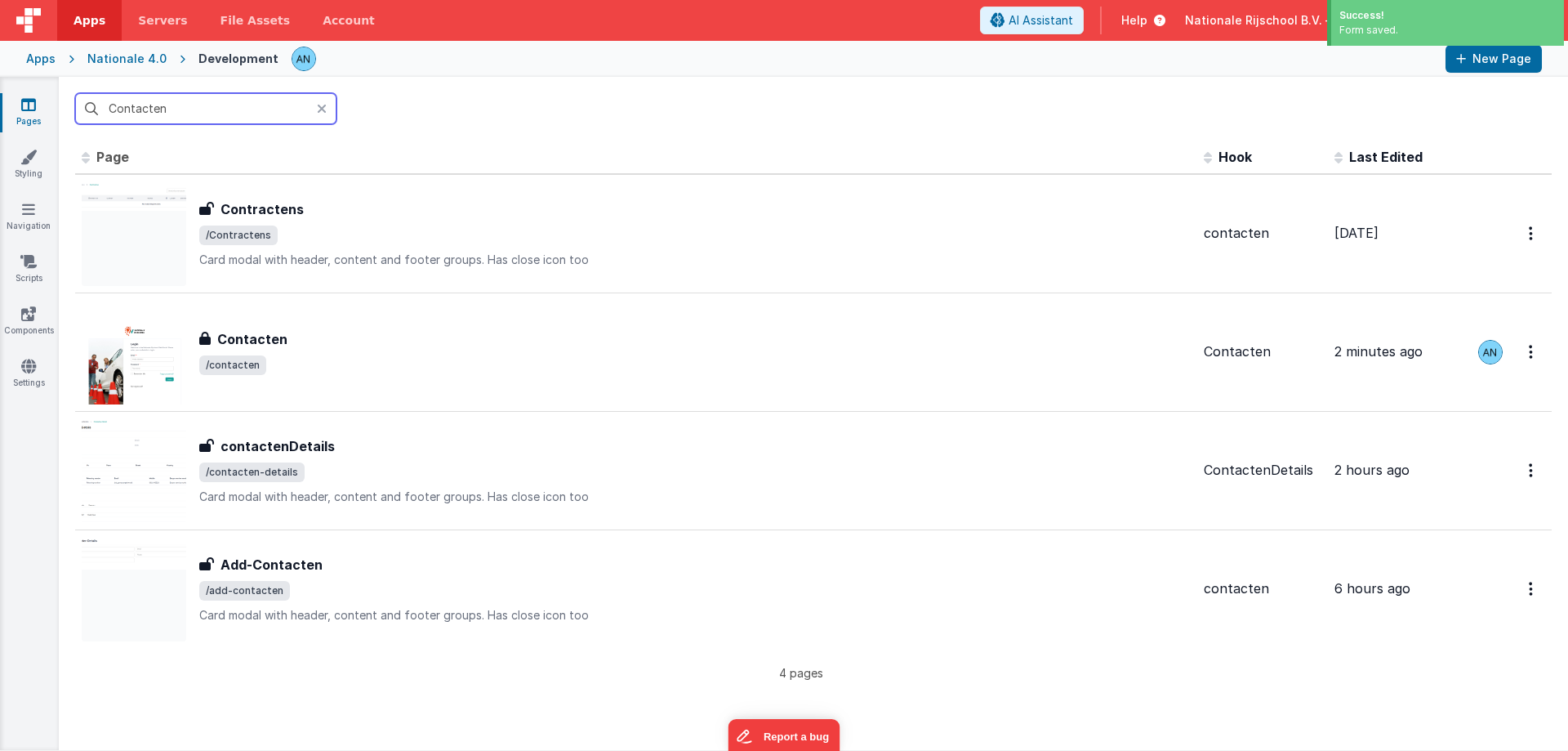
click at [194, 118] on input "Contacten" at bounding box center [206, 109] width 261 height 31
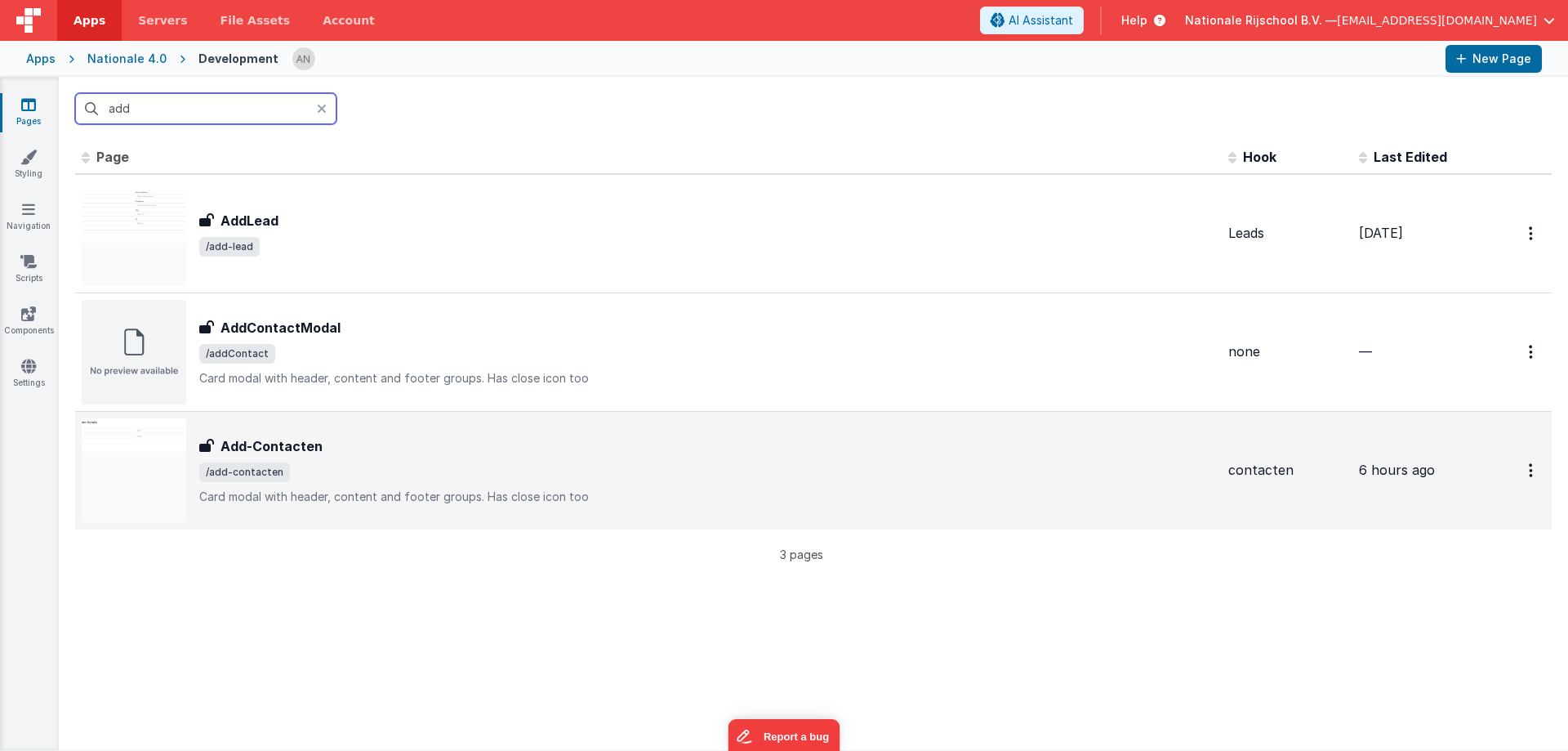
type input "add"
click at [263, 447] on h3 "Add-Contacten" at bounding box center [271, 446] width 102 height 20
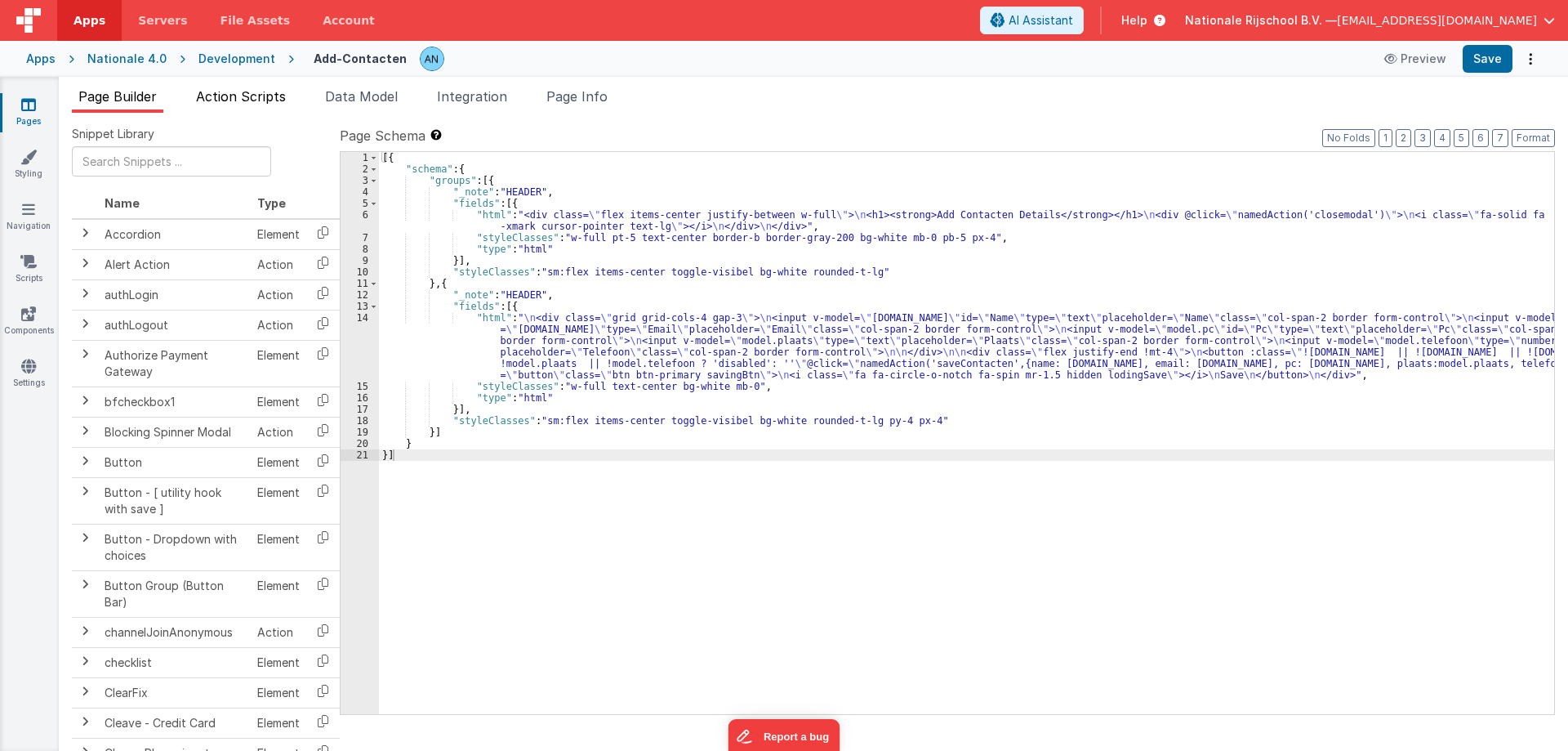
click at [249, 95] on span "Action Scripts" at bounding box center [241, 97] width 90 height 16
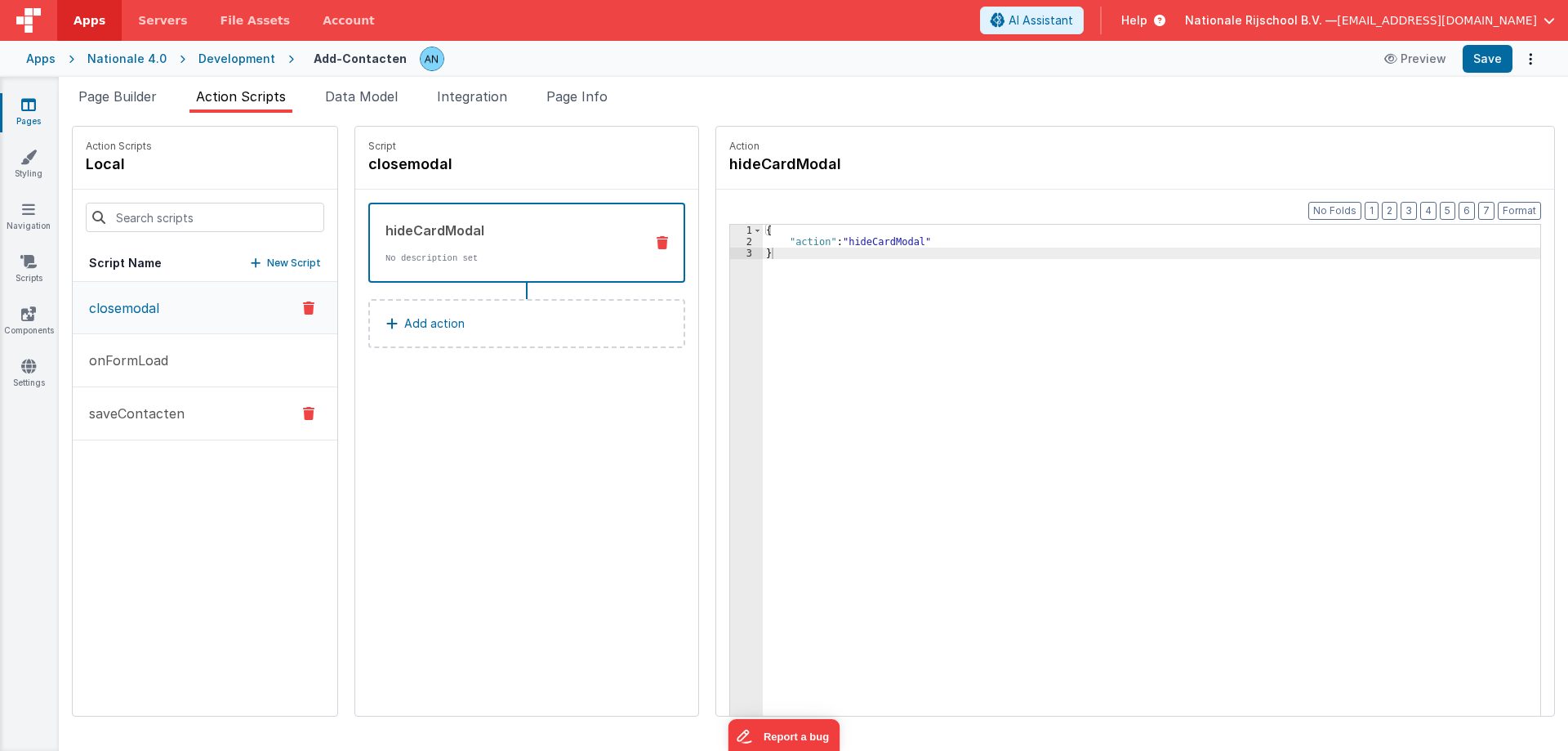
click at [178, 404] on p "saveContacten" at bounding box center [132, 414] width 106 height 20
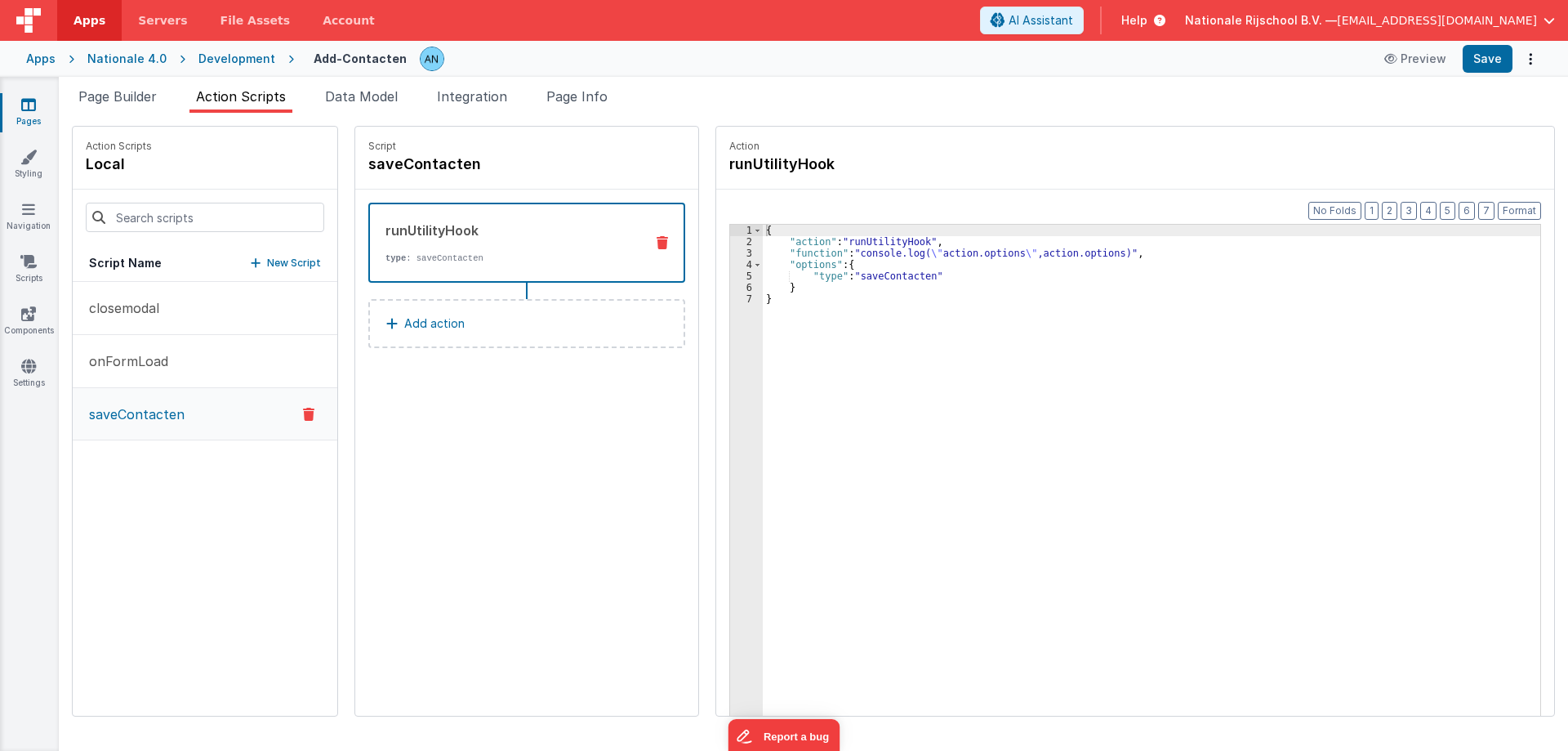
click at [476, 297] on div "runUtilityHook type : saveContacten Add action" at bounding box center [526, 275] width 317 height 146
click at [450, 312] on button "Add action" at bounding box center [526, 323] width 317 height 49
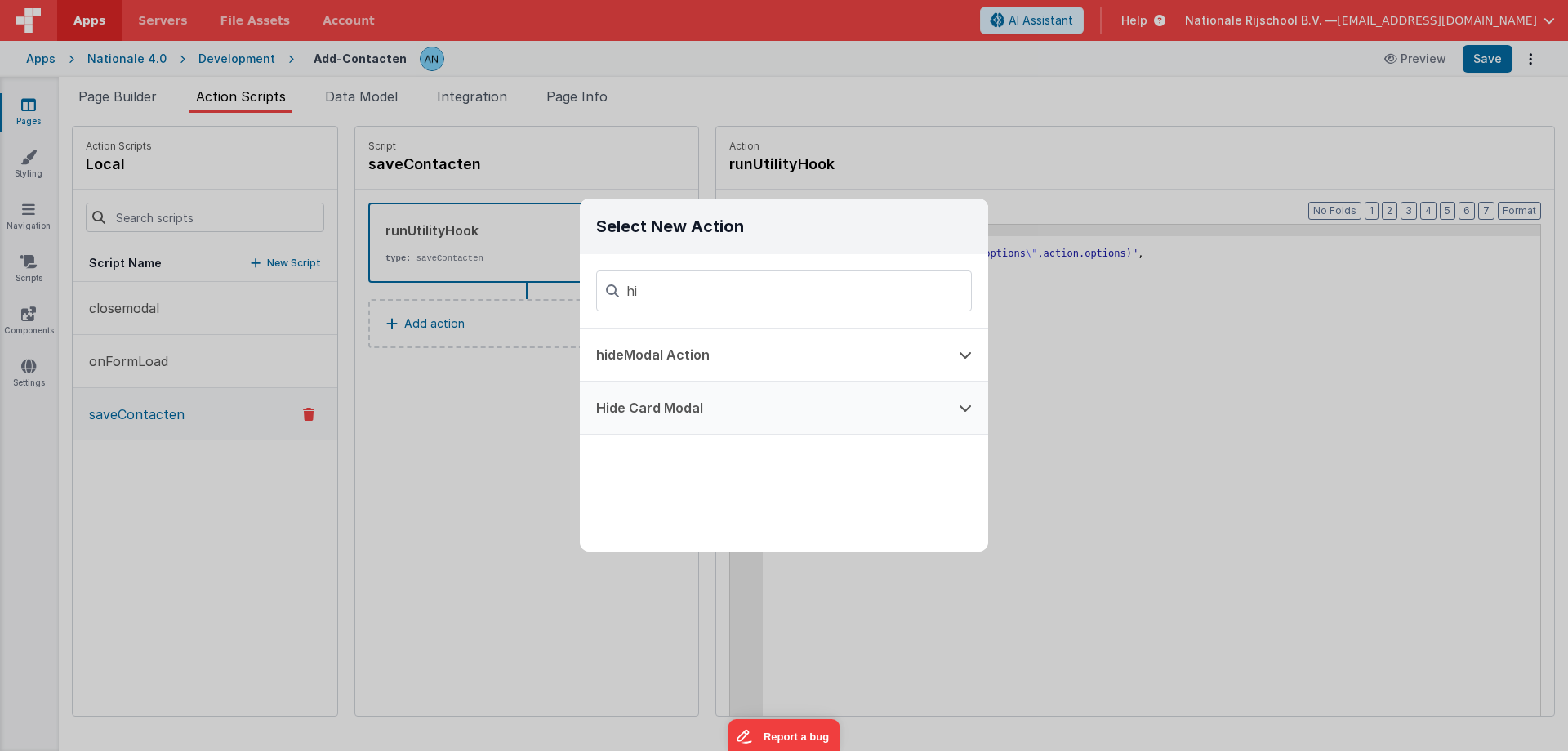
type input "hi"
click at [683, 409] on button "Hide Card Modal" at bounding box center [761, 408] width 363 height 52
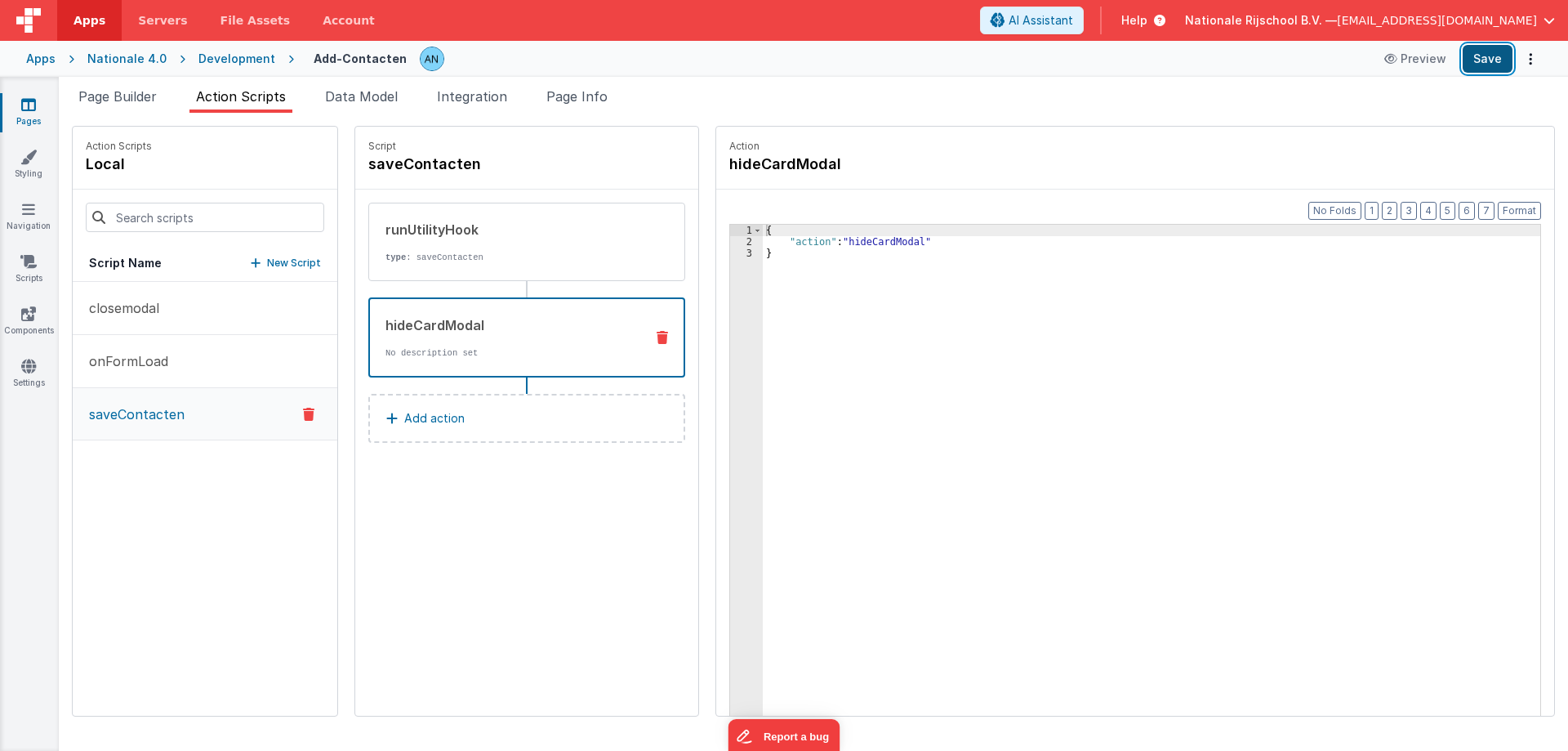
click at [1489, 58] on button "Save" at bounding box center [1487, 59] width 50 height 28
click at [1528, 205] on button "Format" at bounding box center [1519, 210] width 43 height 18
click at [494, 410] on button "Add action" at bounding box center [526, 418] width 317 height 49
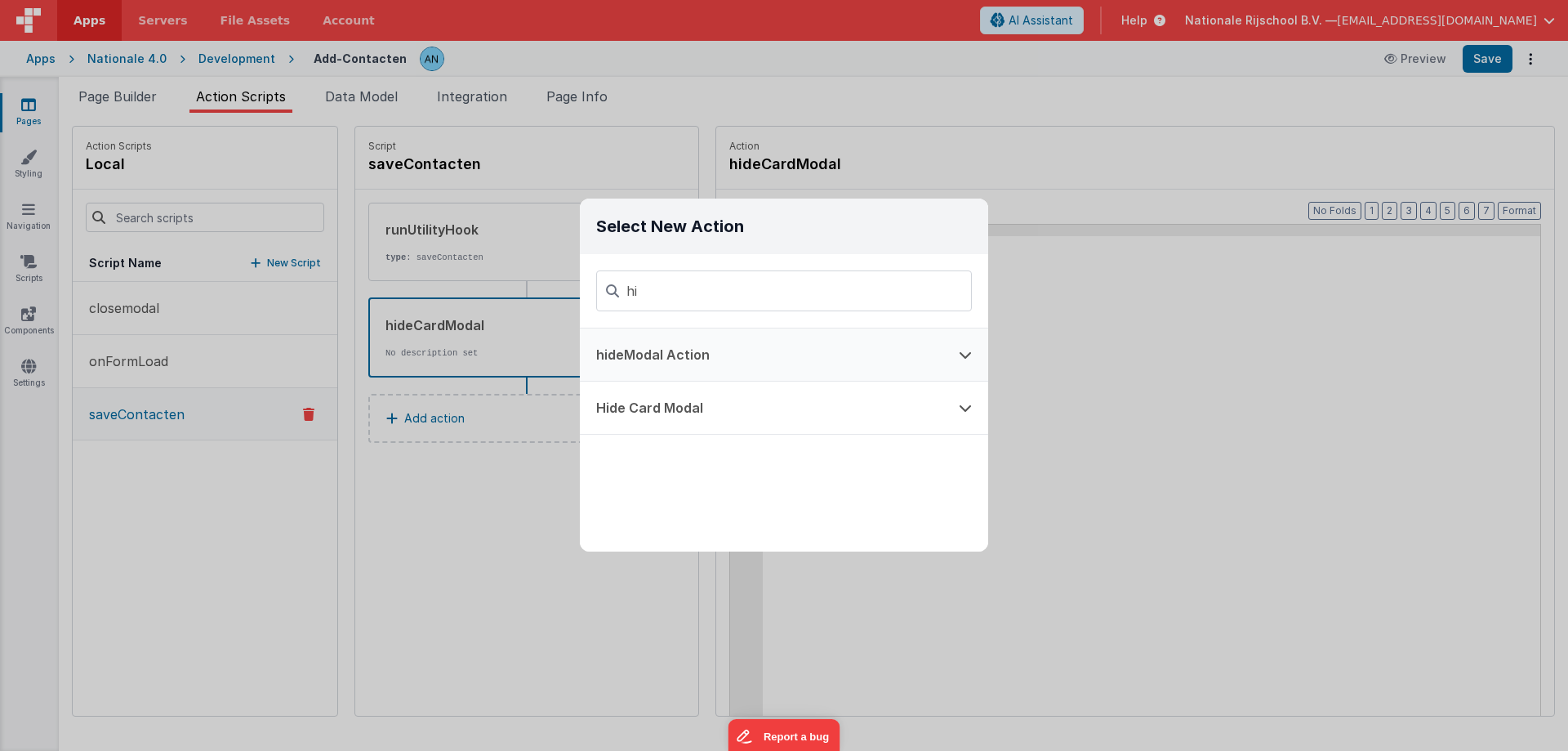
type input "hi"
click at [688, 346] on button "hideModal Action" at bounding box center [761, 355] width 363 height 52
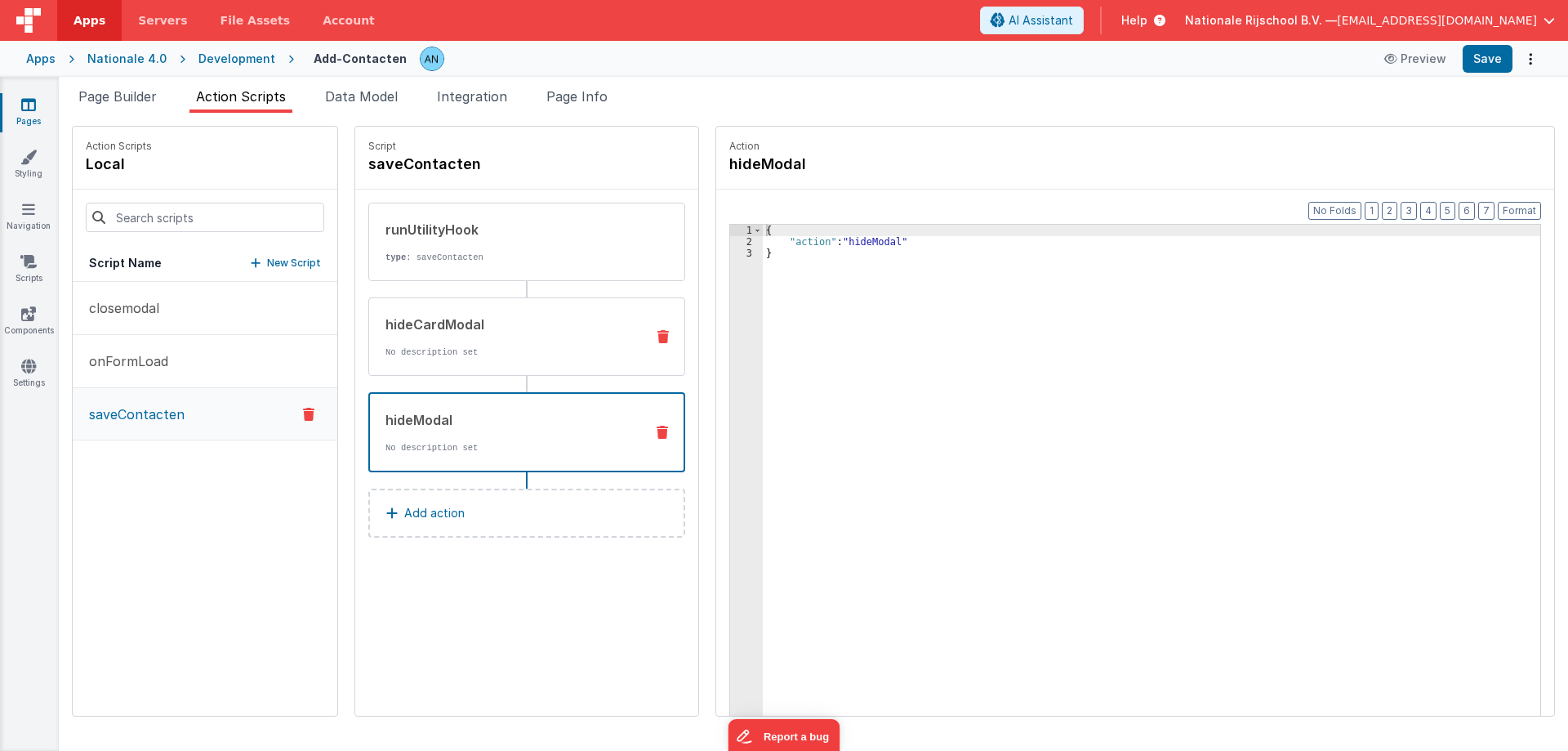
click at [652, 332] on button at bounding box center [663, 337] width 43 height 13
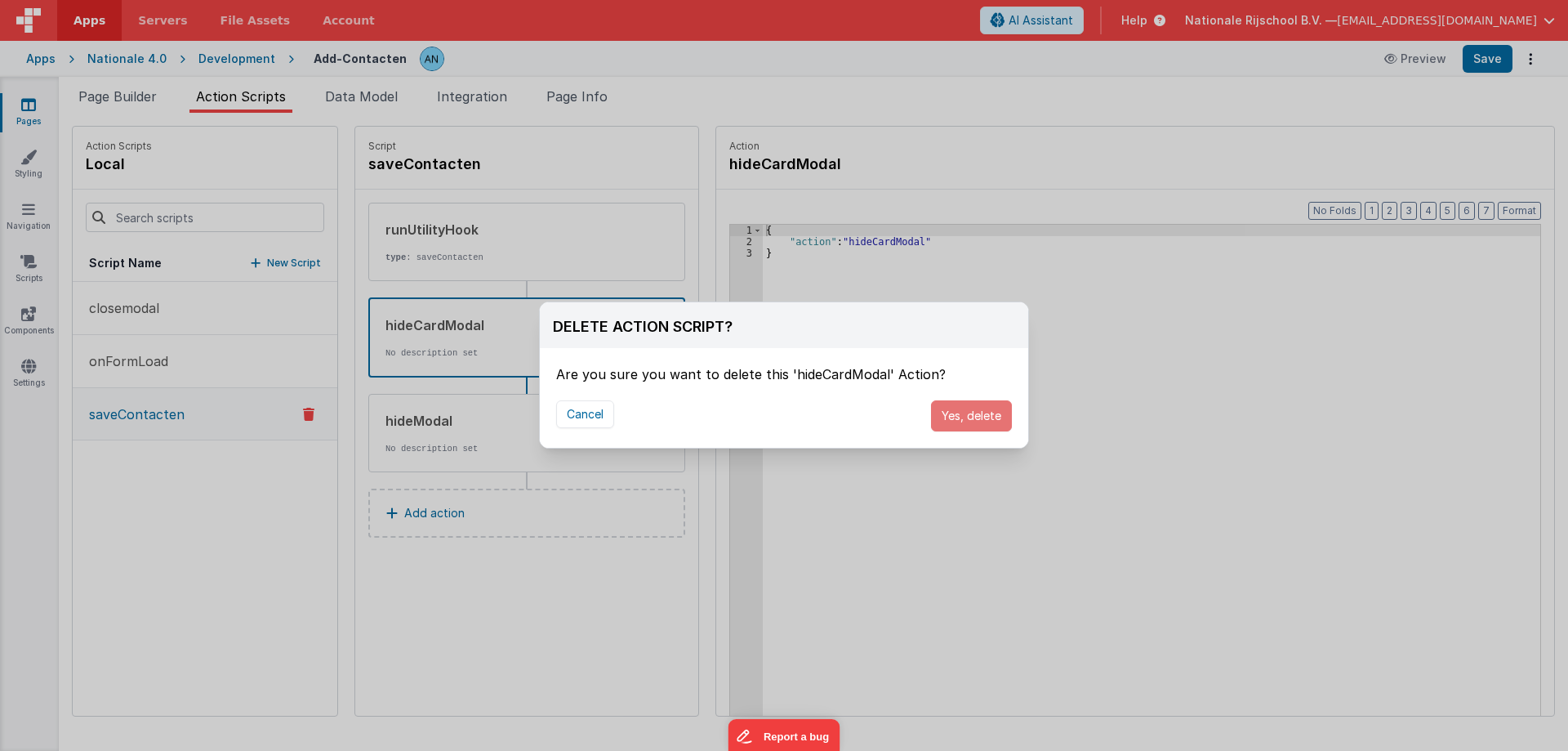
drag, startPoint x: 978, startPoint y: 409, endPoint x: 1439, endPoint y: 114, distance: 547.3
click at [978, 409] on button "Yes, delete" at bounding box center [971, 416] width 81 height 31
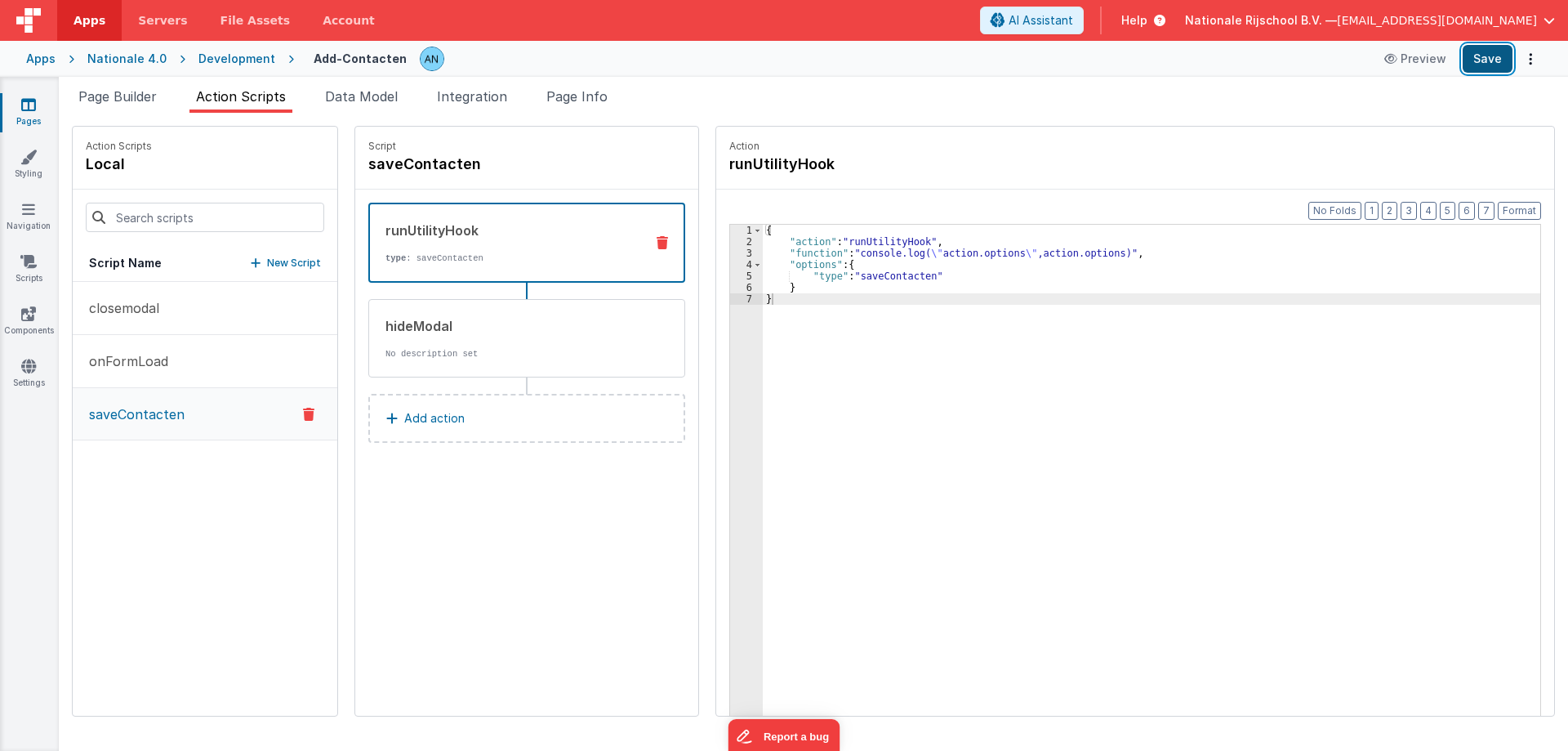
click at [1505, 61] on button "Save" at bounding box center [1487, 59] width 50 height 28
click at [1523, 215] on button "Format" at bounding box center [1519, 210] width 43 height 18
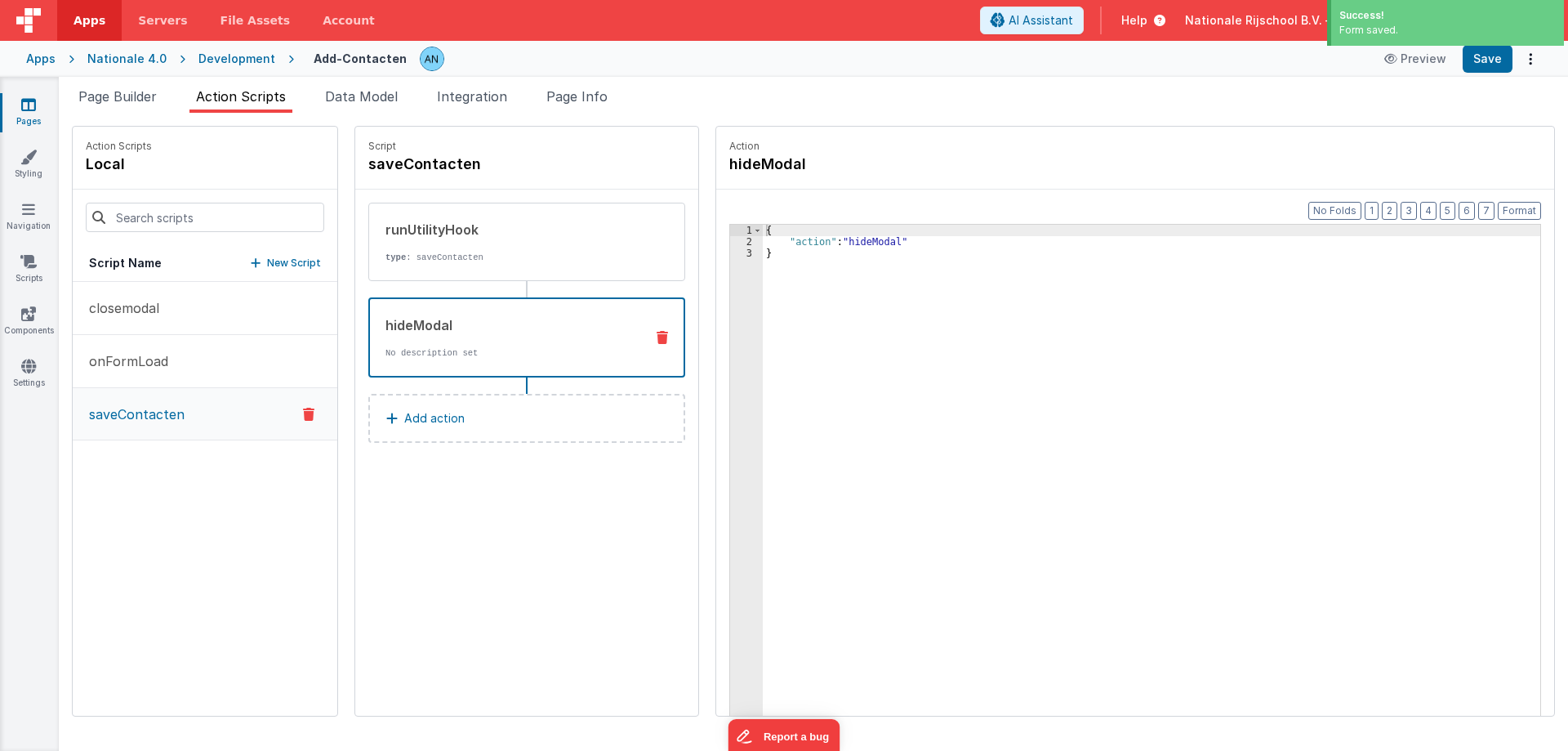
click at [436, 360] on div "hideModal No description set" at bounding box center [526, 337] width 317 height 80
click at [1480, 72] on button "Save" at bounding box center [1487, 59] width 50 height 28
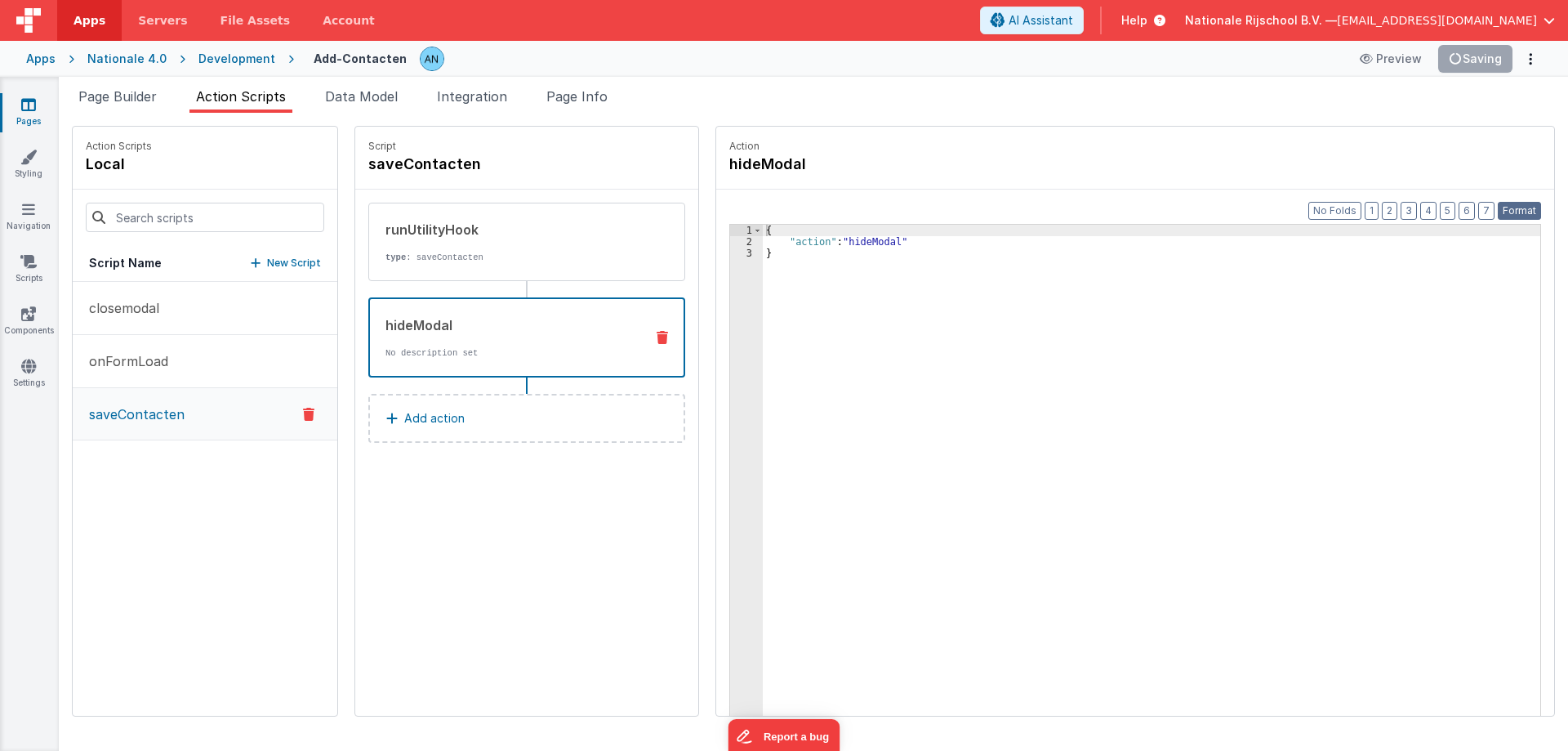
click at [1527, 212] on button "Format" at bounding box center [1519, 210] width 43 height 18
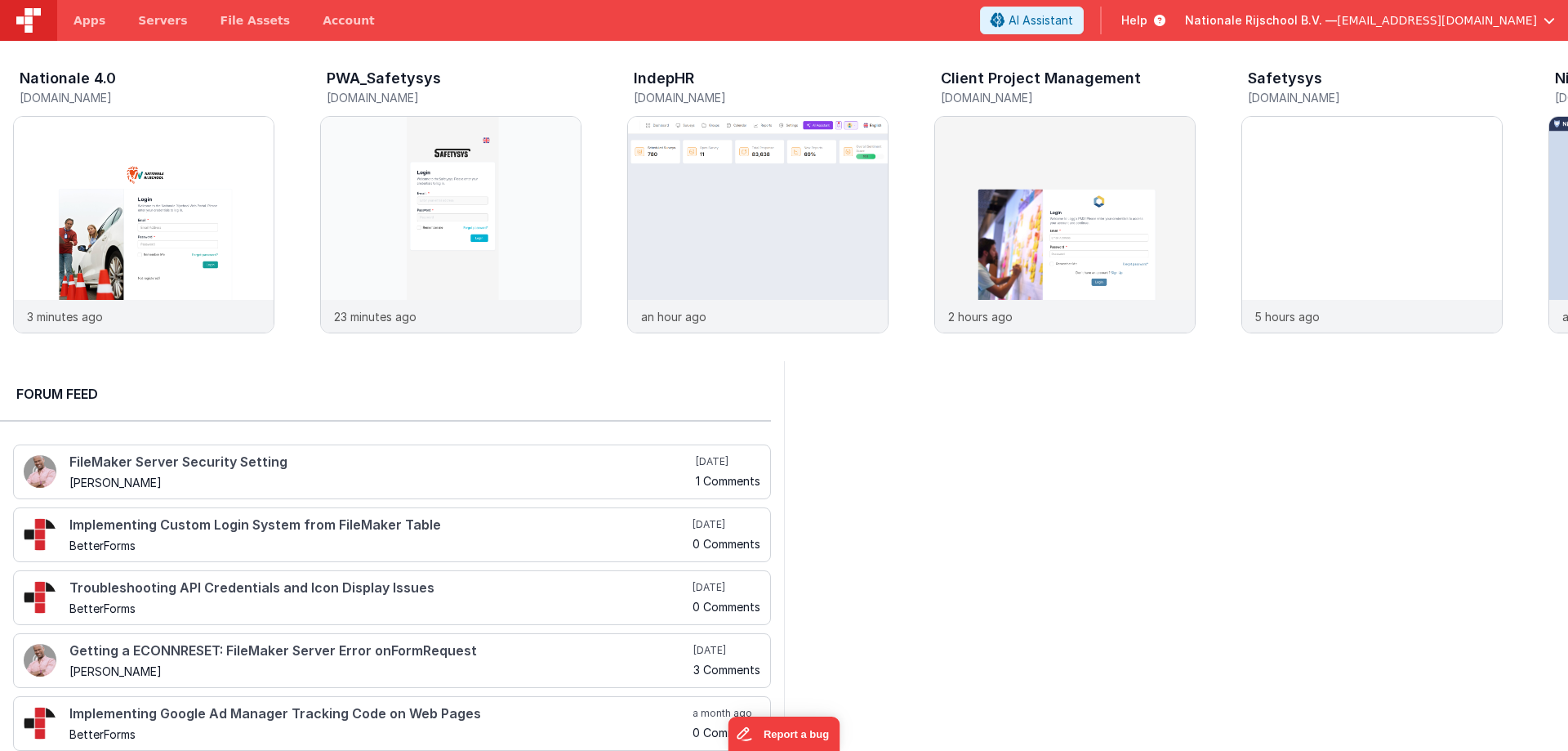
click at [1262, 20] on span "Nationale Rijschool B.V. —" at bounding box center [1261, 20] width 152 height 16
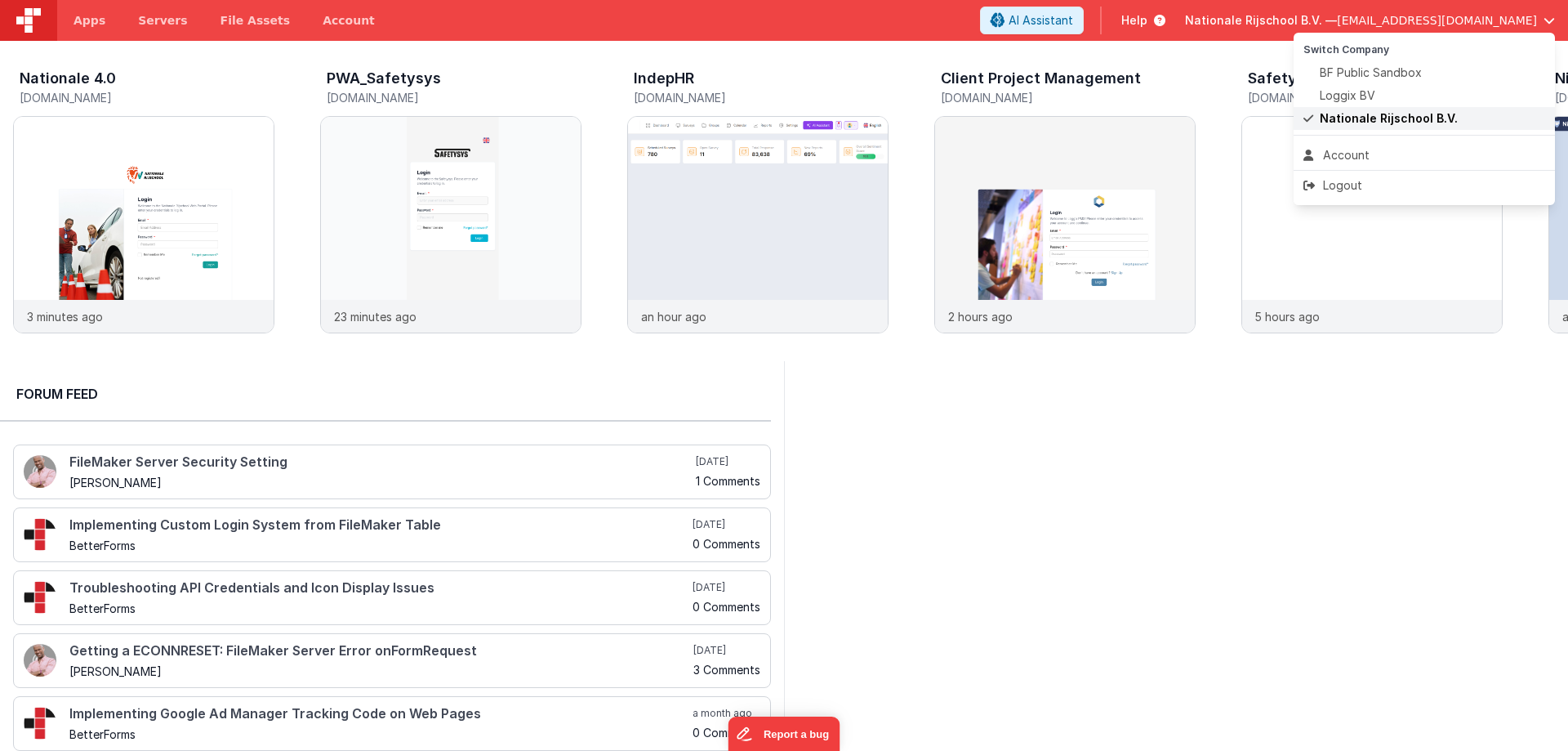
click at [1362, 117] on span "Nationale Rijschool B.V." at bounding box center [1389, 119] width 138 height 16
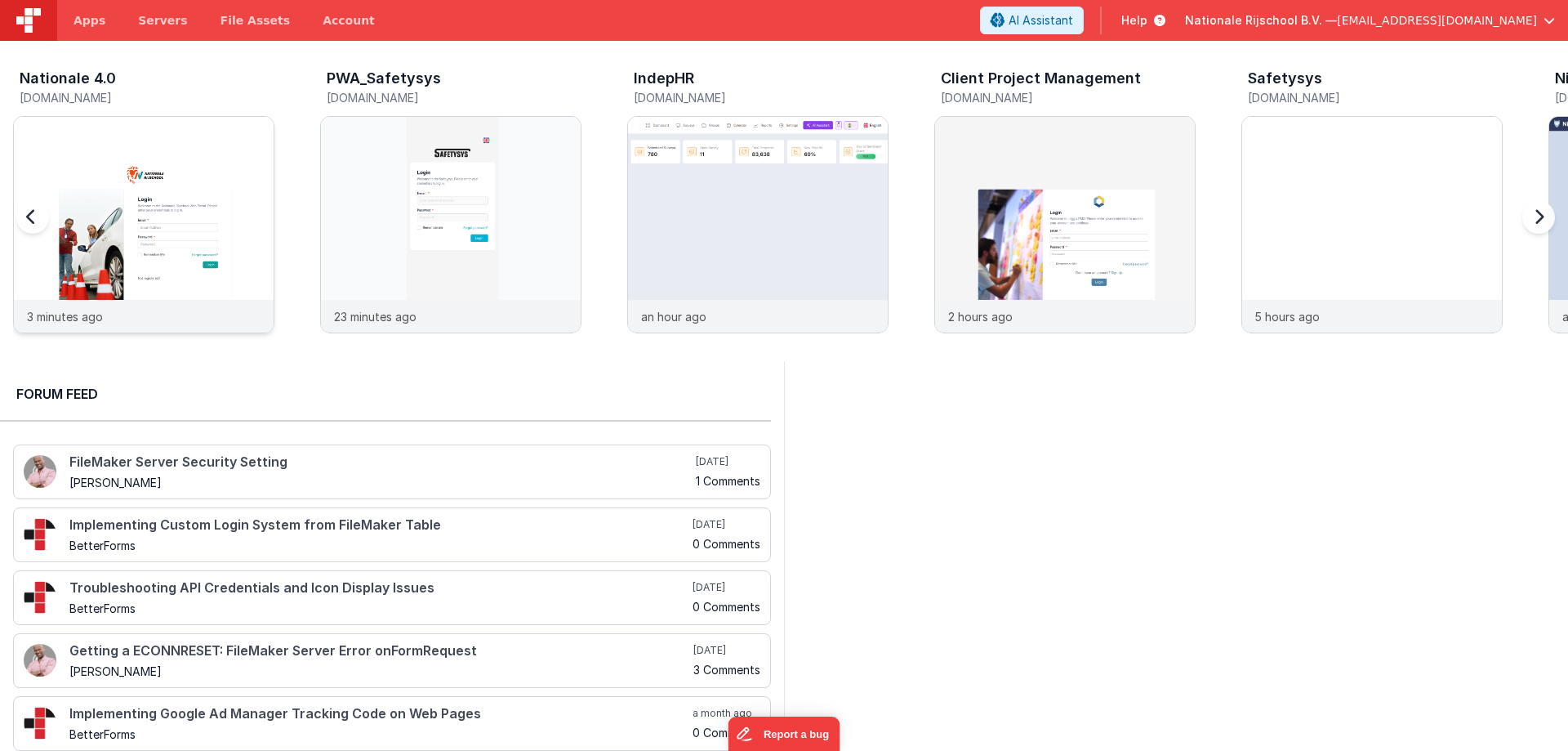
click at [181, 178] on img at bounding box center [143, 247] width 260 height 260
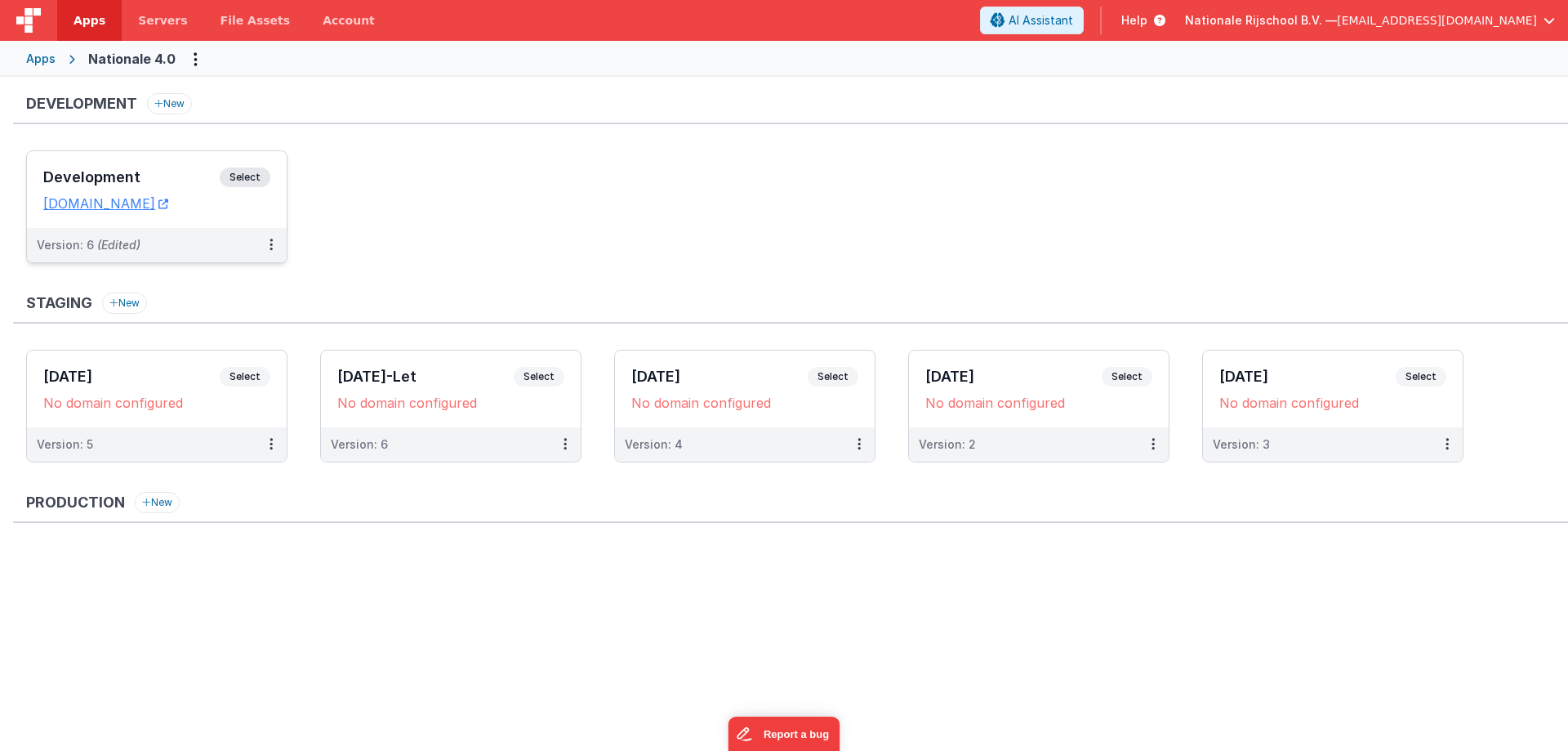
click at [43, 168] on div "Development Select" at bounding box center [156, 181] width 227 height 28
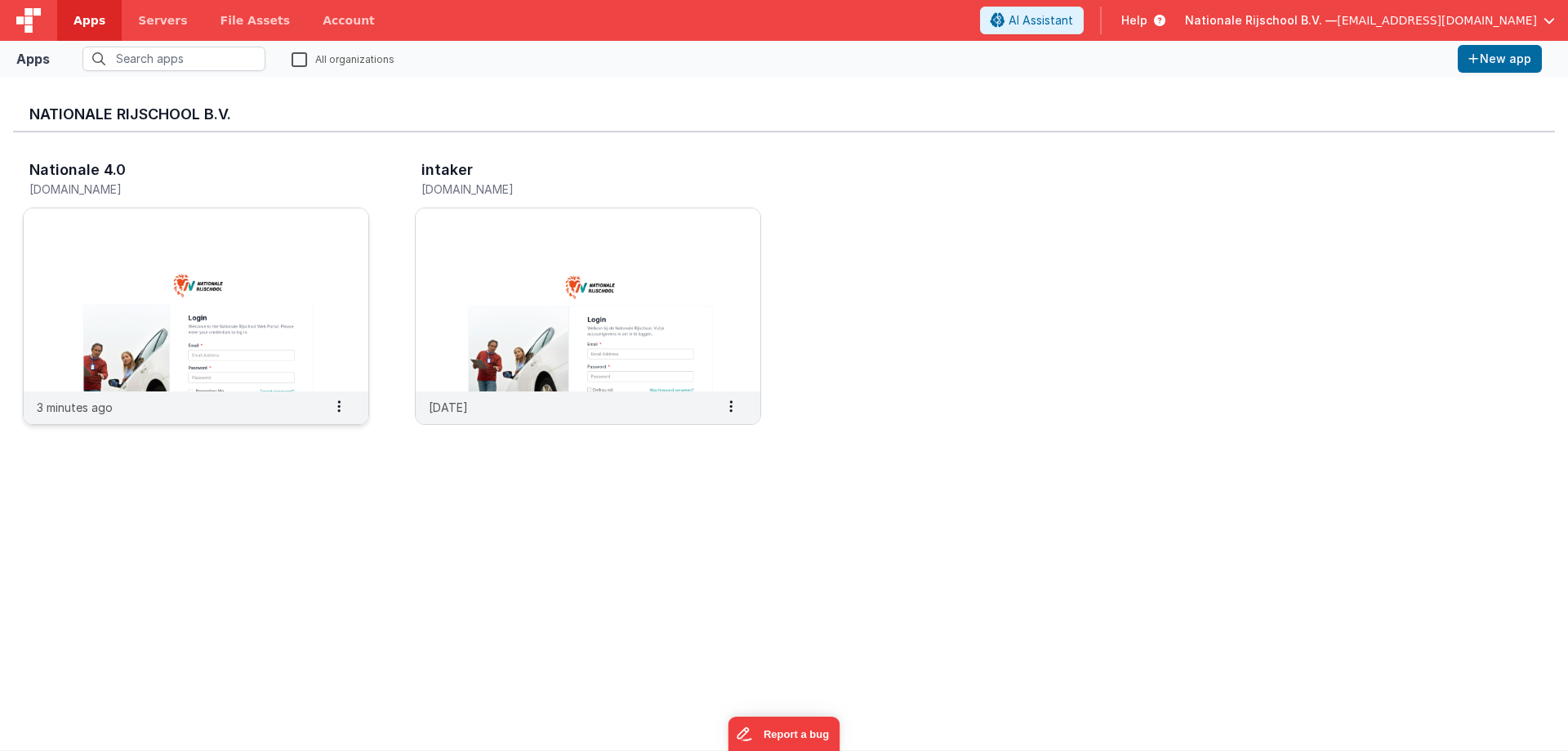
click at [157, 262] on img at bounding box center [196, 299] width 345 height 183
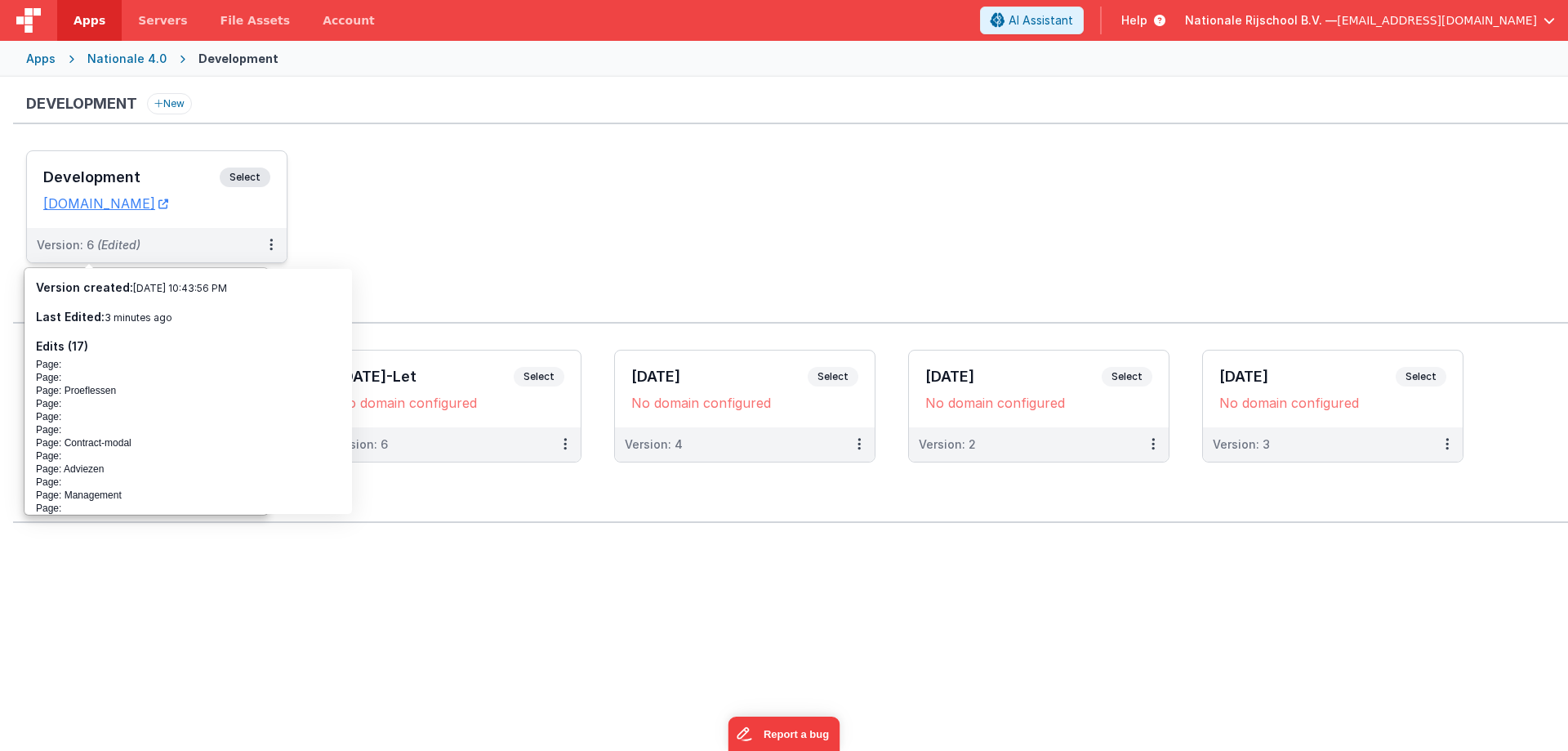
click at [84, 165] on div "Development Select URLs [DOMAIN_NAME]" at bounding box center [156, 190] width 260 height 77
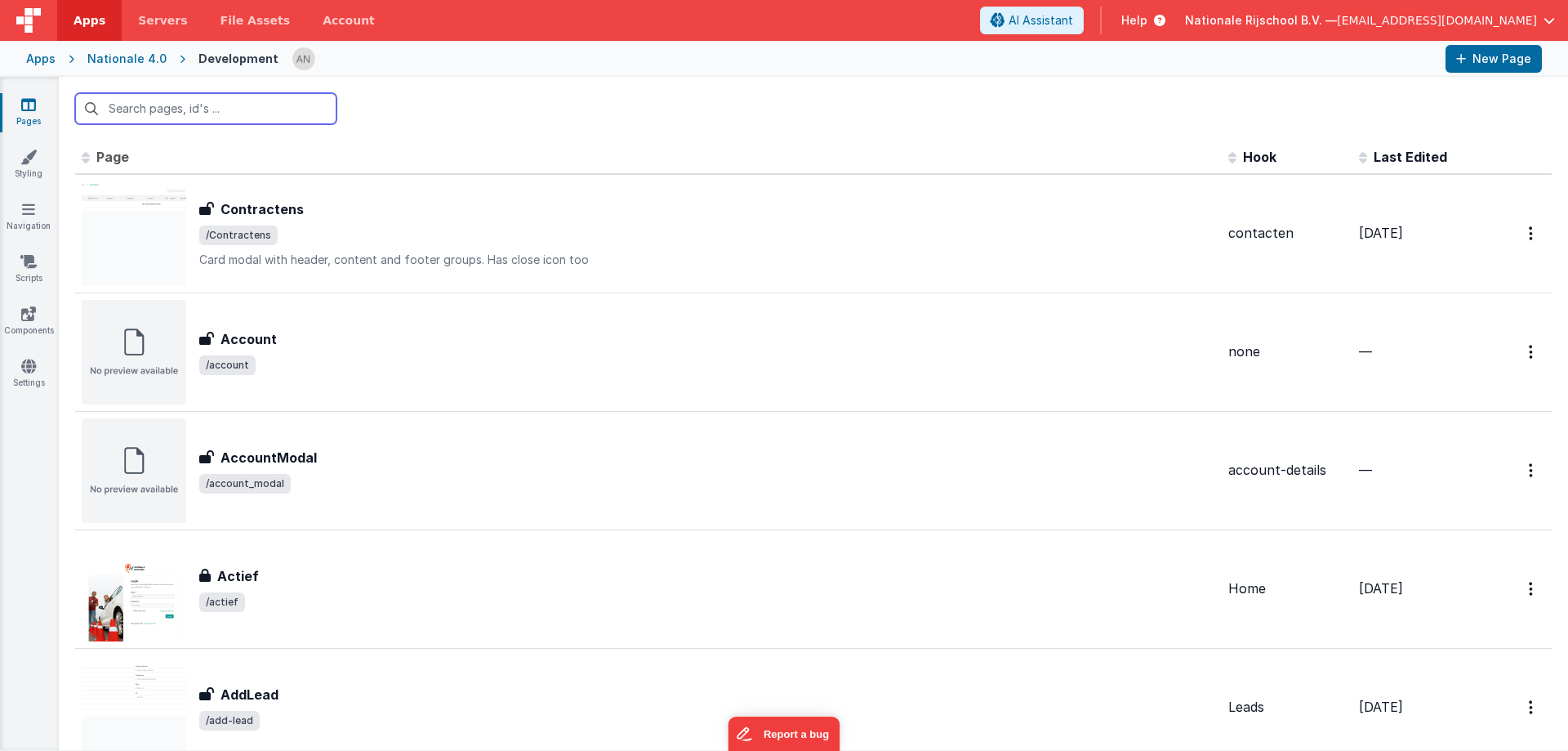
click at [210, 115] on input "text" at bounding box center [206, 109] width 261 height 31
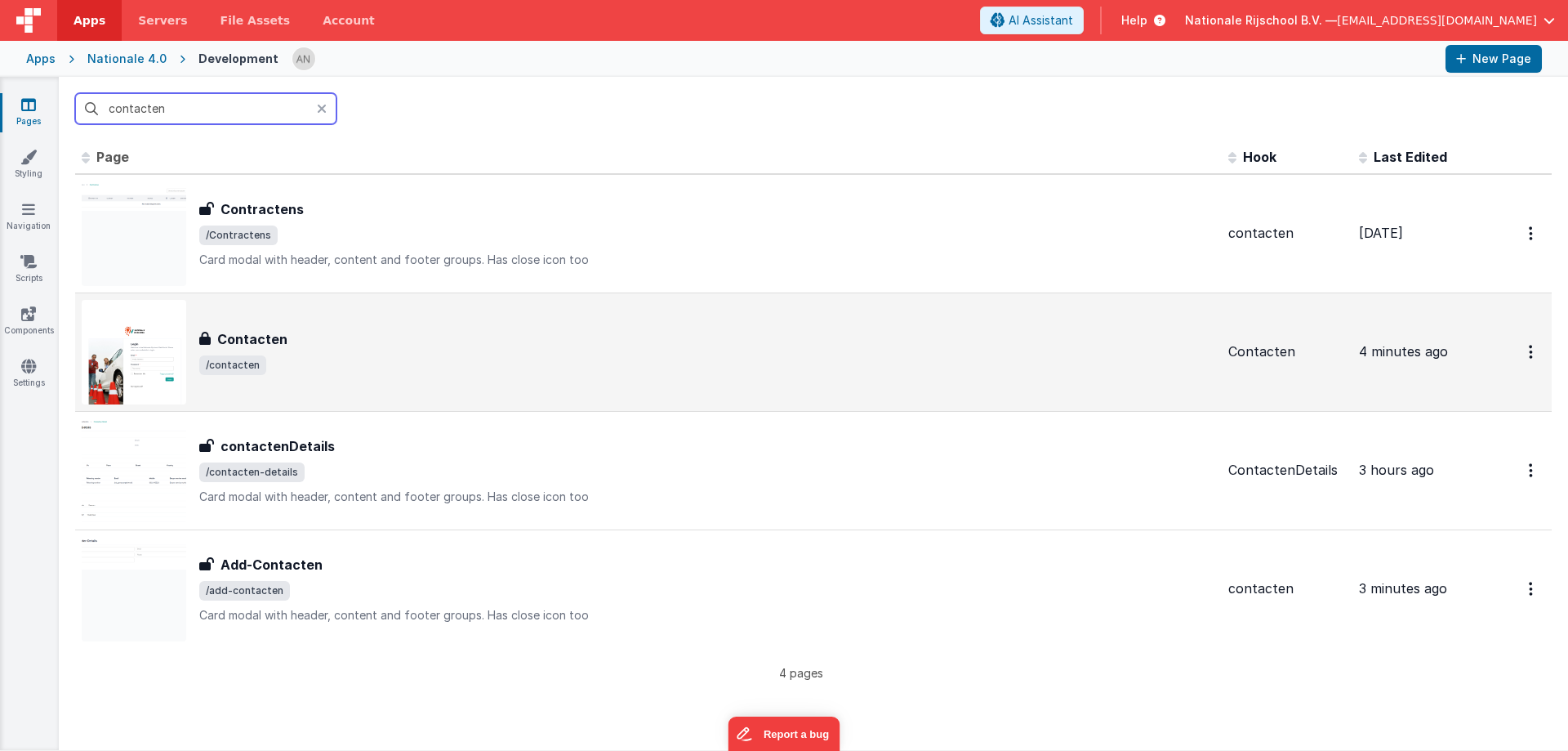
type input "contacten"
click at [293, 354] on div "Contacten Contacten /contacten" at bounding box center [707, 352] width 1016 height 46
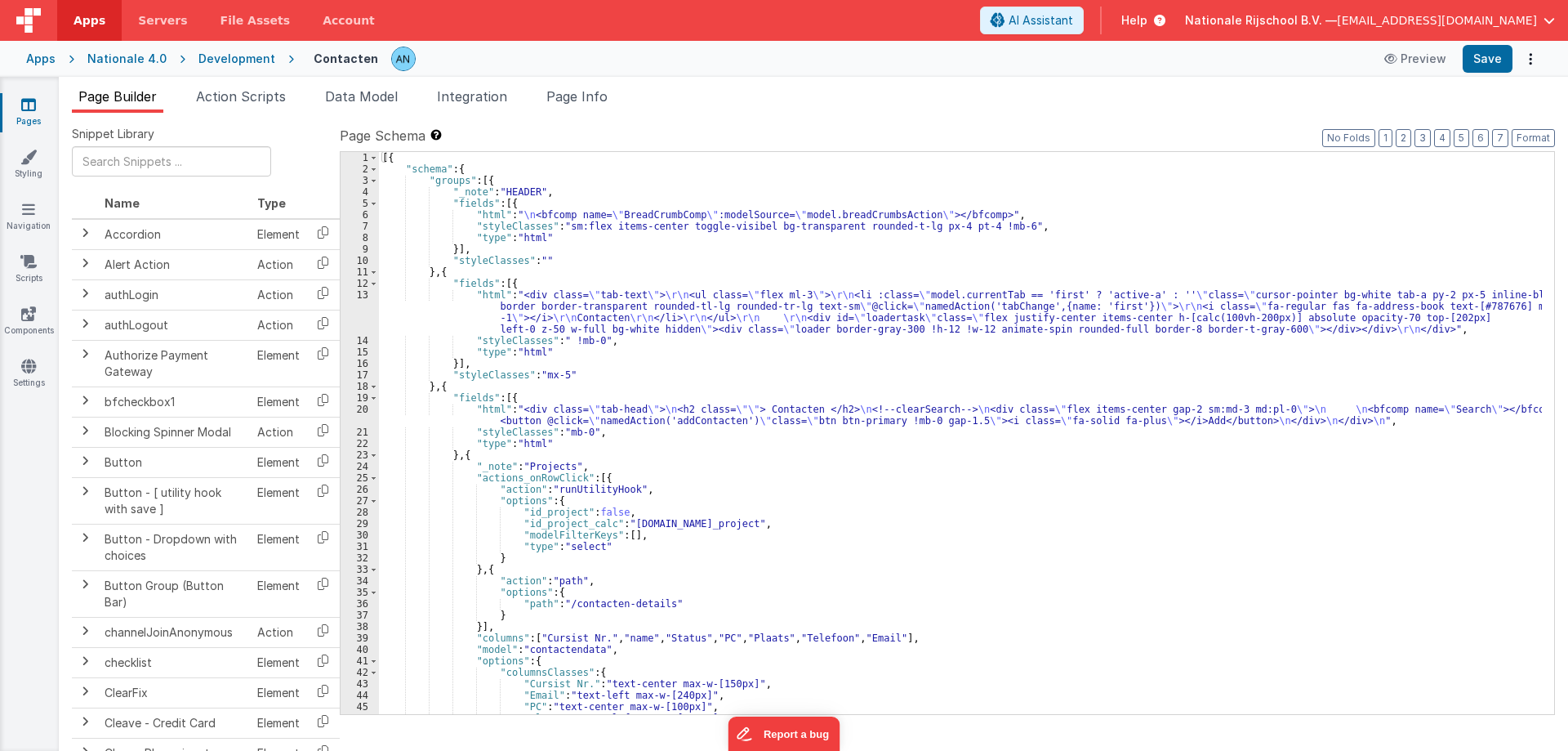
scroll to position [196, 0]
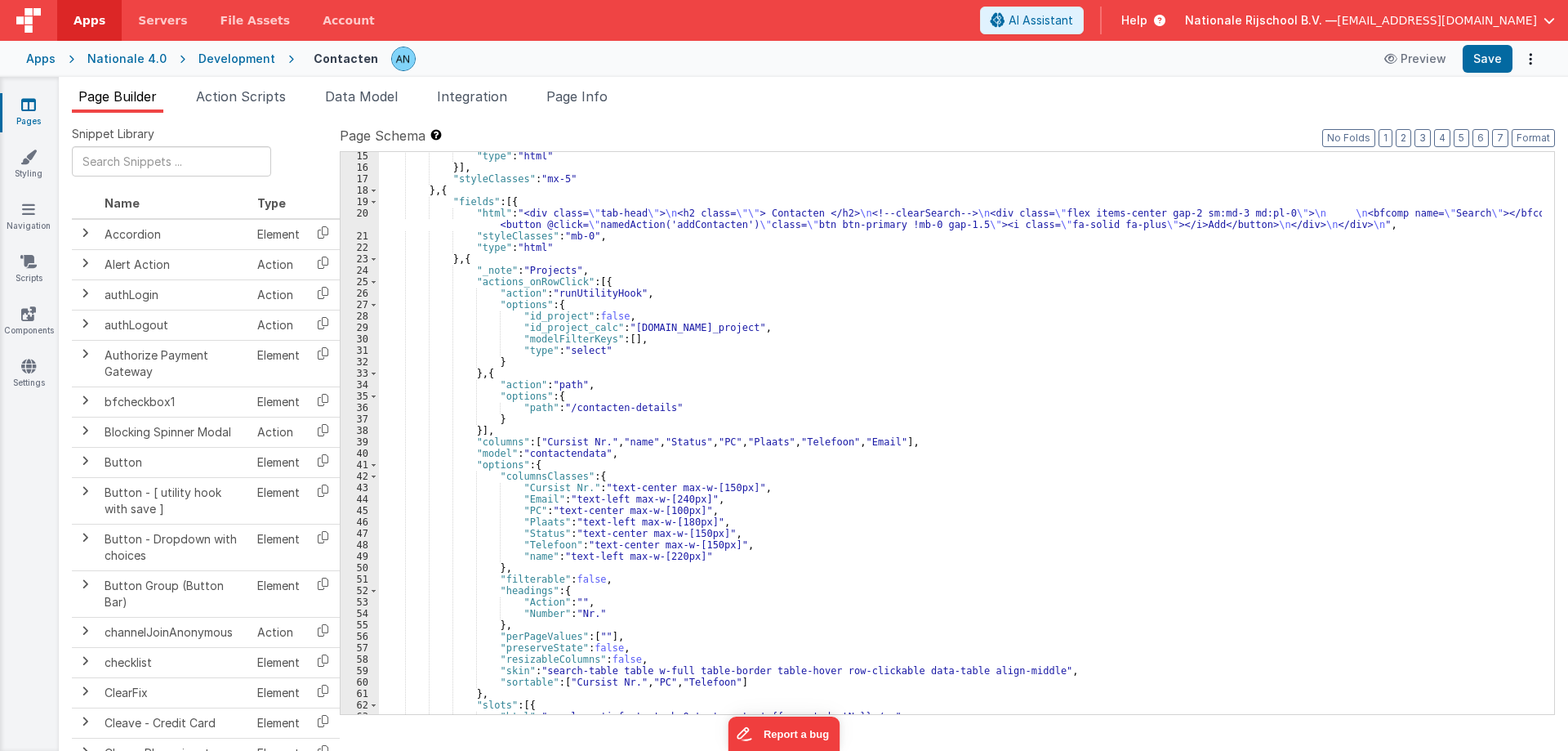
click at [542, 457] on div ""type" : "html" }] , "styleClasses" : "mx-5" } , { "fields" : [{ "html" : "<div…" at bounding box center [960, 443] width 1163 height 585
click at [550, 447] on div ""type" : "html" }] , "styleClasses" : "mx-5" } , { "fields" : [{ "html" : "<div…" at bounding box center [960, 443] width 1163 height 585
click at [548, 451] on div ""type" : "html" }] , "styleClasses" : "mx-5" } , { "fields" : [{ "html" : "<div…" at bounding box center [960, 443] width 1163 height 585
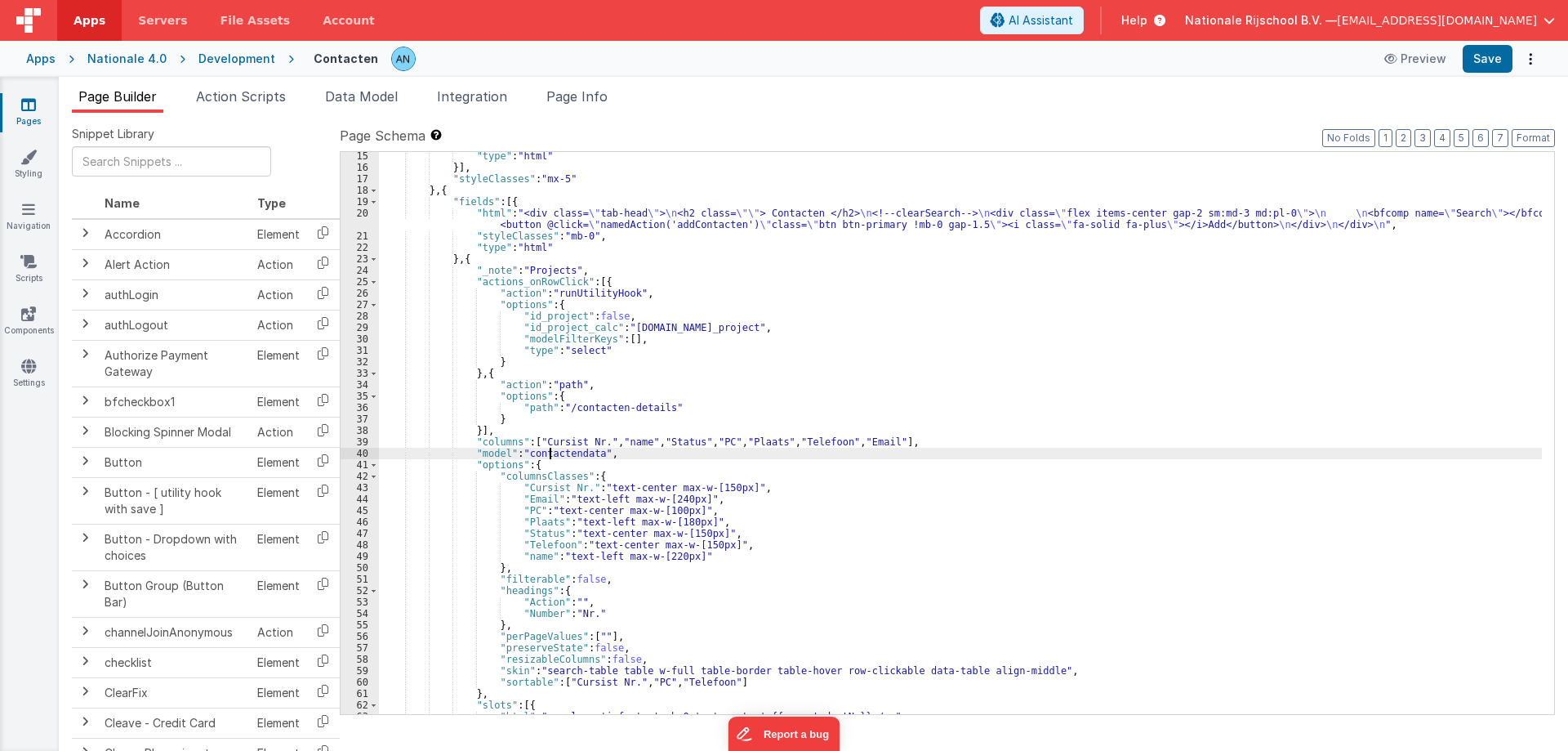
click at [548, 451] on div ""type" : "html" }] , "styleClasses" : "mx-5" } , { "fields" : [{ "html" : "<div…" at bounding box center [960, 443] width 1163 height 585
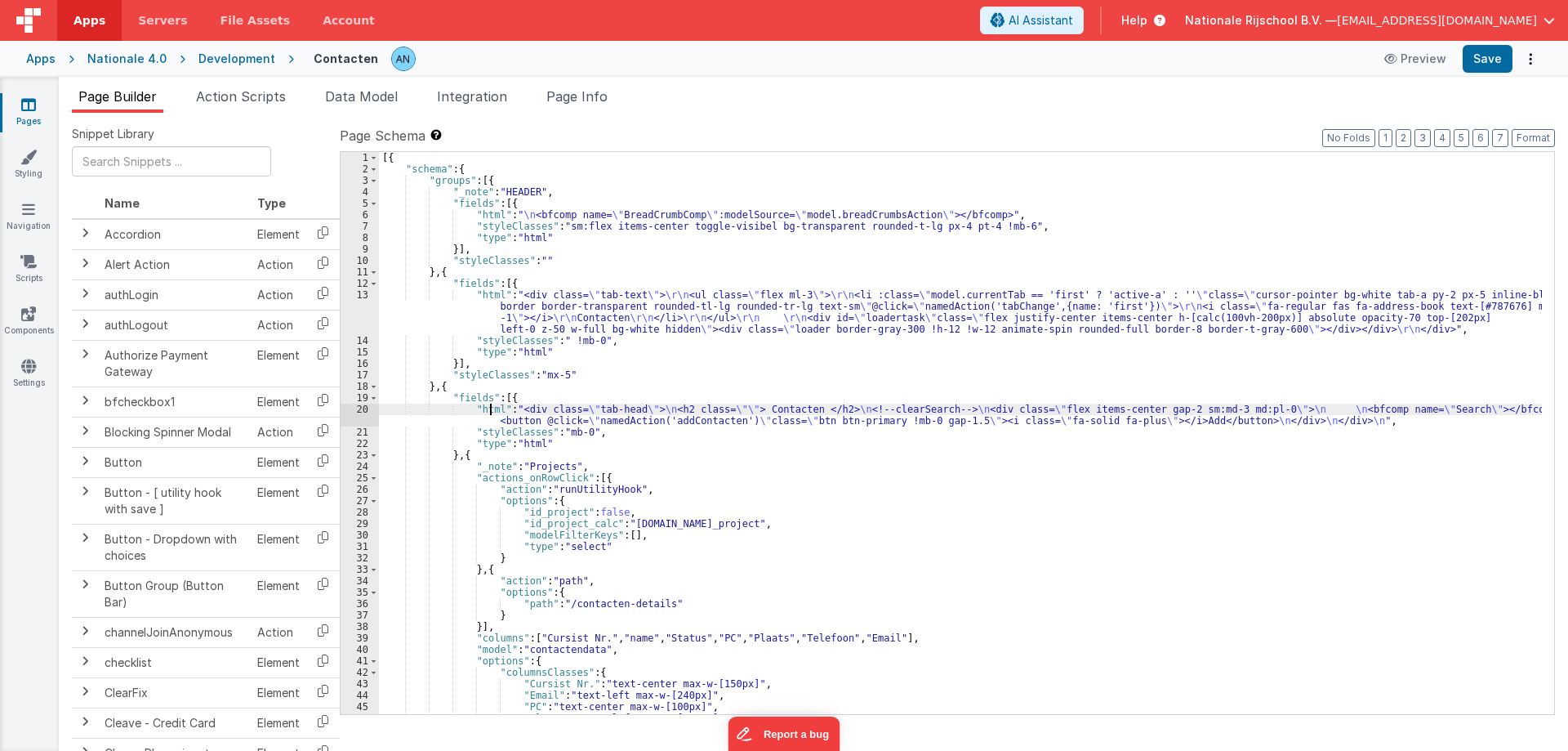
click at [489, 414] on div "[{ "schema" : { "groups" : [{ "_note" : "HEADER" , "fields" : [{ "html" : " \n …" at bounding box center [960, 445] width 1163 height 585
click at [361, 412] on div "20" at bounding box center [359, 415] width 38 height 23
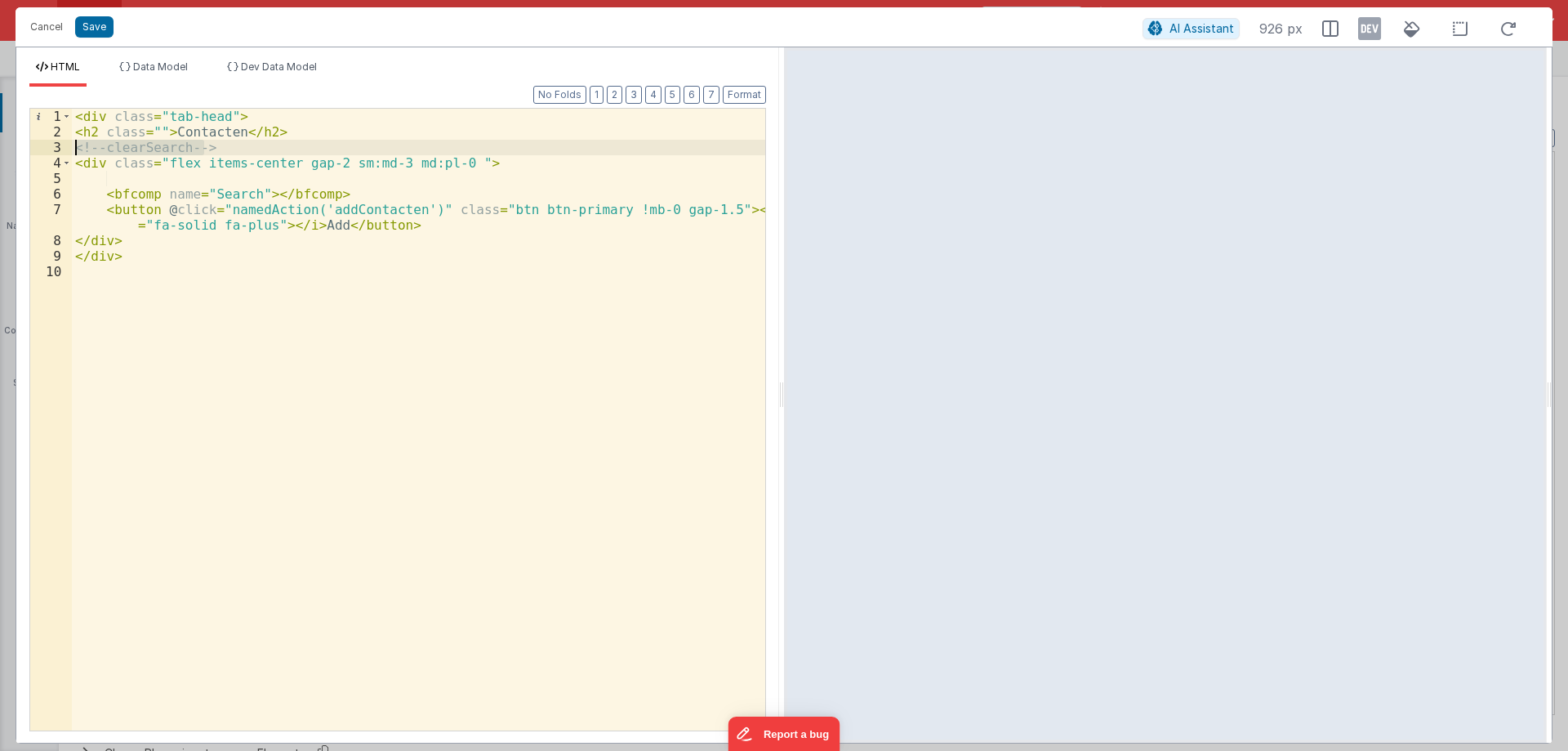
drag, startPoint x: 215, startPoint y: 147, endPoint x: 0, endPoint y: 146, distance: 215.0
click at [0, 146] on div "Cancel Save AI Assistant 926 px HTML Data Model Dev Data Model Format 7 6 5 4 3…" at bounding box center [784, 375] width 1568 height 751
click at [107, 175] on div "< div class = "tab-head" > < h2 class = "" > Contacten </ h2 > < div class = "f…" at bounding box center [418, 435] width 694 height 653
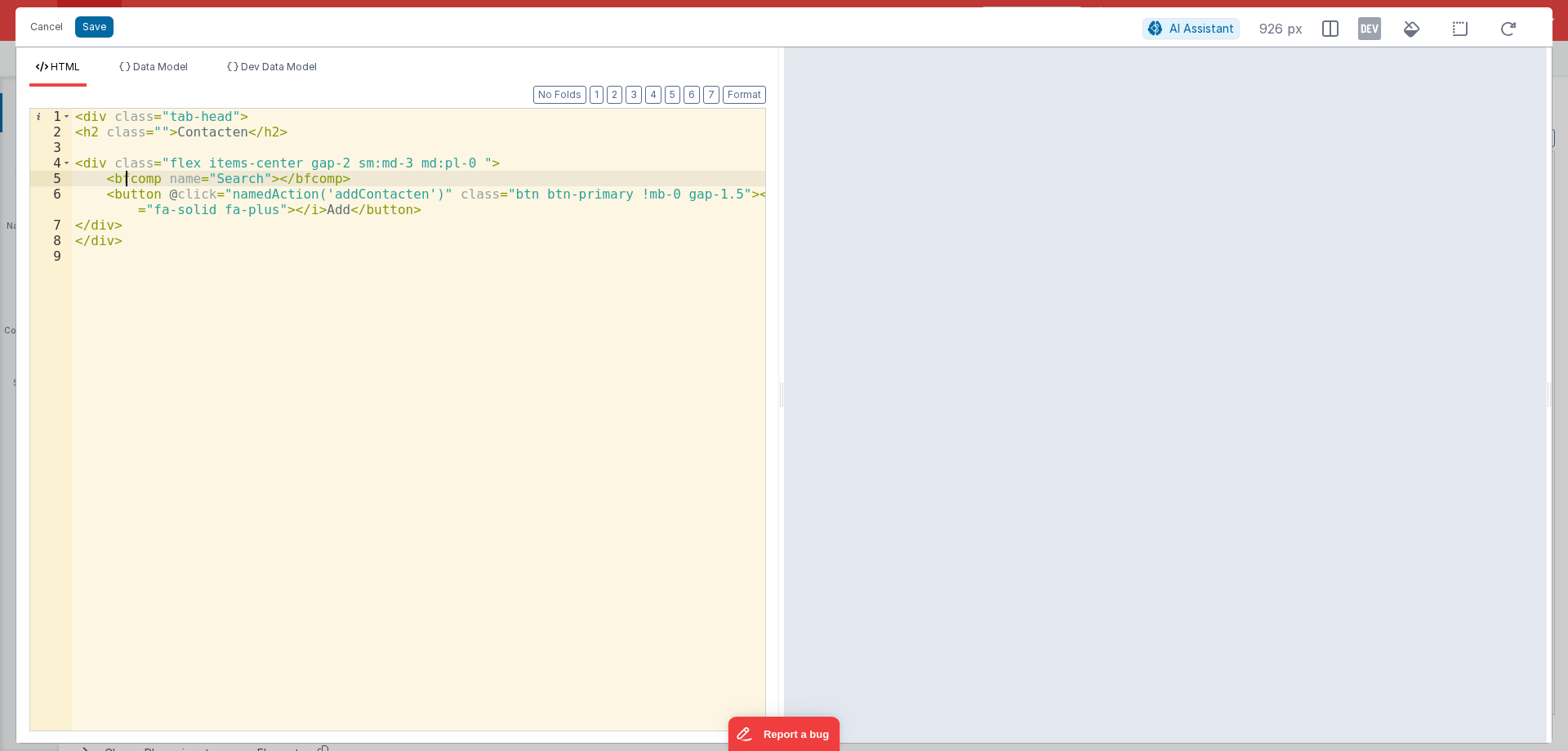
click at [124, 178] on div "< div class = "tab-head" > < h2 class = "" > Contacten </ h2 > < div class = "f…" at bounding box center [418, 435] width 694 height 653
click at [453, 159] on div "< div class = "tab-head" > < h2 class = "" > Contacten </ h2 > < div class = "f…" at bounding box center [418, 435] width 694 height 653
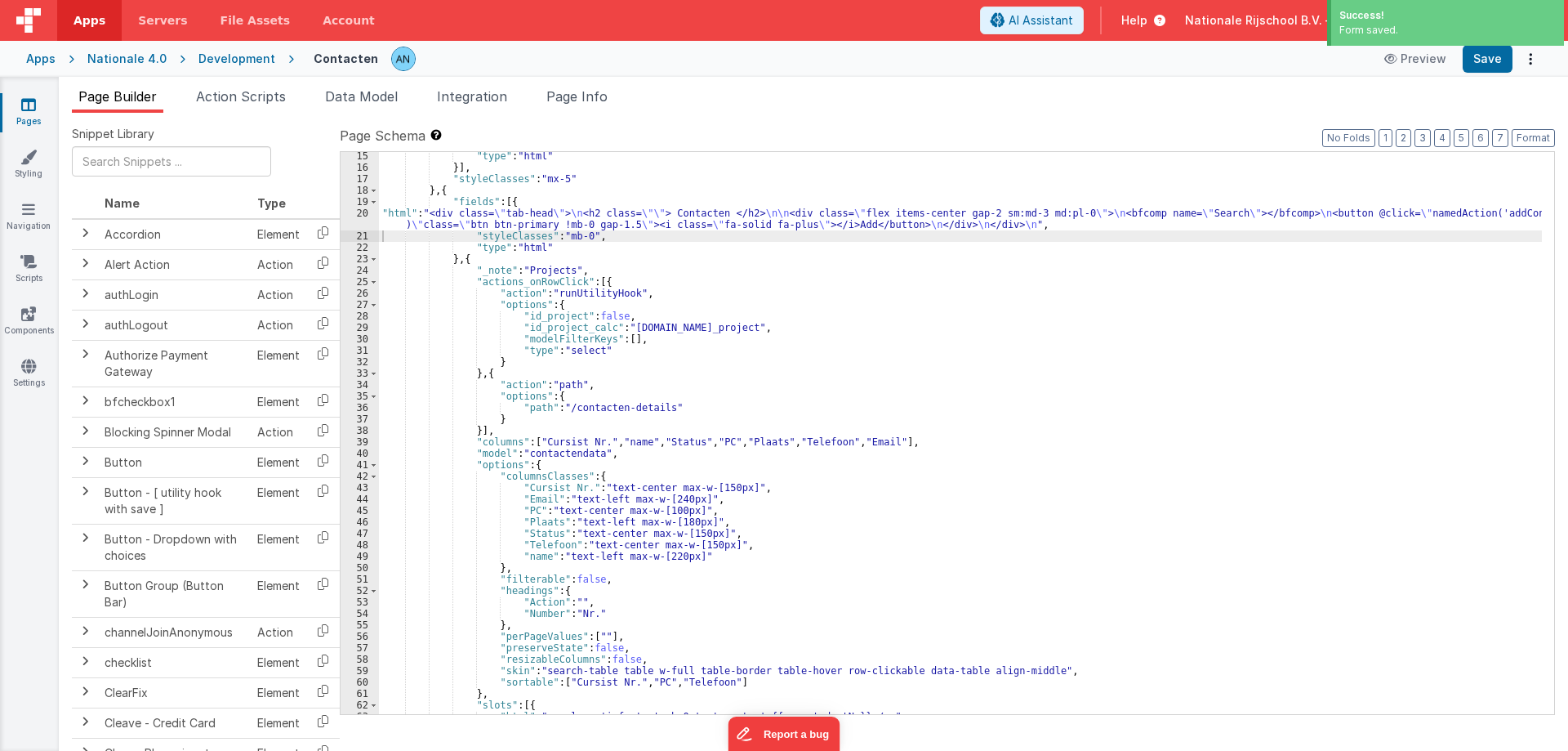
scroll to position [98, 0]
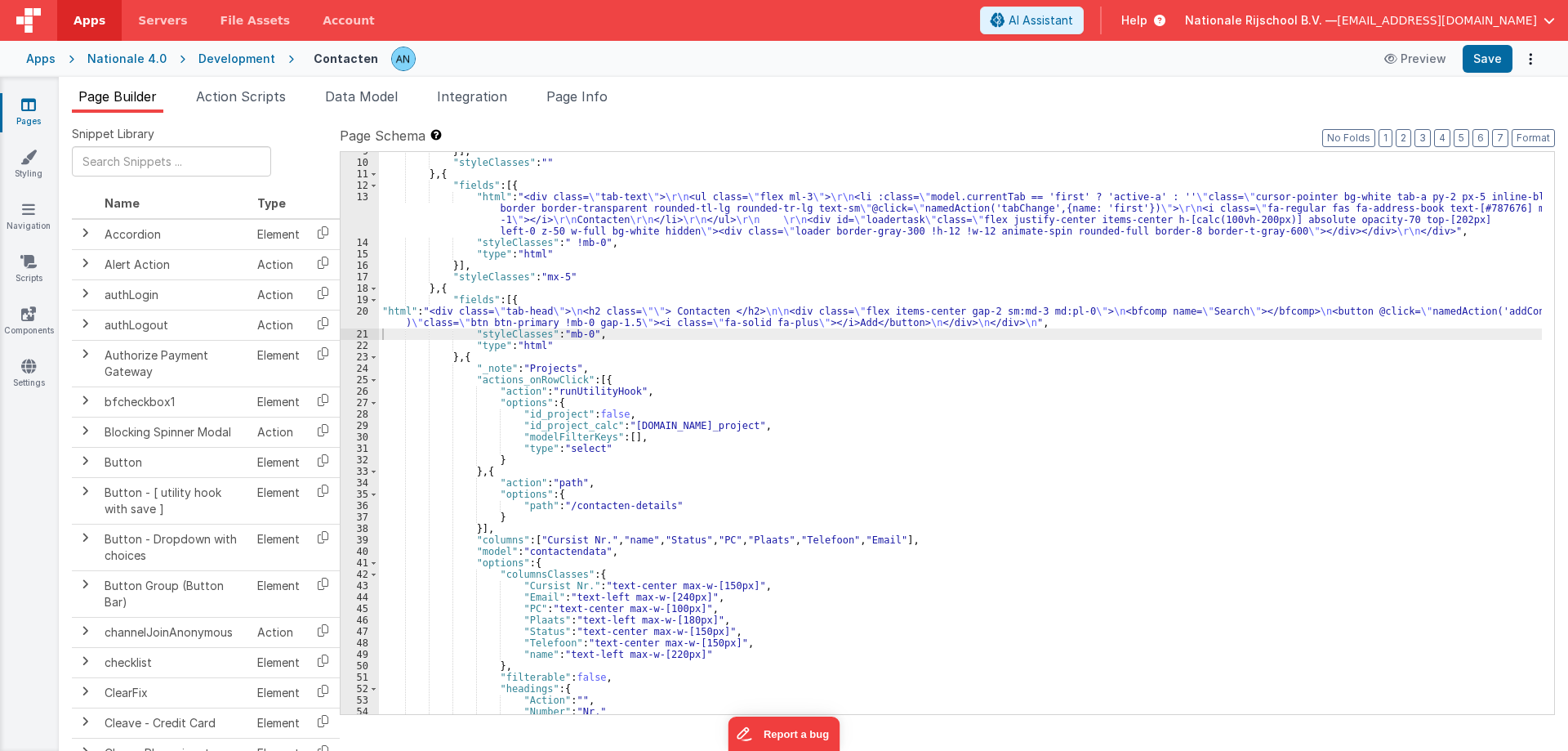
click at [328, 60] on h4 "Contacten" at bounding box center [346, 58] width 65 height 12
click at [328, 60] on input "Contacten" at bounding box center [395, 59] width 183 height 25
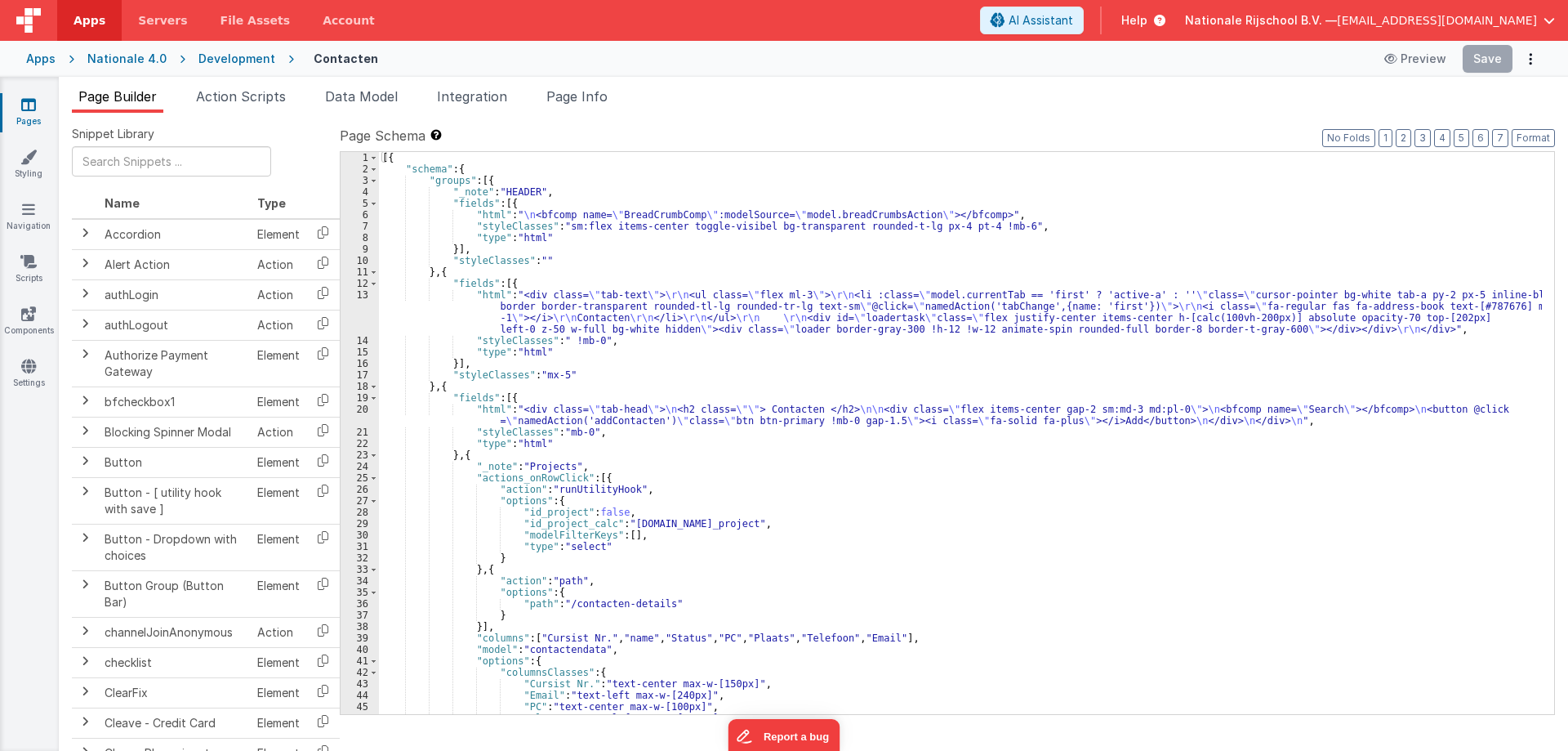
click at [79, 16] on span "Apps" at bounding box center [89, 20] width 32 height 16
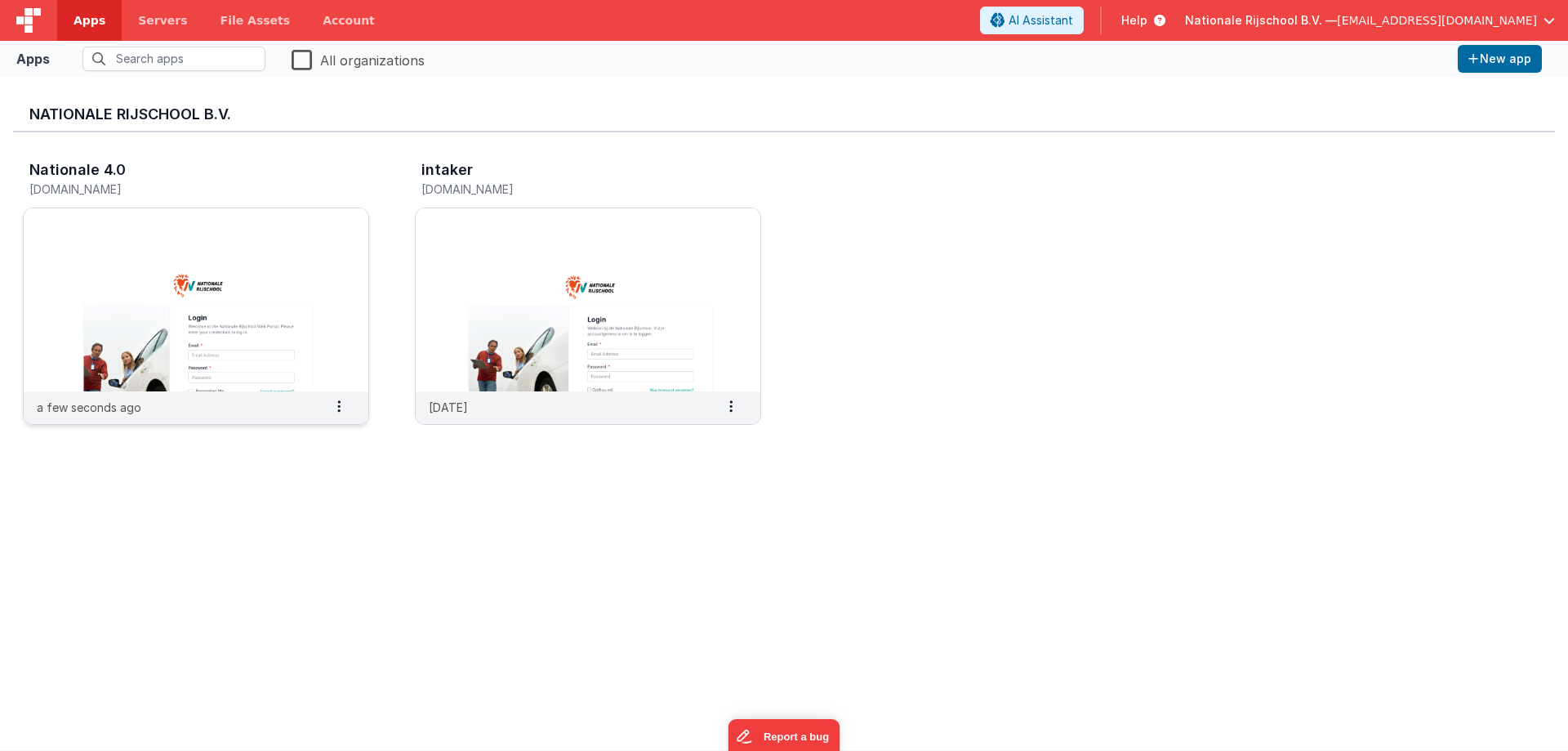
click at [250, 259] on img at bounding box center [196, 299] width 345 height 183
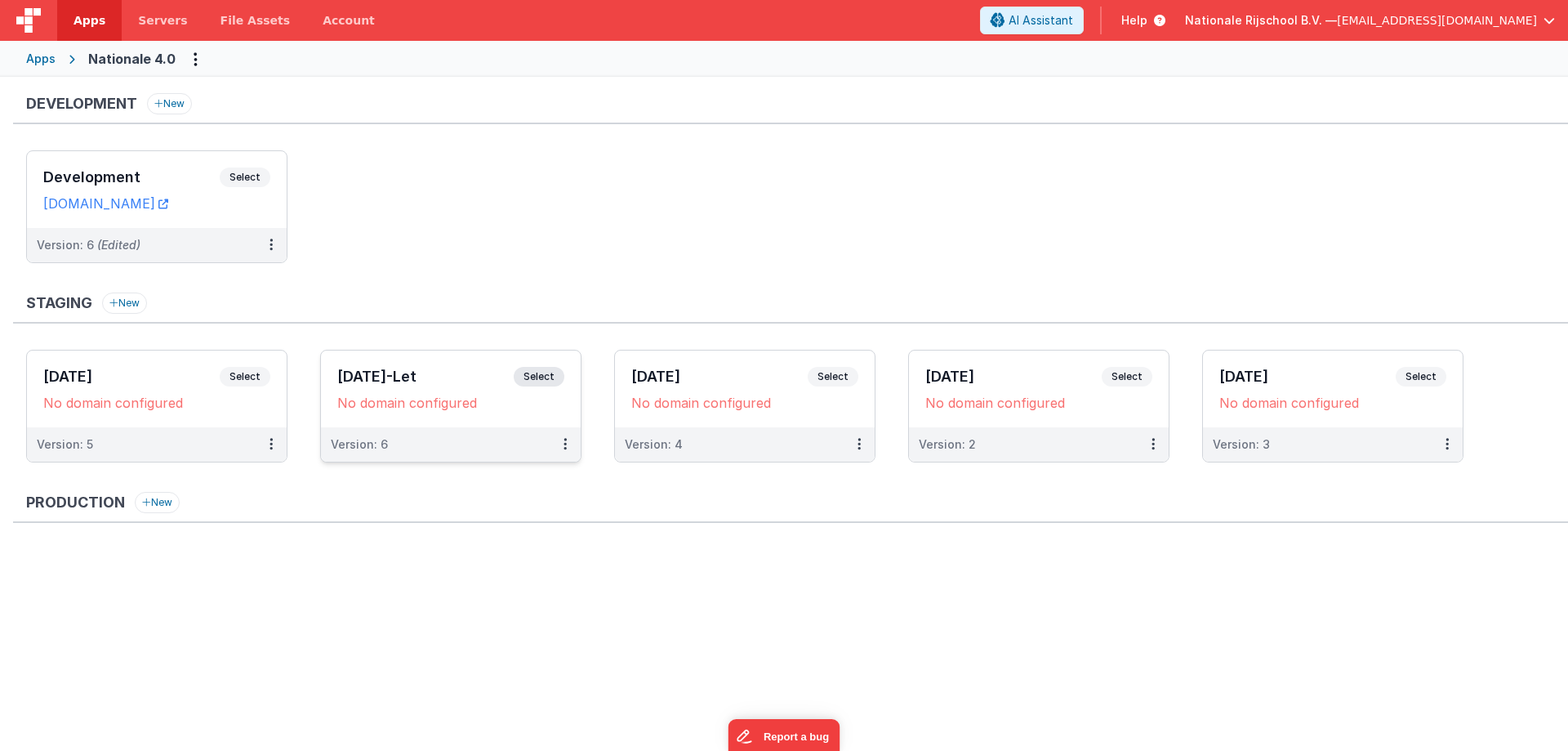
click at [414, 374] on h3 "11-08-2025-Let" at bounding box center [425, 377] width 176 height 16
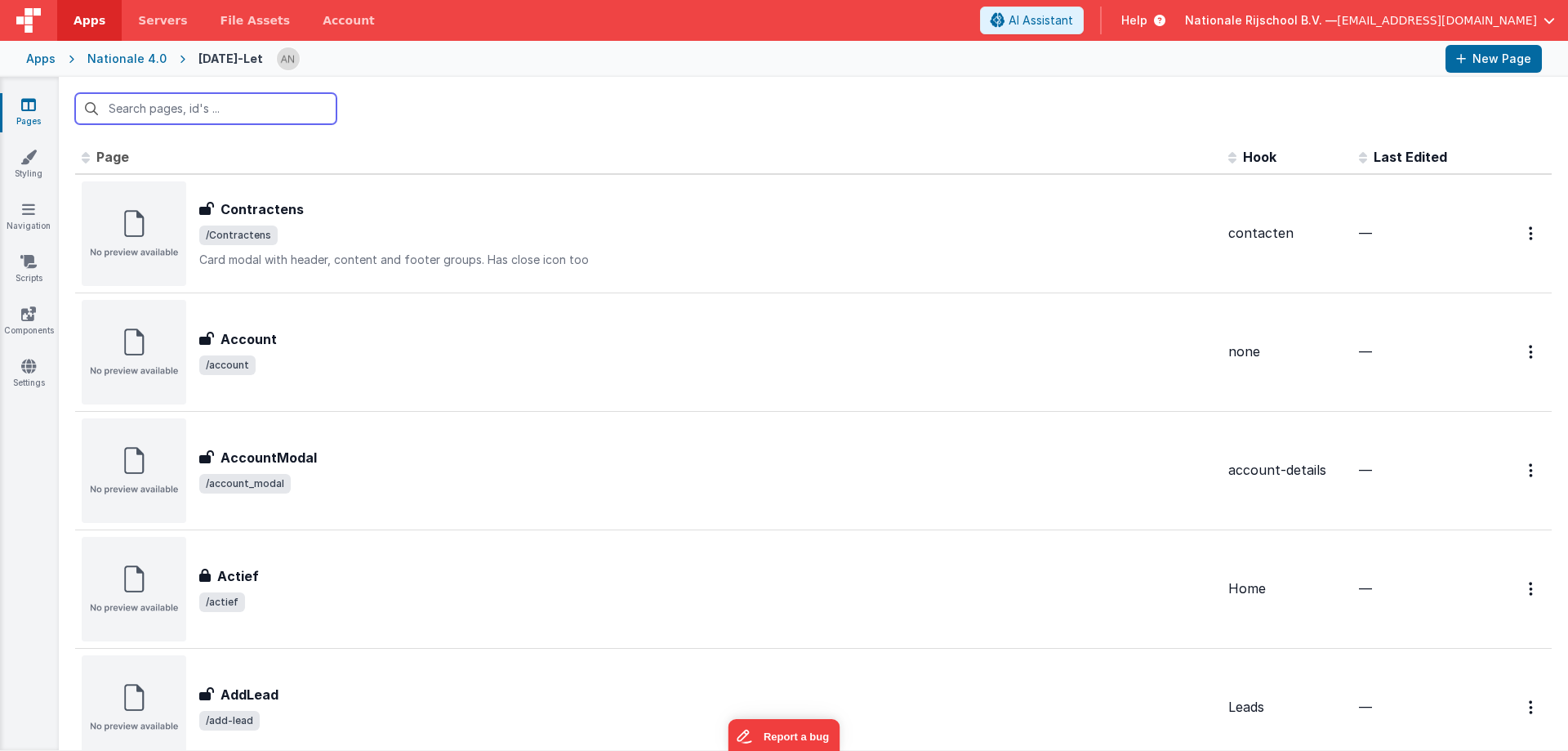
click at [122, 111] on input "text" at bounding box center [206, 109] width 261 height 31
paste input "Contacten"
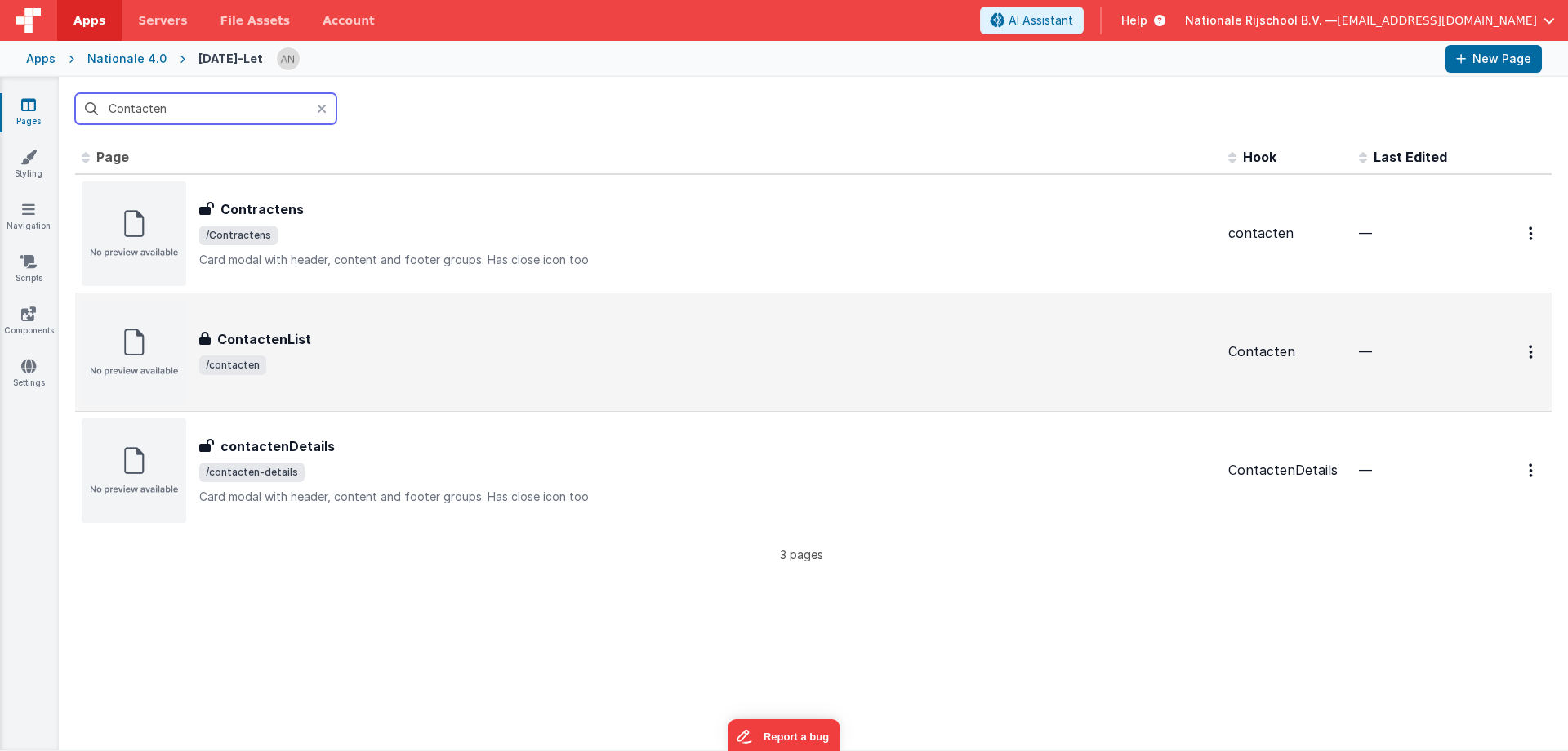
type input "Contacten"
click at [341, 346] on div "ContactenList" at bounding box center [707, 339] width 1016 height 20
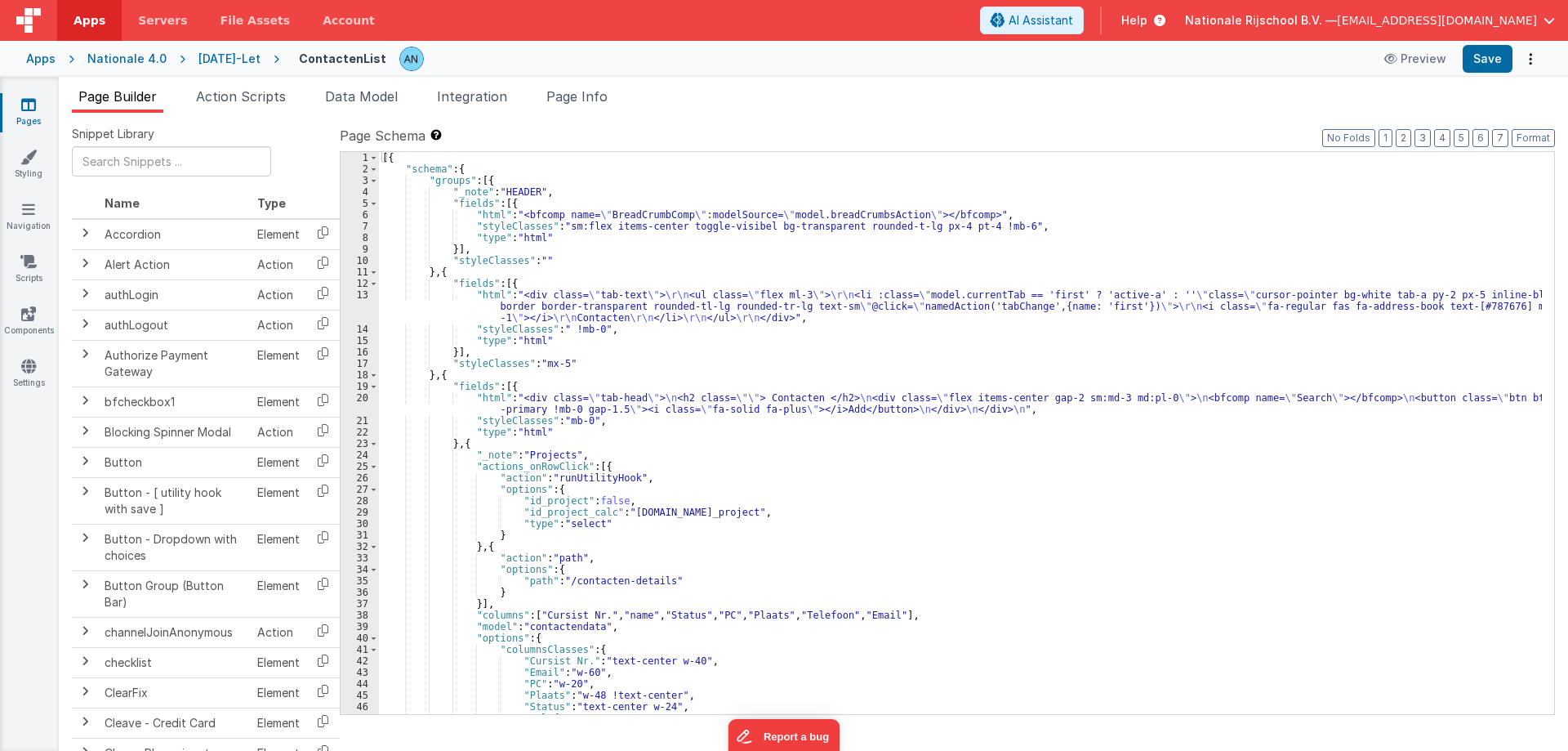
click at [504, 406] on div "[{ "schema" : { "groups" : [{ "_note" : "HEADER" , "fields" : [{ "html" : "<bfc…" at bounding box center [960, 445] width 1163 height 585
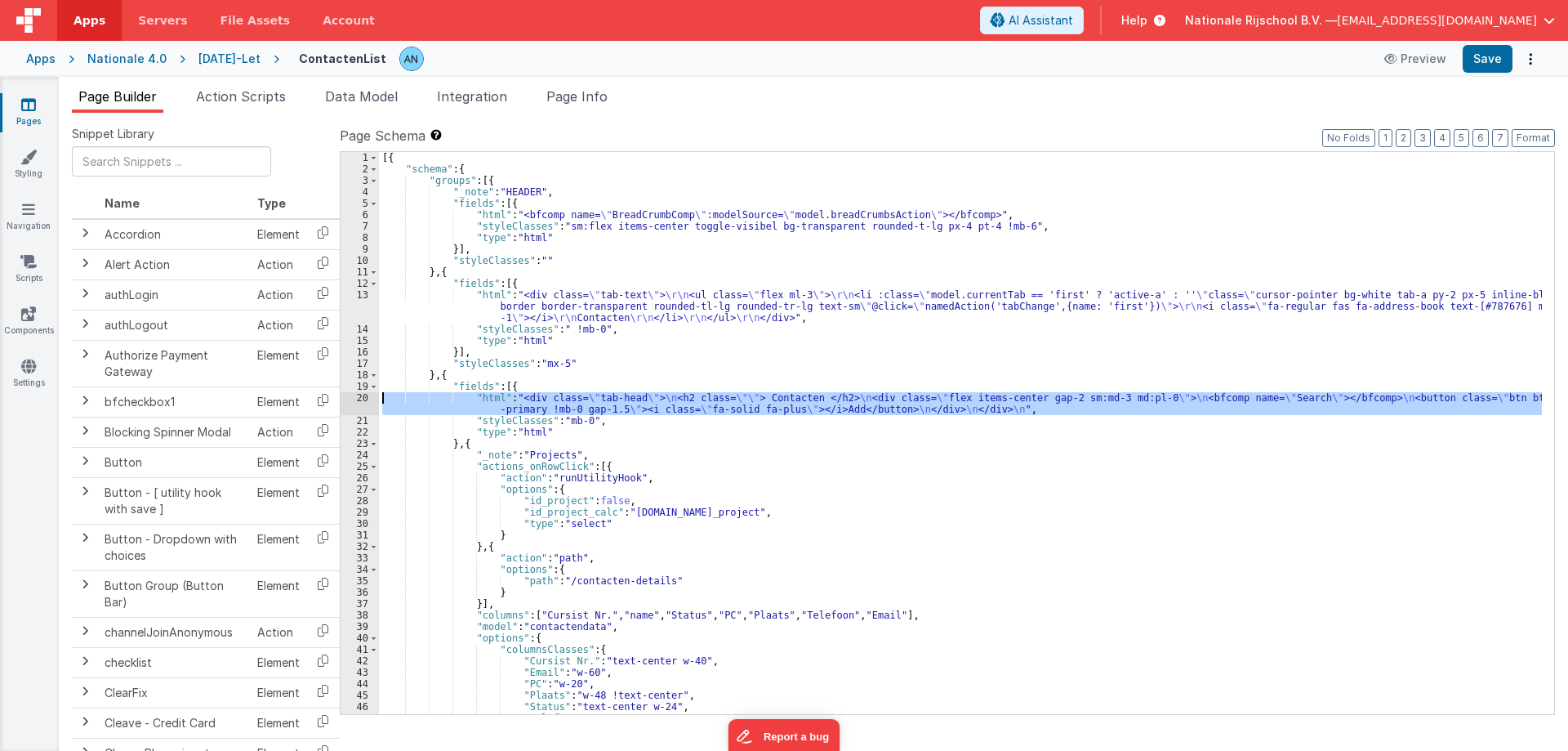
click at [350, 401] on div "20" at bounding box center [359, 404] width 38 height 23
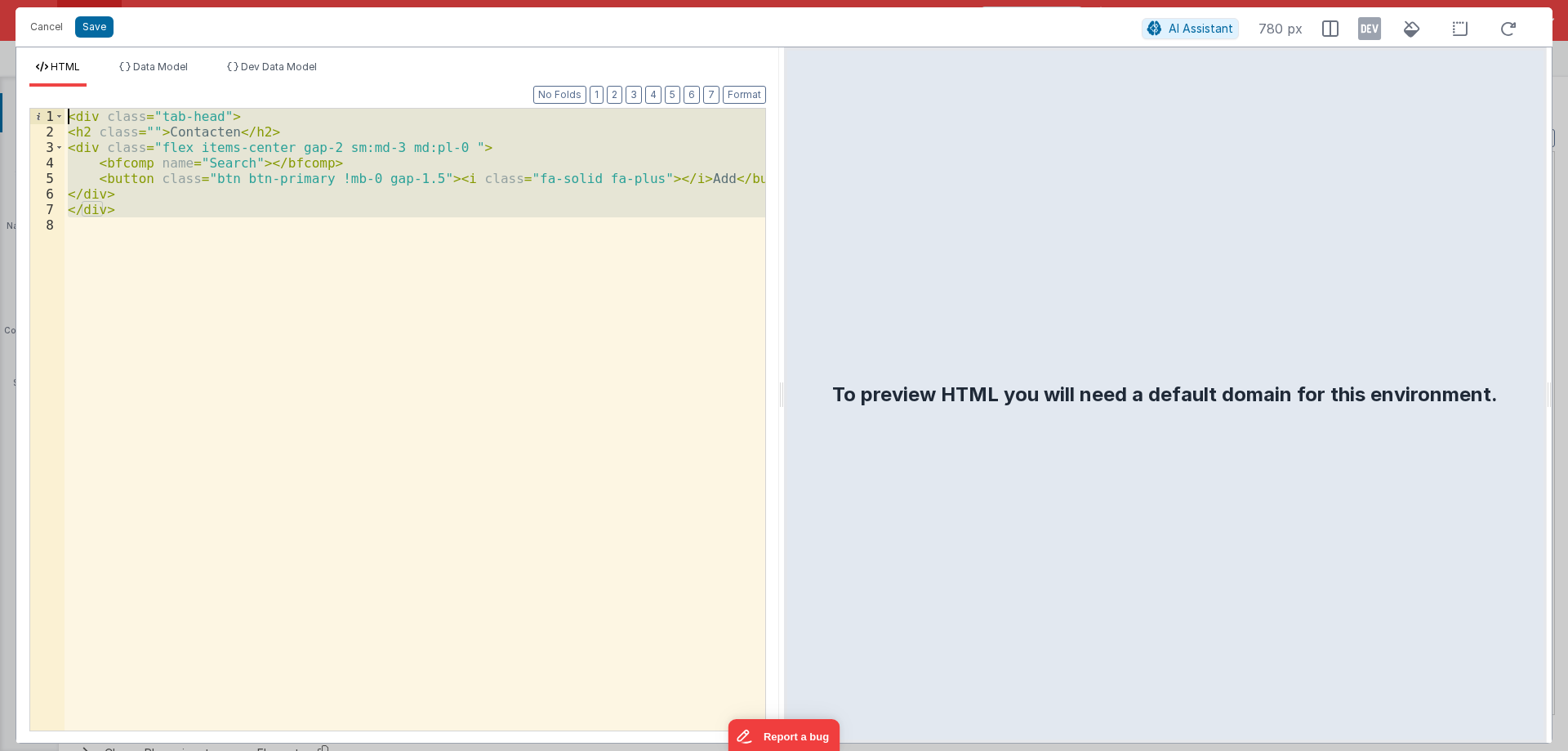
drag, startPoint x: 127, startPoint y: 227, endPoint x: 32, endPoint y: 103, distance: 156.2
click at [32, 103] on div "Format 7 6 5 4 3 2 1 No Folds 1 2 3 4 5 6 7 8 < div class = "tab-head" > < h2 c…" at bounding box center [398, 408] width 737 height 643
click at [28, 20] on button "Cancel" at bounding box center [47, 27] width 49 height 23
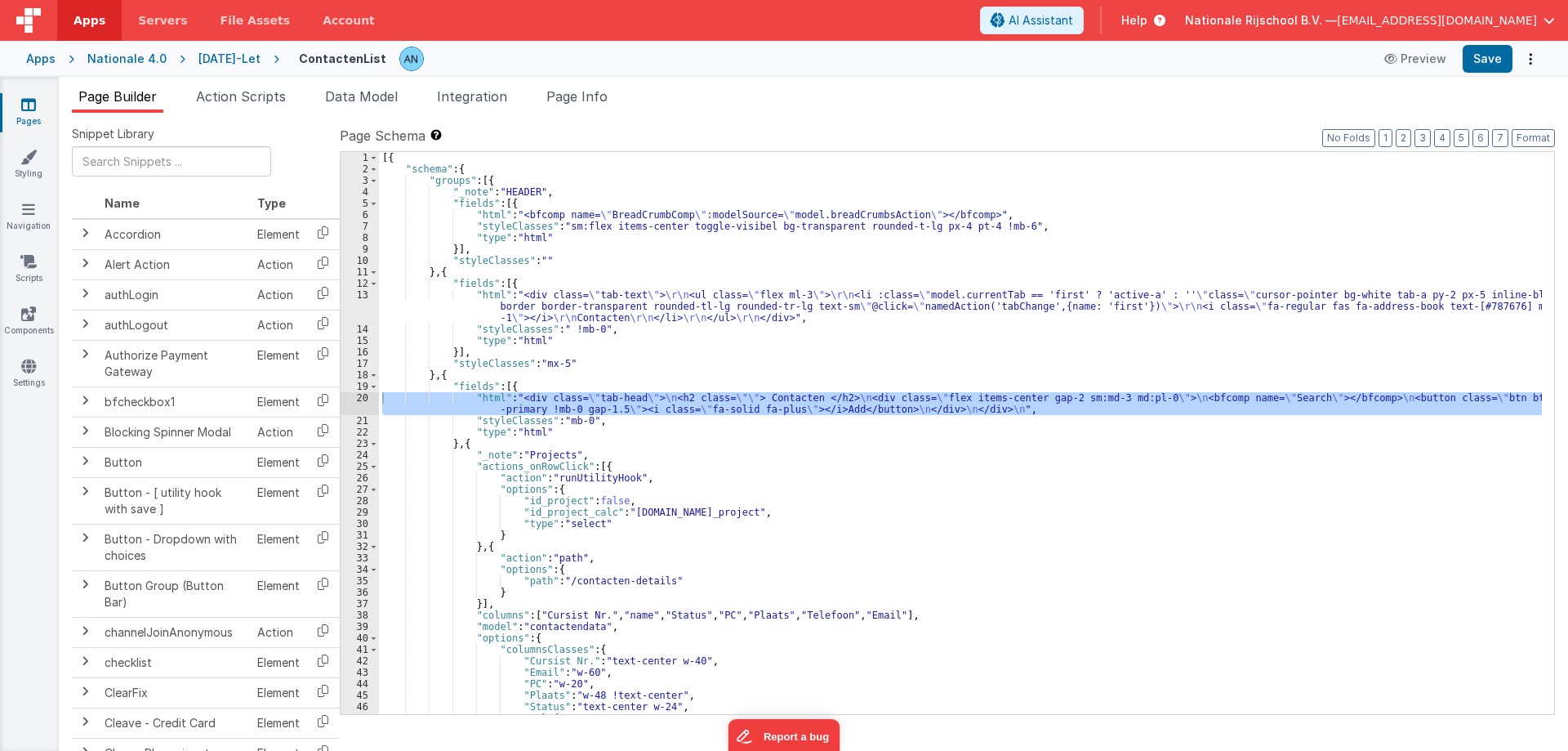
click at [570, 249] on div "[{ "schema" : { "groups" : [{ "_note" : "HEADER" , "fields" : [{ "html" : "<bfc…" at bounding box center [960, 445] width 1163 height 585
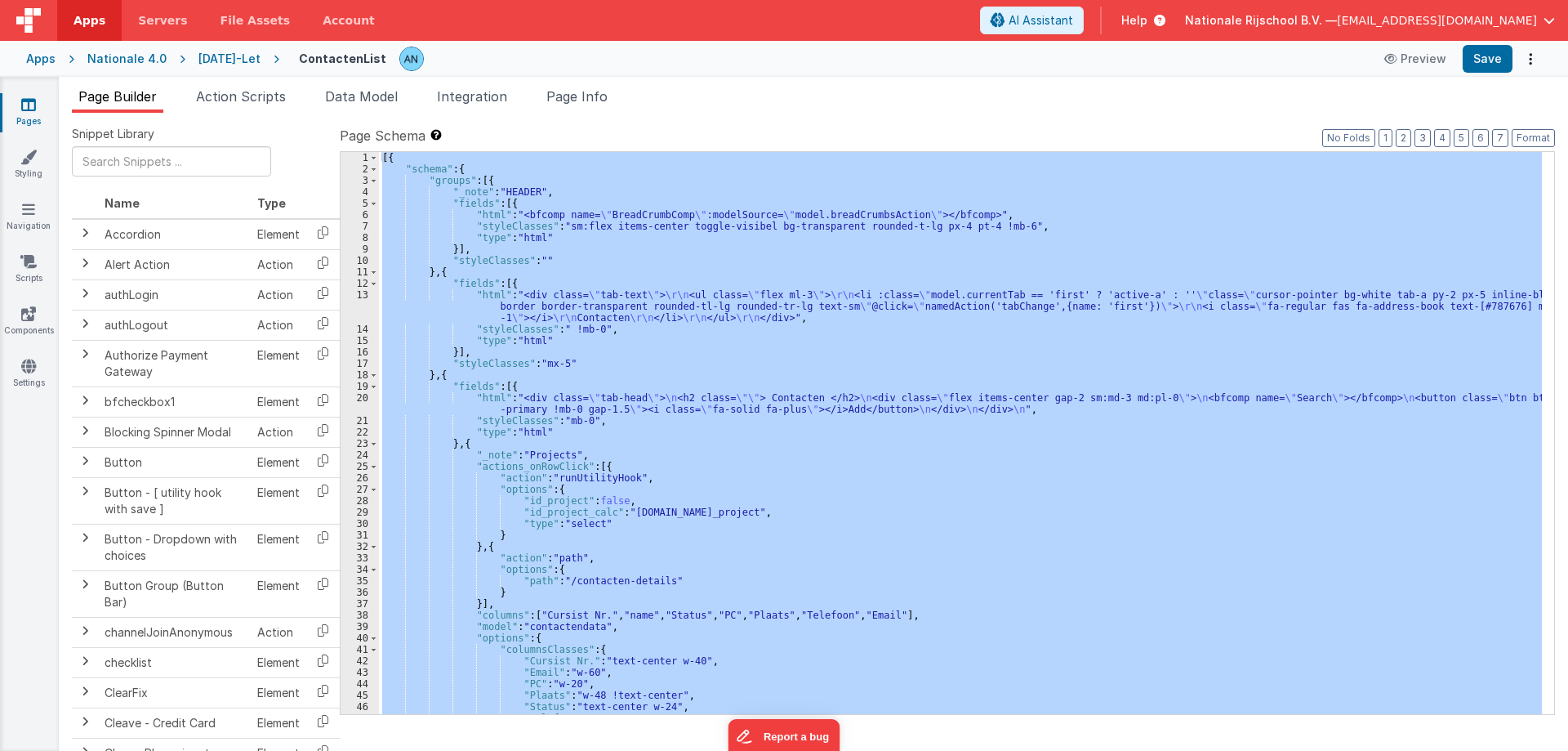
click at [525, 243] on div "[{ "schema" : { "groups" : [{ "_note" : "HEADER" , "fields" : [{ "html" : "<bfc…" at bounding box center [960, 433] width 1163 height 562
click at [685, 346] on div "[{ "schema" : { "groups" : [{ "_note" : "HEADER" , "fields" : [{ "html" : "<bfc…" at bounding box center [960, 433] width 1163 height 562
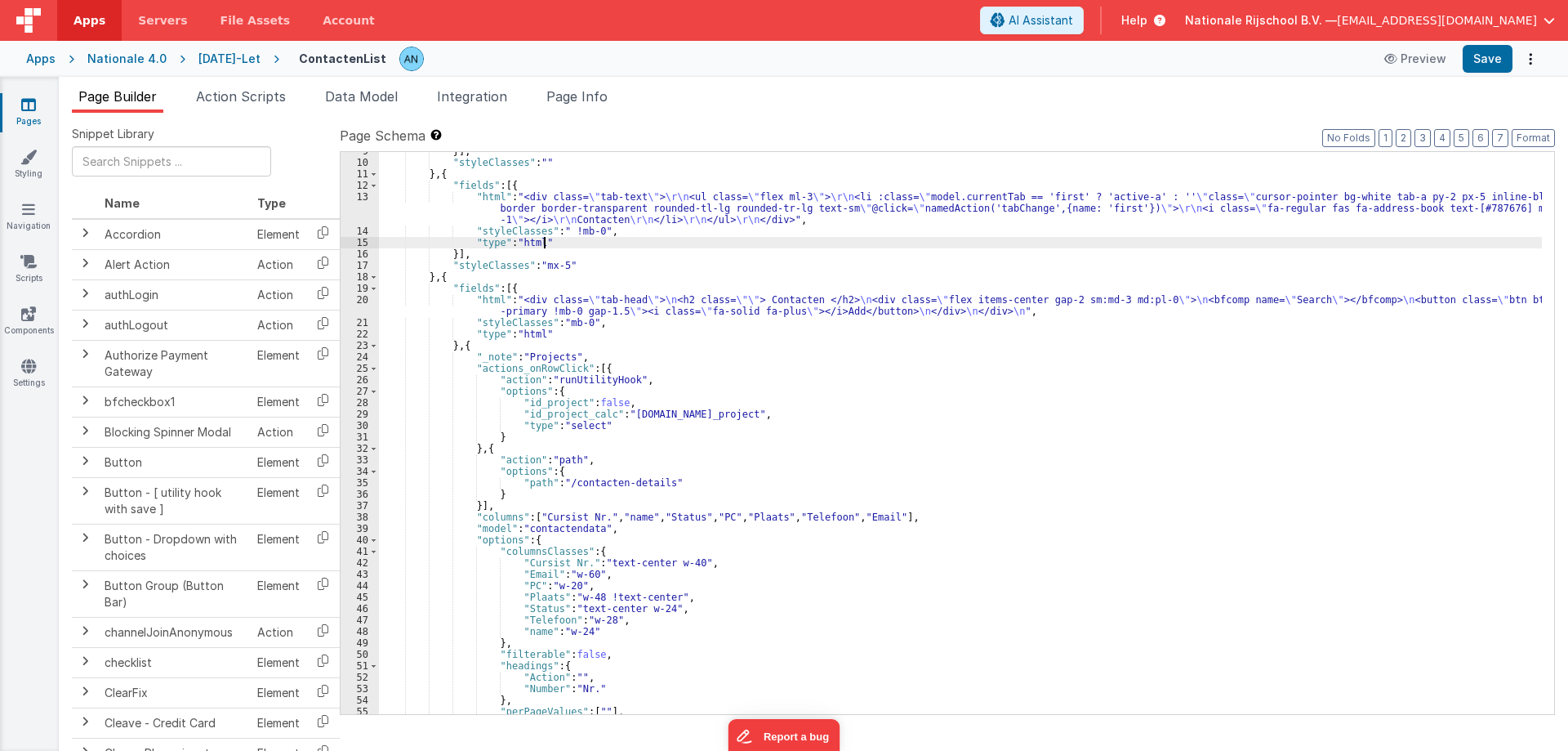
scroll to position [49, 0]
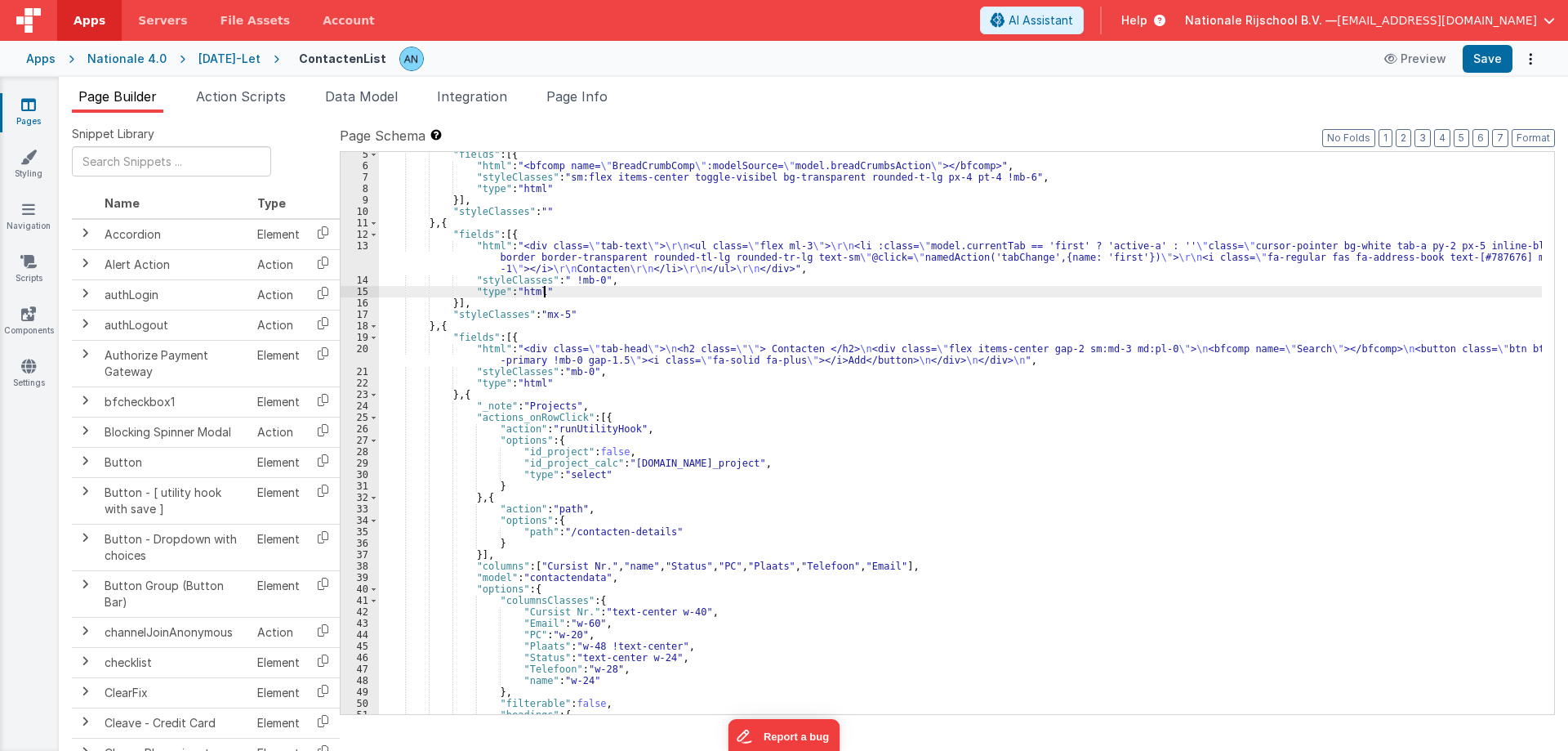
click at [524, 356] on div ""fields" : [{ "html" : "<bfcomp name= \" BreadCrumbComp \" :modelSource= \" mod…" at bounding box center [960, 441] width 1163 height 585
click at [350, 346] on div "20" at bounding box center [359, 355] width 38 height 23
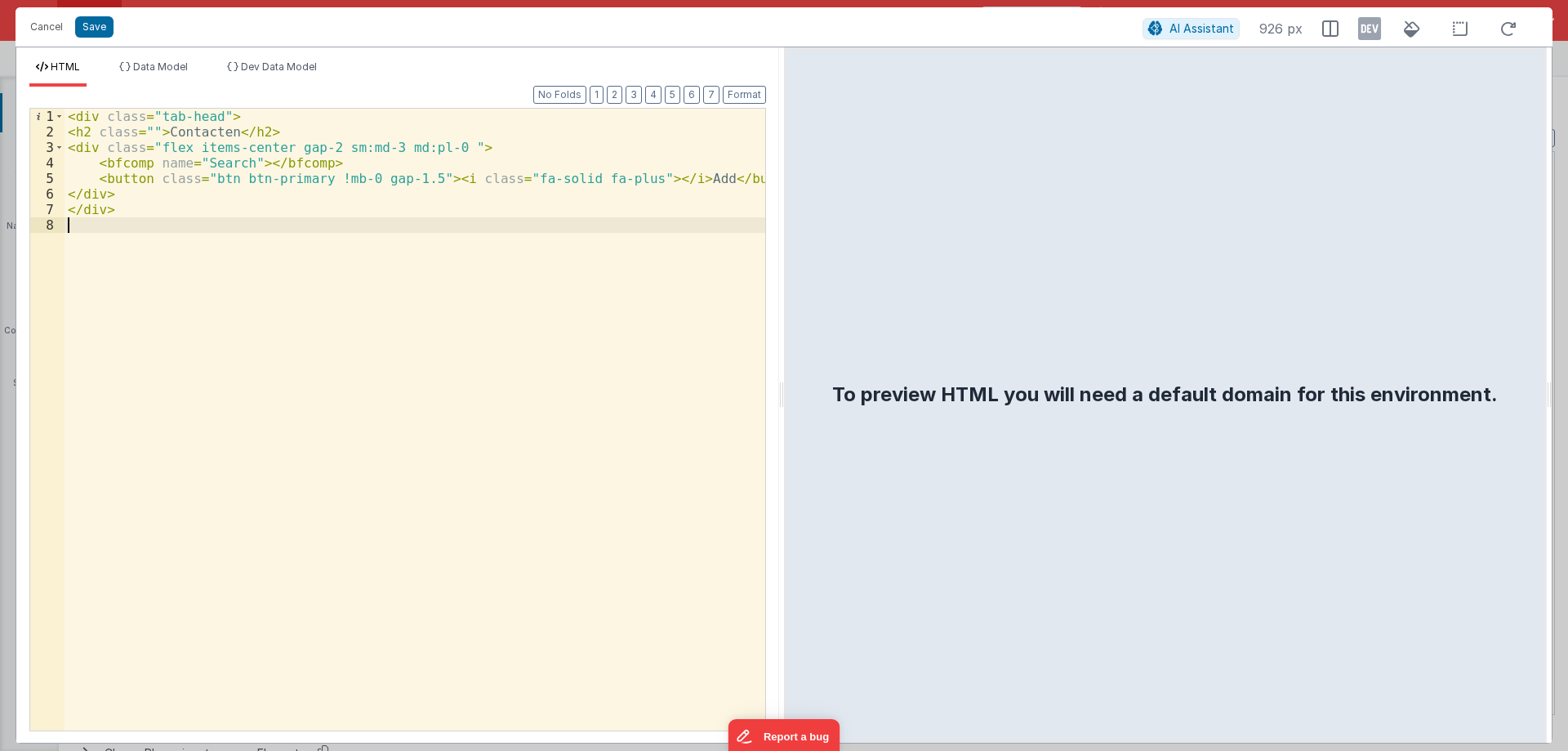
click at [495, 353] on div "< div class = "tab-head" > < h2 class = "" > Contacten </ h2 > < div class = "f…" at bounding box center [415, 435] width 701 height 653
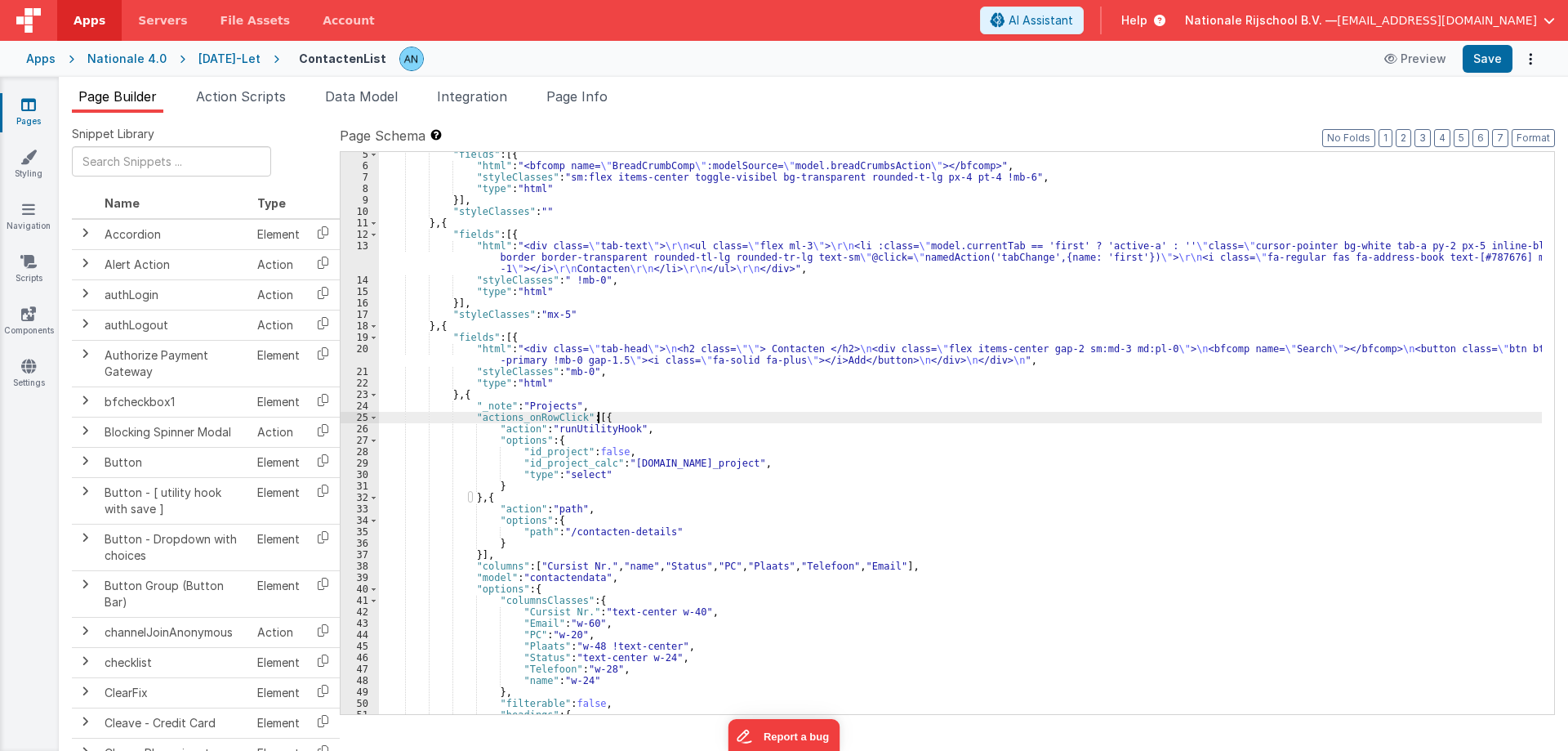
click at [668, 422] on div ""fields" : [{ "html" : "<bfcomp name= \" BreadCrumbComp \" :modelSource= \" mod…" at bounding box center [960, 441] width 1163 height 585
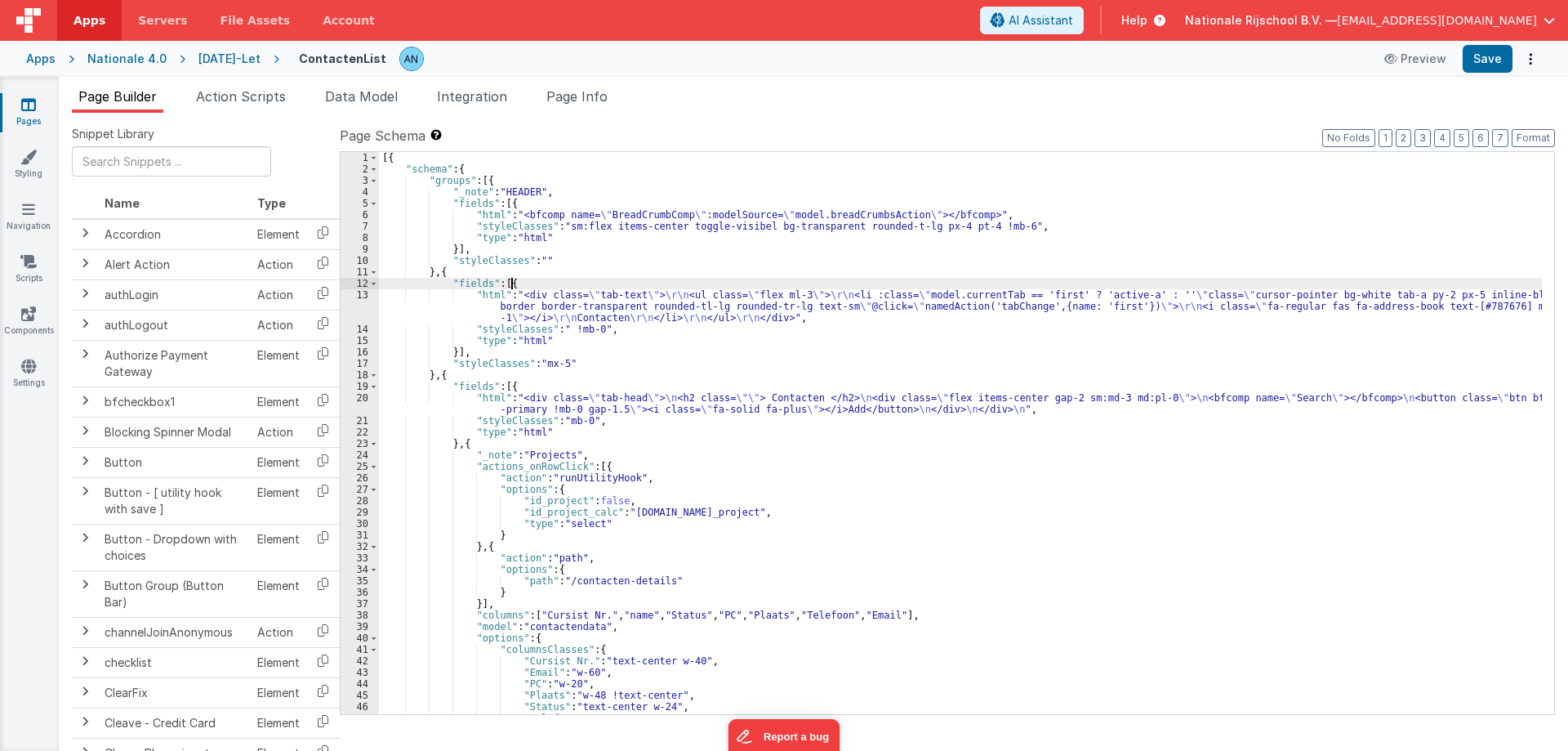
click at [514, 281] on div "[{ "schema" : { "groups" : [{ "_note" : "HEADER" , "fields" : [{ "html" : "<bfc…" at bounding box center [960, 445] width 1163 height 585
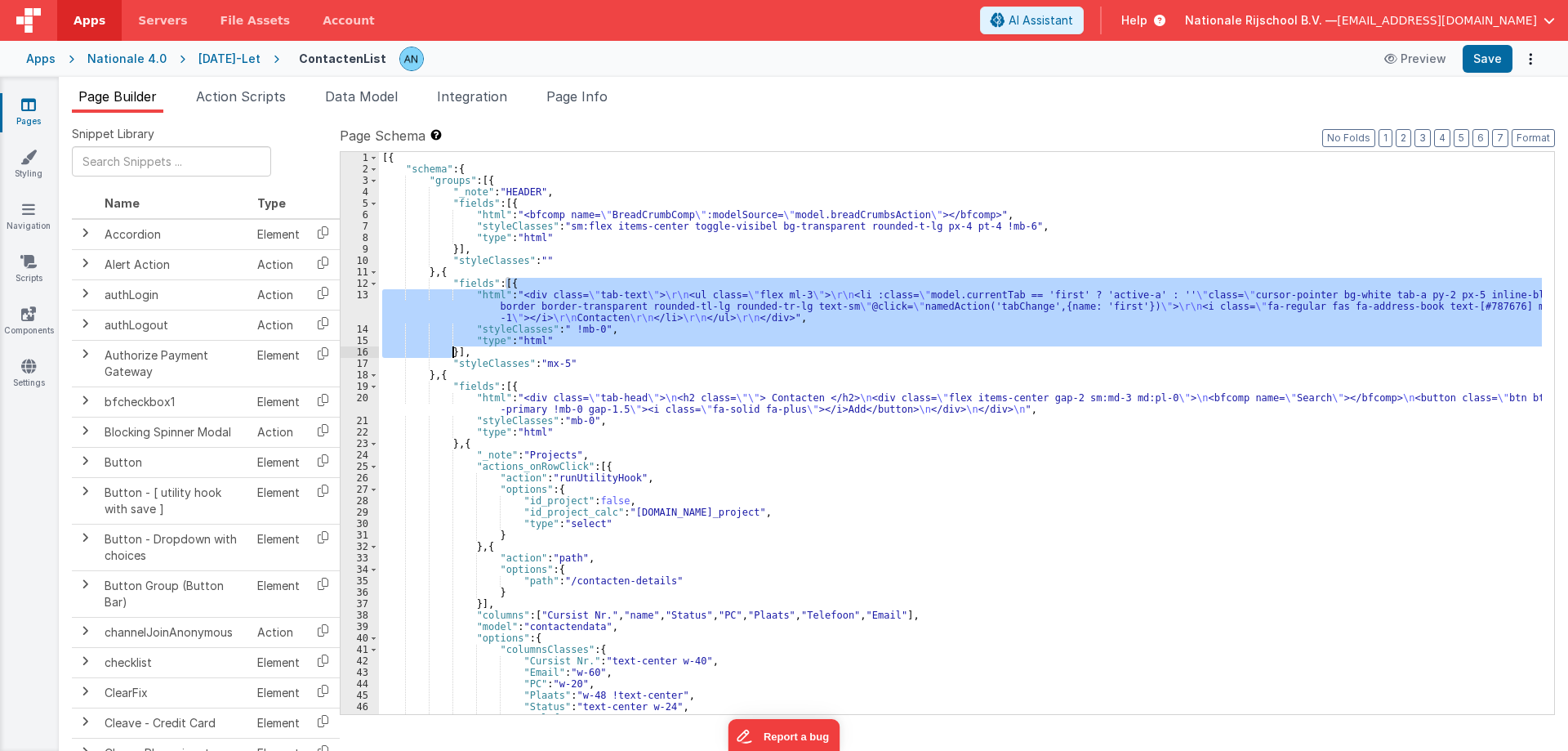
drag, startPoint x: 506, startPoint y: 282, endPoint x: 452, endPoint y: 349, distance: 86.1
click at [452, 349] on div "[{ "schema" : { "groups" : [{ "_note" : "HEADER" , "fields" : [{ "html" : "<bfc…" at bounding box center [960, 445] width 1163 height 585
click at [358, 303] on div "13" at bounding box center [359, 306] width 38 height 34
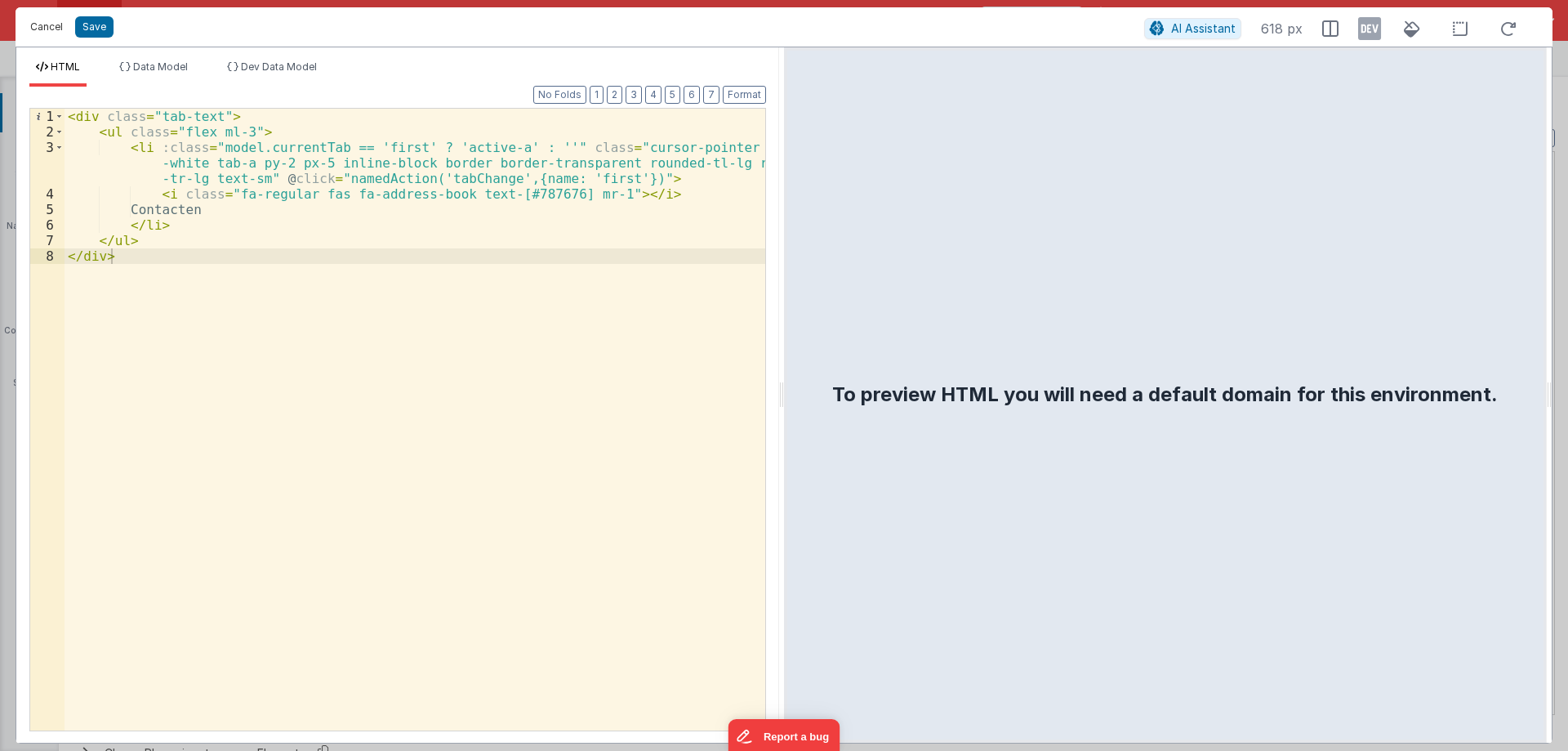
click at [30, 25] on button "Cancel" at bounding box center [47, 27] width 49 height 23
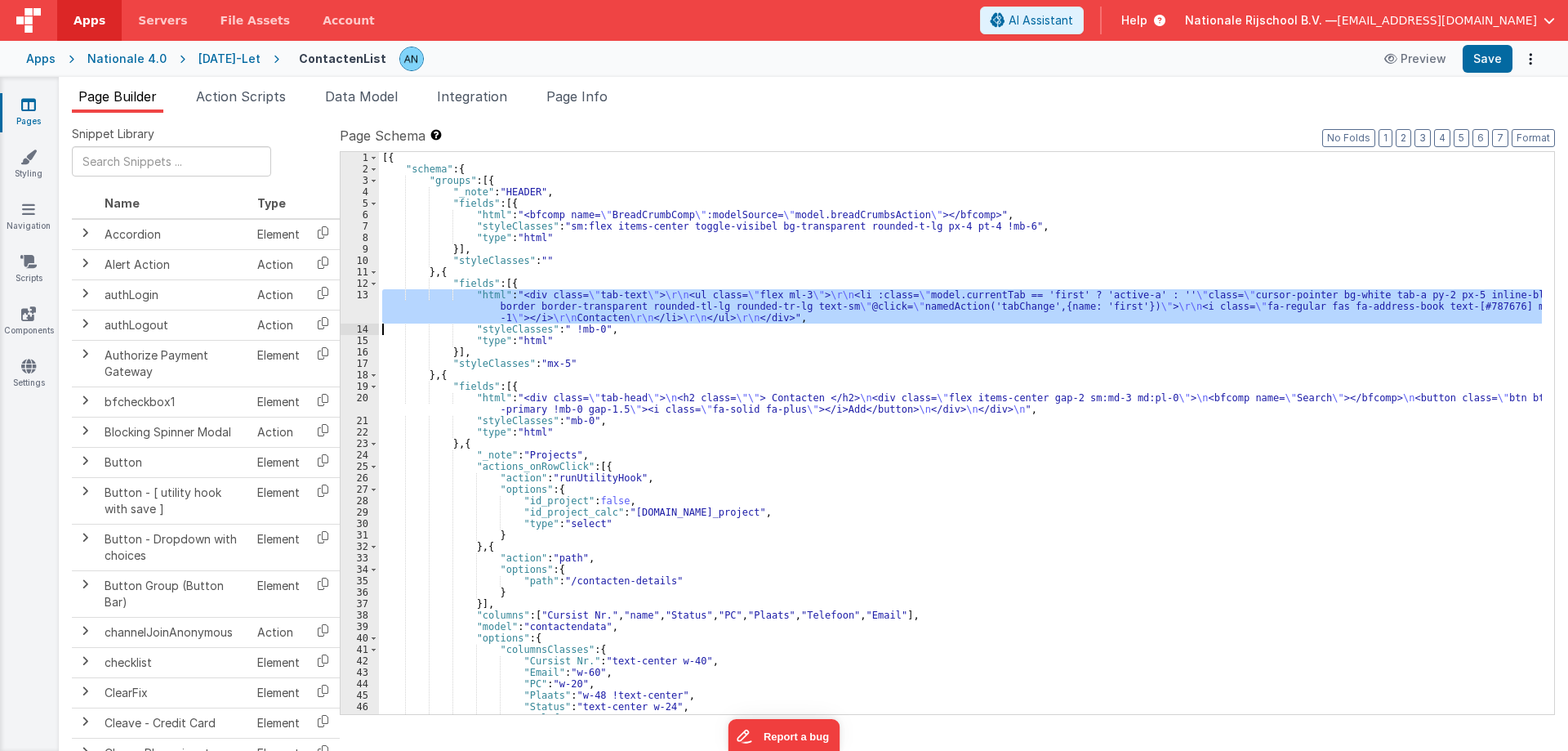
click at [465, 317] on div "[{ "schema" : { "groups" : [{ "_note" : "HEADER" , "fields" : [{ "html" : "<bfc…" at bounding box center [960, 433] width 1163 height 562
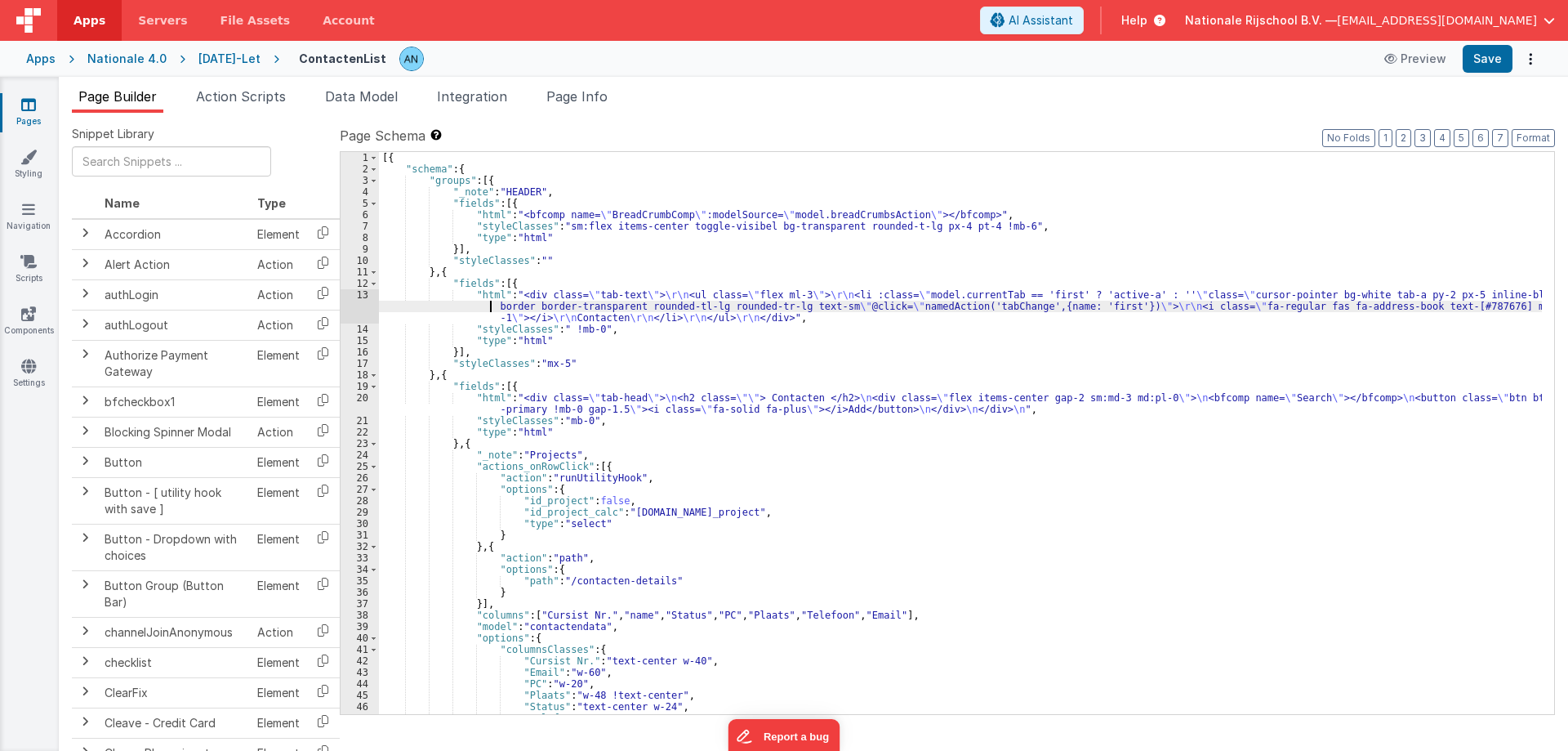
click at [423, 309] on div "[{ "schema" : { "groups" : [{ "_note" : "HEADER" , "fields" : [{ "html" : "<bfc…" at bounding box center [960, 445] width 1163 height 585
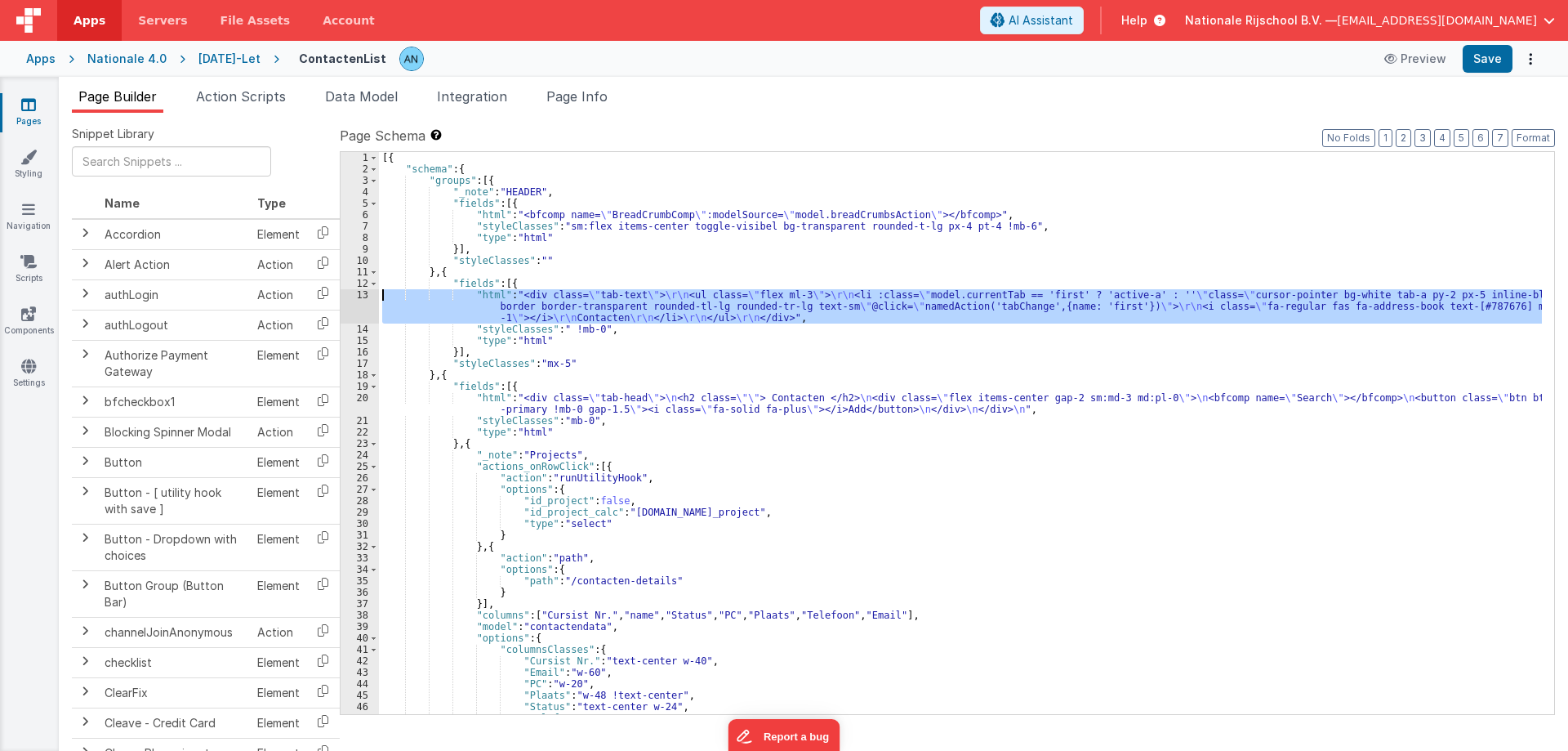
click at [357, 298] on div "13" at bounding box center [359, 306] width 38 height 34
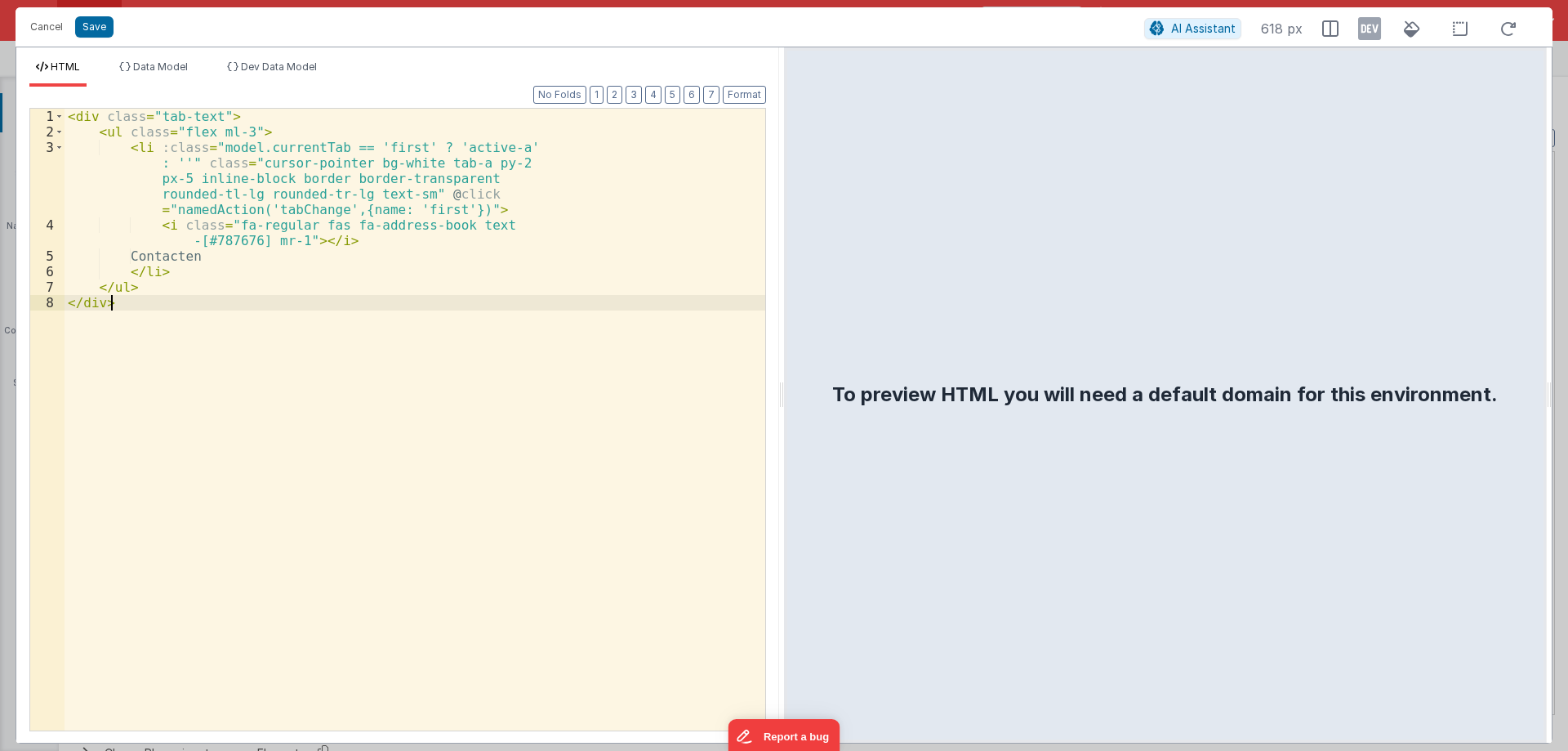
click at [286, 346] on div "< div class = "tab-text" > < ul class = "flex ml-3" > < li :class = "model.curr…" at bounding box center [415, 435] width 701 height 653
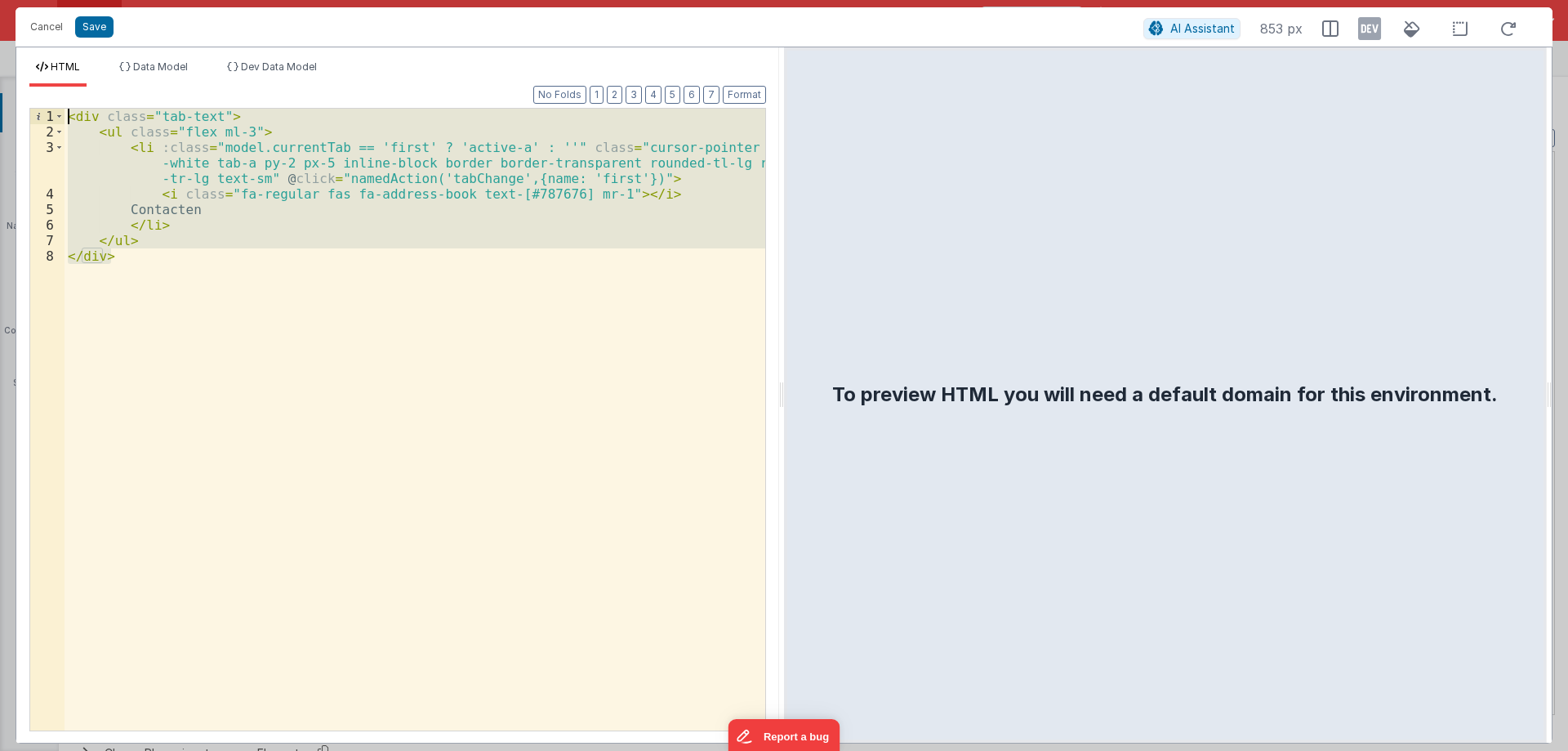
drag, startPoint x: 259, startPoint y: 346, endPoint x: 0, endPoint y: 75, distance: 374.9
click at [0, 75] on div "Cancel Save AI Assistant 853 px HTML Data Model Dev Data Model Format 7 6 5 4 3…" at bounding box center [784, 375] width 1568 height 751
click at [303, 287] on div "< div class = "tab-text" > < ul class = "flex ml-3" > < li :class = "model.curr…" at bounding box center [415, 419] width 701 height 622
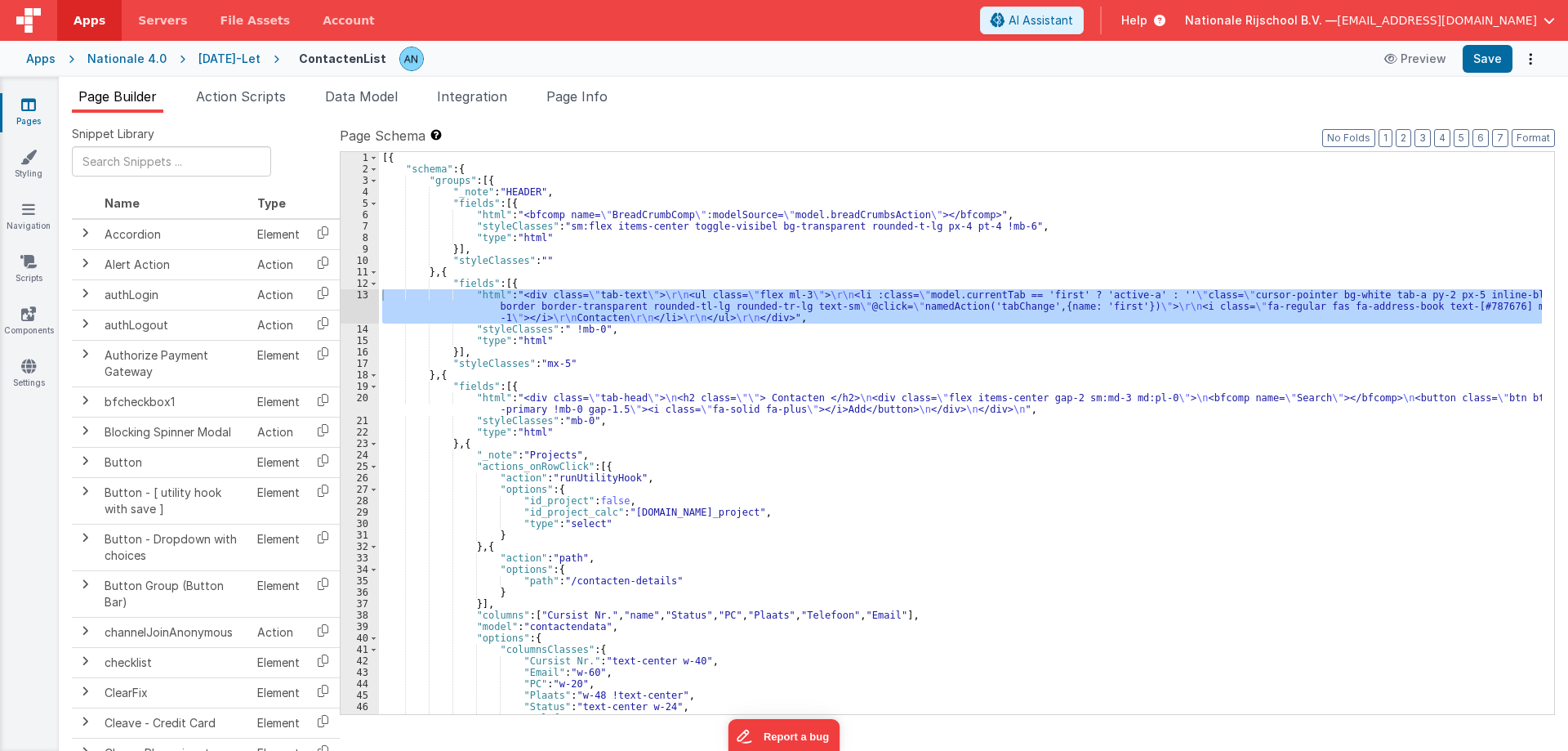
click at [549, 360] on div "[{ "schema" : { "groups" : [{ "_note" : "HEADER" , "fields" : [{ "html" : "<bfc…" at bounding box center [960, 445] width 1163 height 585
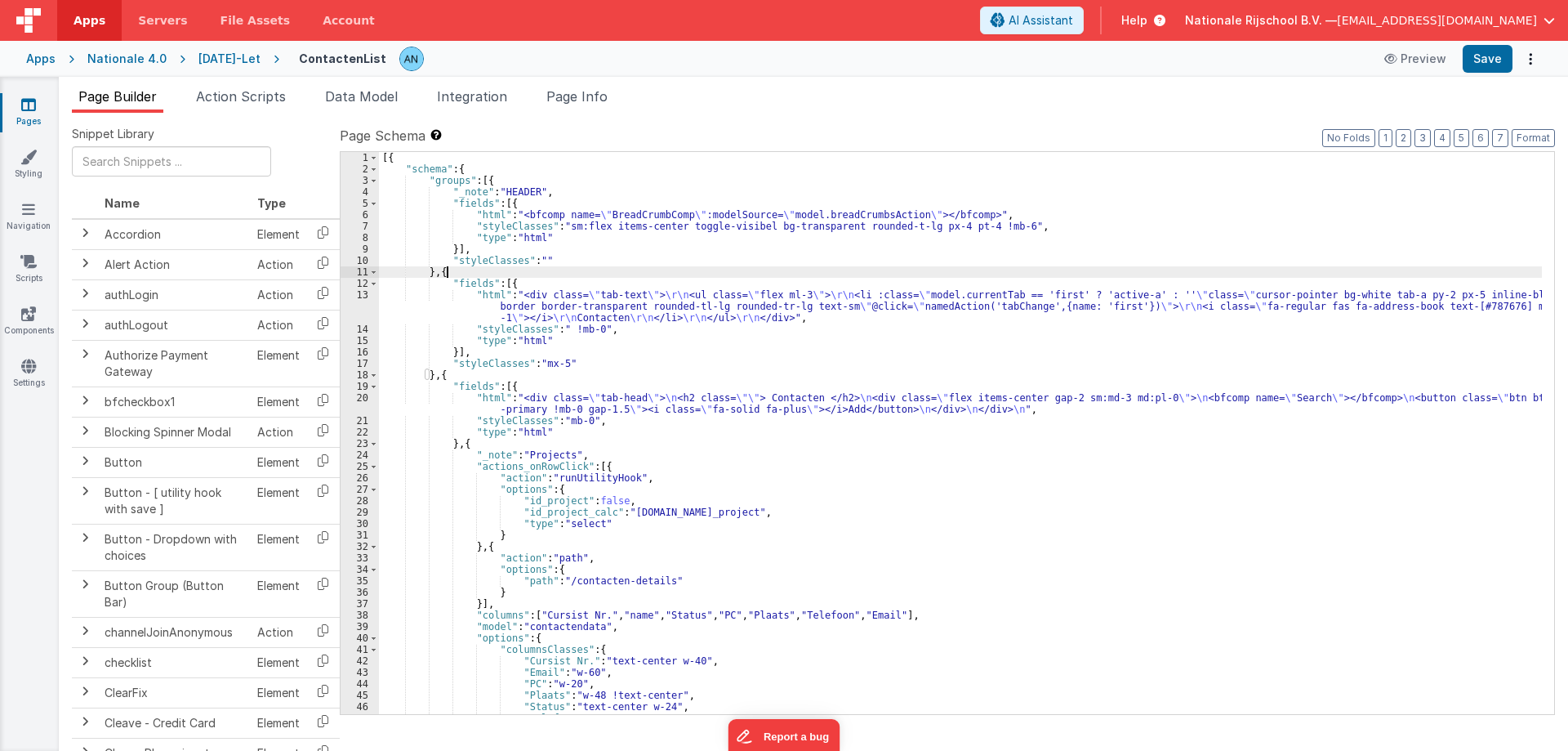
click at [534, 276] on div "[{ "schema" : { "groups" : [{ "_note" : "HEADER" , "fields" : [{ "html" : "<bfc…" at bounding box center [960, 445] width 1163 height 585
click at [450, 269] on div "[{ "schema" : { "groups" : [{ "_note" : "HEADER" , "fields" : [{ "html" : "<bfc…" at bounding box center [960, 445] width 1163 height 585
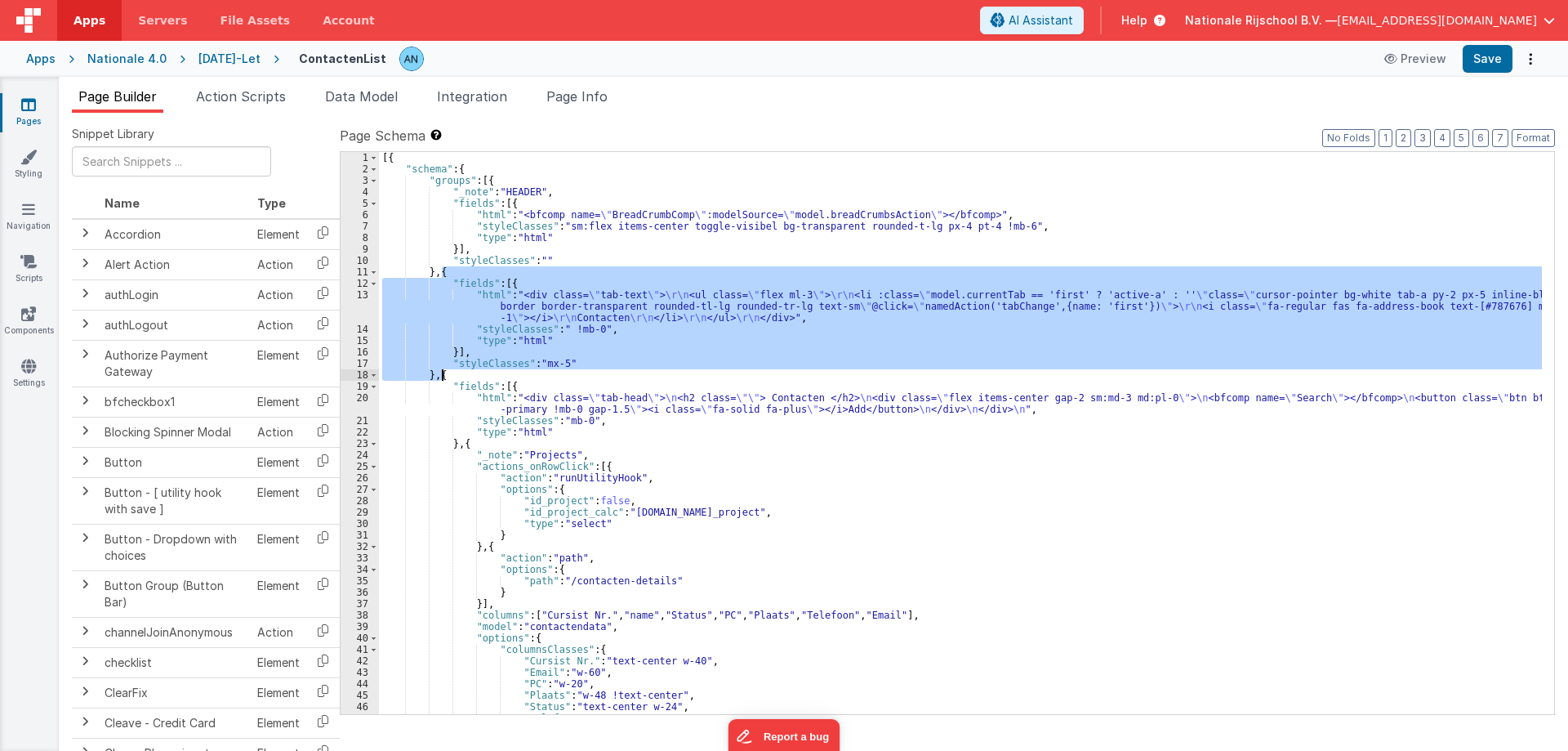
drag, startPoint x: 441, startPoint y: 272, endPoint x: 442, endPoint y: 372, distance: 100.0
click at [442, 372] on div "[{ "schema" : { "groups" : [{ "_note" : "HEADER" , "fields" : [{ "html" : "<bfc…" at bounding box center [960, 445] width 1163 height 585
click at [522, 438] on div "[{ "schema" : { "groups" : [{ "_note" : "HEADER" , "fields" : [{ "html" : "<bfc…" at bounding box center [960, 445] width 1163 height 585
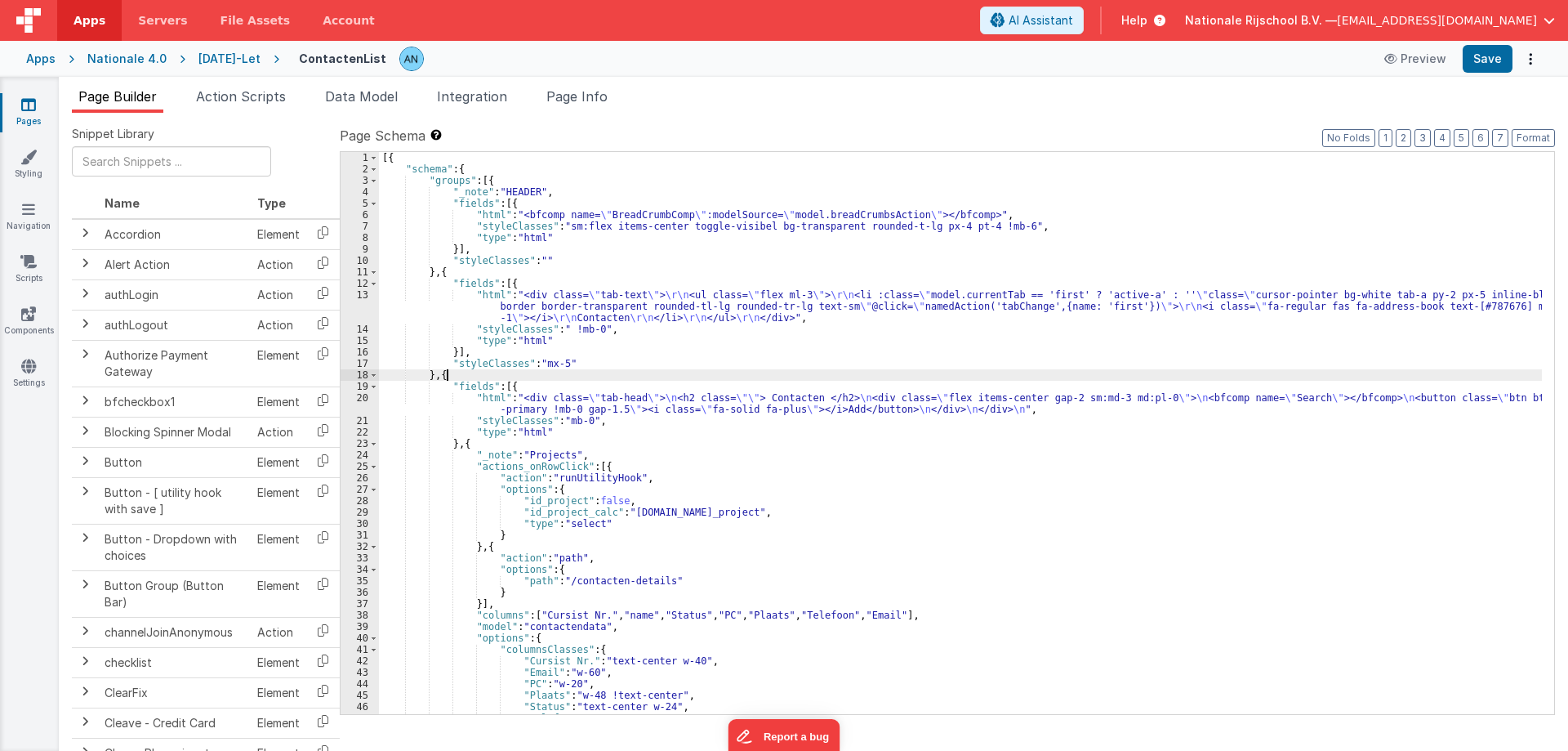
click at [451, 375] on div "[{ "schema" : { "groups" : [{ "_note" : "HEADER" , "fields" : [{ "html" : "<bfc…" at bounding box center [960, 445] width 1163 height 585
drag, startPoint x: 508, startPoint y: 382, endPoint x: 522, endPoint y: 387, distance: 14.9
click at [510, 383] on div "[{ "schema" : { "groups" : [{ "_note" : "HEADER" , "fields" : [{ "html" : "<bfc…" at bounding box center [960, 445] width 1163 height 585
click at [522, 387] on div "[{ "schema" : { "groups" : [{ "_note" : "HEADER" , "fields" : [{ "html" : "<bfc…" at bounding box center [960, 433] width 1163 height 562
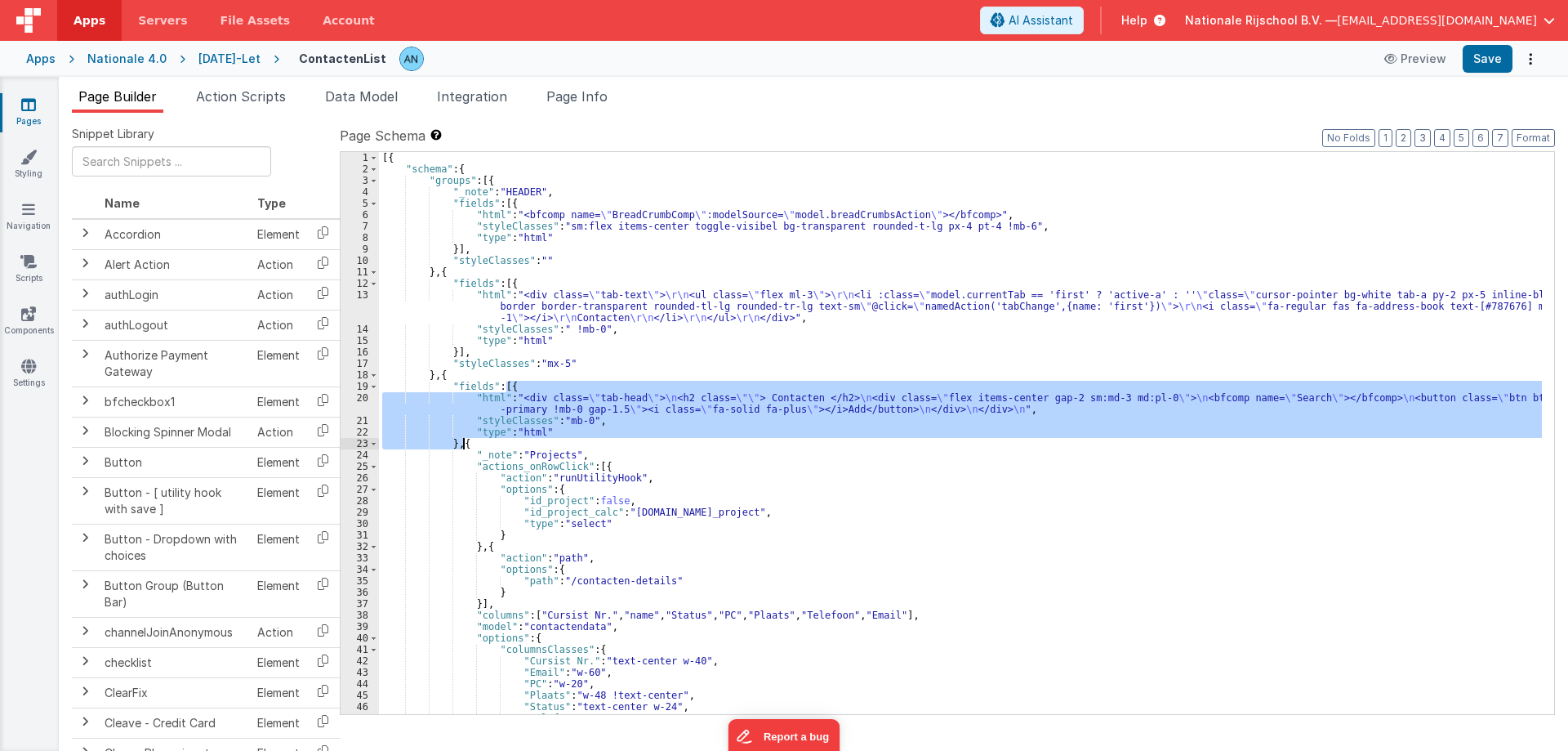
drag, startPoint x: 506, startPoint y: 386, endPoint x: 461, endPoint y: 441, distance: 71.1
click at [461, 441] on div "[{ "schema" : { "groups" : [{ "_note" : "HEADER" , "fields" : [{ "html" : "<bfc…" at bounding box center [960, 445] width 1163 height 585
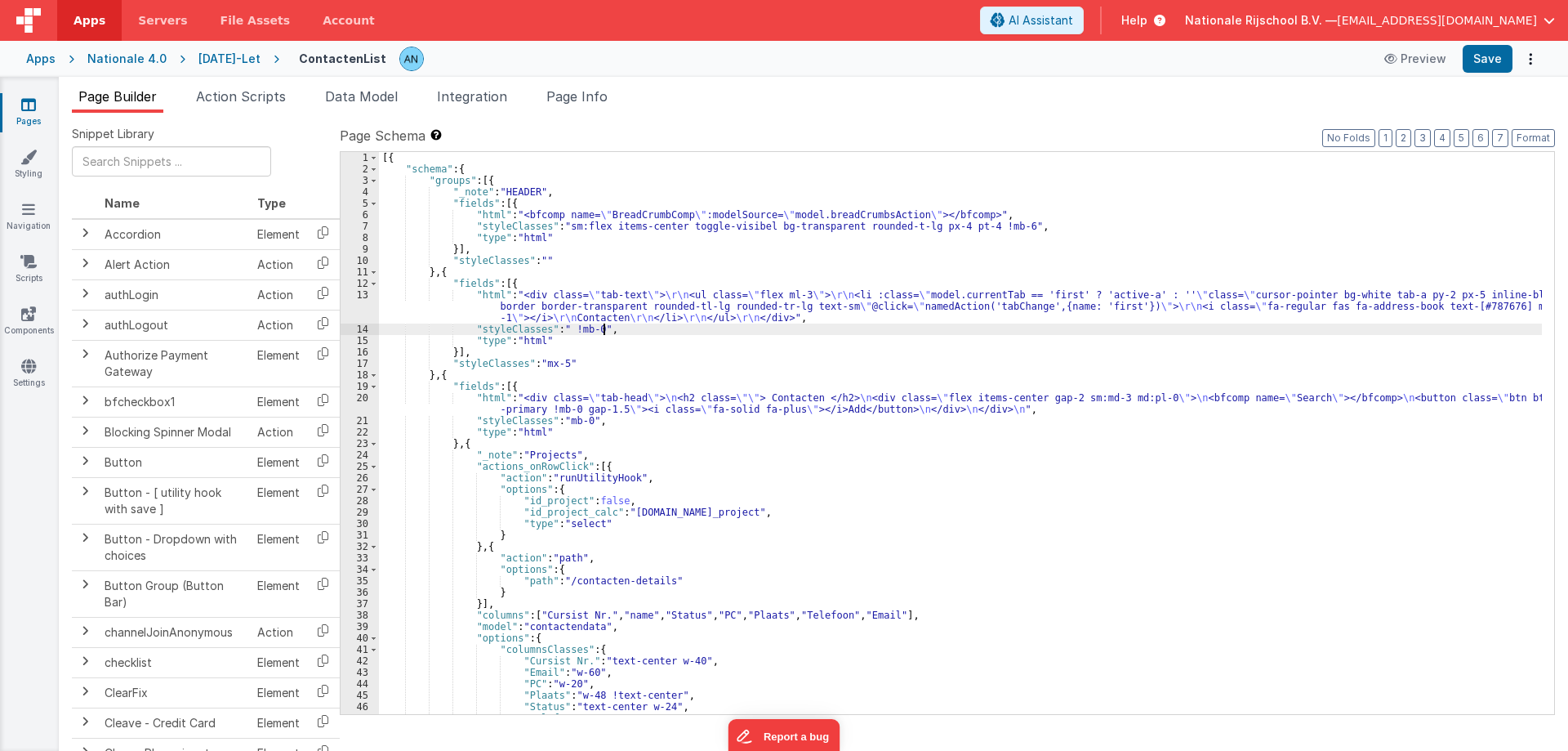
click at [660, 325] on div "[{ "schema" : { "groups" : [{ "_note" : "HEADER" , "fields" : [{ "html" : "<bfc…" at bounding box center [960, 445] width 1163 height 585
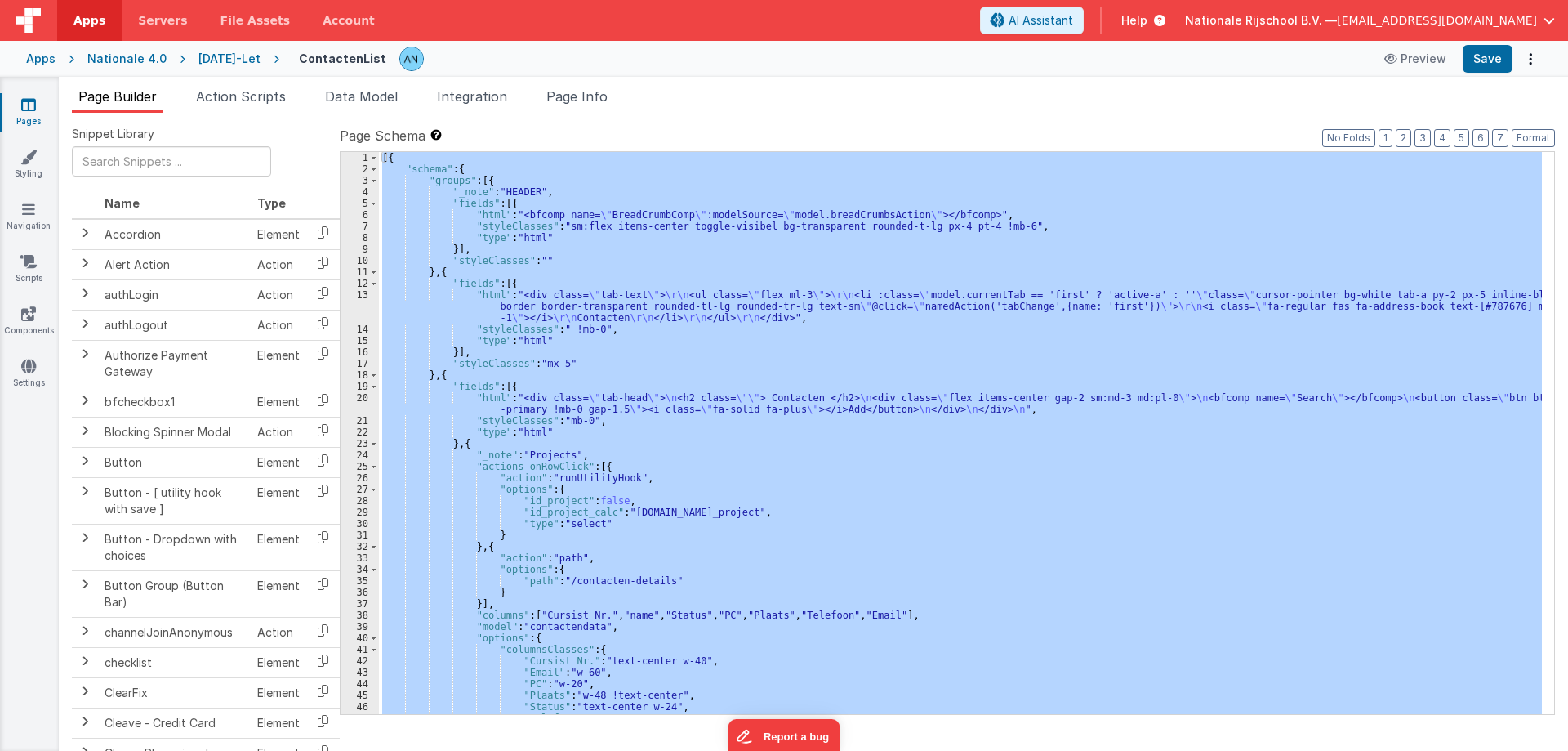
click at [603, 317] on div "[{ "schema" : { "groups" : [{ "_note" : "HEADER" , "fields" : [{ "html" : "<bfc…" at bounding box center [960, 433] width 1163 height 562
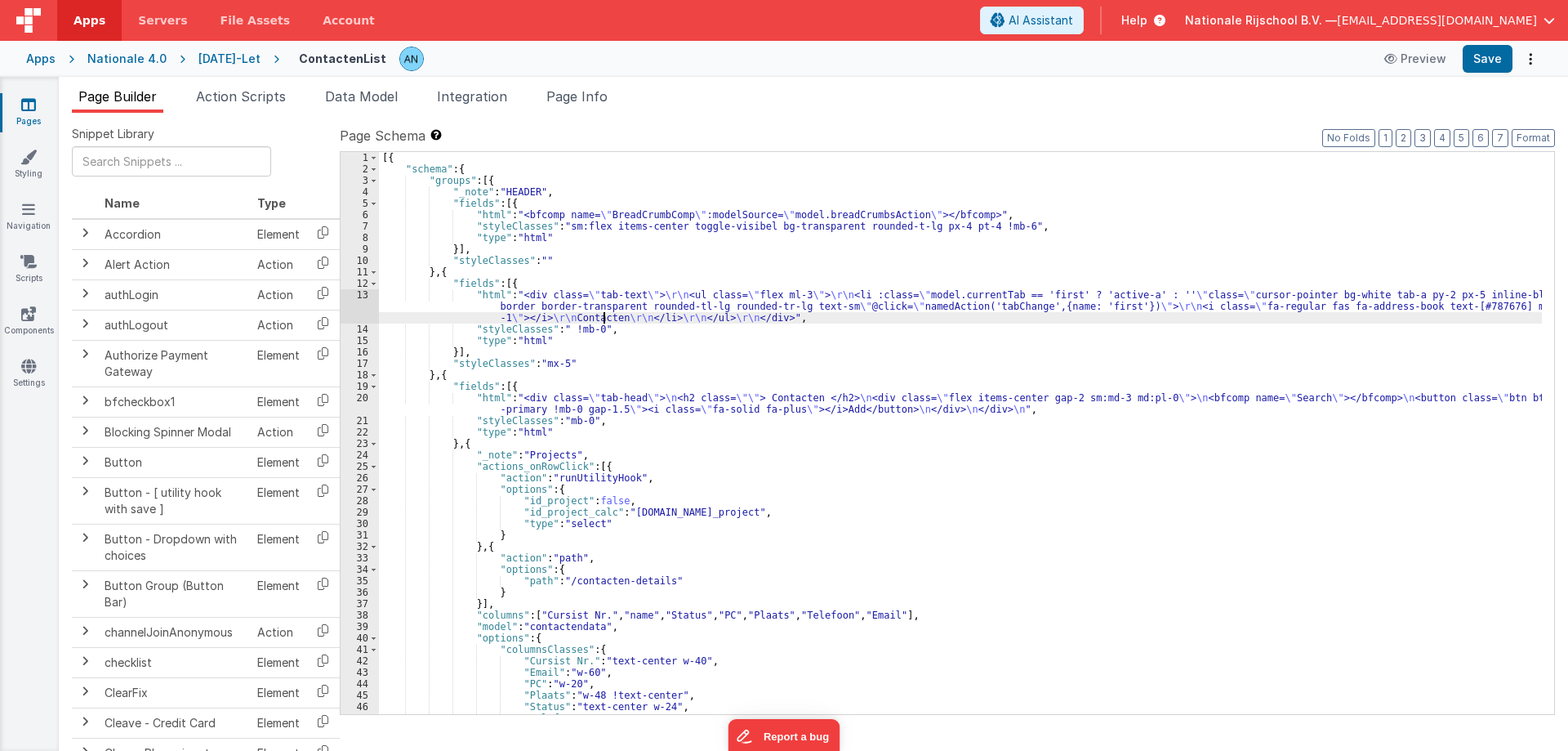
click at [519, 283] on div "[{ "schema" : { "groups" : [{ "_note" : "HEADER" , "fields" : [{ "html" : "<bfc…" at bounding box center [960, 445] width 1163 height 585
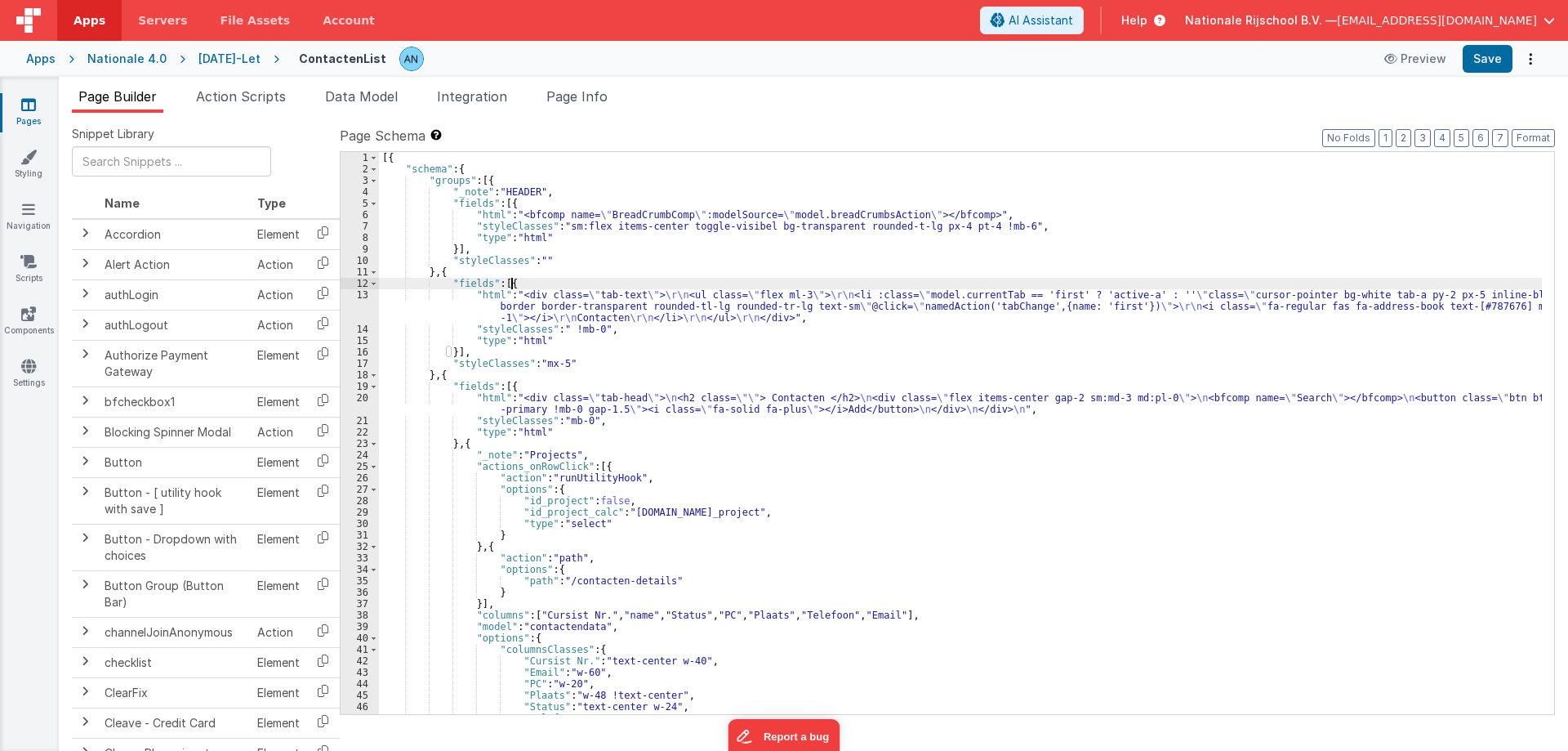
click at [512, 201] on div "[{ "schema" : { "groups" : [{ "_note" : "HEADER" , "fields" : [{ "html" : "<bfc…" at bounding box center [960, 445] width 1163 height 585
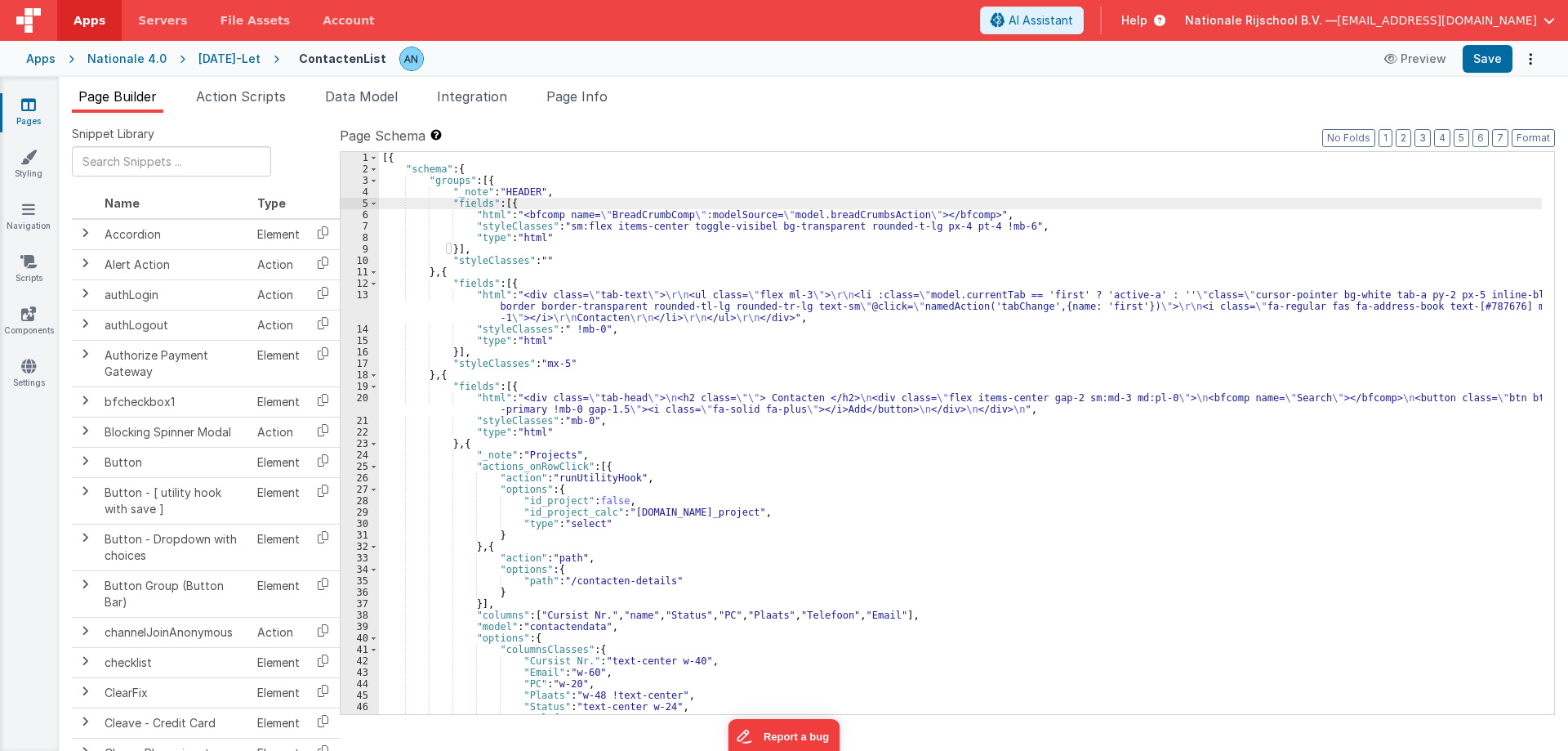
click at [452, 247] on div "[{ "schema" : { "groups" : [{ "_note" : "HEADER" , "fields" : [{ "html" : "<bfc…" at bounding box center [960, 445] width 1163 height 585
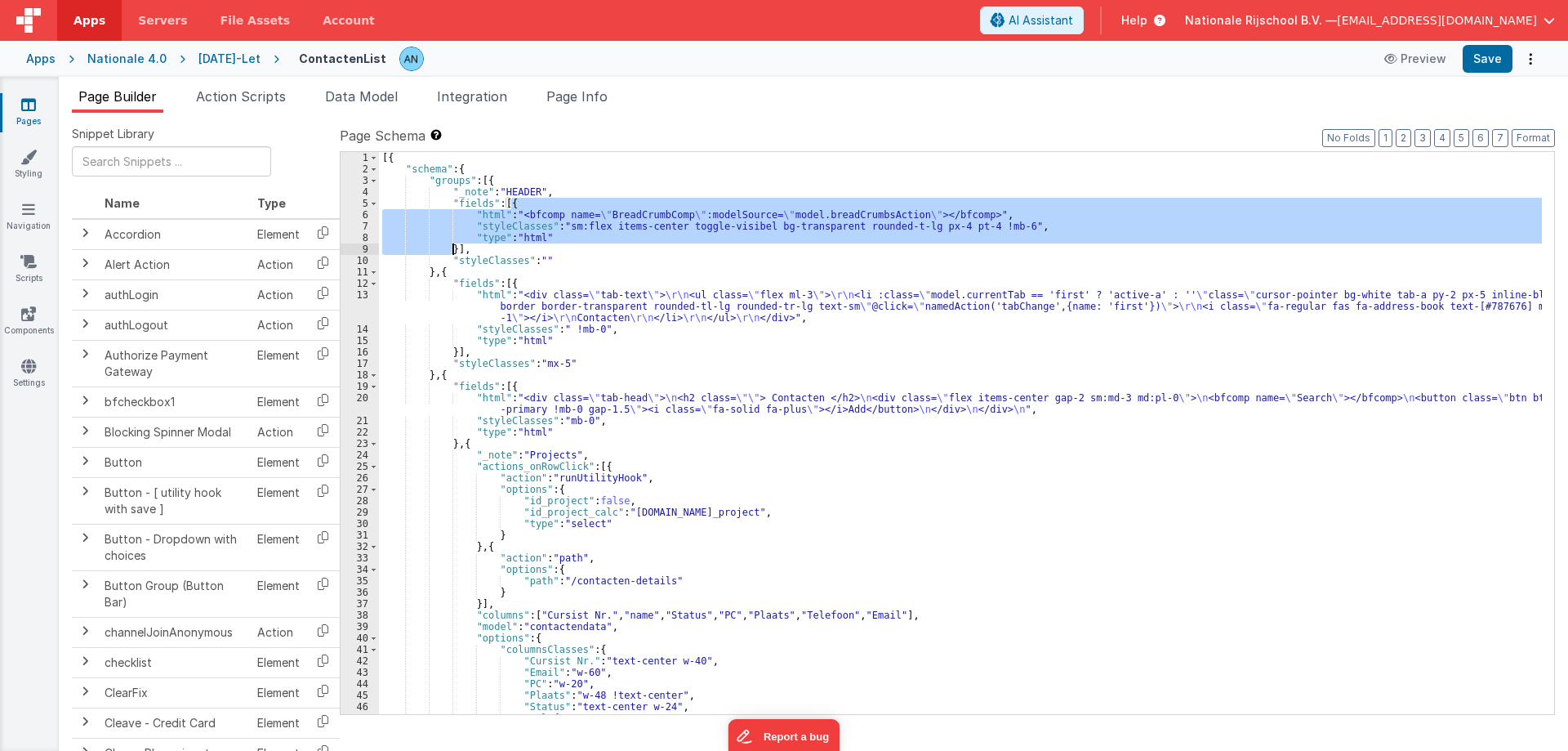
click at [578, 202] on div "[{ "schema" : { "groups" : [{ "_note" : "HEADER" , "fields" : [{ "html" : "<bfc…" at bounding box center [960, 433] width 1163 height 562
drag, startPoint x: 506, startPoint y: 201, endPoint x: 454, endPoint y: 249, distance: 70.8
click at [454, 249] on div "[{ "schema" : { "groups" : [{ "_note" : "HEADER" , "fields" : [{ "html" : "<bfc…" at bounding box center [960, 445] width 1163 height 585
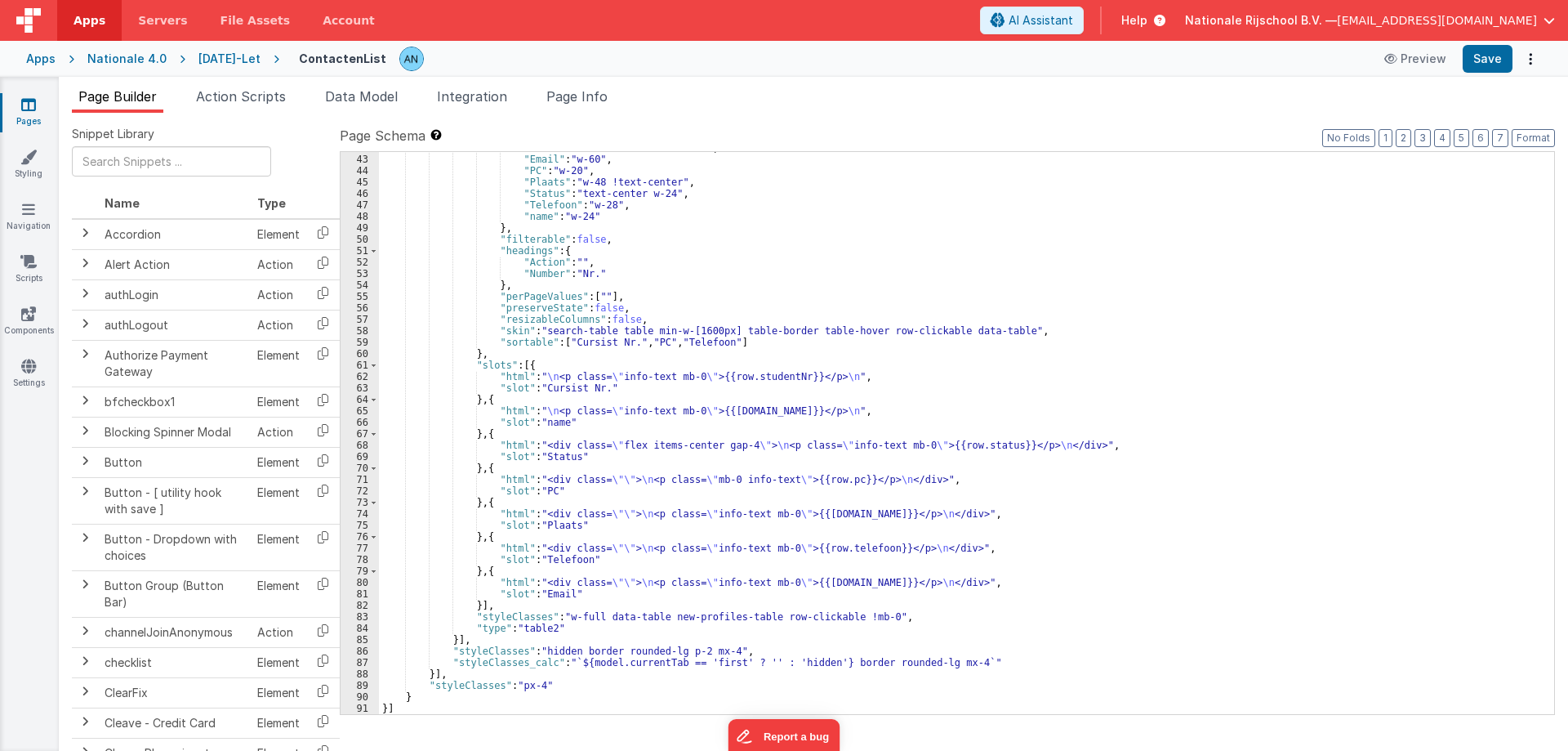
scroll to position [513, 0]
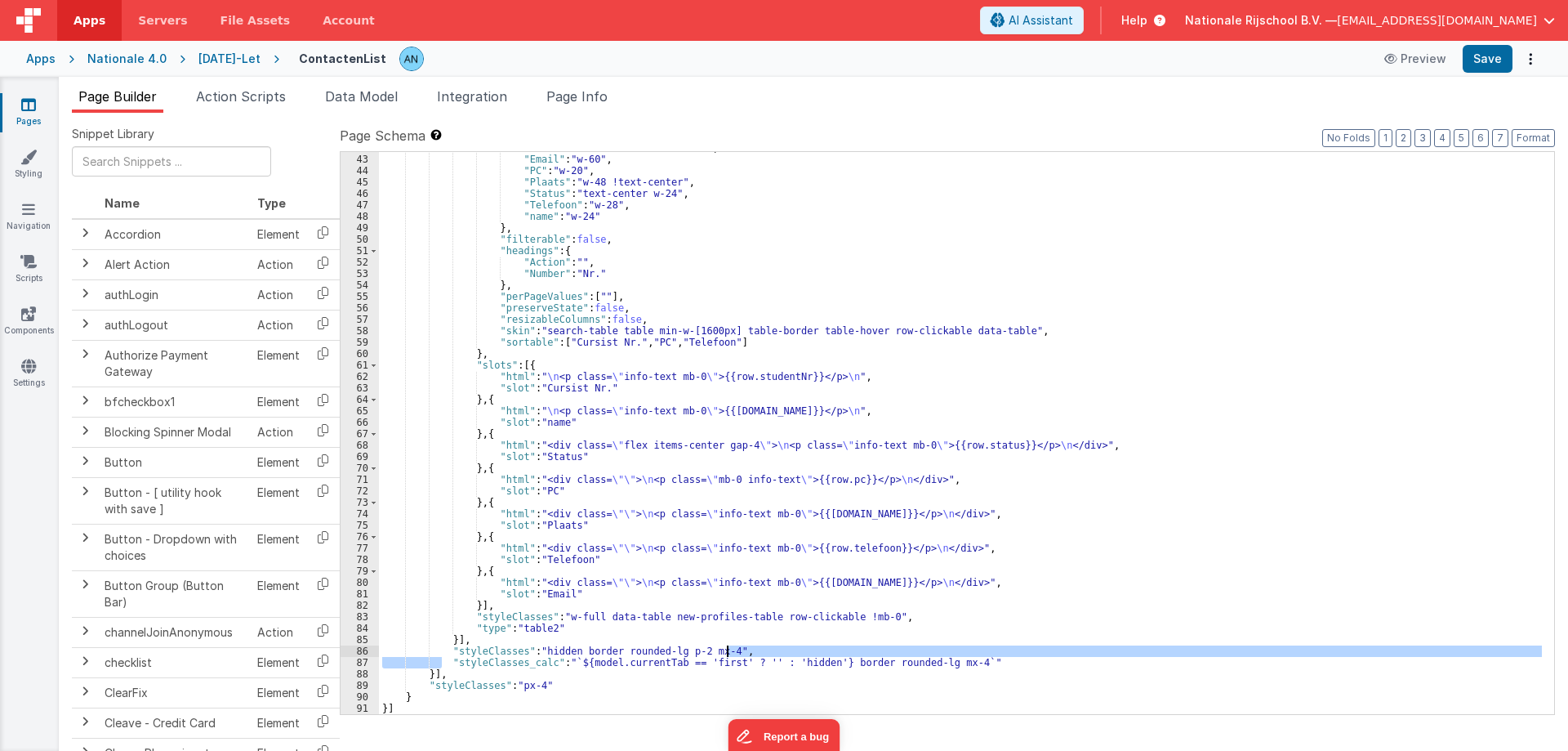
drag, startPoint x: 441, startPoint y: 658, endPoint x: 921, endPoint y: 649, distance: 480.1
click at [921, 649] on div ""Cursist Nr." : "text-center w-40" , "Email" : "w-60" , "PC" : "w-20" , "Plaats…" at bounding box center [960, 435] width 1163 height 585
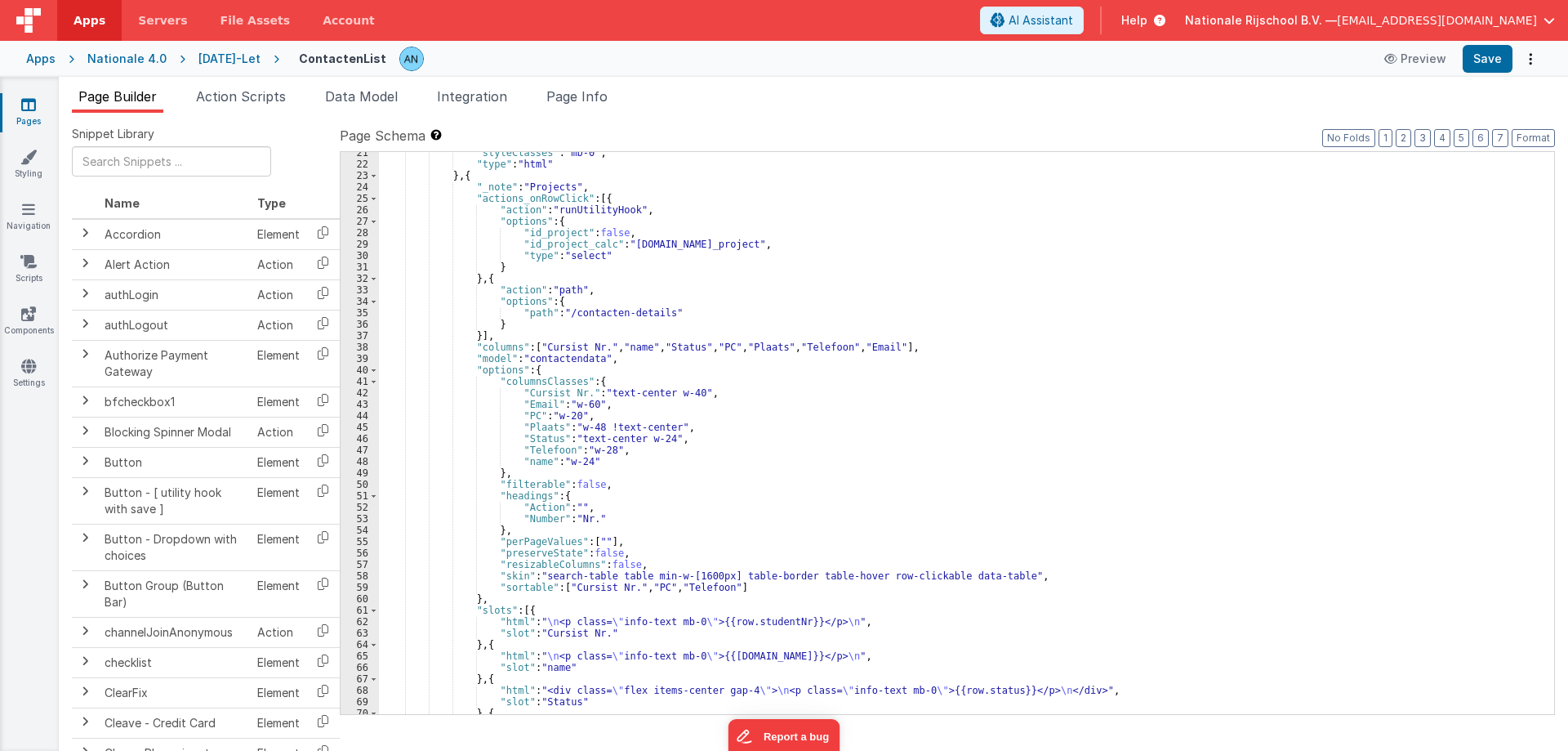
scroll to position [268, 0]
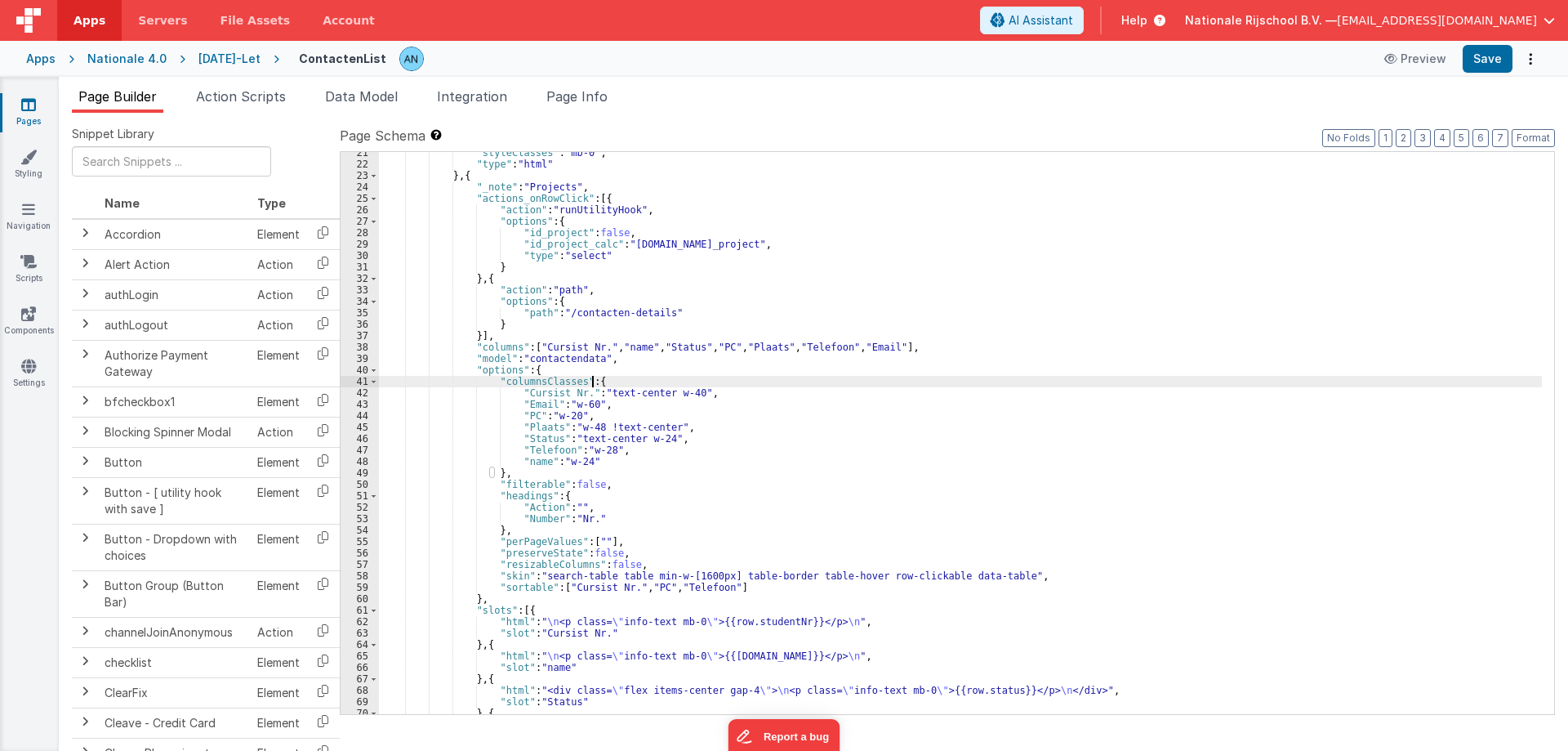
click at [679, 385] on div ""styleClasses" : "mb-0" , "type" : "html" } , { "_note" : "Projects" , "actions…" at bounding box center [960, 440] width 1163 height 585
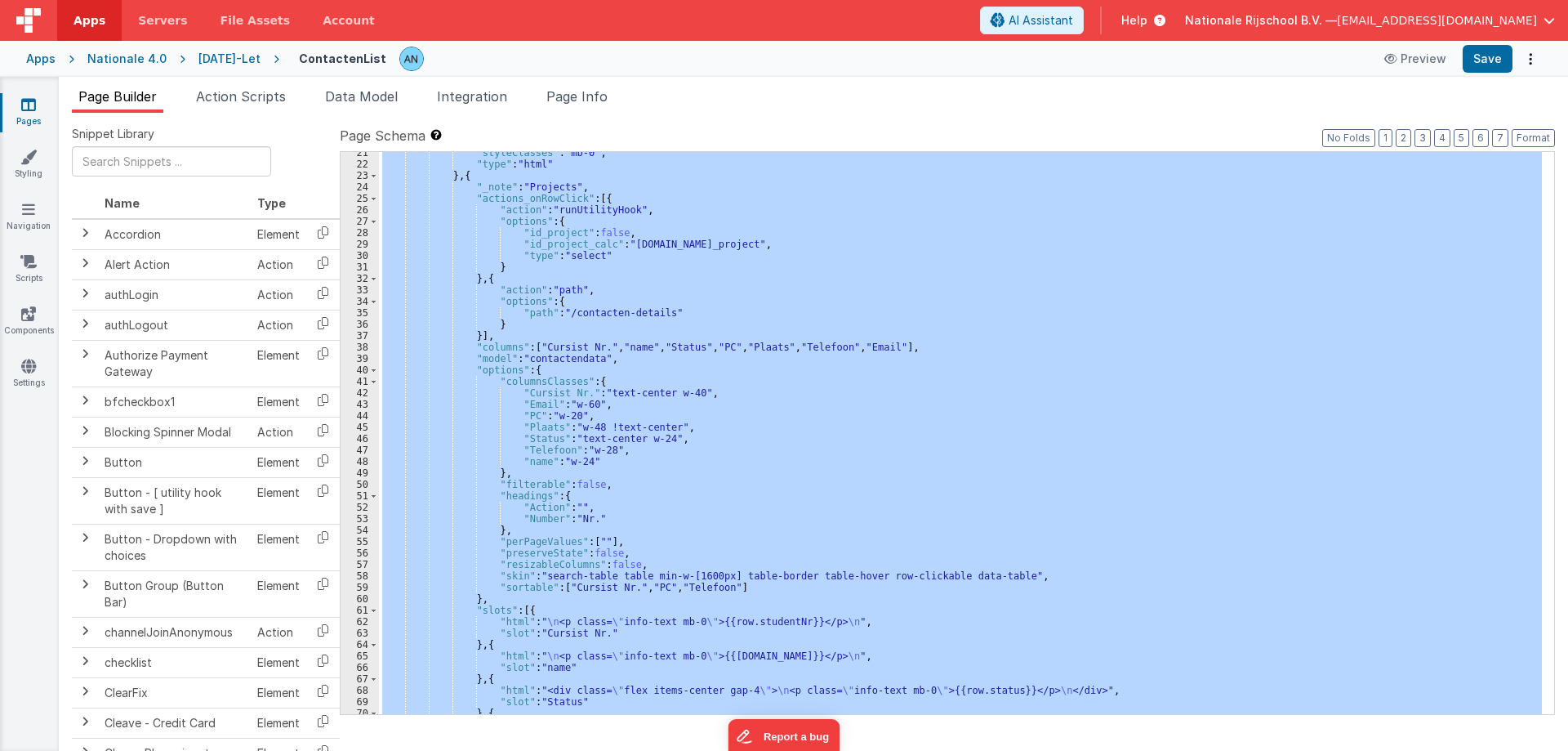
click at [729, 177] on div ""styleClasses" : "mb-0" , "type" : "html" } , { "_note" : "Projects" , "actions…" at bounding box center [960, 433] width 1163 height 562
click at [678, 360] on div ""styleClasses" : "mb-0" , "type" : "html" } , { "_note" : "Projects" , "actions…" at bounding box center [960, 433] width 1163 height 562
click at [593, 91] on span "Page Info" at bounding box center [576, 97] width 61 height 16
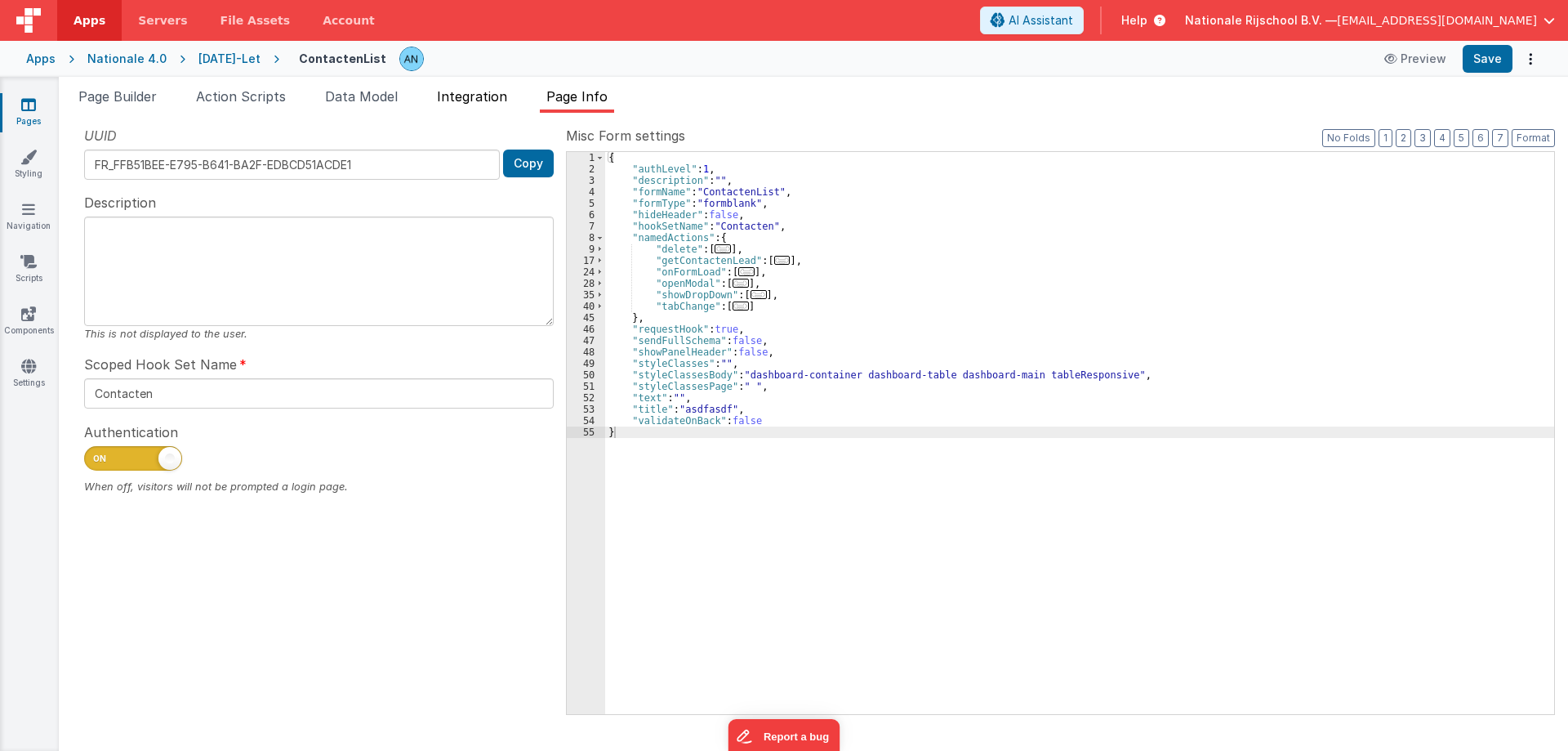
click at [459, 99] on span "Integration" at bounding box center [472, 97] width 70 height 16
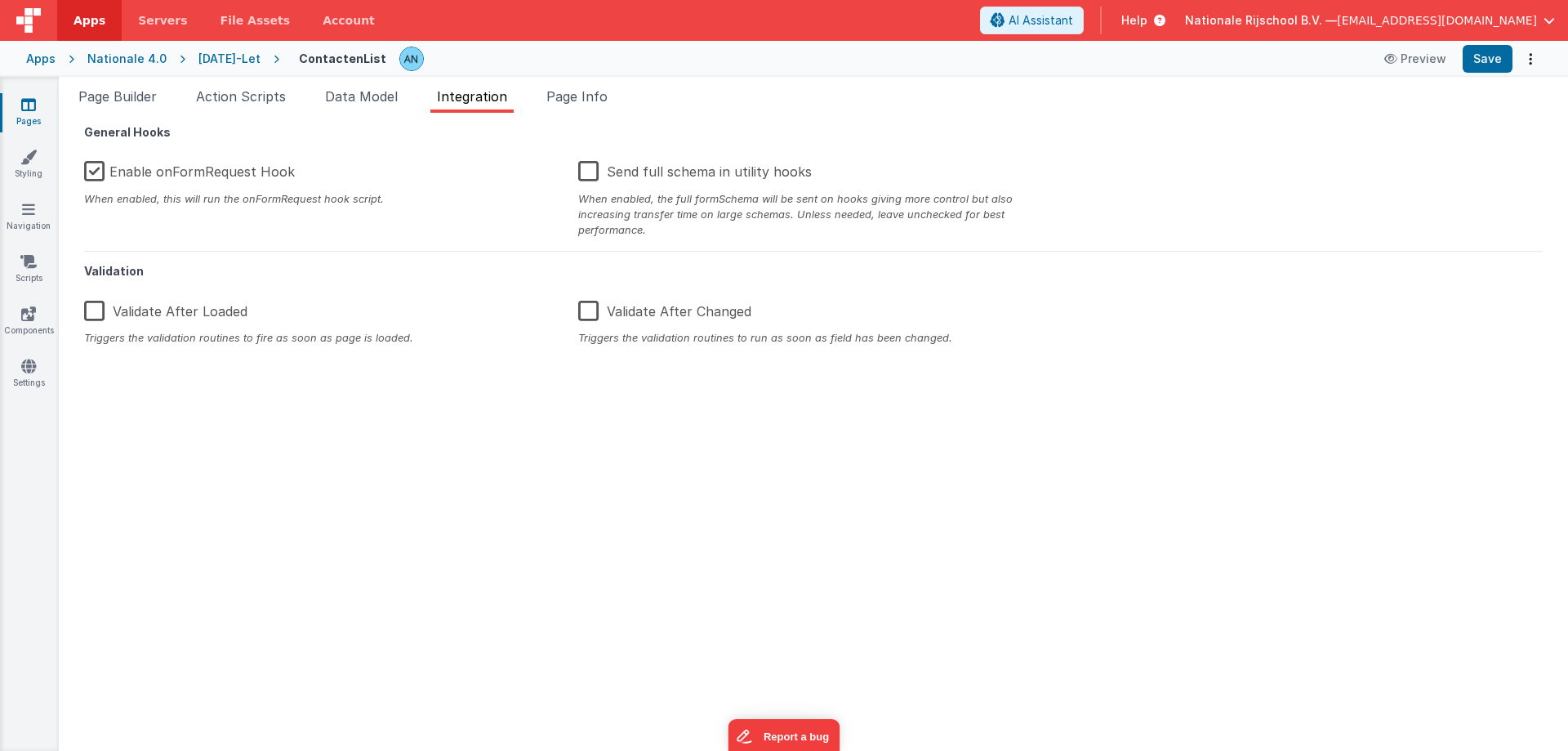
click at [93, 167] on label "Enable onFormRequest Hook" at bounding box center [189, 169] width 210 height 35
click at [0, 0] on input "Enable onFormRequest Hook" at bounding box center [0, 0] width 0 height 0
click at [98, 172] on label "Enable onFormRequest Hook" at bounding box center [191, 169] width 214 height 35
click at [0, 0] on input "Enable onFormRequest Hook" at bounding box center [0, 0] width 0 height 0
click at [118, 93] on span "Page Builder" at bounding box center [118, 97] width 79 height 16
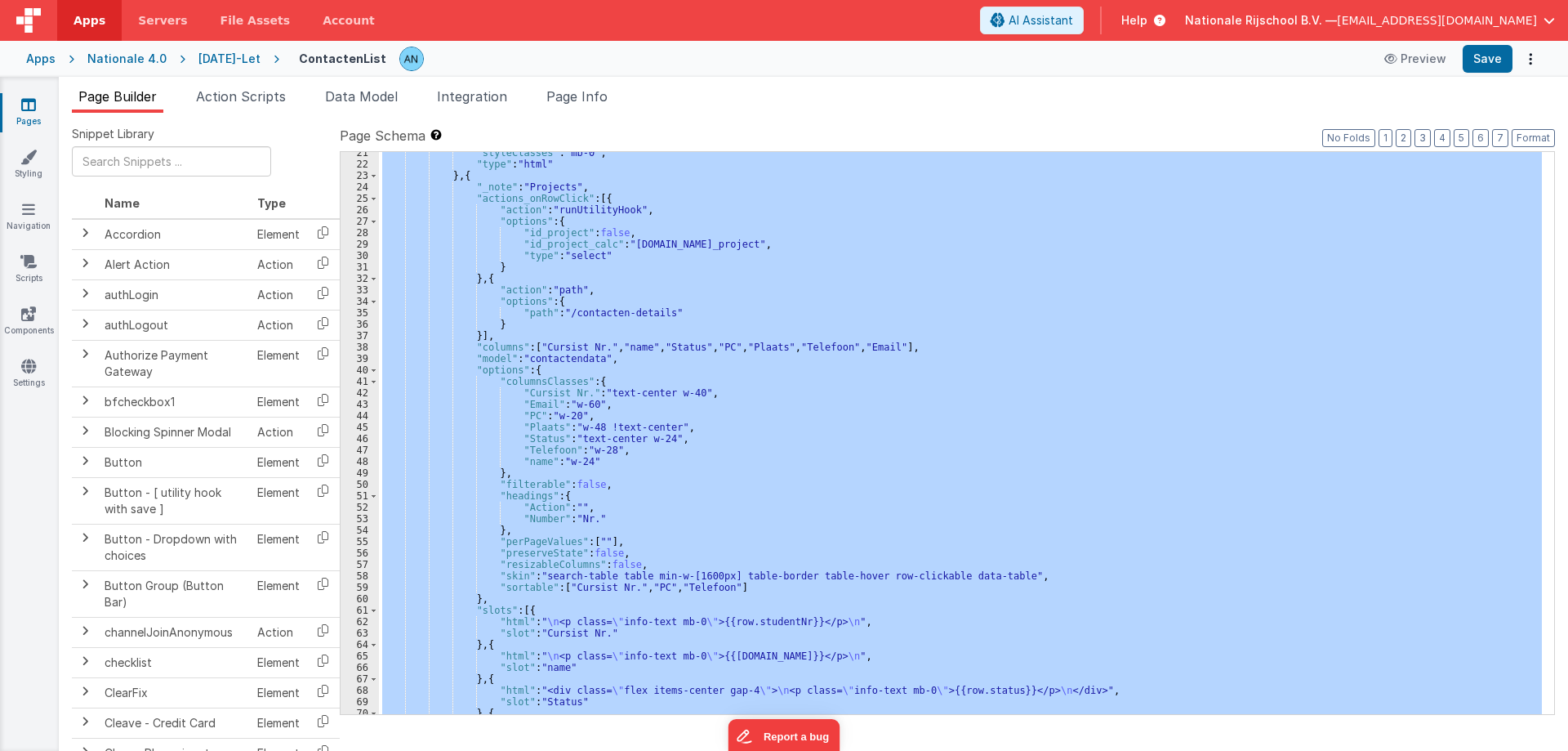
click at [558, 283] on div ""styleClasses" : "mb-0" , "type" : "html" } , { "_note" : "Projects" , "actions…" at bounding box center [960, 433] width 1163 height 562
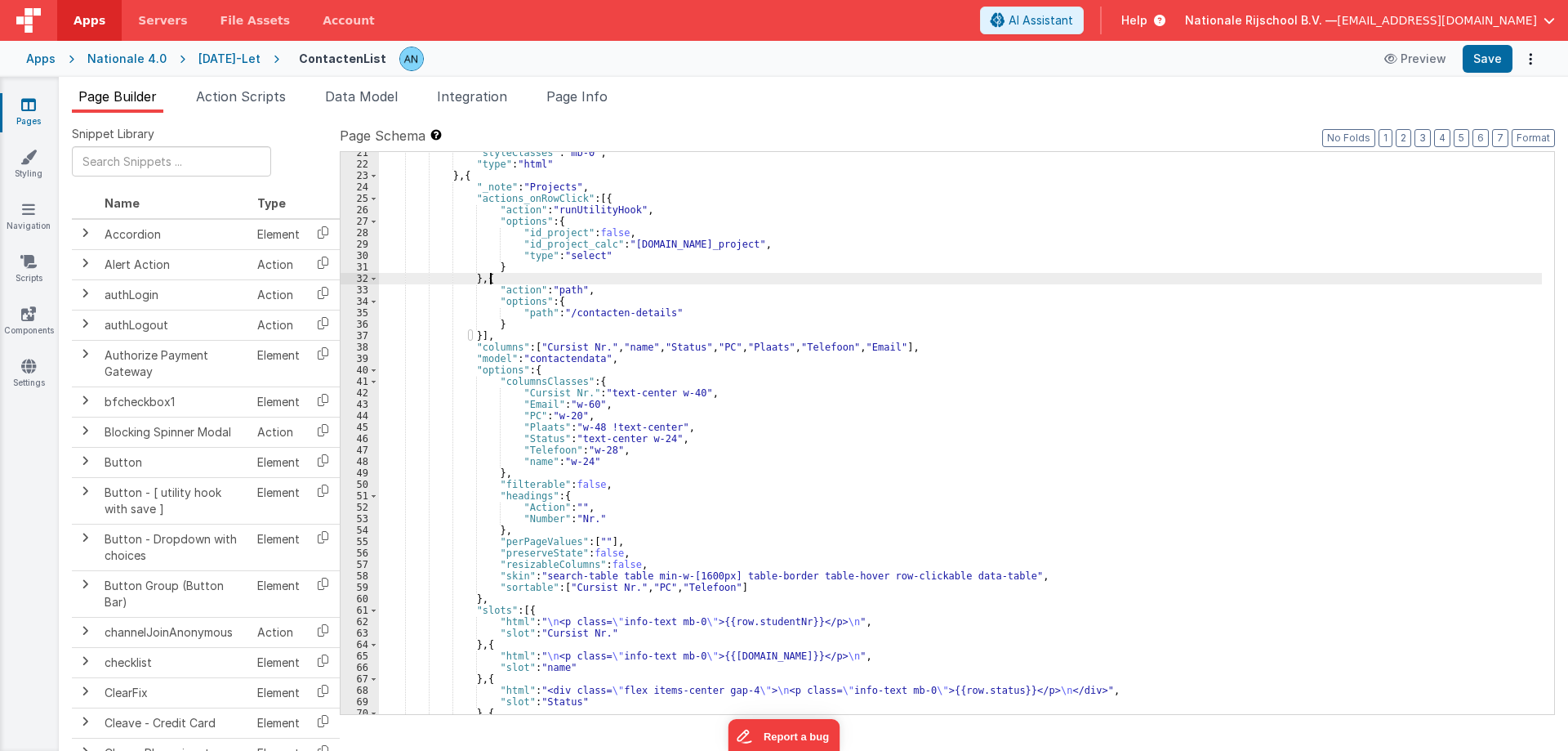
click at [571, 287] on div ""styleClasses" : "mb-0" , "type" : "html" } , { "_note" : "Projects" , "actions…" at bounding box center [960, 440] width 1163 height 585
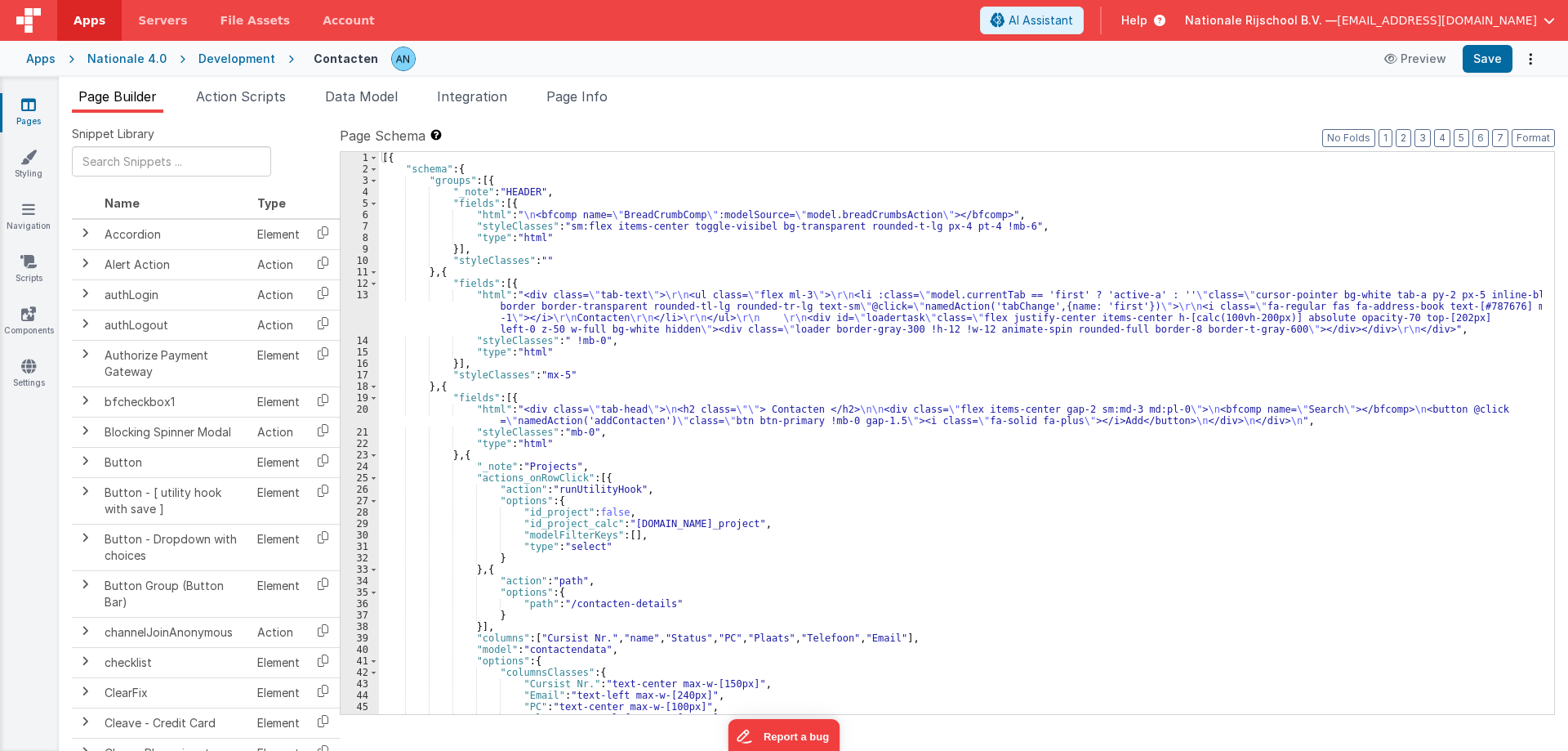
click at [572, 405] on div "[{ "schema" : { "groups" : [{ "_note" : "HEADER" , "fields" : [{ "html" : " \n …" at bounding box center [960, 445] width 1163 height 585
click at [350, 412] on div "20" at bounding box center [359, 415] width 38 height 23
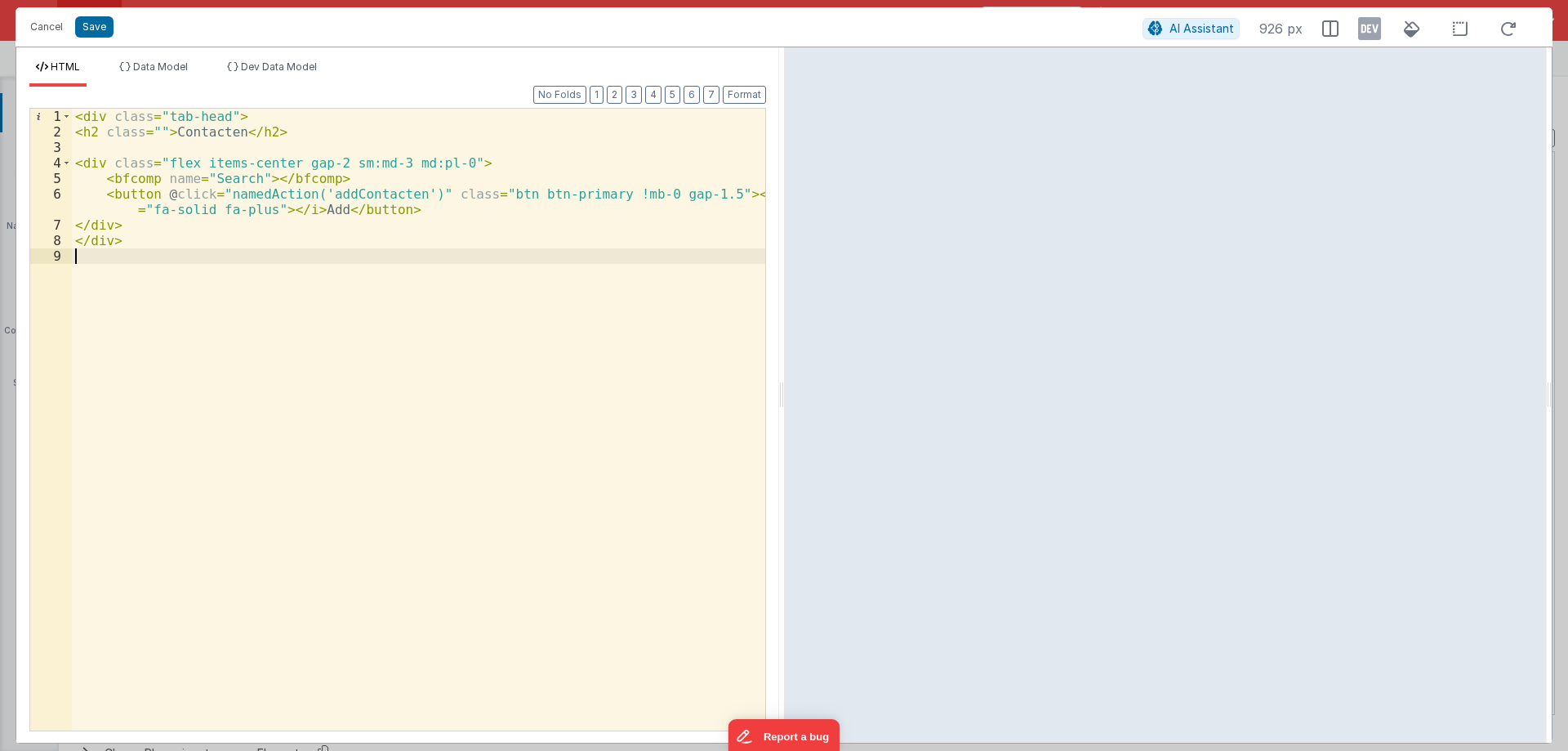
click at [166, 215] on div "< div class = "tab-head" > < h2 class = "" > Contacten </ h2 > < div class = "f…" at bounding box center [418, 435] width 694 height 653
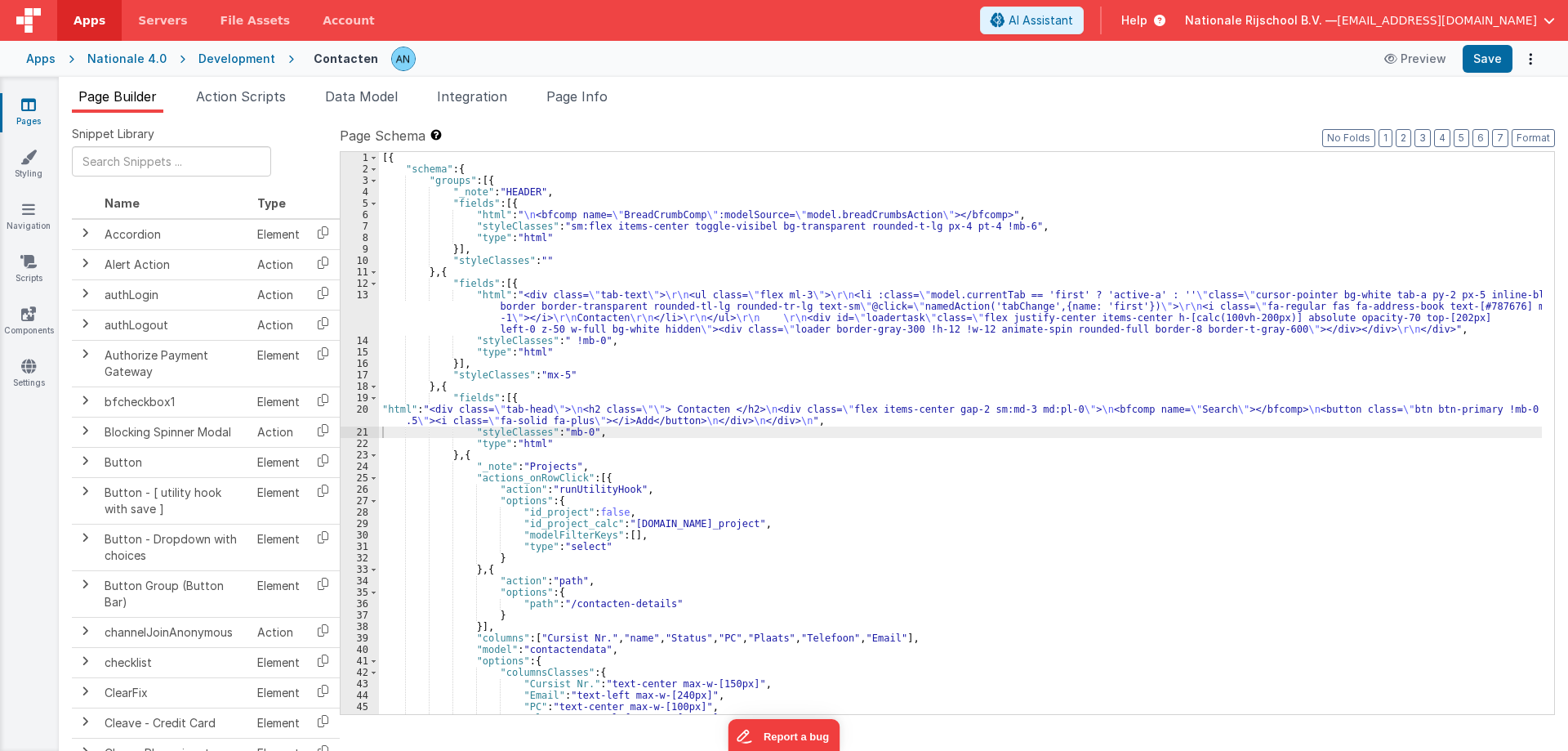
click at [484, 287] on div "[{ "schema" : { "groups" : [{ "_note" : "HEADER" , "fields" : [{ "html" : " \n …" at bounding box center [960, 445] width 1163 height 585
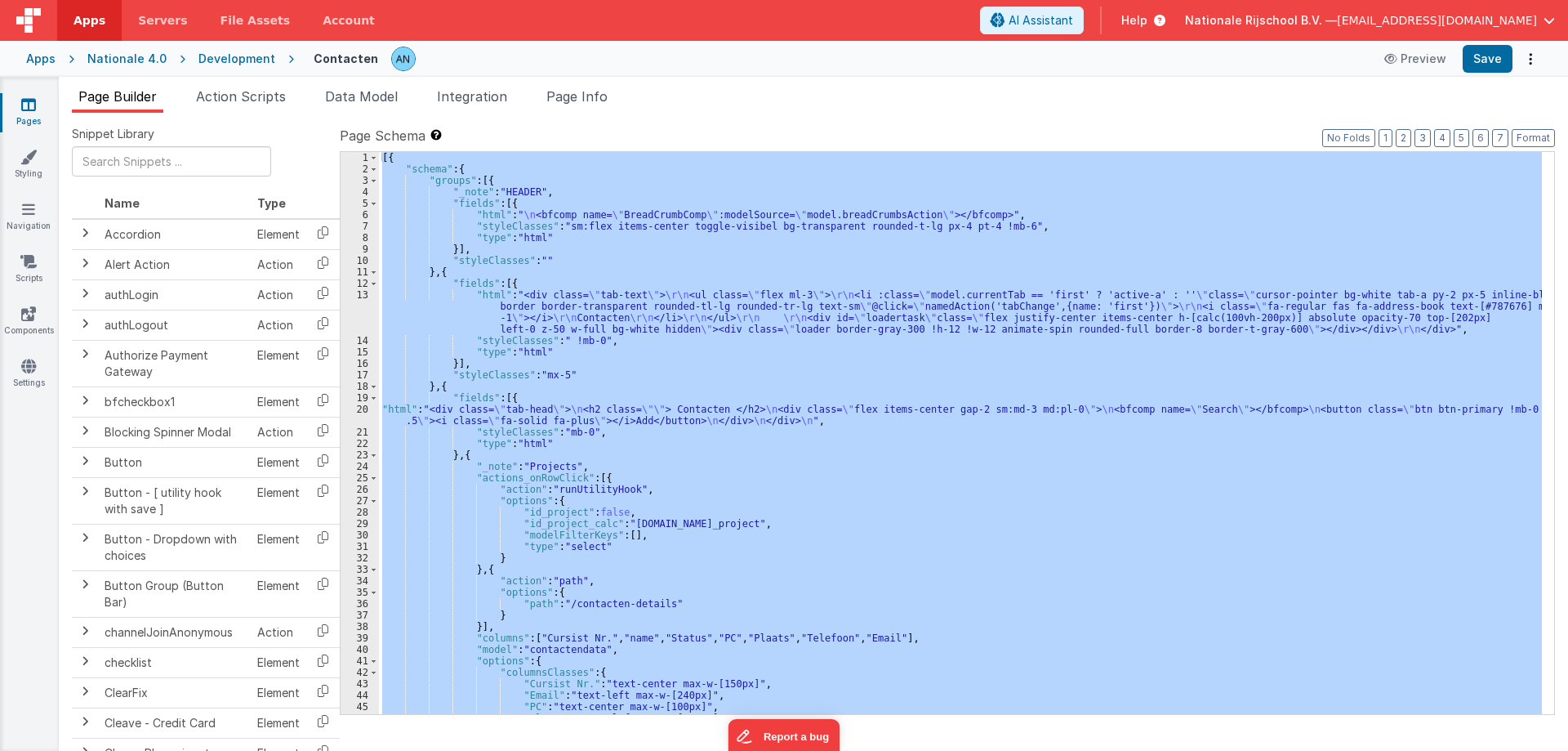
click at [614, 439] on div "[{ "schema" : { "groups" : [{ "_note" : "HEADER" , "fields" : [{ "html" : " \n …" at bounding box center [960, 433] width 1163 height 562
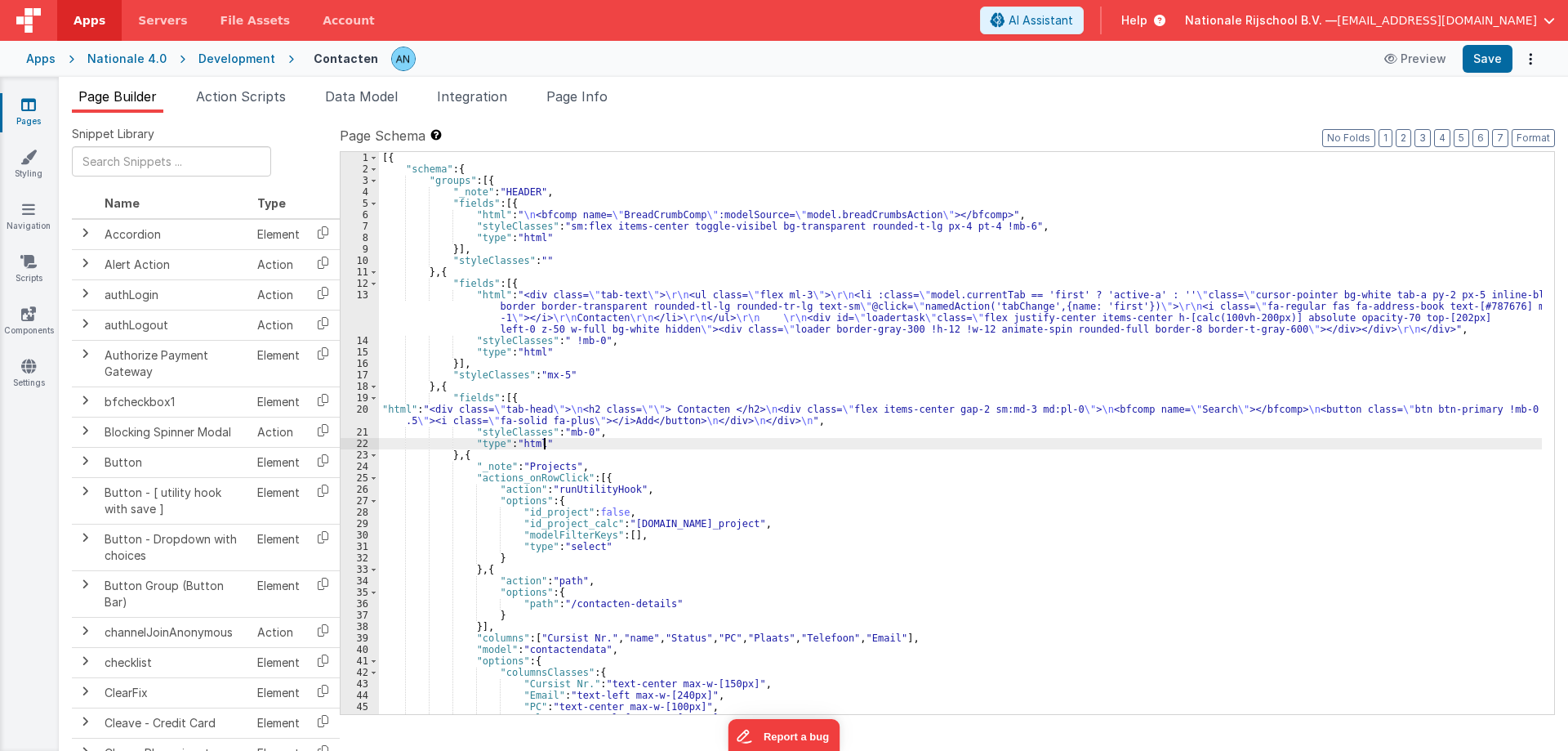
click at [614, 439] on div "[{ "schema" : { "groups" : [{ "_note" : "HEADER" , "fields" : [{ "html" : " \n …" at bounding box center [960, 445] width 1163 height 585
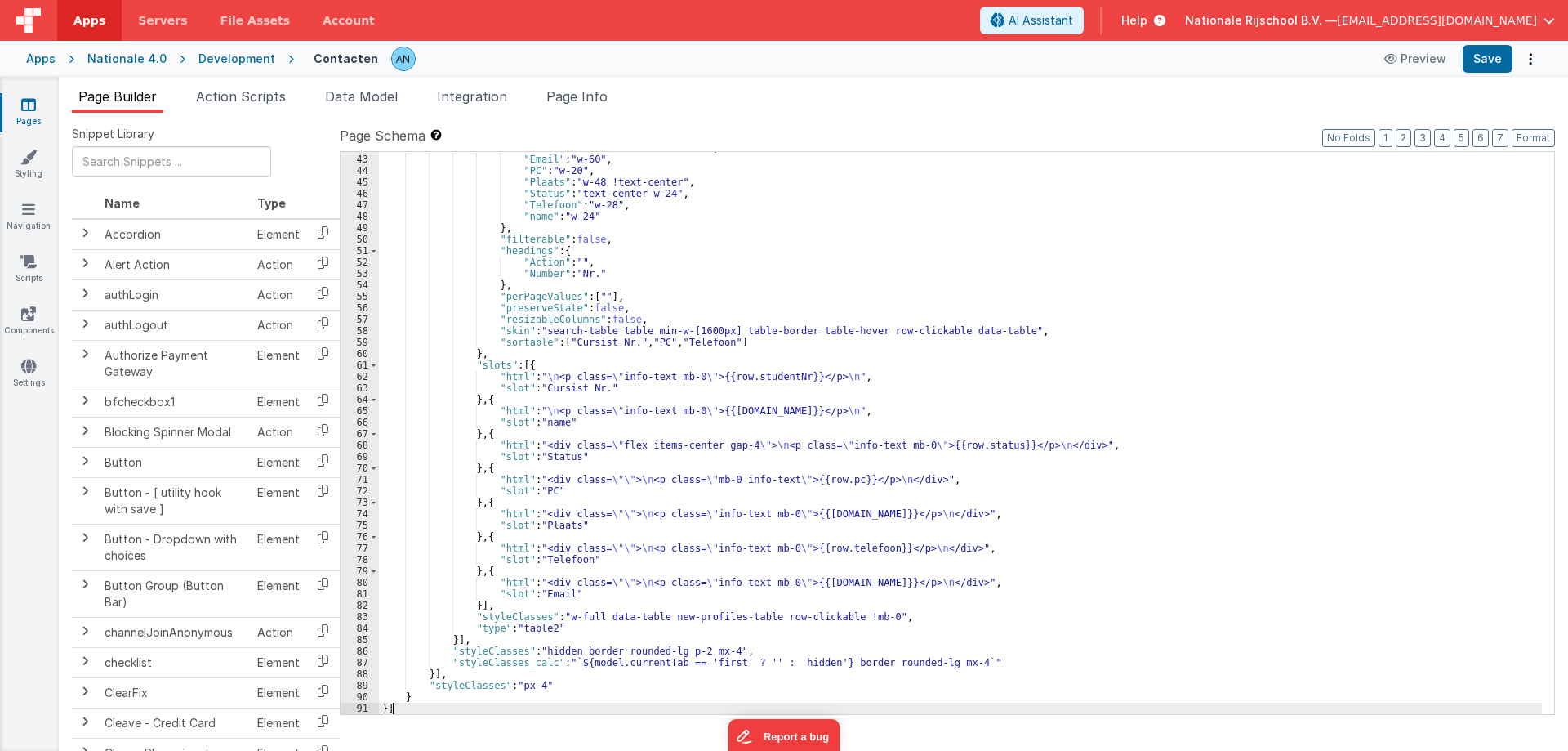
scroll to position [513, 0]
click at [1498, 60] on button "Save" at bounding box center [1487, 59] width 50 height 28
click at [1547, 136] on button "Format" at bounding box center [1533, 138] width 43 height 18
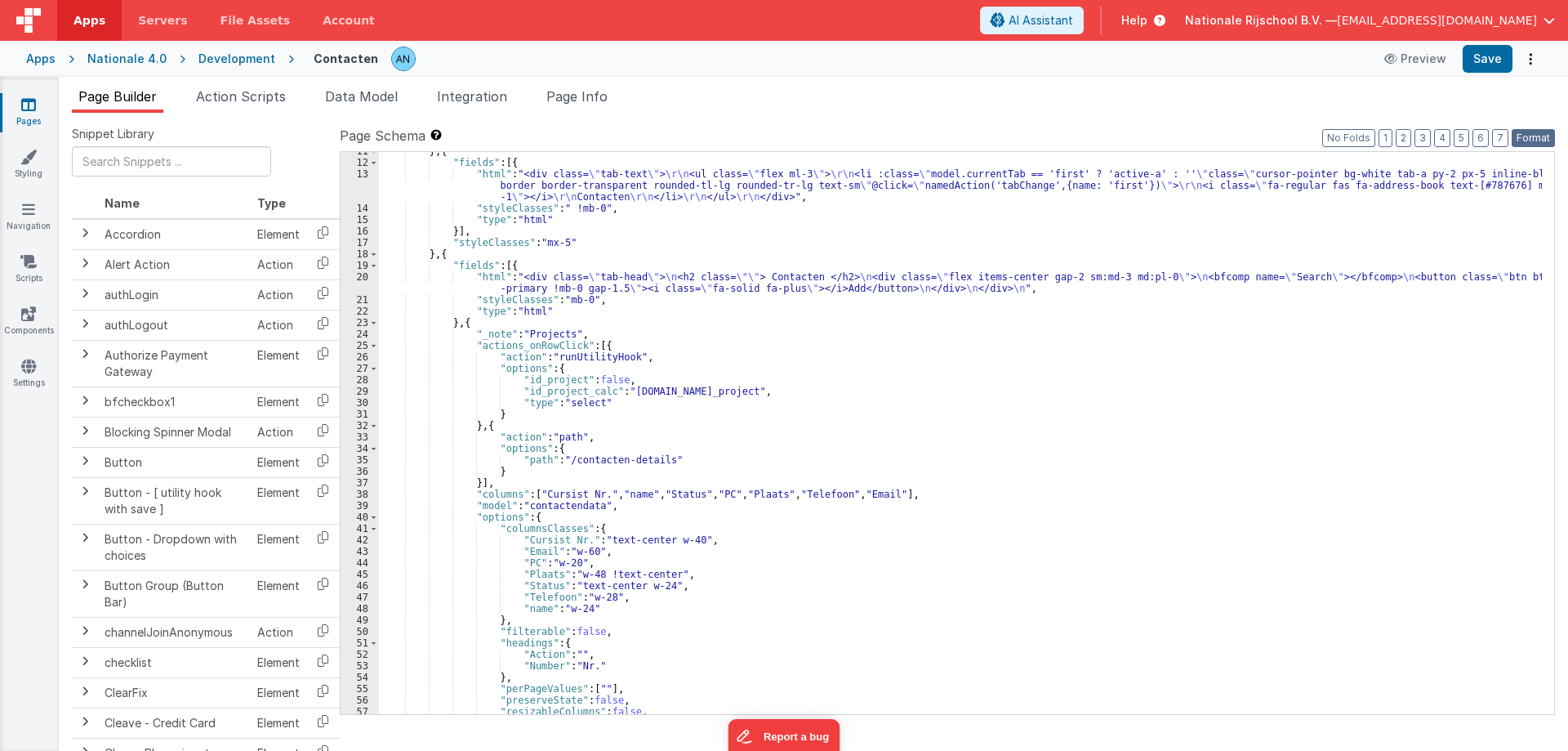
scroll to position [121, 0]
click at [520, 269] on div "} , { "fields" : [{ "html" : "<div class= \" tab-text \" > \r\n <ul class= \" f…" at bounding box center [960, 438] width 1163 height 585
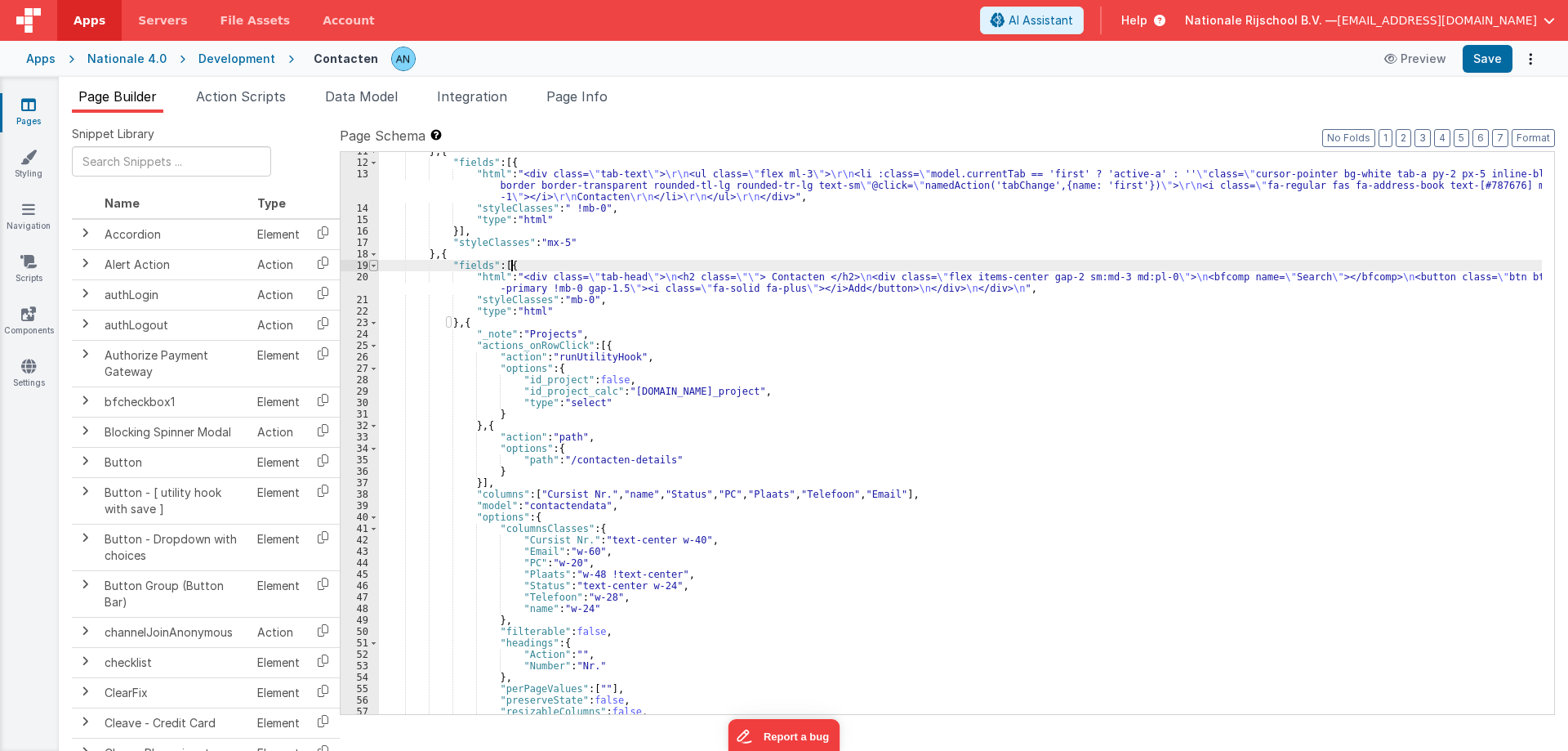
click at [377, 264] on span at bounding box center [373, 265] width 9 height 11
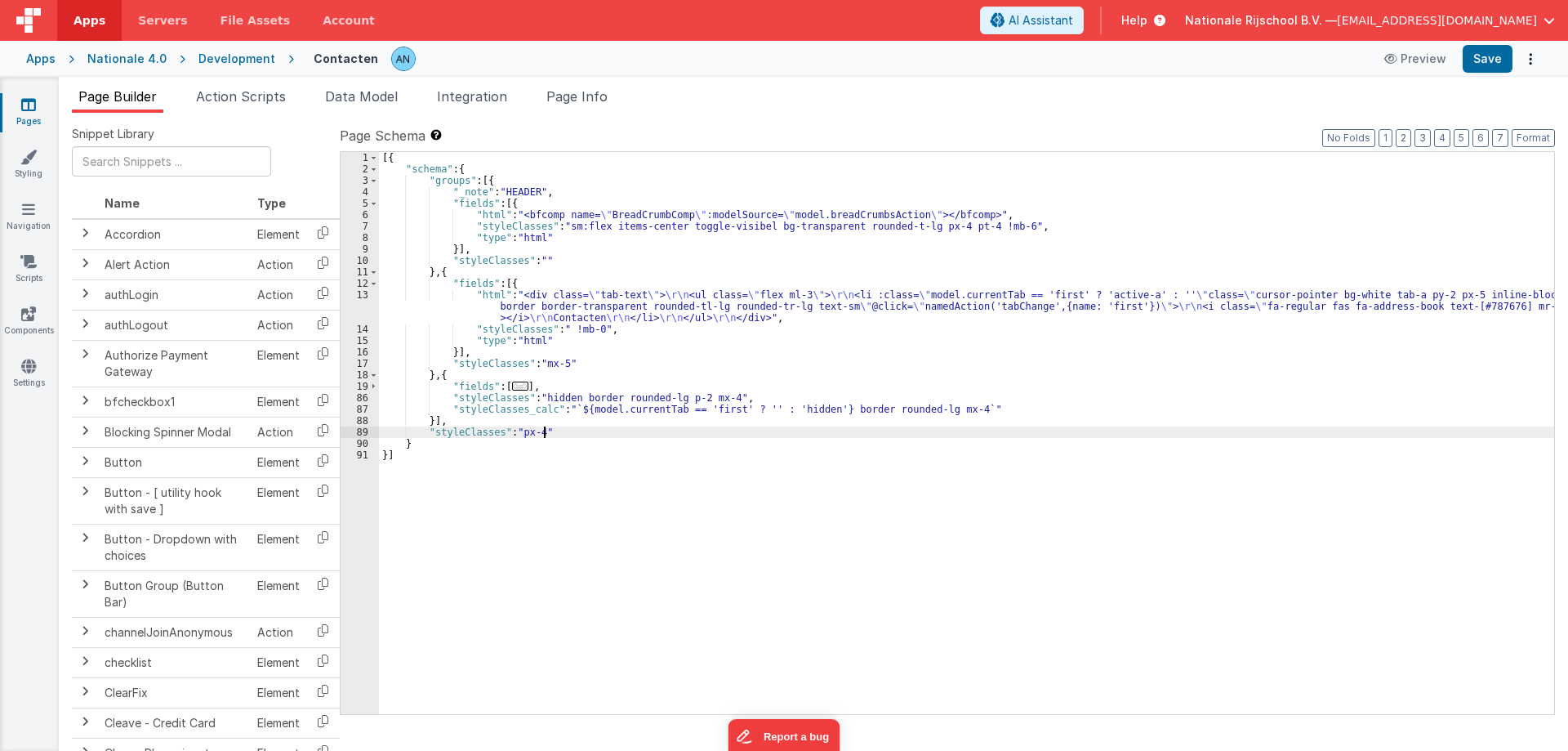
click at [544, 432] on div "[{ "schema" : { "groups" : [{ "_note" : "HEADER" , "fields" : [{ "html" : "<bfc…" at bounding box center [966, 445] width 1175 height 585
click at [425, 420] on div "[{ "schema" : { "groups" : [{ "_note" : "HEADER" , "fields" : [{ "html" : "<bfc…" at bounding box center [966, 445] width 1175 height 585
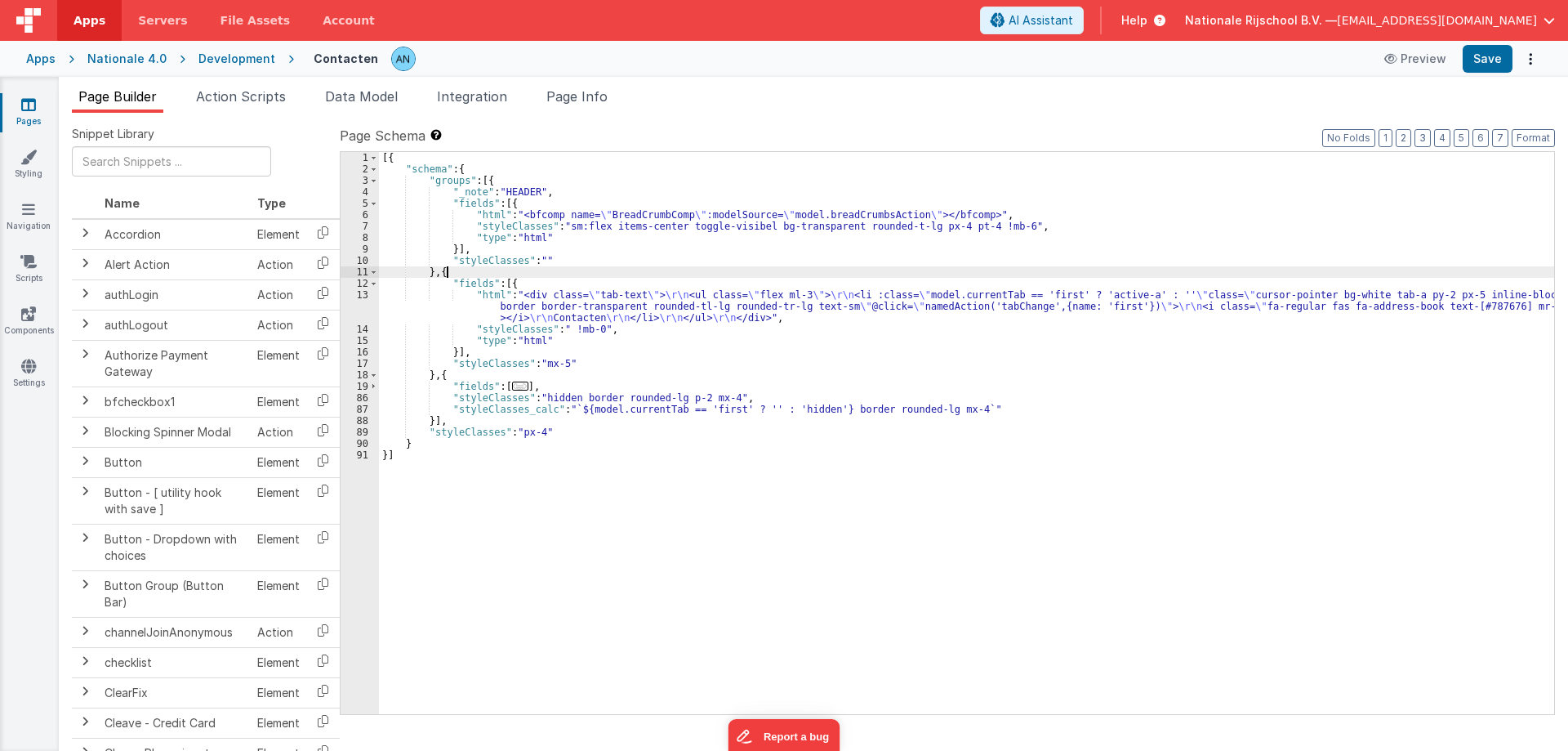
click at [449, 270] on div "[{ "schema" : { "groups" : [{ "_note" : "HEADER" , "fields" : [{ "html" : "<bfc…" at bounding box center [966, 445] width 1175 height 585
click at [450, 273] on div "[{ "schema" : { "groups" : [{ "_note" : "HEADER" , "fields" : [{ "html" : "<bfc…" at bounding box center [966, 445] width 1175 height 585
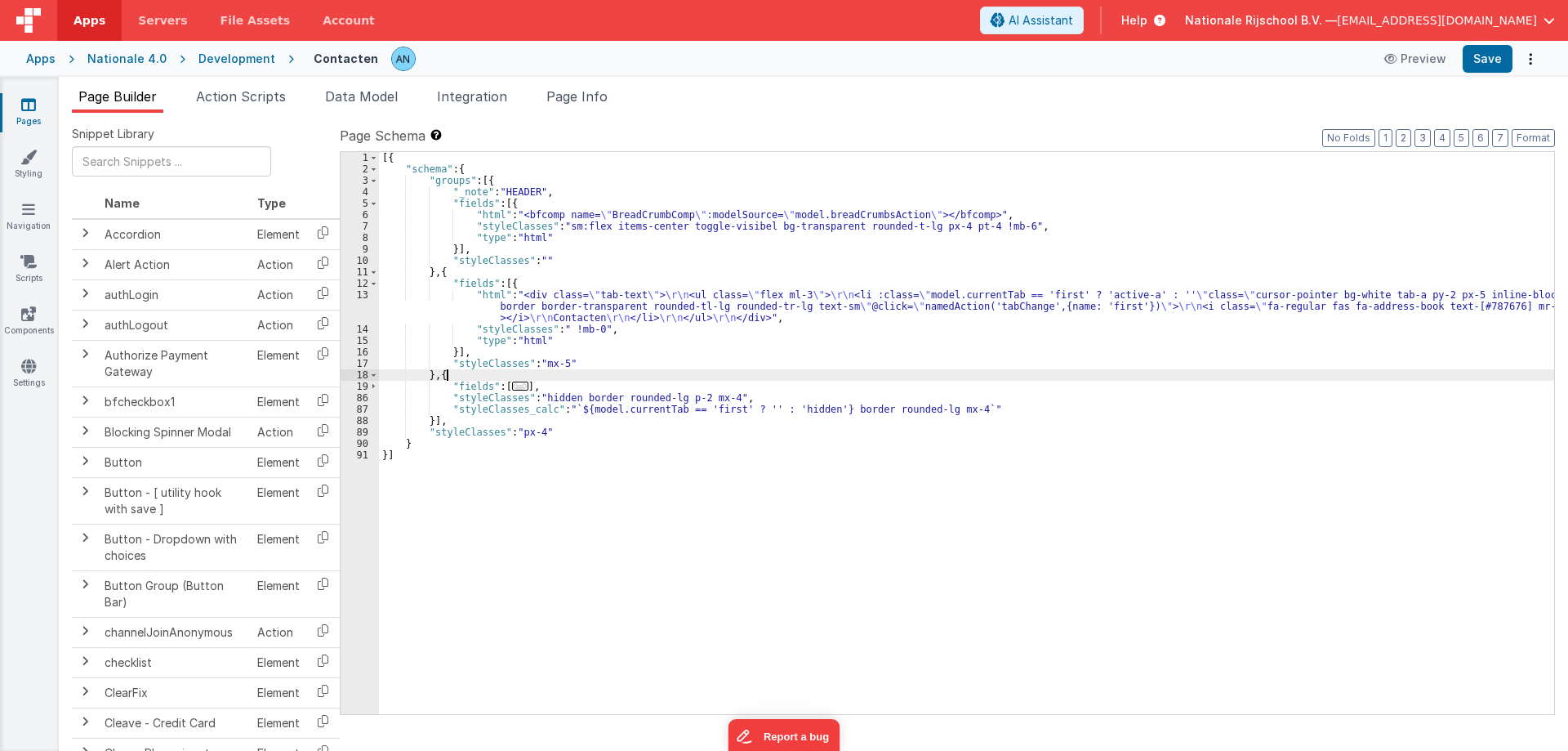
click at [452, 374] on div "[{ "schema" : { "groups" : [{ "_note" : "HEADER" , "fields" : [{ "html" : "<bfc…" at bounding box center [966, 445] width 1175 height 585
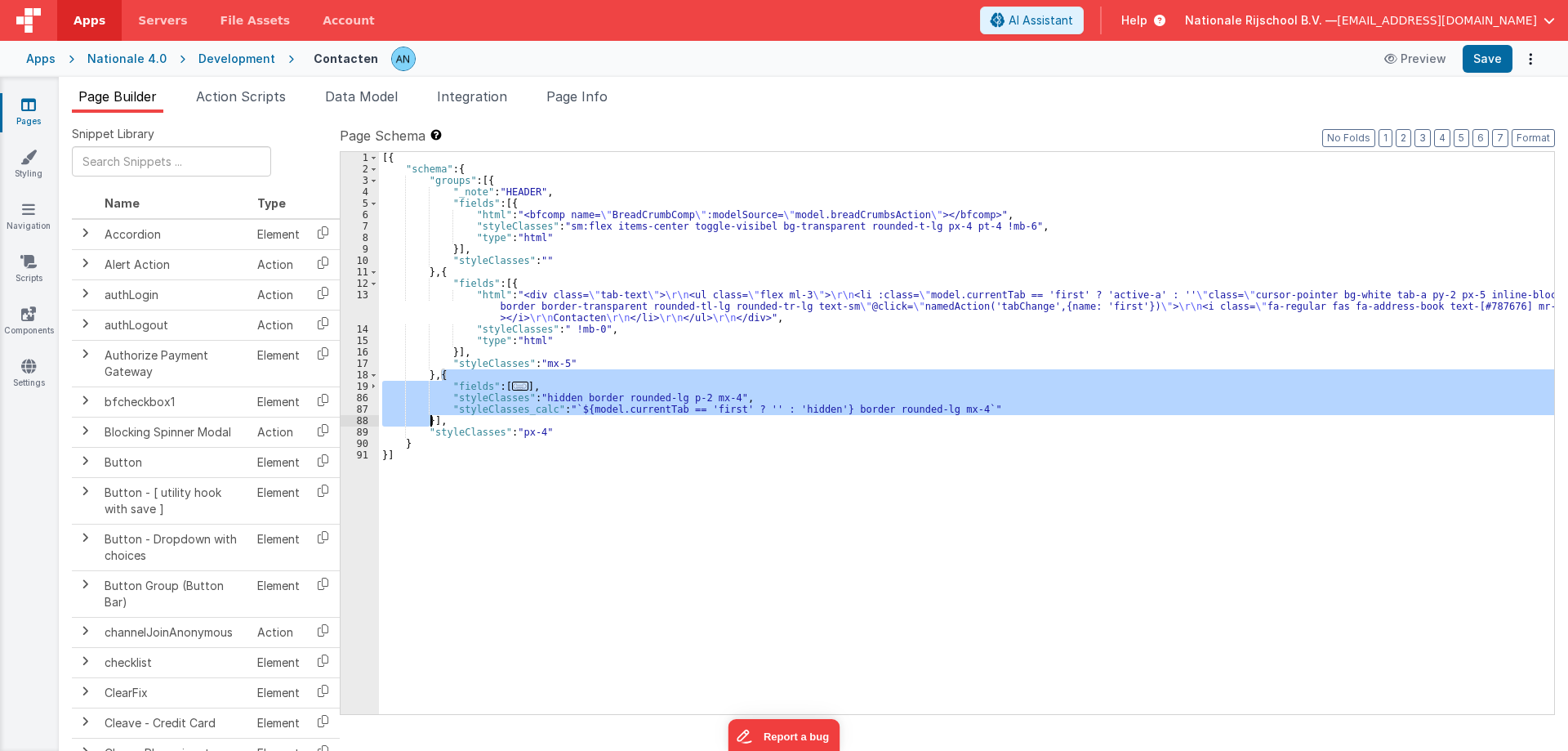
drag, startPoint x: 442, startPoint y: 375, endPoint x: 431, endPoint y: 420, distance: 46.3
click at [431, 420] on div "[{ "schema" : { "groups" : [{ "_note" : "HEADER" , "fields" : [{ "html" : "<bfc…" at bounding box center [966, 445] width 1175 height 585
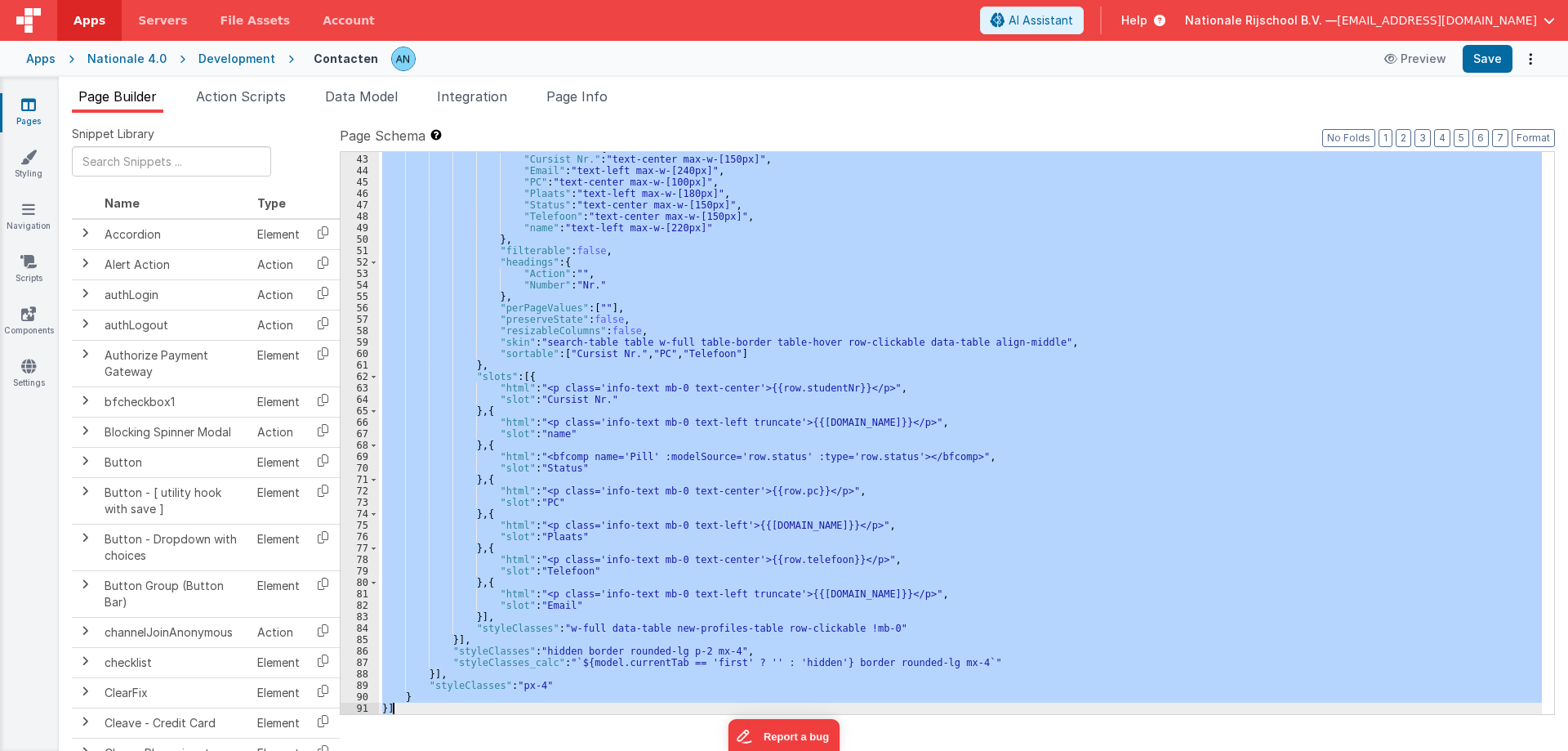
scroll to position [0, 0]
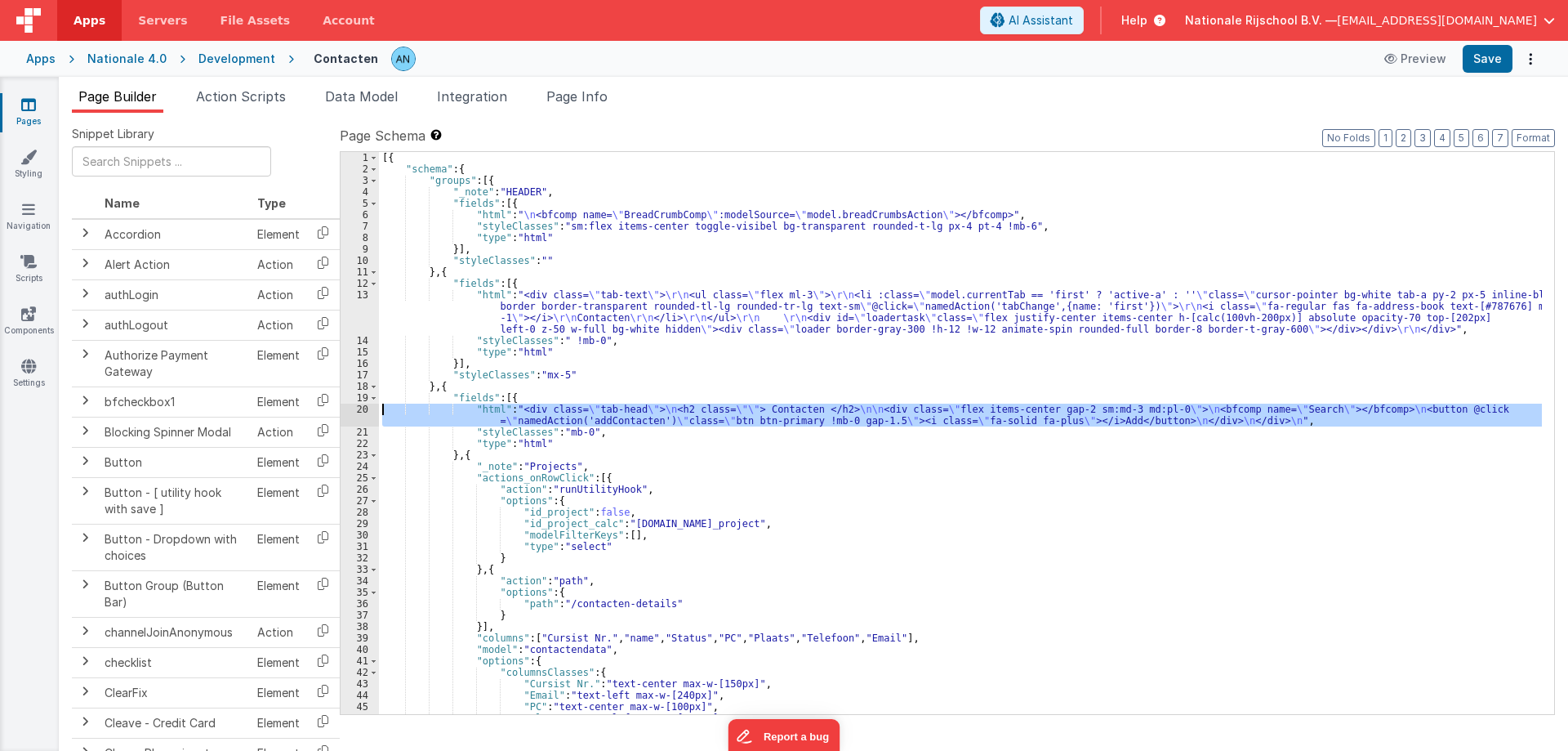
click at [357, 412] on div "20" at bounding box center [359, 415] width 38 height 23
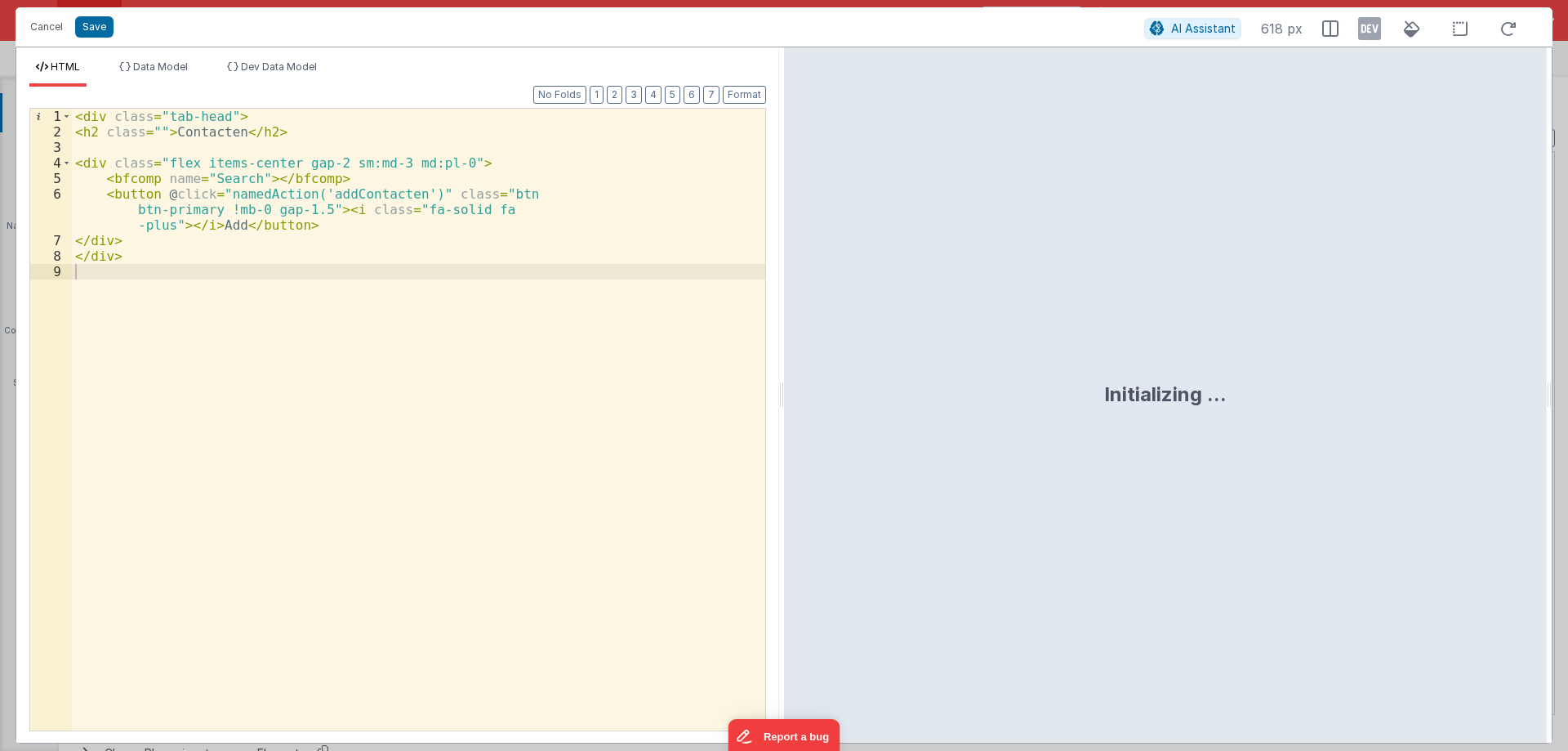
click at [360, 393] on div "< div class = "tab-head" > < h2 class = "" > Contacten </ h2 > < div class = "f…" at bounding box center [418, 435] width 694 height 653
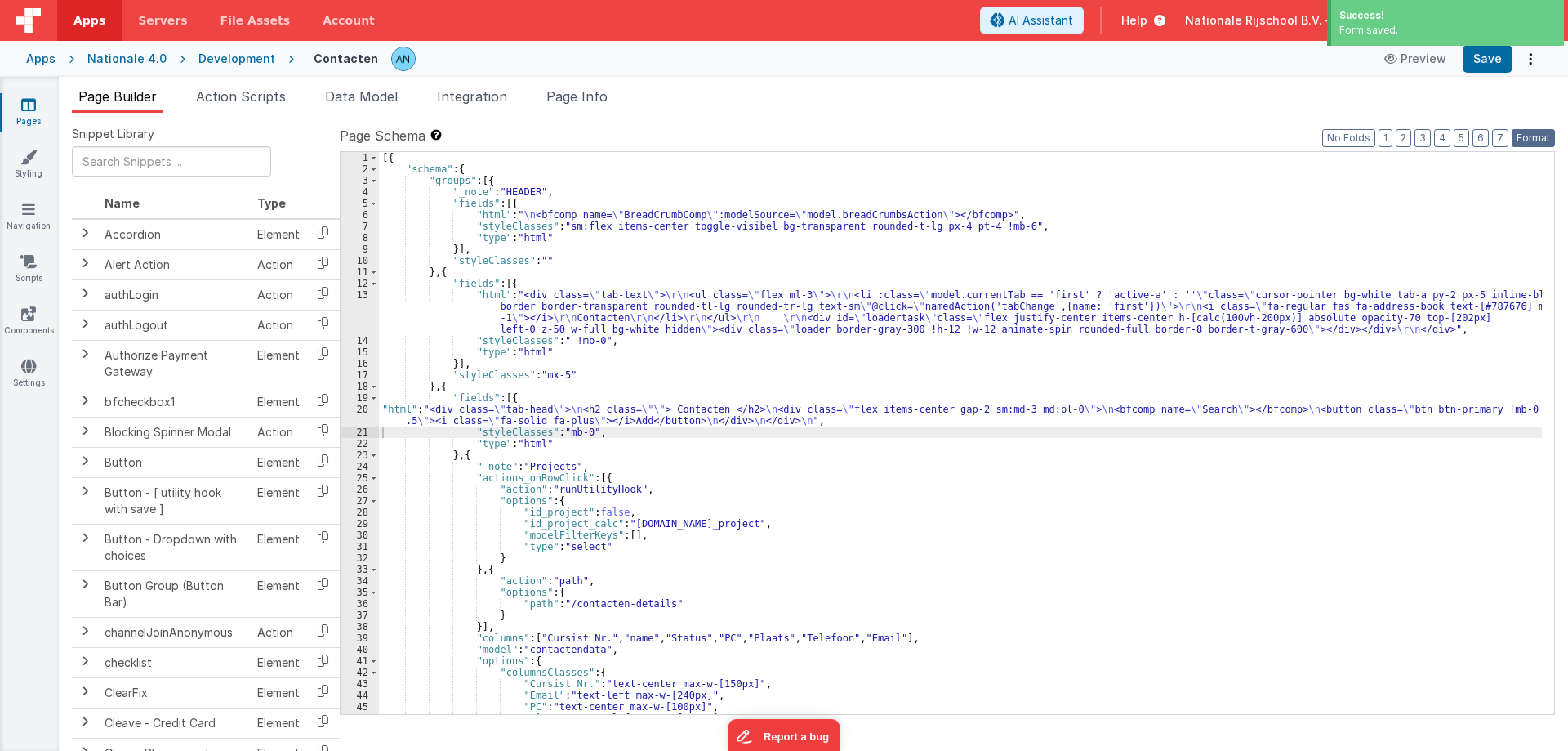
click at [1523, 134] on button "Format" at bounding box center [1533, 138] width 43 height 18
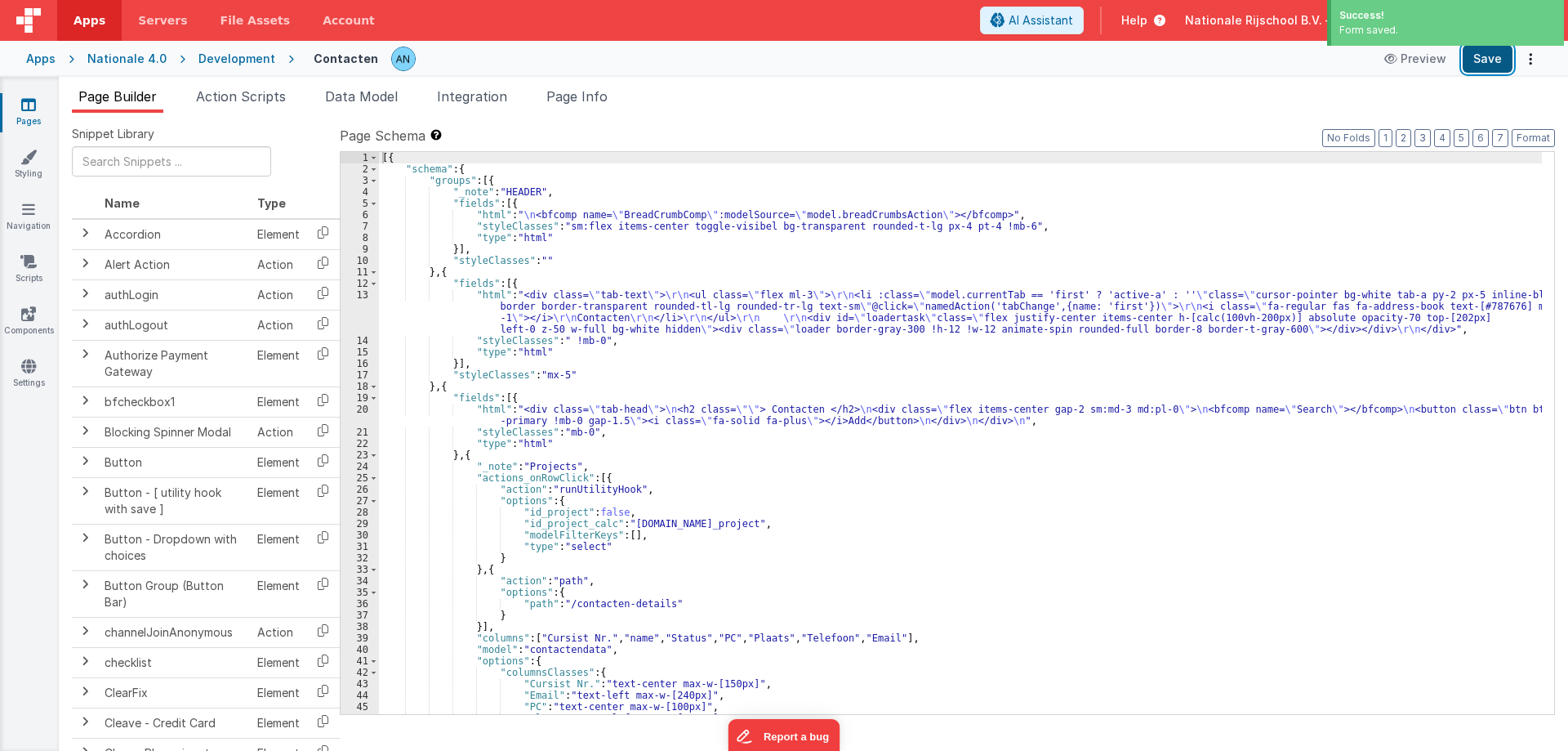
click at [1500, 58] on button "Save" at bounding box center [1487, 59] width 50 height 28
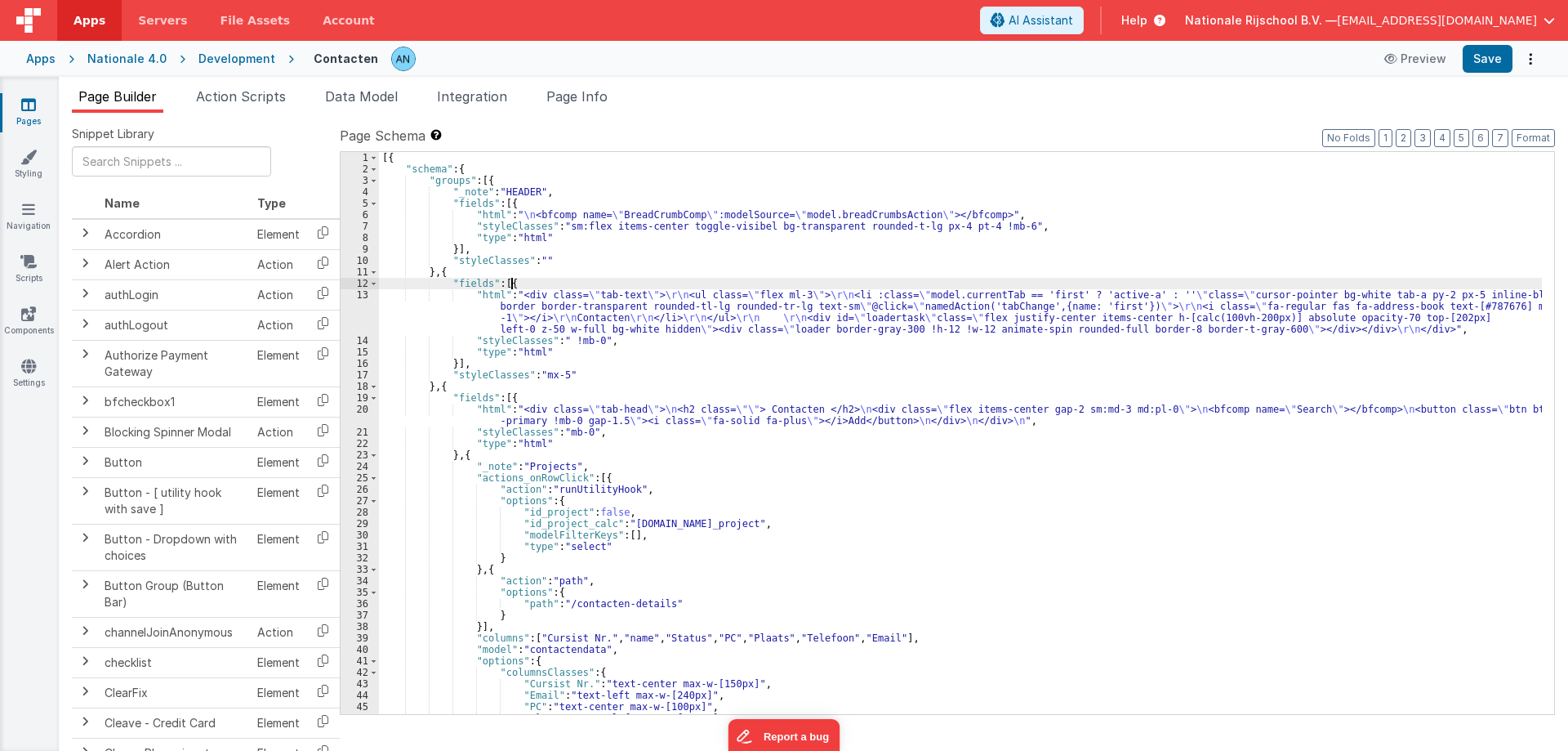
click at [521, 285] on div "[{ "schema" : { "groups" : [{ "_note" : "HEADER" , "fields" : [{ "html" : " \n …" at bounding box center [960, 445] width 1163 height 585
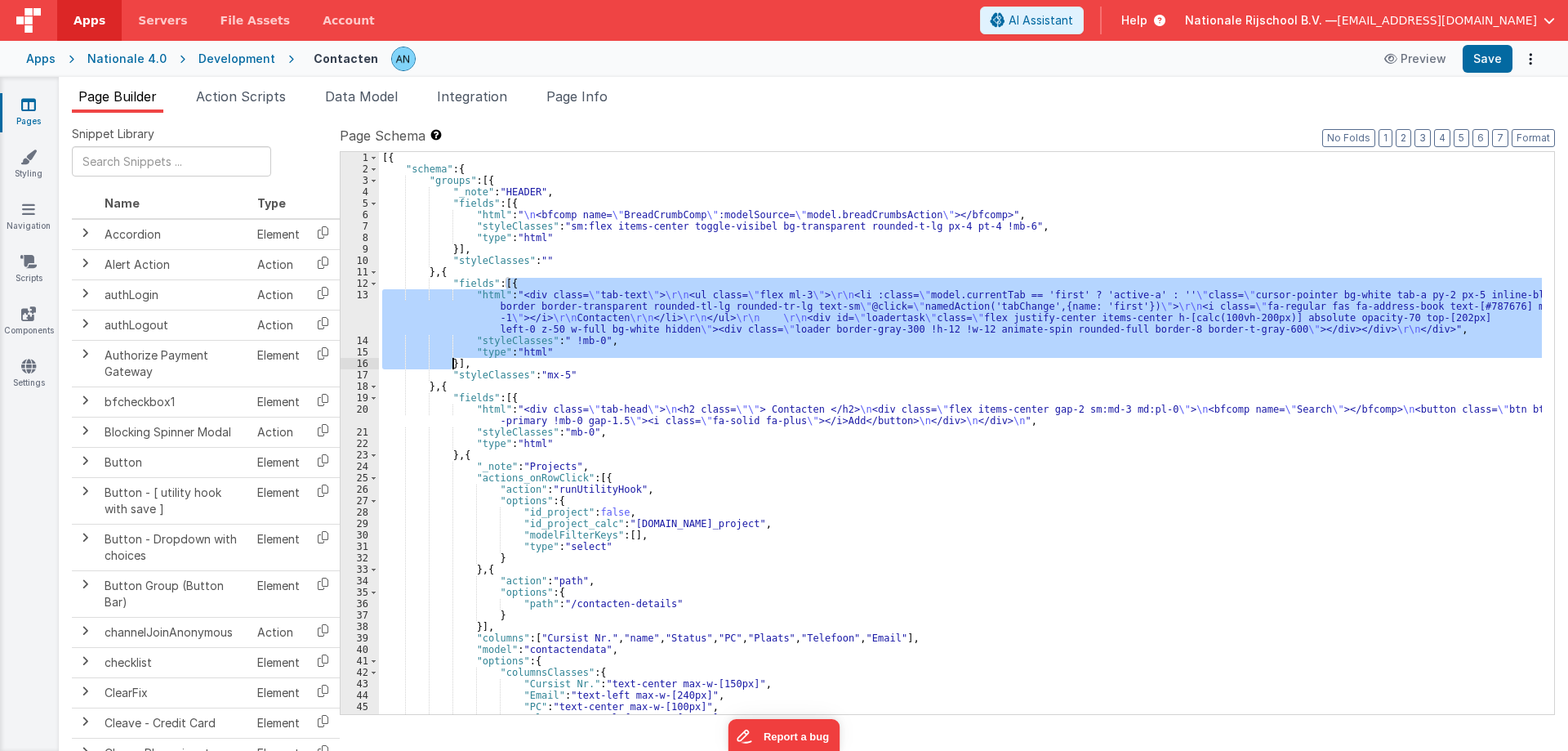
drag, startPoint x: 504, startPoint y: 283, endPoint x: 454, endPoint y: 360, distance: 91.8
click at [454, 360] on div "[{ "schema" : { "groups" : [{ "_note" : "HEADER" , "fields" : [{ "html" : " \n …" at bounding box center [960, 445] width 1163 height 585
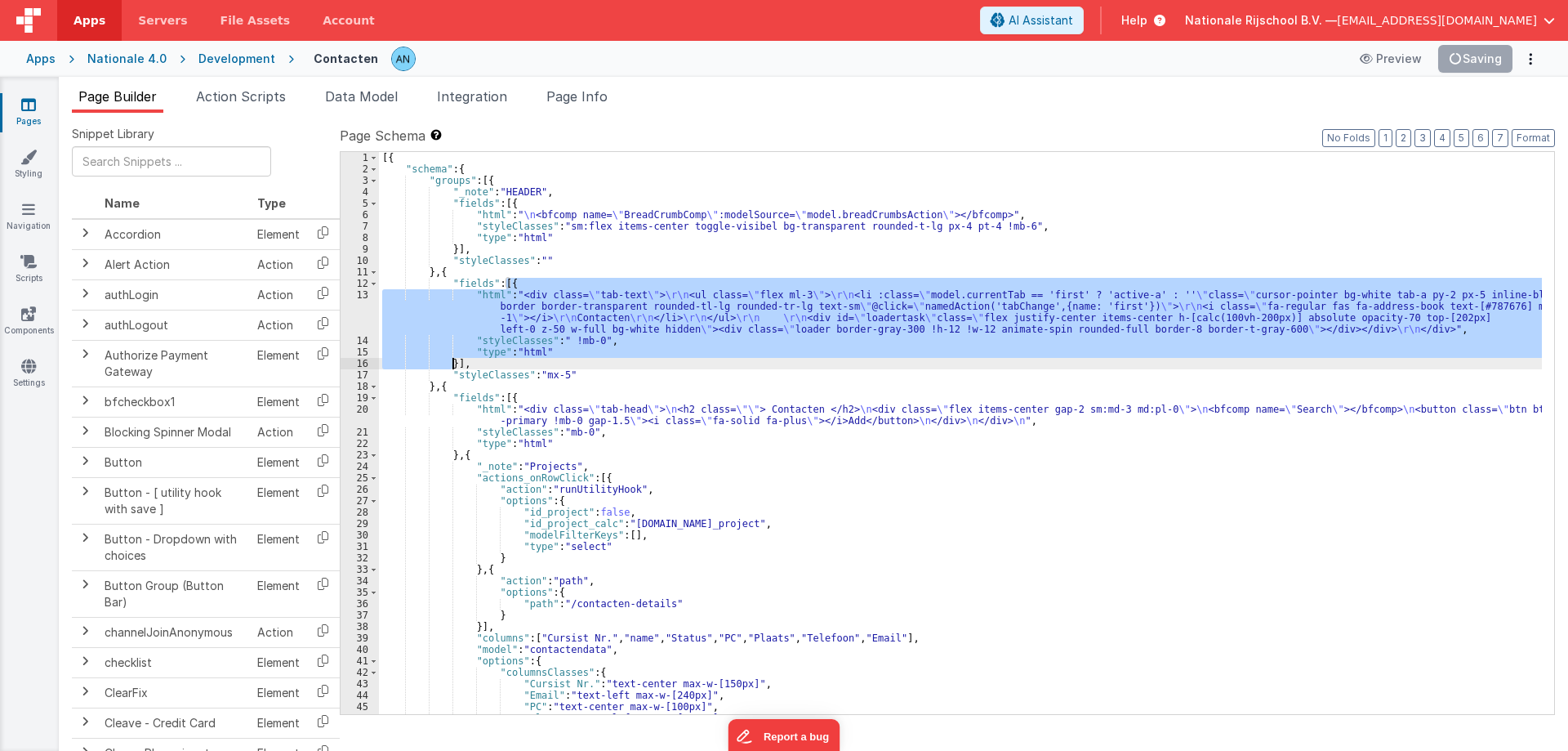
click at [354, 303] on div "13" at bounding box center [359, 312] width 38 height 46
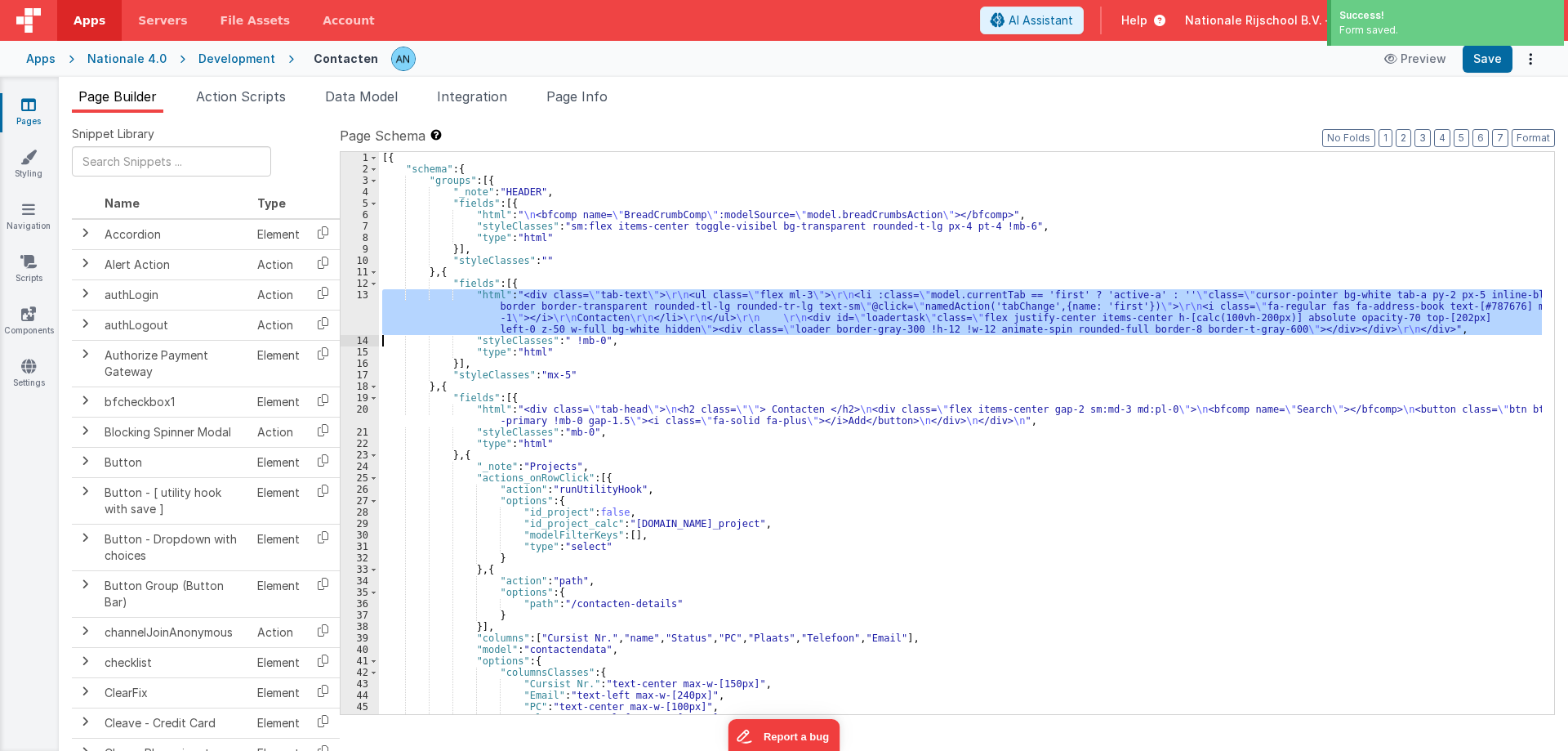
click at [354, 303] on div "13" at bounding box center [359, 312] width 38 height 46
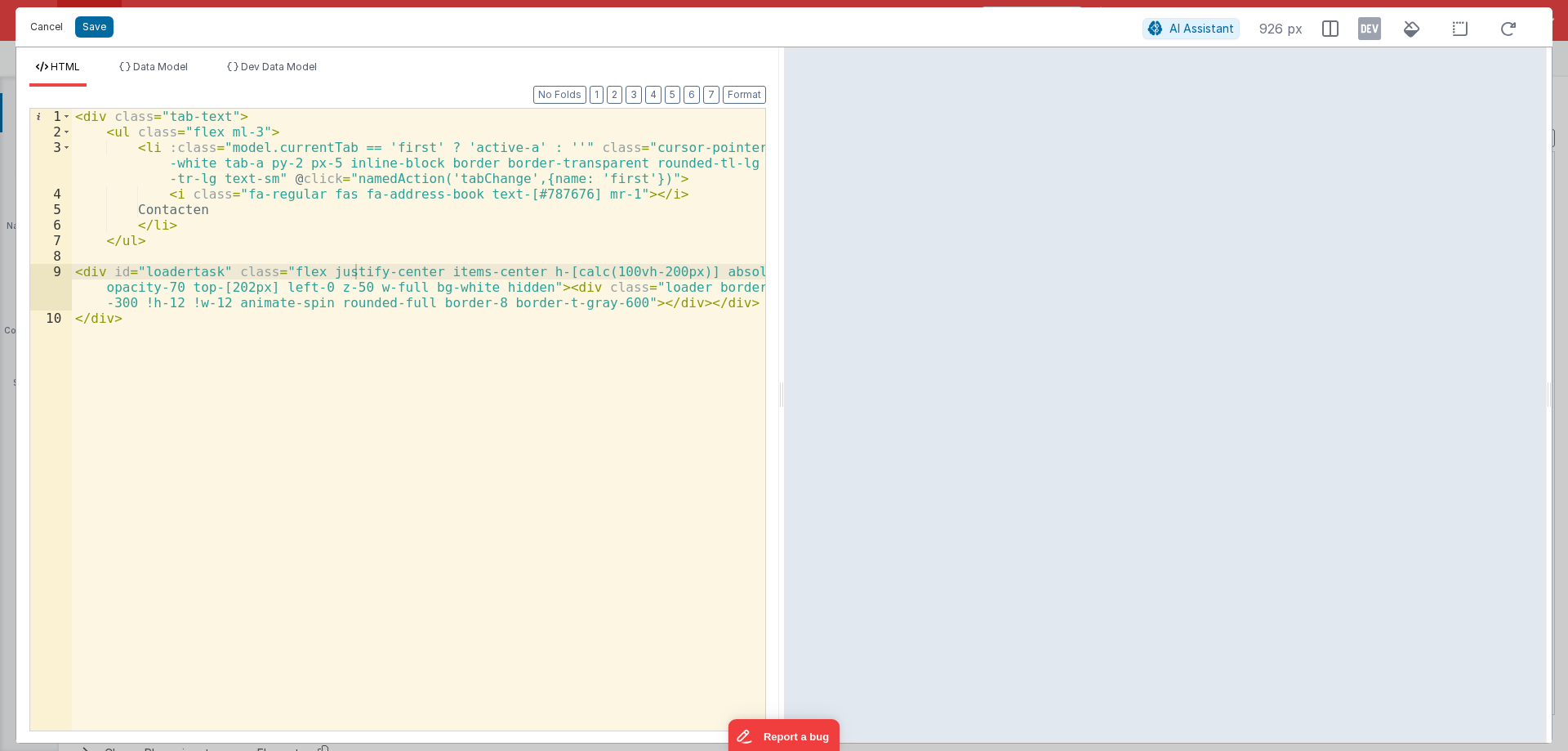
click at [57, 25] on button "Cancel" at bounding box center [47, 27] width 49 height 23
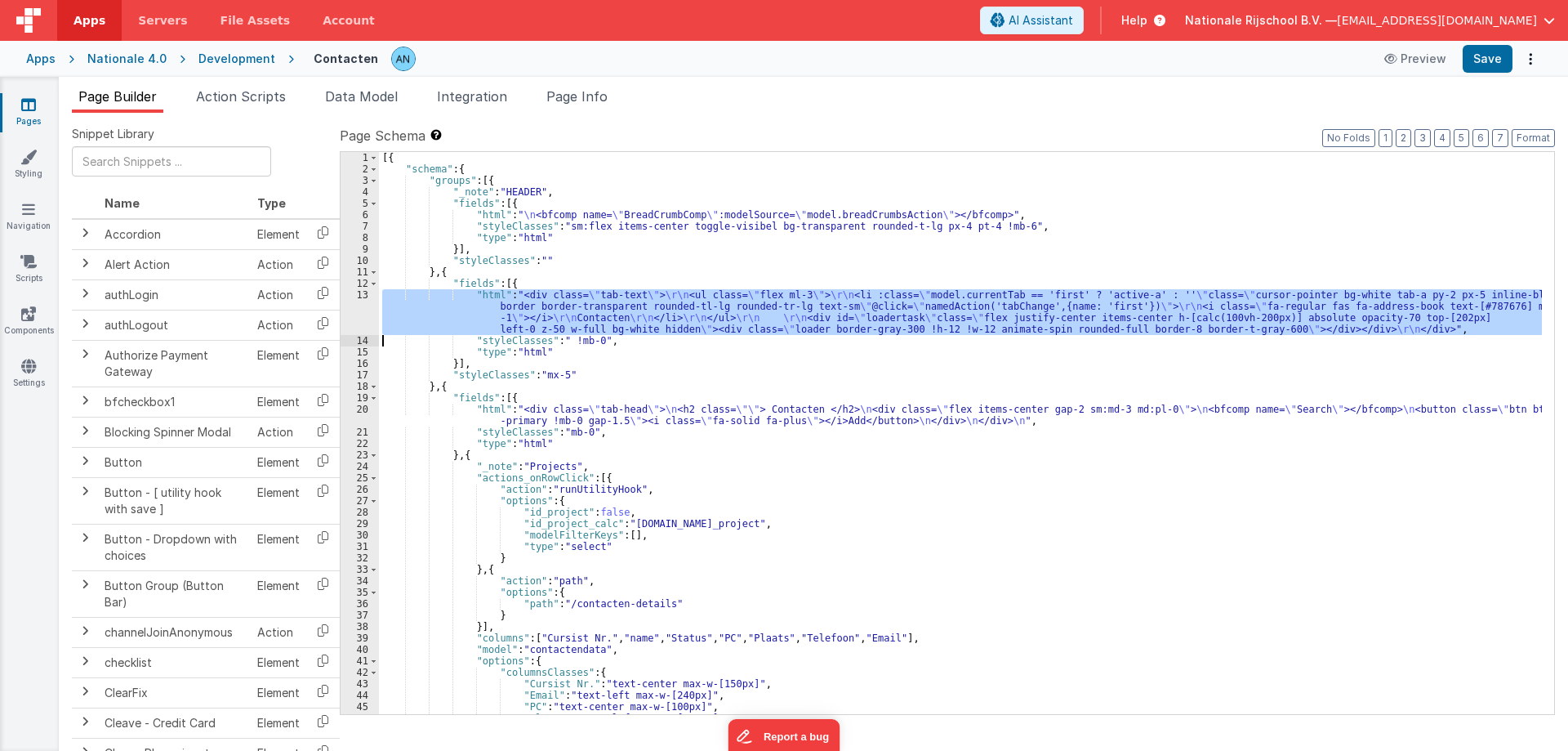
click at [347, 303] on div "13" at bounding box center [359, 312] width 38 height 46
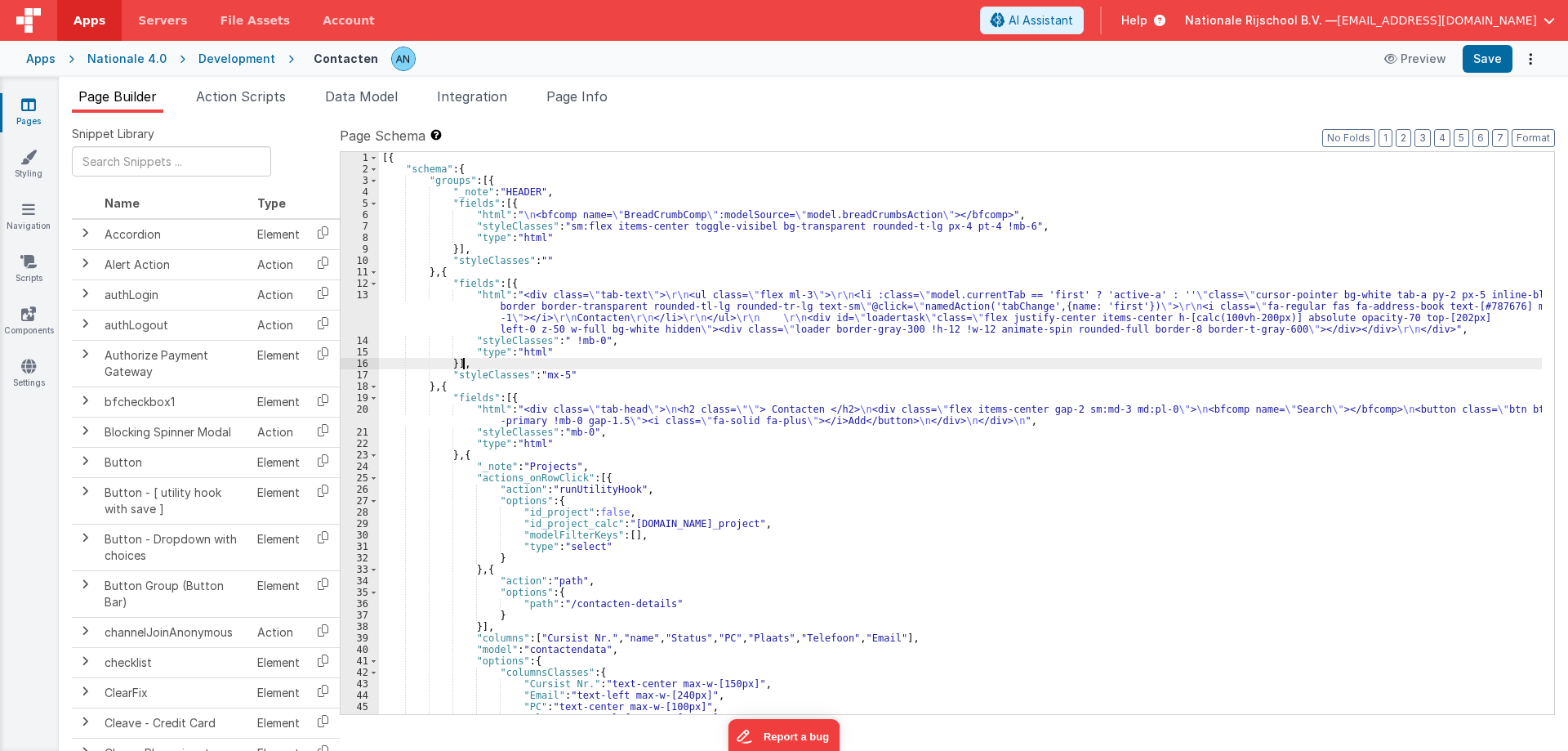
click at [689, 367] on div "[{ "schema" : { "groups" : [{ "_note" : "HEADER" , "fields" : [{ "html" : " \n …" at bounding box center [960, 445] width 1163 height 585
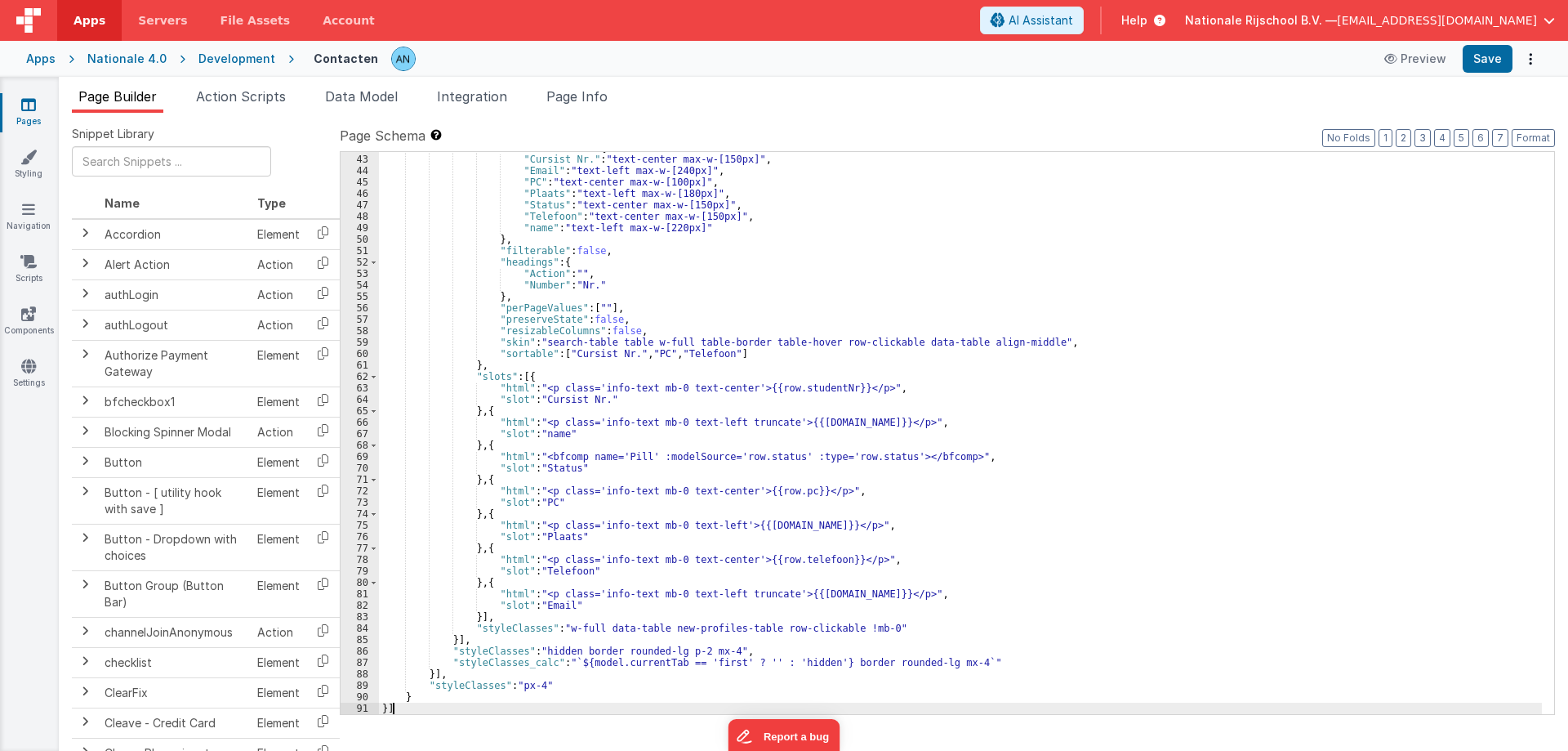
scroll to position [524, 0]
click at [1484, 63] on button "Save" at bounding box center [1487, 59] width 50 height 28
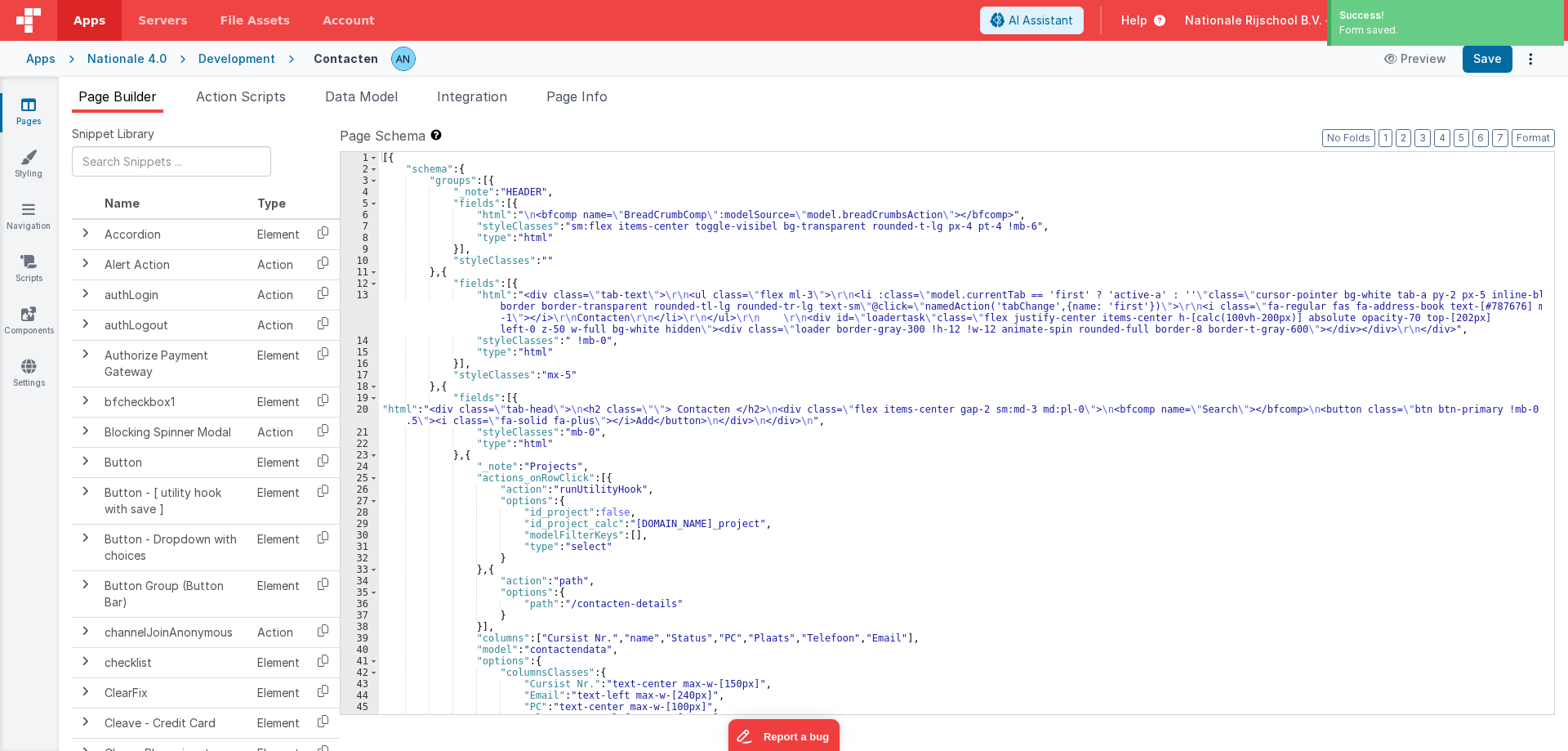
scroll to position [0, 0]
click at [1535, 133] on button "Format" at bounding box center [1533, 138] width 43 height 18
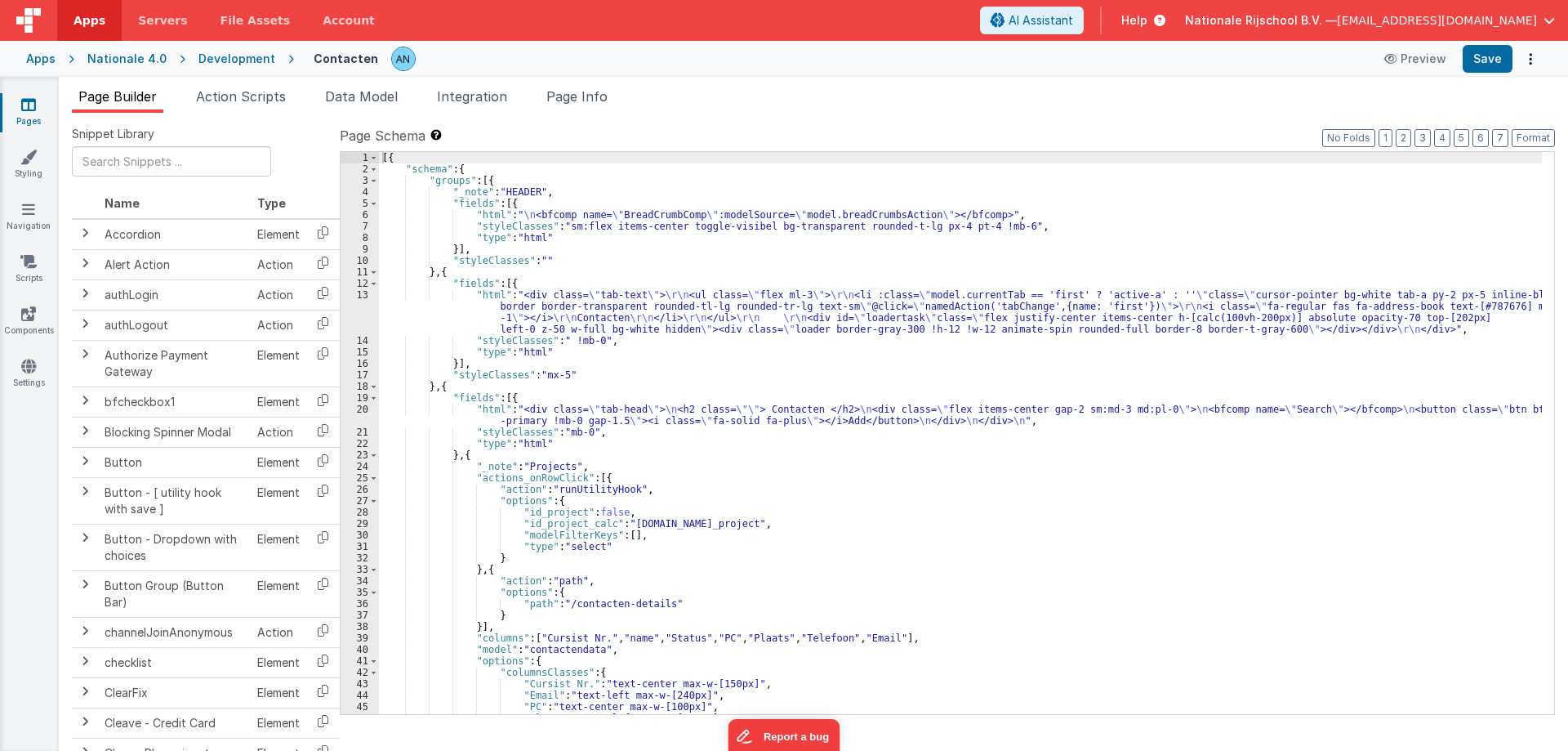
click at [526, 327] on div "[{ "schema" : { "groups" : [{ "_note" : "HEADER" , "fields" : [{ "html" : " \n …" at bounding box center [960, 445] width 1163 height 585
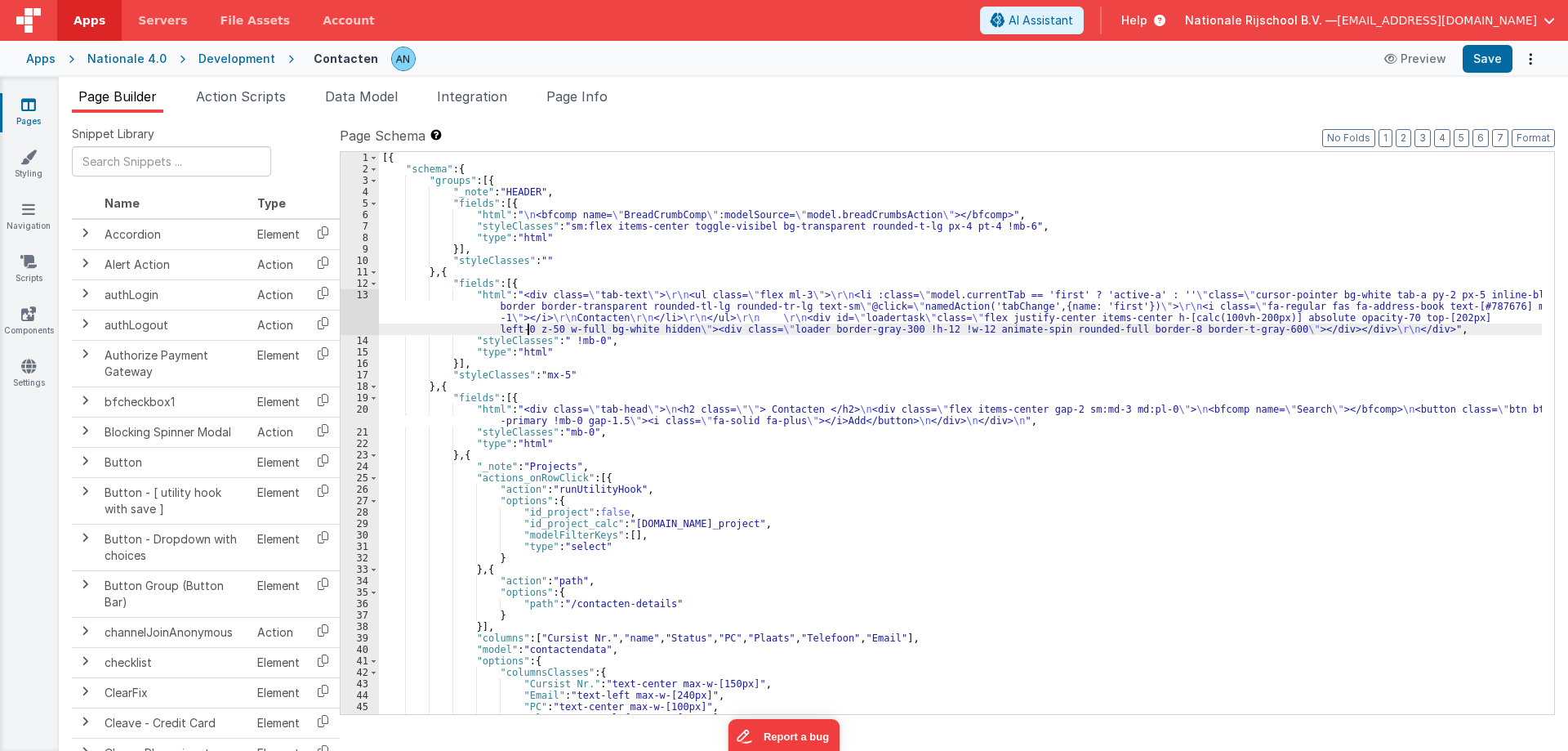
click at [361, 302] on div "13" at bounding box center [359, 312] width 38 height 46
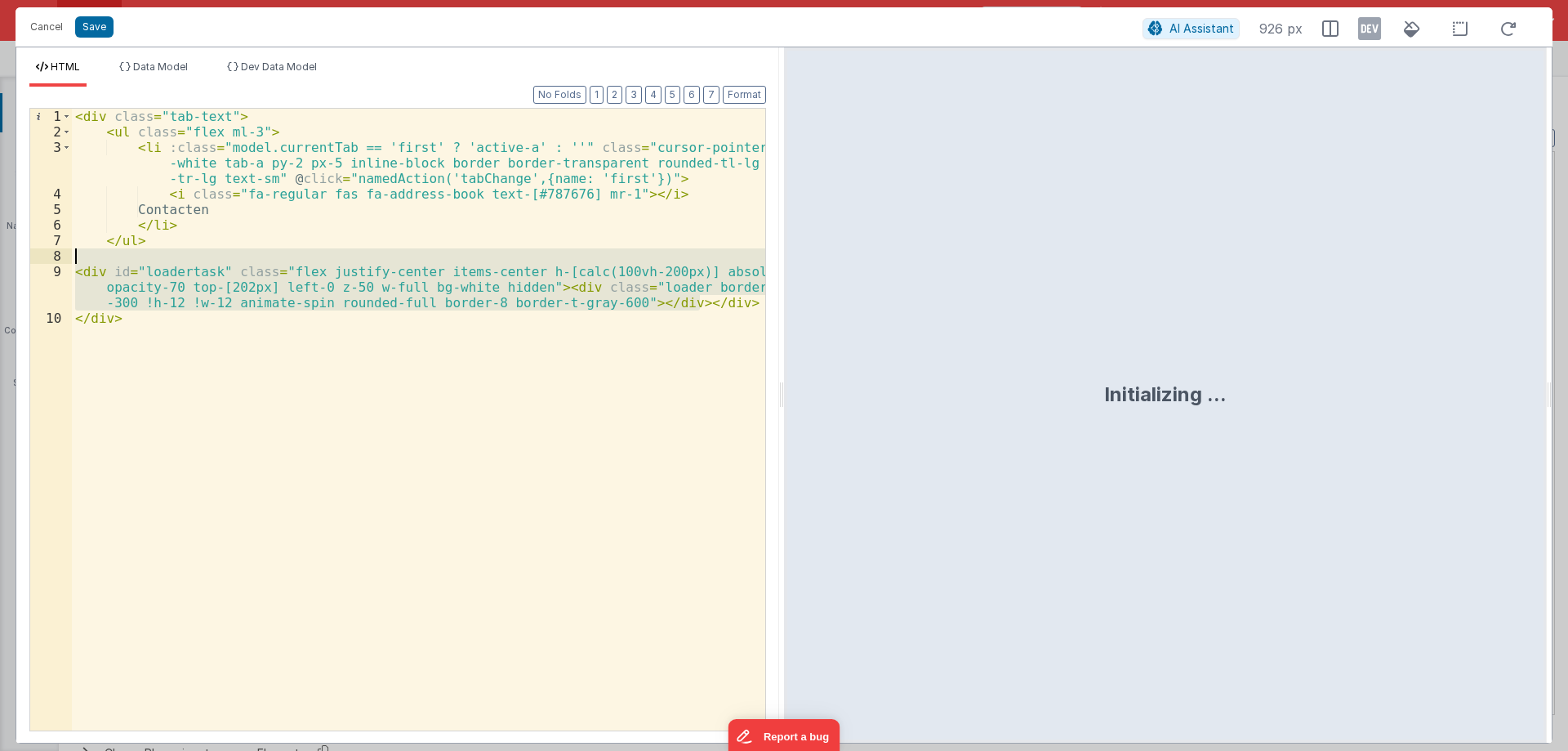
drag, startPoint x: 708, startPoint y: 301, endPoint x: 22, endPoint y: 249, distance: 688.0
click at [22, 249] on div "Format 7 6 5 4 3 2 1 No Folds 1 2 3 4 5 6 7 8 9 10 < div class = "tab-text" > <…" at bounding box center [398, 414] width 763 height 656
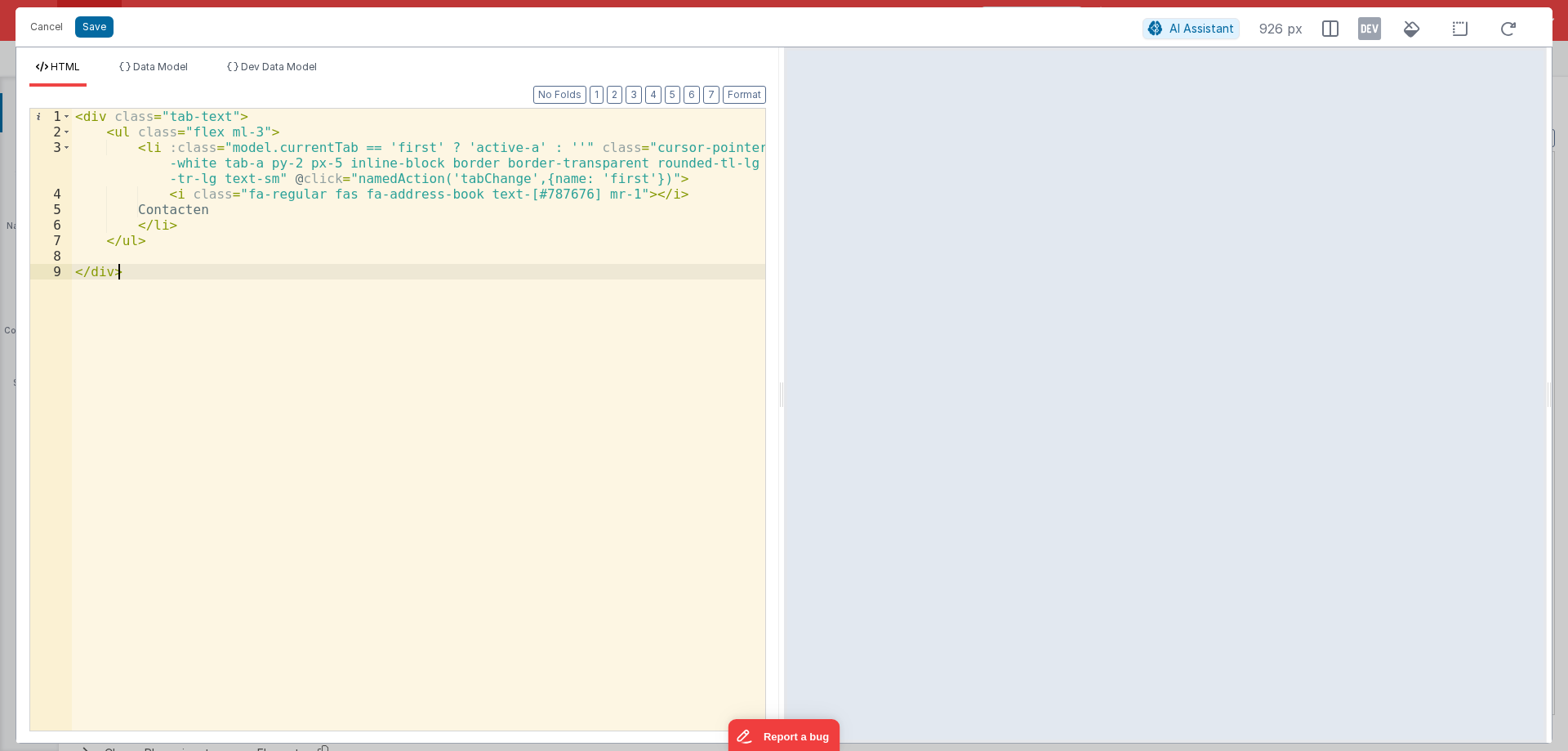
click at [122, 301] on div "< div class = "tab-text" > < ul class = "flex ml-3" > < li :class = "model.curr…" at bounding box center [418, 435] width 694 height 653
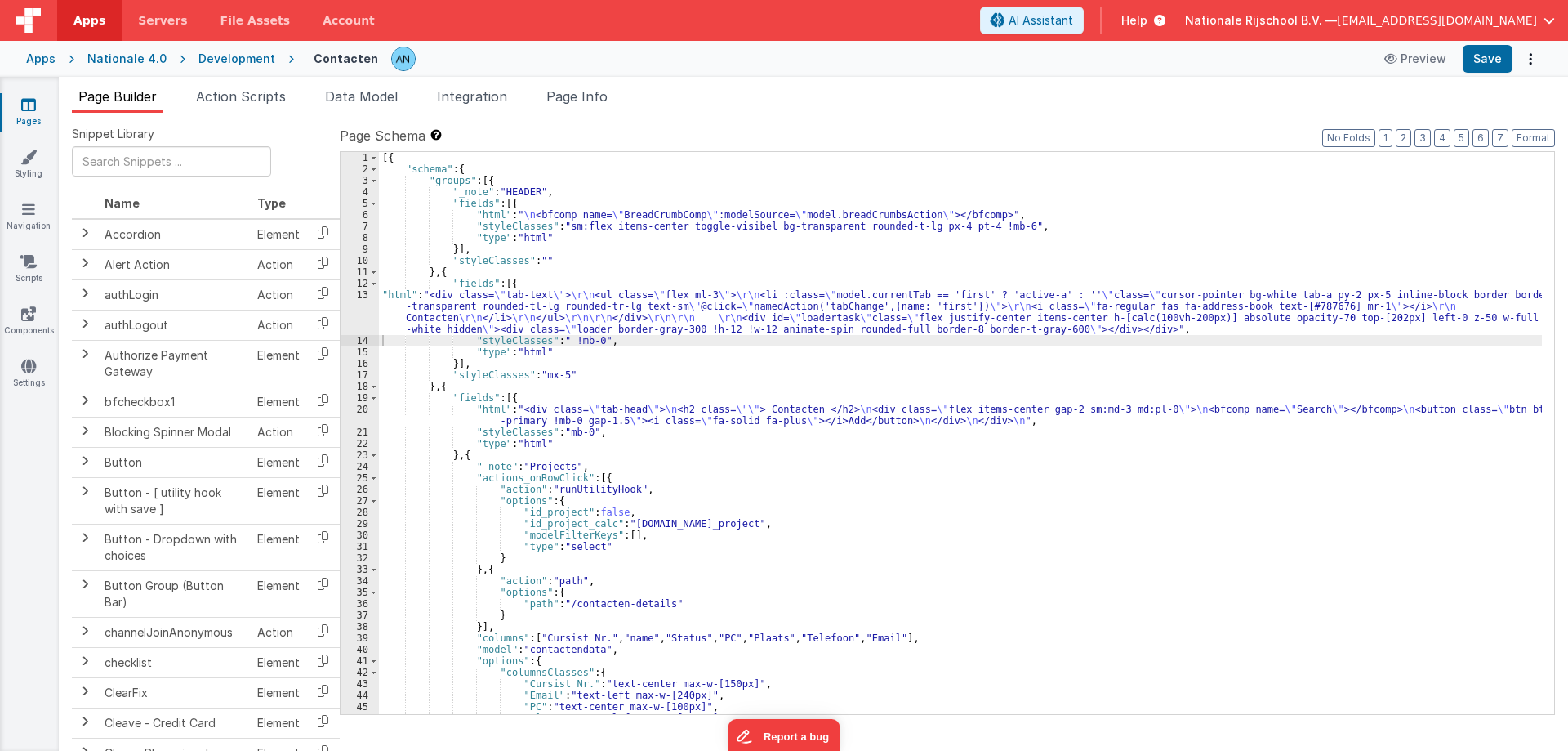
click at [408, 298] on div "[{ "schema" : { "groups" : [{ "_note" : "HEADER" , "fields" : [{ "html" : " \n …" at bounding box center [960, 445] width 1163 height 585
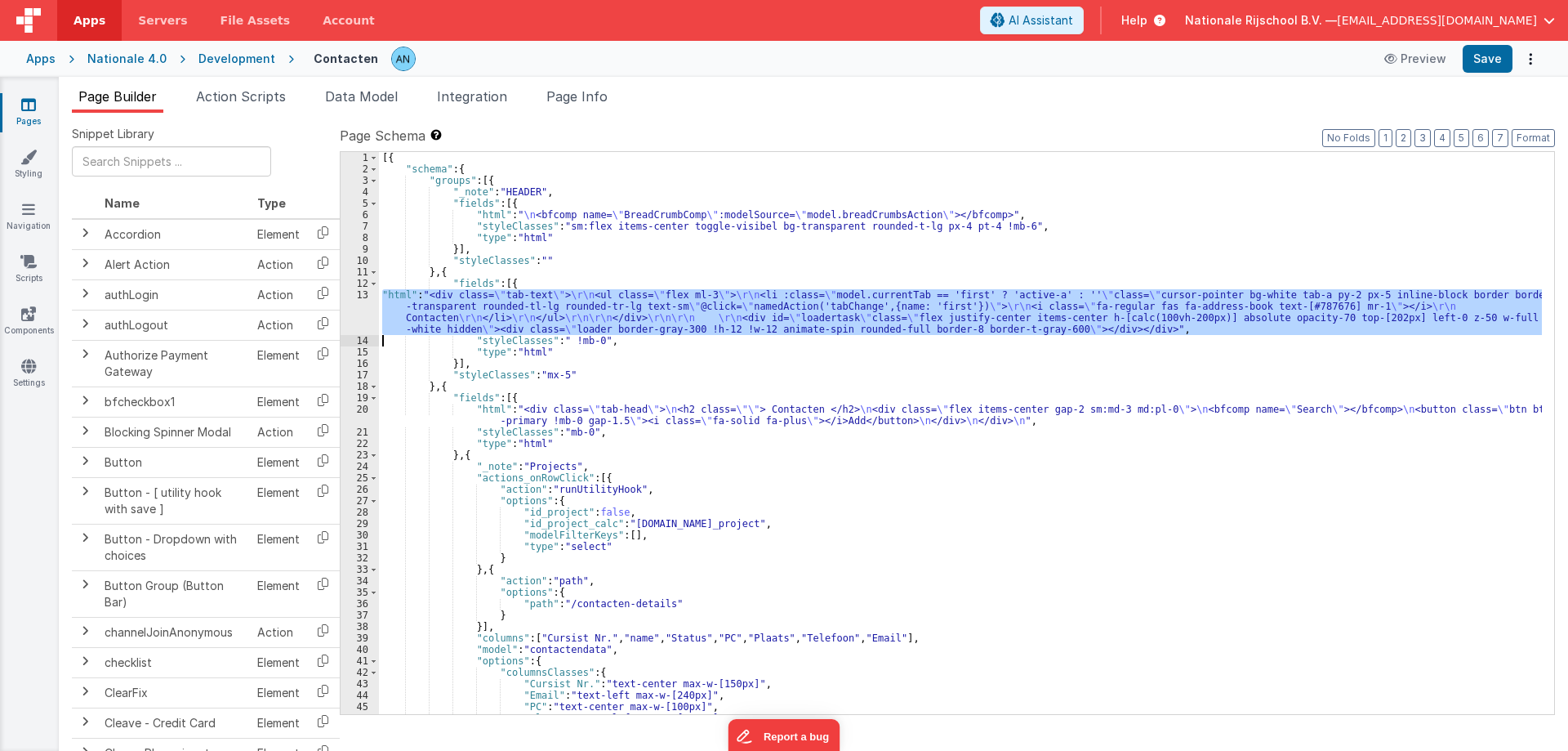
click at [356, 309] on div "13" at bounding box center [359, 312] width 38 height 46
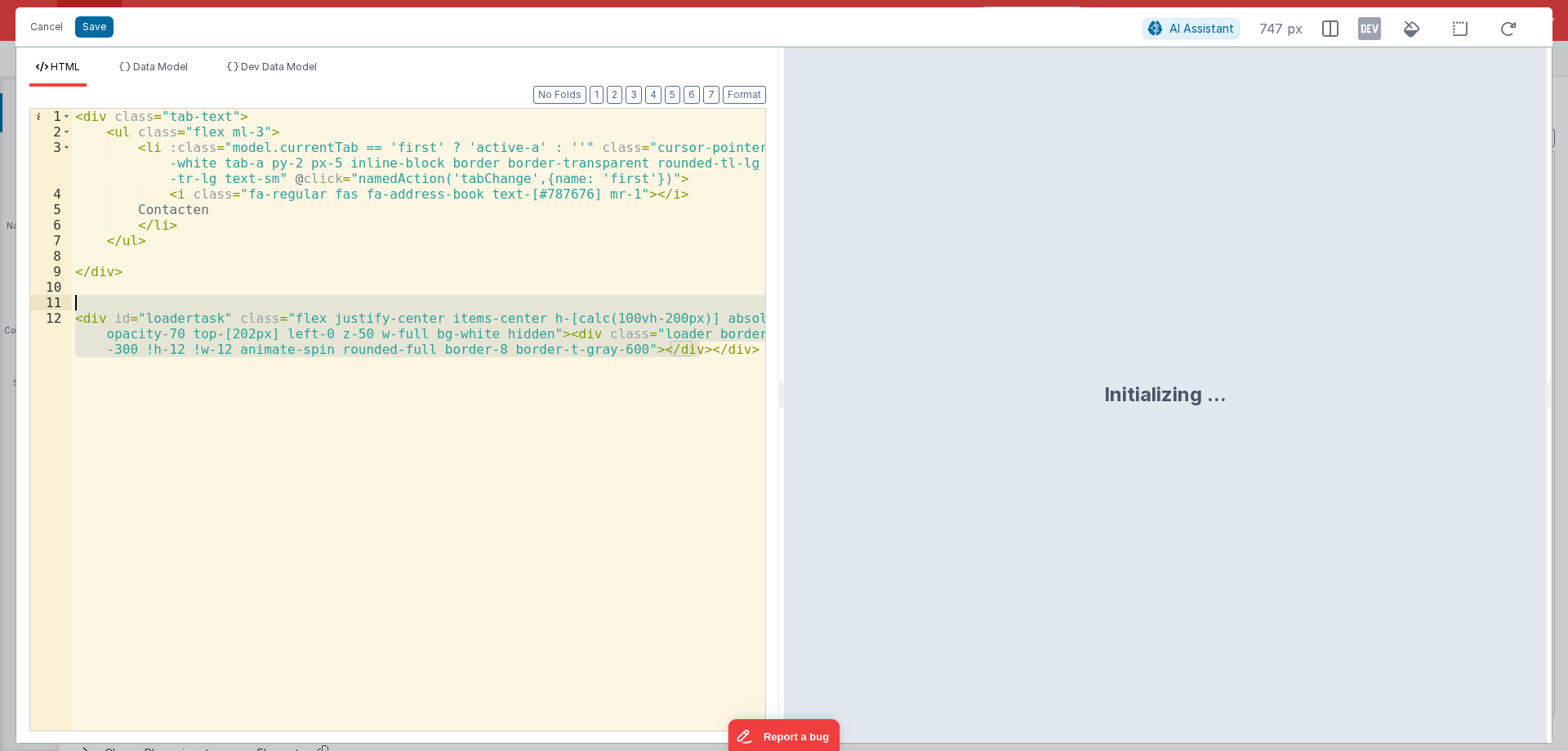
drag, startPoint x: 417, startPoint y: 373, endPoint x: 32, endPoint y: 310, distance: 390.1
click at [32, 310] on div "1 2 3 4 5 6 7 8 9 10 11 12 < div class = "tab-text" > < ul class = "flex ml-3" …" at bounding box center [398, 419] width 737 height 623
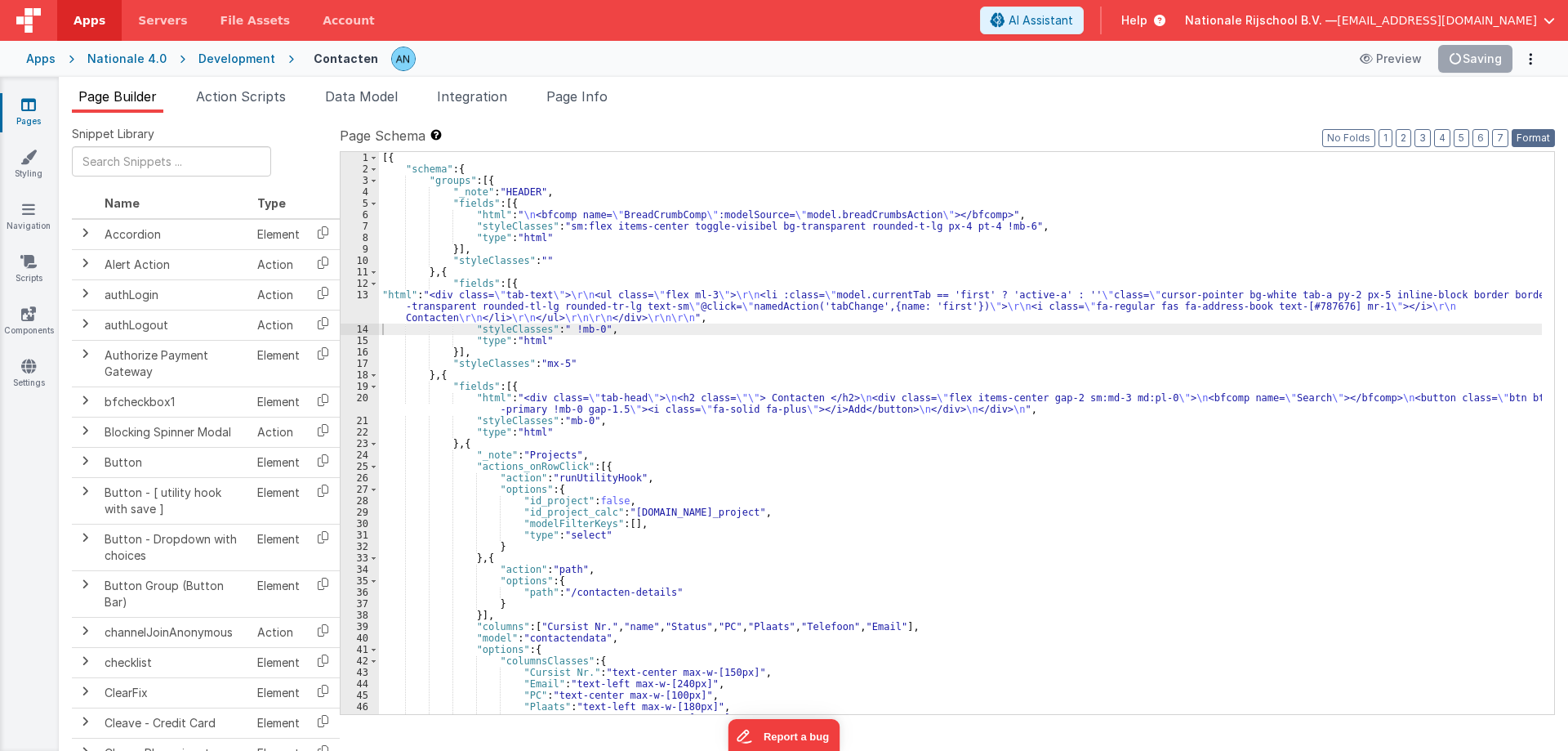
click at [1525, 133] on button "Format" at bounding box center [1533, 138] width 43 height 18
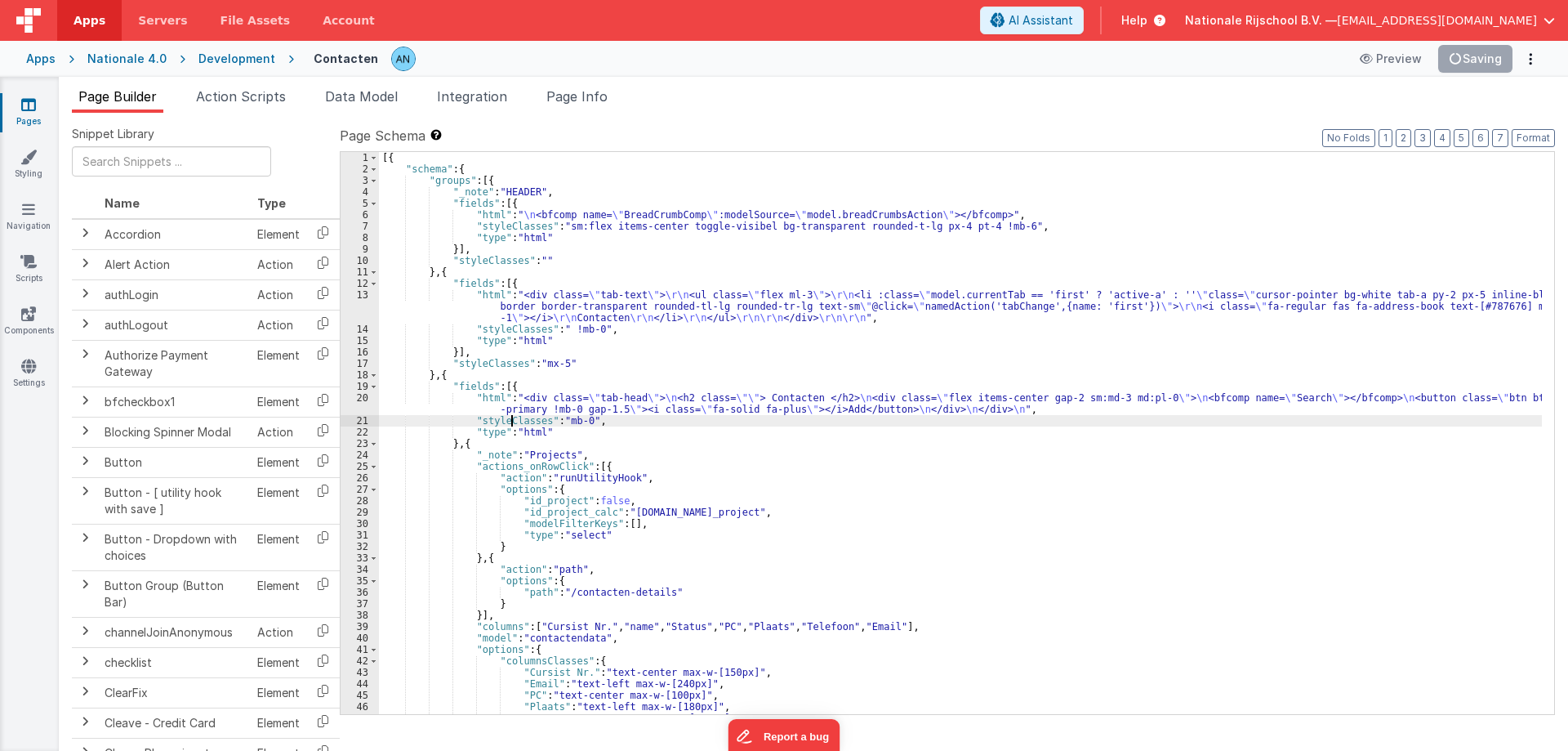
click at [509, 420] on div "[{ "schema" : { "groups" : [{ "_note" : "HEADER" , "fields" : [{ "html" : " \n …" at bounding box center [960, 445] width 1163 height 585
click at [497, 403] on div "[{ "schema" : { "groups" : [{ "_note" : "HEADER" , "fields" : [{ "html" : " \n …" at bounding box center [960, 445] width 1163 height 585
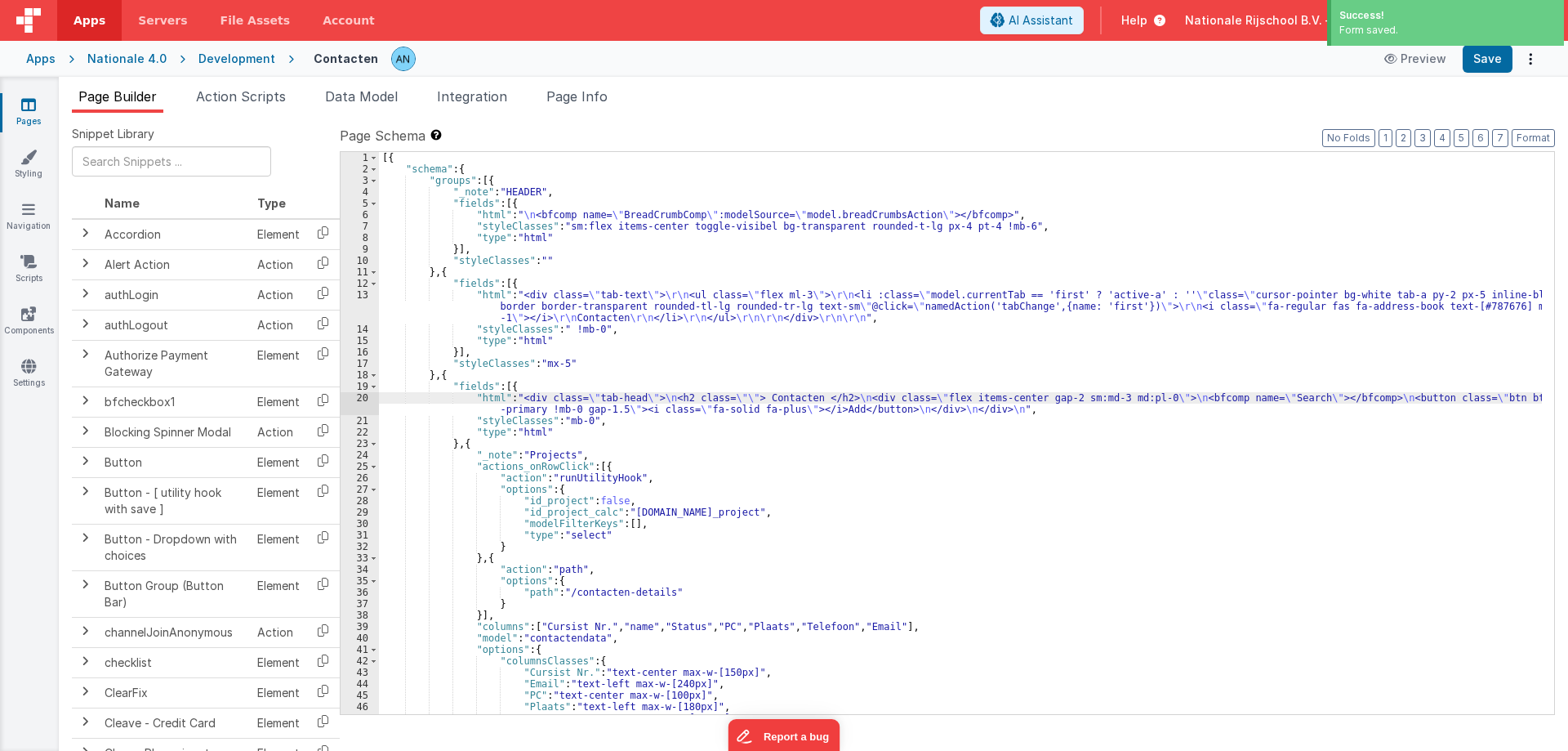
click at [346, 401] on div "20" at bounding box center [359, 404] width 38 height 23
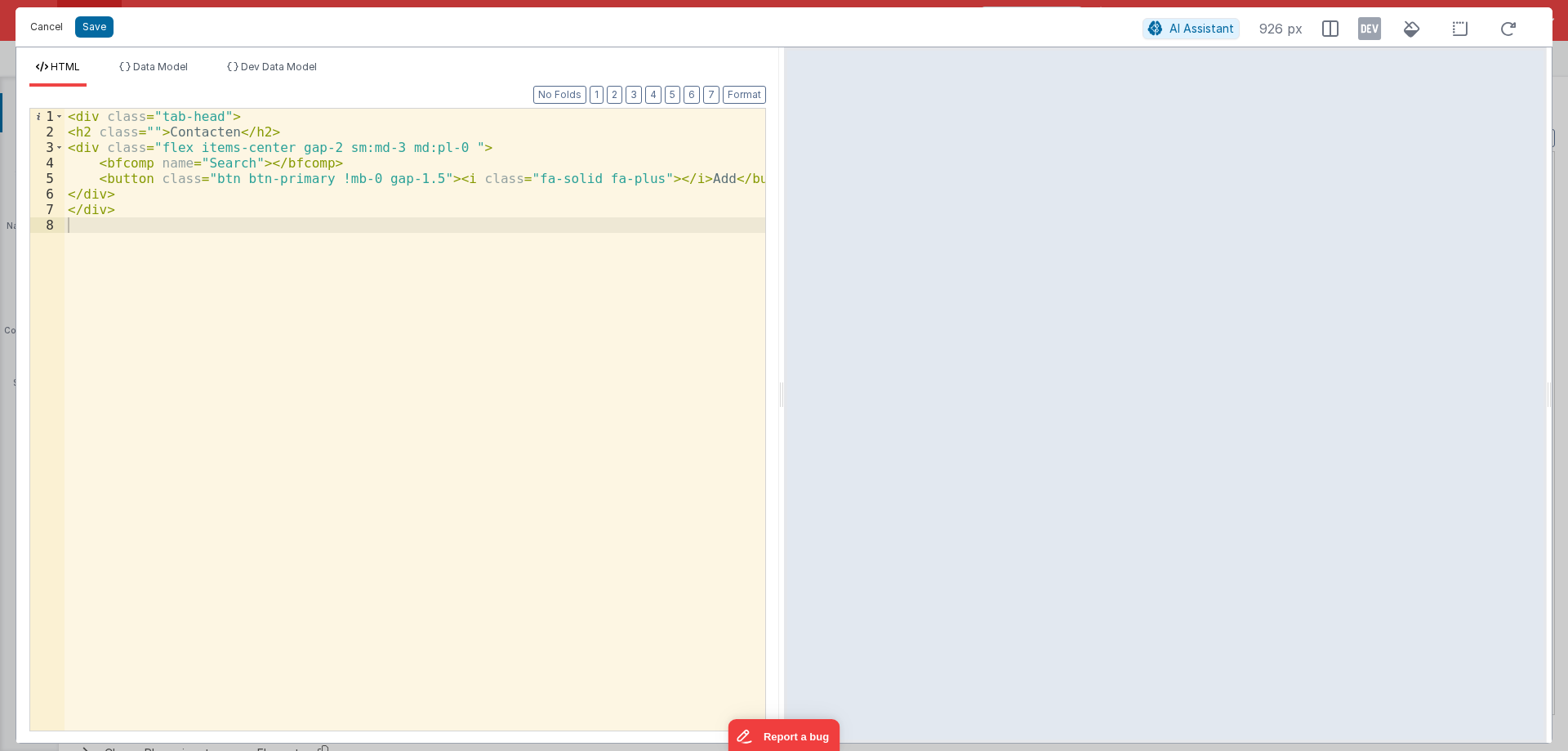
click at [43, 22] on button "Cancel" at bounding box center [47, 27] width 49 height 23
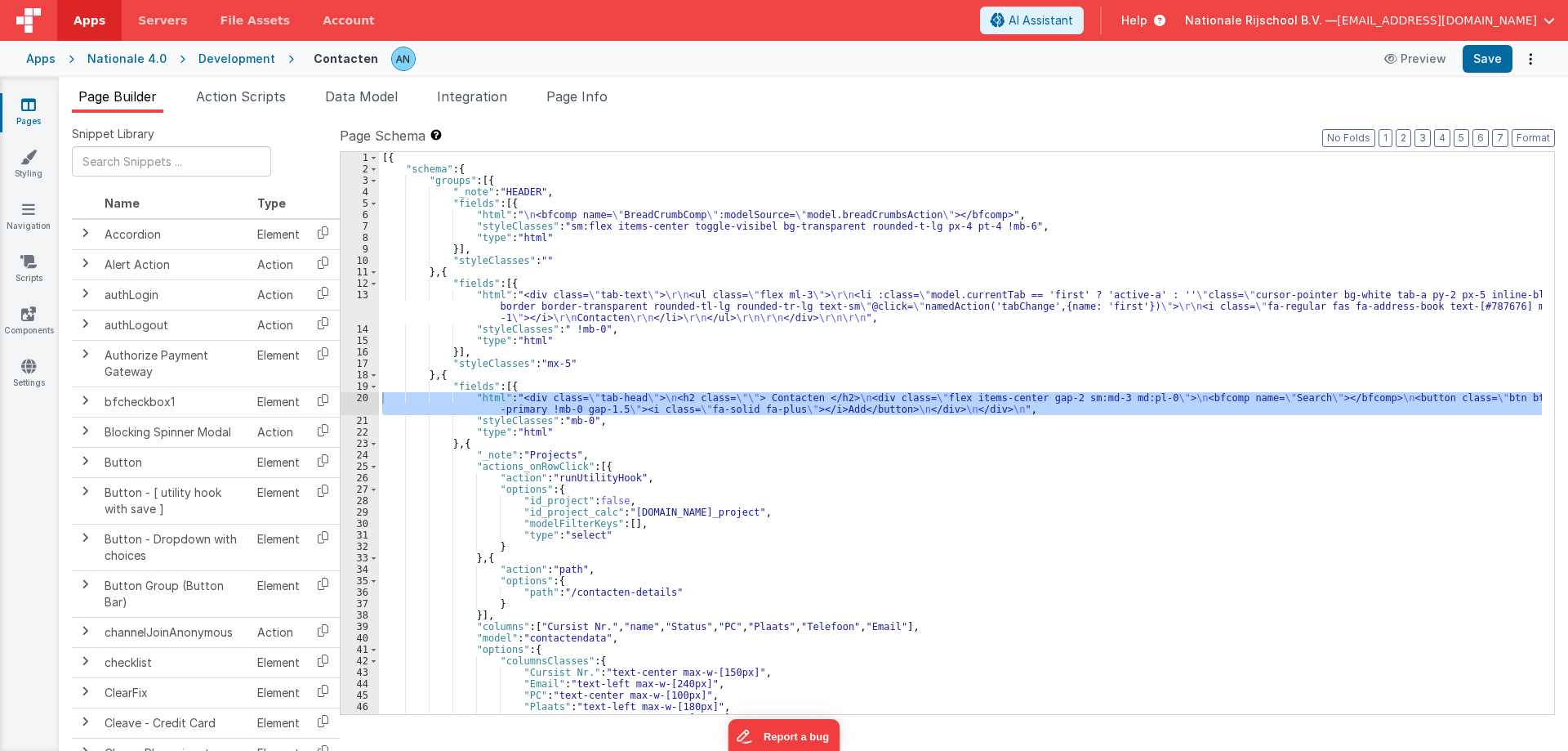
click at [350, 401] on div "20" at bounding box center [359, 404] width 38 height 23
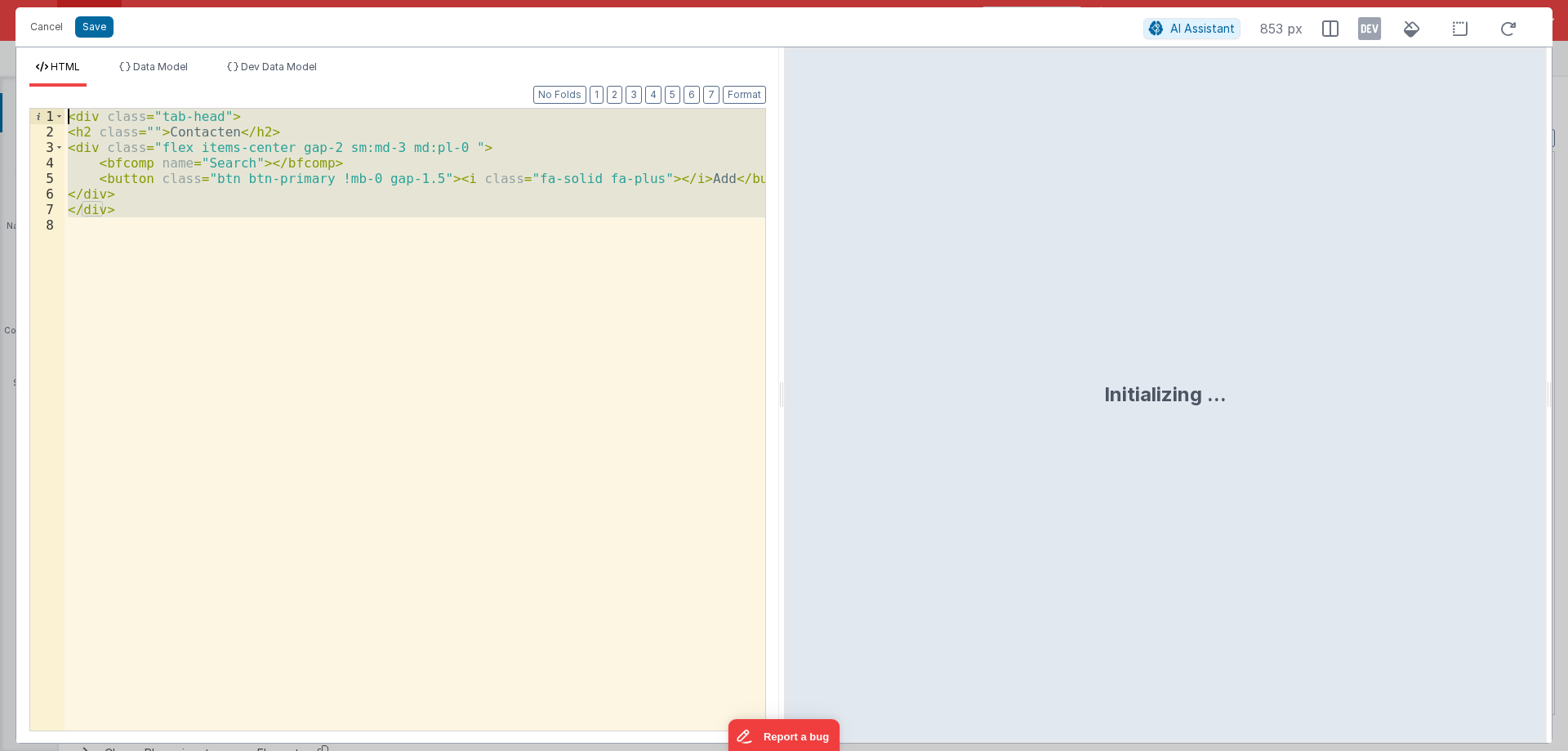
drag, startPoint x: 146, startPoint y: 246, endPoint x: 28, endPoint y: 75, distance: 207.8
click at [28, 75] on div "HTML Data Model Dev Data Model Format 7 6 5 4 3 2 1 No Folds 1 2 3 4 5 6 7 8 < …" at bounding box center [398, 401] width 763 height 682
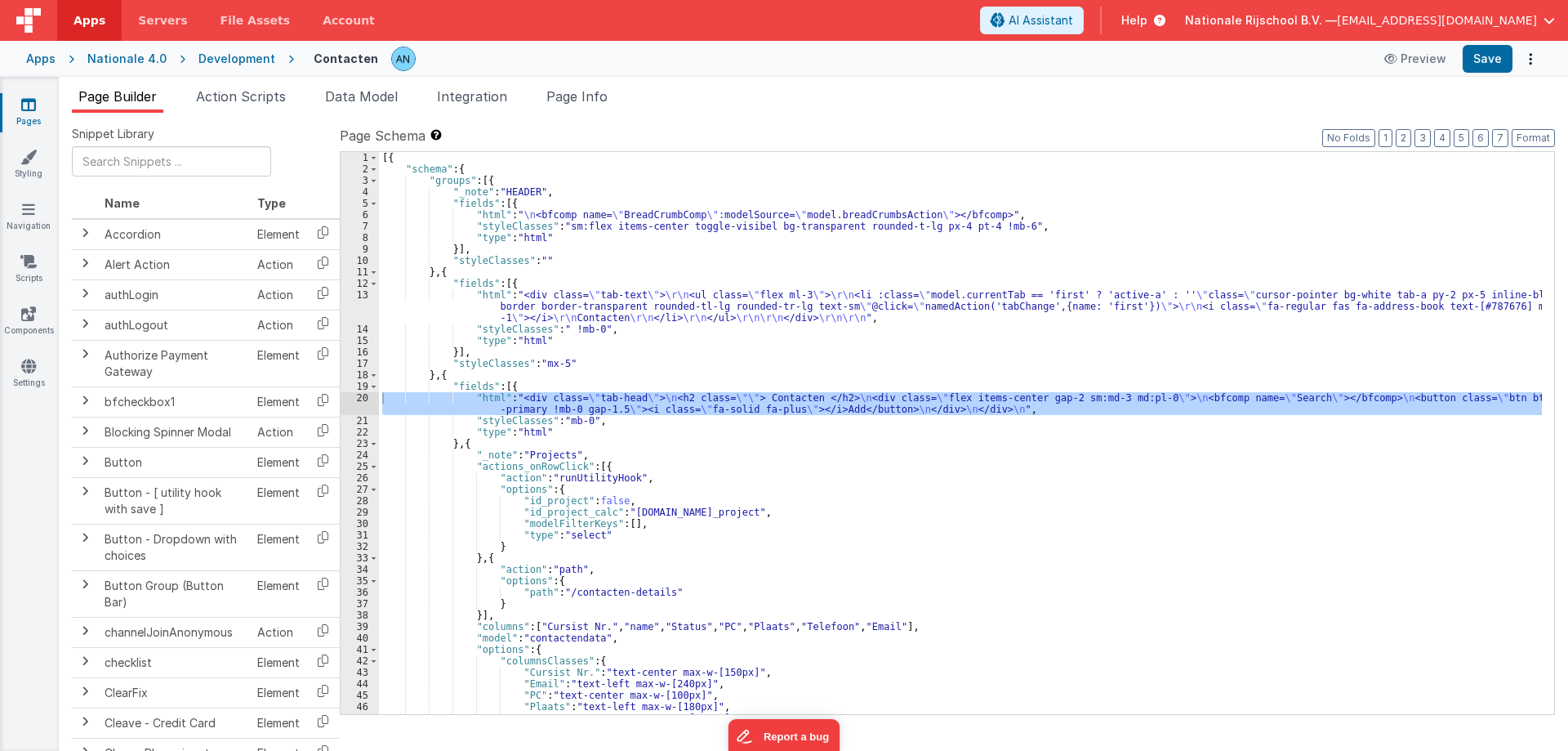
click at [562, 305] on div "[{ "schema" : { "groups" : [{ "_note" : "HEADER" , "fields" : [{ "html" : " \n …" at bounding box center [960, 445] width 1163 height 585
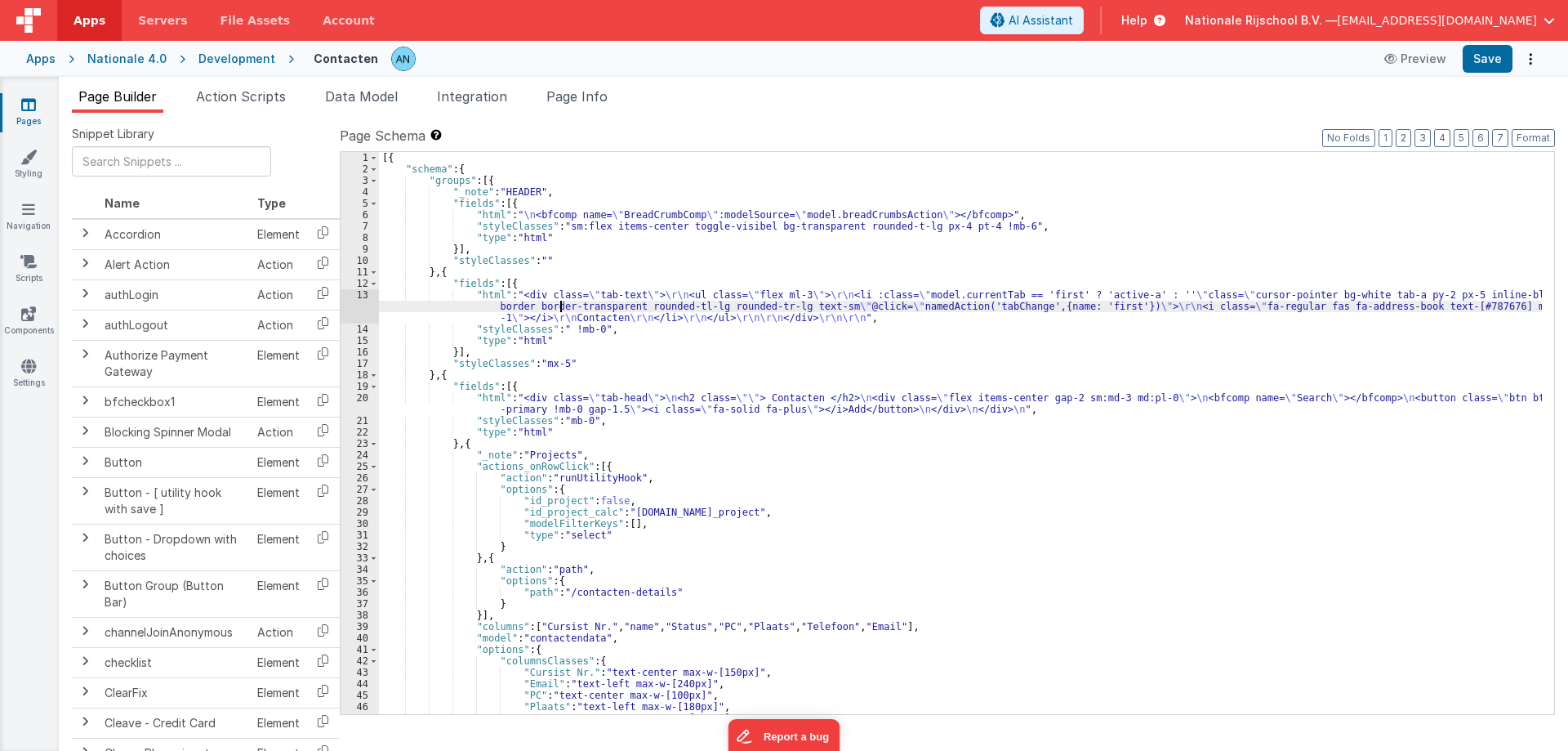
click at [355, 292] on div "13" at bounding box center [359, 306] width 38 height 34
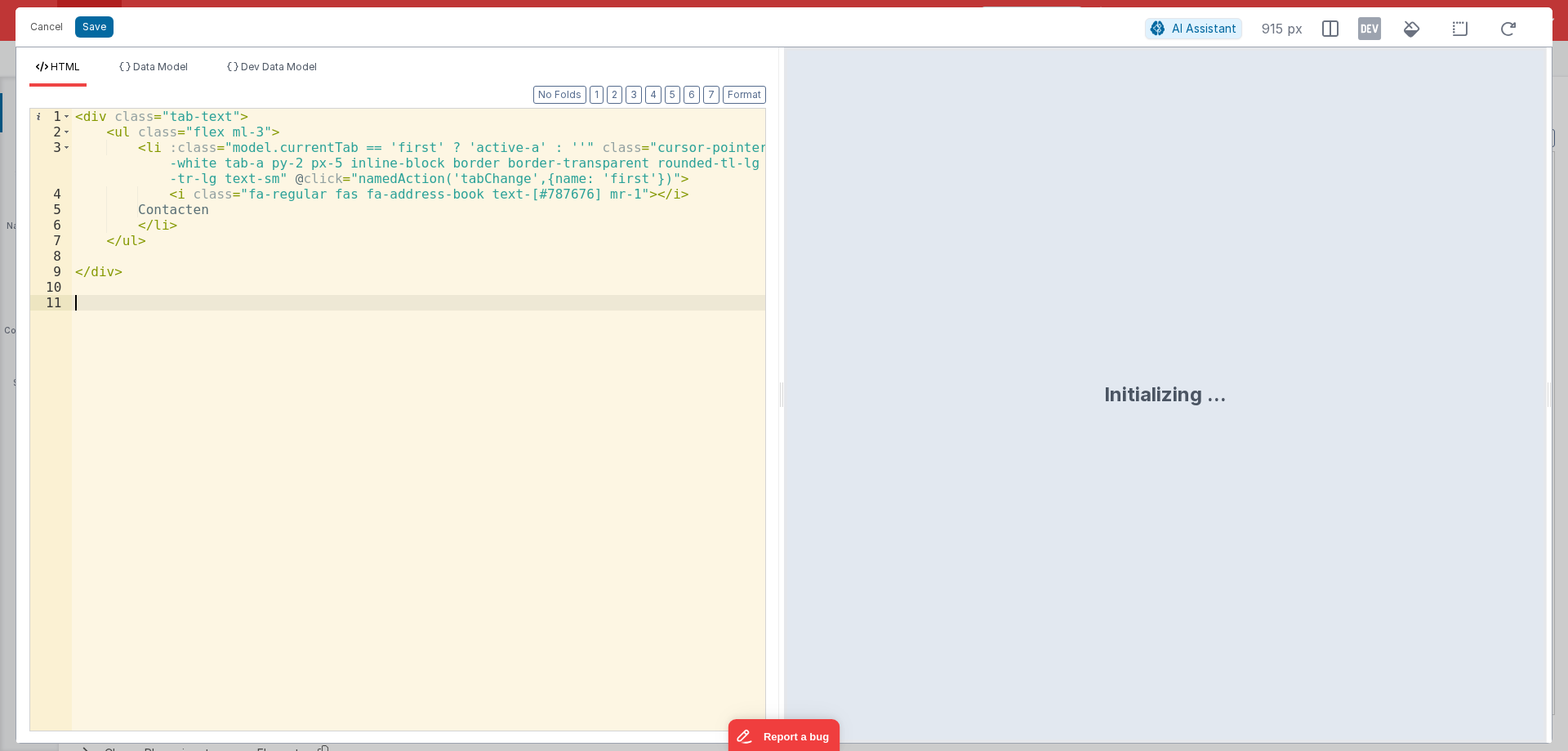
click at [184, 315] on div "< div class = "tab-text" > < ul class = "flex ml-3" > < li :class = "model.curr…" at bounding box center [418, 435] width 694 height 653
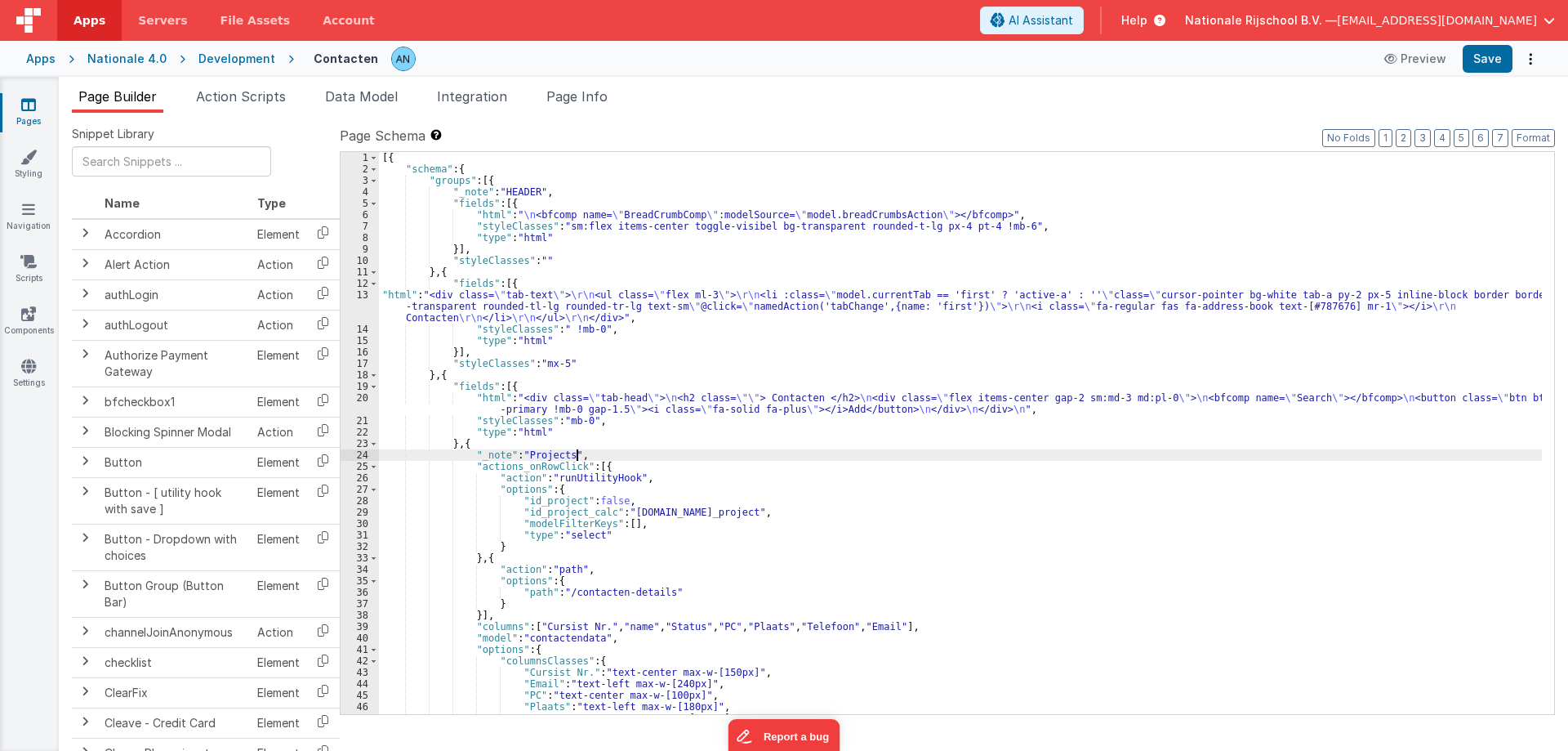
click at [612, 451] on div "[{ "schema" : { "groups" : [{ "_note" : "HEADER" , "fields" : [{ "html" : " \n …" at bounding box center [960, 445] width 1163 height 585
click at [455, 273] on div "[{ "schema" : { "groups" : [{ "_note" : "HEADER" , "fields" : [{ "html" : " \n …" at bounding box center [960, 445] width 1163 height 585
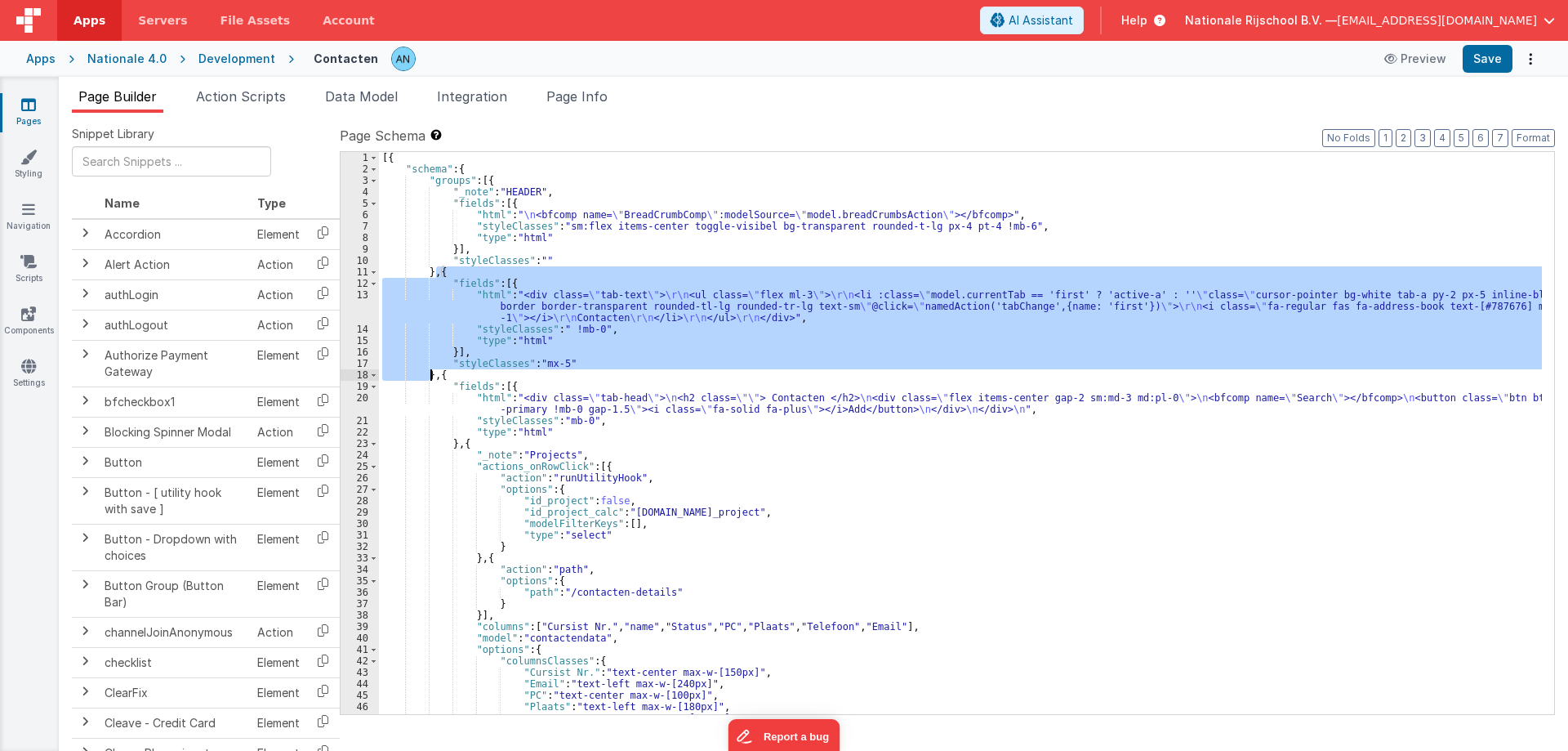
drag, startPoint x: 439, startPoint y: 271, endPoint x: 430, endPoint y: 376, distance: 105.4
click at [430, 376] on div "[{ "schema" : { "groups" : [{ "_note" : "HEADER" , "fields" : [{ "html" : " \n …" at bounding box center [960, 445] width 1163 height 585
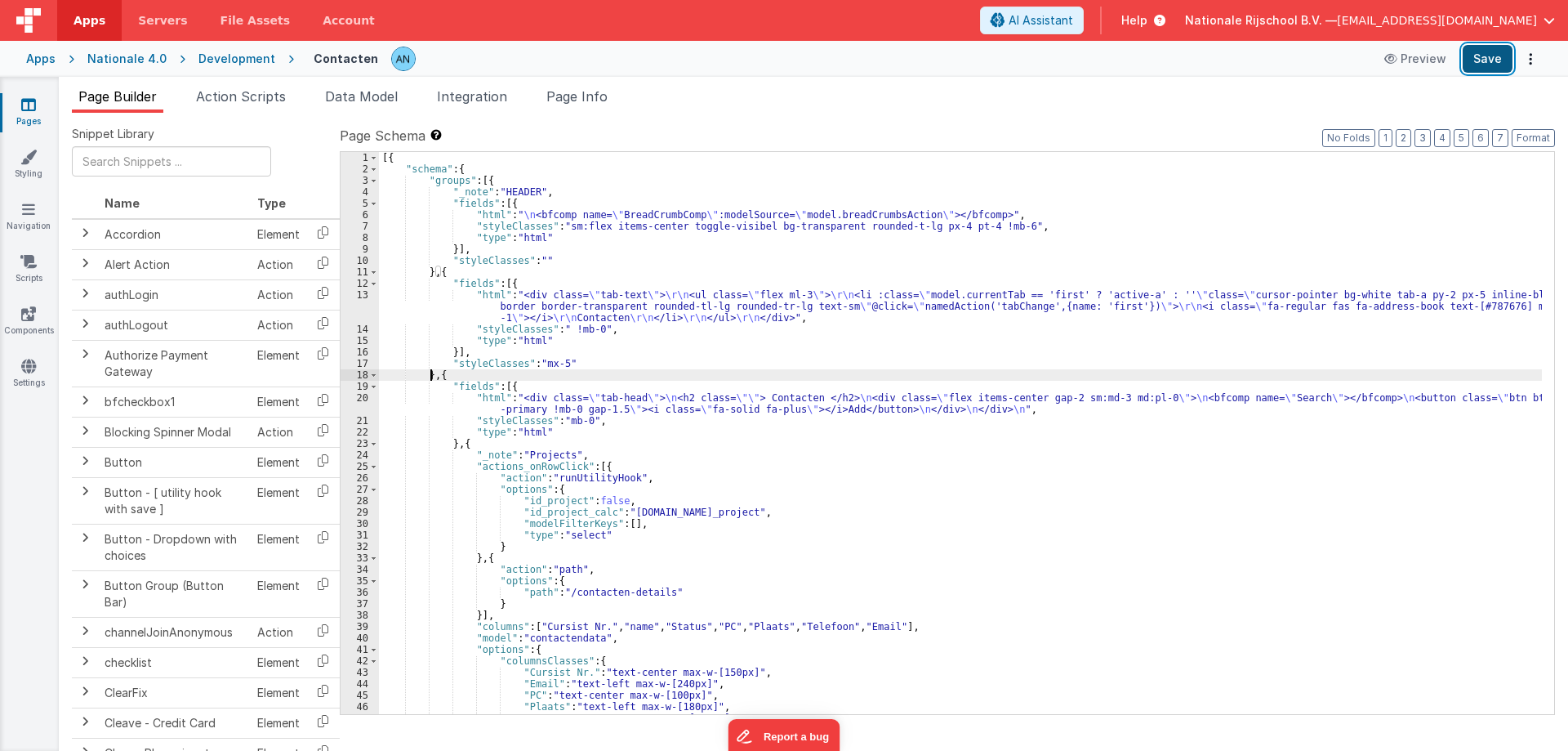
click at [1501, 50] on button "Save" at bounding box center [1487, 59] width 50 height 28
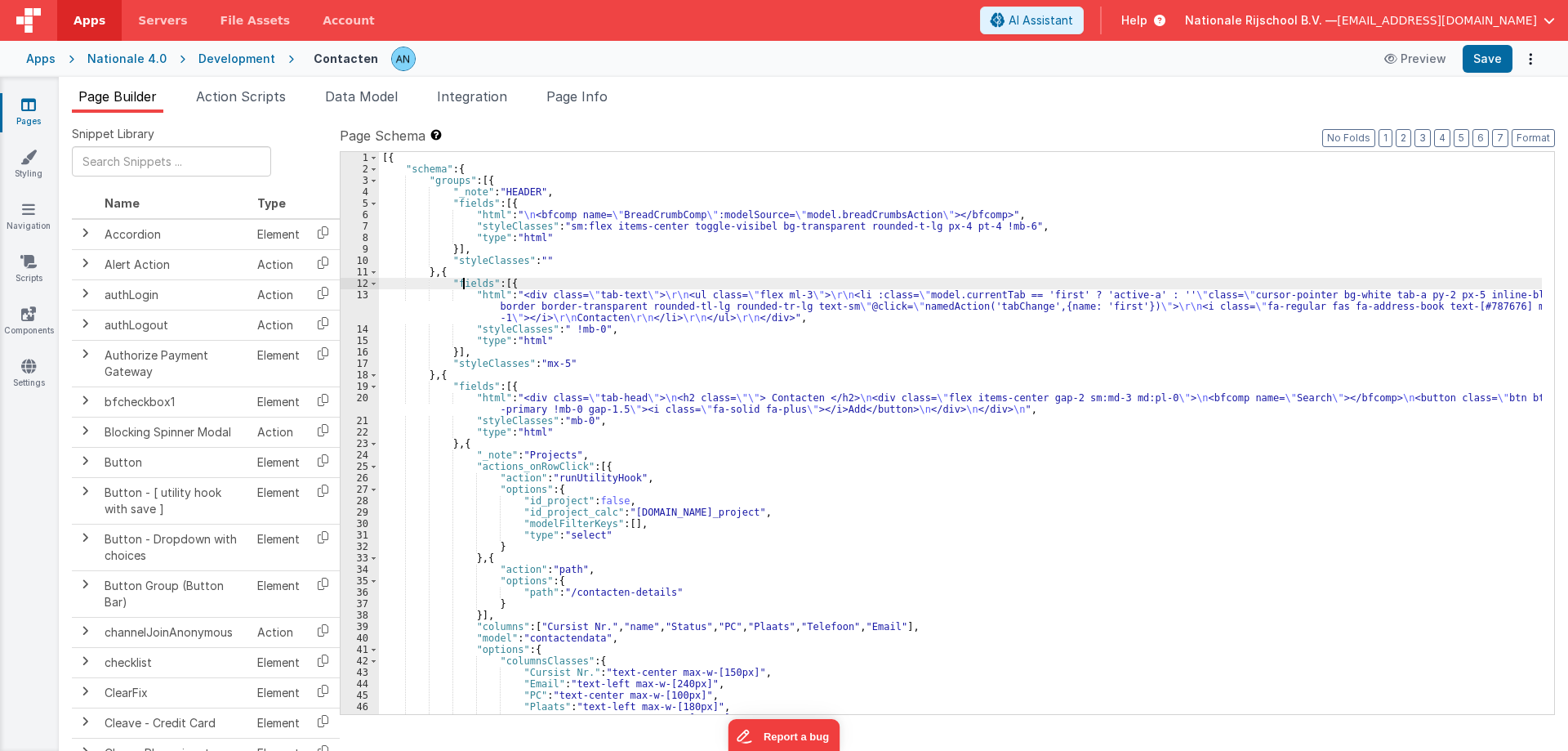
click at [461, 284] on div "[{ "schema" : { "groups" : [{ "_note" : "HEADER" , "fields" : [{ "html" : " \n …" at bounding box center [960, 445] width 1163 height 585
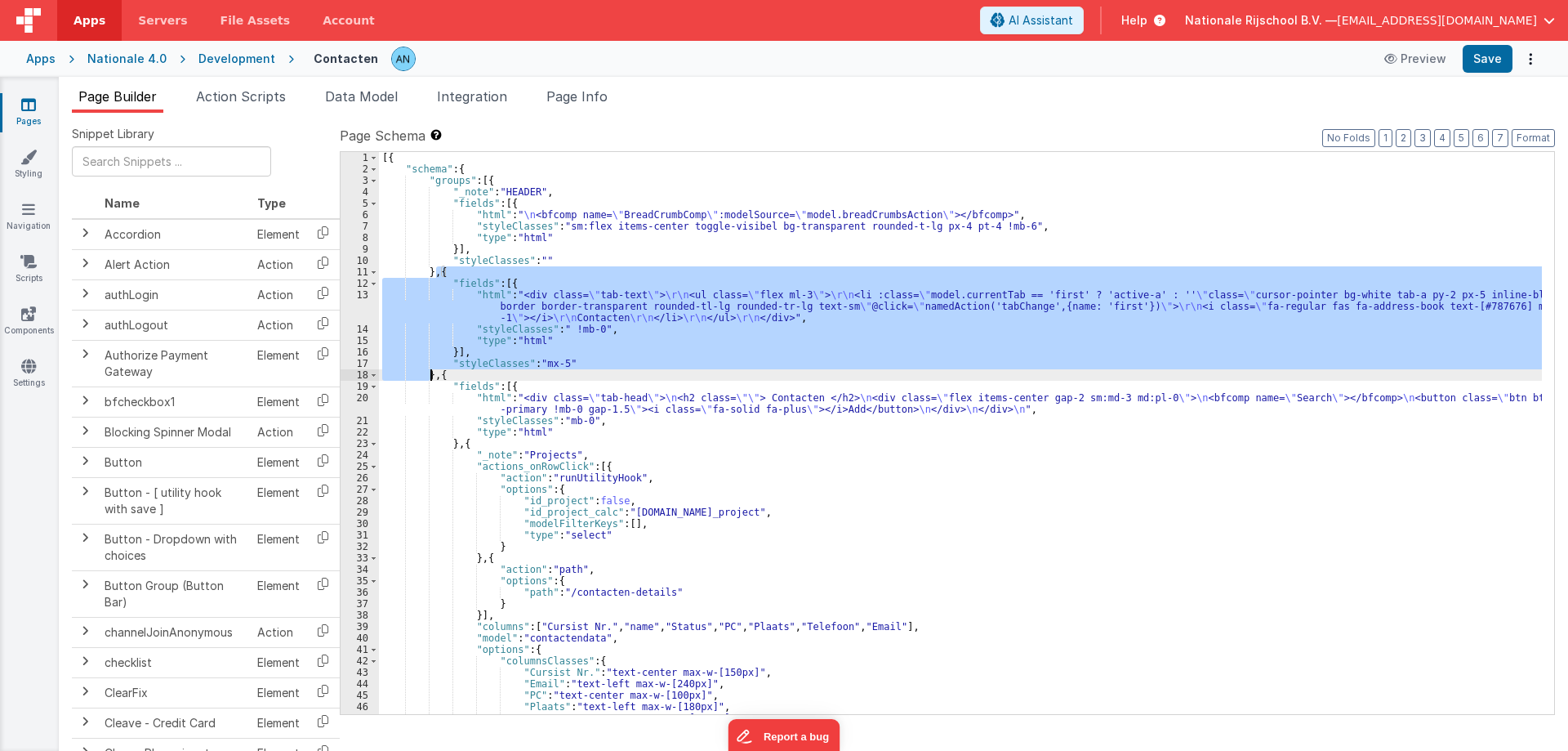
click at [531, 387] on div "[{ "schema" : { "groups" : [{ "_note" : "HEADER" , "fields" : [{ "html" : " \n …" at bounding box center [960, 445] width 1163 height 585
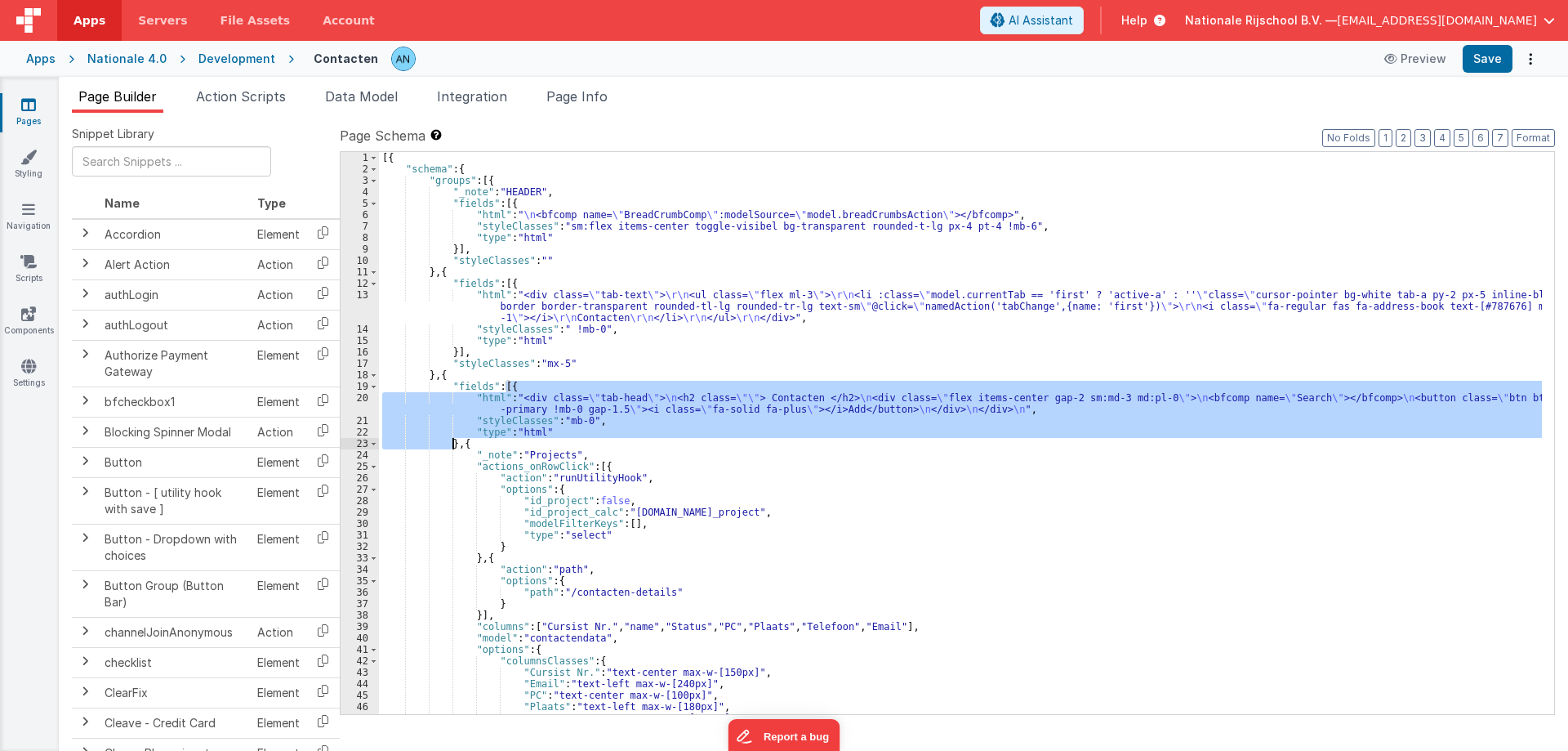
drag, startPoint x: 508, startPoint y: 388, endPoint x: 455, endPoint y: 440, distance: 74.2
click at [455, 440] on div "[{ "schema" : { "groups" : [{ "_note" : "HEADER" , "fields" : [{ "html" : " \n …" at bounding box center [960, 445] width 1163 height 585
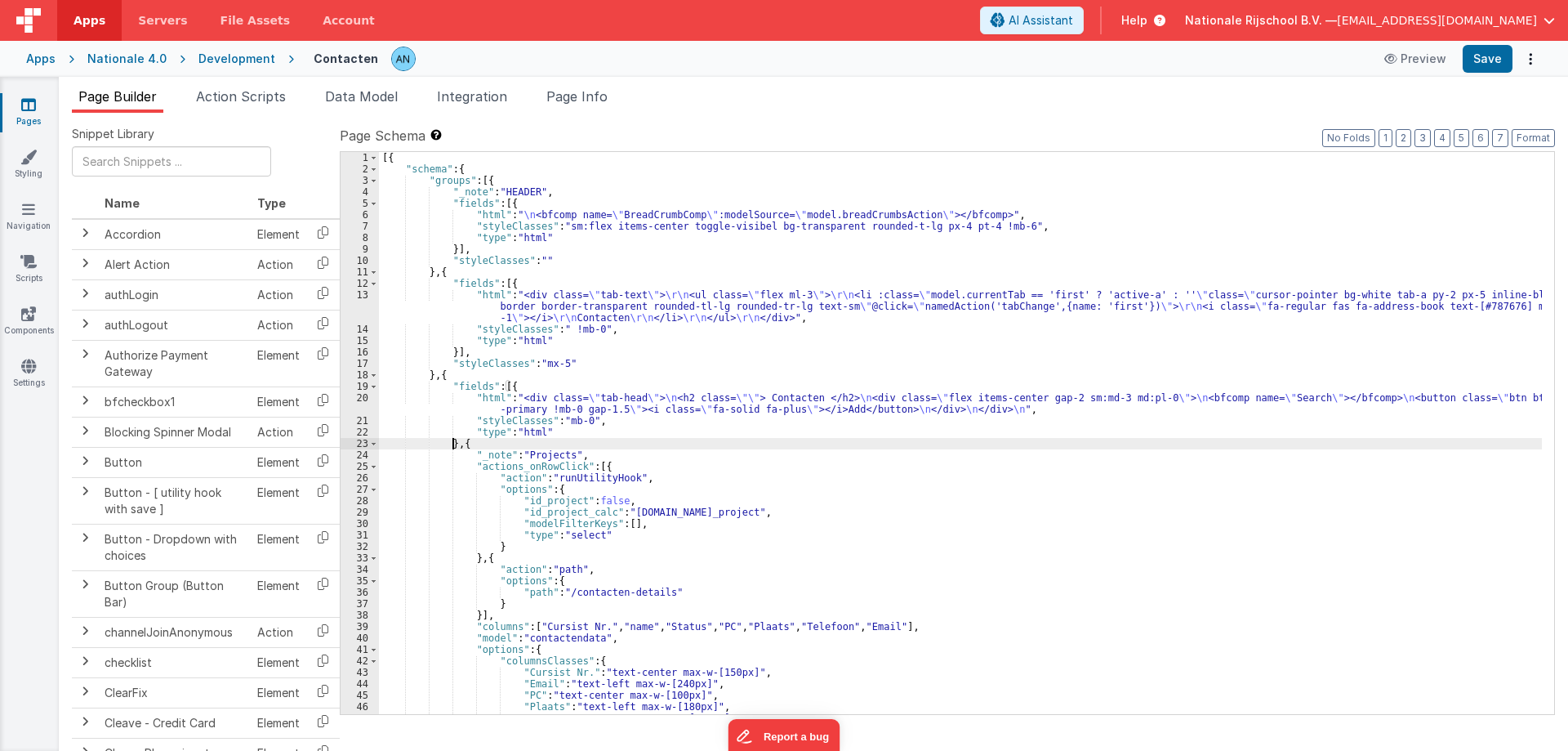
click at [444, 295] on div "[{ "schema" : { "groups" : [{ "_note" : "HEADER" , "fields" : [{ "html" : " \n …" at bounding box center [960, 445] width 1163 height 585
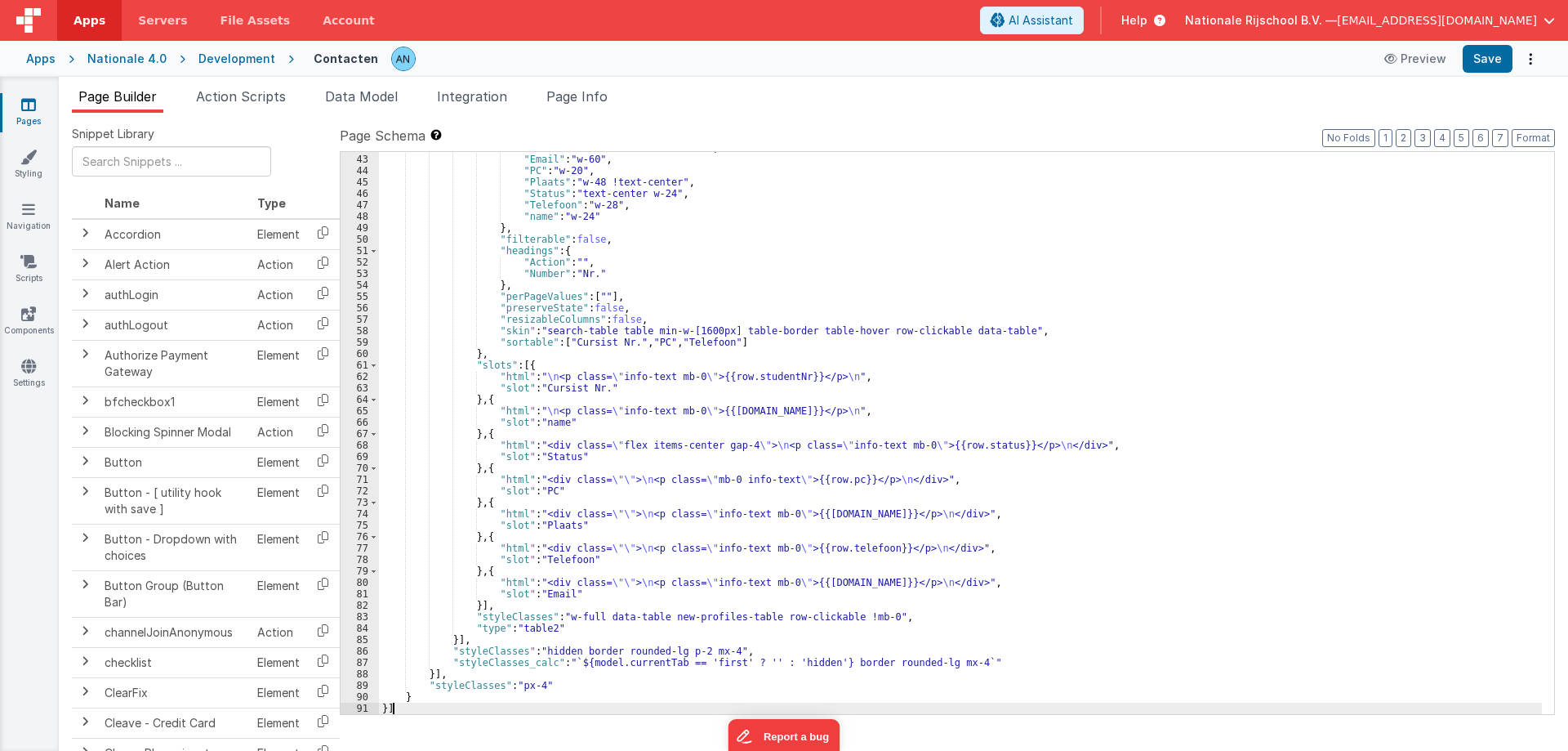
scroll to position [513, 0]
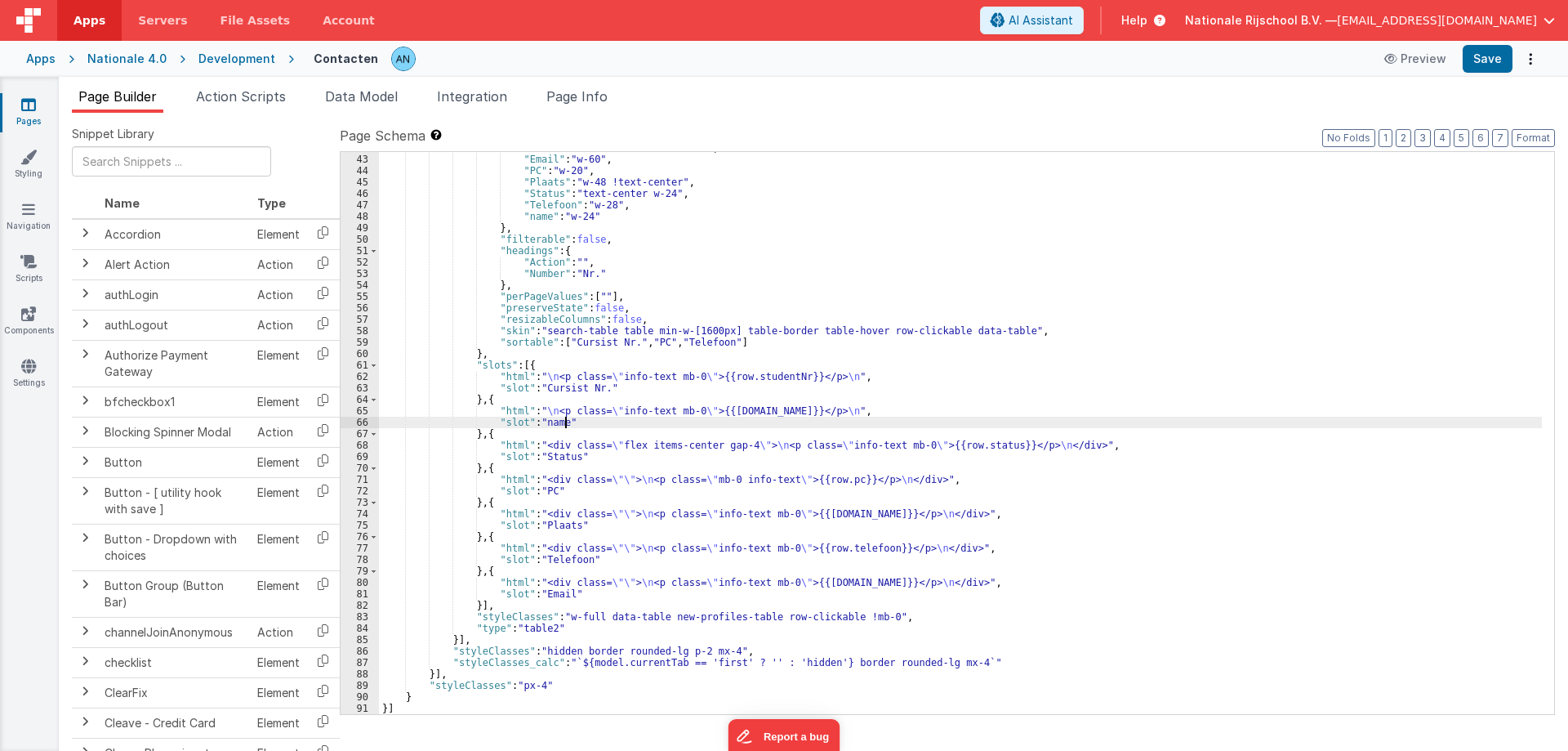
click at [685, 418] on div ""Cursist Nr." : "text-center w-40" , "Email" : "w-60" , "PC" : "w-20" , "Plaats…" at bounding box center [960, 435] width 1163 height 585
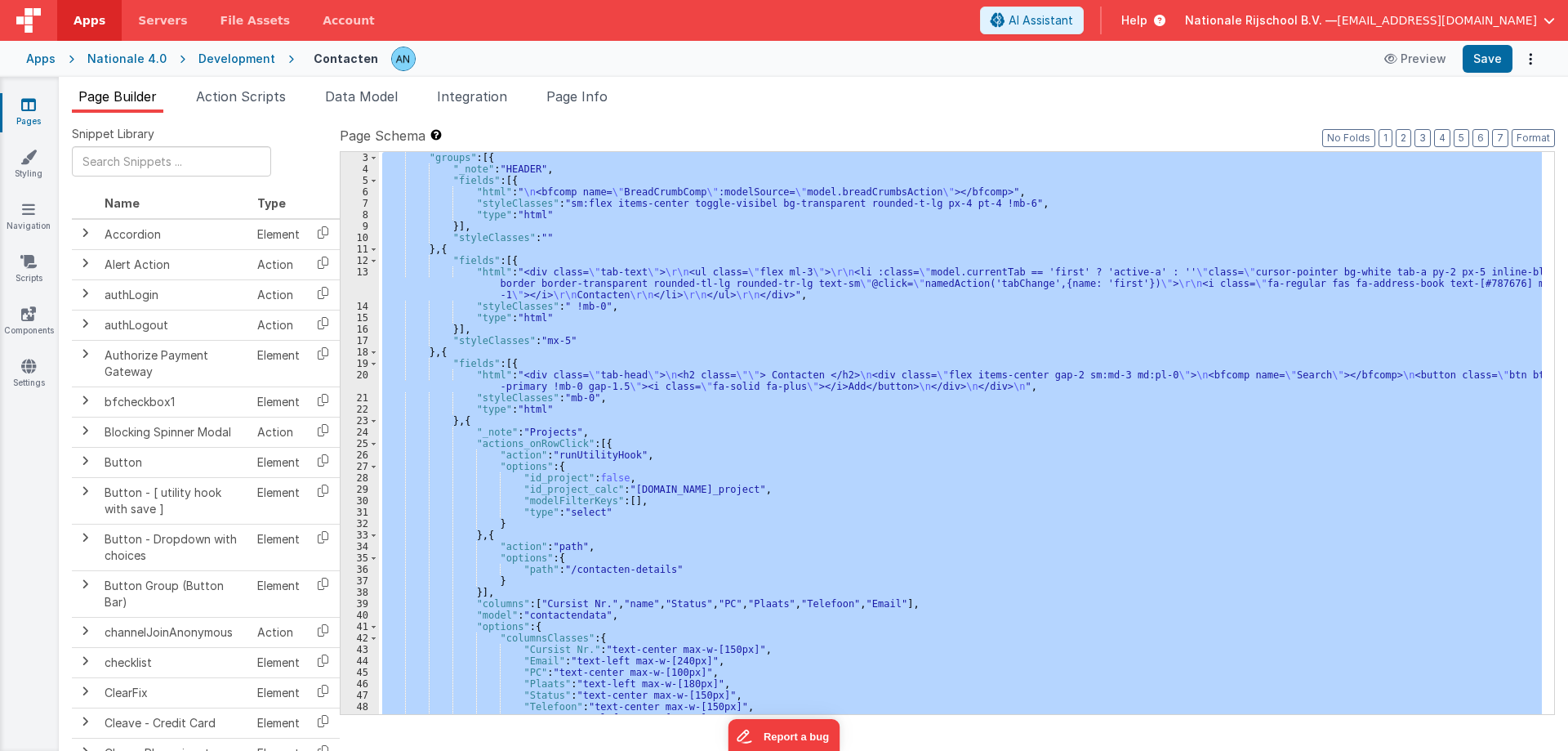
scroll to position [0, 0]
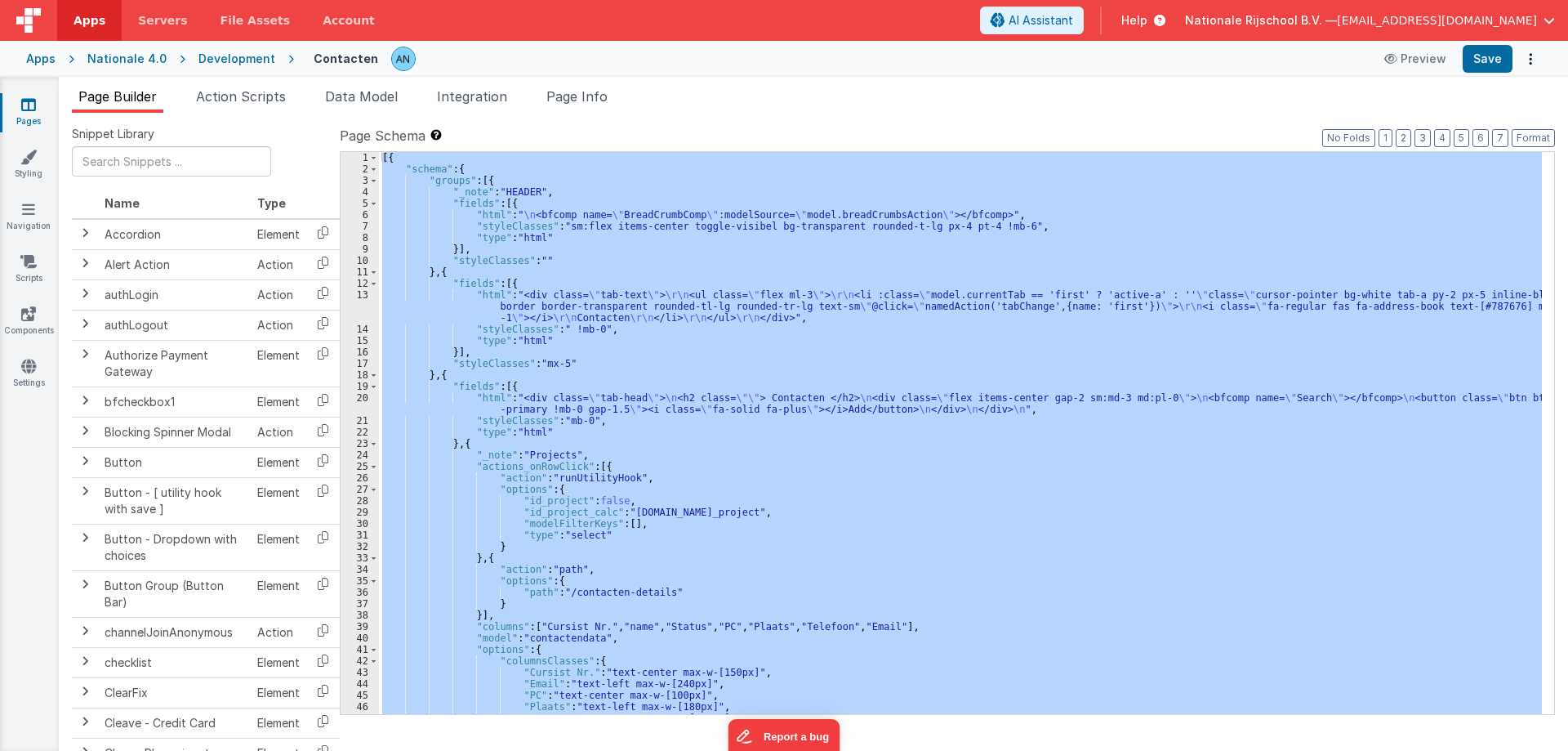
click at [526, 207] on div "[{ "schema" : { "groups" : [{ "_note" : "HEADER" , "fields" : [{ "html" : " \n …" at bounding box center [960, 433] width 1163 height 562
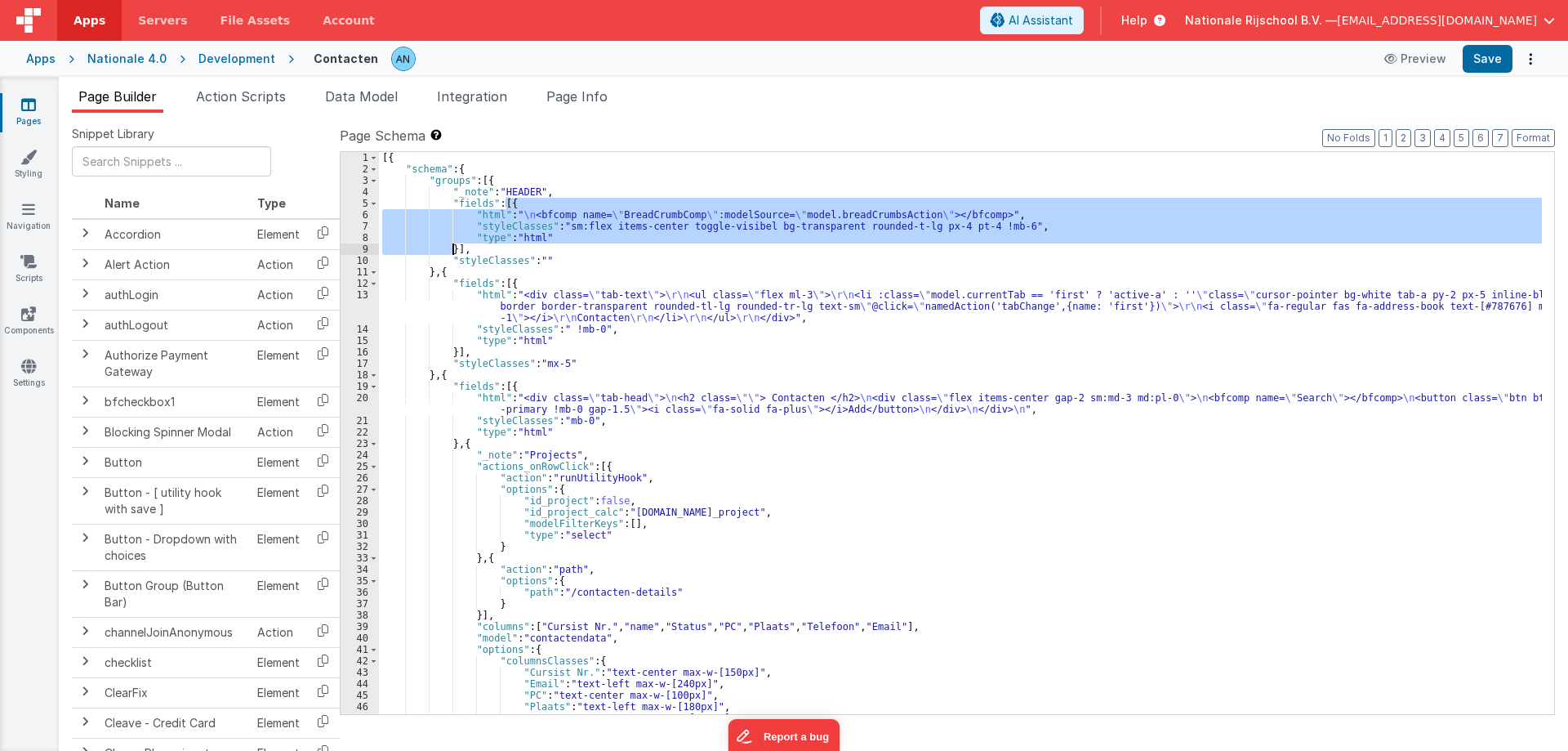
drag, startPoint x: 508, startPoint y: 199, endPoint x: 455, endPoint y: 245, distance: 70.2
click at [455, 245] on div "[{ "schema" : { "groups" : [{ "_note" : "HEADER" , "fields" : [{ "html" : " \n …" at bounding box center [960, 445] width 1163 height 585
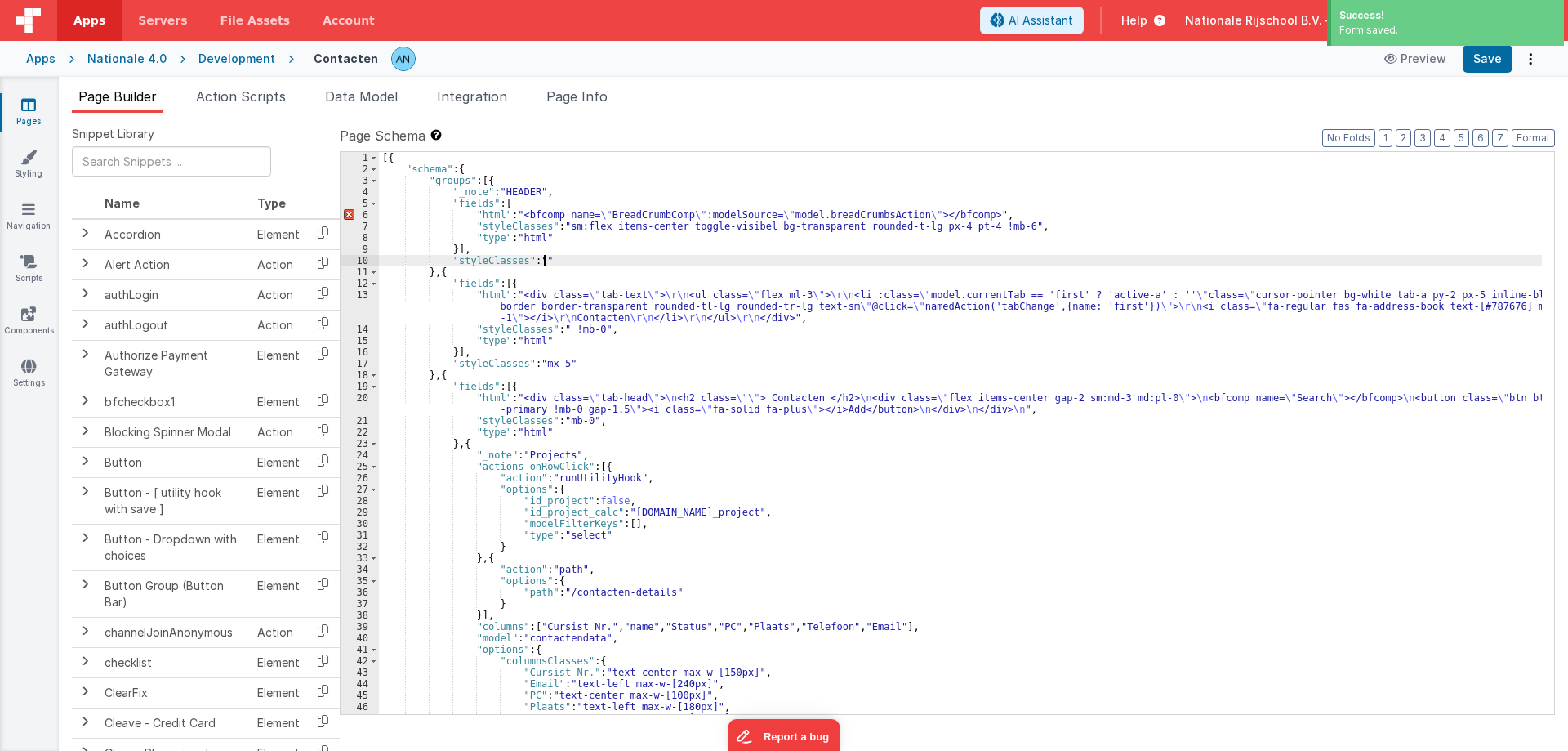
click at [1147, 265] on div "[{ "schema" : { "groups" : [{ "_note" : "HEADER" , "fields" : [ "html" : "<bfco…" at bounding box center [960, 445] width 1163 height 585
click at [1495, 52] on button "Save" at bounding box center [1487, 59] width 50 height 28
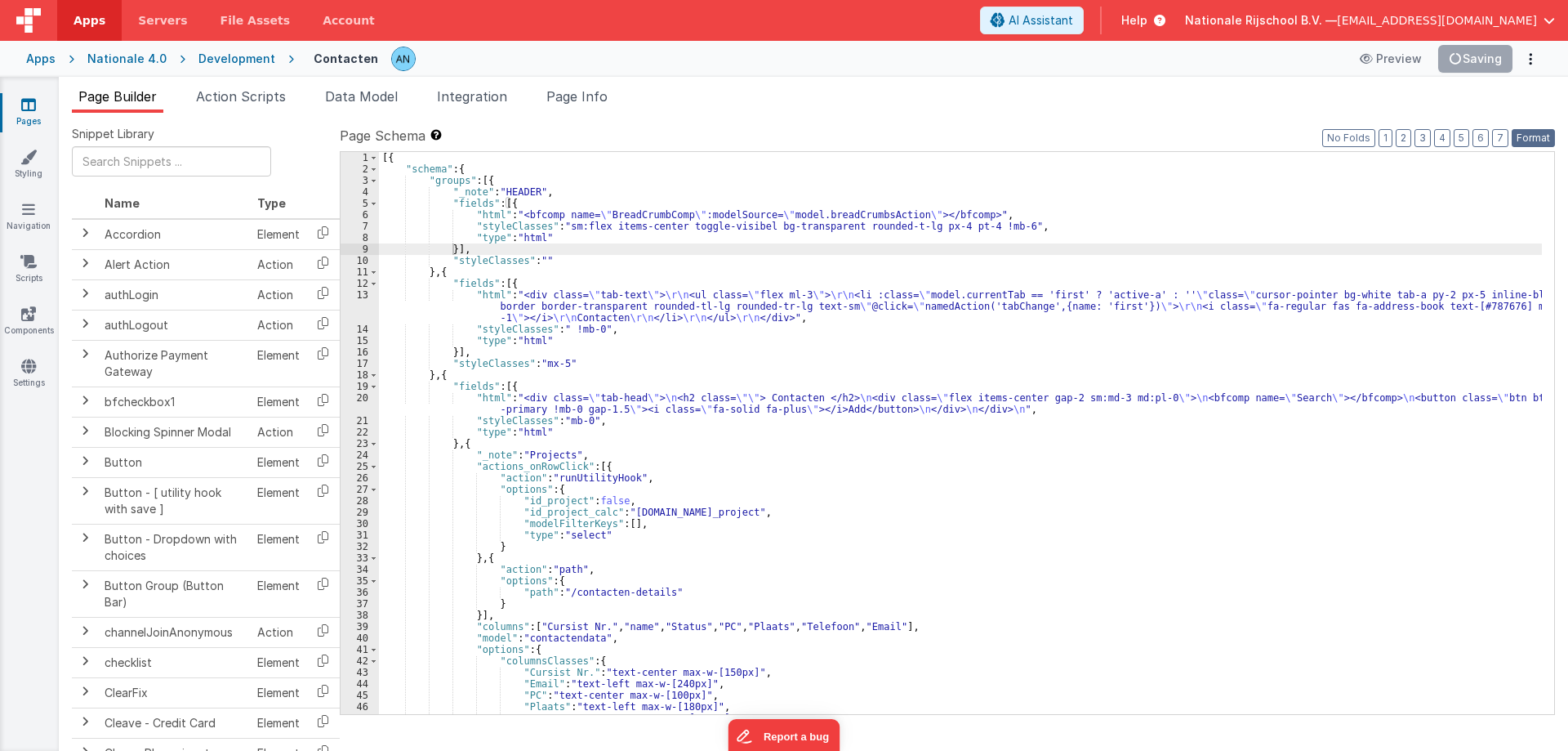
click at [1547, 140] on button "Format" at bounding box center [1533, 138] width 43 height 18
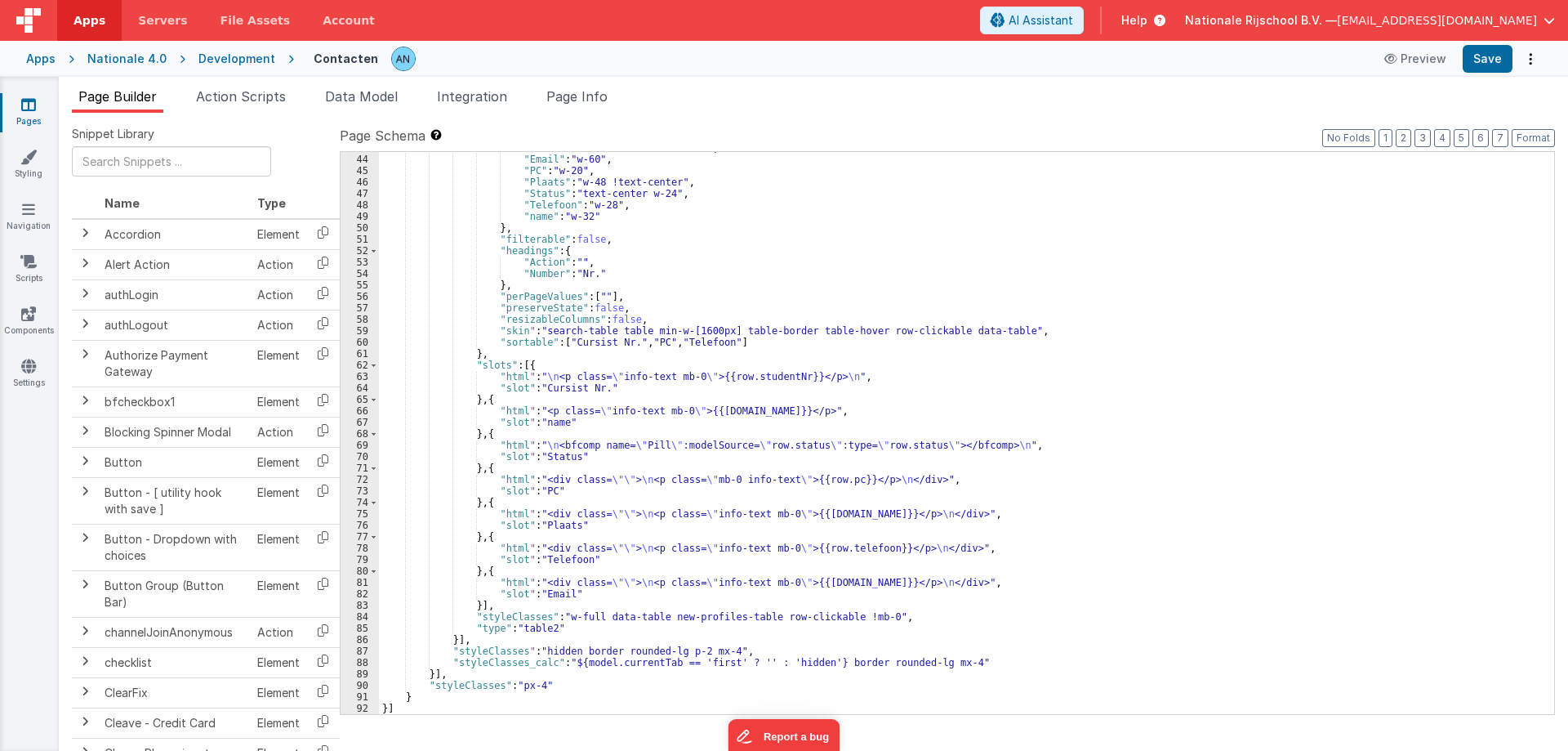
scroll to position [536, 0]
click at [572, 242] on div ""Cursist Nr." : "text-center w-40" , "Email" : "w-60" , "PC" : "w-20" , "Plaats…" at bounding box center [960, 435] width 1163 height 585
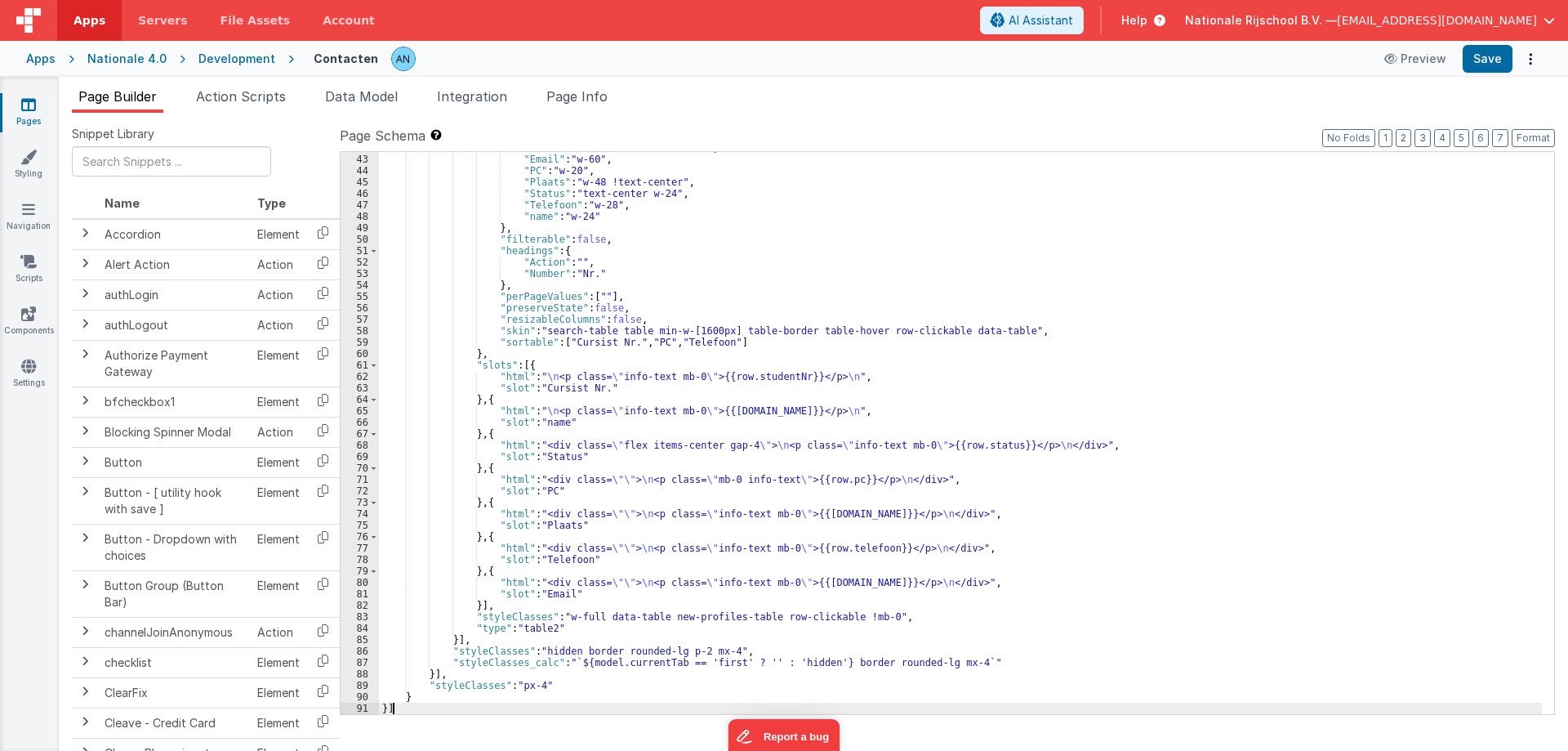
scroll to position [513, 0]
click at [1500, 49] on button "Save" at bounding box center [1487, 59] width 50 height 28
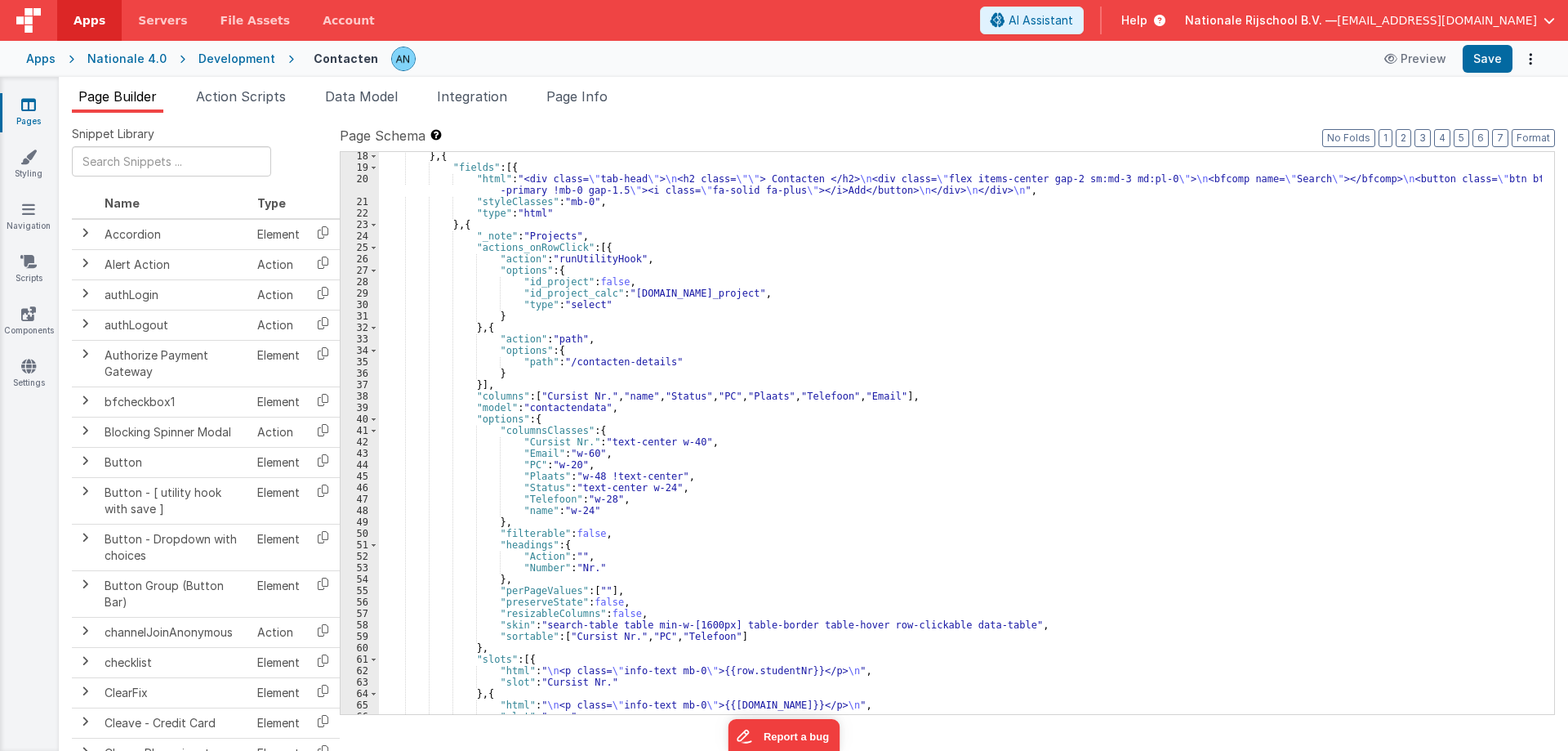
scroll to position [72, 0]
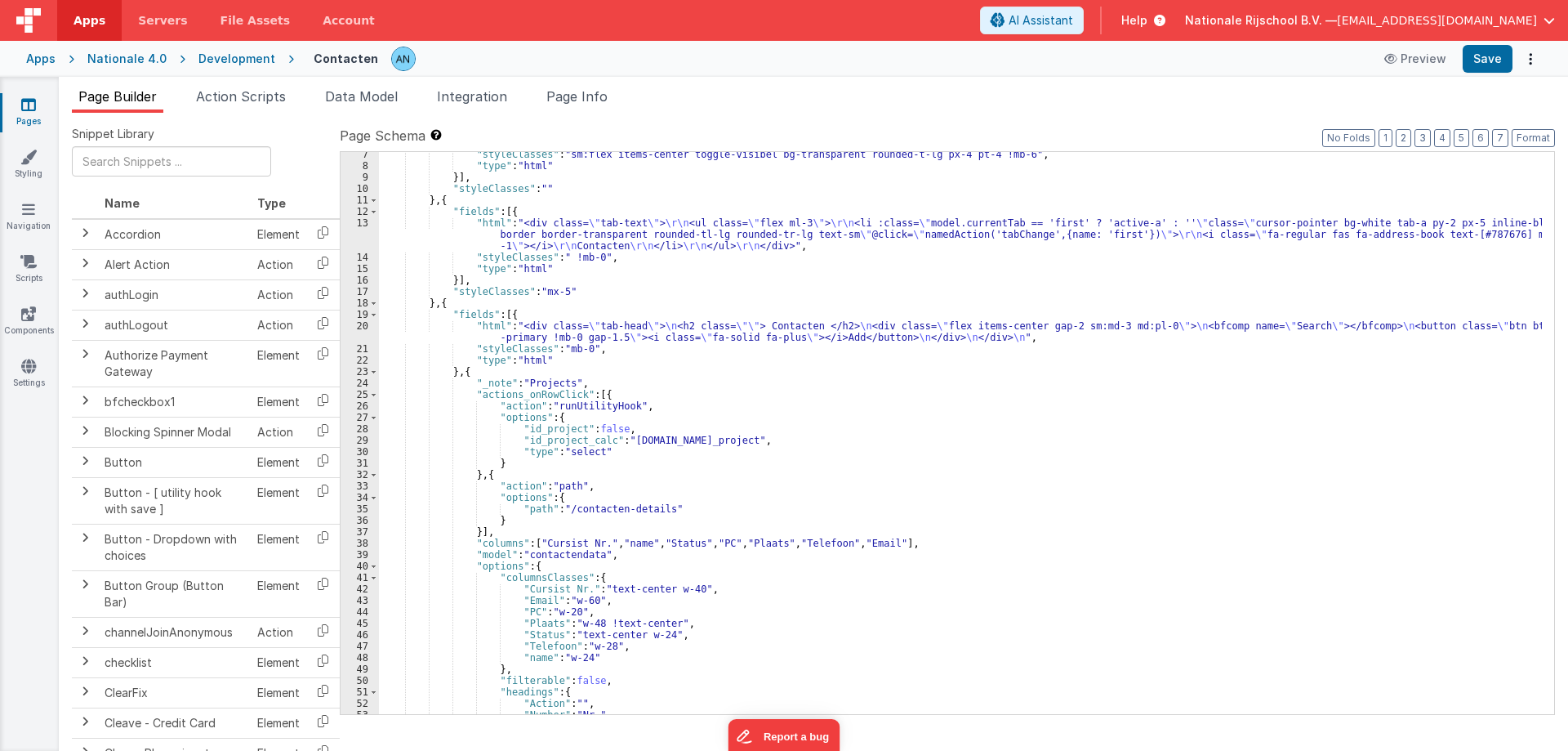
click at [529, 318] on div ""styleClasses" : "sm:flex items-center toggle-visibel bg-transparent rounded-t-…" at bounding box center [960, 441] width 1163 height 585
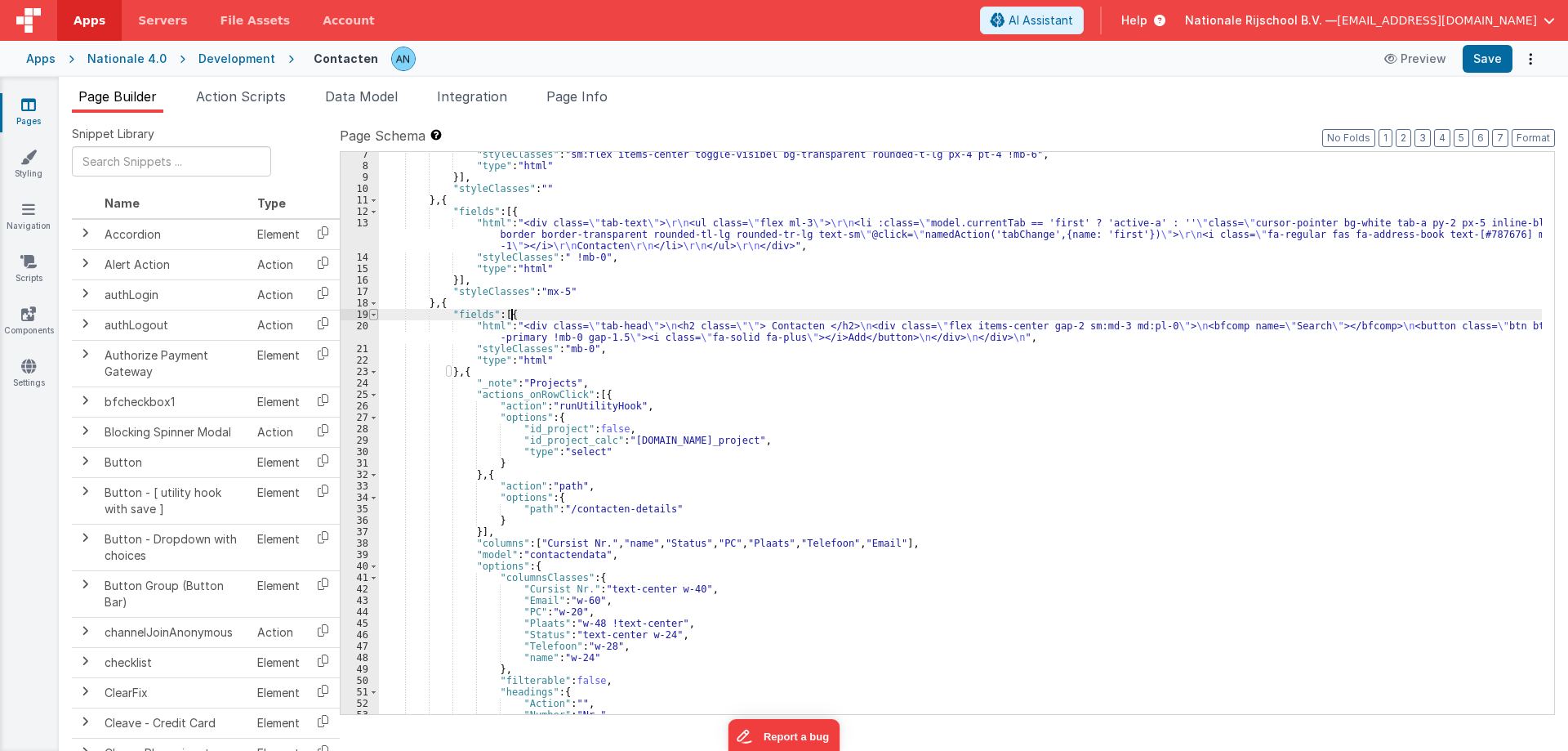
click at [373, 316] on span at bounding box center [373, 314] width 9 height 11
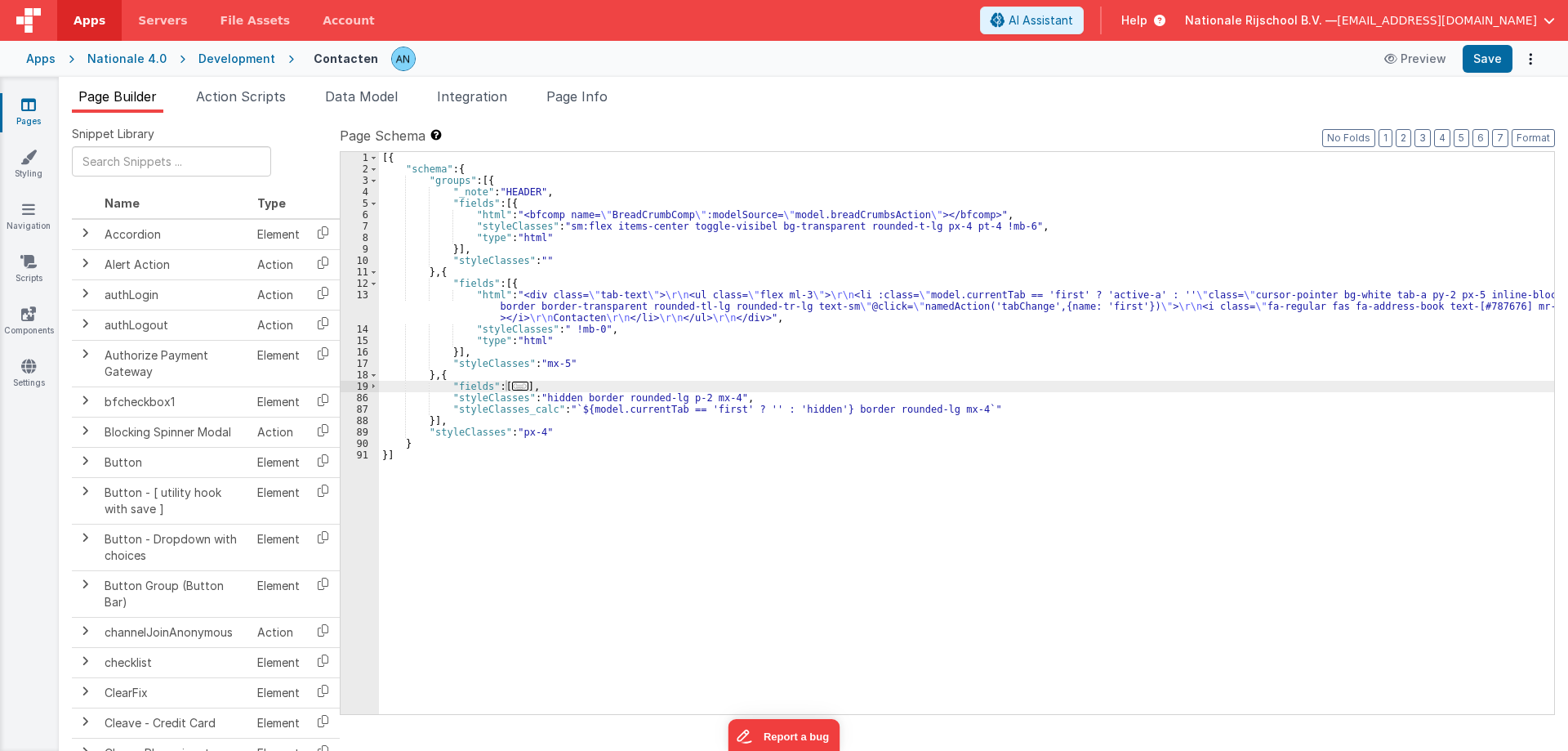
click at [554, 472] on div "[{ "schema" : { "groups" : [{ "_note" : "HEADER" , "fields" : [{ "html" : "<bfc…" at bounding box center [966, 445] width 1175 height 585
click at [459, 378] on div "[{ "schema" : { "groups" : [{ "_note" : "HEADER" , "fields" : [{ "html" : "<bfc…" at bounding box center [966, 445] width 1175 height 585
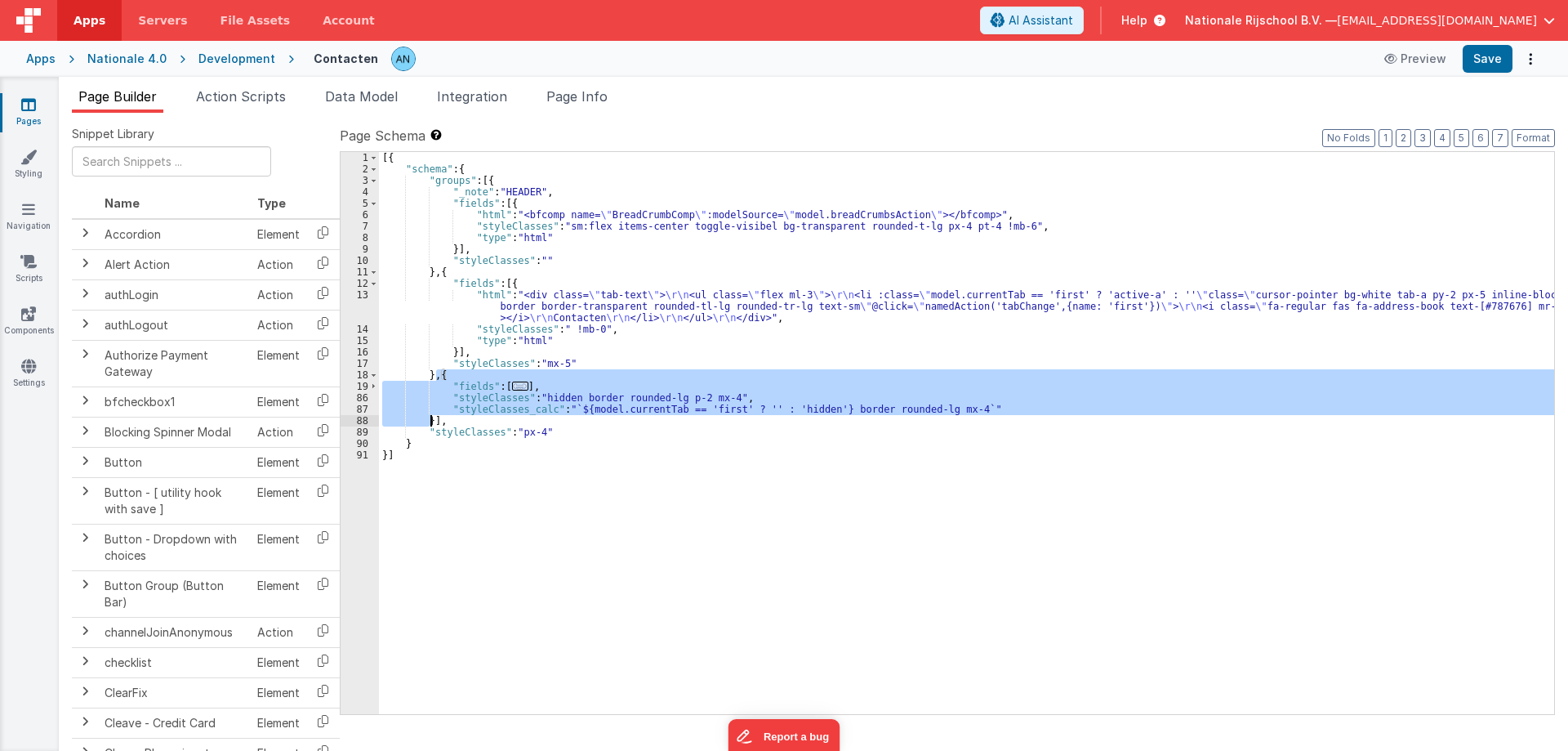
drag, startPoint x: 438, startPoint y: 376, endPoint x: 433, endPoint y: 418, distance: 42.3
click at [433, 418] on div "[{ "schema" : { "groups" : [{ "_note" : "HEADER" , "fields" : [{ "html" : "<bfc…" at bounding box center [966, 445] width 1175 height 585
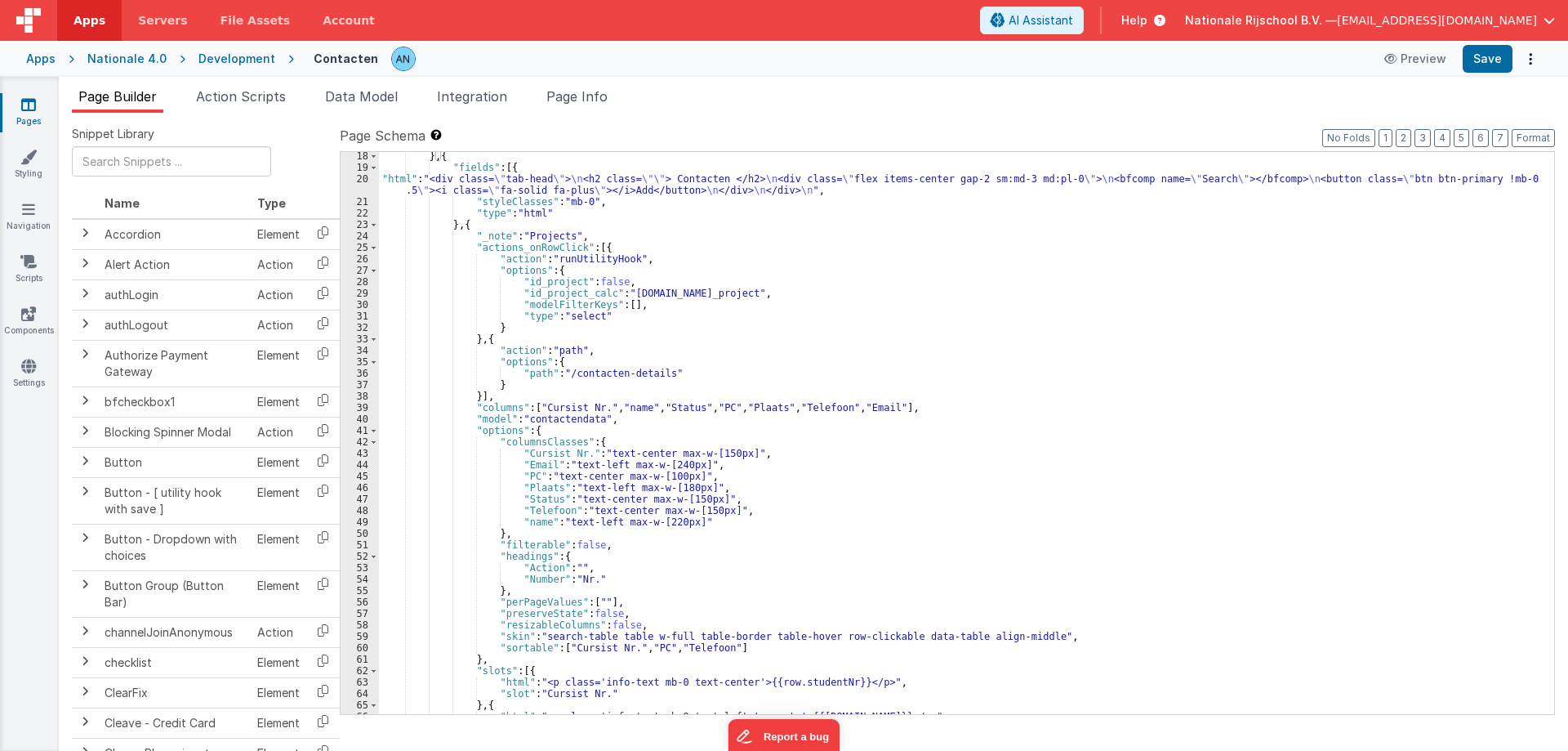
scroll to position [0, 0]
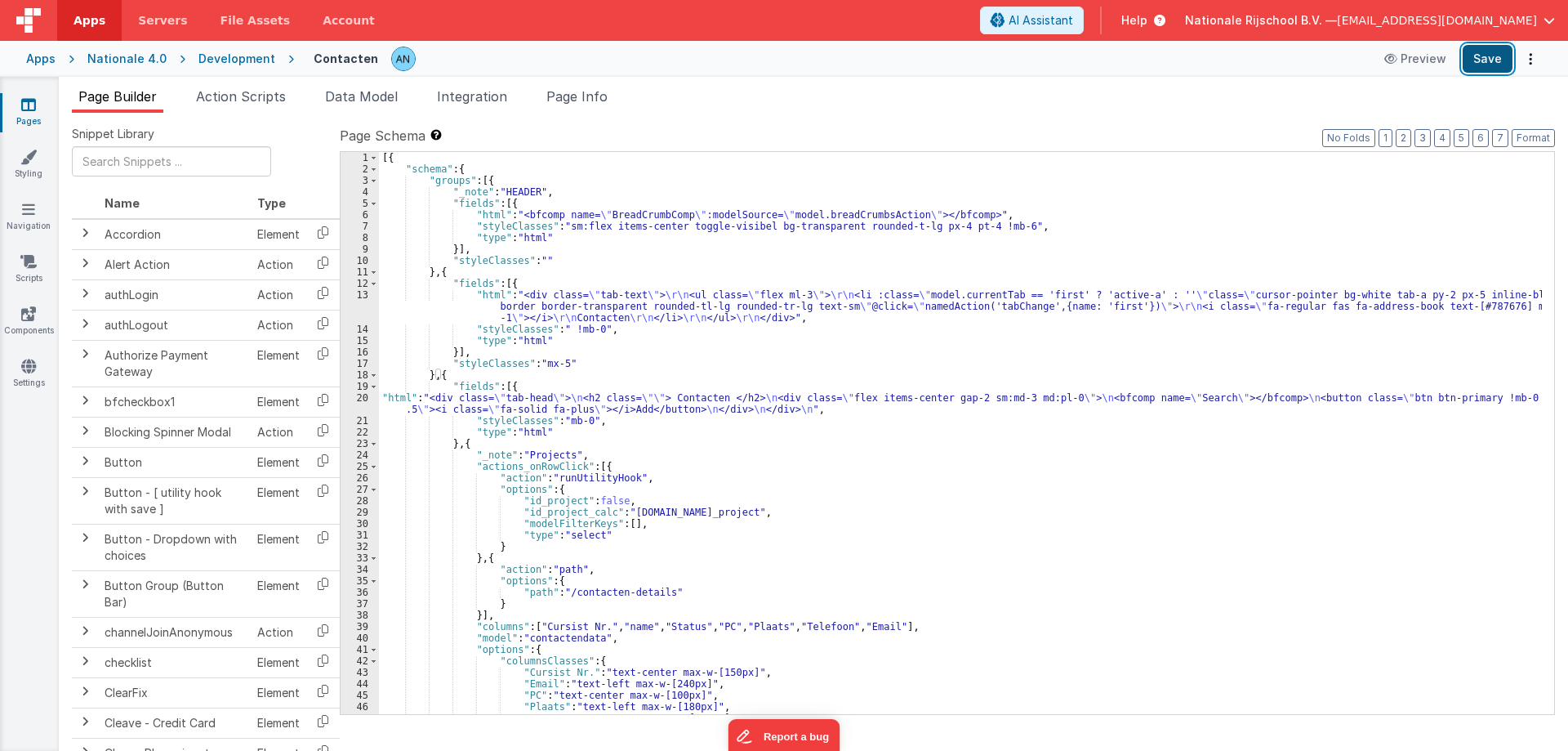
click at [1504, 57] on button "Save" at bounding box center [1487, 59] width 50 height 28
click at [1529, 129] on label "Page Schema Shortcuts: Find: command-f Fold: command-option-L Unfold: command-o…" at bounding box center [947, 136] width 1215 height 20
click at [1534, 138] on button "Format" at bounding box center [1533, 138] width 43 height 18
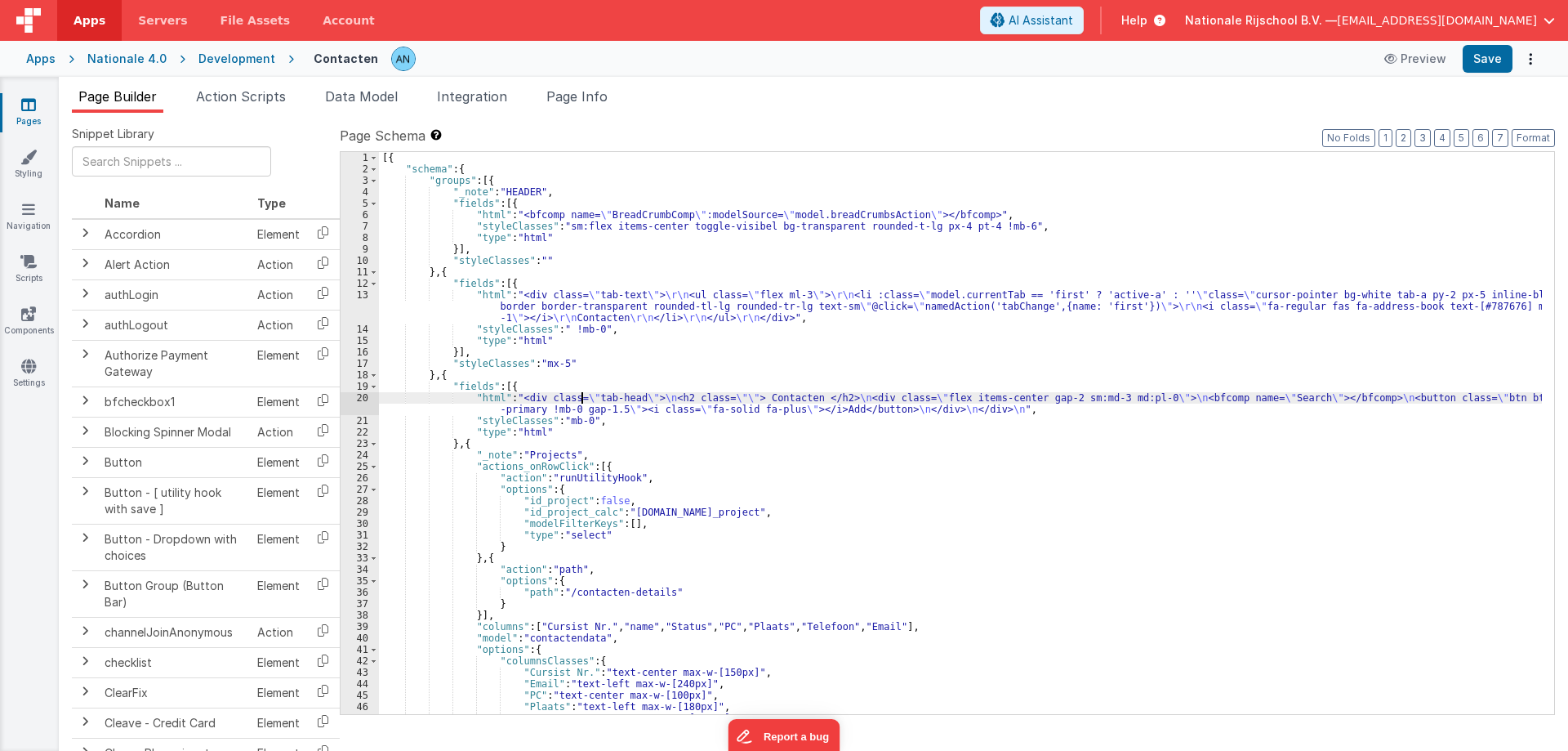
click at [581, 400] on div "[{ "schema" : { "groups" : [{ "_note" : "HEADER" , "fields" : [{ "html" : "<bfc…" at bounding box center [960, 445] width 1163 height 585
click at [540, 302] on div "[{ "schema" : { "groups" : [{ "_note" : "HEADER" , "fields" : [{ "html" : "<bfc…" at bounding box center [960, 445] width 1163 height 585
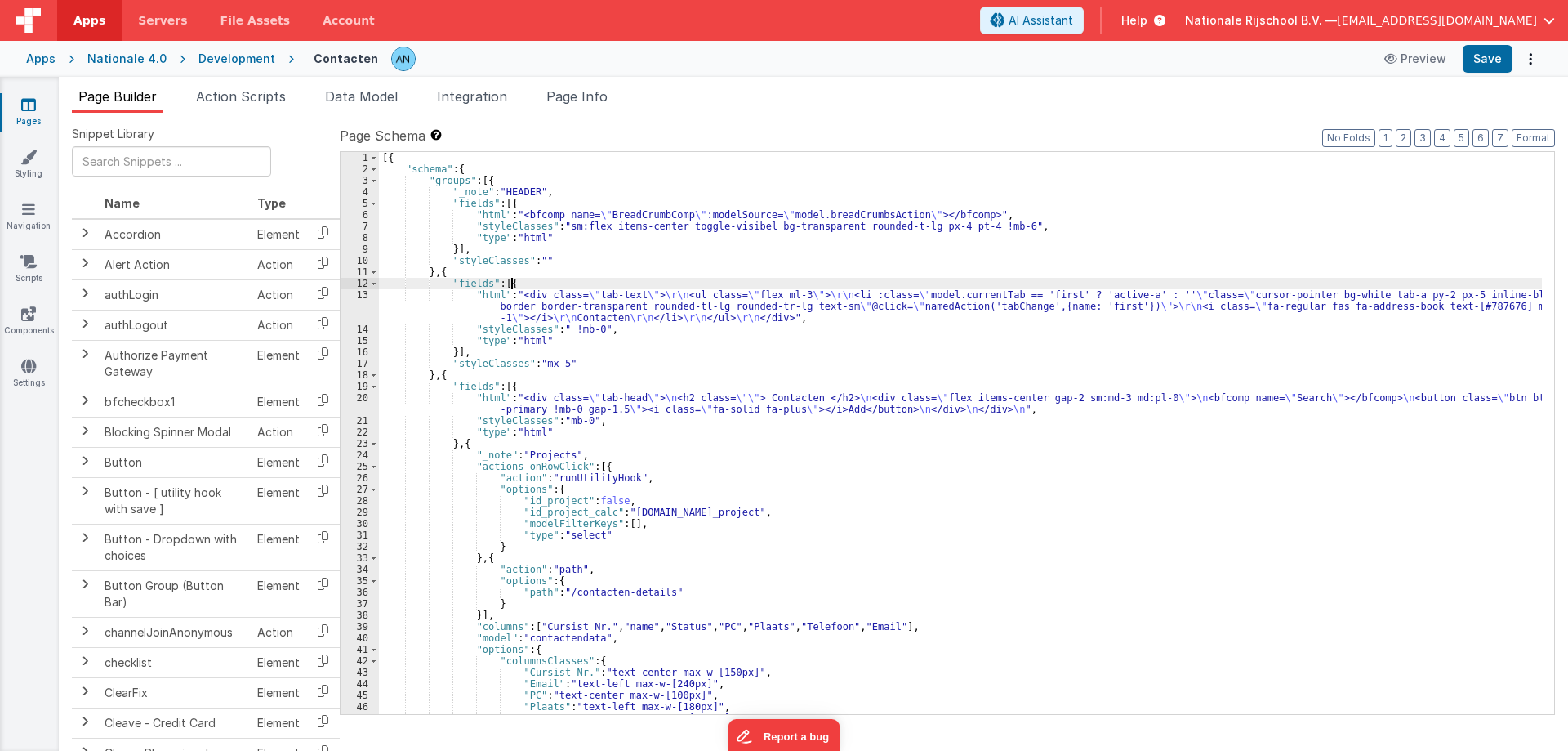
click at [549, 287] on div "[{ "schema" : { "groups" : [{ "_note" : "HEADER" , "fields" : [{ "html" : "<bfc…" at bounding box center [960, 445] width 1163 height 585
click at [525, 280] on div "[{ "schema" : { "groups" : [{ "_note" : "HEADER" , "fields" : [{ "html" : "<bfc…" at bounding box center [960, 445] width 1163 height 585
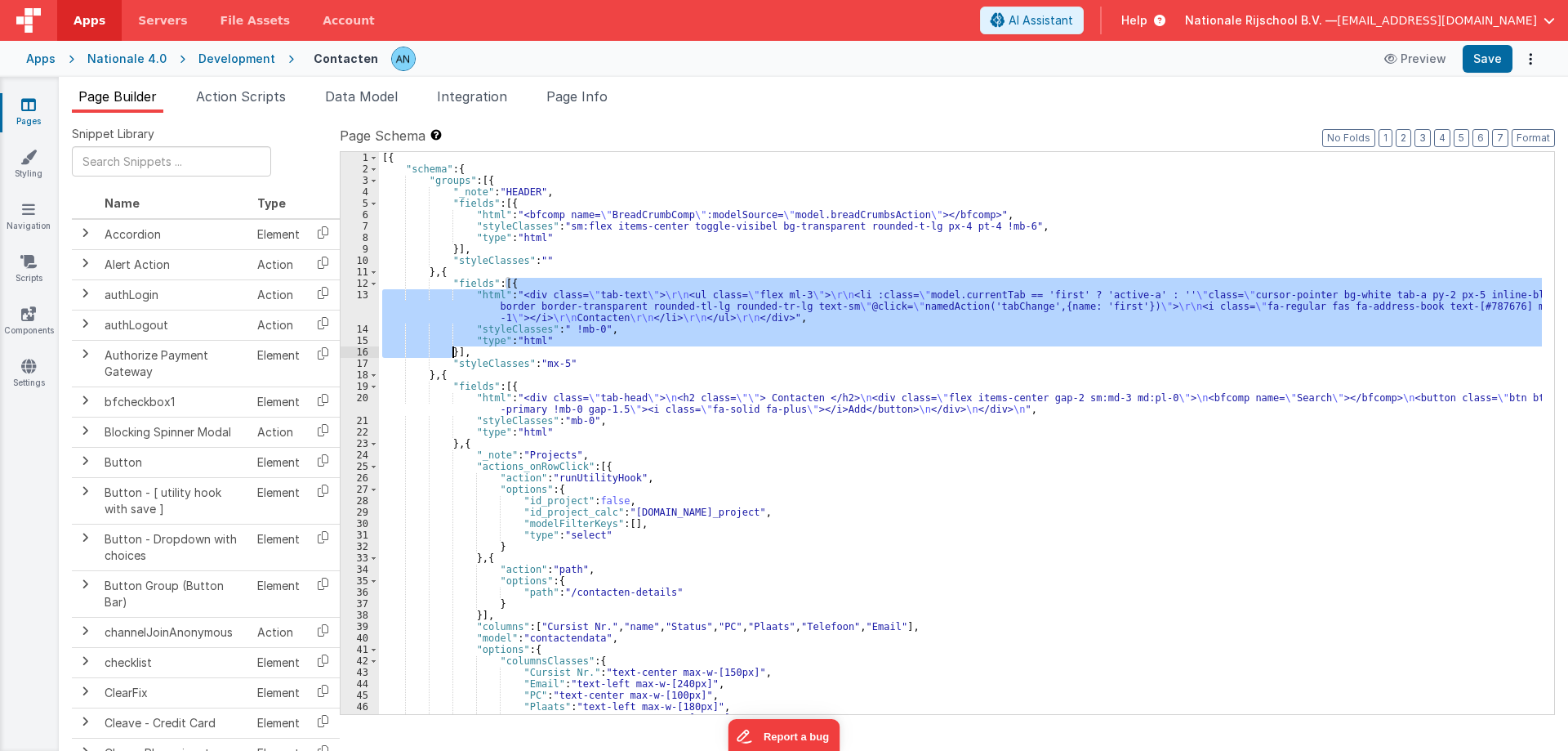
drag, startPoint x: 505, startPoint y: 285, endPoint x: 454, endPoint y: 350, distance: 82.6
click at [454, 350] on div "[{ "schema" : { "groups" : [{ "_note" : "HEADER" , "fields" : [{ "html" : "<bfc…" at bounding box center [960, 445] width 1163 height 585
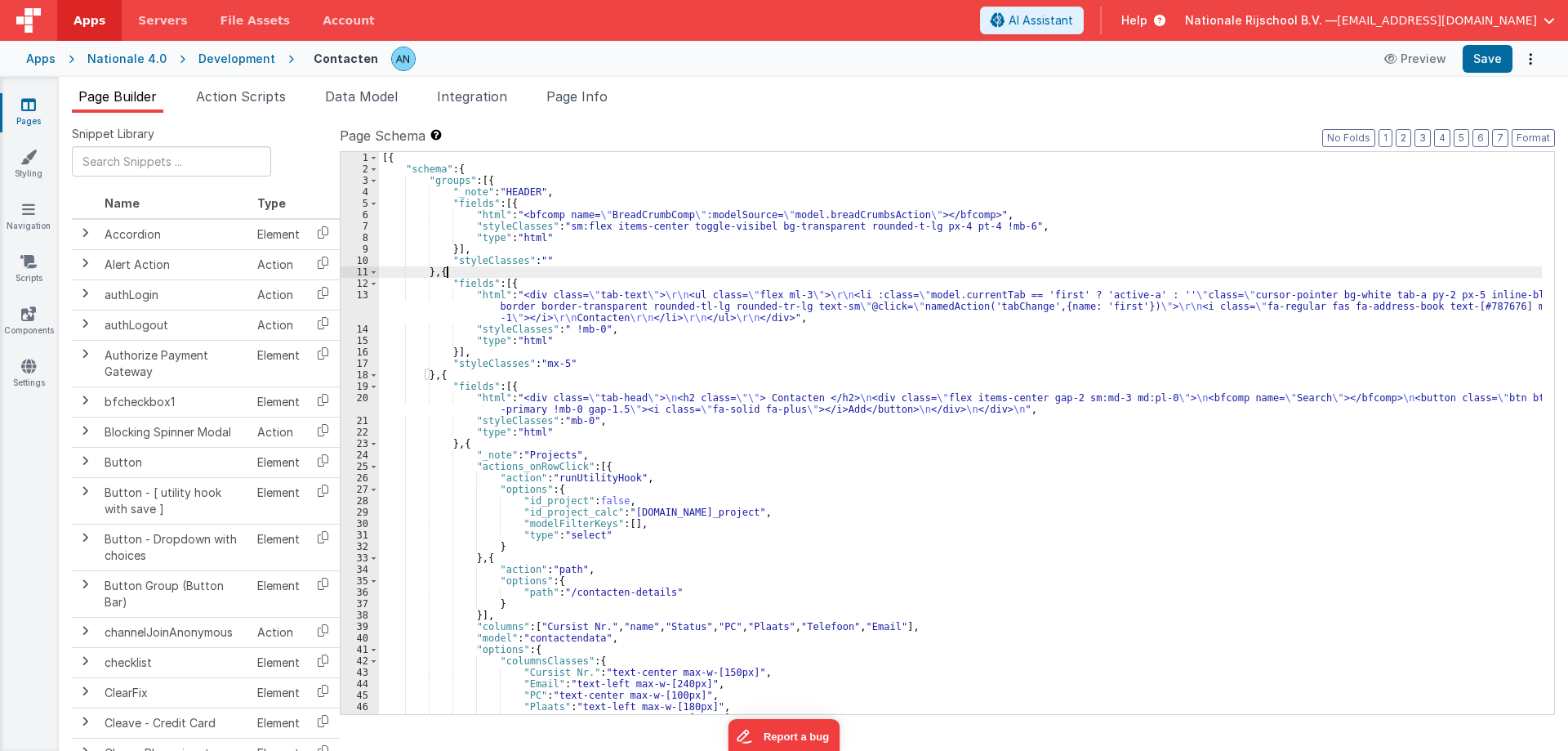
click at [457, 269] on div "[{ "schema" : { "groups" : [{ "_note" : "HEADER" , "fields" : [{ "html" : "<bfc…" at bounding box center [960, 445] width 1163 height 585
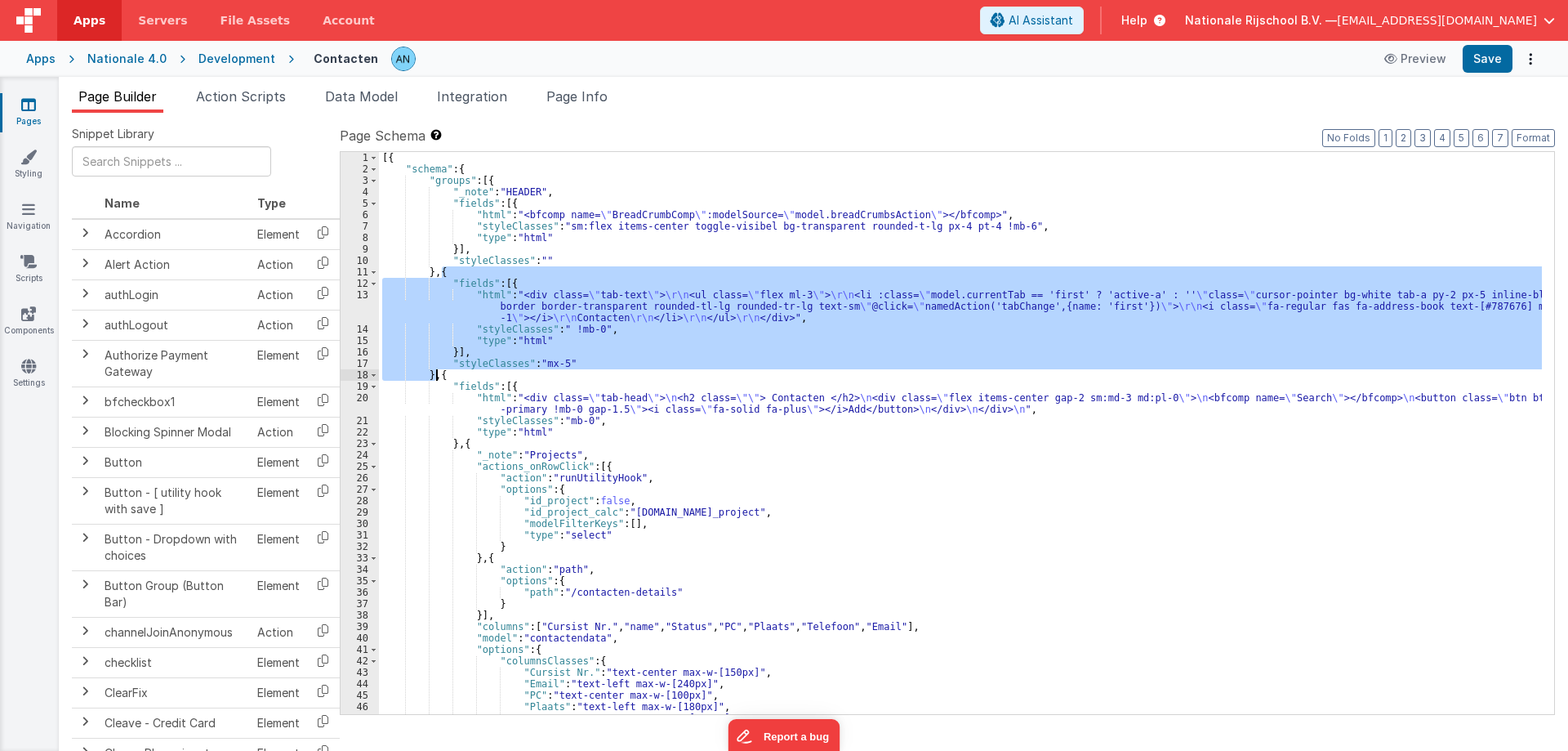
drag, startPoint x: 441, startPoint y: 269, endPoint x: 434, endPoint y: 373, distance: 104.2
click at [434, 373] on div "[{ "schema" : { "groups" : [{ "_note" : "HEADER" , "fields" : [{ "html" : "<bfc…" at bounding box center [960, 445] width 1163 height 585
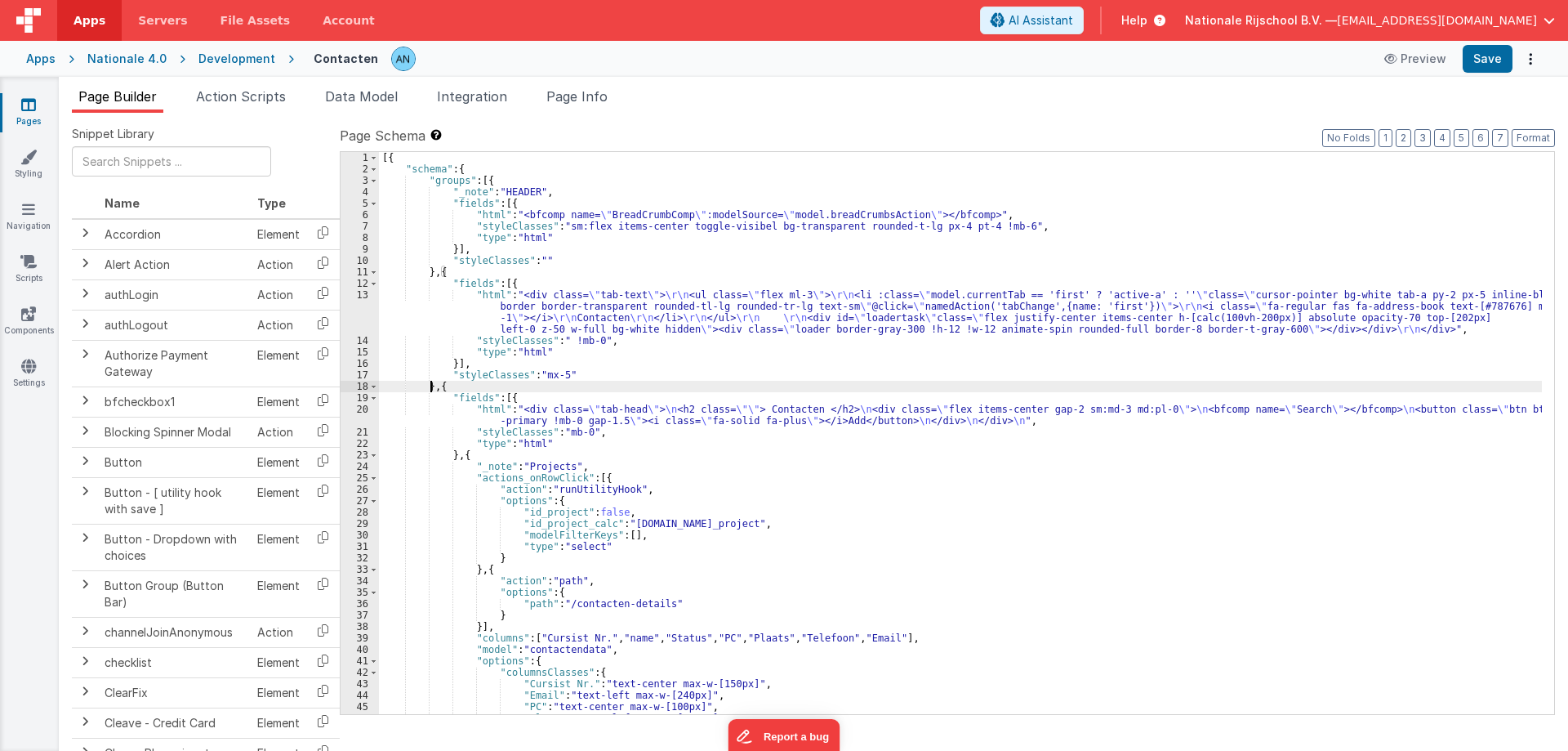
click at [522, 199] on div "[{ "schema" : { "groups" : [{ "_note" : "HEADER" , "fields" : [{ "html" : "<bfc…" at bounding box center [960, 445] width 1163 height 585
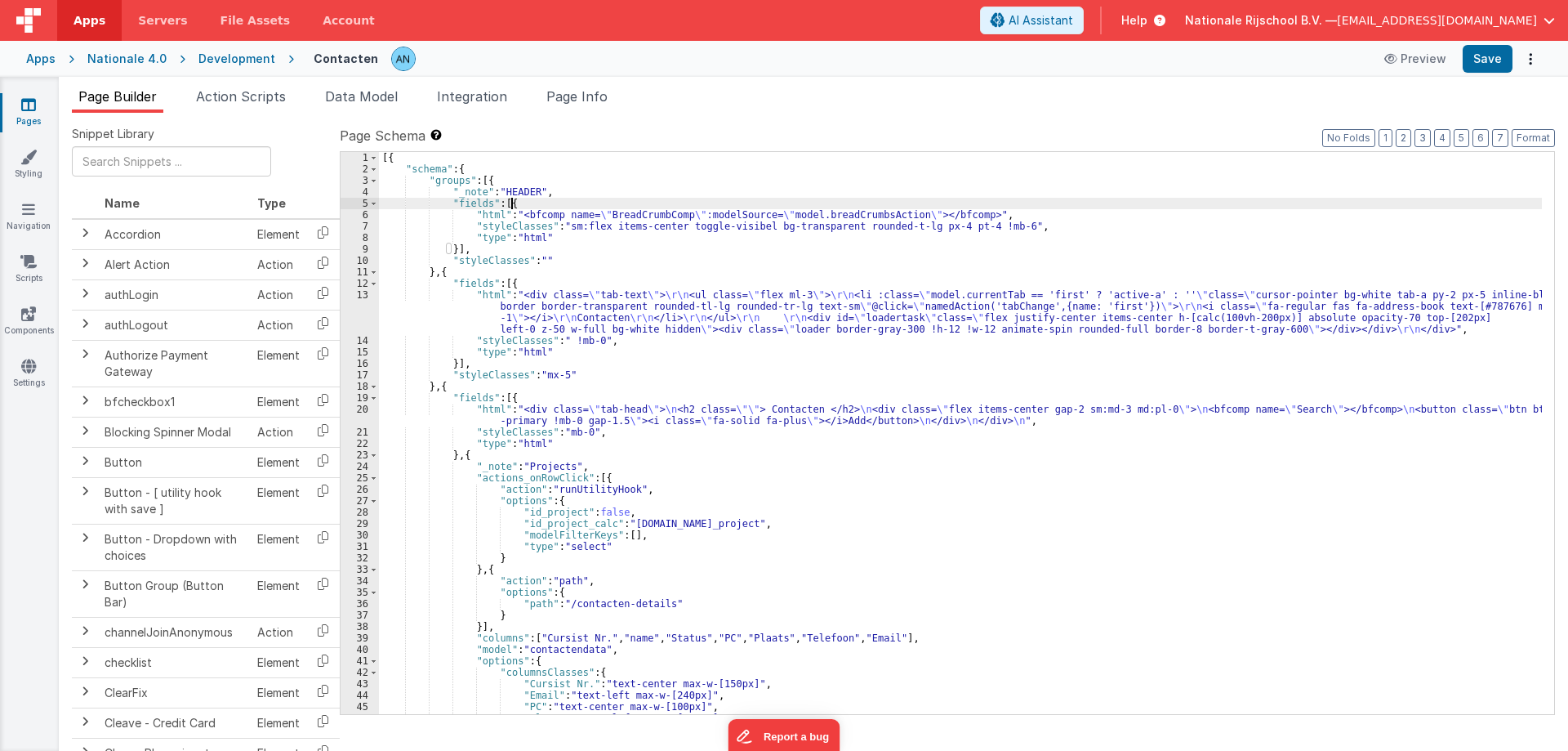
click at [493, 182] on div "[{ "schema" : { "groups" : [{ "_note" : "HEADER" , "fields" : [{ "html" : "<bfc…" at bounding box center [960, 445] width 1163 height 585
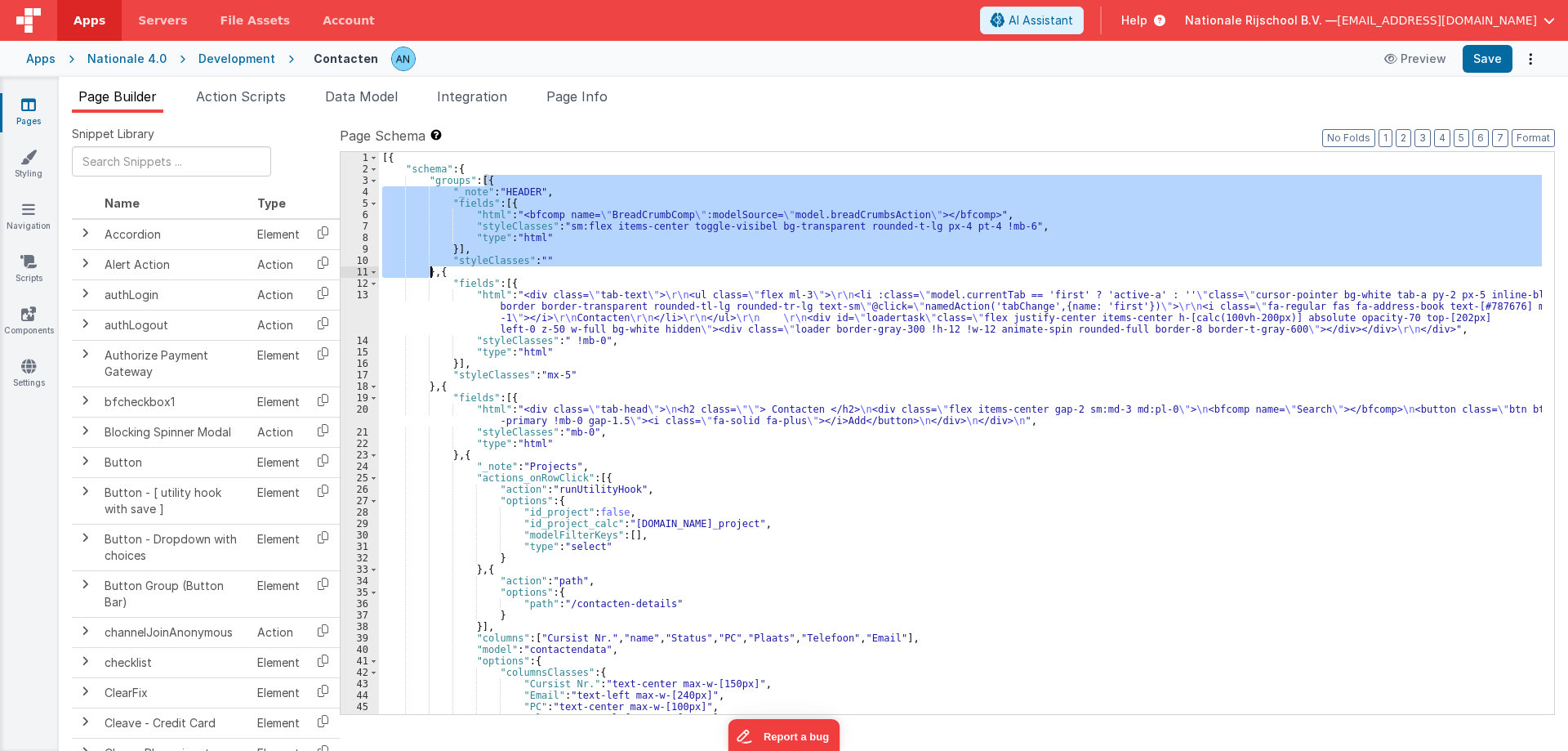
drag, startPoint x: 485, startPoint y: 177, endPoint x: 433, endPoint y: 269, distance: 105.7
click at [433, 269] on div "[{ "schema" : { "groups" : [{ "_note" : "HEADER" , "fields" : [{ "html" : "<bfc…" at bounding box center [960, 445] width 1163 height 585
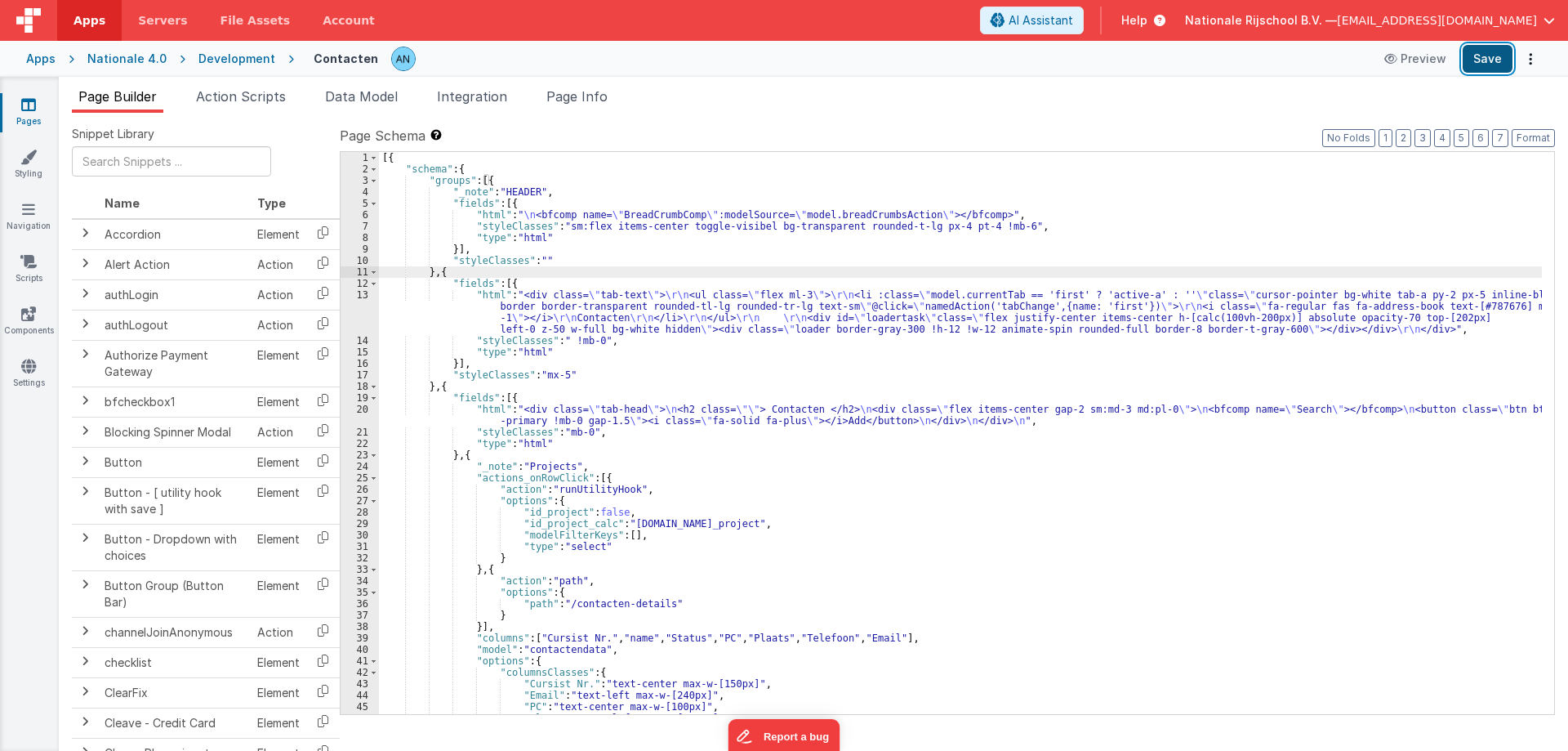
click at [1492, 67] on button "Save" at bounding box center [1487, 59] width 50 height 28
click at [1543, 143] on button "Format" at bounding box center [1533, 138] width 43 height 18
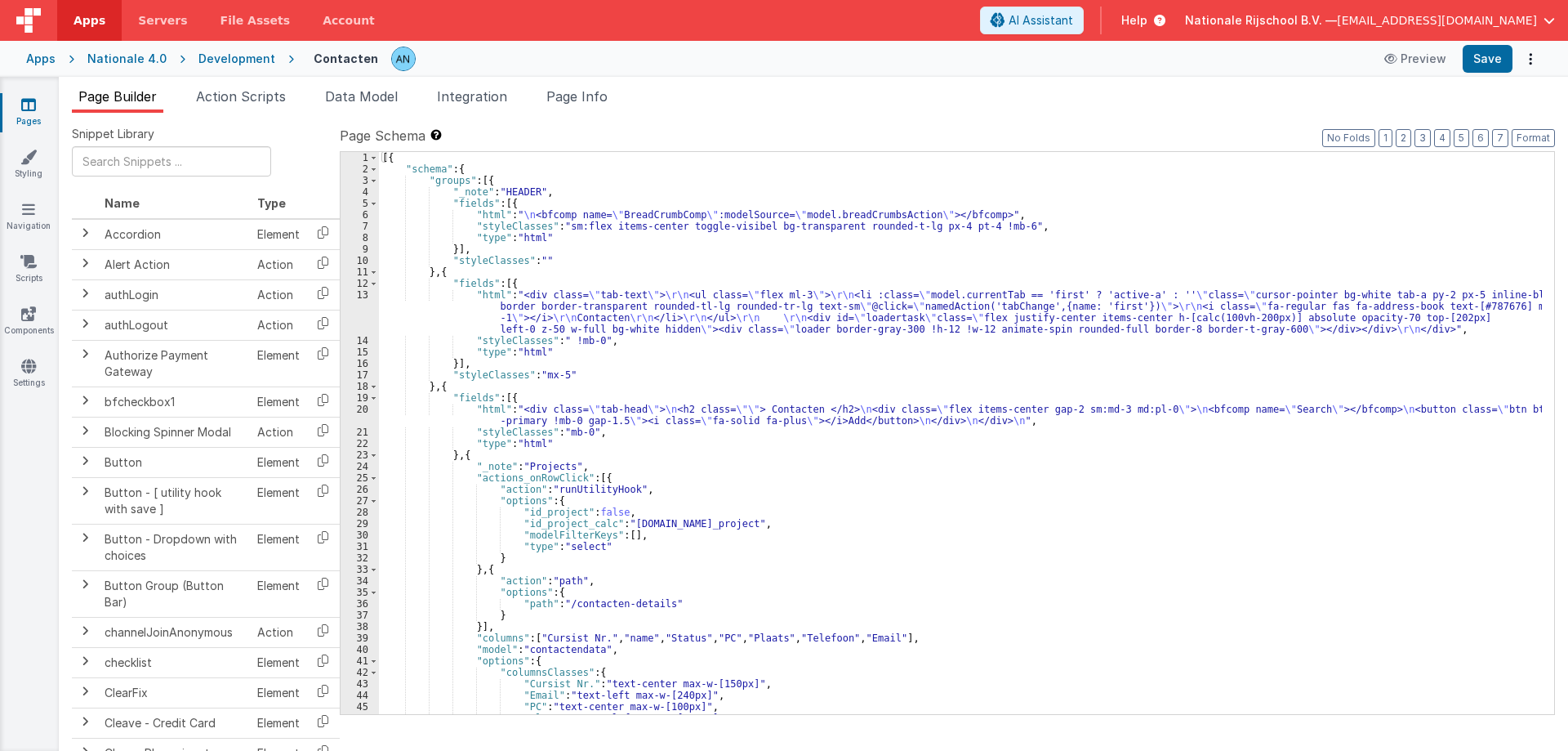
click at [519, 325] on div "[{ "schema" : { "groups" : [{ "_note" : "HEADER" , "fields" : [{ "html" : " \n …" at bounding box center [960, 445] width 1163 height 585
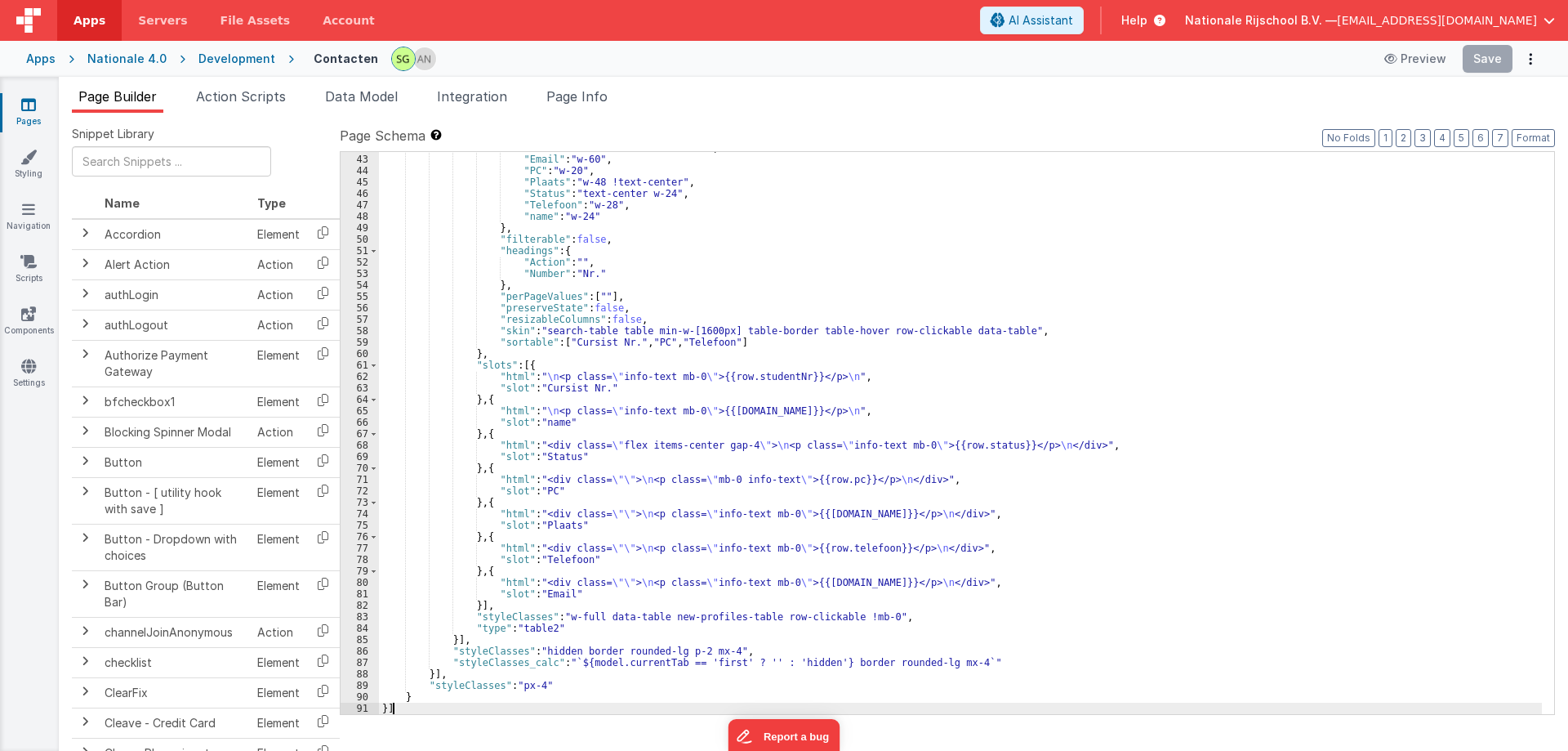
scroll to position [513, 0]
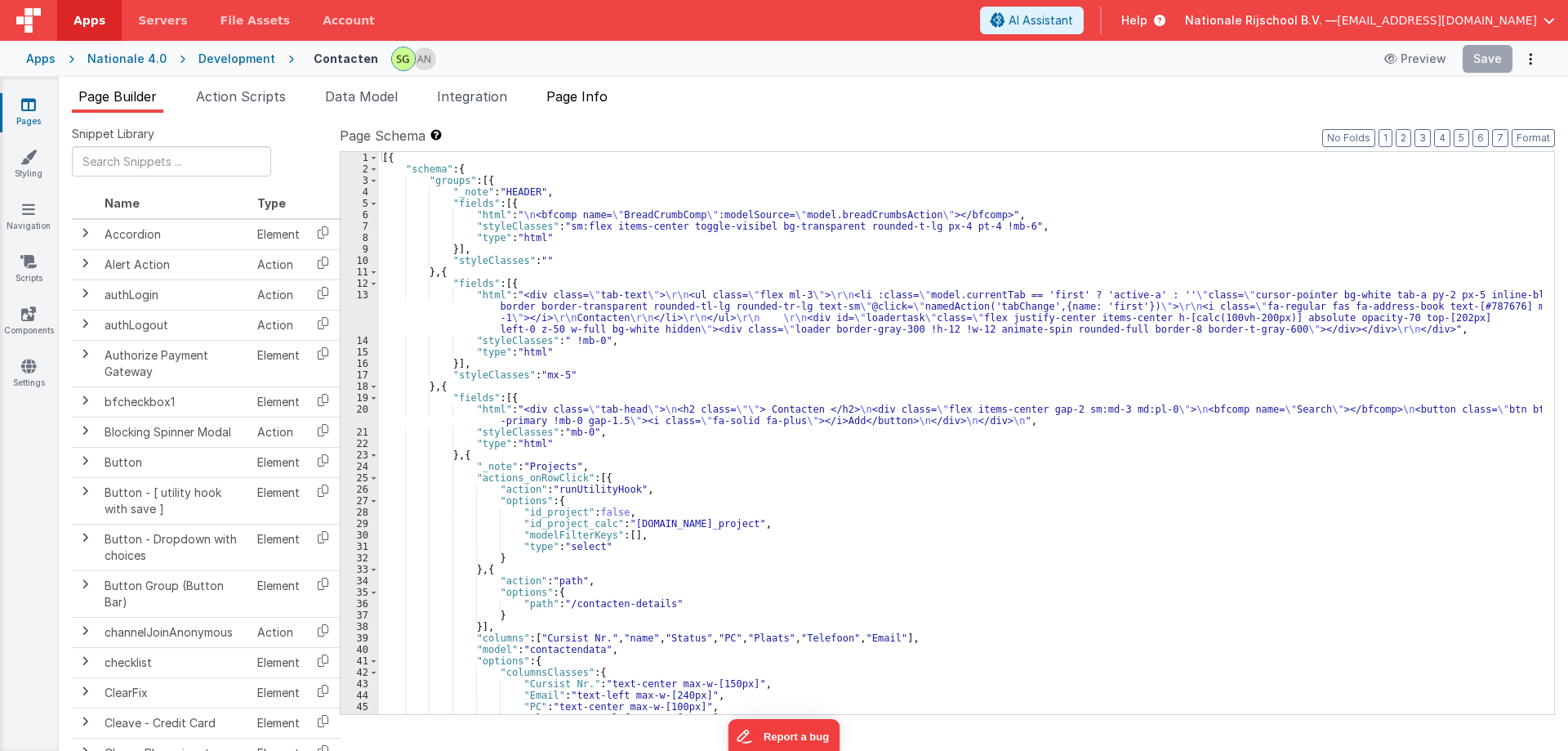
click at [597, 96] on span "Page Info" at bounding box center [576, 97] width 61 height 16
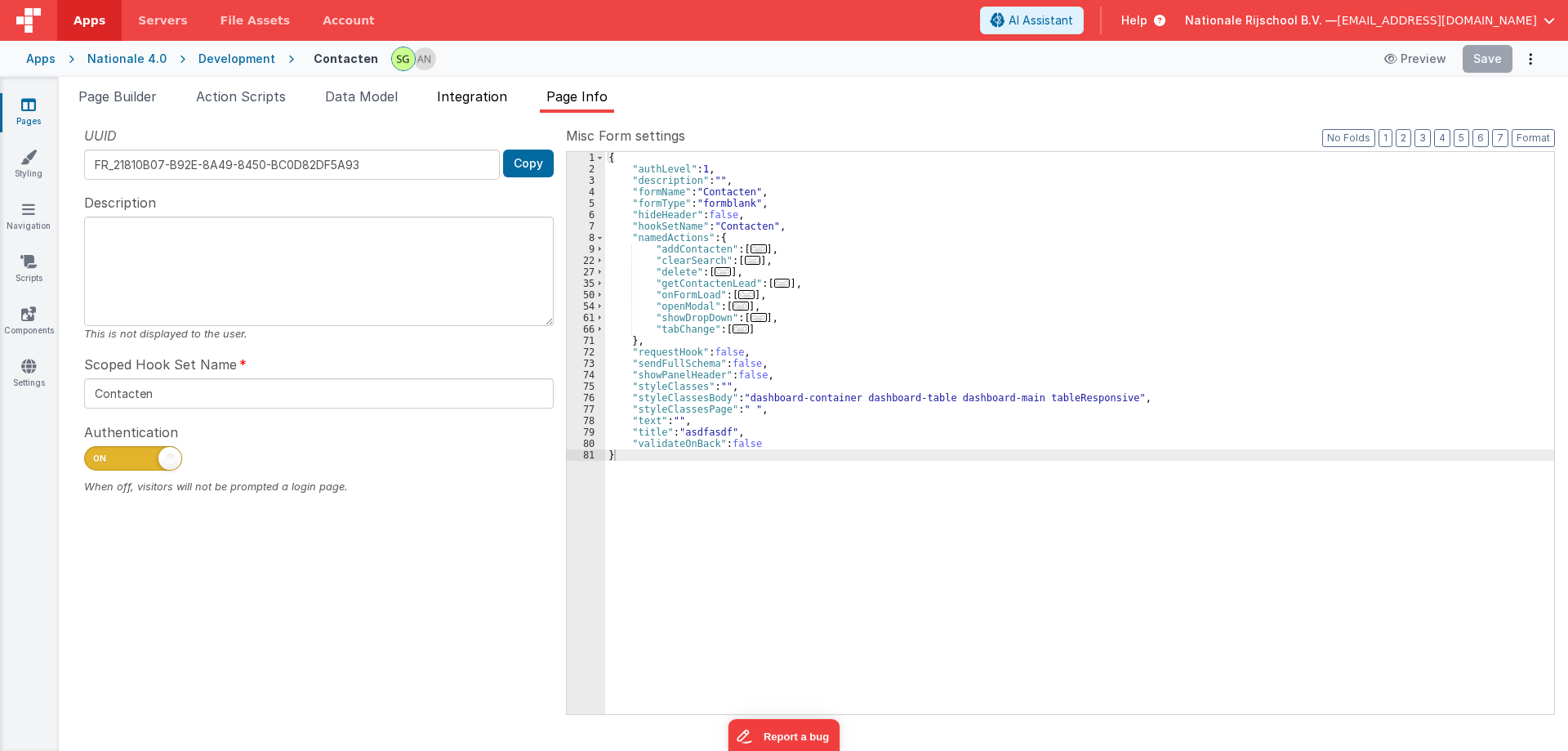
click at [468, 96] on span "Integration" at bounding box center [472, 97] width 70 height 16
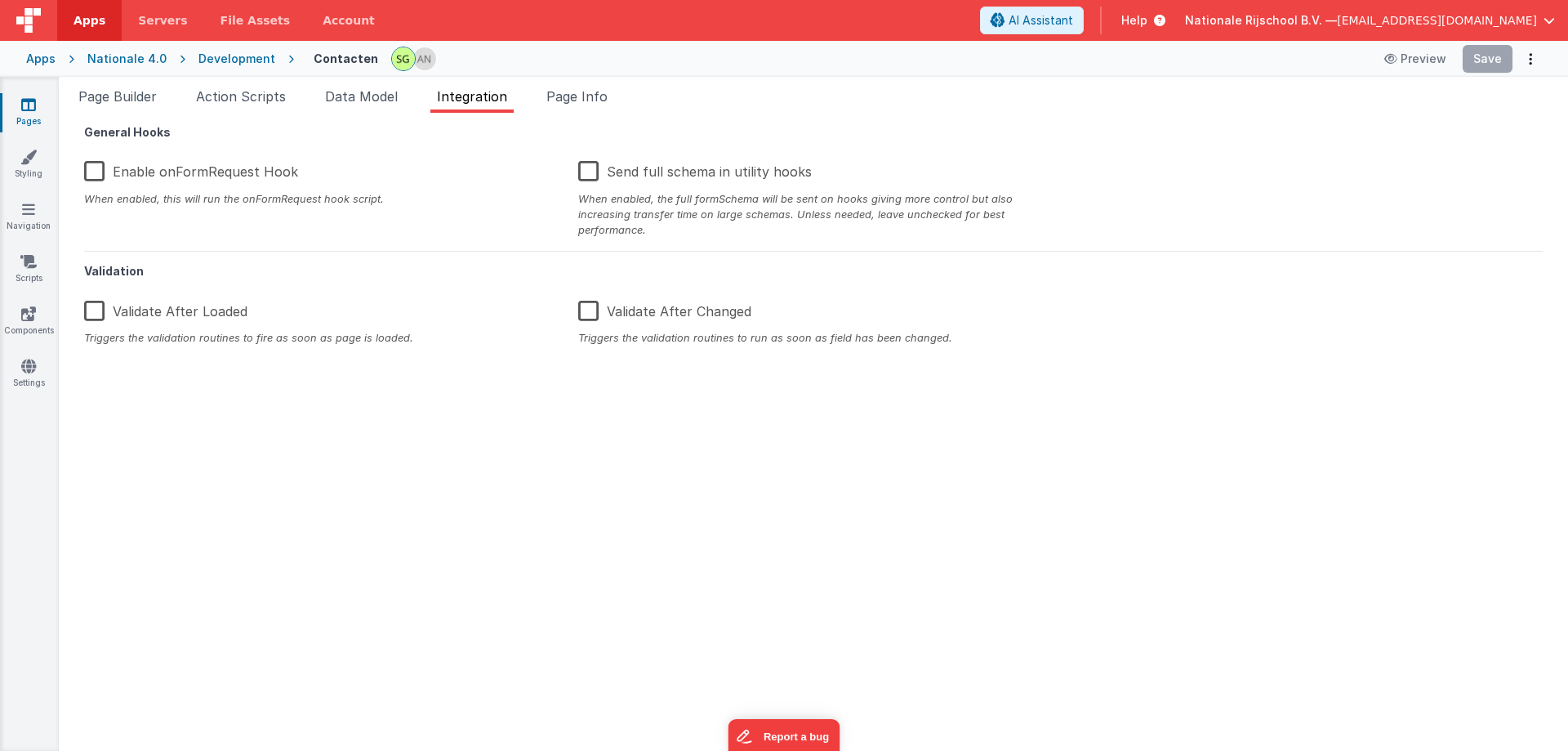
click at [453, 93] on span "Integration" at bounding box center [472, 97] width 70 height 16
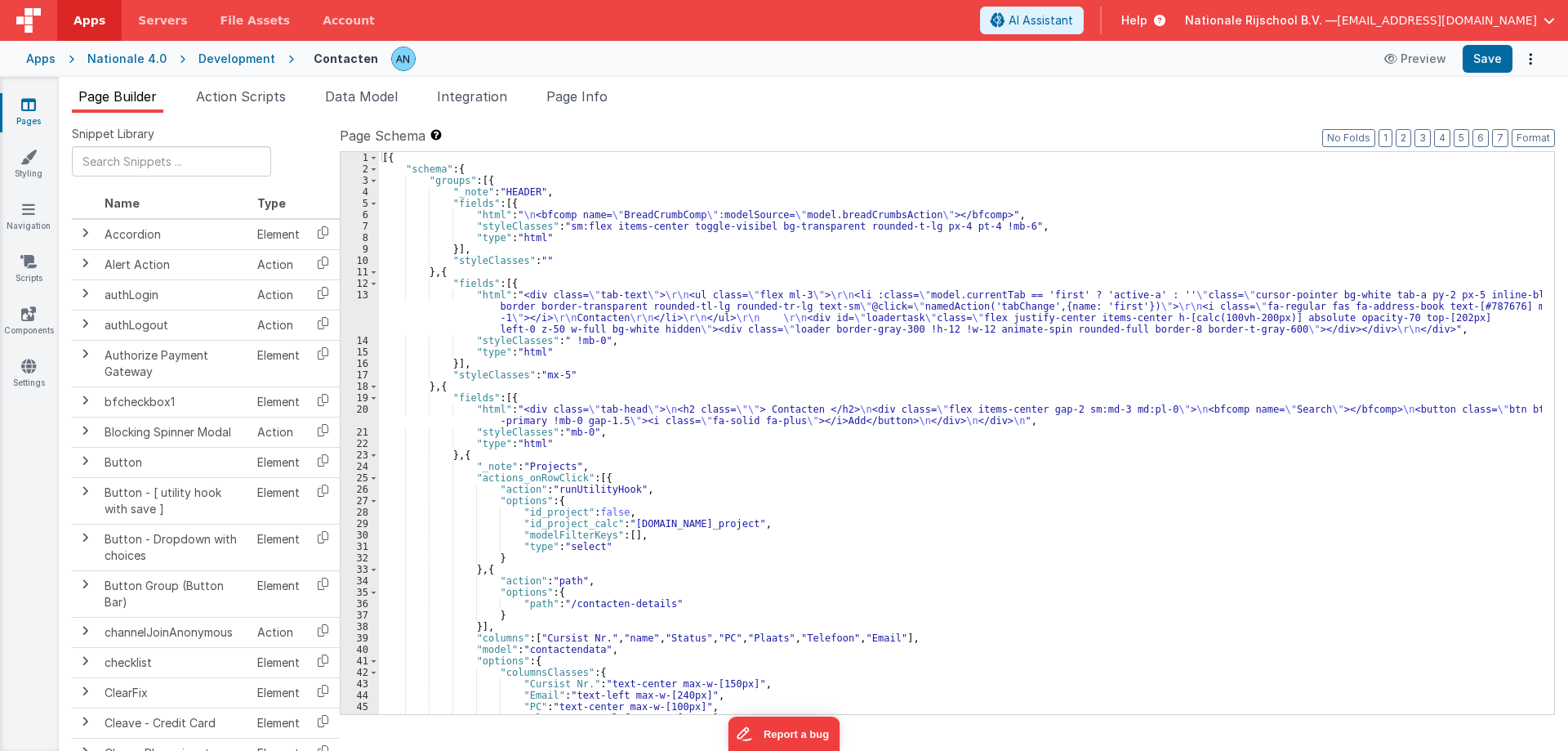
click at [829, 396] on div "[{ "schema" : { "groups" : [{ "_note" : "HEADER" , "fields" : [{ "html" : " \n …" at bounding box center [960, 445] width 1163 height 585
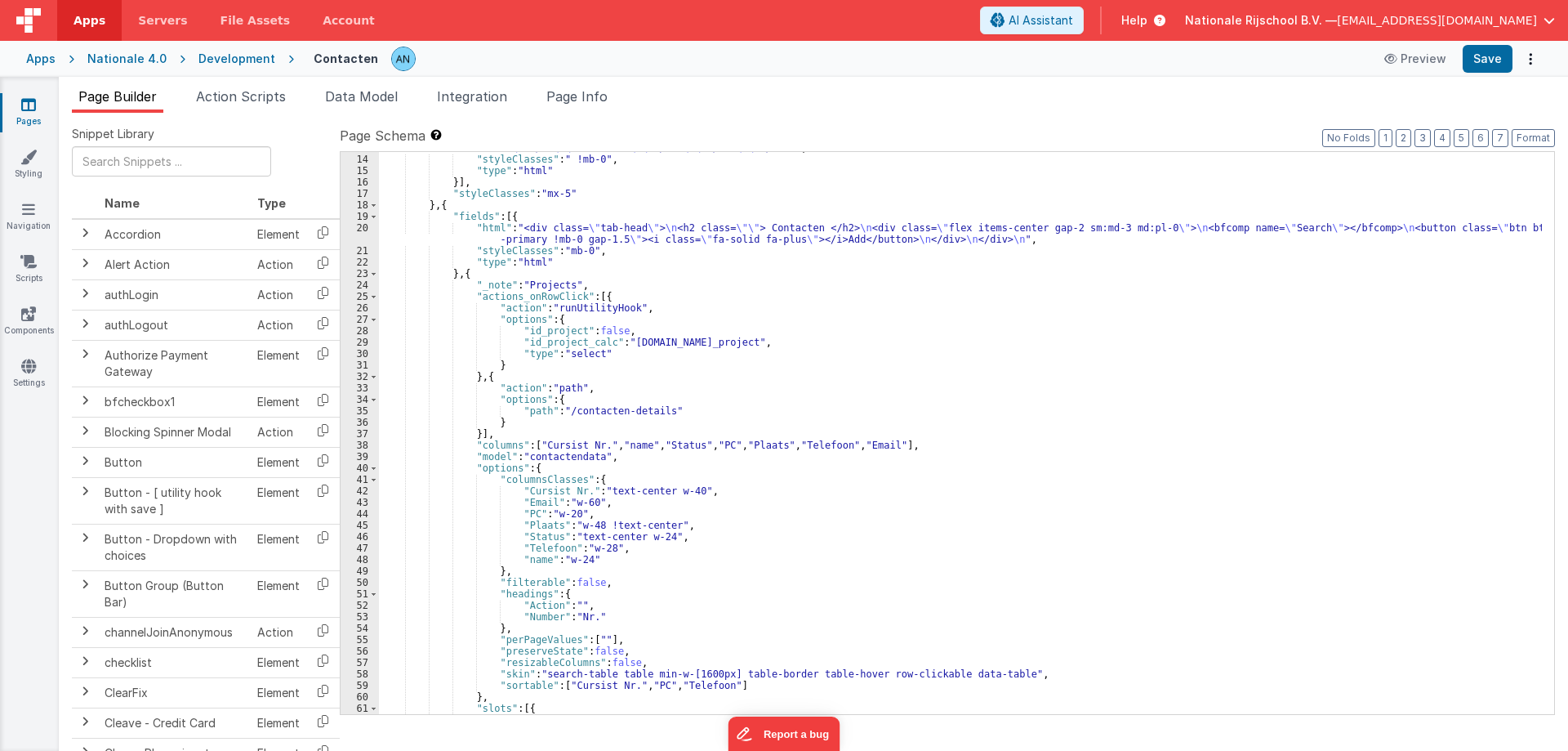
scroll to position [170, 0]
click at [474, 272] on div ""html" : "<div class= \" tab-text \" > \r\n <ul class= \" flex ml-3 \" > \r\n <…" at bounding box center [960, 423] width 1163 height 608
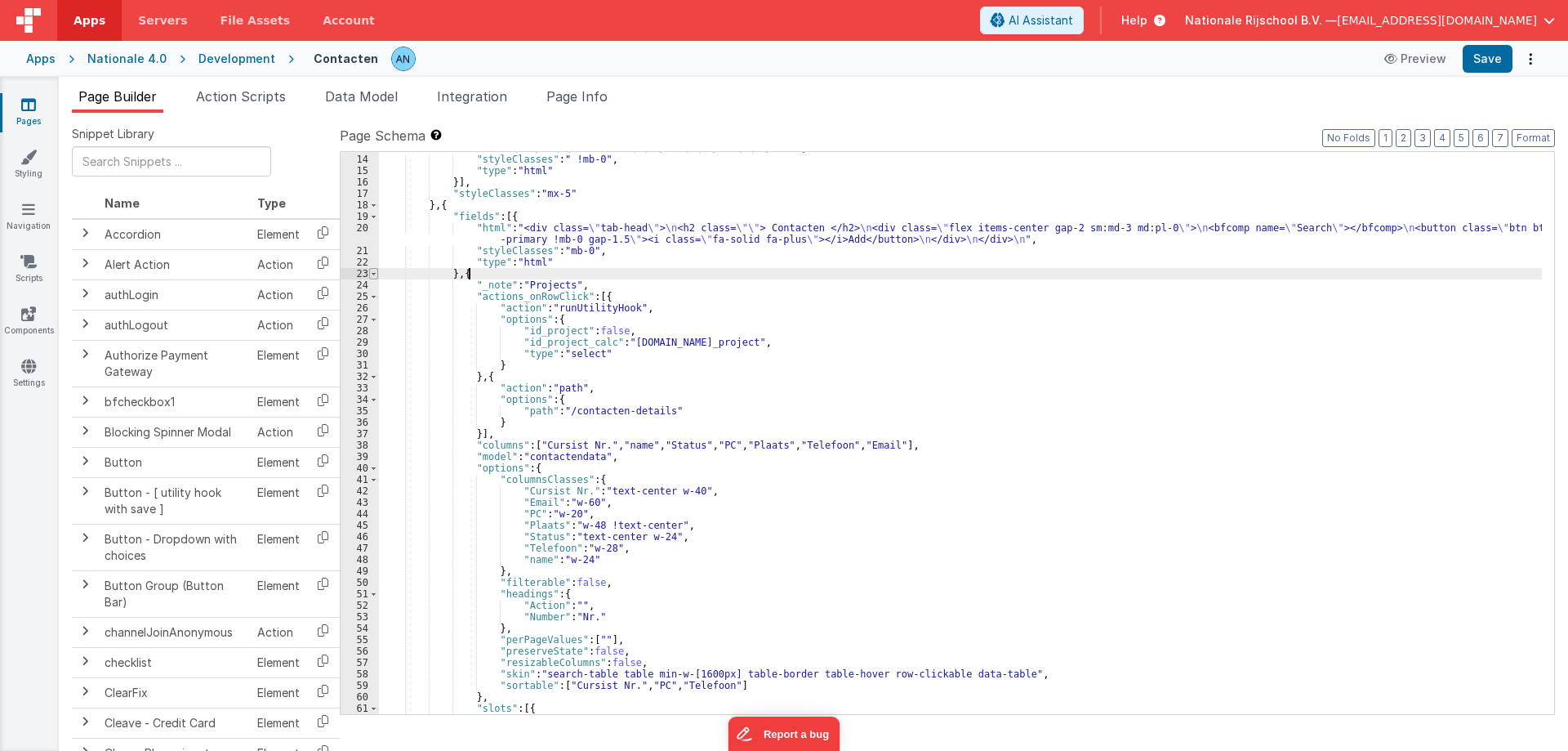
click at [374, 276] on span at bounding box center [373, 274] width 9 height 11
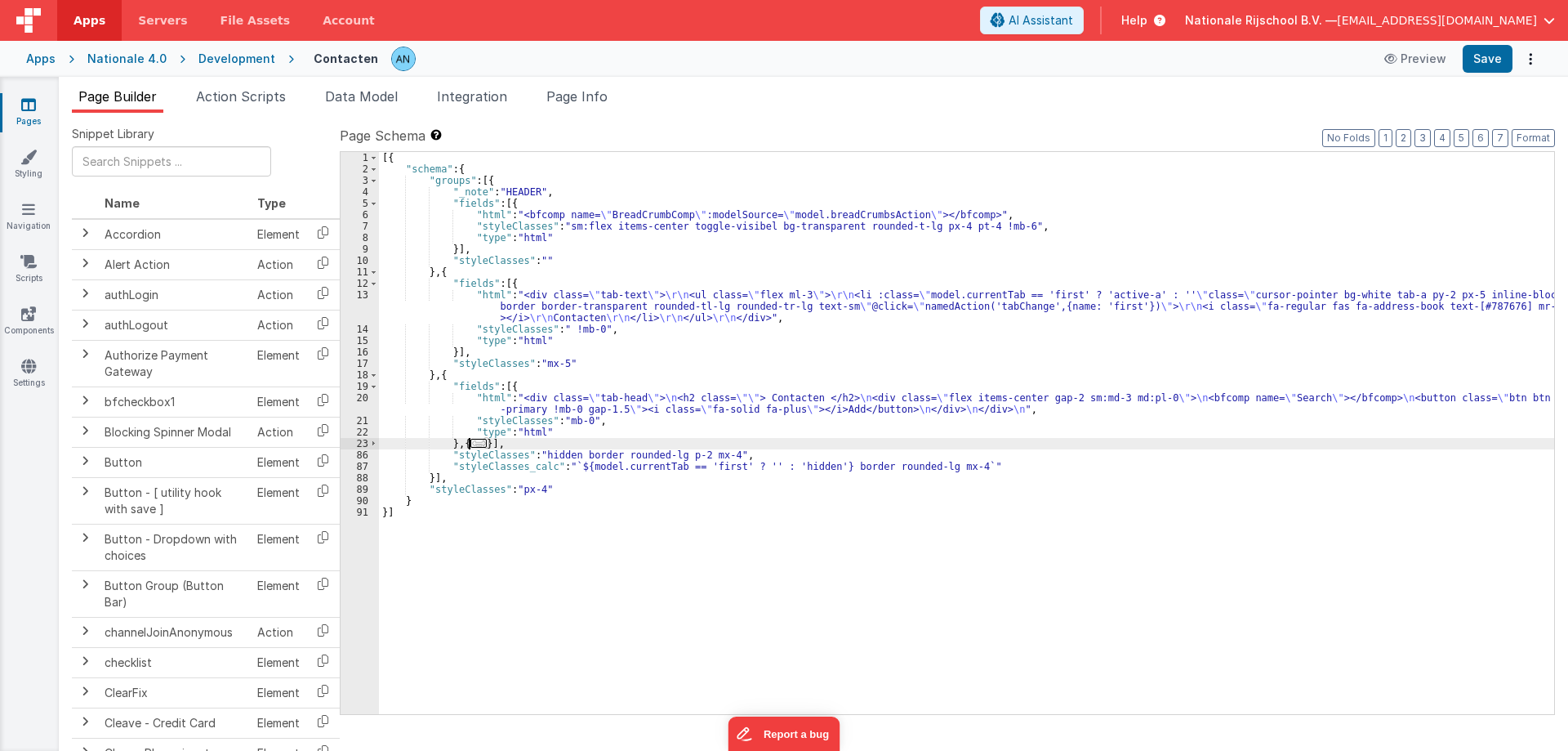
click at [495, 450] on div "[{ "schema" : { "groups" : [{ "_note" : "HEADER" , "fields" : [{ "html" : "<bfc…" at bounding box center [966, 445] width 1175 height 585
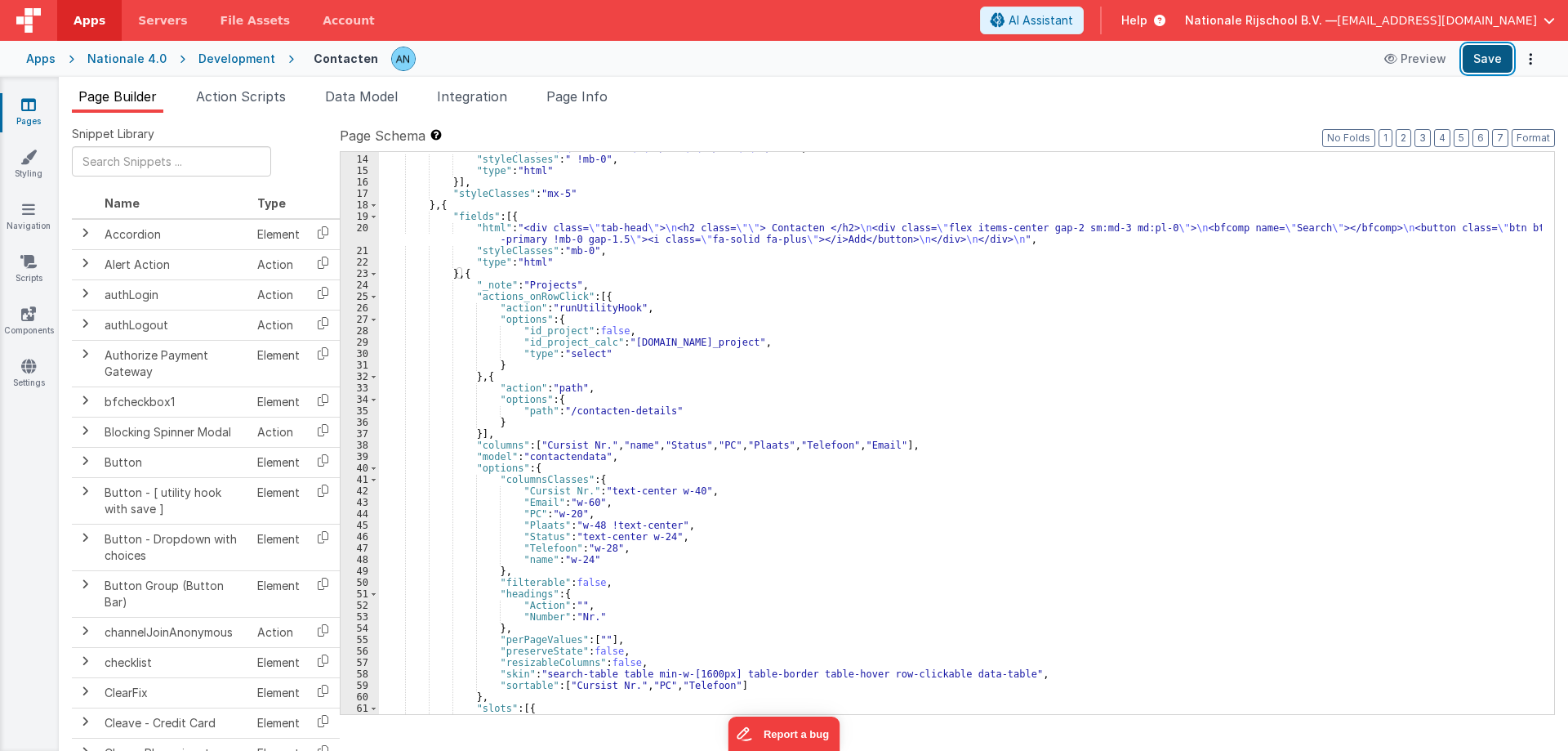
click at [1491, 53] on button "Save" at bounding box center [1487, 59] width 50 height 28
click at [1534, 133] on button "Format" at bounding box center [1533, 138] width 43 height 18
click at [1484, 55] on button "Save" at bounding box center [1487, 59] width 50 height 28
click at [373, 293] on span at bounding box center [373, 296] width 9 height 11
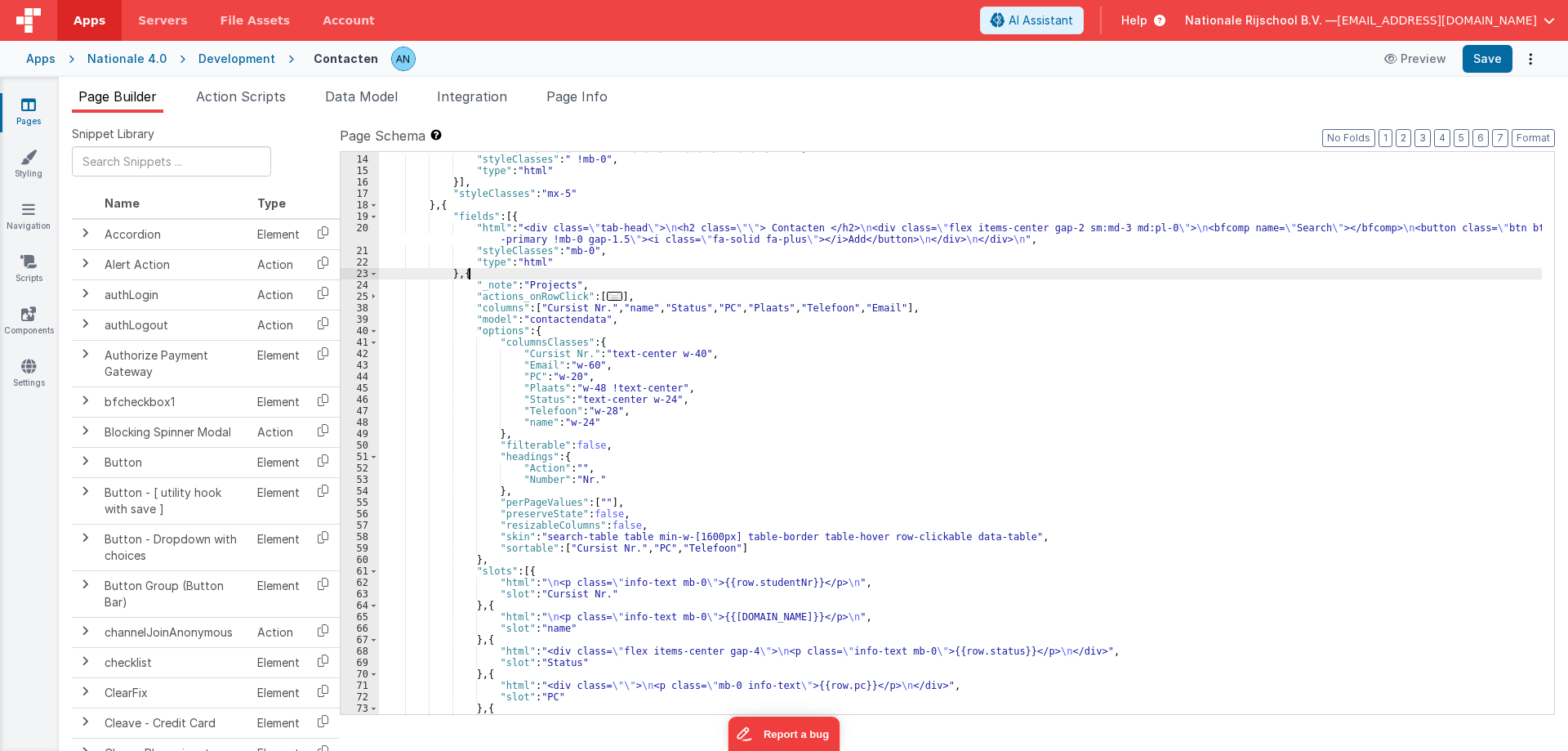
click at [474, 274] on div ""html" : "<div class= \" tab-text \" > \r\n <ul class= \" flex ml-3 \" > \r\n <…" at bounding box center [960, 423] width 1163 height 608
click at [375, 272] on span at bounding box center [373, 274] width 9 height 11
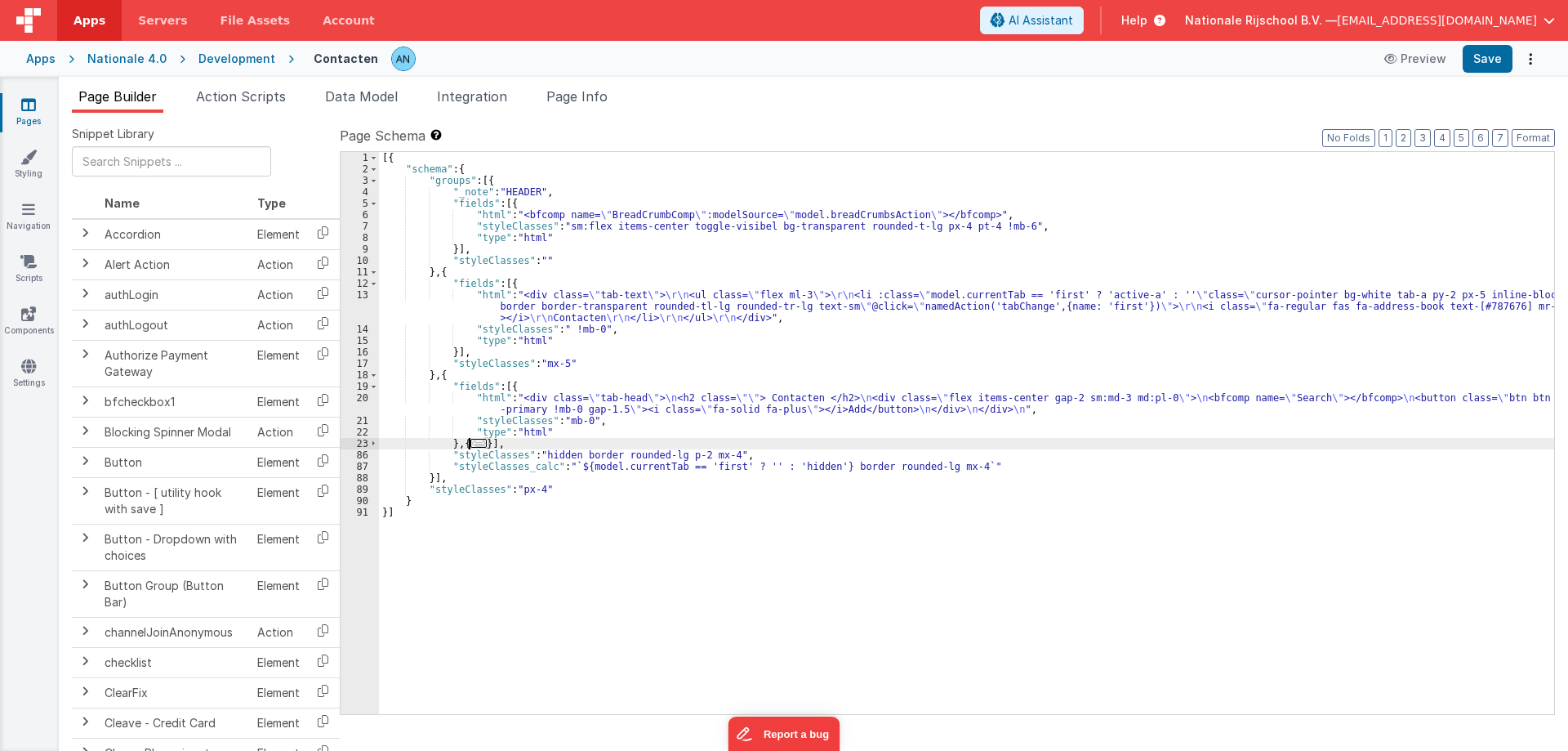
click at [541, 578] on div "[{ "schema" : { "groups" : [{ "_note" : "HEADER" , "fields" : [{ "html" : "<bfc…" at bounding box center [966, 445] width 1175 height 585
drag, startPoint x: 463, startPoint y: 441, endPoint x: 490, endPoint y: 443, distance: 27.1
click at [490, 443] on div "[{ "schema" : { "groups" : [{ "_note" : "HEADER" , "fields" : [{ "html" : "<bfc…" at bounding box center [966, 445] width 1175 height 585
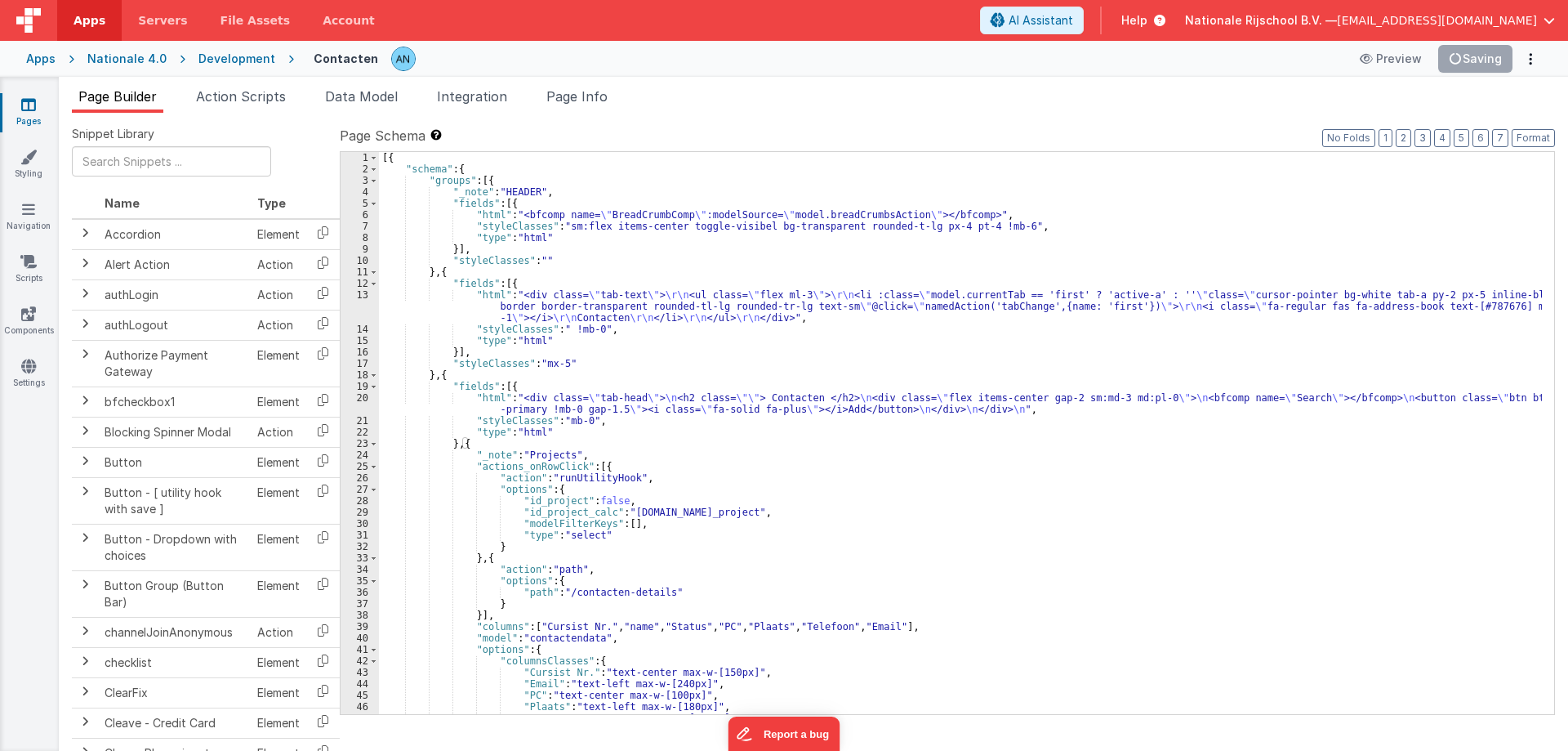
scroll to position [0, 0]
click at [1492, 57] on button "Save" at bounding box center [1487, 59] width 50 height 28
click at [1528, 135] on button "Format" at bounding box center [1533, 138] width 43 height 18
click at [683, 504] on div "[{ "schema" : { "groups" : [{ "_note" : "HEADER" , "fields" : [{ "html" : "<bfc…" at bounding box center [960, 445] width 1163 height 585
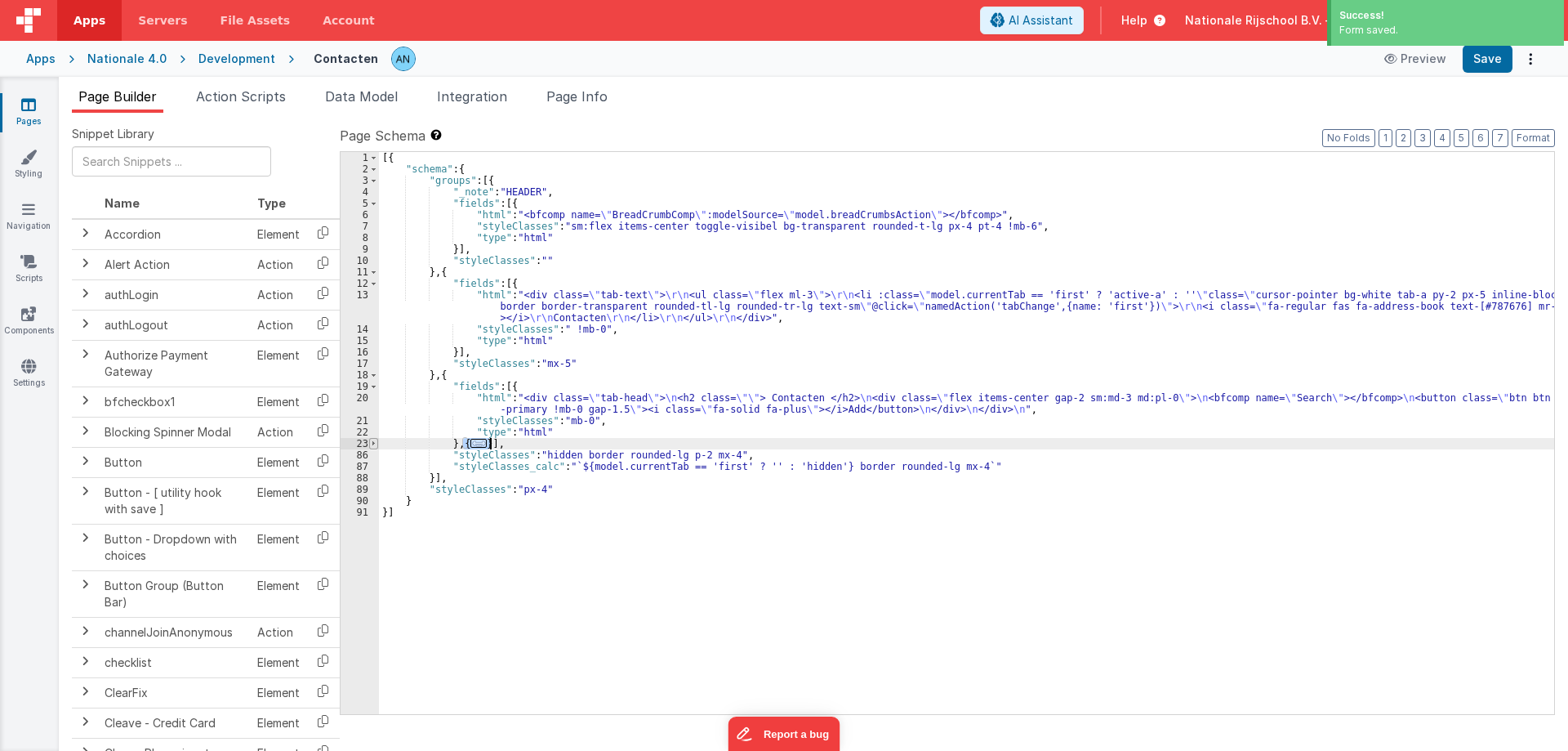
click at [375, 444] on span at bounding box center [373, 444] width 9 height 11
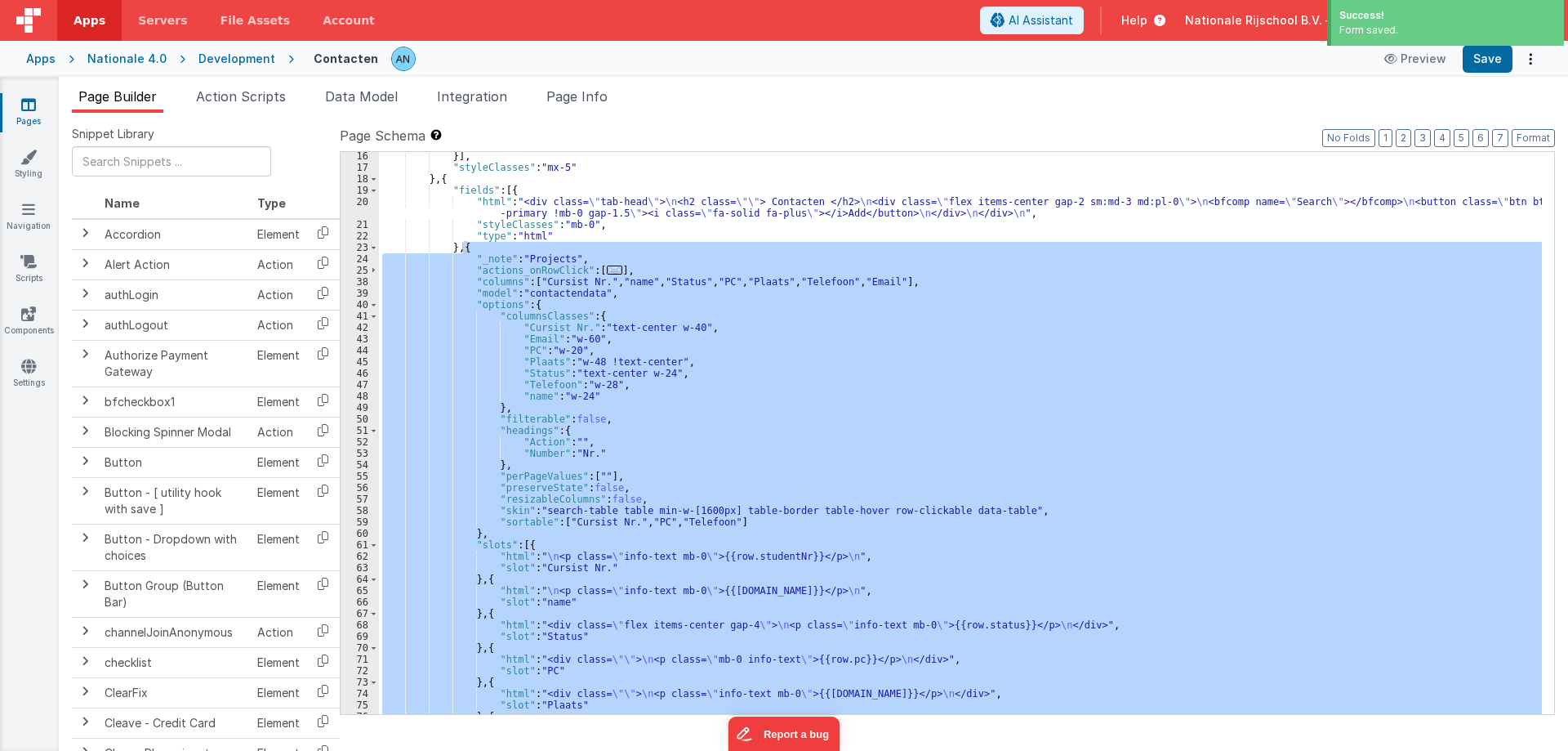
scroll to position [196, 0]
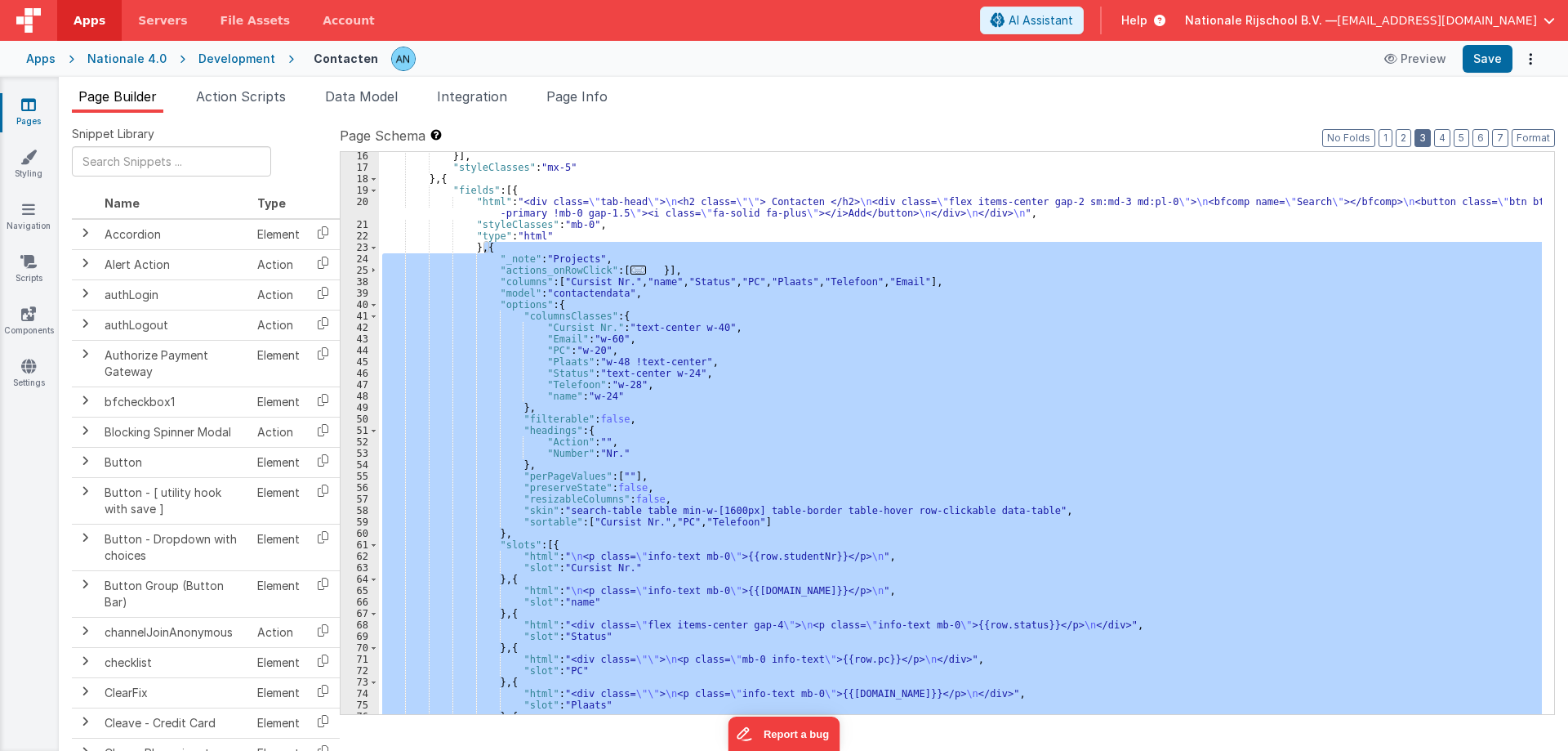
click at [1421, 138] on button "3" at bounding box center [1423, 138] width 16 height 18
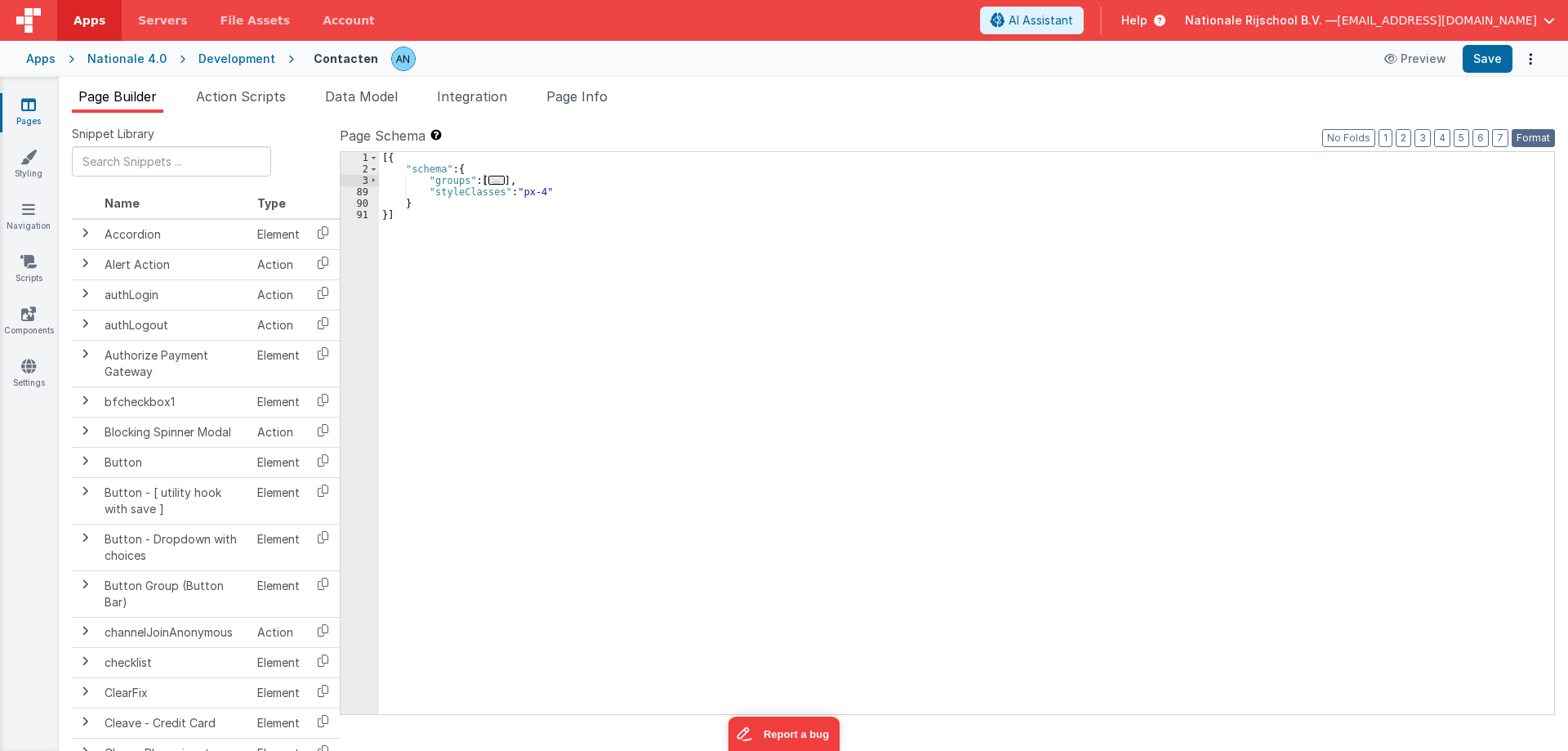
click at [1525, 139] on button "Format" at bounding box center [1533, 138] width 43 height 18
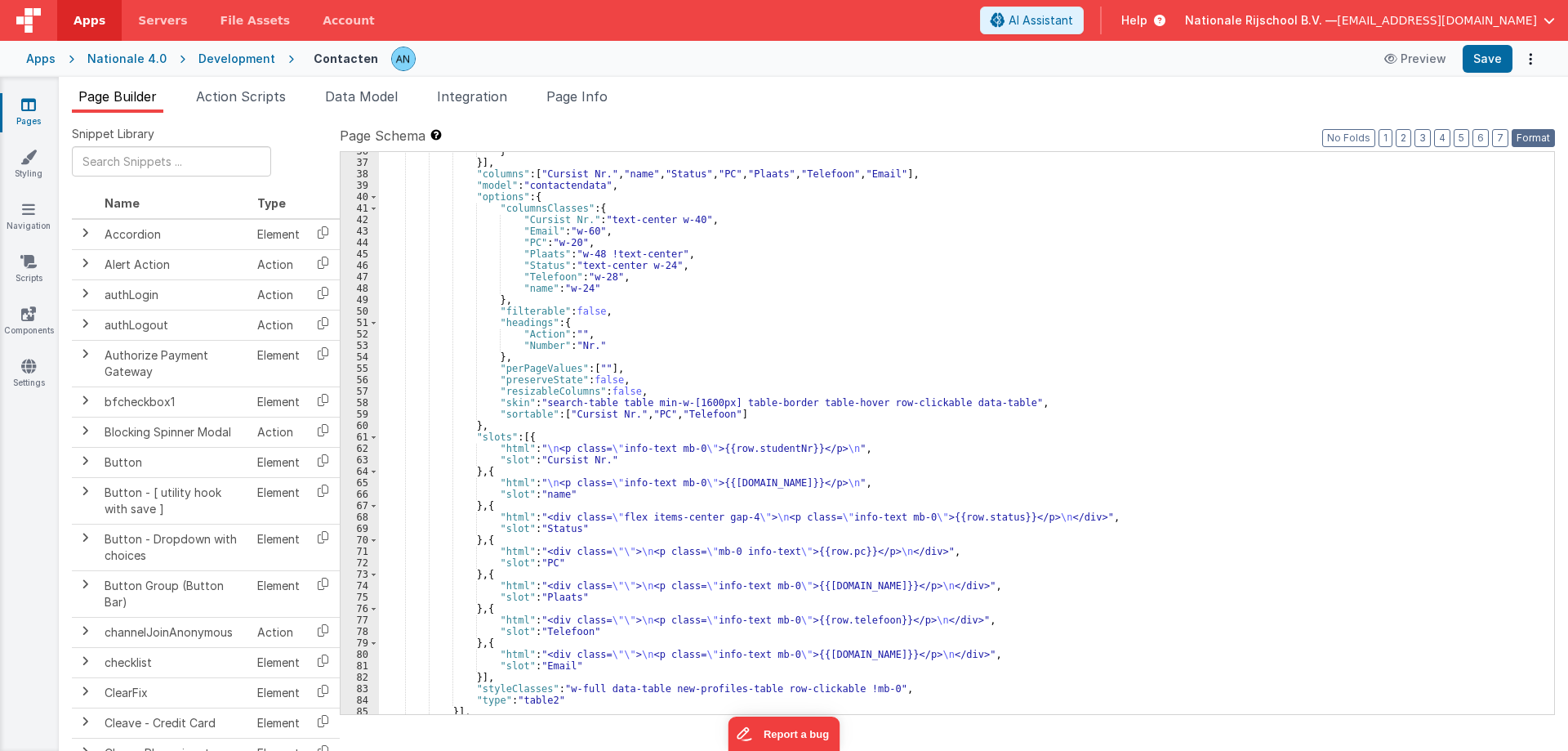
scroll to position [513, 0]
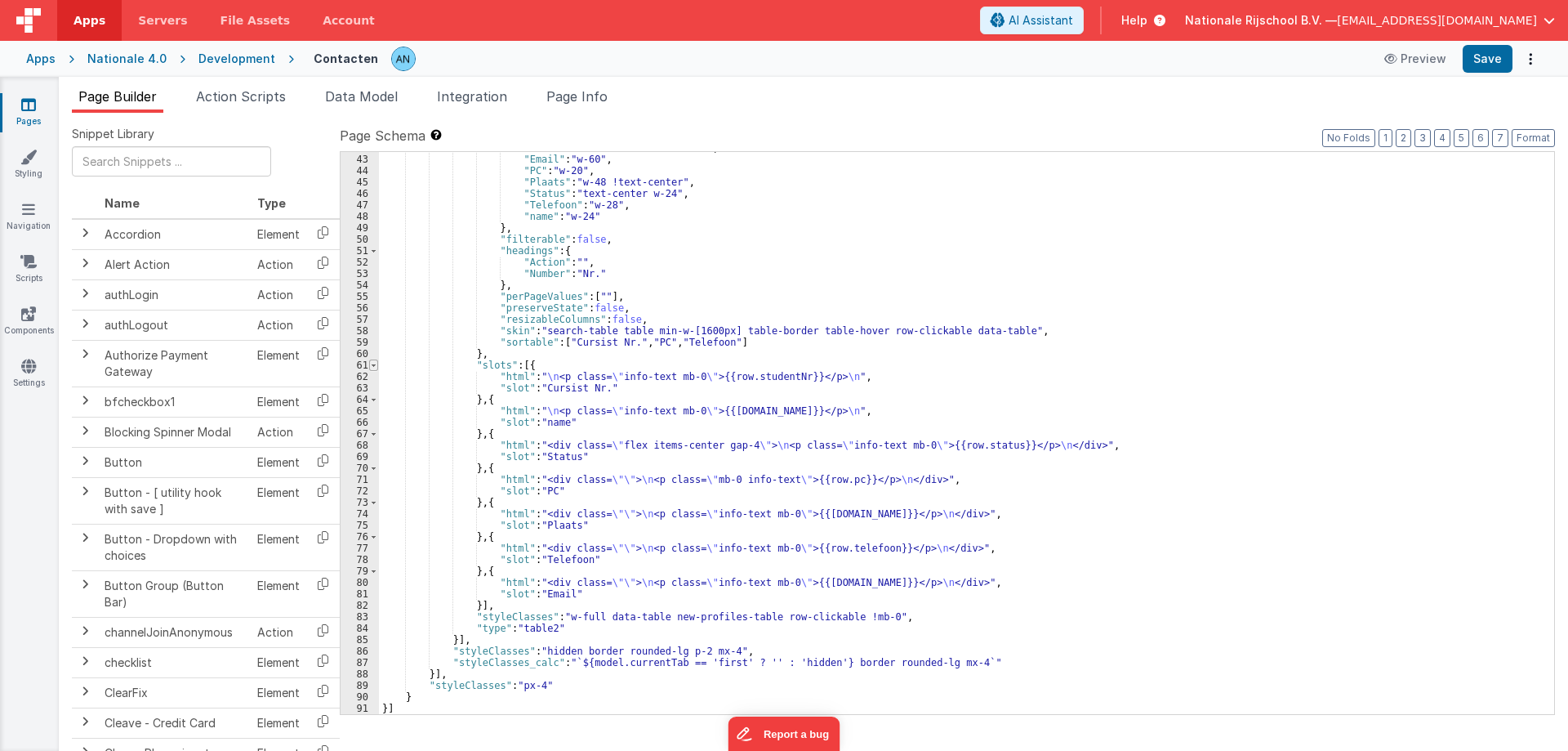
click at [377, 367] on span at bounding box center [373, 365] width 9 height 11
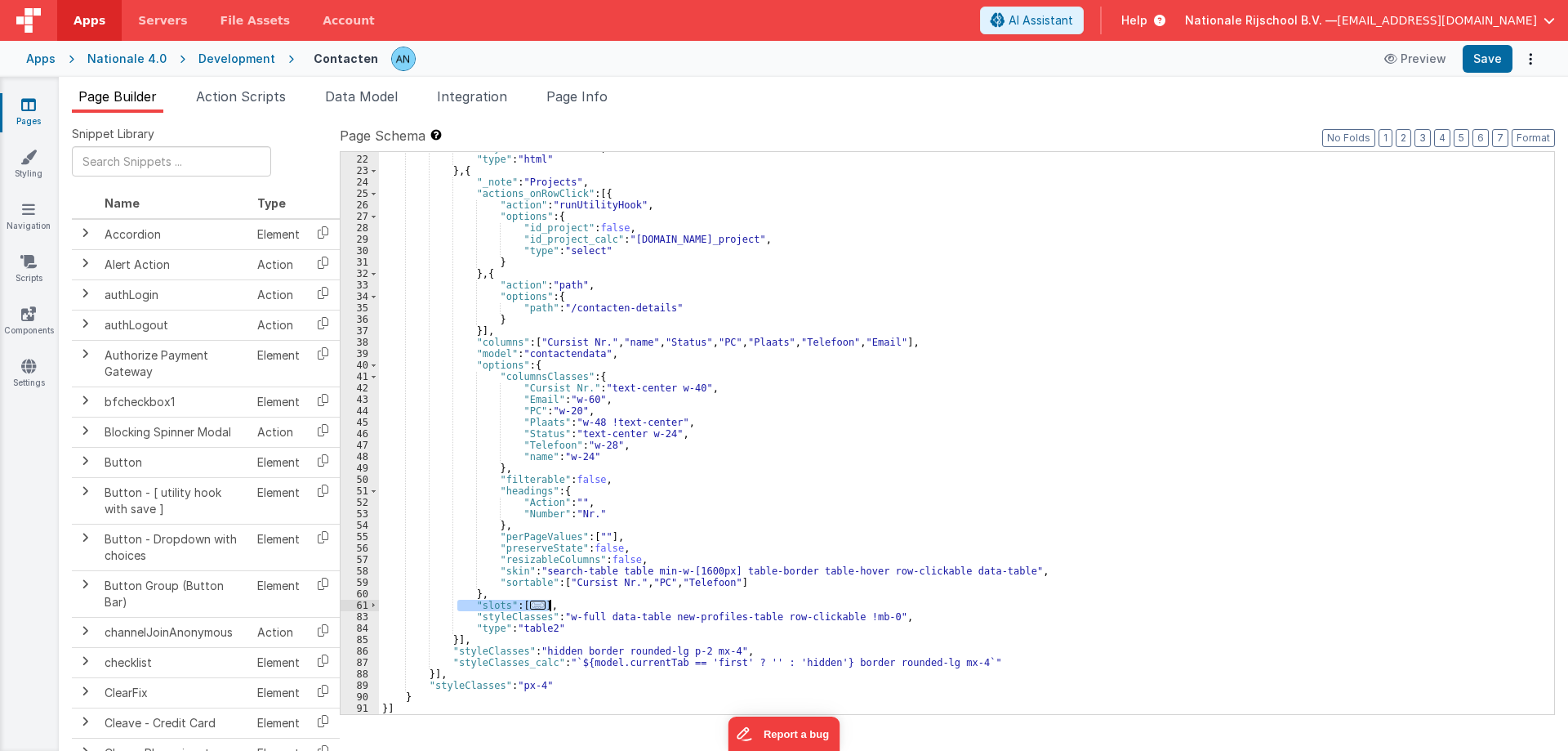
drag, startPoint x: 459, startPoint y: 606, endPoint x: 571, endPoint y: 604, distance: 112.0
click at [571, 604] on div ""styleClasses" : "mb-0" , "type" : "html" } , { "_note" : "Projects" , "actions…" at bounding box center [960, 435] width 1163 height 585
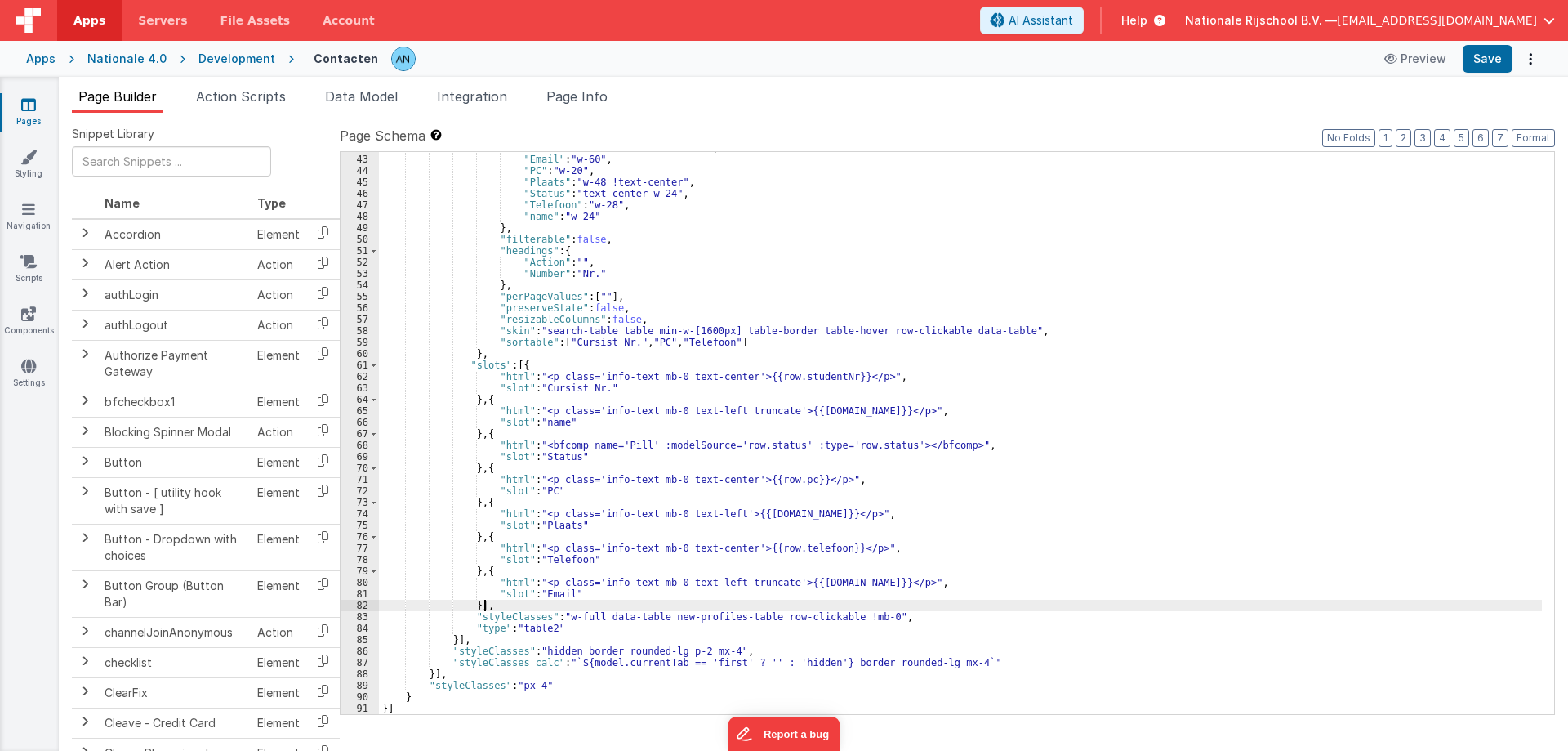
scroll to position [513, 0]
click at [1488, 63] on button "Save" at bounding box center [1487, 59] width 50 height 28
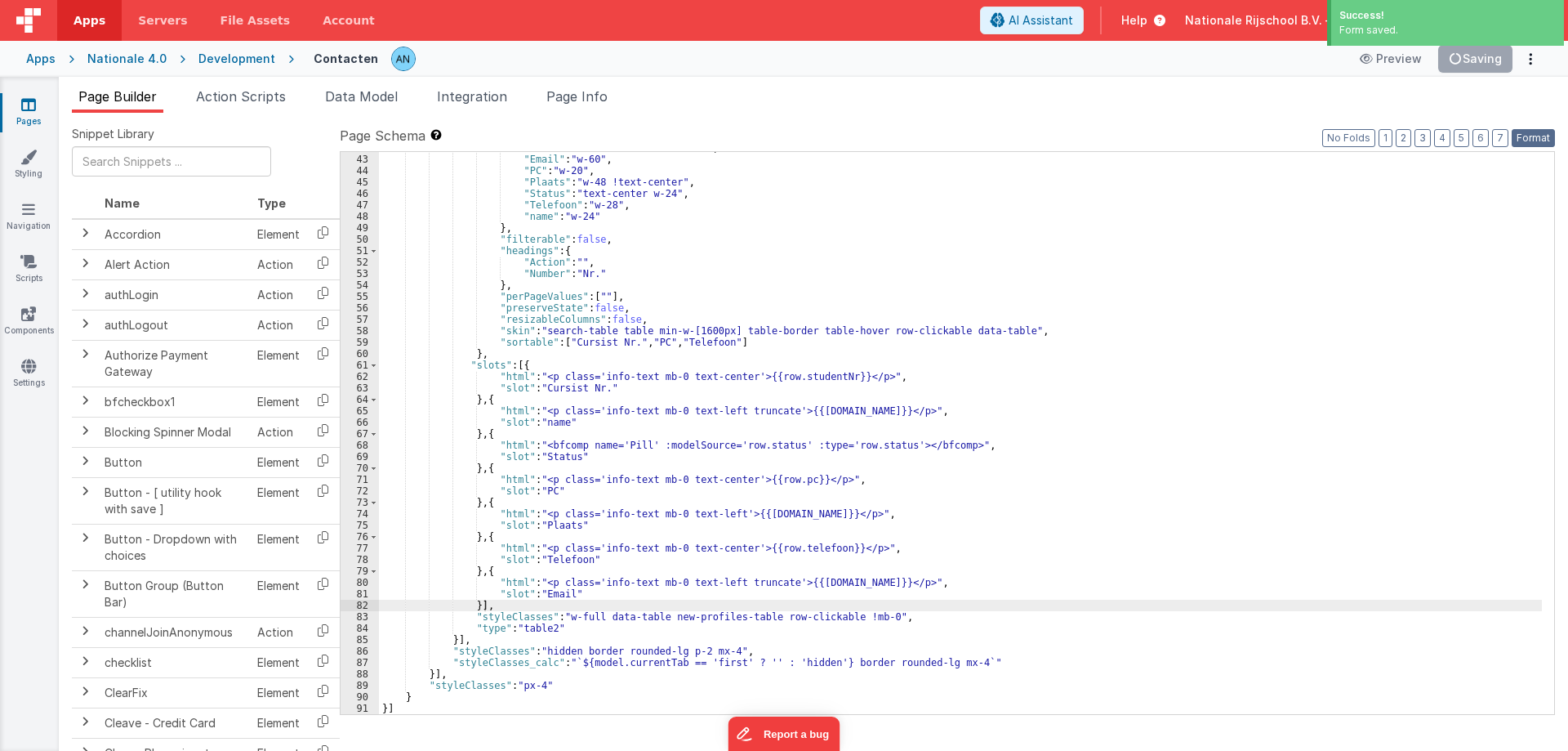
click at [1531, 143] on button "Format" at bounding box center [1533, 138] width 43 height 18
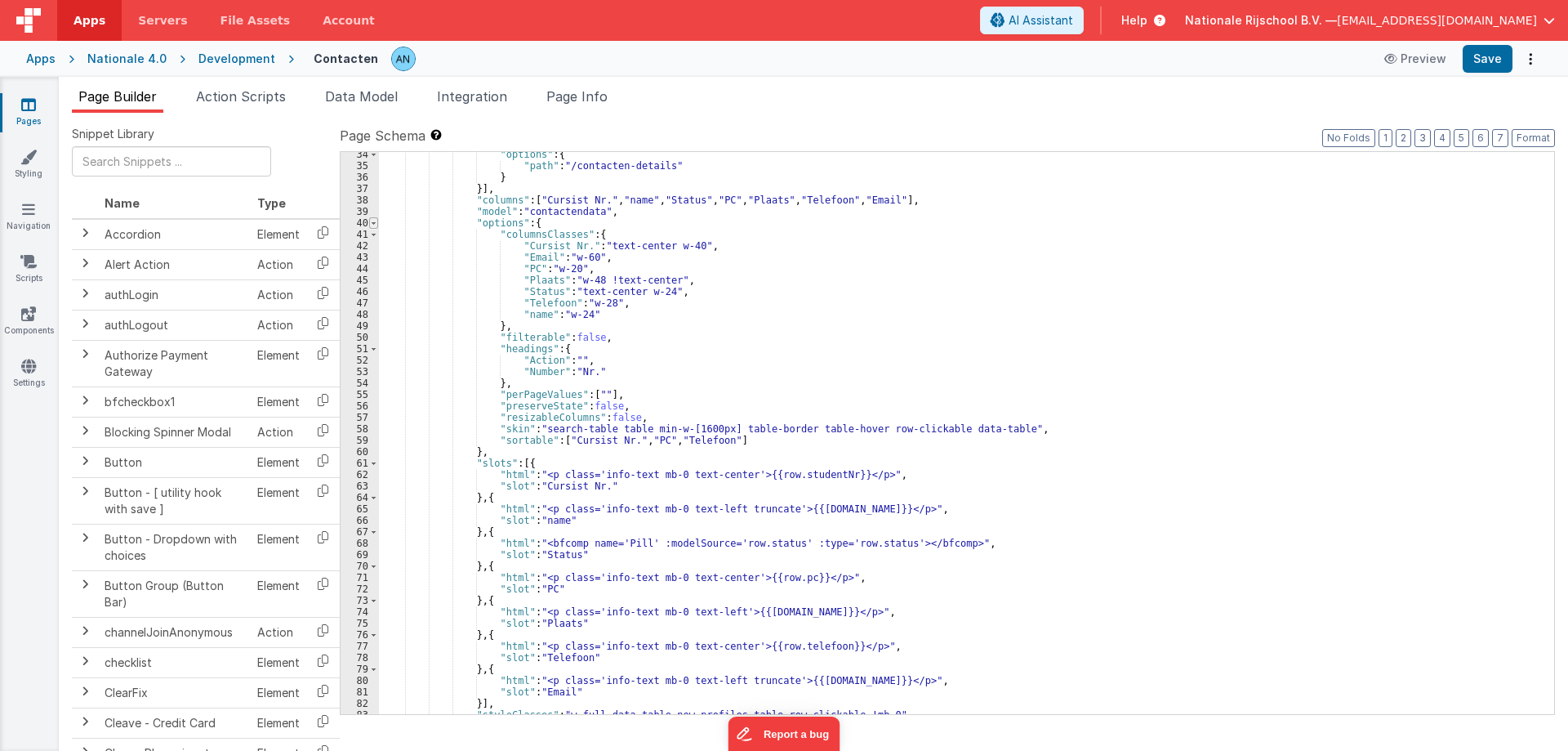
click at [376, 224] on span at bounding box center [373, 223] width 9 height 11
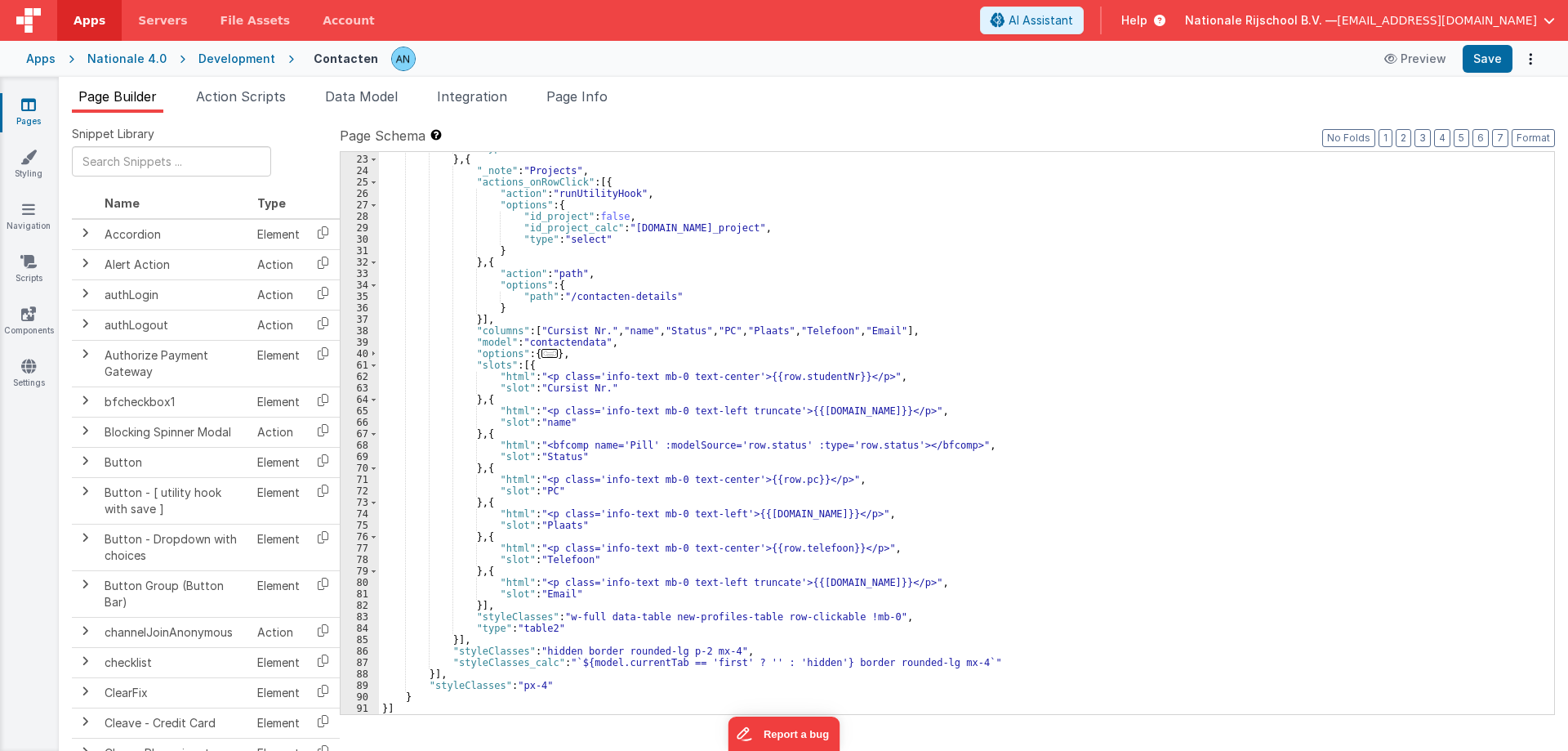
scroll to position [284, 0]
drag, startPoint x: 467, startPoint y: 356, endPoint x: 581, endPoint y: 353, distance: 114.0
click at [581, 353] on div ""type" : "html" } , { "_note" : "Projects" , "actions_onRowClick" : [{ "action"…" at bounding box center [960, 435] width 1163 height 585
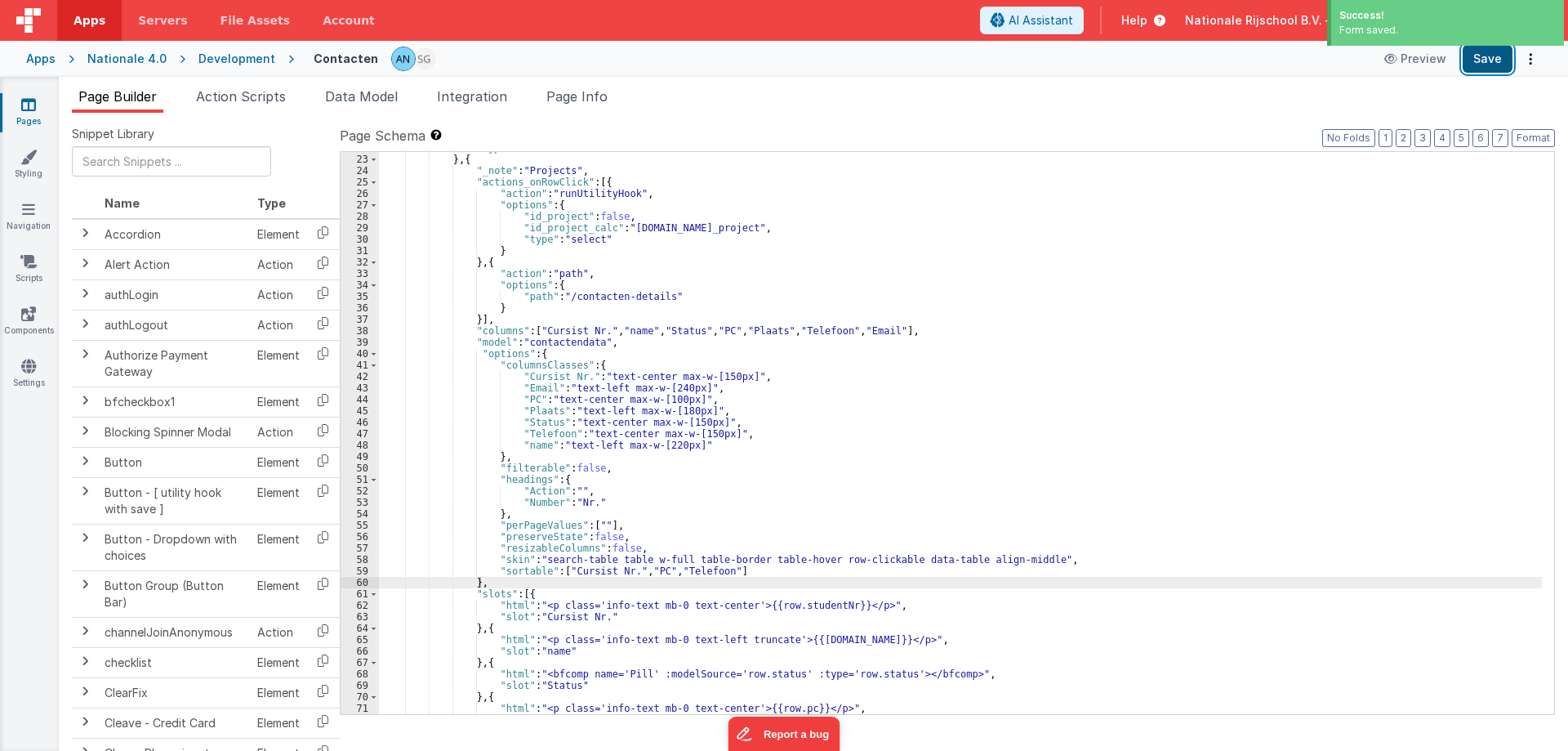
click at [1503, 63] on button "Save" at bounding box center [1487, 59] width 50 height 28
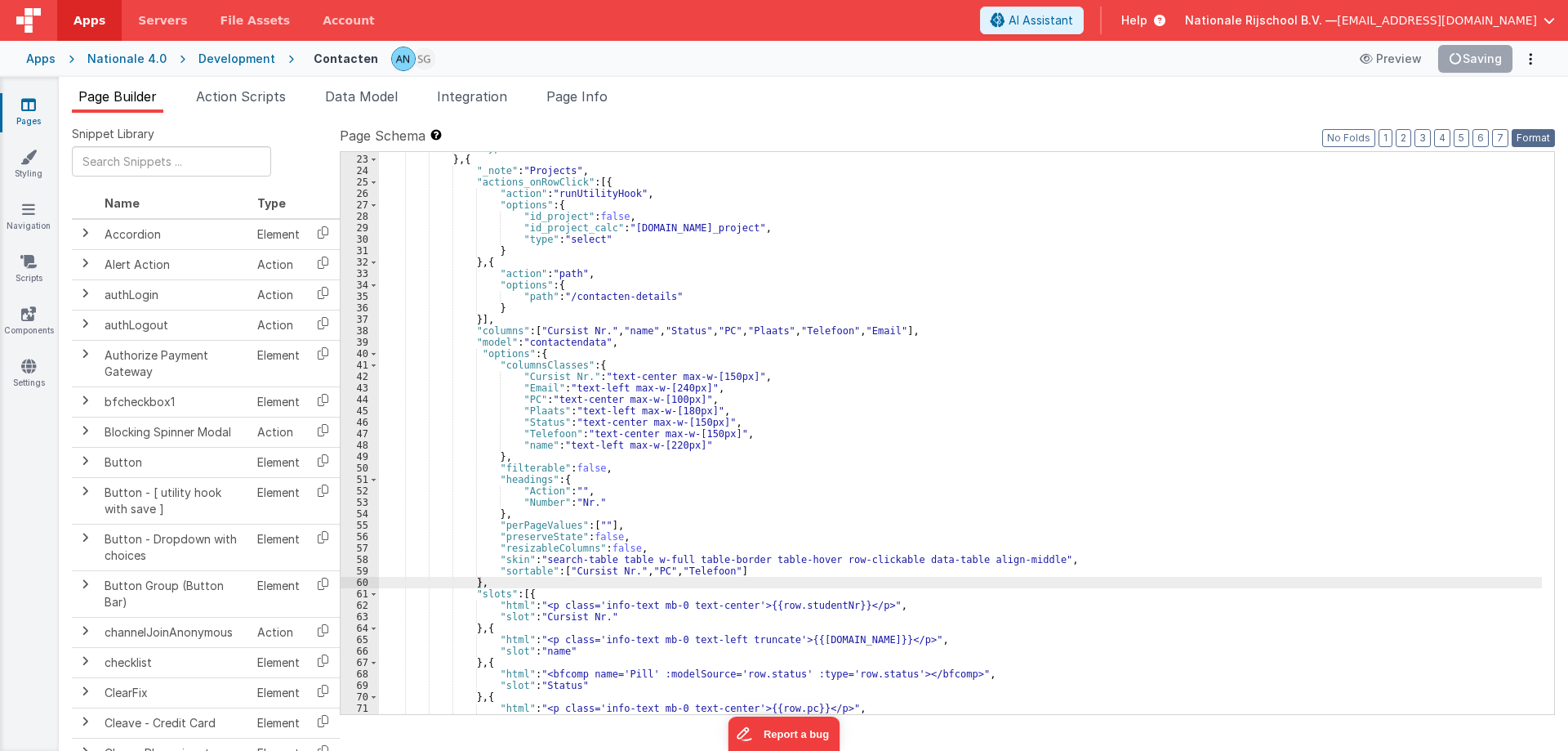
click at [1530, 138] on button "Format" at bounding box center [1533, 138] width 43 height 18
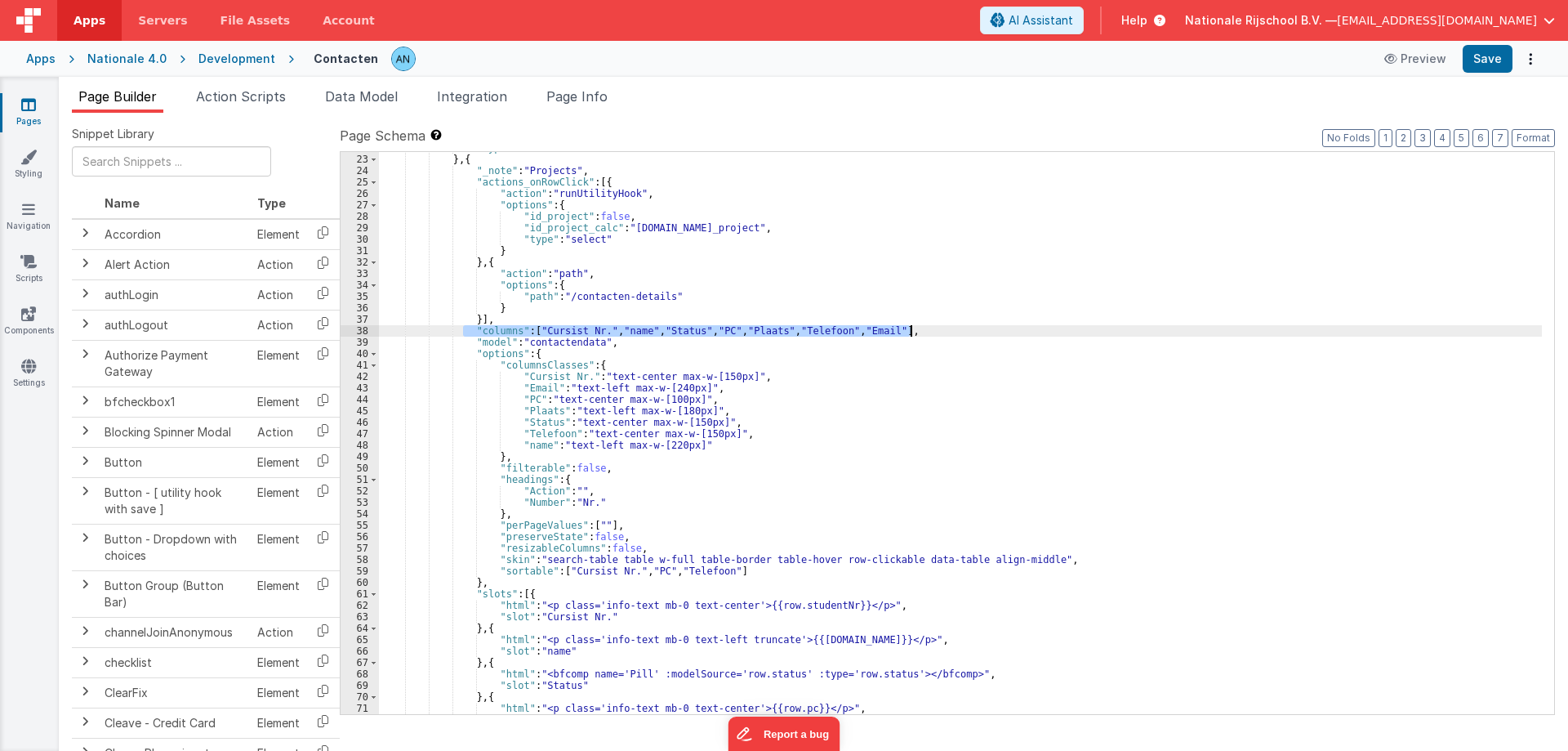
drag, startPoint x: 464, startPoint y: 333, endPoint x: 956, endPoint y: 327, distance: 492.0
click at [956, 327] on div ""type" : "html" } , { "_note" : "Projects" , "actions_onRowClick" : [{ "action"…" at bounding box center [960, 435] width 1163 height 585
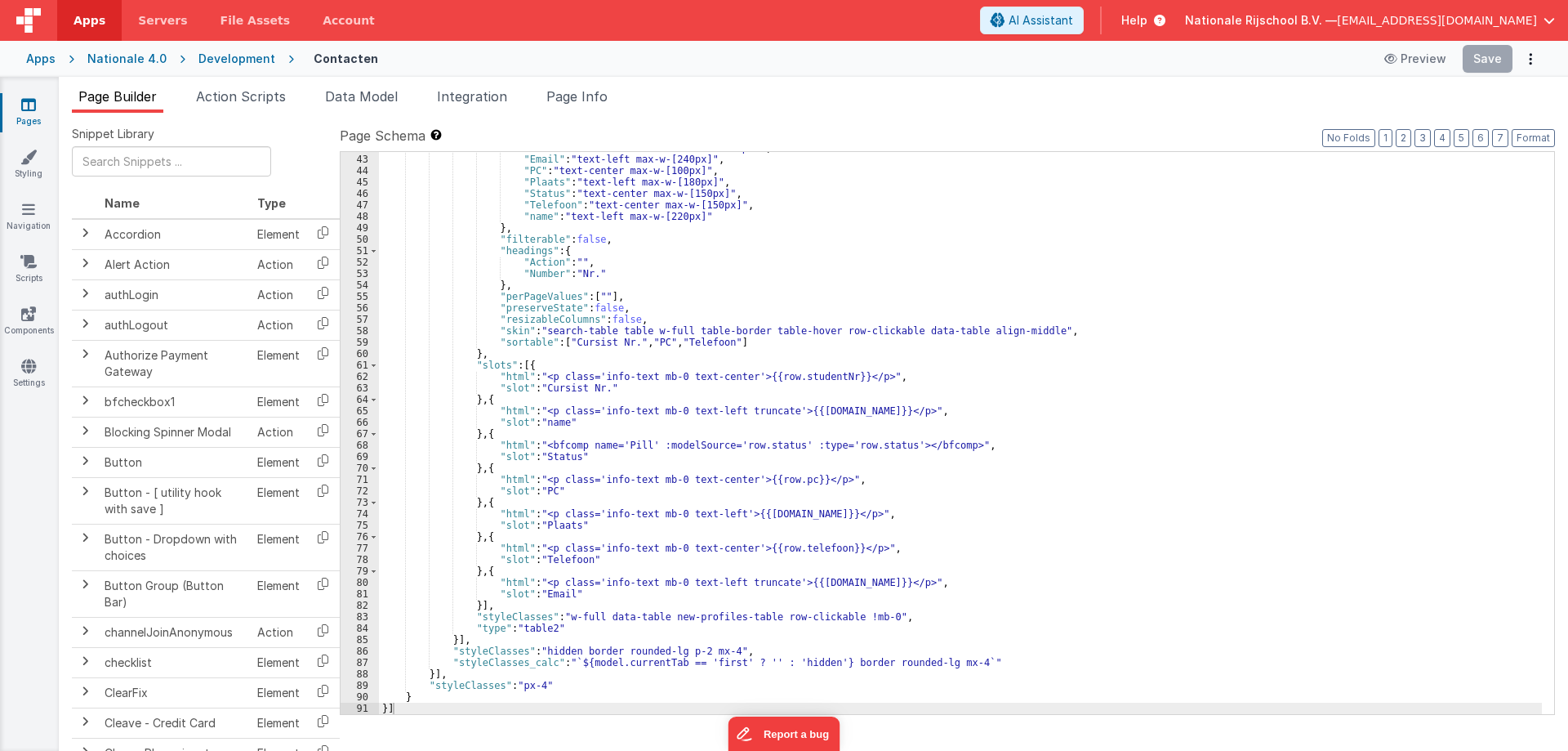
scroll to position [513, 0]
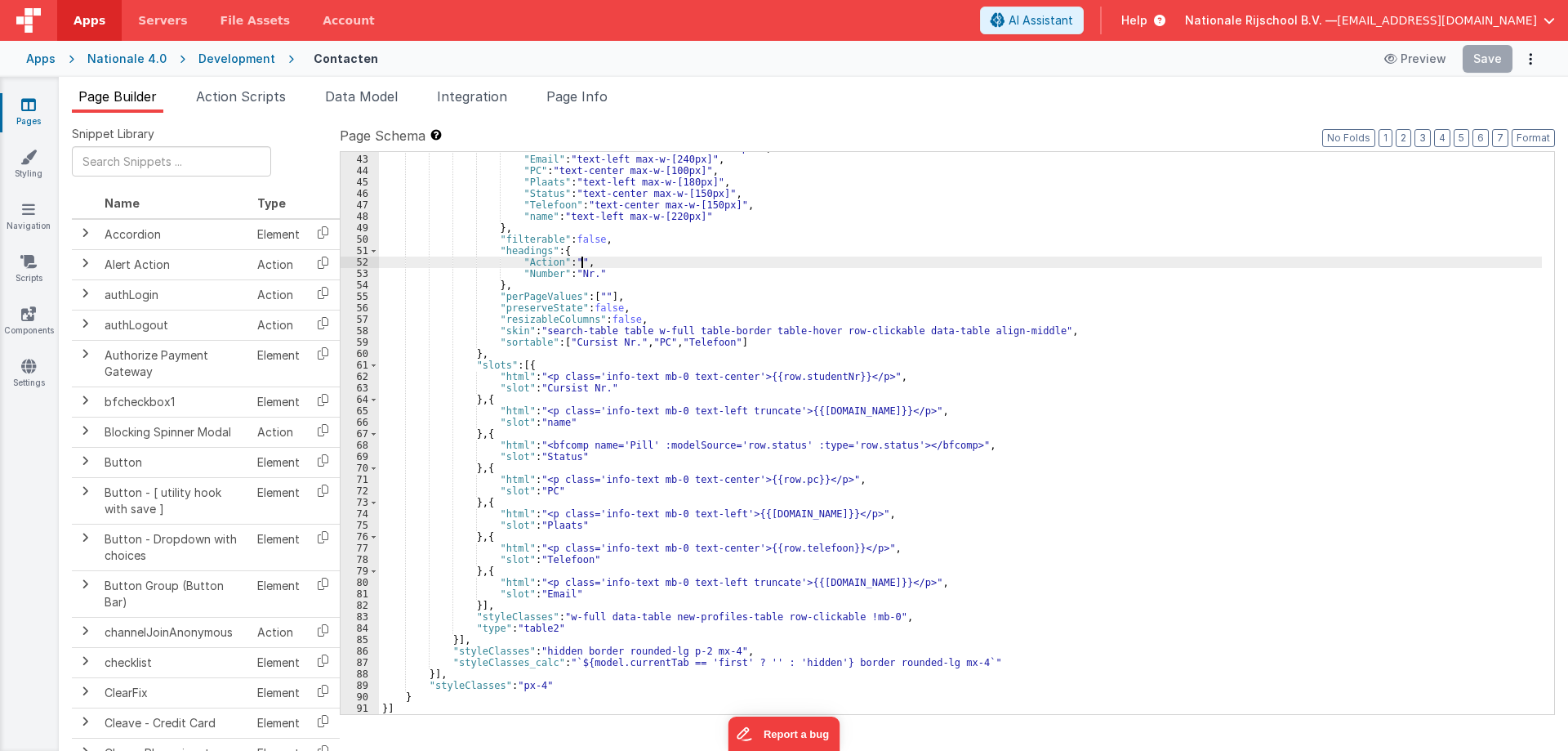
click at [674, 260] on div ""Cursist Nr." : "text-center max-w-[150px]" , "Email" : "text-left max-w-[240px…" at bounding box center [960, 435] width 1163 height 585
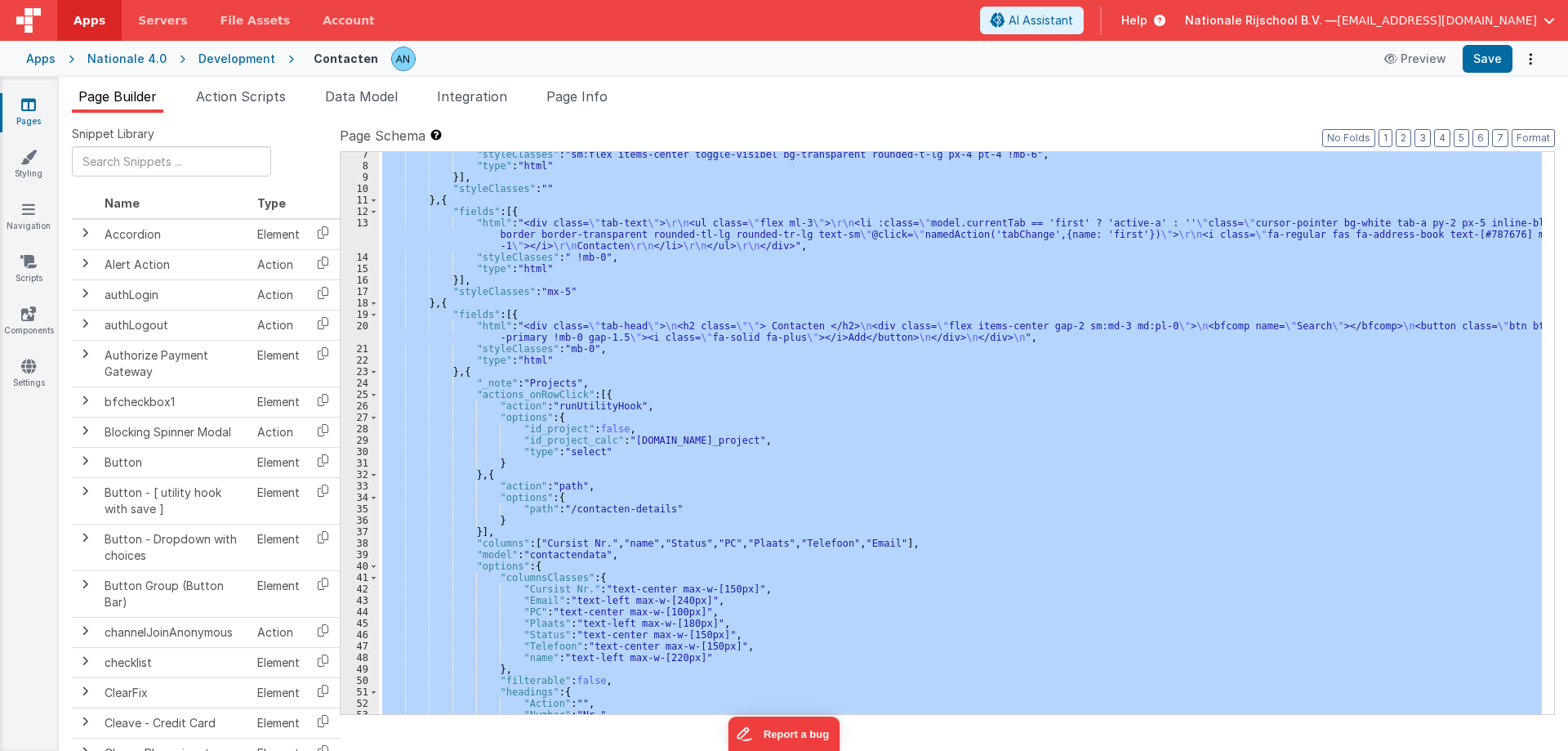
scroll to position [0, 0]
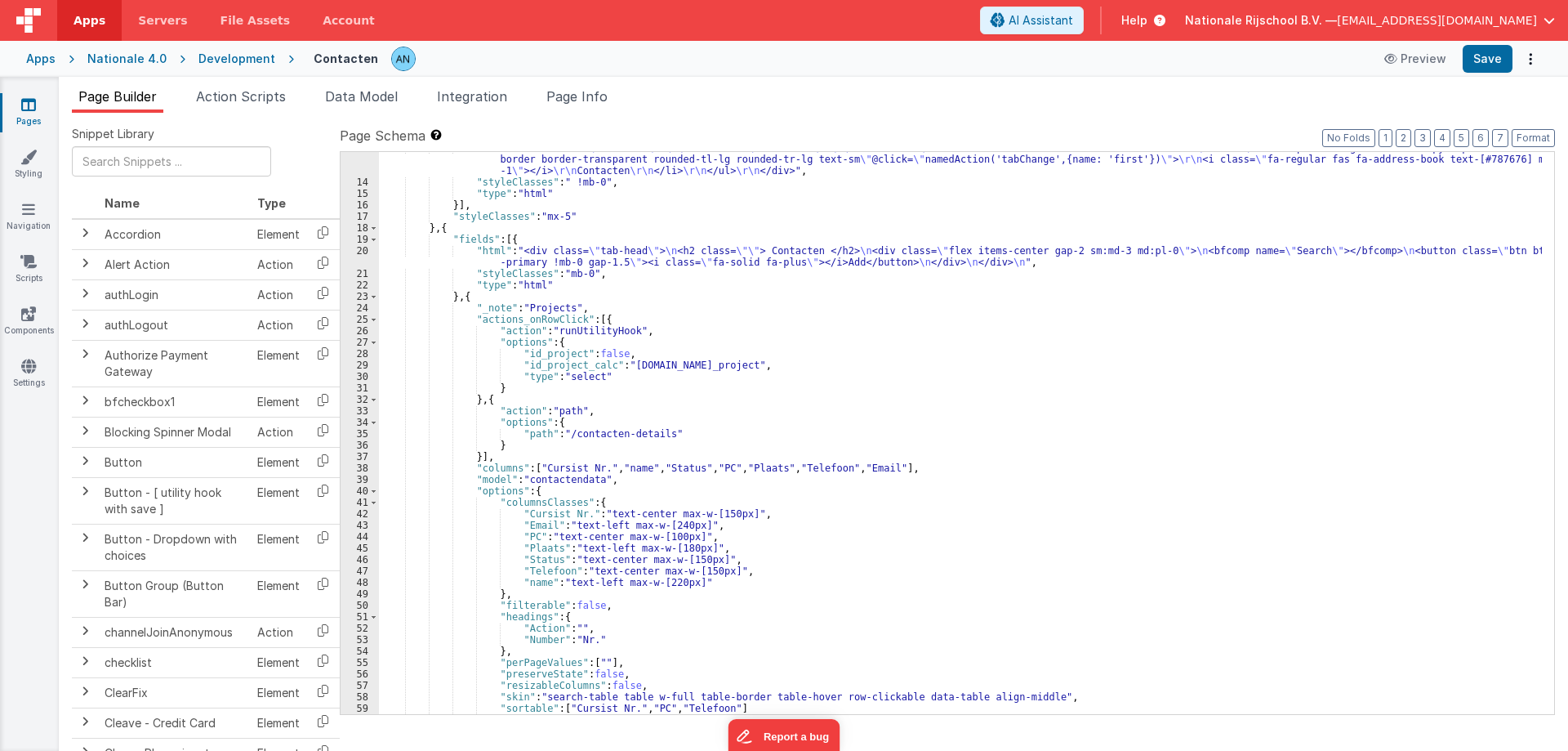
click at [502, 616] on div ""html" : "<div class= \" tab-text \" > \r\n <ul class= \" flex ml-3 \" > \r\n <…" at bounding box center [960, 446] width 1163 height 608
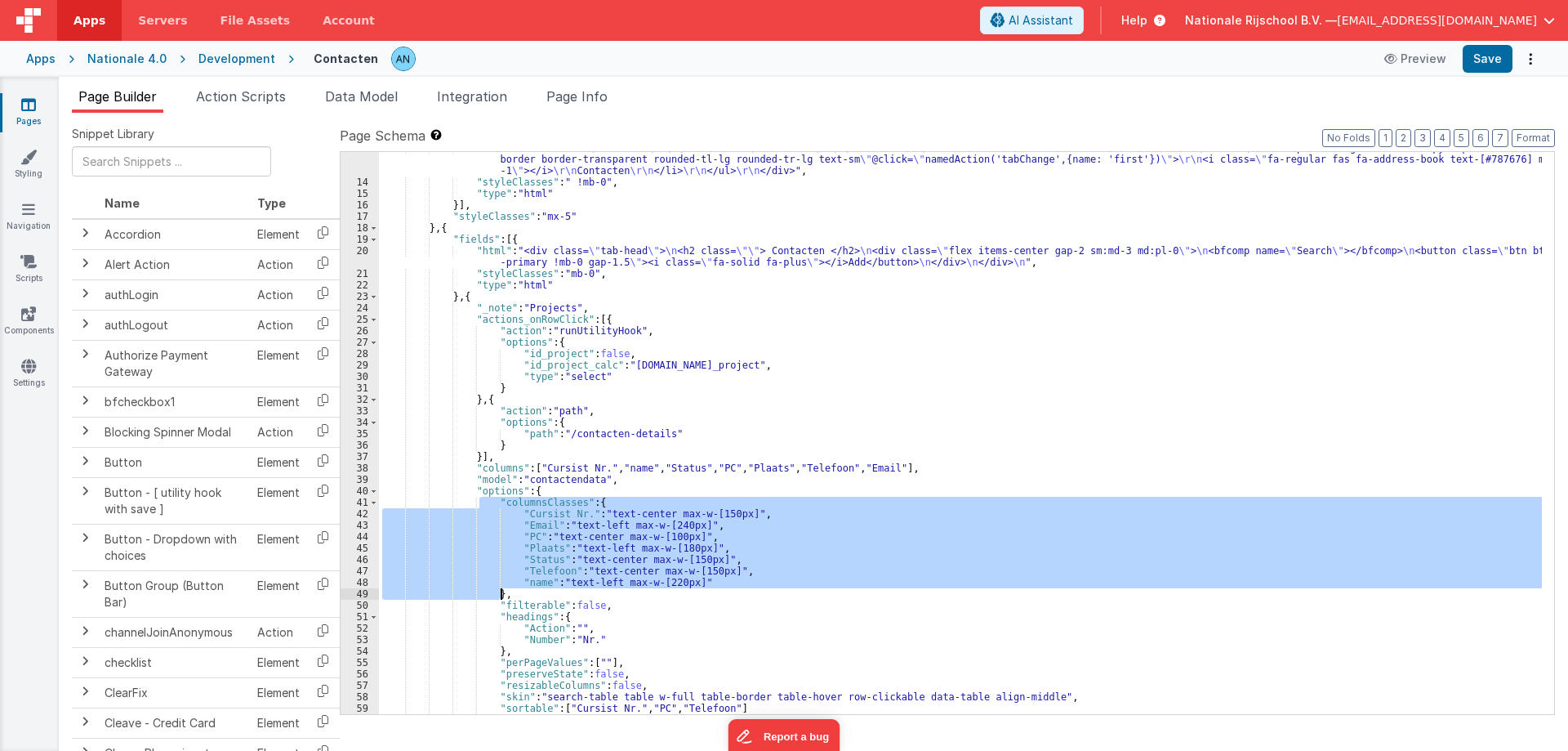
drag, startPoint x: 477, startPoint y: 504, endPoint x: 511, endPoint y: 595, distance: 97.1
click at [511, 595] on div ""html" : "<div class= \" tab-text \" > \r\n <ul class= \" flex ml-3 \" > \r\n <…" at bounding box center [960, 446] width 1163 height 608
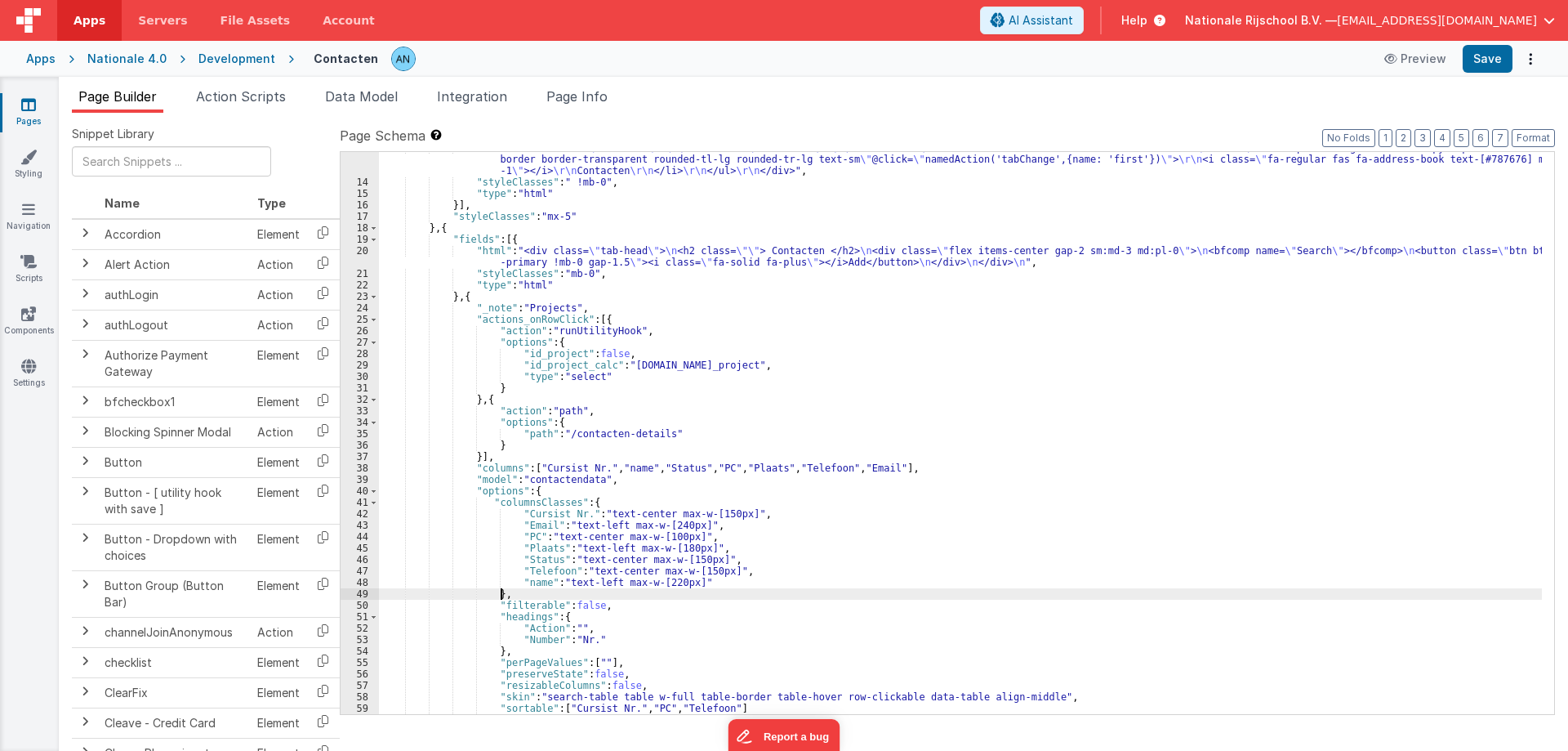
click at [689, 195] on div ""html" : "<div class= \" tab-text \" > \r\n <ul class= \" flex ml-3 \" > \r\n <…" at bounding box center [960, 446] width 1163 height 608
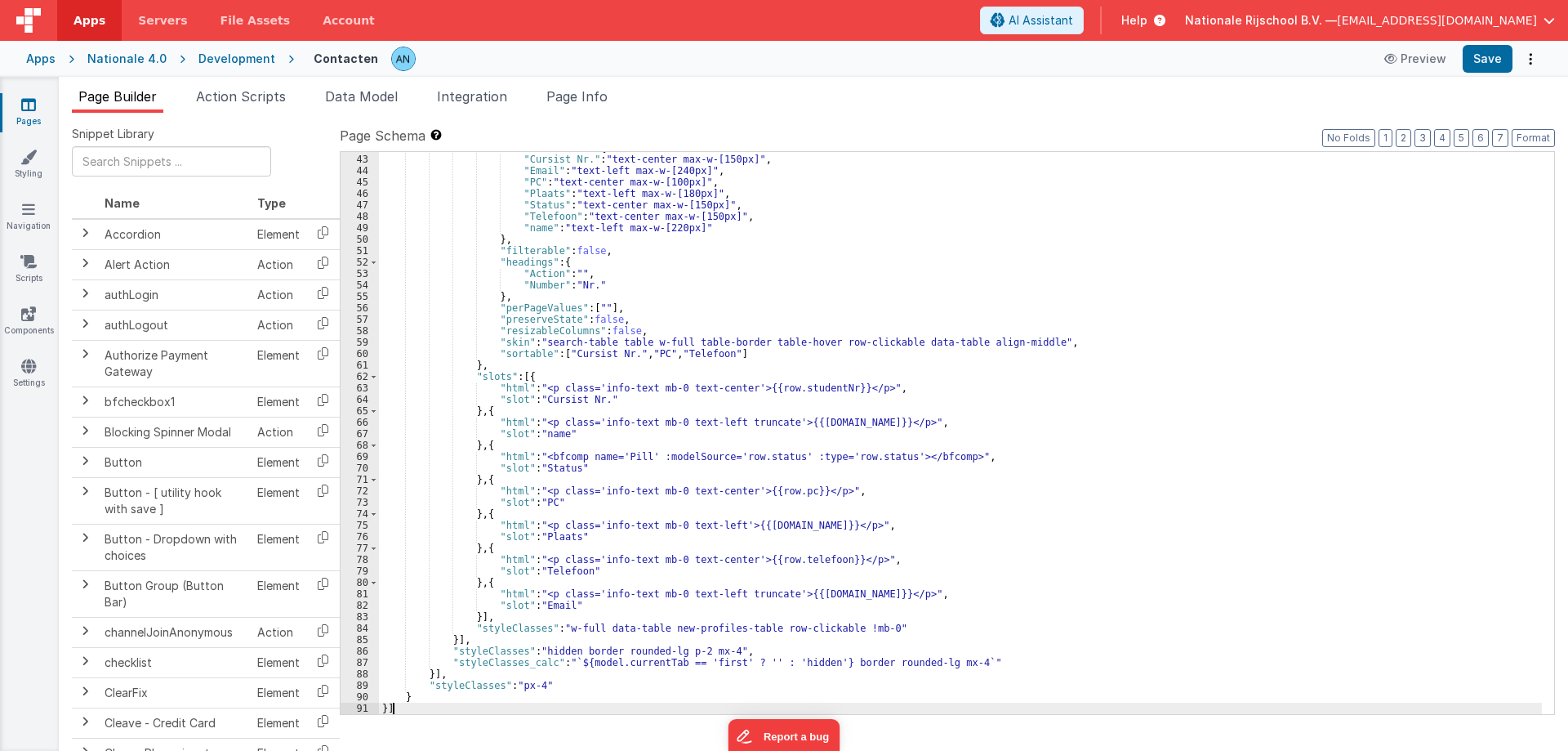
scroll to position [524, 0]
click at [1478, 66] on button "Save" at bounding box center [1487, 59] width 50 height 28
click at [1534, 135] on button "Format" at bounding box center [1533, 138] width 43 height 18
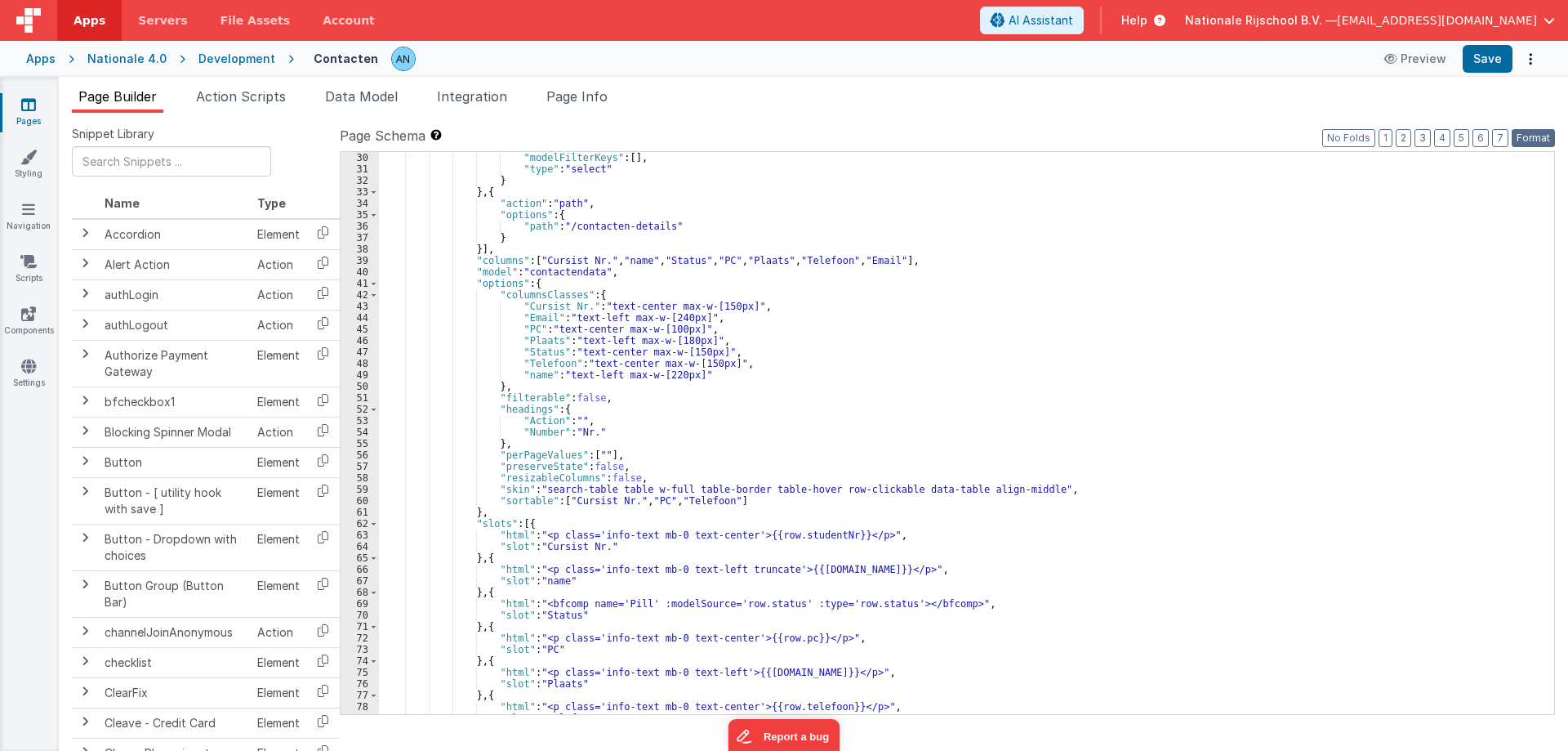
scroll to position [475, 0]
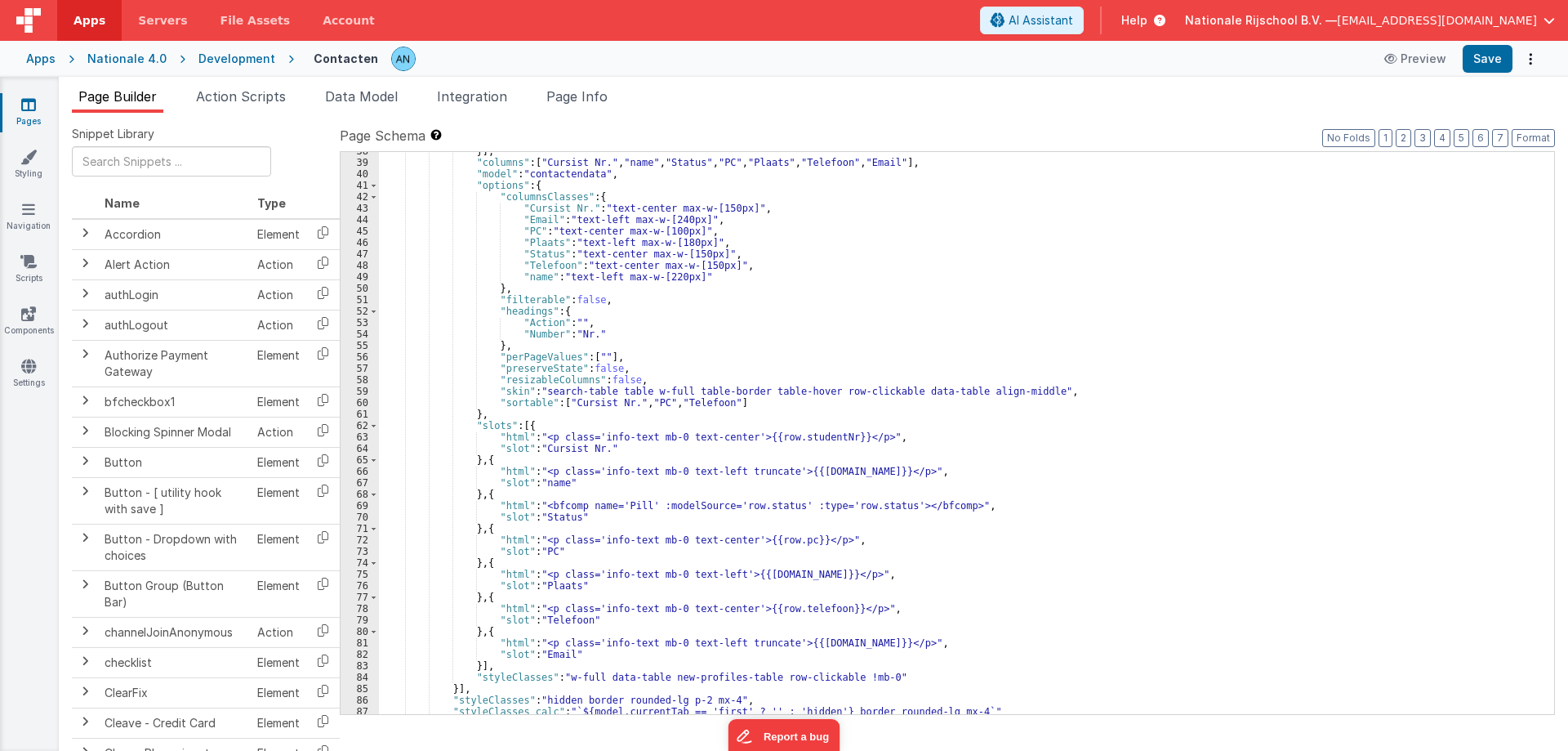
click at [375, 428] on span at bounding box center [373, 426] width 9 height 11
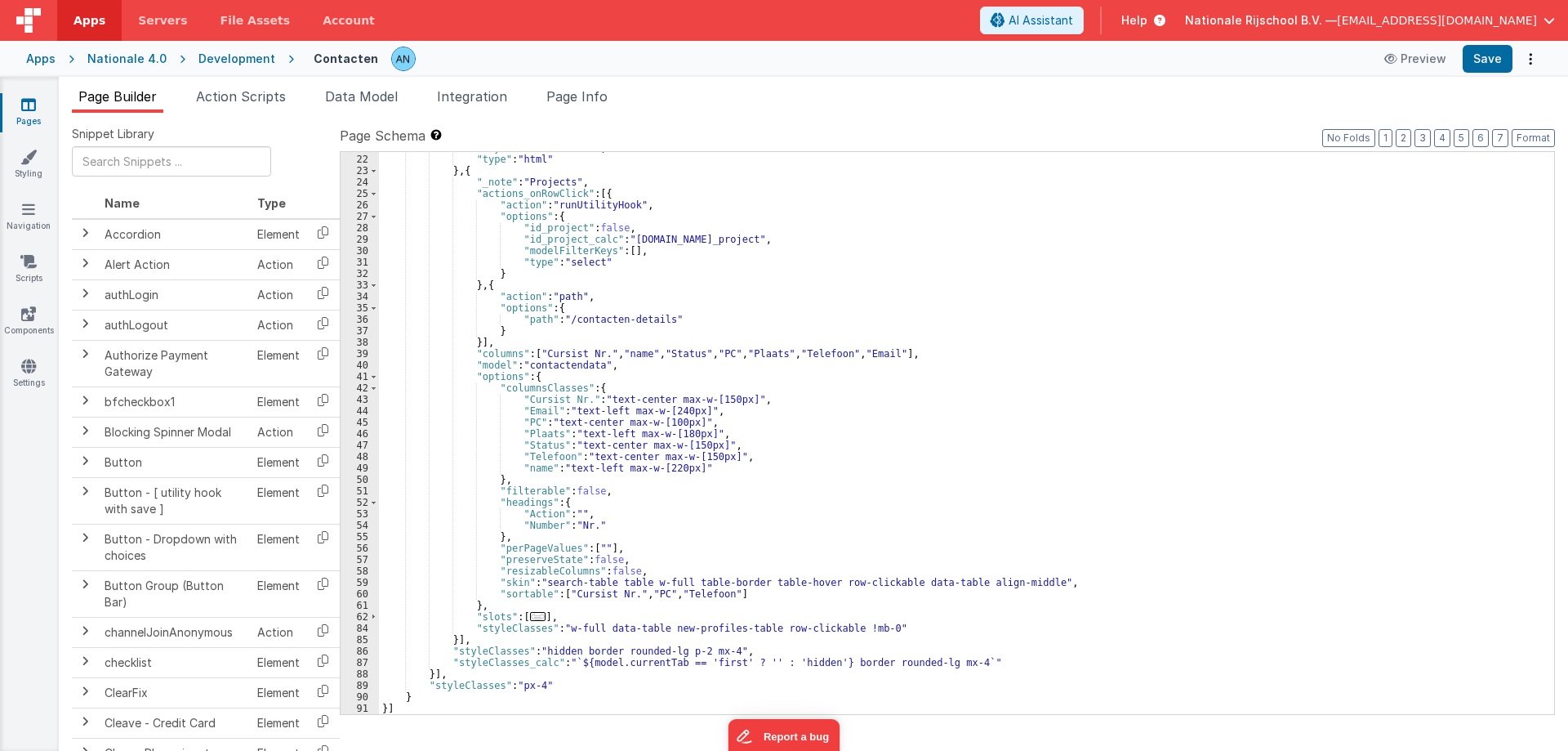
scroll to position [284, 0]
click at [374, 380] on span at bounding box center [373, 377] width 9 height 11
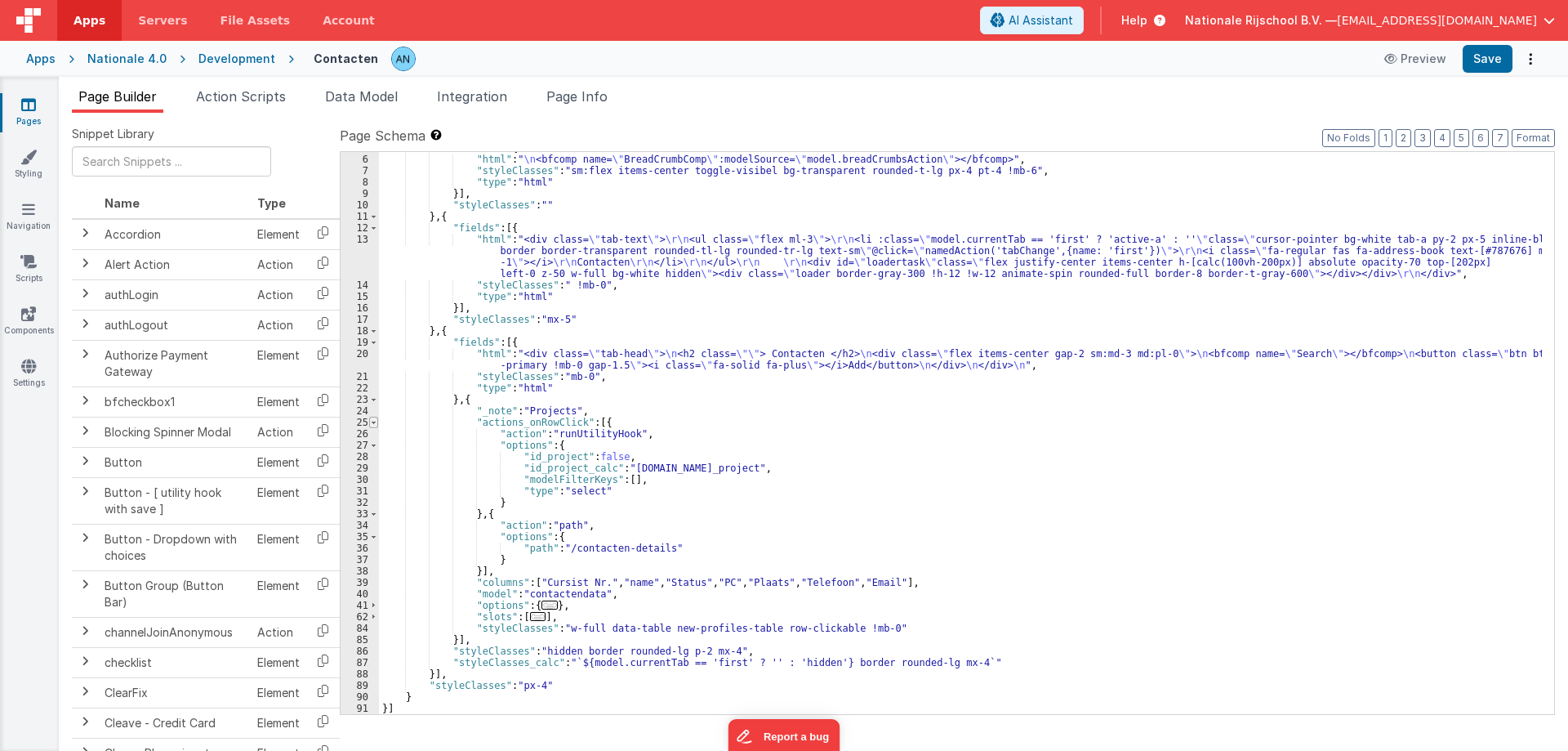
scroll to position [56, 0]
click at [370, 421] on span at bounding box center [373, 423] width 9 height 11
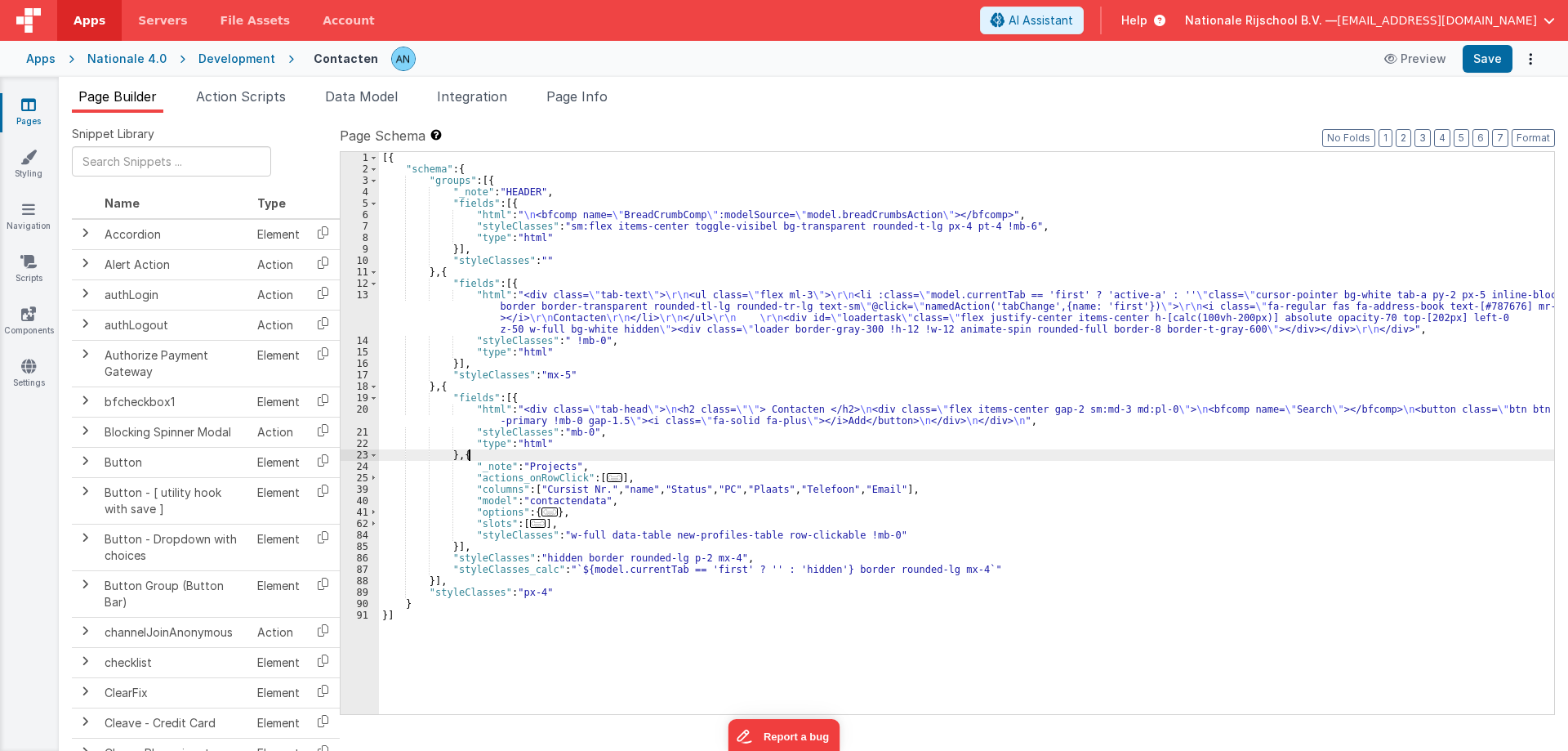
click at [474, 459] on div "[{ "schema" : { "groups" : [{ "_note" : "HEADER" , "fields" : [{ "html" : " \n …" at bounding box center [966, 445] width 1175 height 585
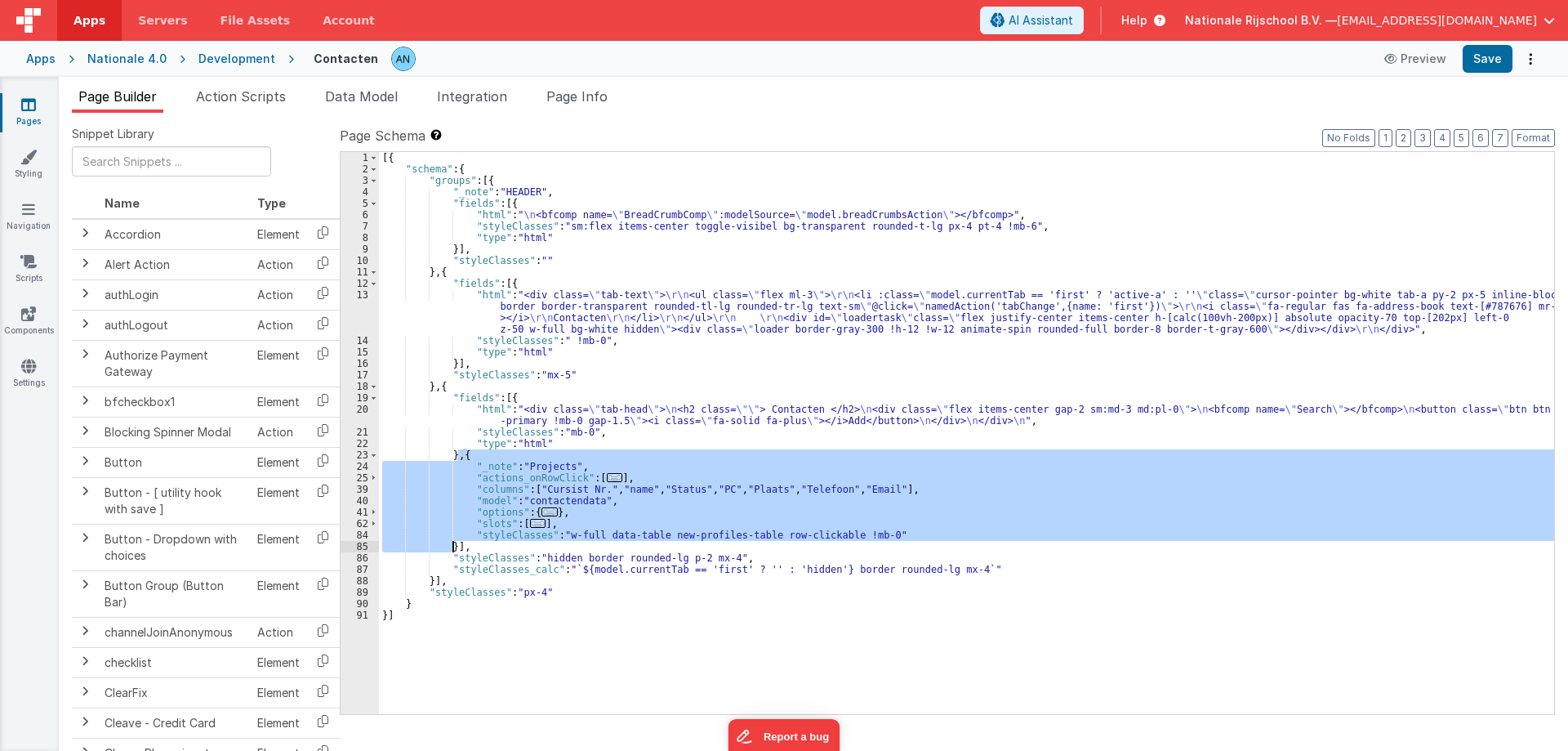
drag, startPoint x: 460, startPoint y: 457, endPoint x: 450, endPoint y: 546, distance: 89.6
click at [450, 546] on div "[{ "schema" : { "groups" : [{ "_note" : "HEADER" , "fields" : [{ "html" : " \n …" at bounding box center [966, 445] width 1175 height 585
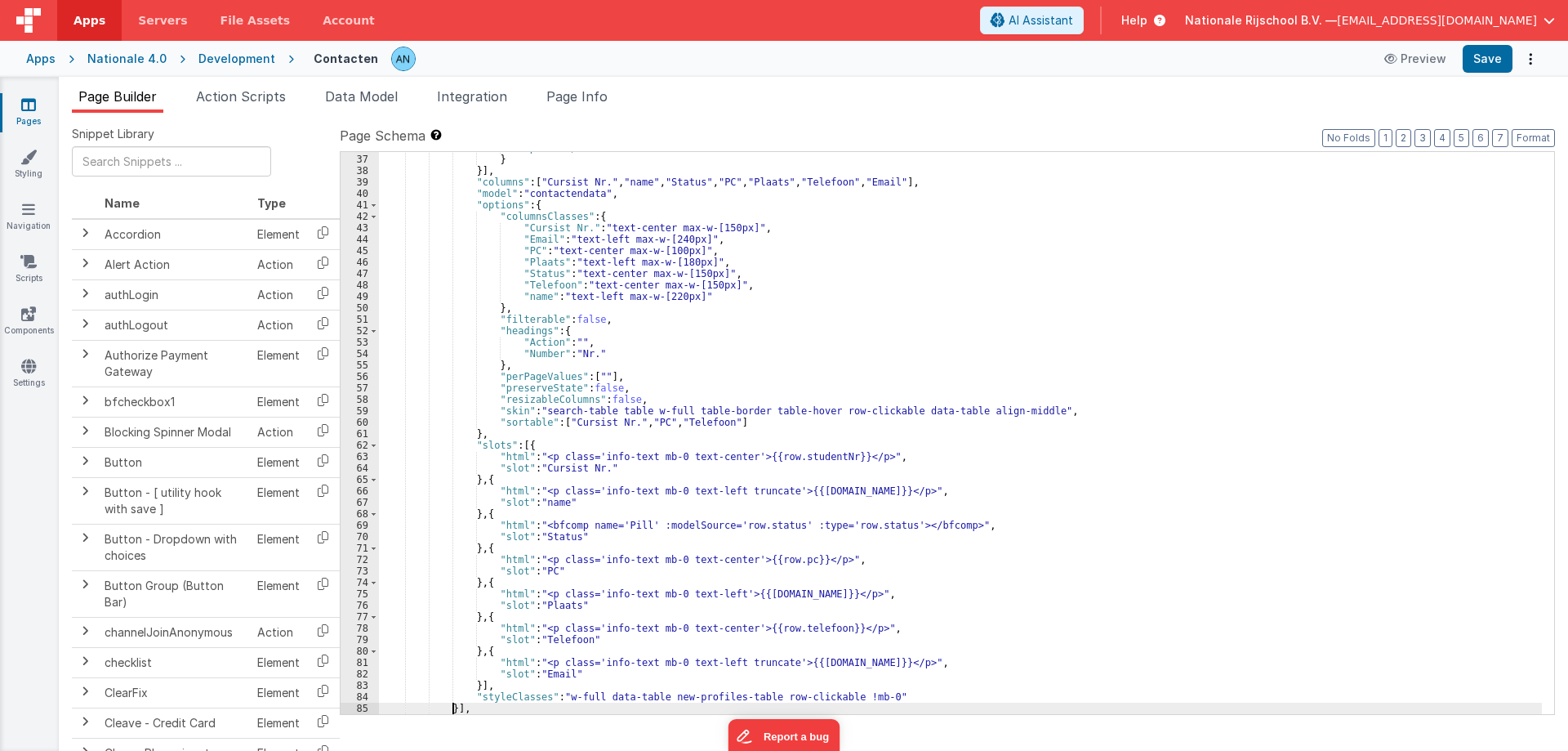
scroll to position [524, 0]
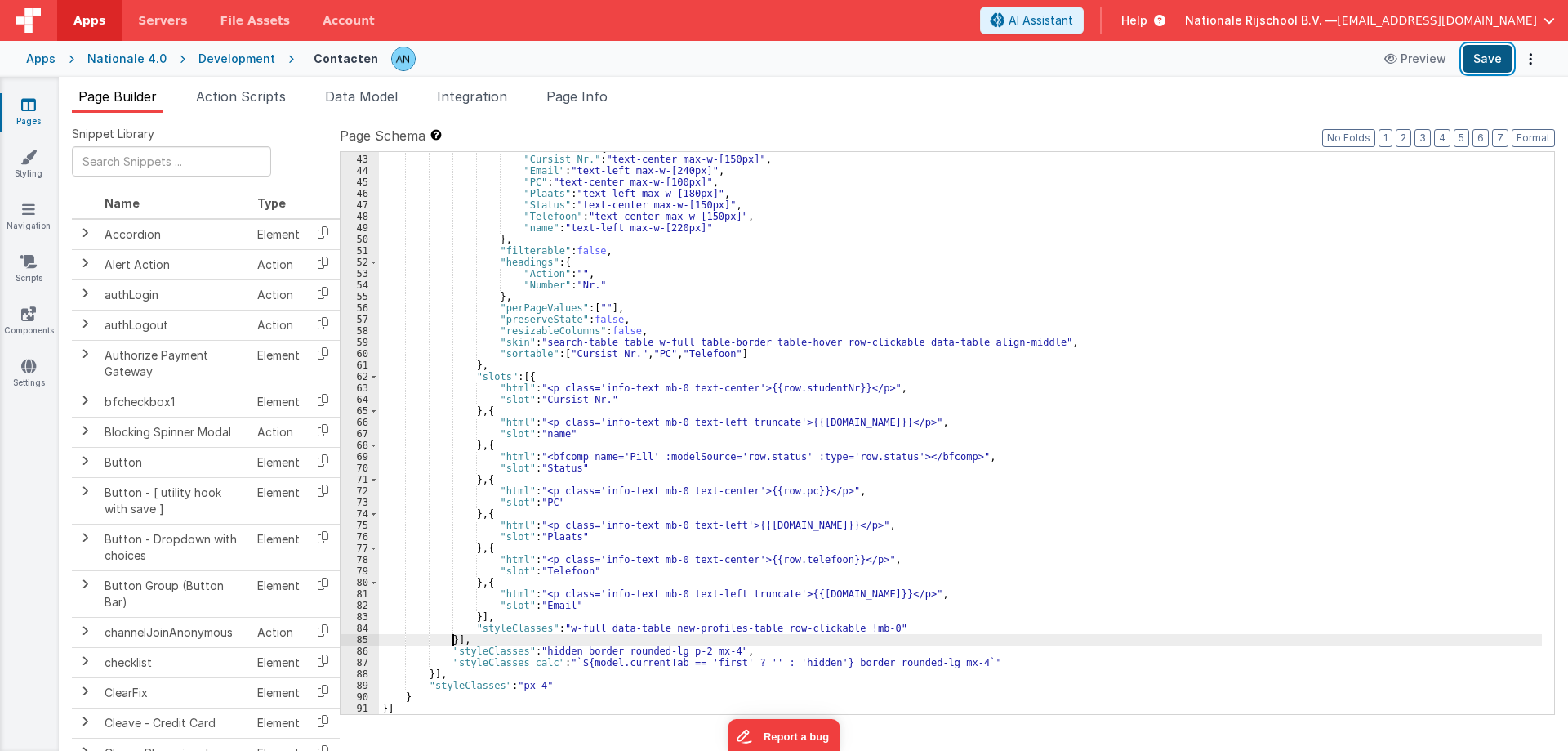
click at [1487, 51] on button "Save" at bounding box center [1487, 59] width 50 height 28
click at [1530, 138] on button "Format" at bounding box center [1533, 138] width 43 height 18
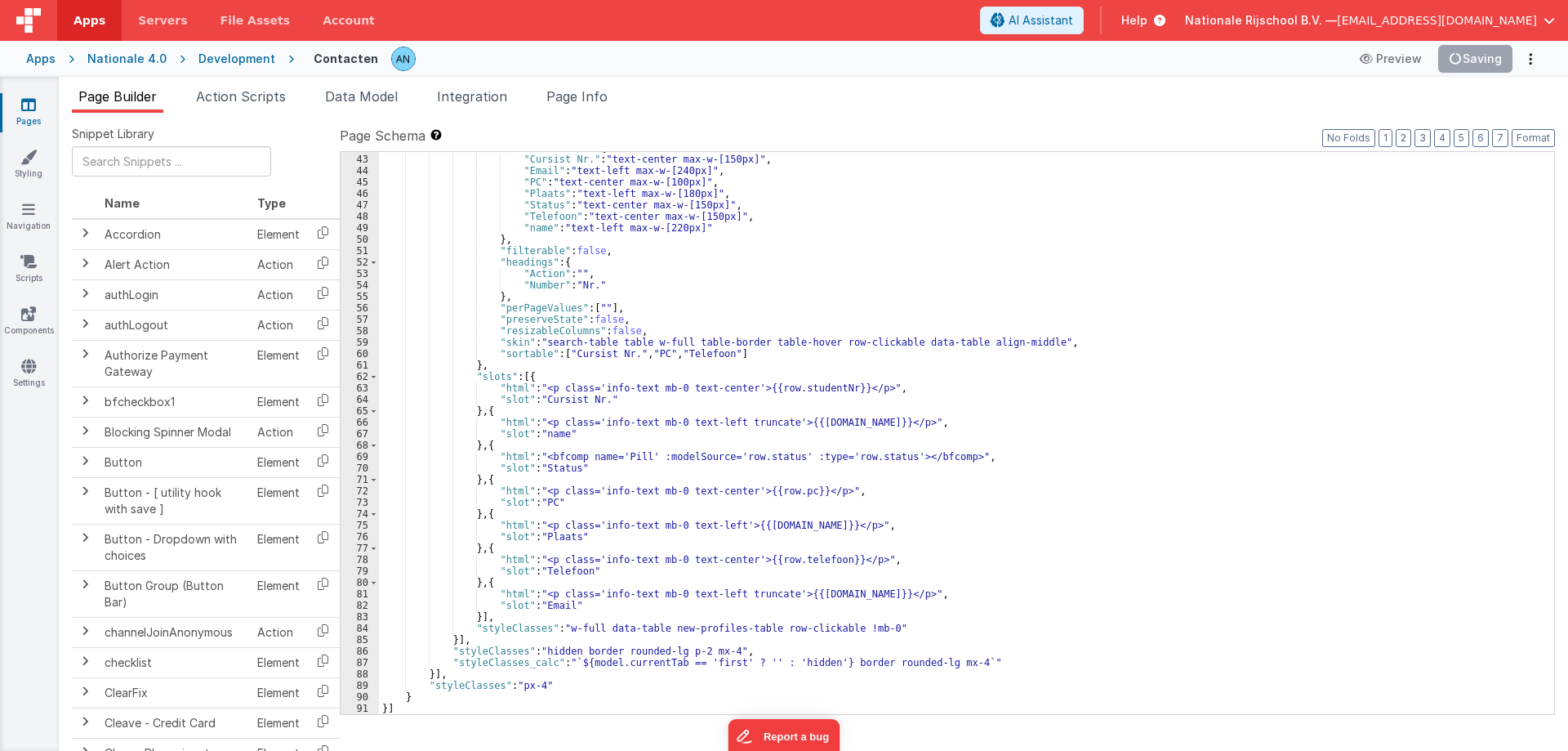
click at [1028, 343] on div ""columnsClasses" : { "Cursist Nr." : "text-center max-w-[150px]" , "Email" : "t…" at bounding box center [960, 435] width 1163 height 585
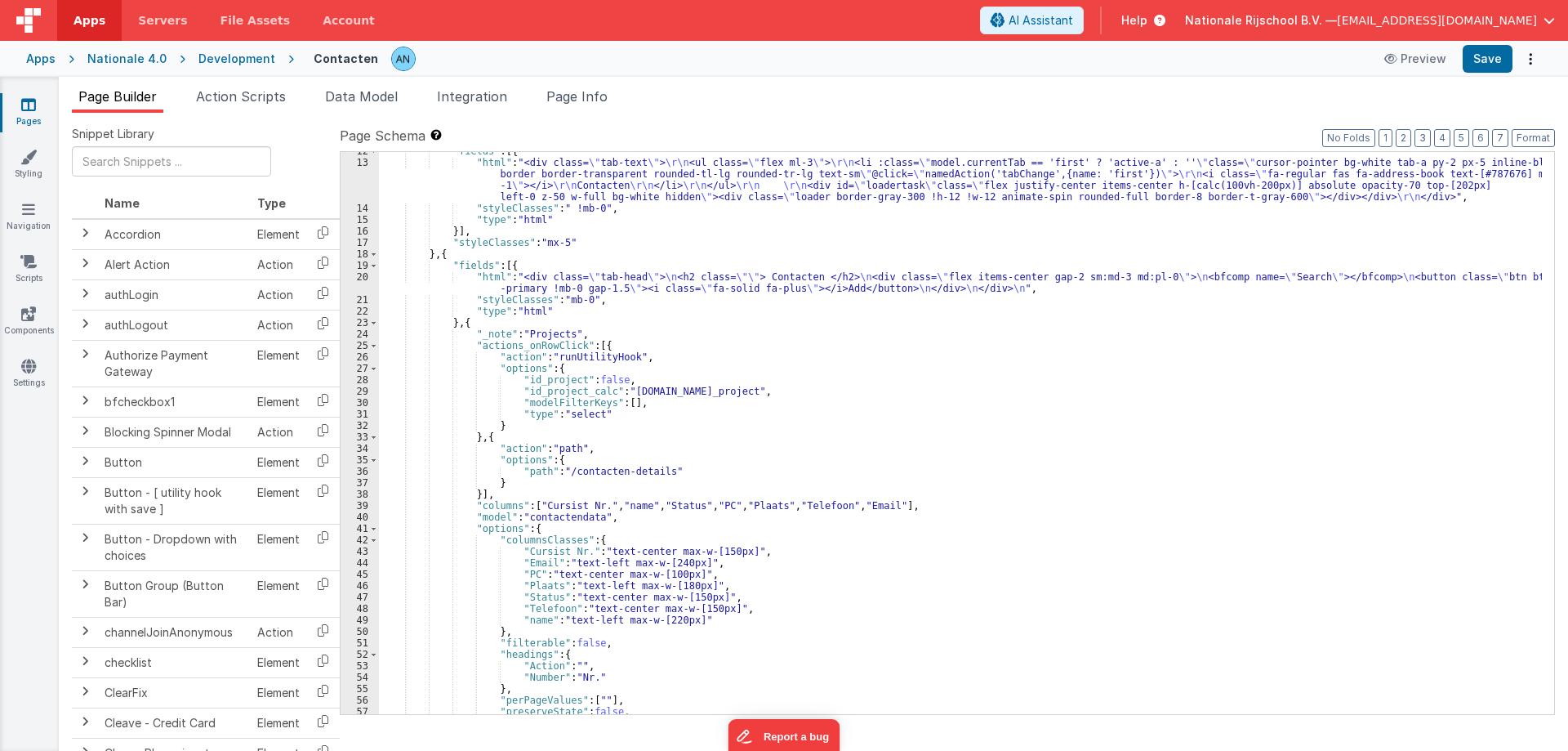
scroll to position [84, 0]
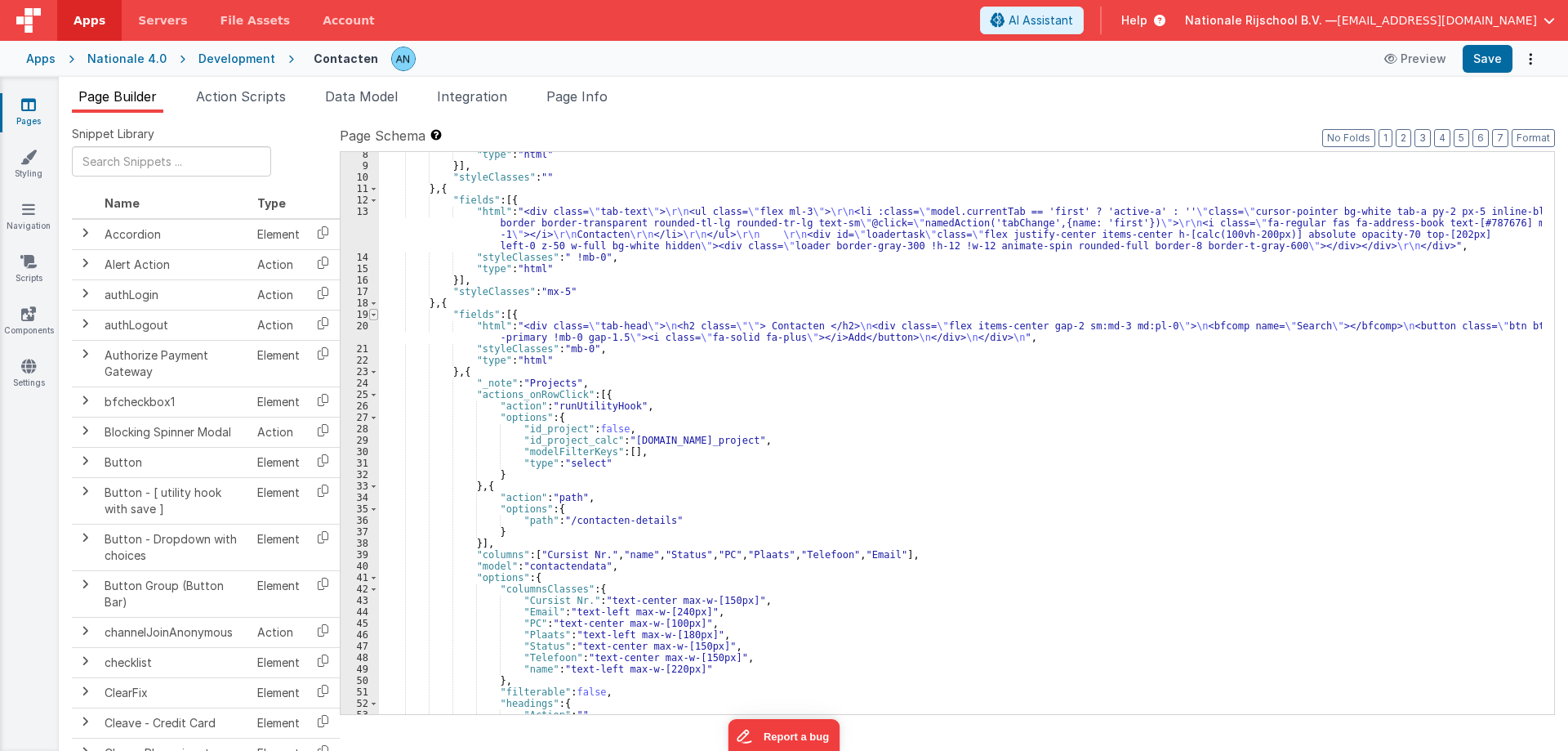
click at [374, 314] on span at bounding box center [373, 314] width 9 height 11
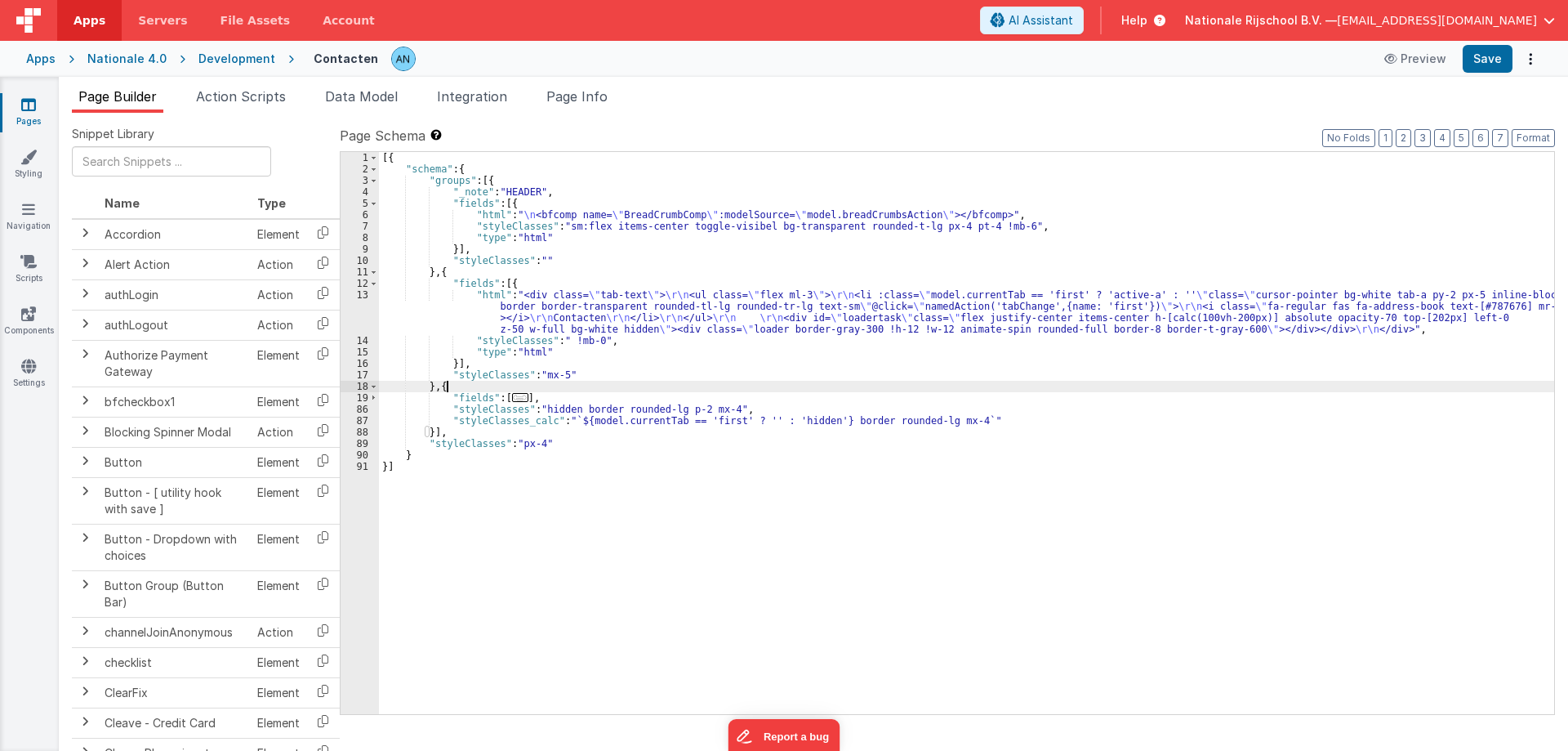
click at [450, 389] on div "[{ "schema" : { "groups" : [{ "_note" : "HEADER" , "fields" : [{ "html" : " \n …" at bounding box center [966, 445] width 1175 height 585
click at [585, 250] on div "[{ "schema" : { "groups" : [{ "_note" : "HEADER" , "fields" : [{ "html" : " \n …" at bounding box center [966, 445] width 1175 height 585
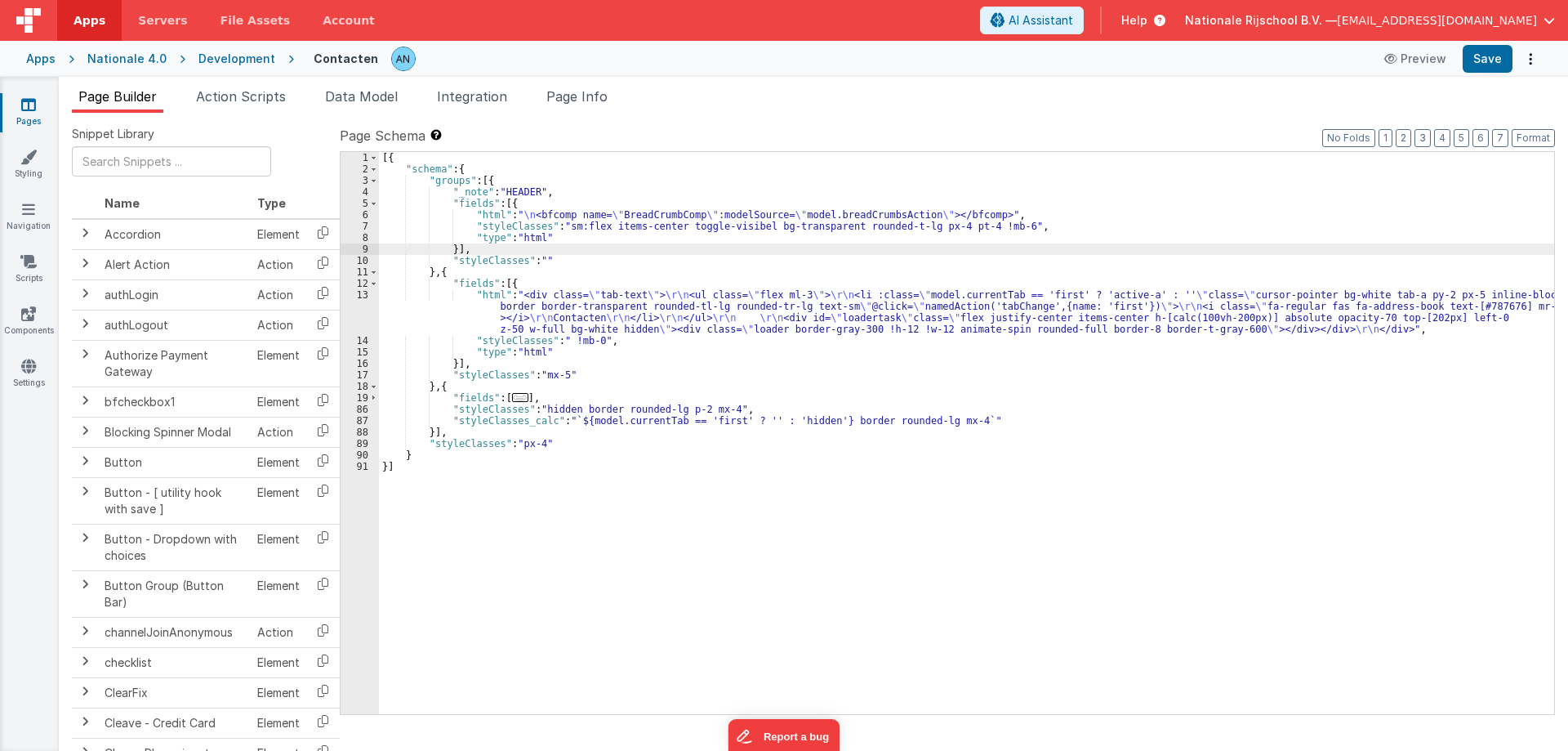
click at [585, 250] on div "[{ "schema" : { "groups" : [{ "_note" : "HEADER" , "fields" : [{ "html" : " \n …" at bounding box center [966, 445] width 1175 height 585
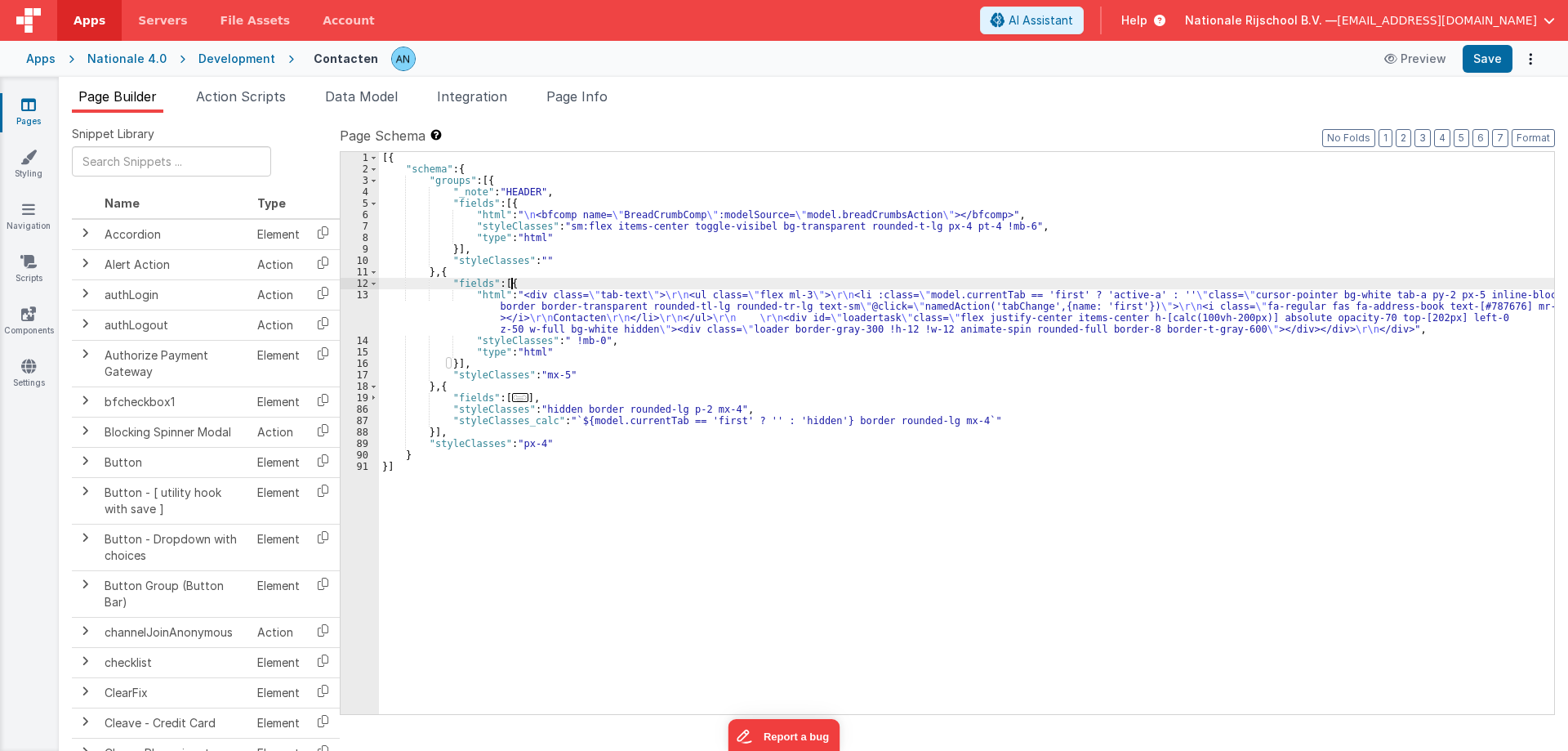
click at [515, 281] on div "[{ "schema" : { "groups" : [{ "_note" : "HEADER" , "fields" : [{ "html" : " \n …" at bounding box center [966, 445] width 1175 height 585
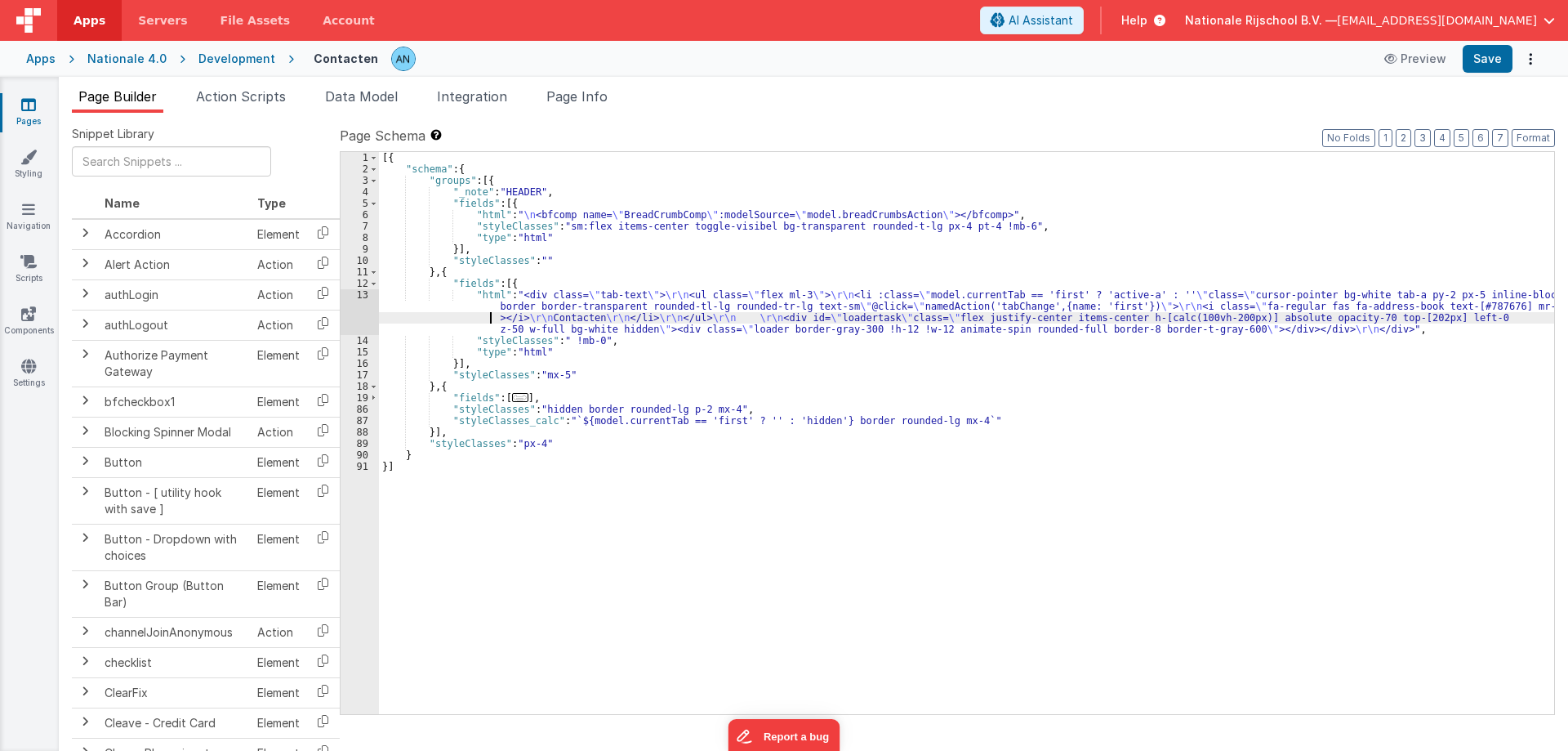
click at [423, 316] on div "[{ "schema" : { "groups" : [{ "_note" : "HEADER" , "fields" : [{ "html" : " \n …" at bounding box center [966, 445] width 1175 height 585
click at [350, 301] on div "13" at bounding box center [359, 312] width 38 height 46
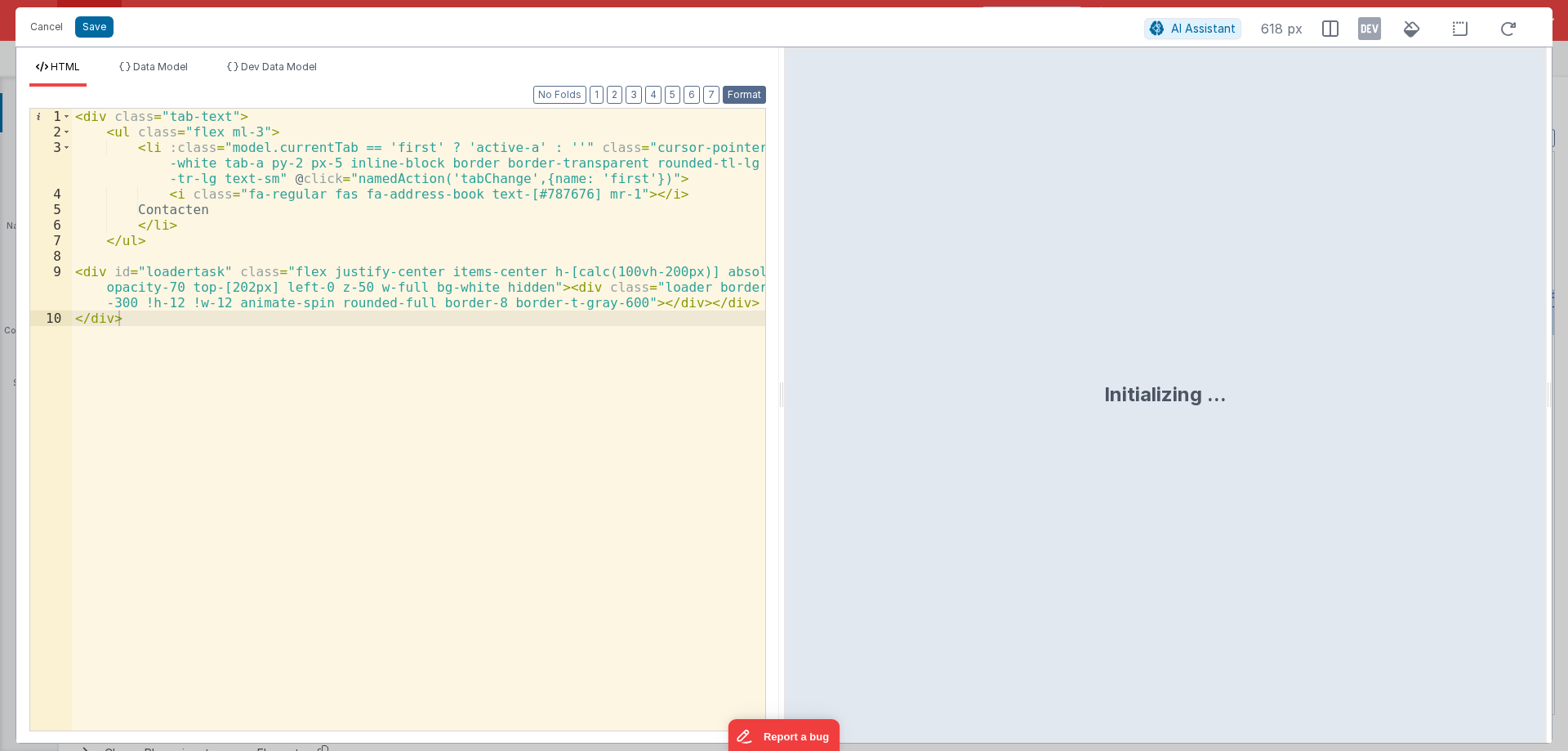
click at [750, 93] on button "Format" at bounding box center [744, 95] width 43 height 18
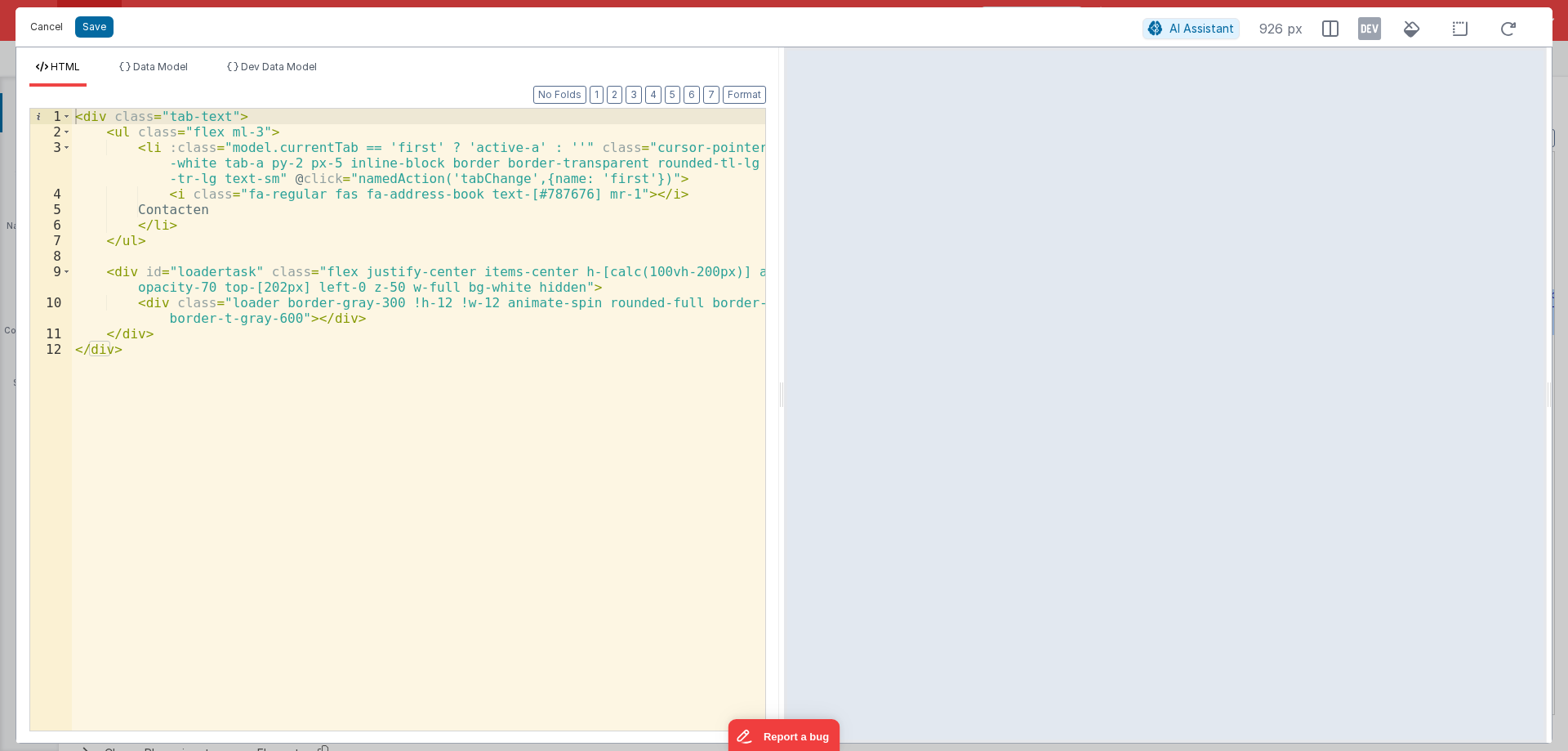
click at [28, 28] on button "Cancel" at bounding box center [47, 27] width 49 height 23
click at [627, 380] on div "Format 7 6 5 4 3 2 1 No Folds 1 2 3 4 5 6 7 8 9 10 11 12 < div class = "tab-tex…" at bounding box center [398, 418] width 737 height 623
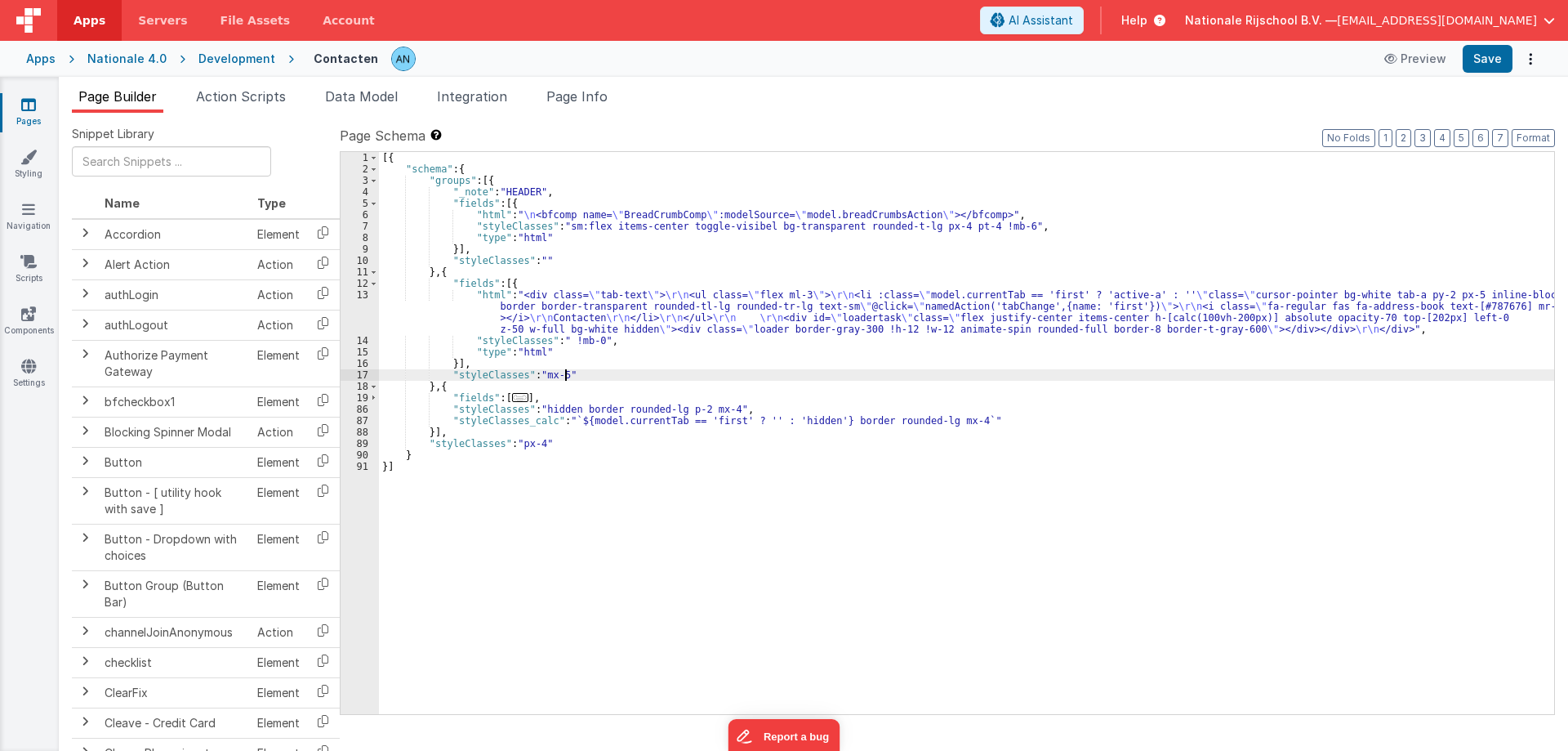
click at [627, 379] on div "[{ "schema" : { "groups" : [{ "_note" : "HEADER" , "fields" : [{ "html" : " \n …" at bounding box center [966, 445] width 1175 height 585
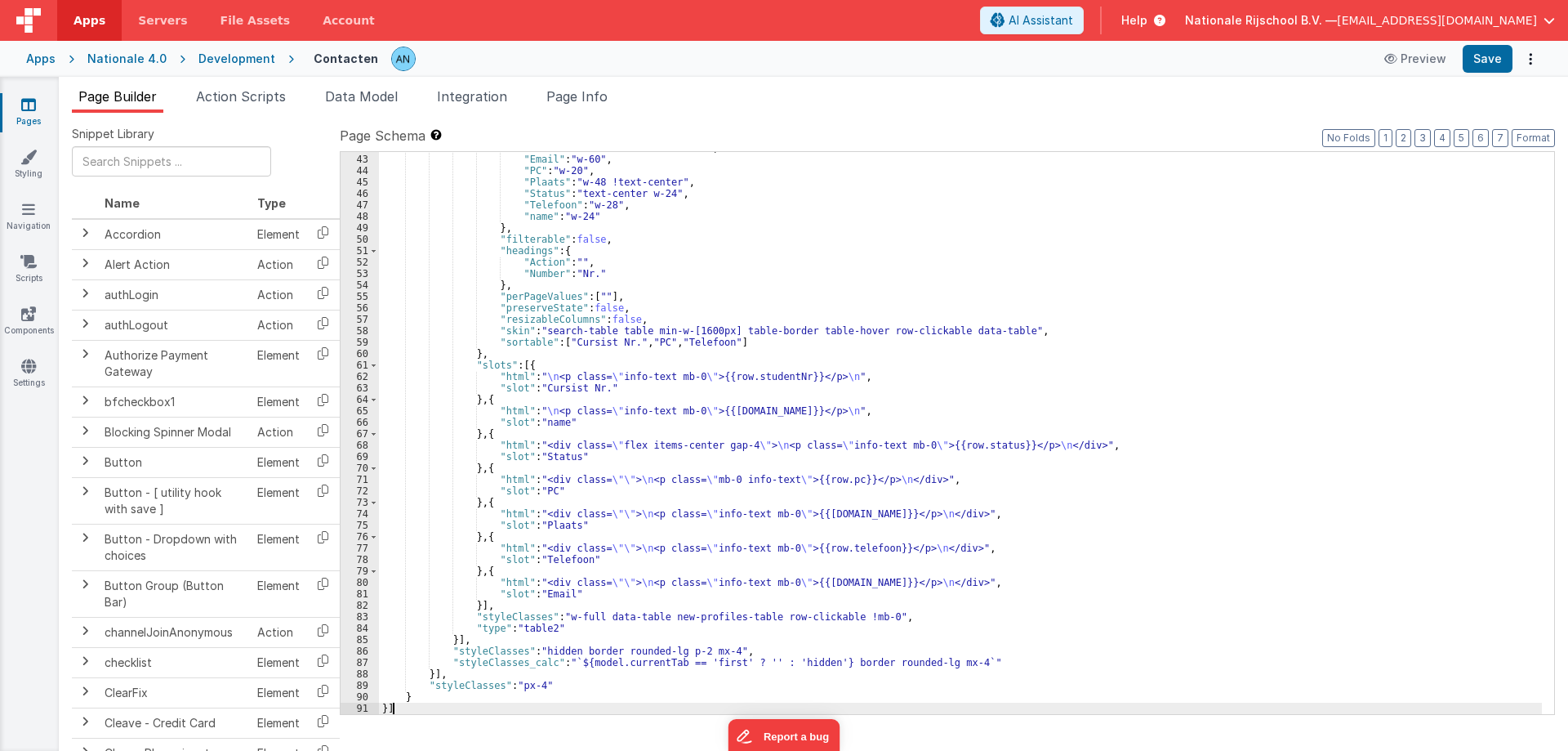
scroll to position [513, 0]
click at [1484, 56] on button "Save" at bounding box center [1487, 59] width 50 height 28
click at [1536, 137] on button "Format" at bounding box center [1533, 138] width 43 height 18
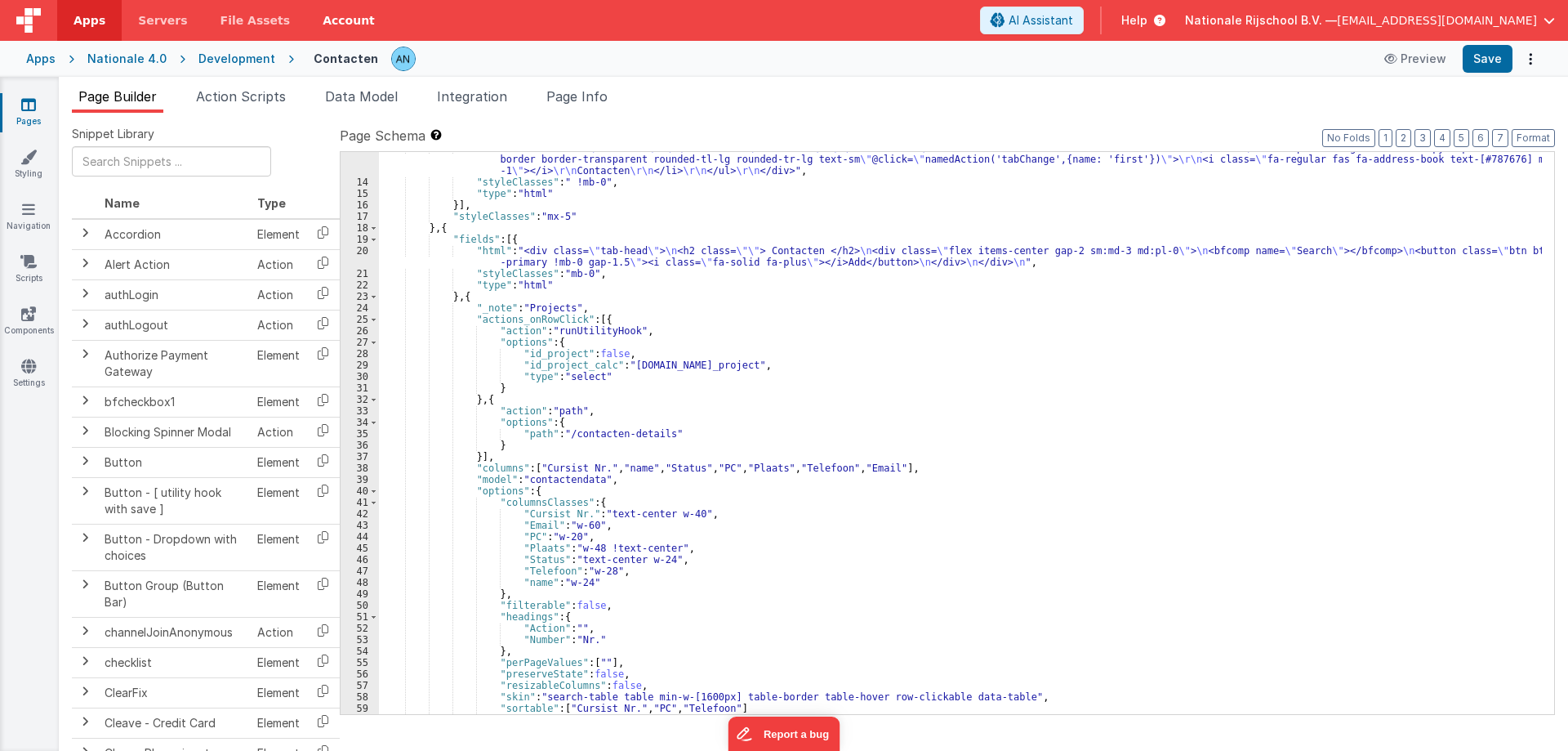
scroll to position [49, 0]
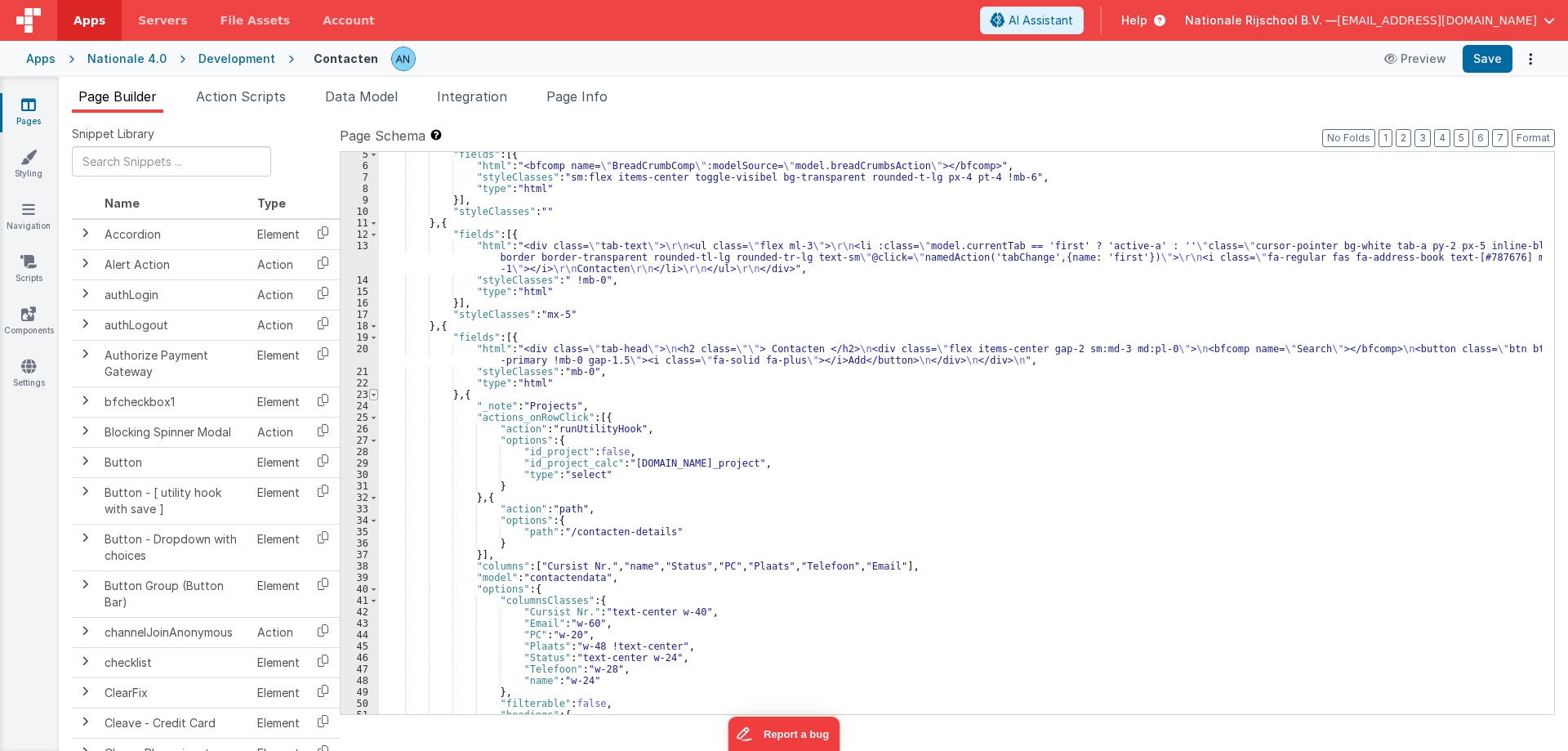
click at [373, 392] on span at bounding box center [373, 395] width 9 height 11
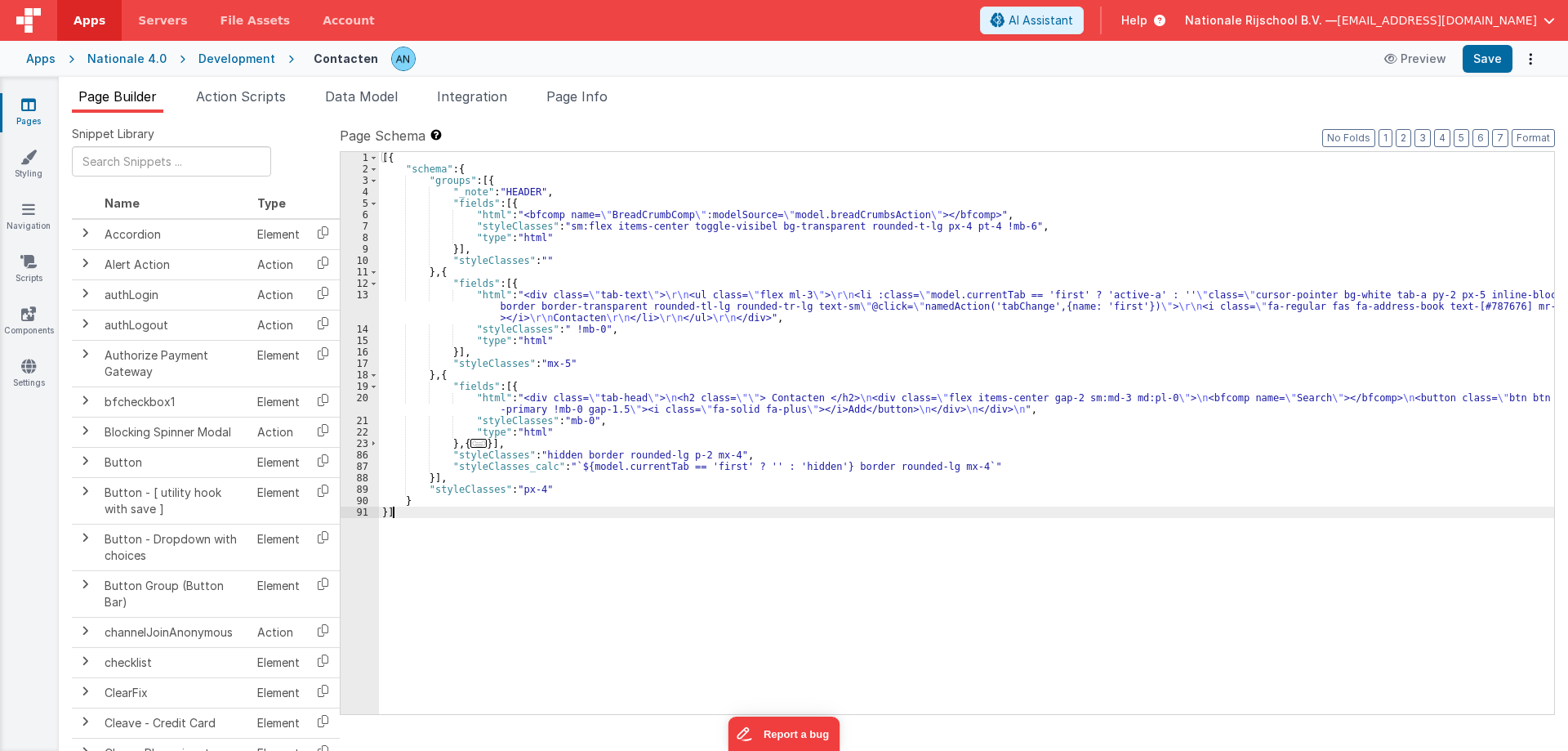
click at [496, 561] on div "[{ "schema" : { "groups" : [{ "_note" : "HEADER" , "fields" : [{ "html" : "<bfc…" at bounding box center [966, 445] width 1175 height 585
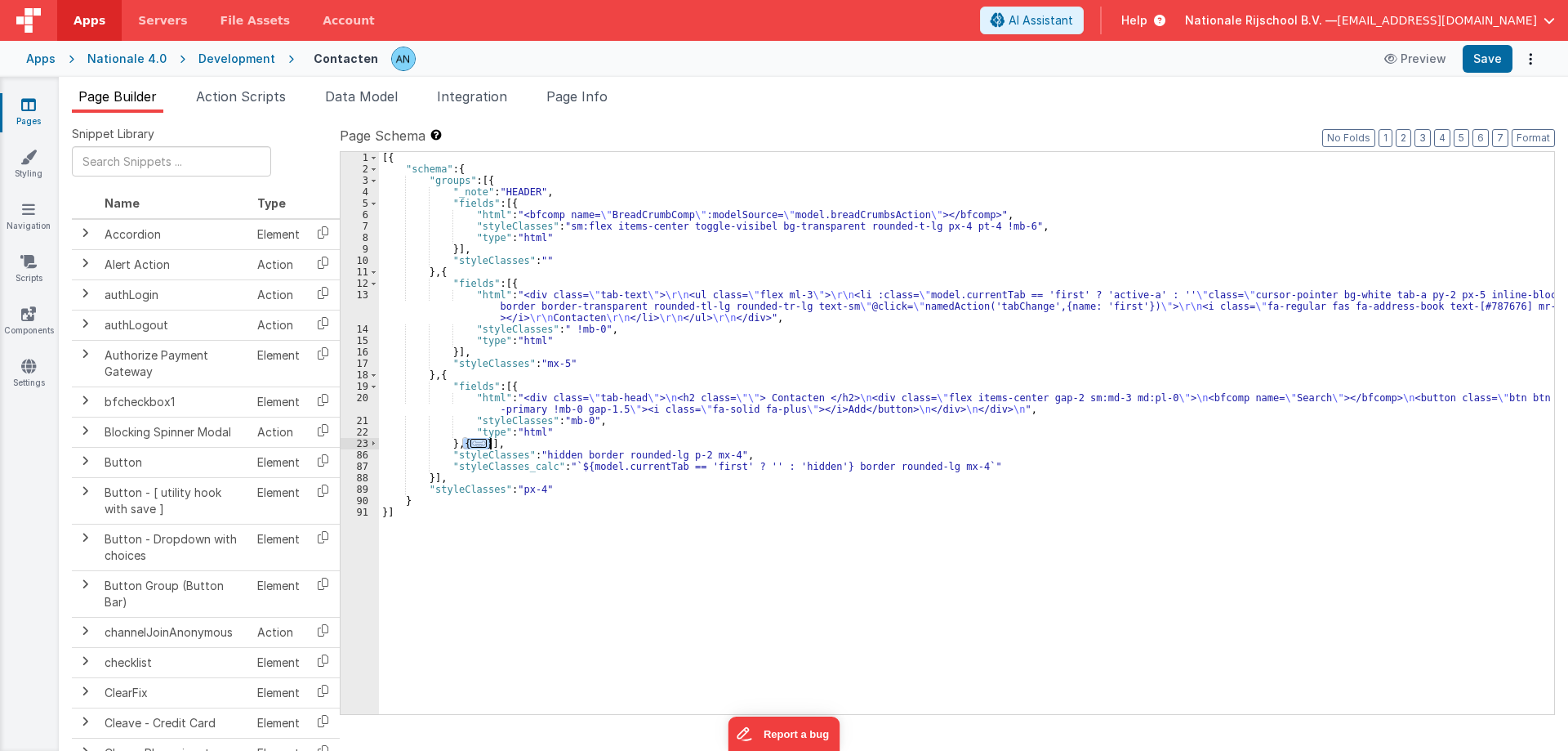
drag, startPoint x: 463, startPoint y: 446, endPoint x: 490, endPoint y: 444, distance: 27.1
click at [490, 444] on div "[{ "schema" : { "groups" : [{ "_note" : "HEADER" , "fields" : [{ "html" : "<bfc…" at bounding box center [966, 445] width 1175 height 585
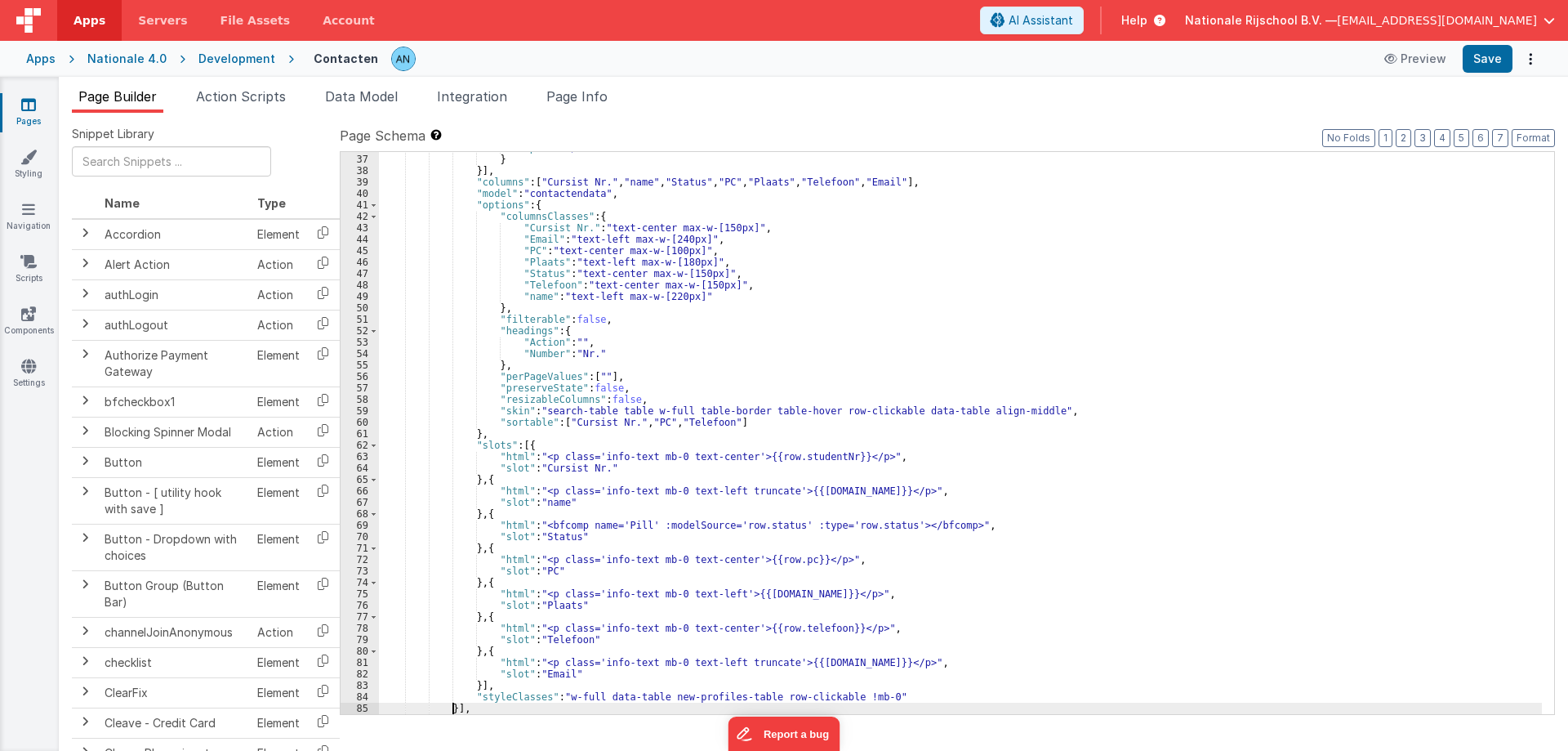
scroll to position [445, 0]
click at [1497, 56] on button "Save" at bounding box center [1487, 59] width 50 height 28
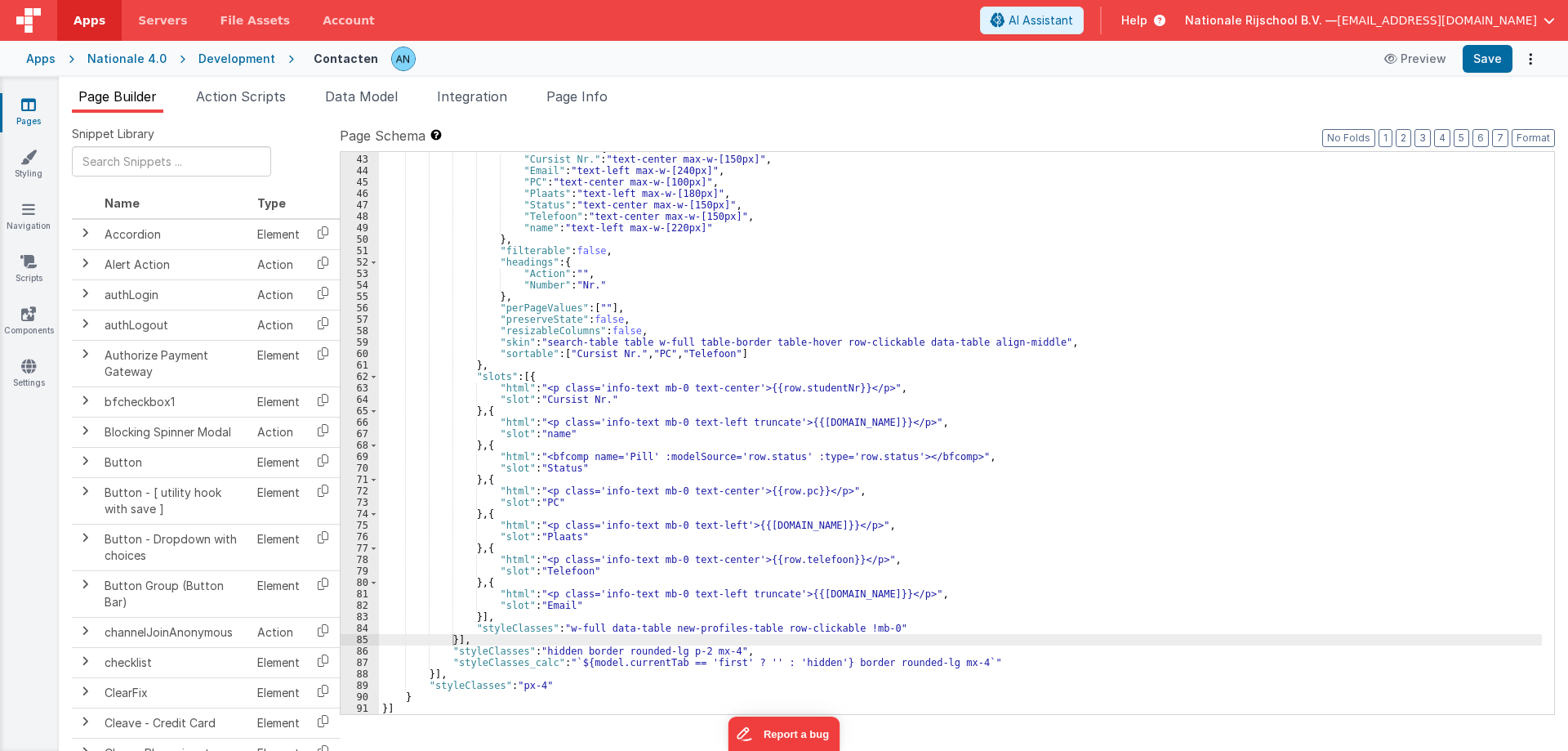
click at [786, 454] on div ""columnsClasses" : { "Cursist Nr." : "text-center max-w-[150px]" , "Email" : "t…" at bounding box center [960, 435] width 1163 height 585
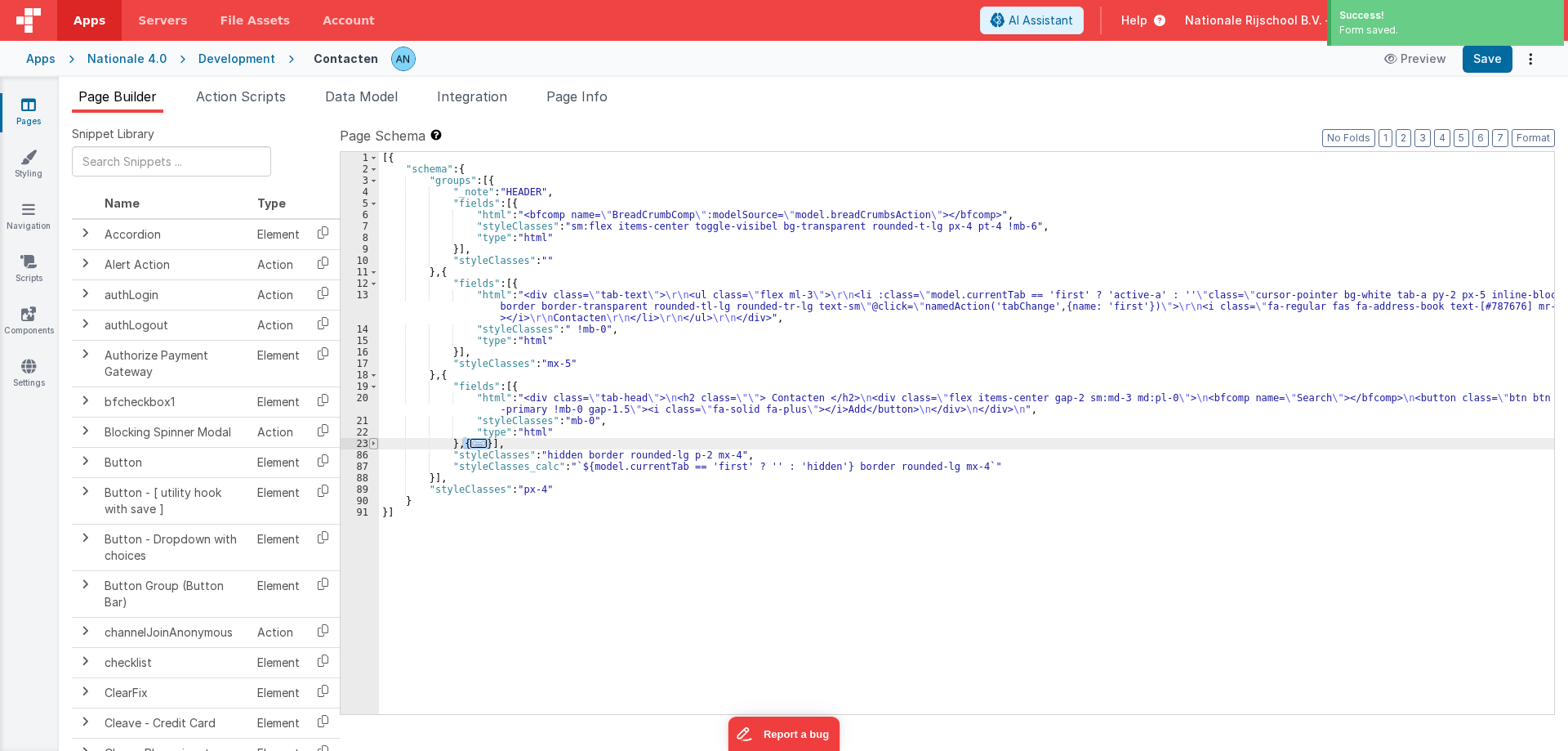
click at [375, 444] on span at bounding box center [373, 444] width 9 height 11
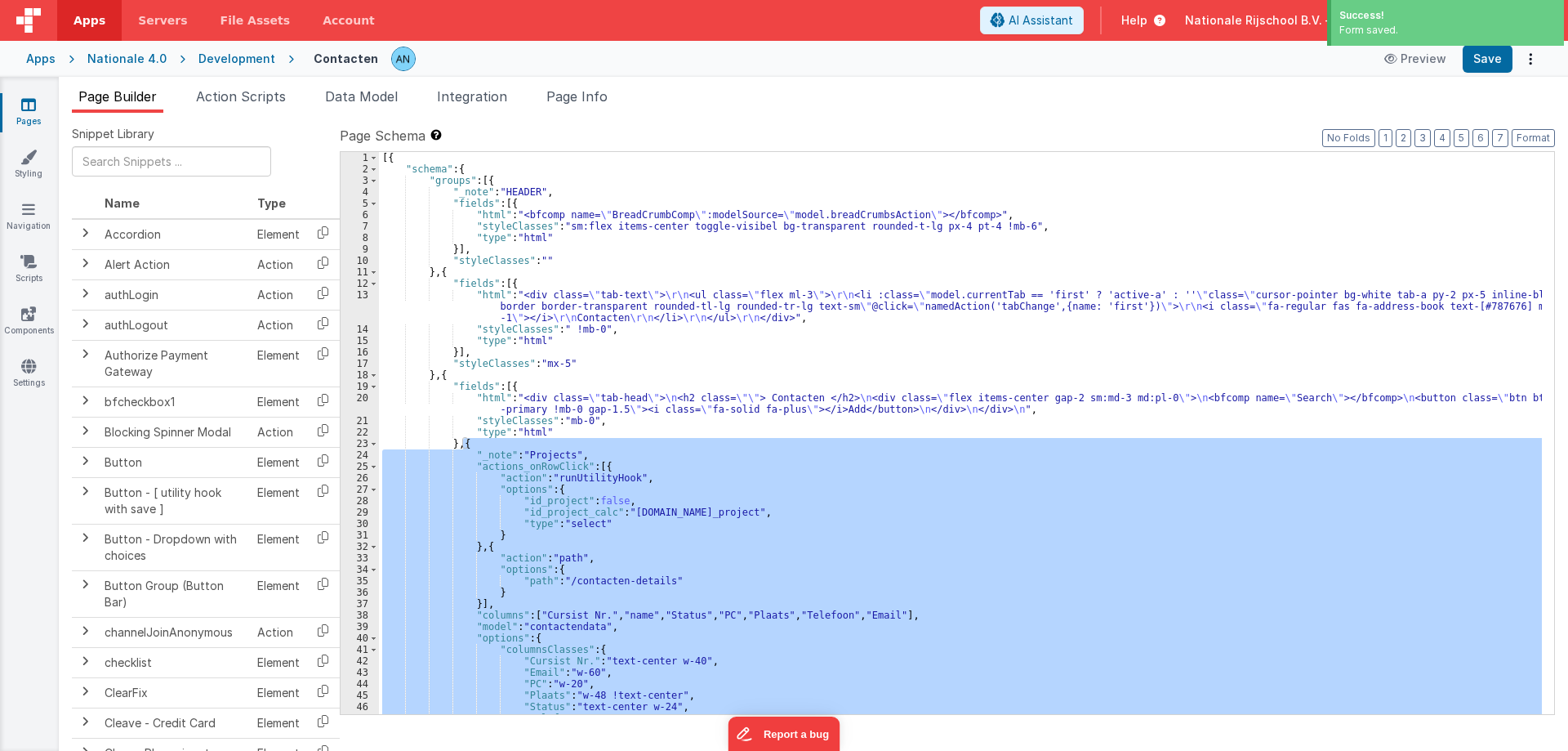
scroll to position [147, 0]
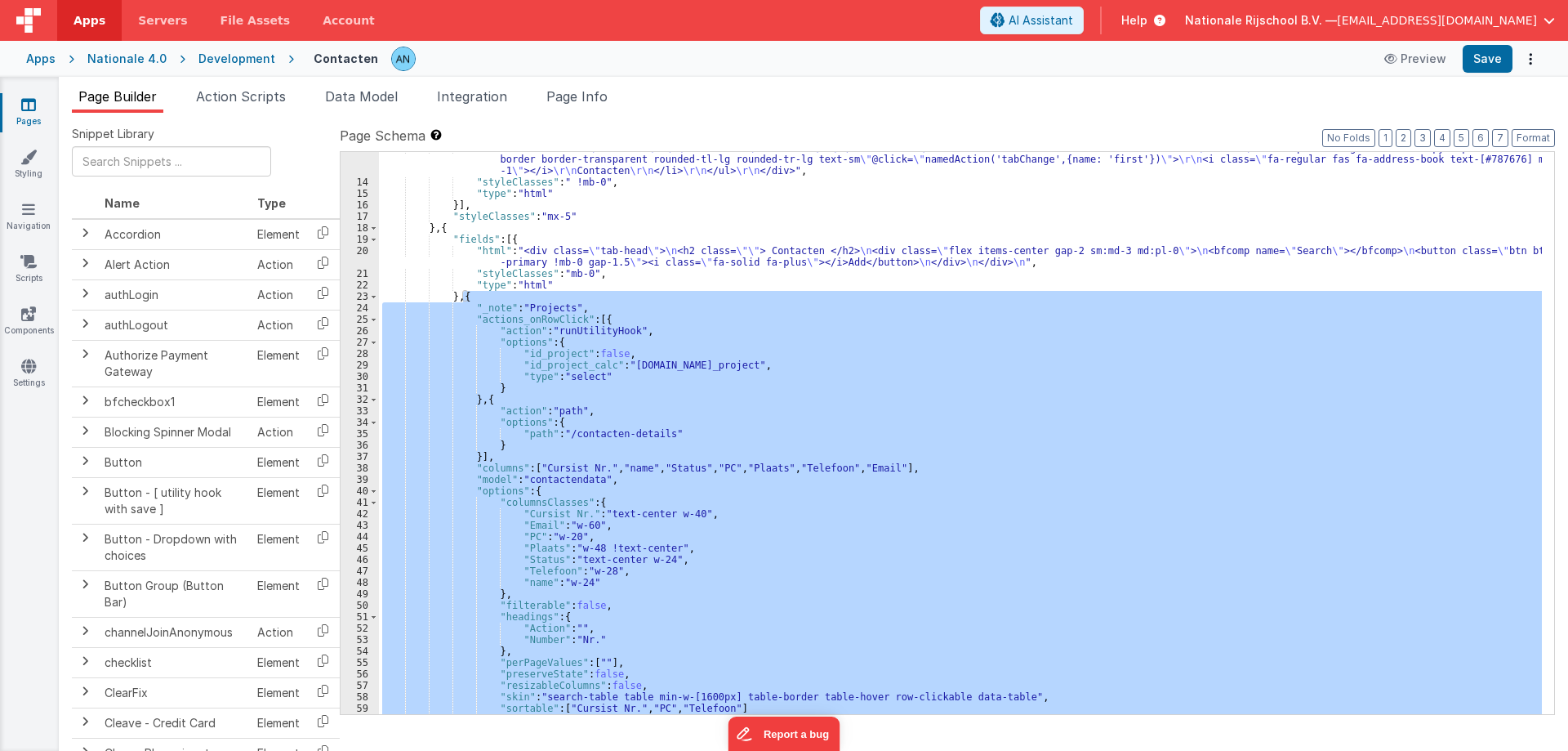
click at [542, 314] on div ""html" : "<div class= \" tab-text \" > \r\n <ul class= \" flex ml-3 \" > \r\n <…" at bounding box center [960, 433] width 1163 height 562
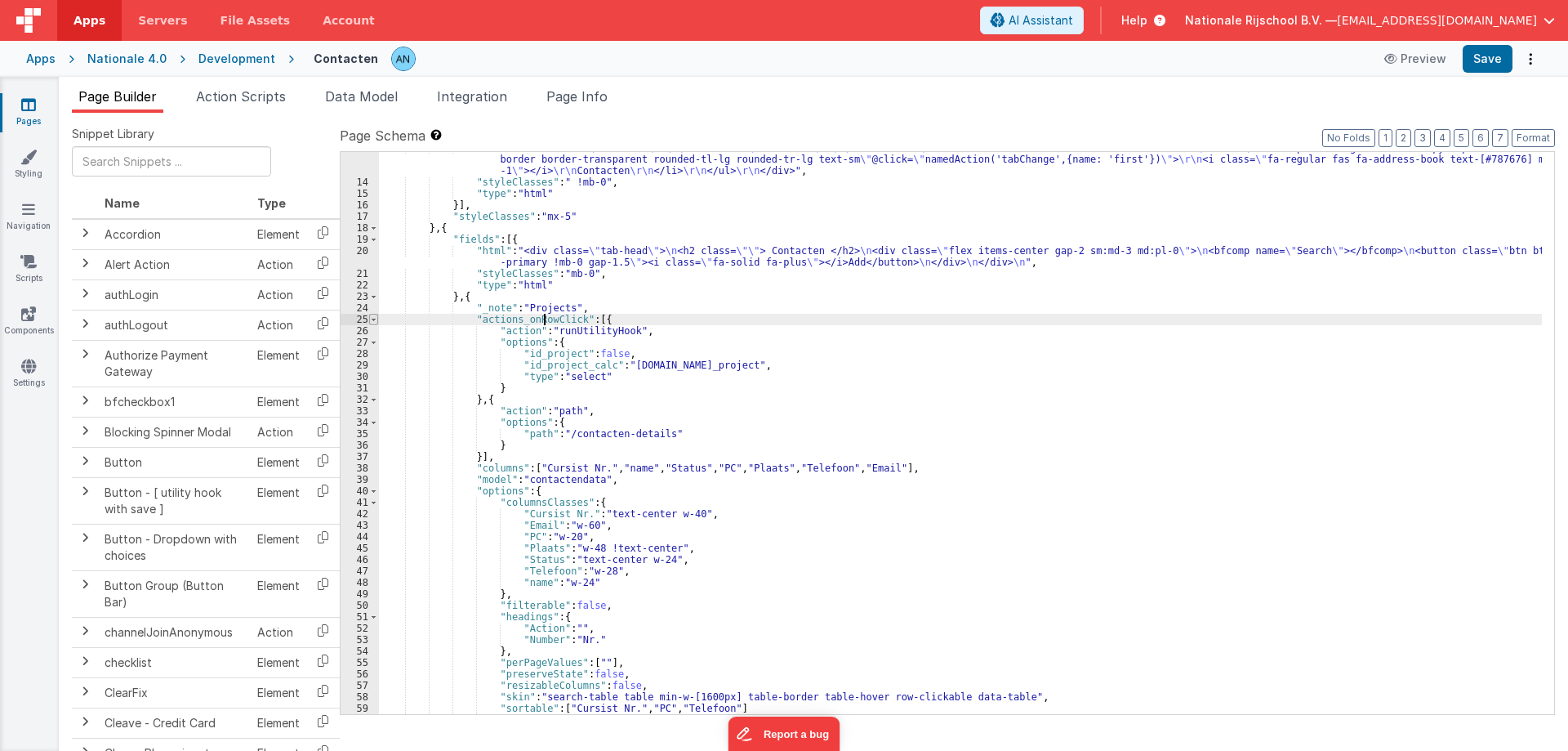
click at [376, 318] on span at bounding box center [373, 319] width 9 height 11
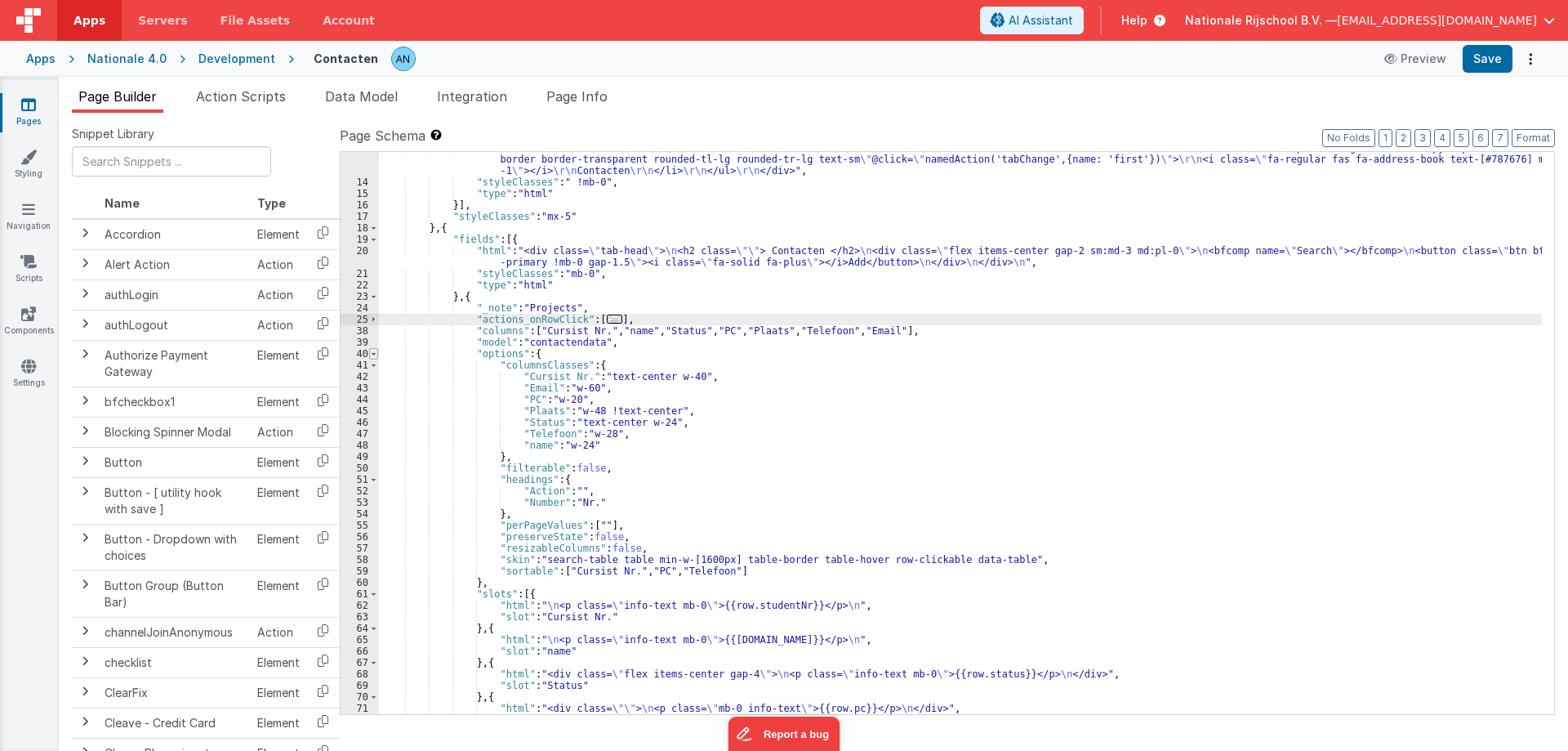
click at [374, 356] on span at bounding box center [373, 354] width 9 height 11
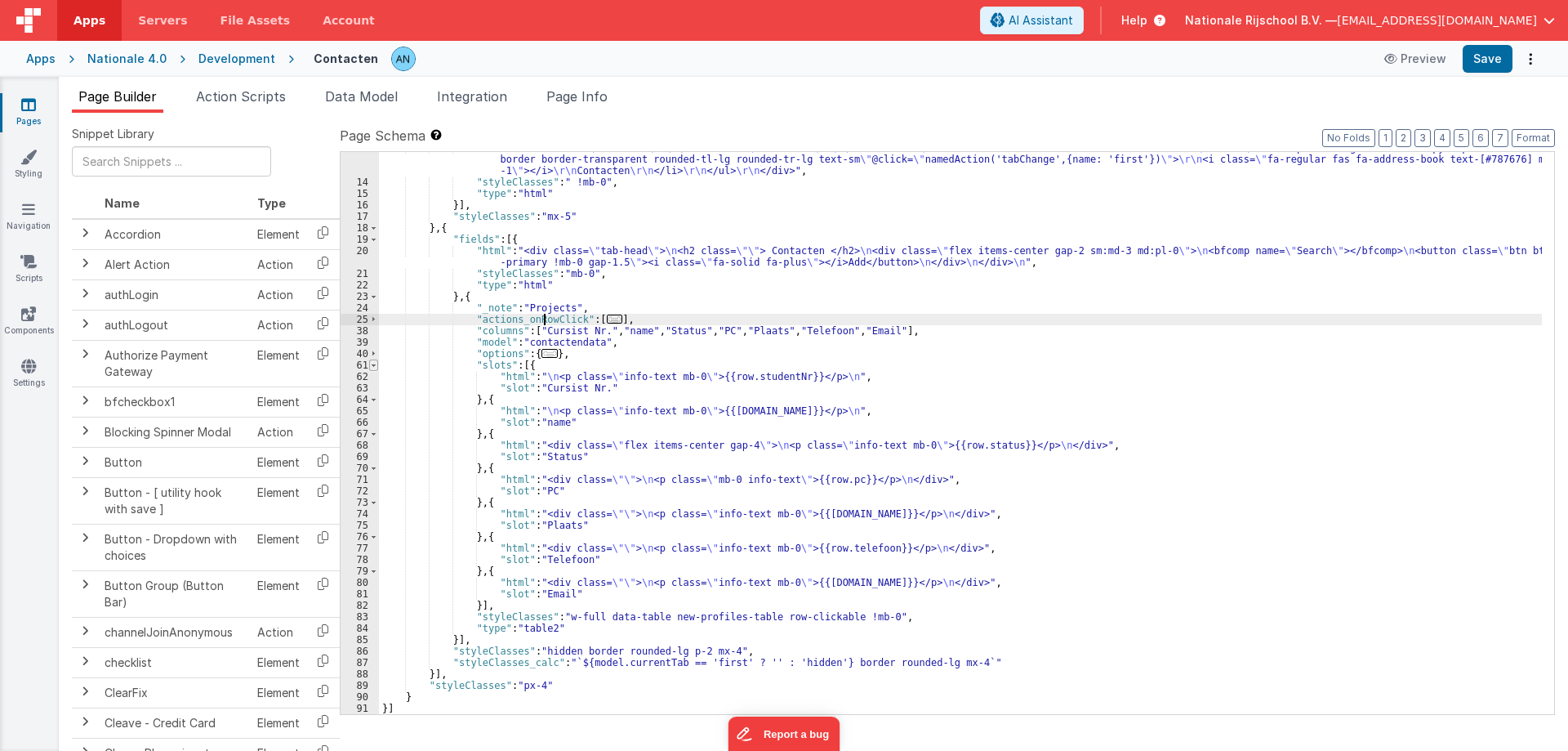
click at [374, 366] on span at bounding box center [373, 365] width 9 height 11
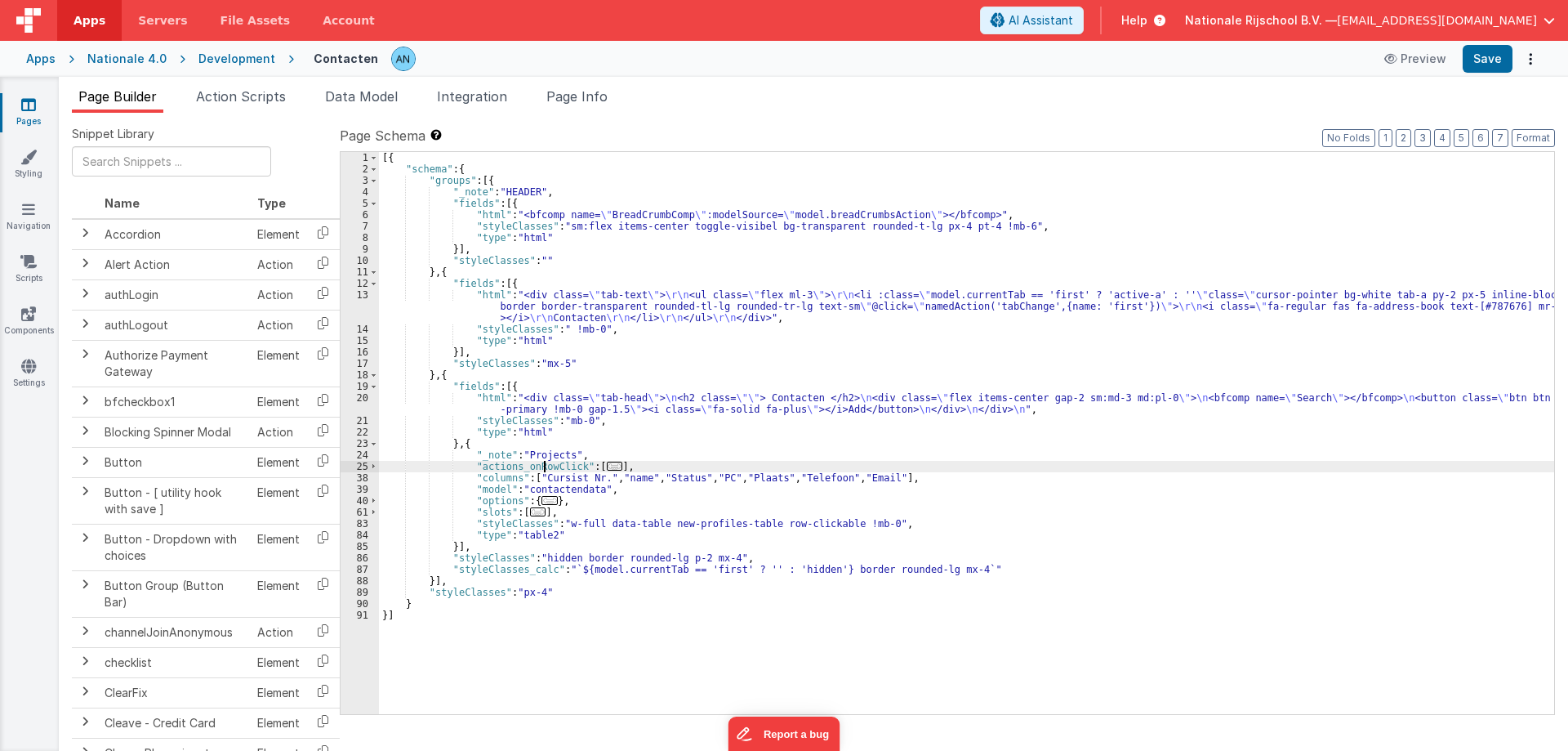
click at [522, 500] on div "[{ "schema" : { "groups" : [{ "_note" : "HEADER" , "fields" : [{ "html" : "<bfc…" at bounding box center [966, 445] width 1175 height 585
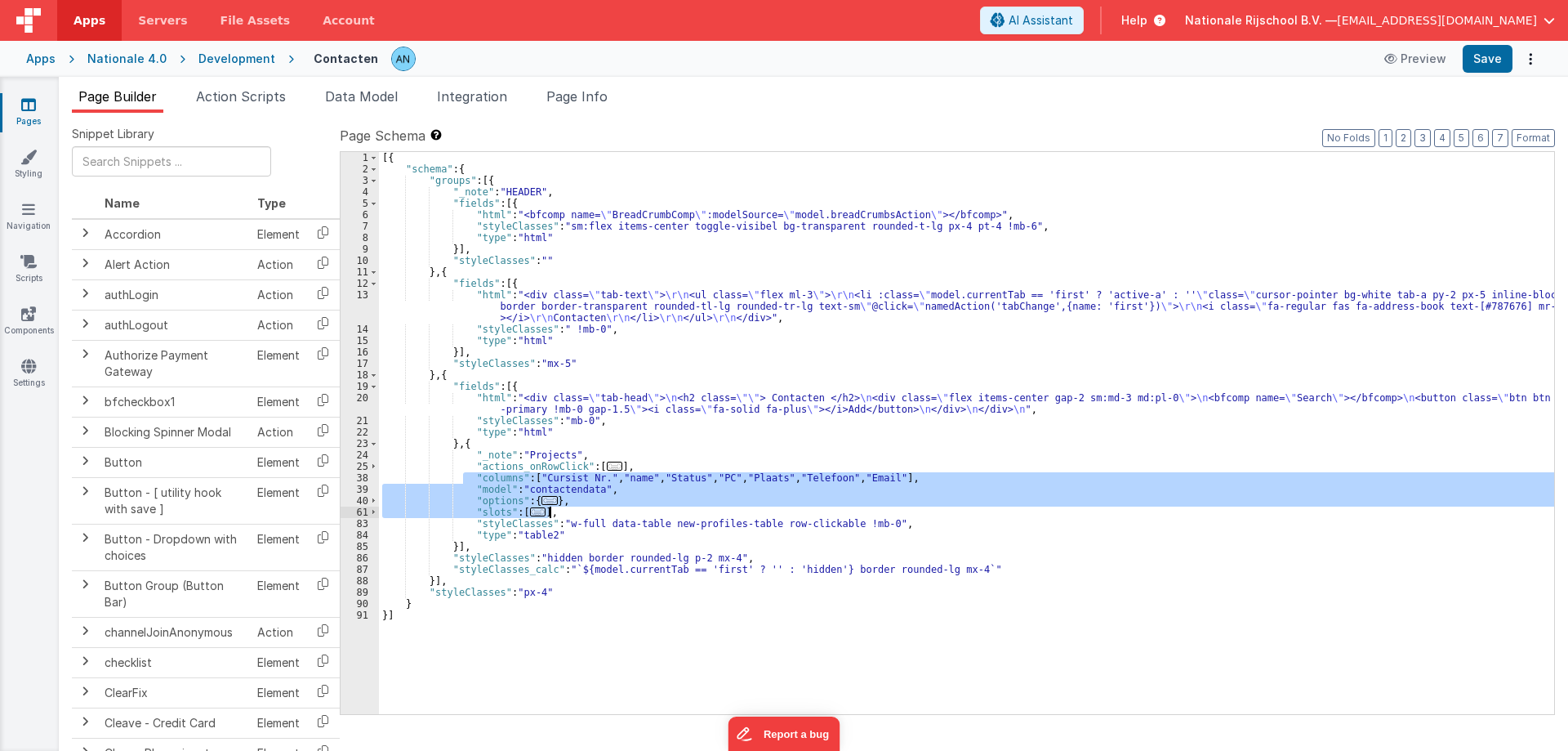
drag, startPoint x: 463, startPoint y: 474, endPoint x: 688, endPoint y: 508, distance: 227.6
click at [688, 508] on div "[{ "schema" : { "groups" : [{ "_note" : "HEADER" , "fields" : [{ "html" : "<bfc…" at bounding box center [966, 445] width 1175 height 585
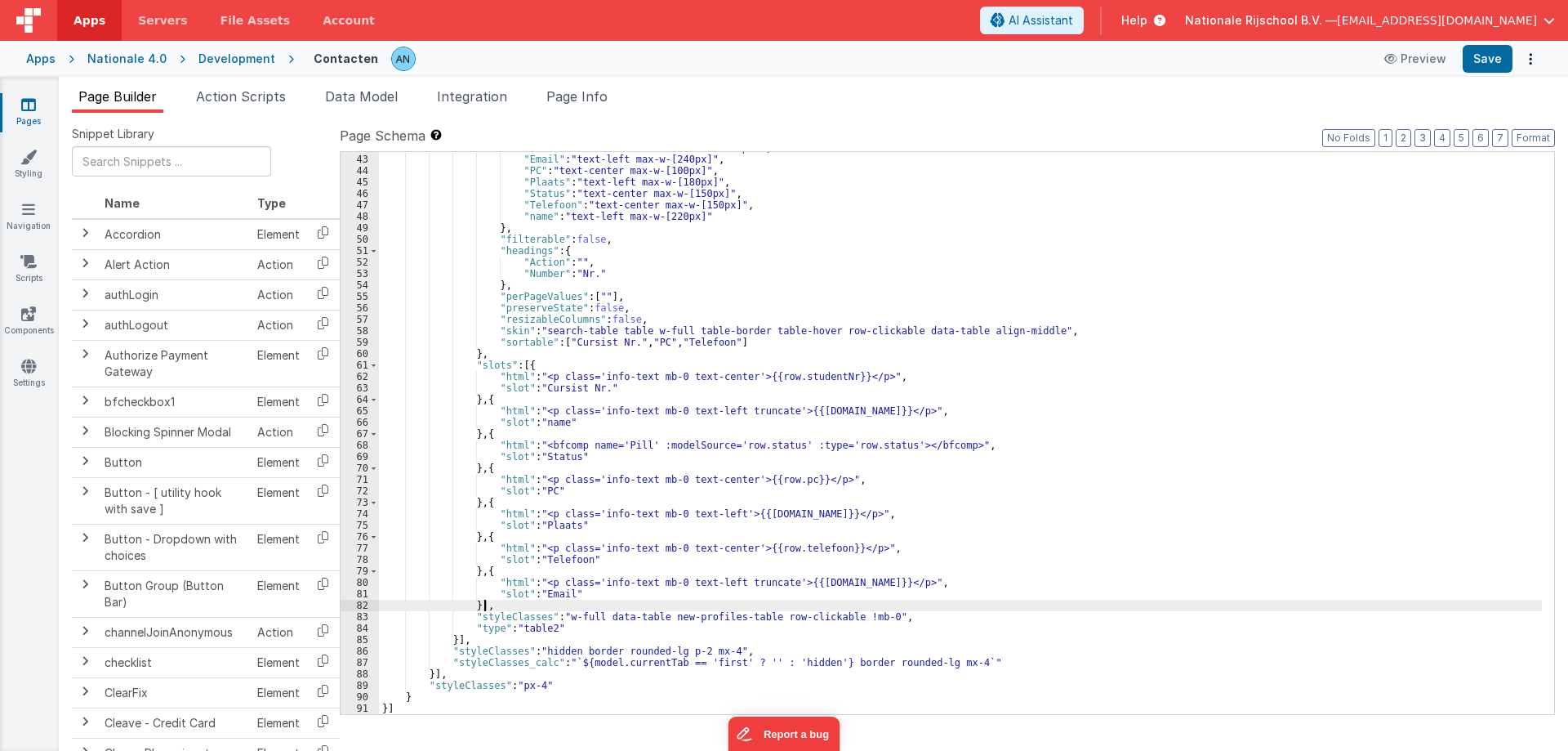
scroll to position [376, 0]
click at [1485, 61] on button "Save" at bounding box center [1487, 59] width 50 height 28
click at [1526, 138] on button "Format" at bounding box center [1533, 138] width 43 height 18
drag, startPoint x: 467, startPoint y: 616, endPoint x: 884, endPoint y: 615, distance: 417.0
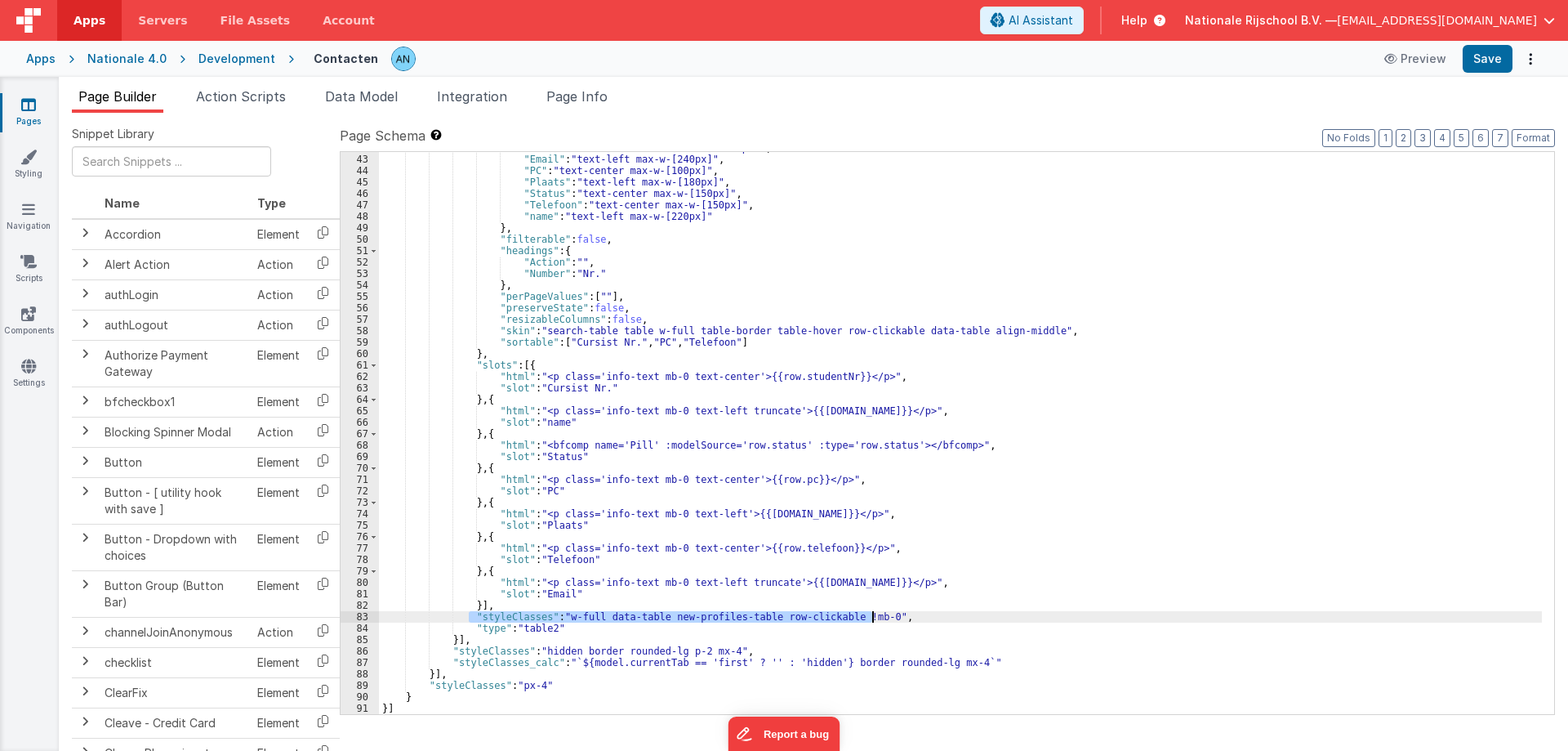
click at [884, 615] on div ""Cursist Nr." : "text-center max-w-[150px]" , "Email" : "text-left max-w-[240px…" at bounding box center [960, 435] width 1163 height 585
click at [882, 615] on div ""Cursist Nr." : "text-center max-w-[150px]" , "Email" : "text-left max-w-[240px…" at bounding box center [960, 433] width 1163 height 562
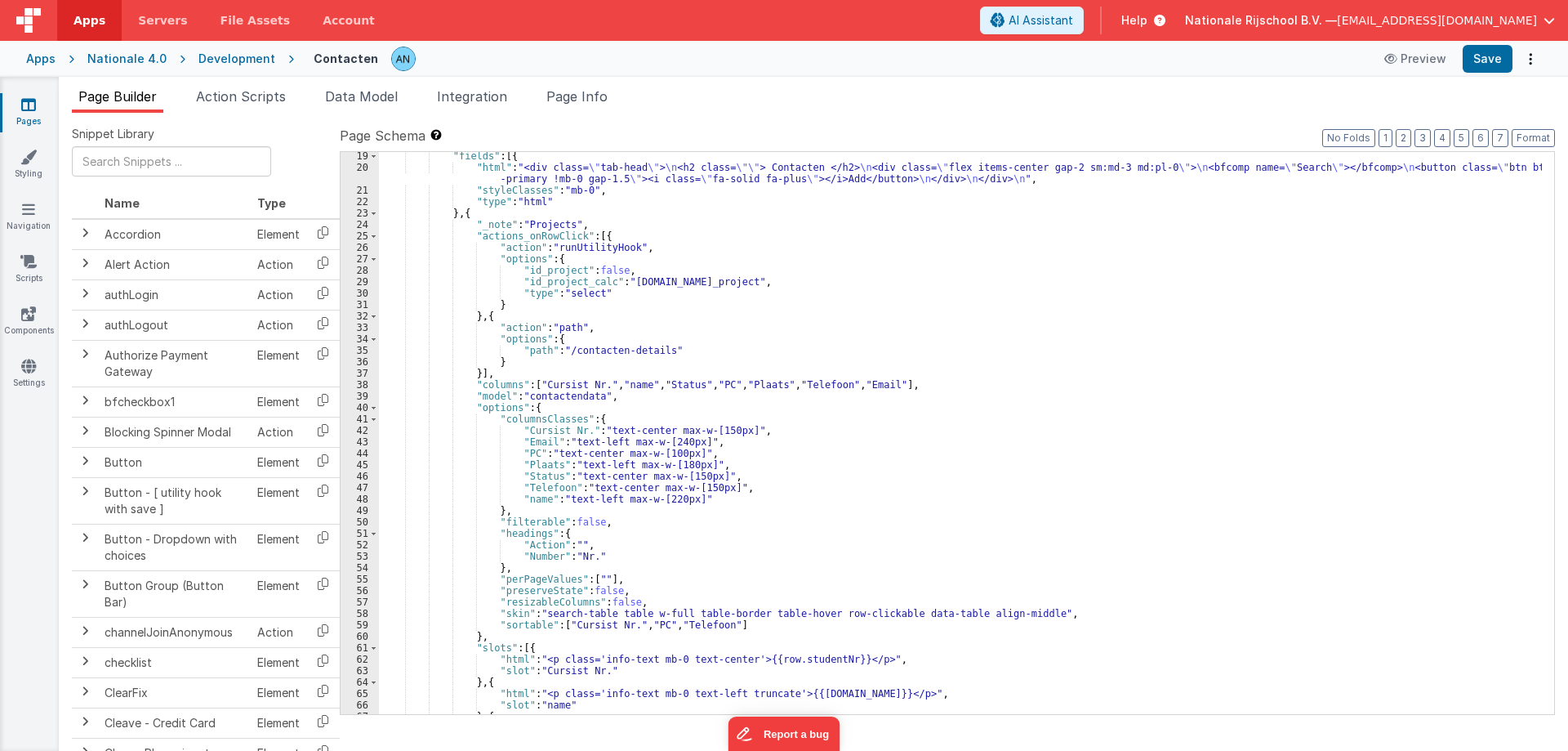
scroll to position [133, 0]
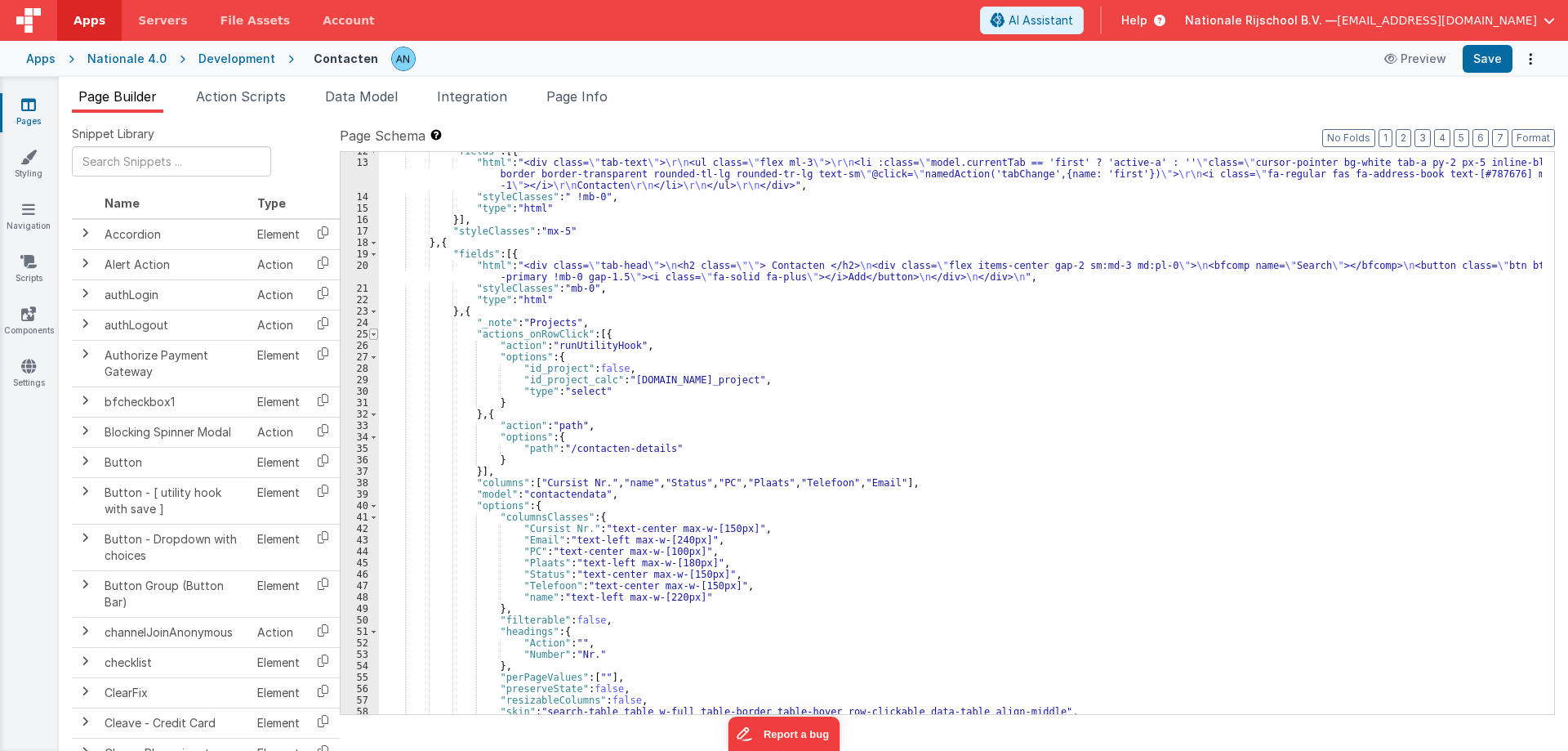
click at [373, 331] on span at bounding box center [373, 334] width 9 height 11
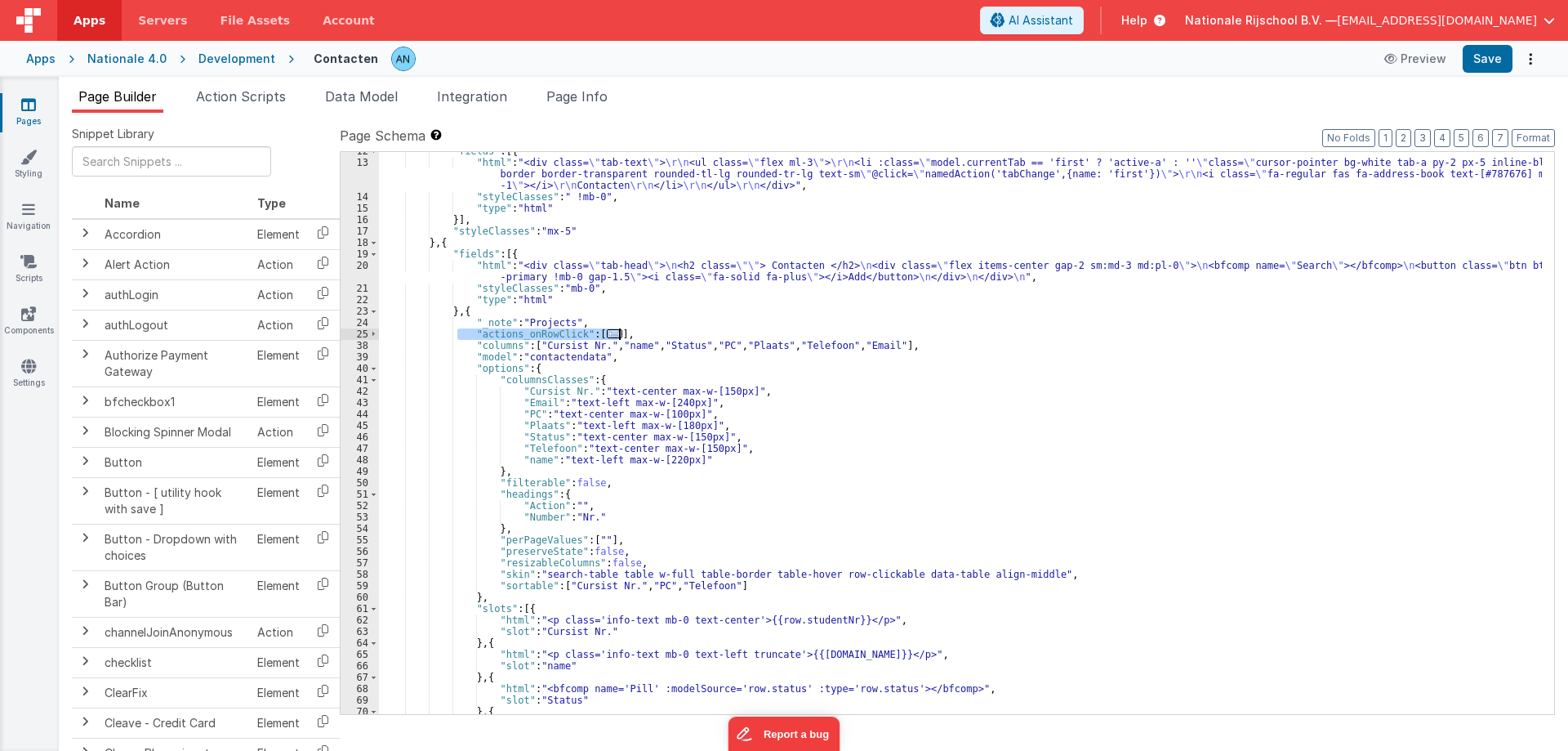
drag, startPoint x: 458, startPoint y: 337, endPoint x: 649, endPoint y: 337, distance: 191.0
click at [649, 337] on div ""fields" : [{ "html" : "<div class= \" tab-text \" > \r\n <ul class= \" flex ml…" at bounding box center [960, 438] width 1163 height 585
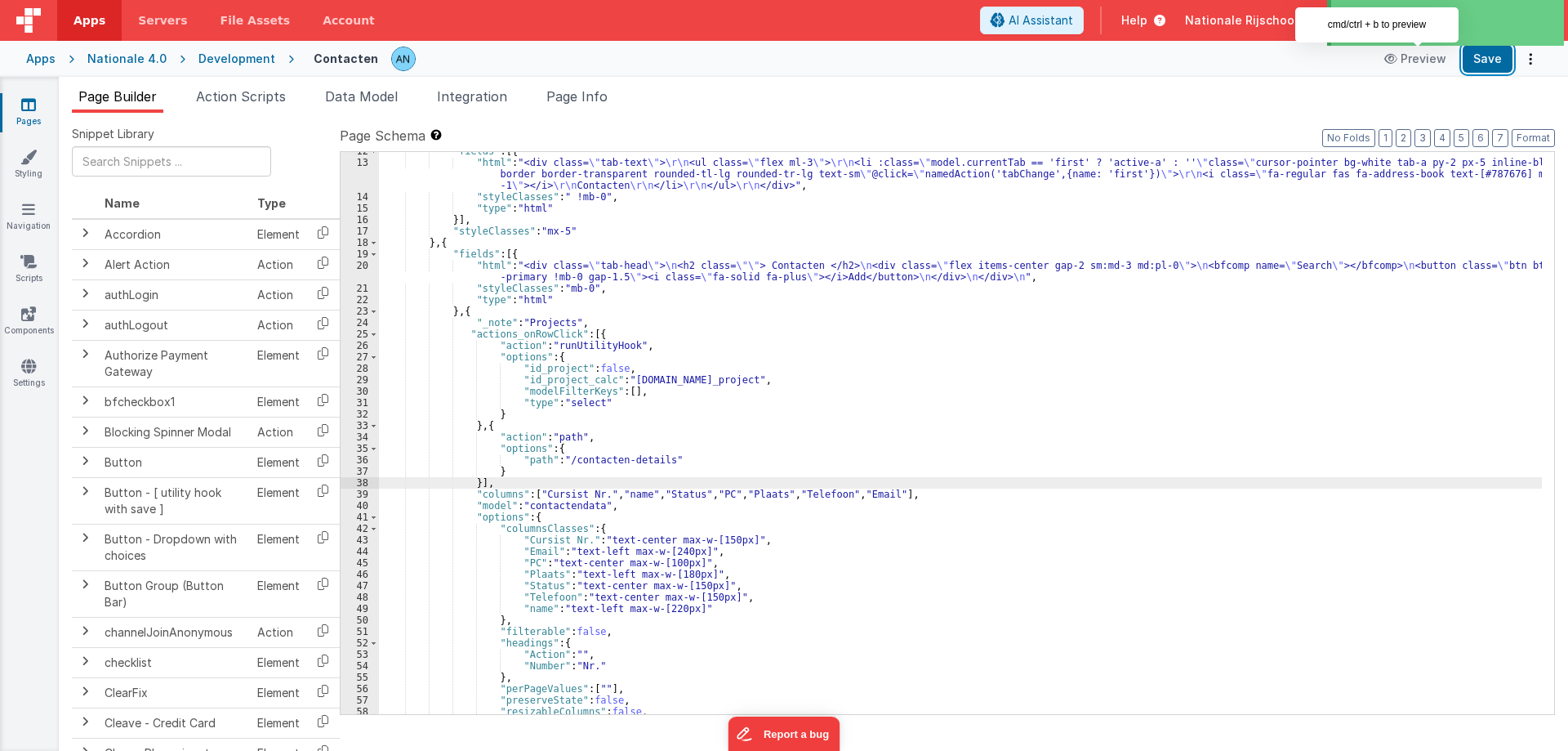
click at [1480, 62] on button "Save" at bounding box center [1487, 59] width 50 height 28
click at [1530, 133] on button "Format" at bounding box center [1533, 138] width 43 height 18
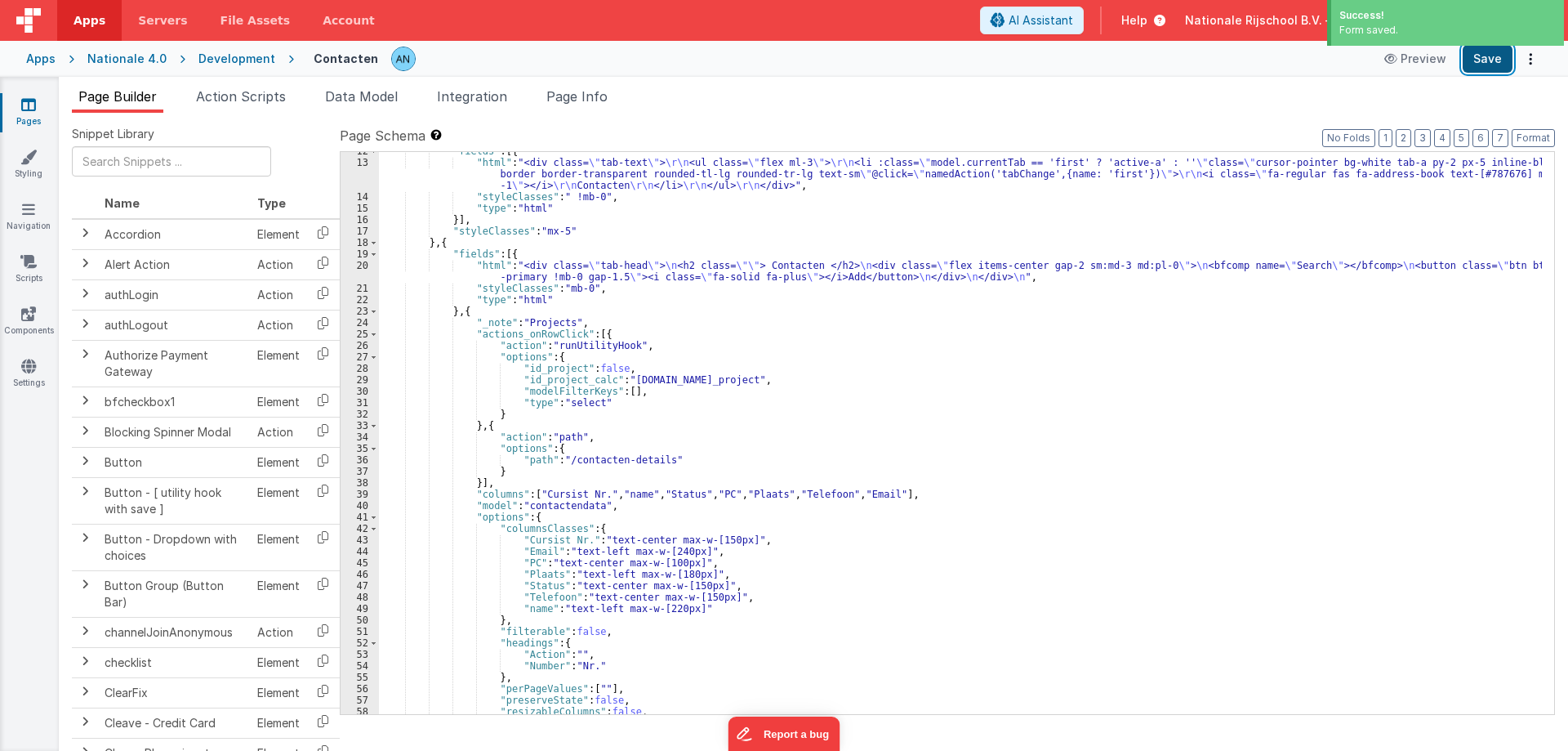
click at [1491, 58] on button "Save" at bounding box center [1487, 59] width 50 height 28
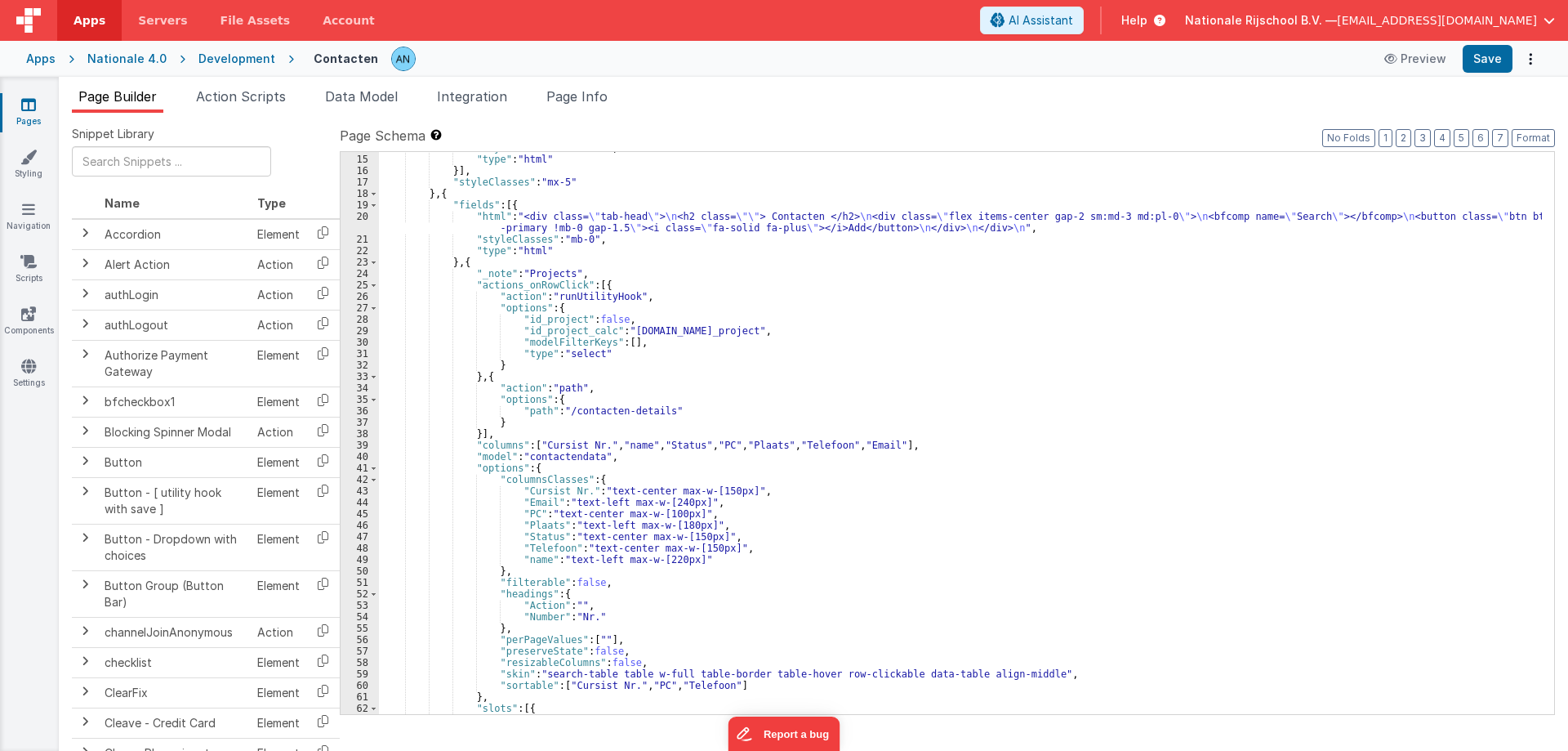
scroll to position [230, 0]
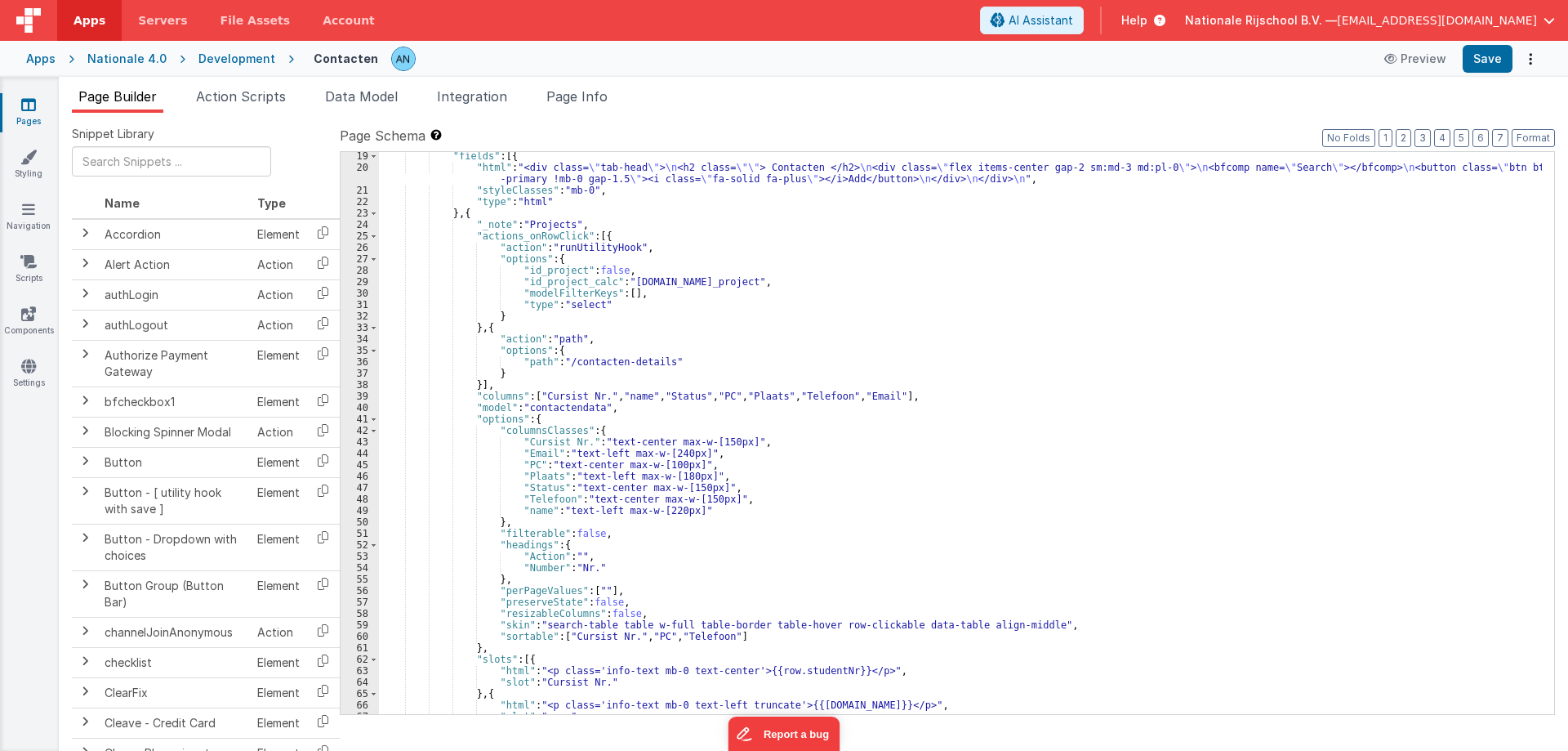
click at [579, 497] on div ""fields" : [{ "html" : "<div class= \" tab-head \" > \n <h2 class= \"\" > Conta…" at bounding box center [960, 443] width 1163 height 585
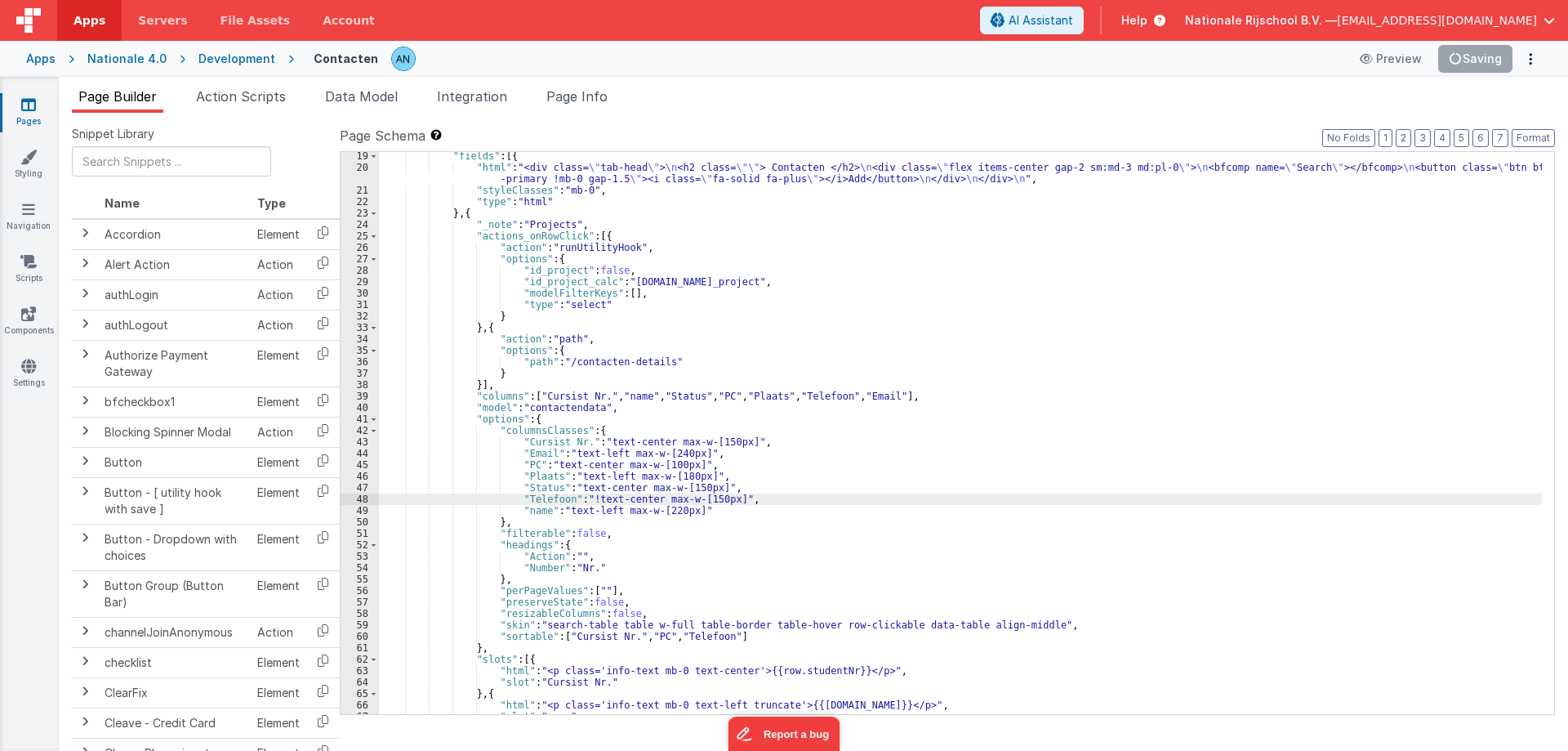
scroll to position [279, 0]
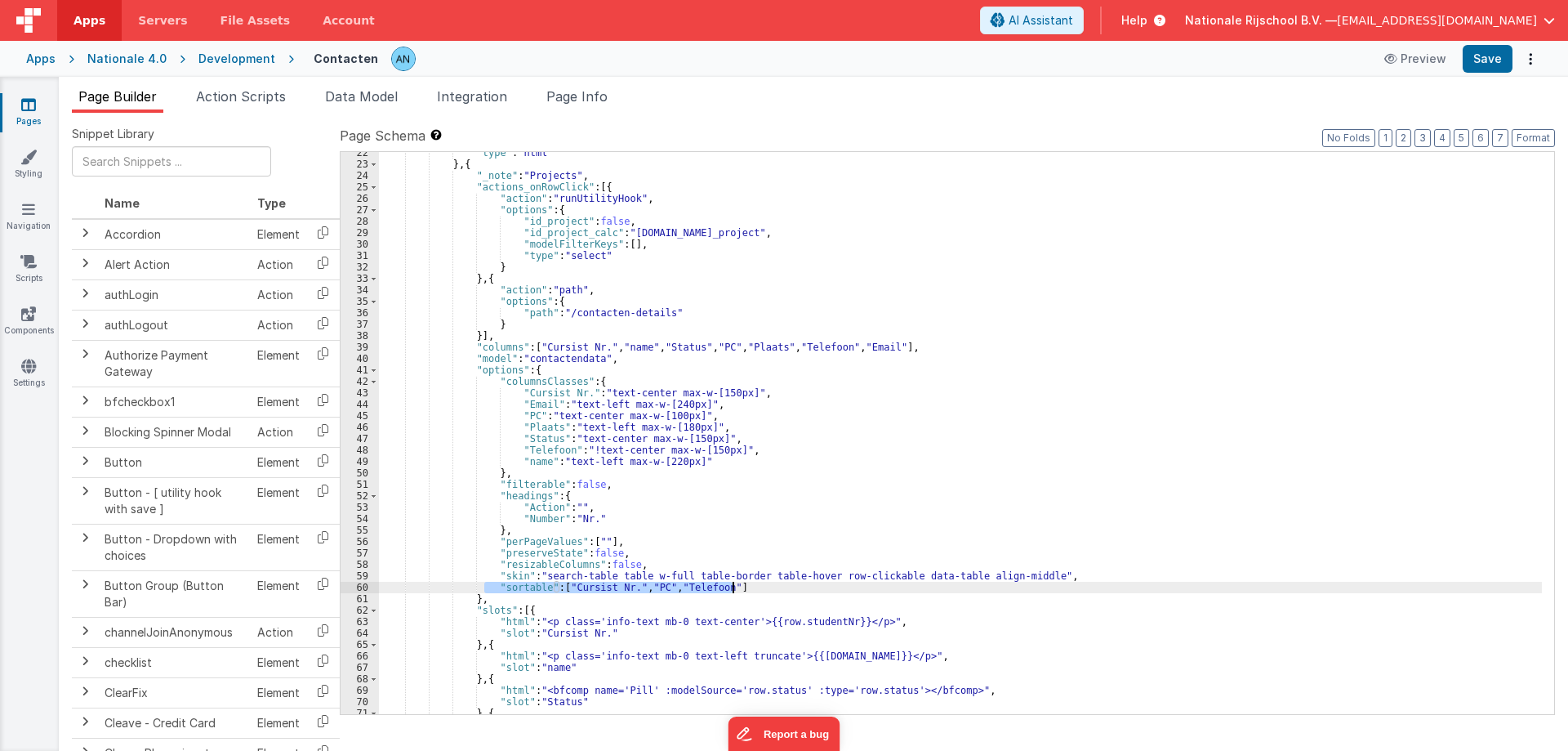
drag, startPoint x: 485, startPoint y: 583, endPoint x: 768, endPoint y: 584, distance: 283.0
click at [768, 584] on div ""type" : "html" } , { "_note" : "Projects" , "actions_onRowClick" : [{ "action"…" at bounding box center [960, 440] width 1163 height 585
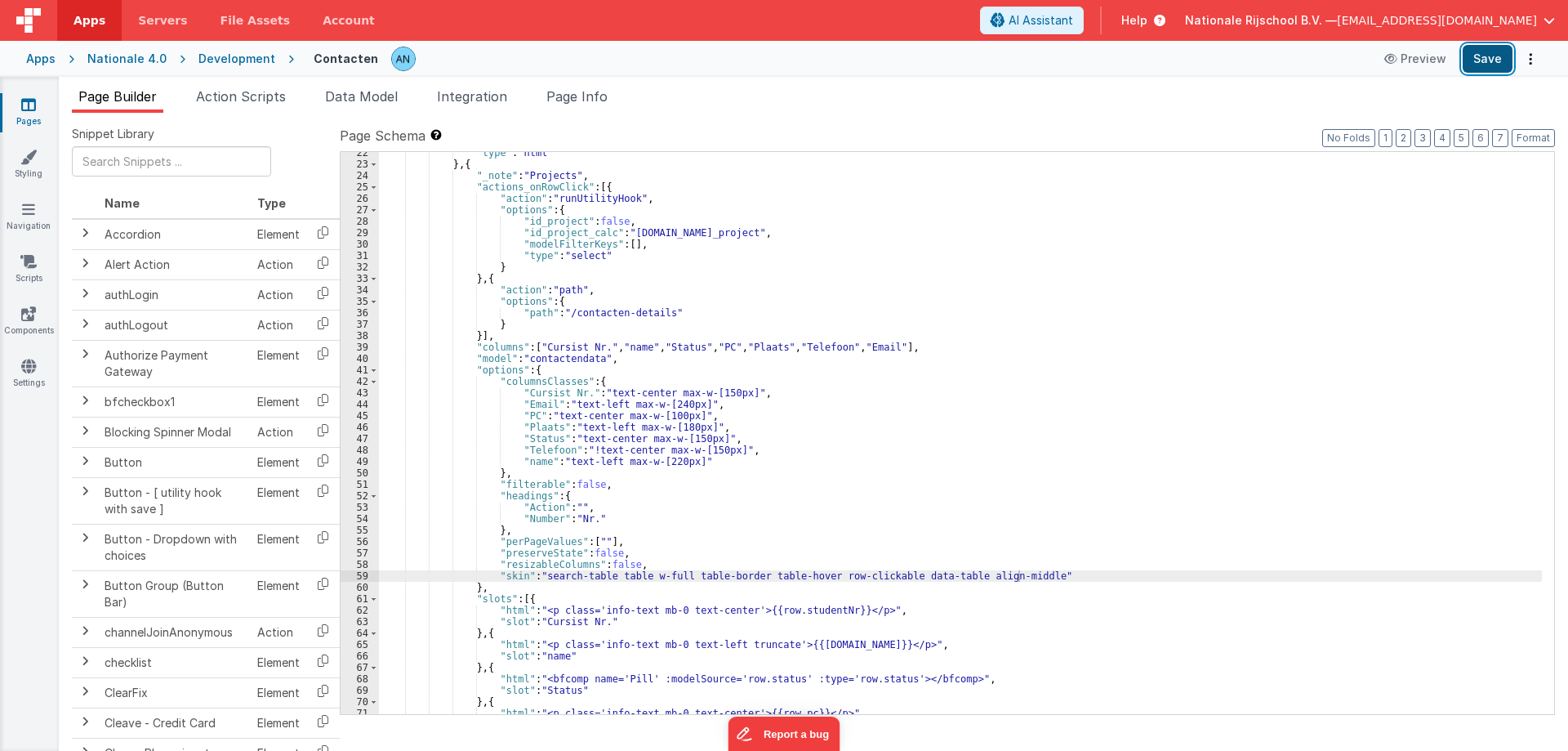
click at [1484, 60] on button "Save" at bounding box center [1487, 59] width 50 height 28
click at [1527, 137] on button "Format" at bounding box center [1533, 138] width 43 height 18
click at [1490, 47] on button "Save" at bounding box center [1487, 59] width 50 height 28
click at [1538, 140] on button "Format" at bounding box center [1533, 138] width 43 height 18
click at [84, 17] on span "Apps" at bounding box center [89, 20] width 32 height 16
